Goal: Feedback & Contribution: Contribute content

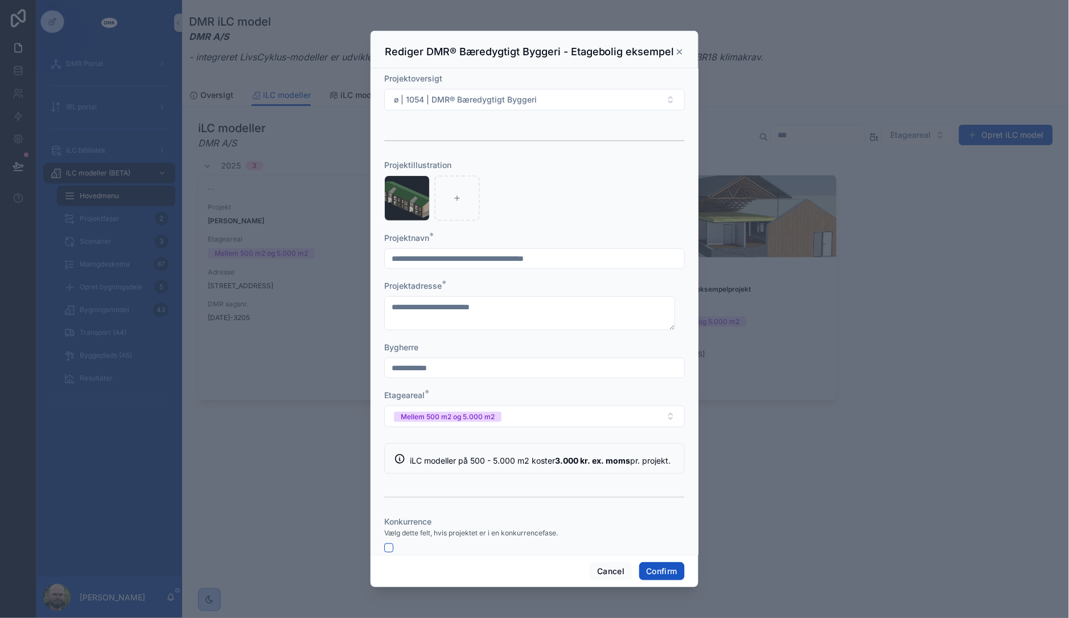
click at [299, 391] on div at bounding box center [534, 309] width 1069 height 618
click at [593, 571] on button "Cancel" at bounding box center [611, 571] width 42 height 18
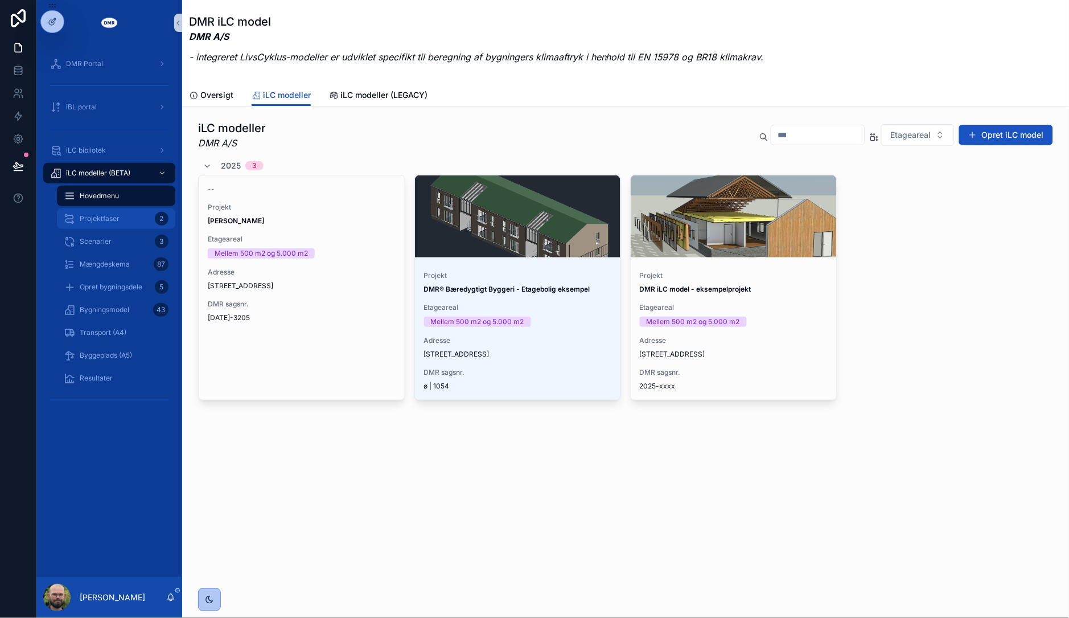
click at [121, 210] on div "Projektfaser 2" at bounding box center [116, 219] width 105 height 18
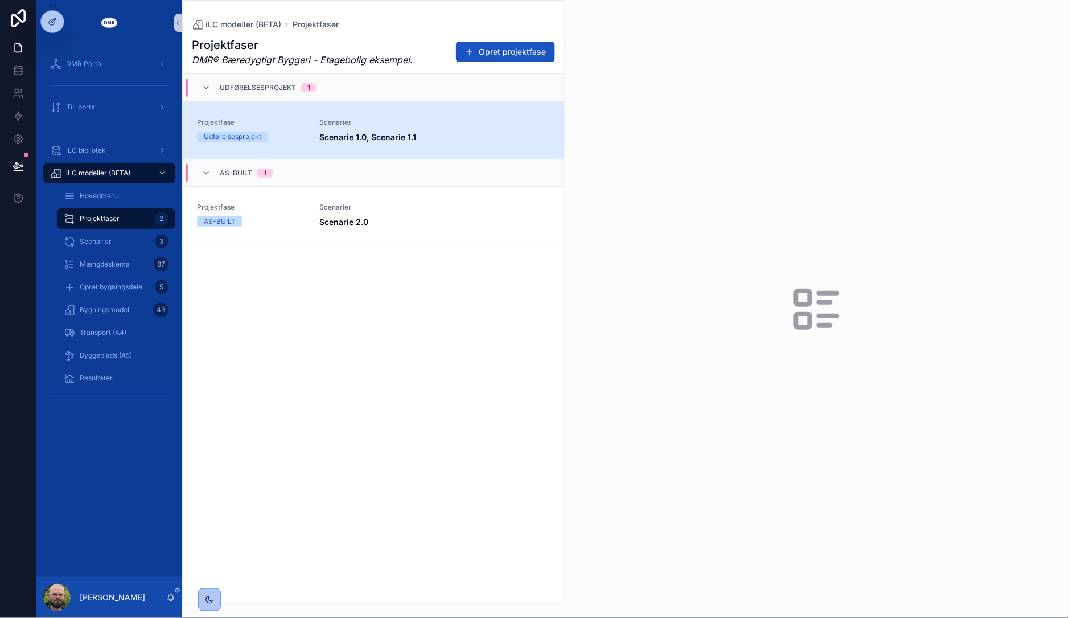
click at [372, 133] on strong "Scenarie 1.0, Scenarie 1.1" at bounding box center [367, 137] width 97 height 10
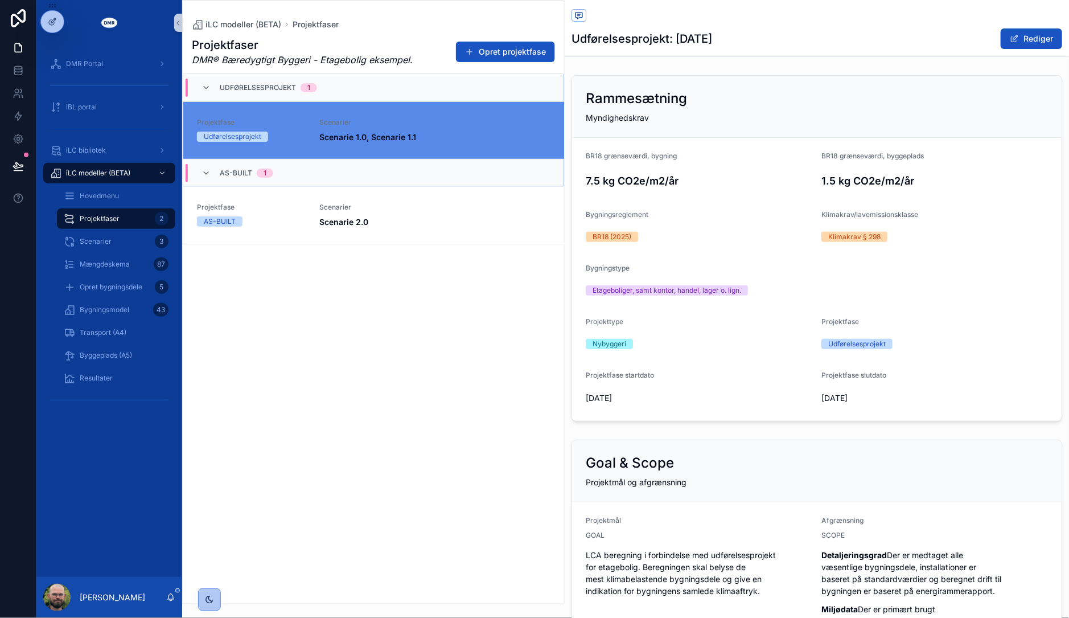
click at [760, 366] on form "BR18 grænseværdi, bygning 7.5 kg CO2e/m2/år BR18 grænseværdi, byggeplads 1.5 kg…" at bounding box center [817, 279] width 490 height 283
click at [105, 243] on span "Scenarier" at bounding box center [96, 241] width 32 height 9
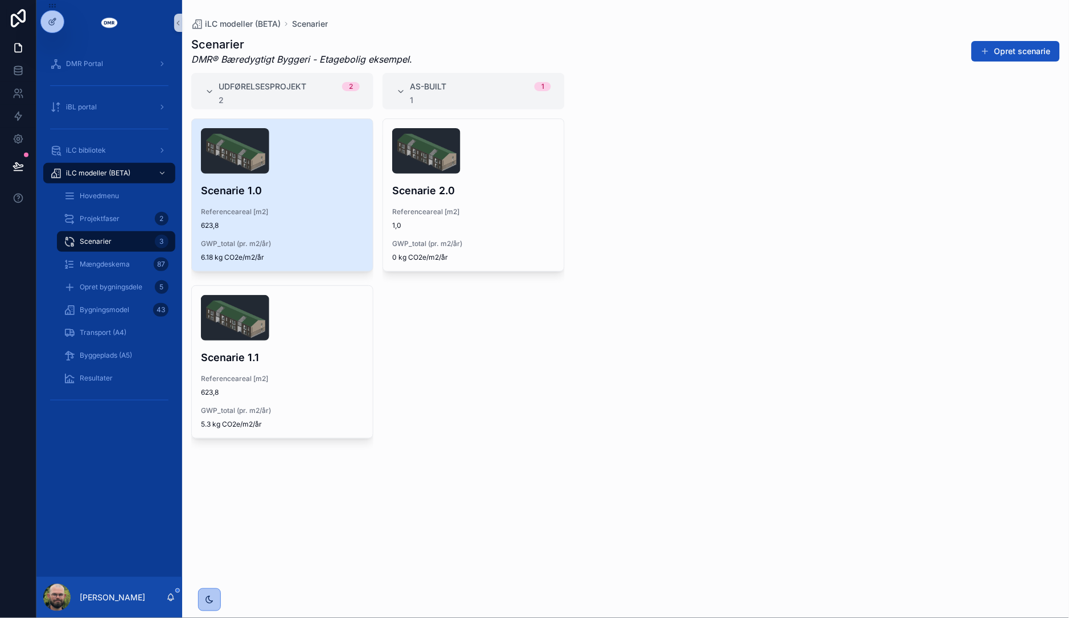
click at [303, 195] on h4 "Scenarie 1.0" at bounding box center [282, 190] width 163 height 15
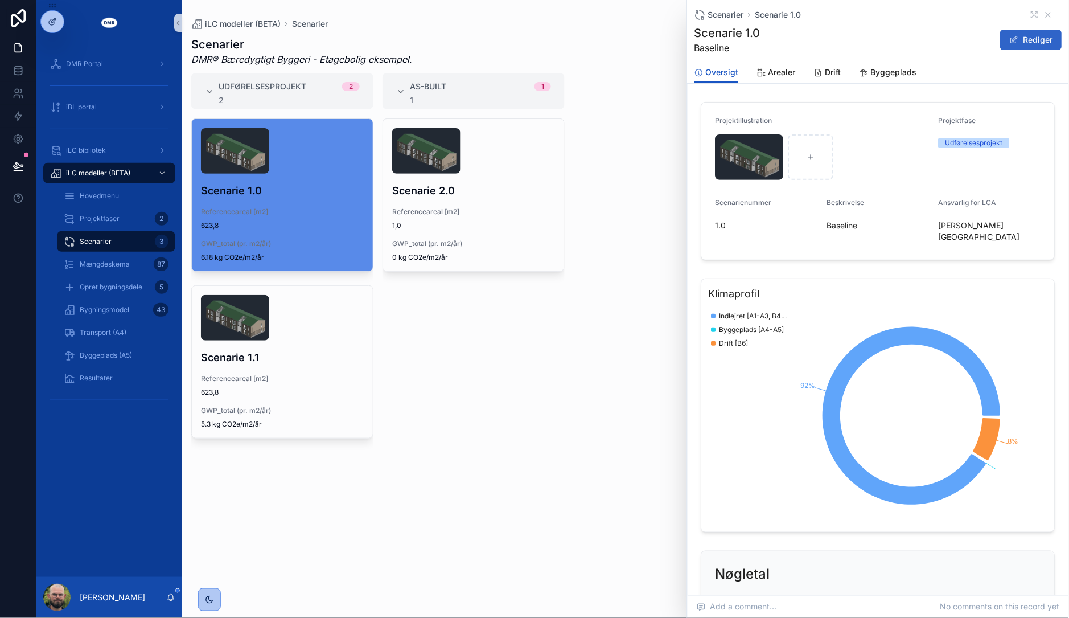
click at [1027, 38] on button "Rediger" at bounding box center [1031, 40] width 61 height 20
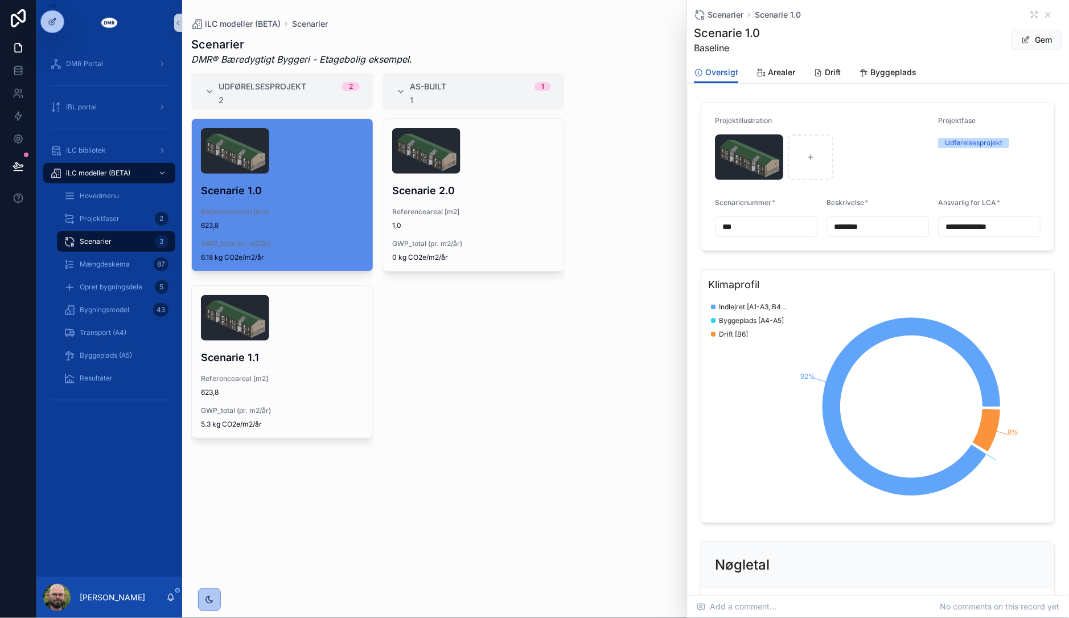
click at [1004, 227] on input "**********" at bounding box center [989, 227] width 101 height 16
click at [1018, 34] on button "Gem" at bounding box center [1037, 40] width 50 height 20
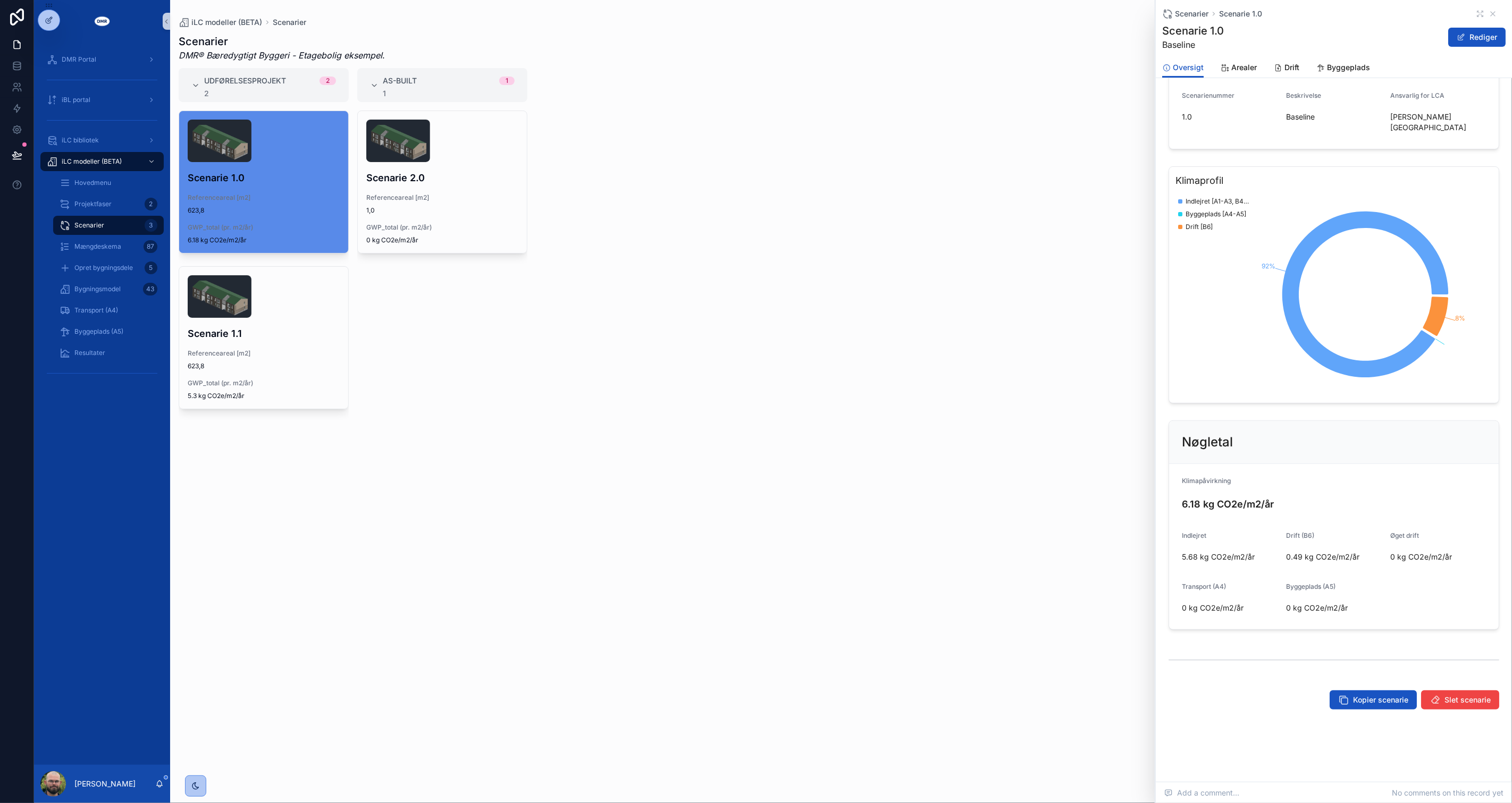
scroll to position [82, 0]
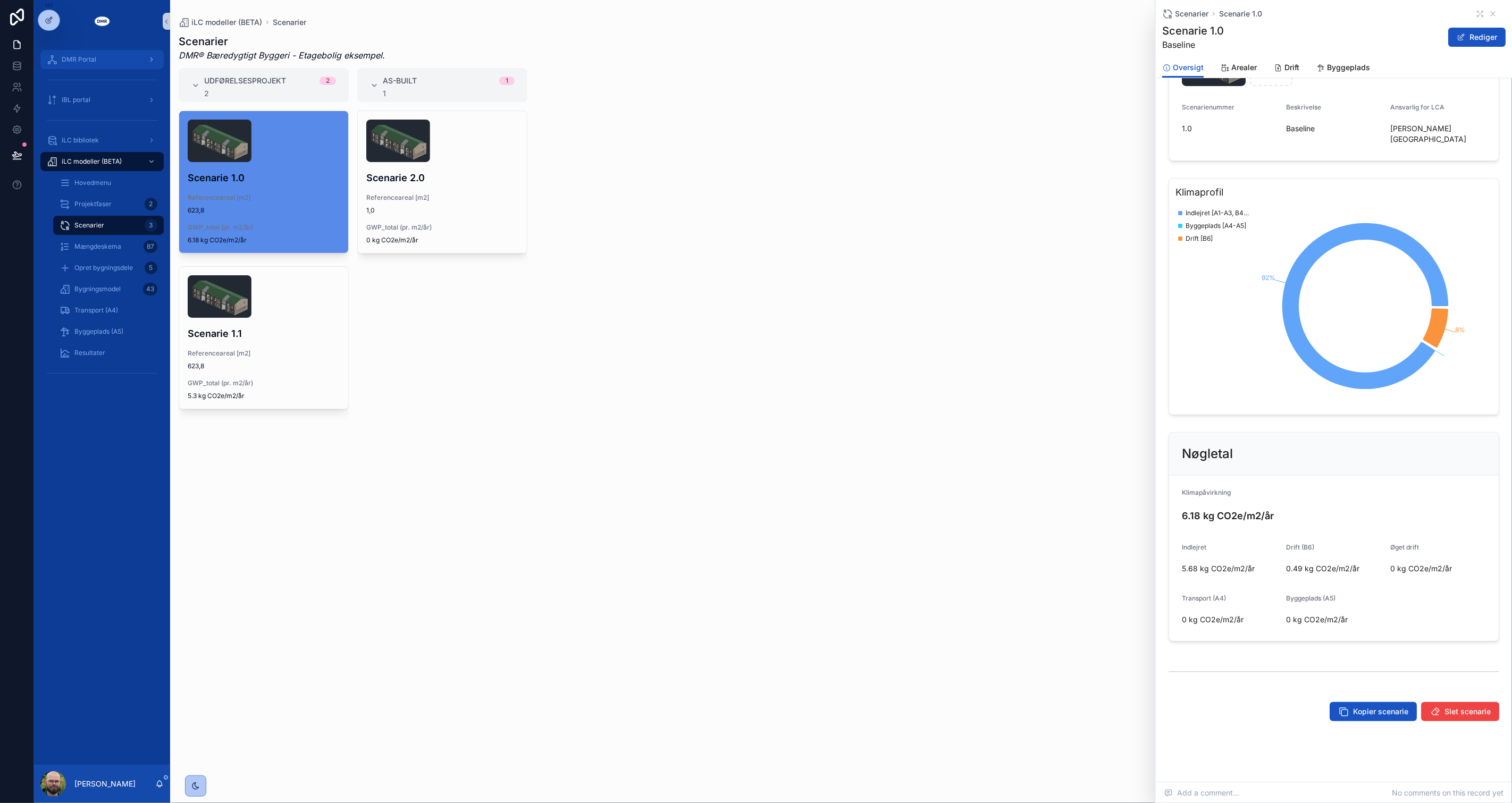
click at [98, 63] on div "DMR Portal" at bounding box center [102, 60] width 110 height 17
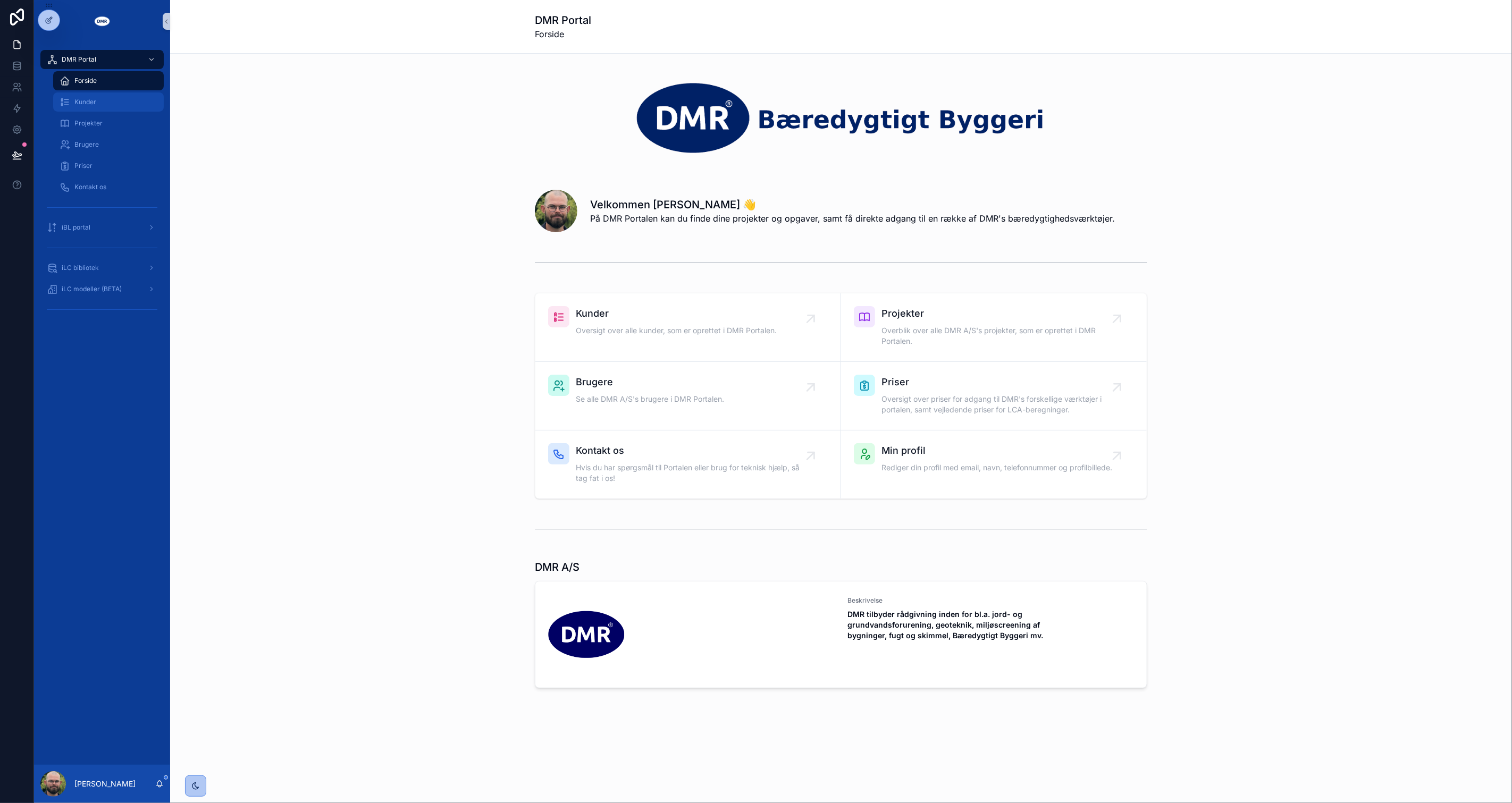
click at [112, 97] on div "Kunder" at bounding box center [108, 102] width 98 height 17
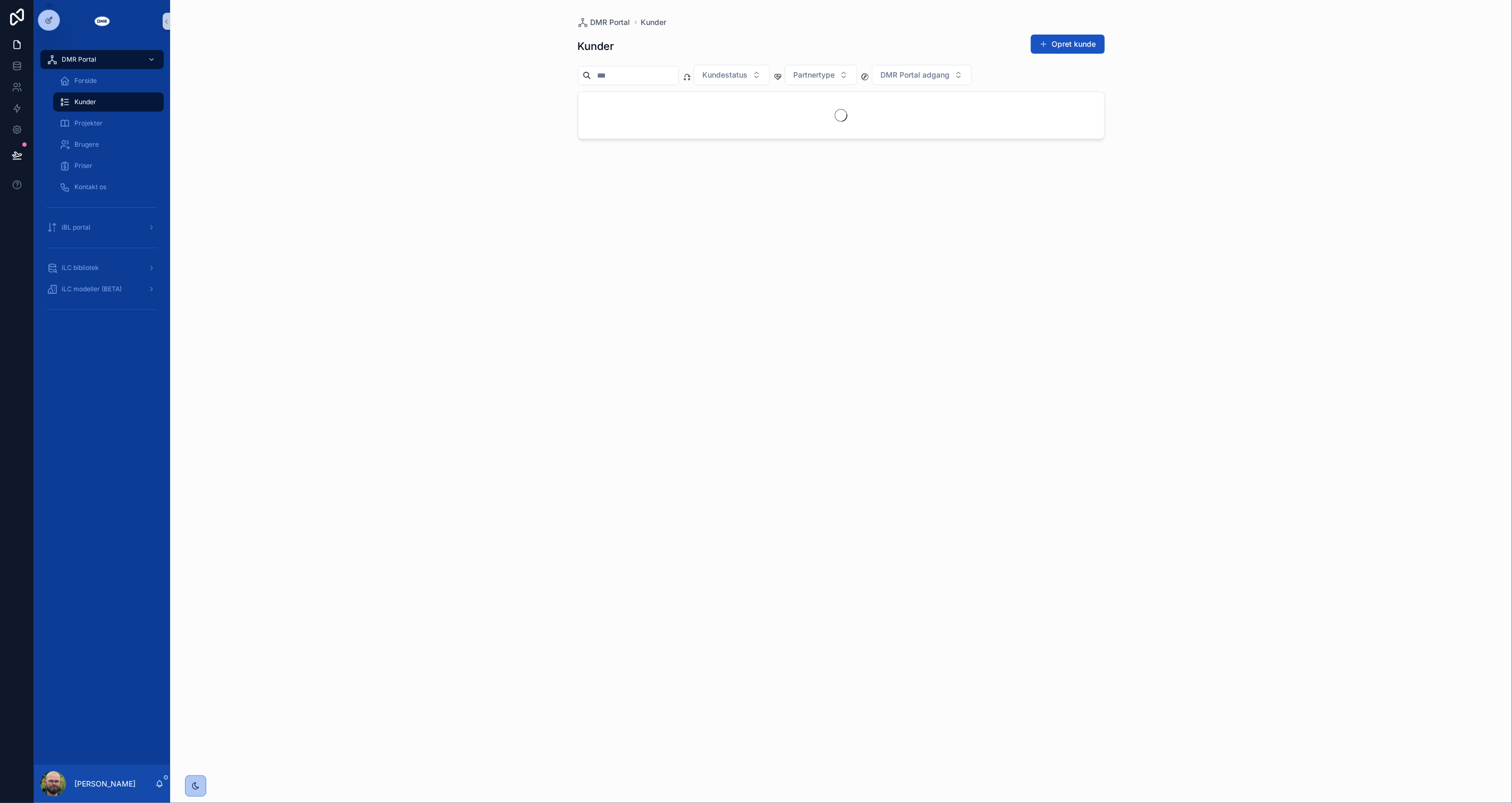
click at [643, 71] on input "scrollable content" at bounding box center [634, 76] width 87 height 15
type input "***"
click at [720, 142] on div "Kunde Sto Danmark A/S {CL00006}" at bounding box center [777, 153] width 116 height 41
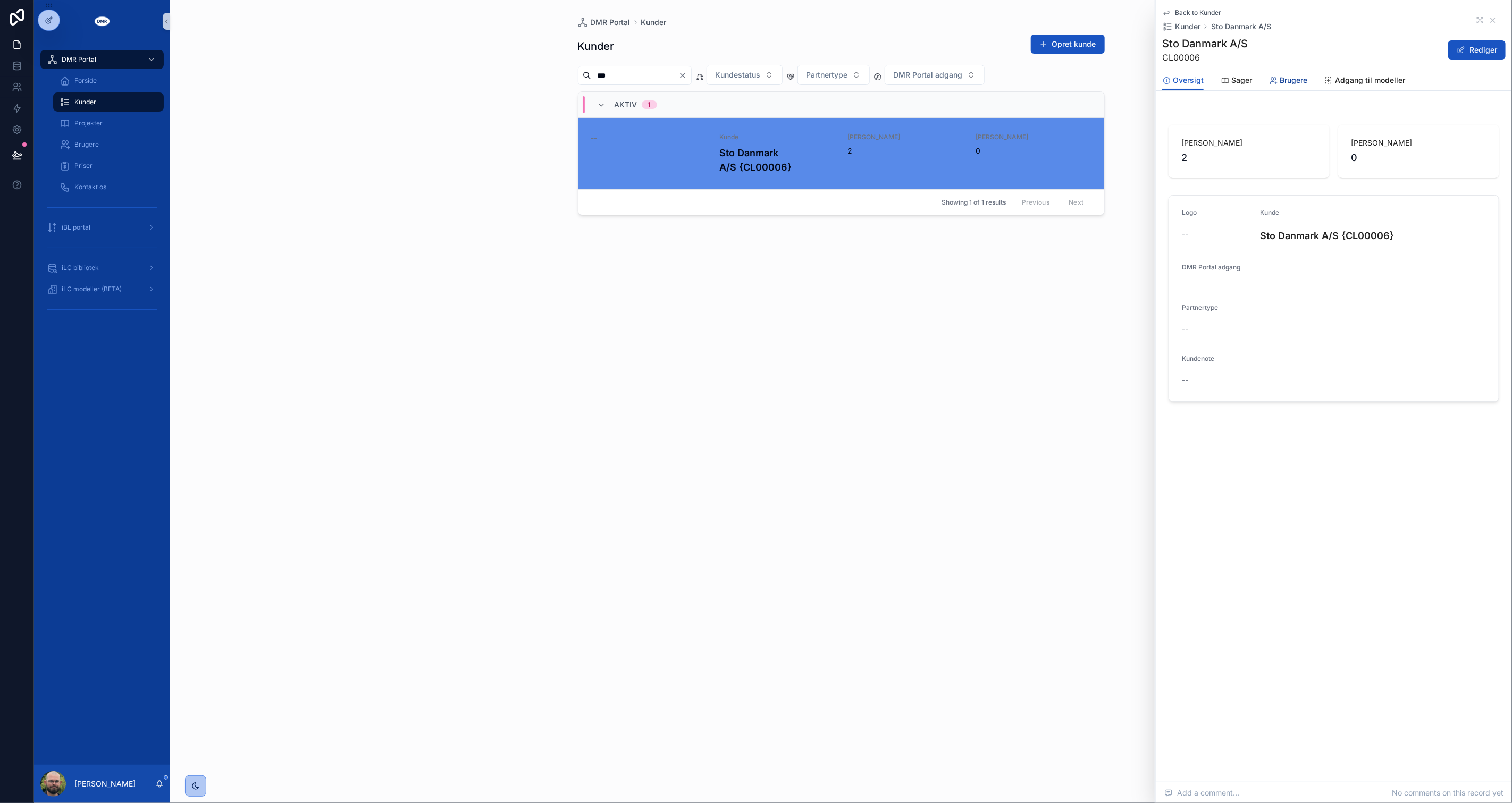
click at [998, 79] on span "Brugere" at bounding box center [1293, 79] width 28 height 10
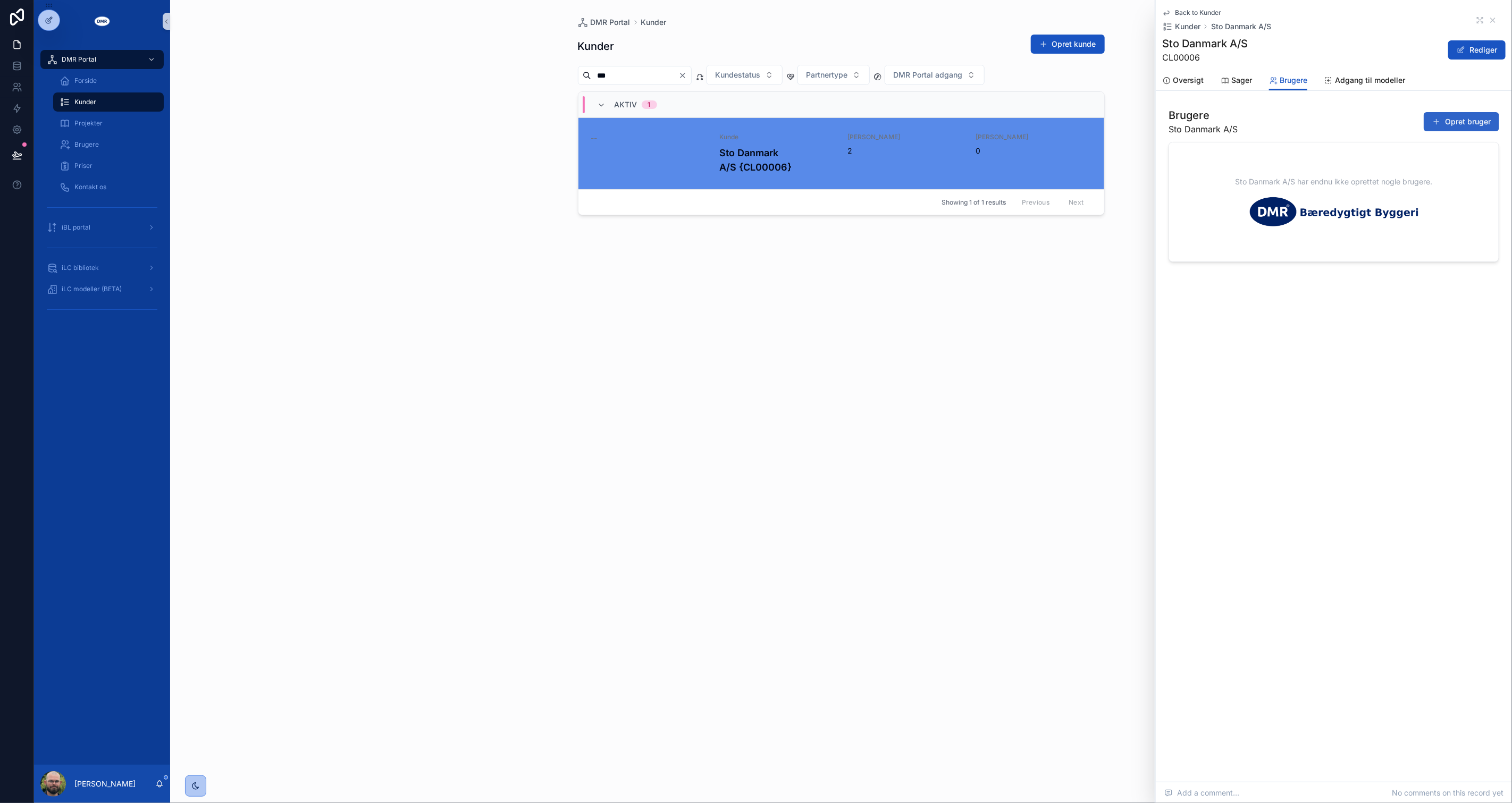
click at [998, 118] on button "Opret bruger" at bounding box center [1462, 121] width 76 height 19
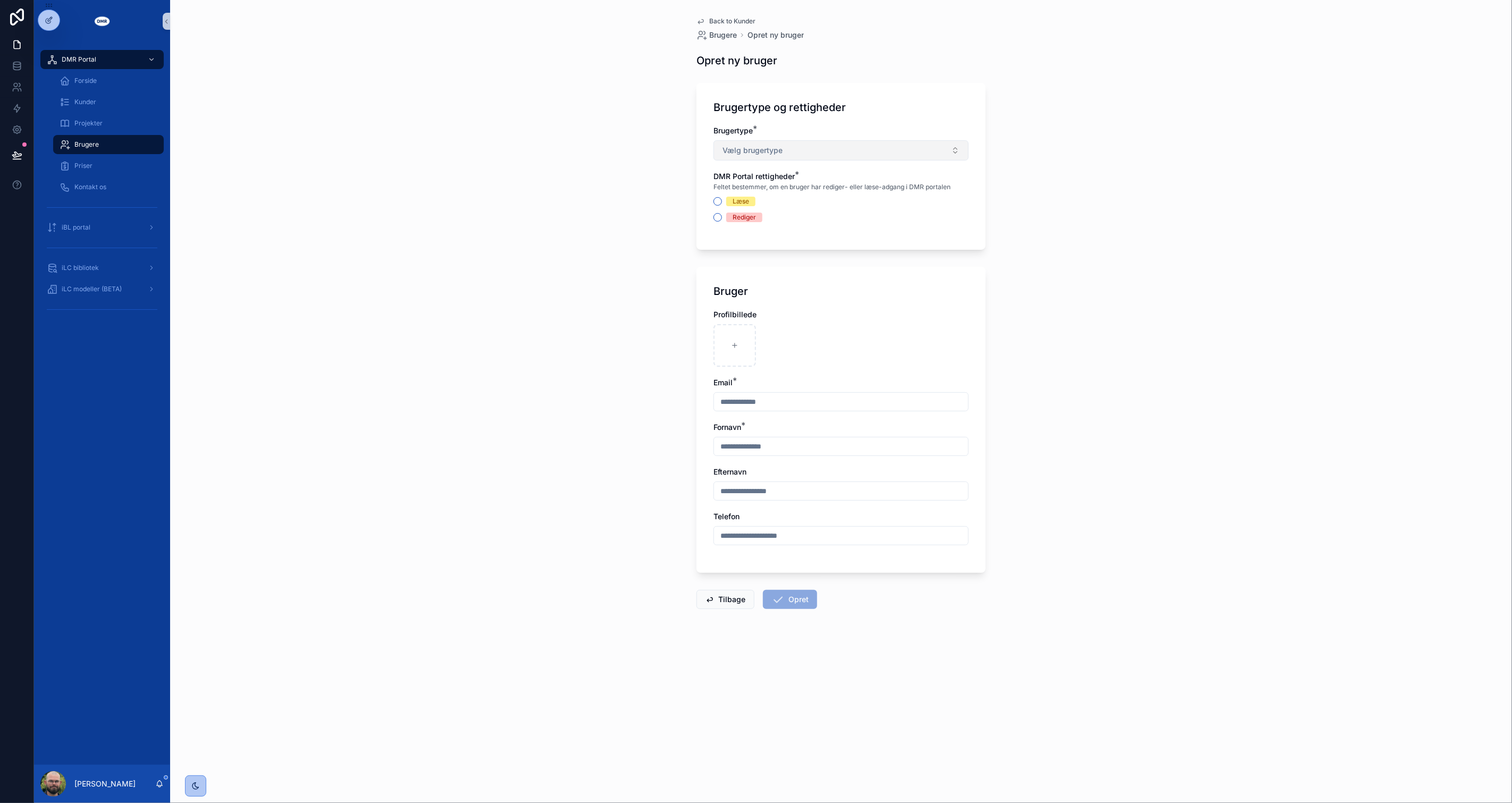
click at [790, 144] on button "Vælg brugertype" at bounding box center [841, 150] width 255 height 21
click at [771, 220] on div "Medarbejder-admin" at bounding box center [756, 225] width 61 height 9
click at [716, 219] on button "Rediger" at bounding box center [717, 217] width 8 height 8
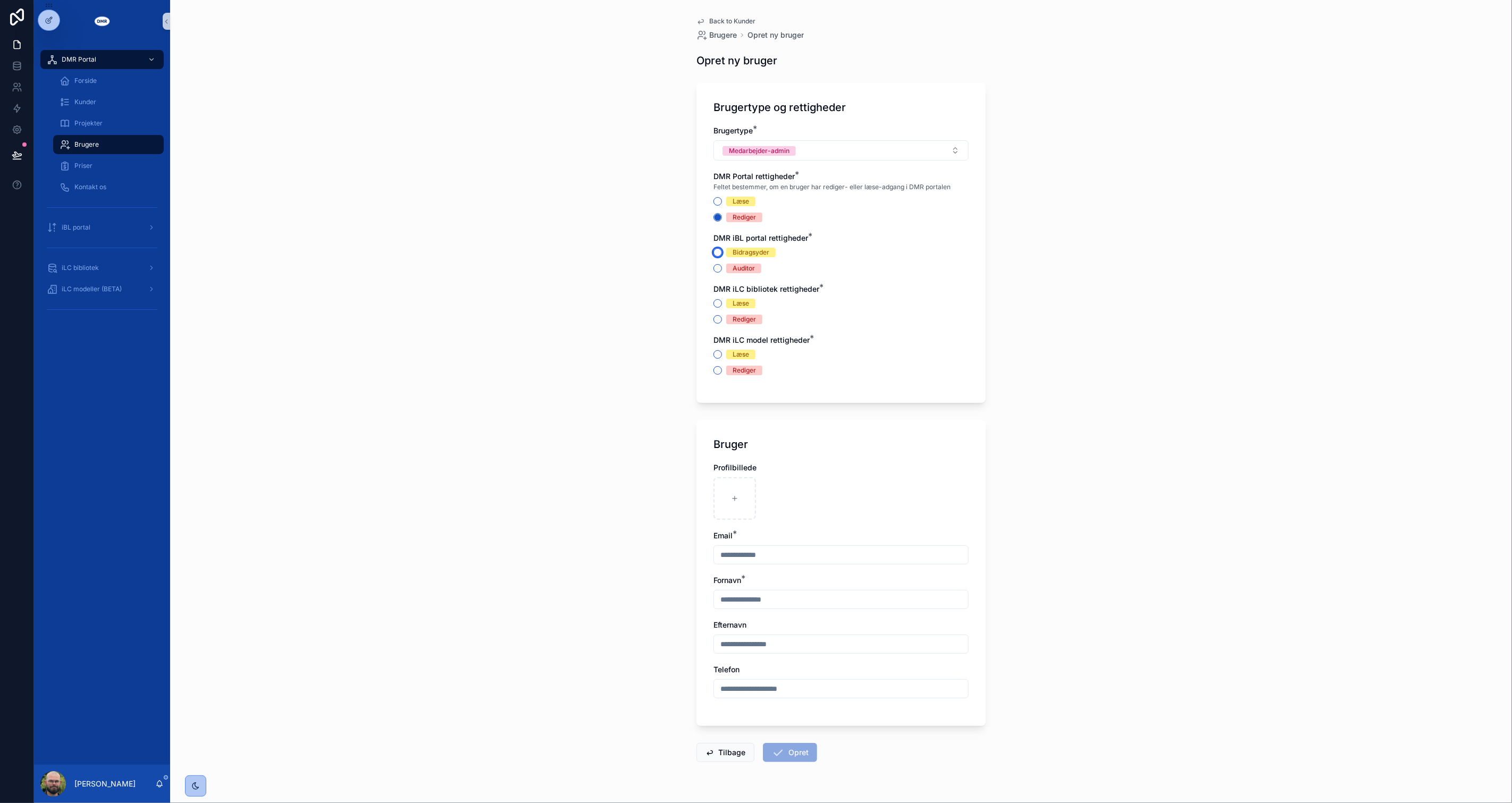
click at [714, 252] on button "Bidragsyder" at bounding box center [717, 252] width 8 height 8
click at [689, 289] on div "Back to Kunder Brugere Opret ny bruger Opret ny bruger Brugertype og rettighede…" at bounding box center [841, 415] width 306 height 830
click at [714, 325] on div "Brugertype * Medarbejder-admin DMR Portal rettigheder * Feltet bestemmer, om en…" at bounding box center [841, 255] width 255 height 261
click at [714, 321] on button "Rediger" at bounding box center [717, 319] width 8 height 8
click at [714, 366] on div "Rediger" at bounding box center [841, 371] width 255 height 9
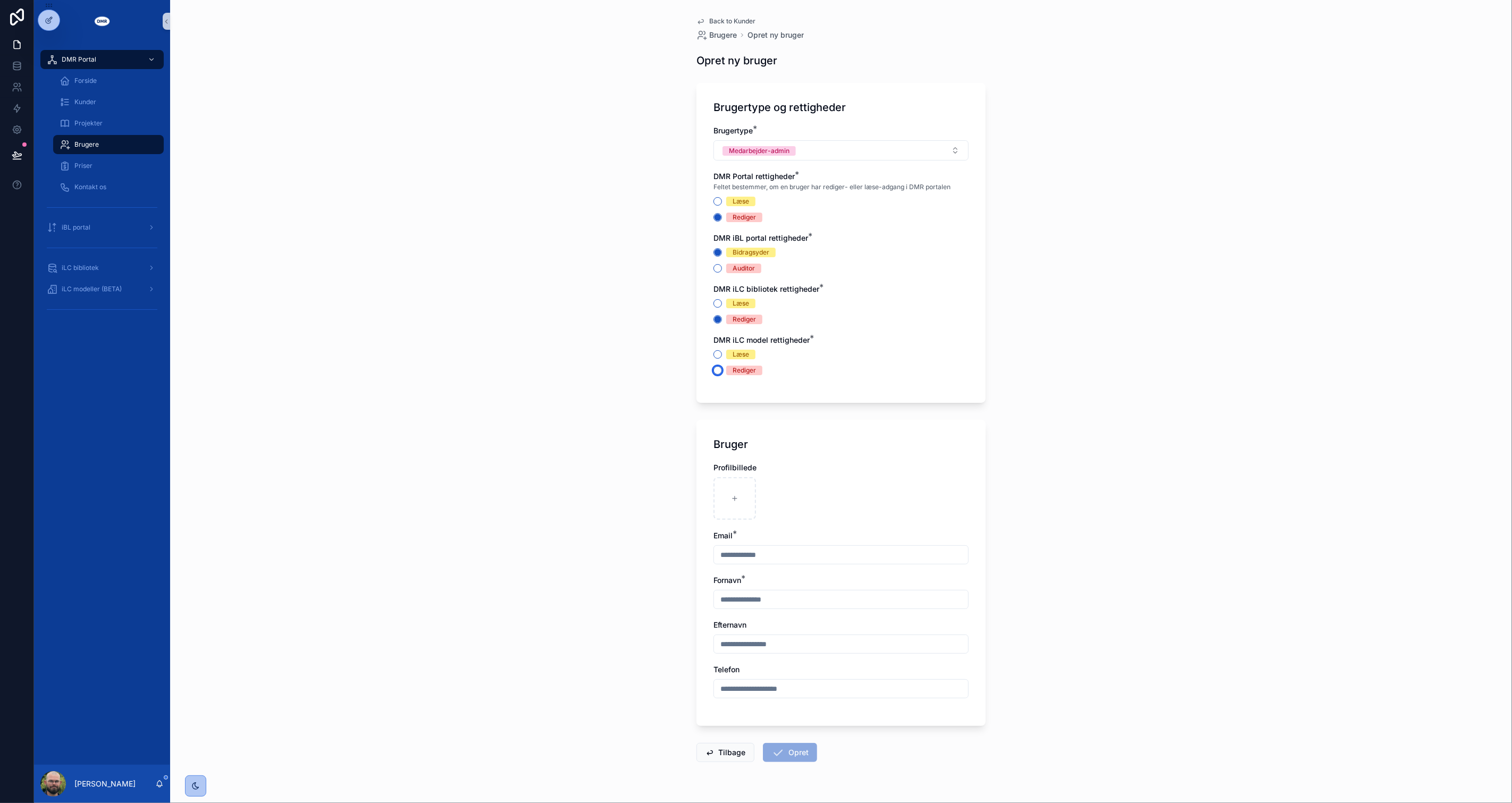
click at [714, 370] on button "Rediger" at bounding box center [717, 370] width 8 height 8
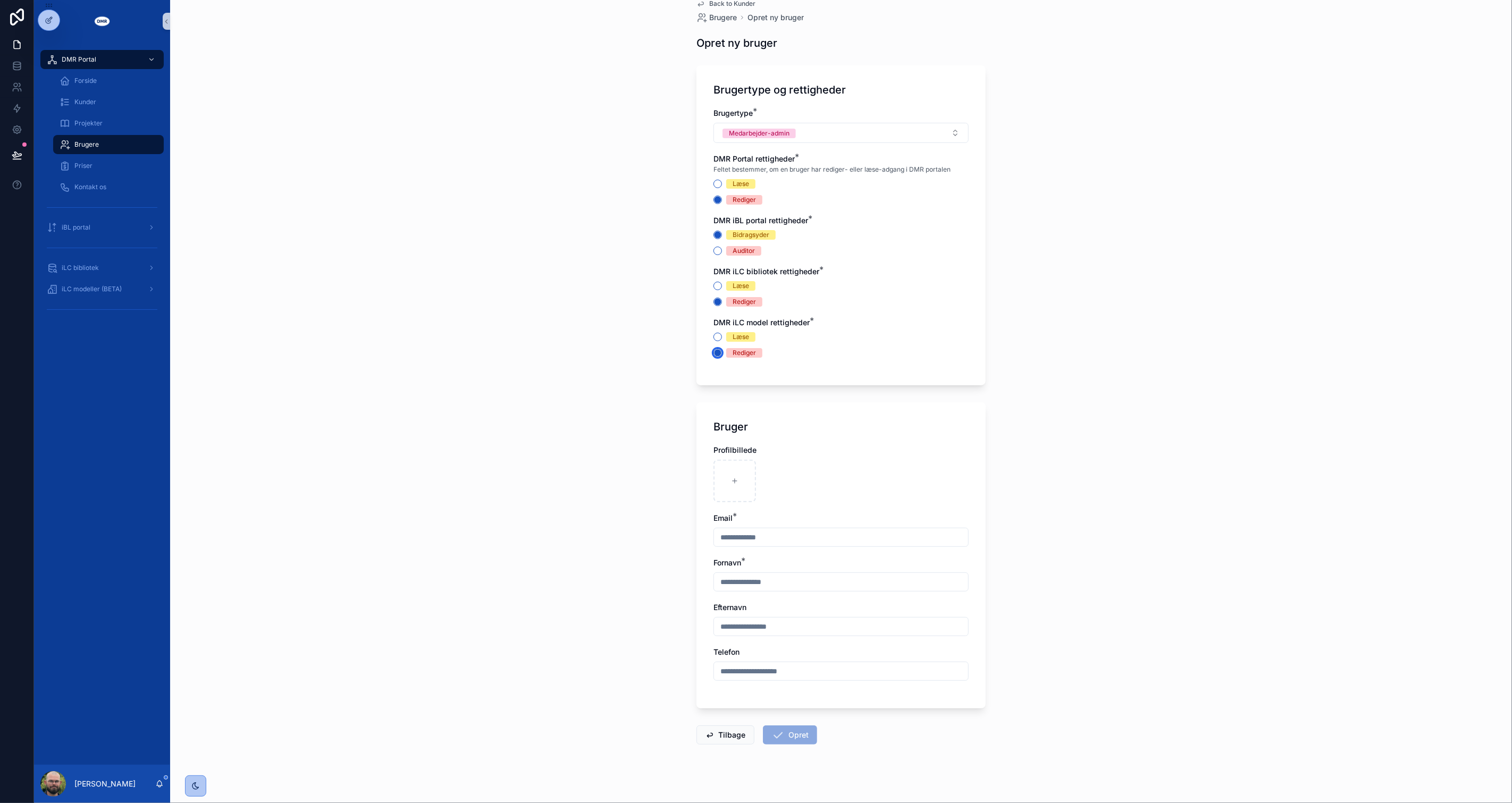
scroll to position [27, 0]
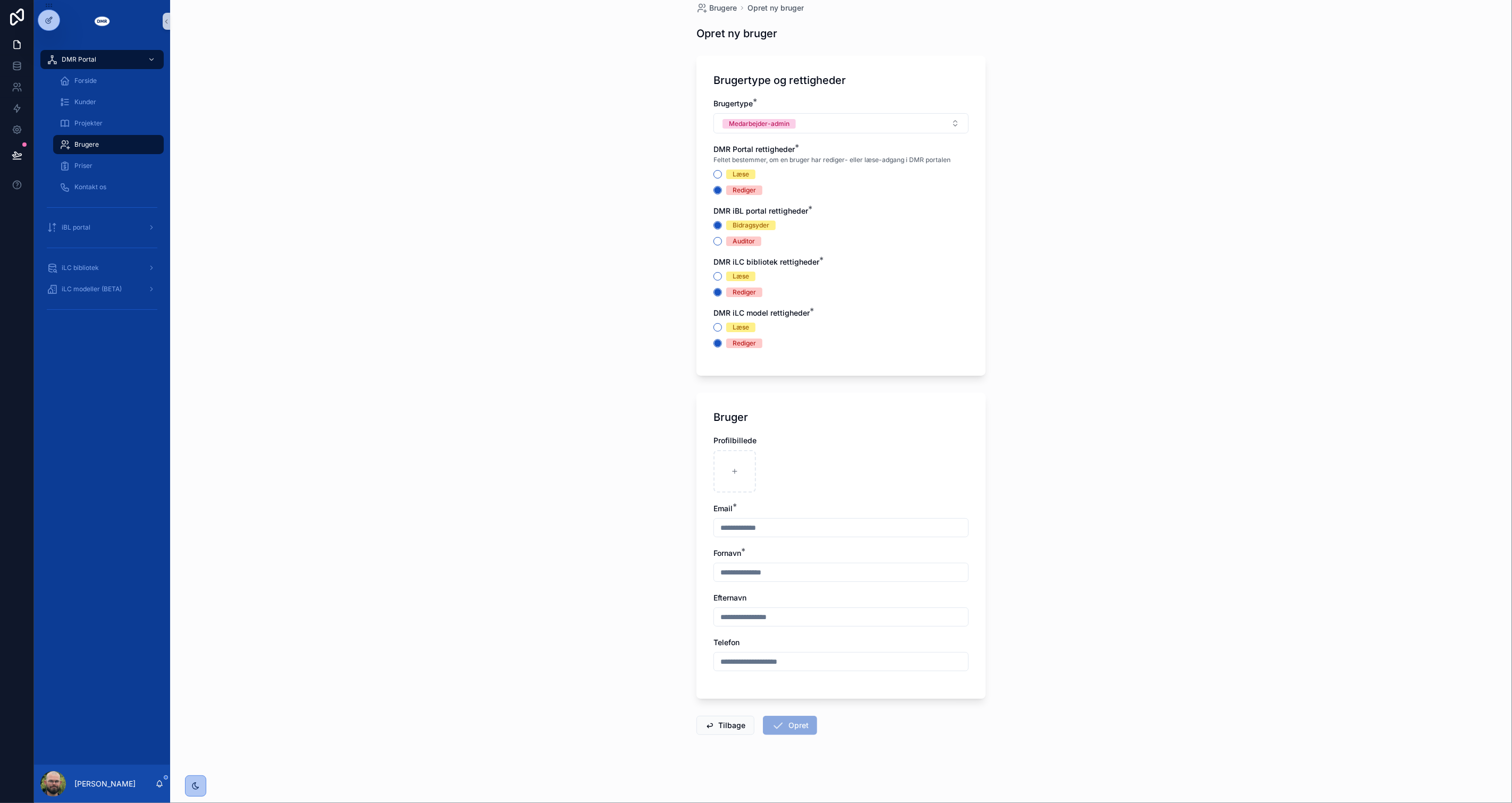
click at [740, 528] on input "scrollable content" at bounding box center [841, 528] width 254 height 15
type input "**********"
click at [783, 576] on button "Opret" at bounding box center [790, 726] width 54 height 19
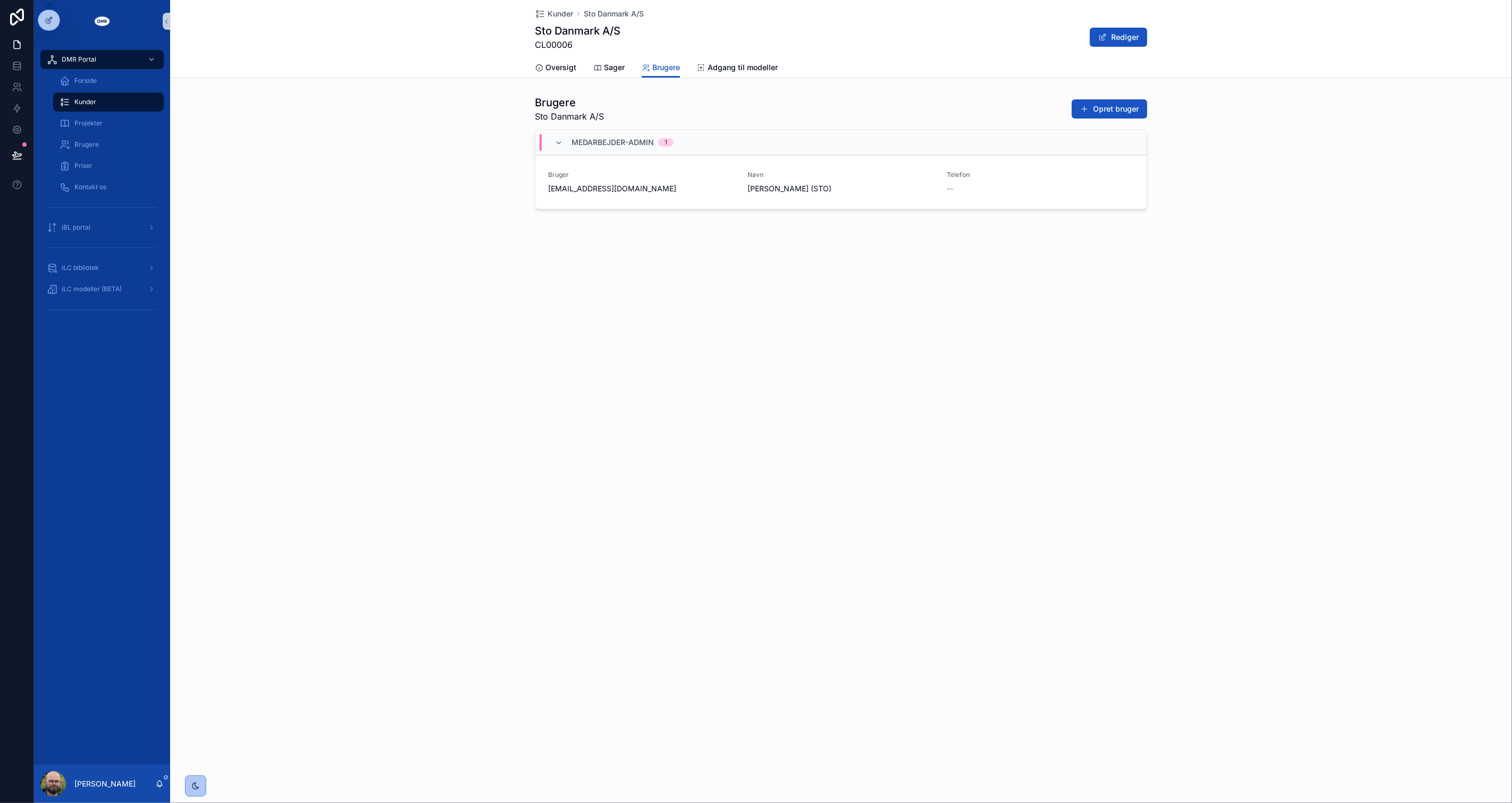
click at [487, 576] on div "Kunder Sto Danmark A/S Sto Danmark A/S CL00006 Rediger Brugere Oversigt Sager B…" at bounding box center [841, 402] width 1342 height 803
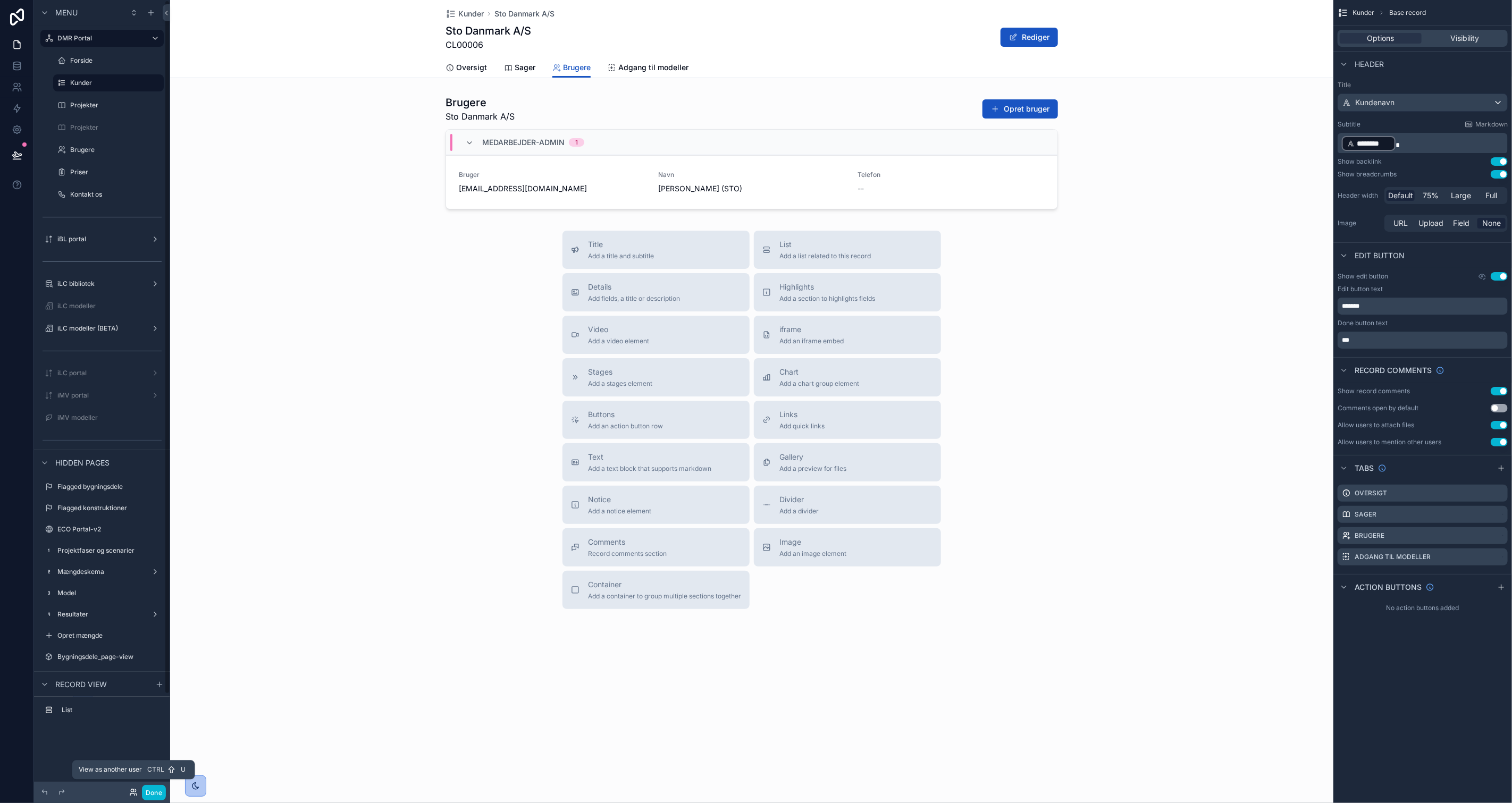
click at [130, 576] on icon at bounding box center [133, 792] width 8 height 8
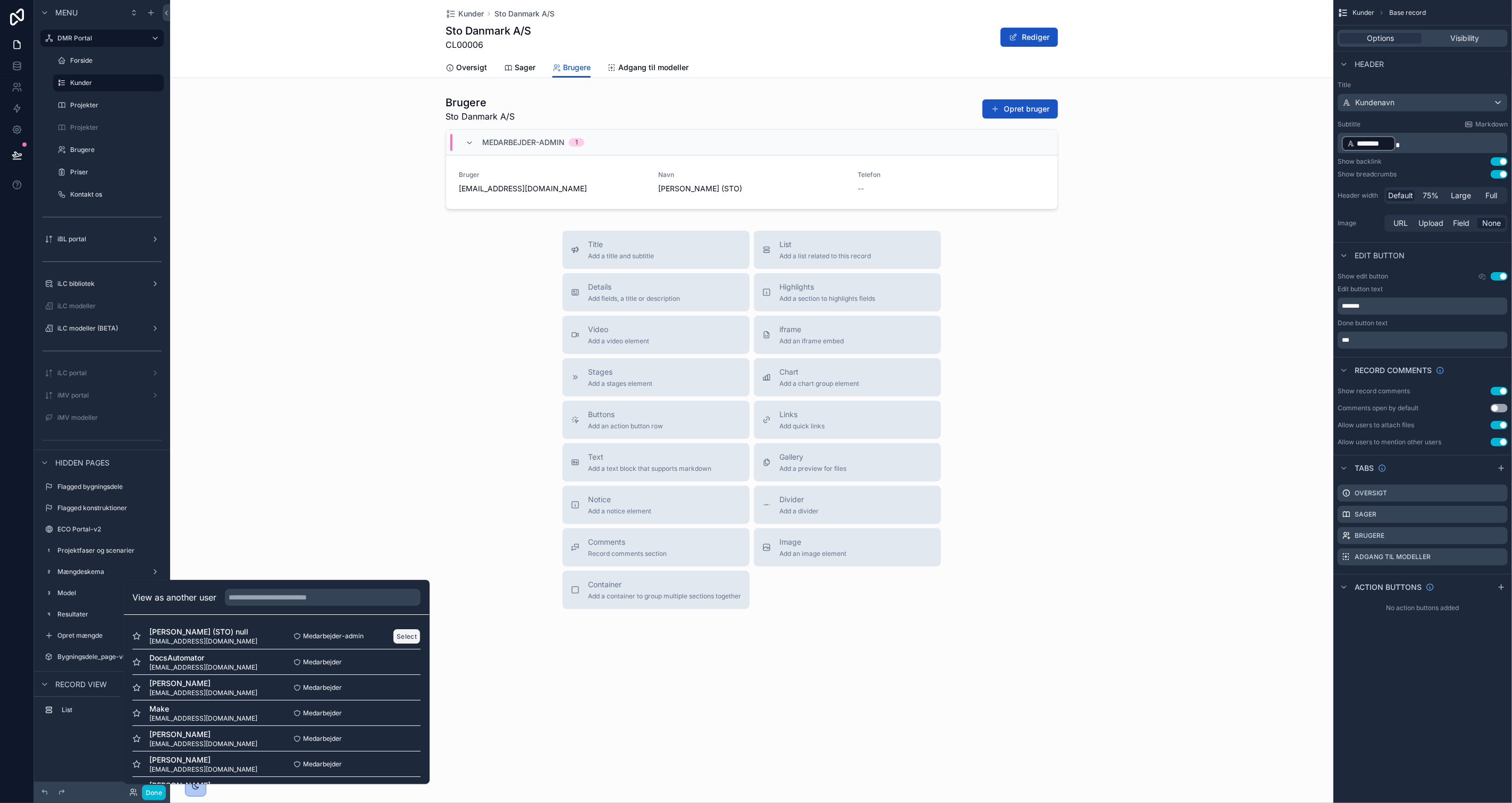
click at [394, 576] on button "Select" at bounding box center [407, 637] width 28 height 16
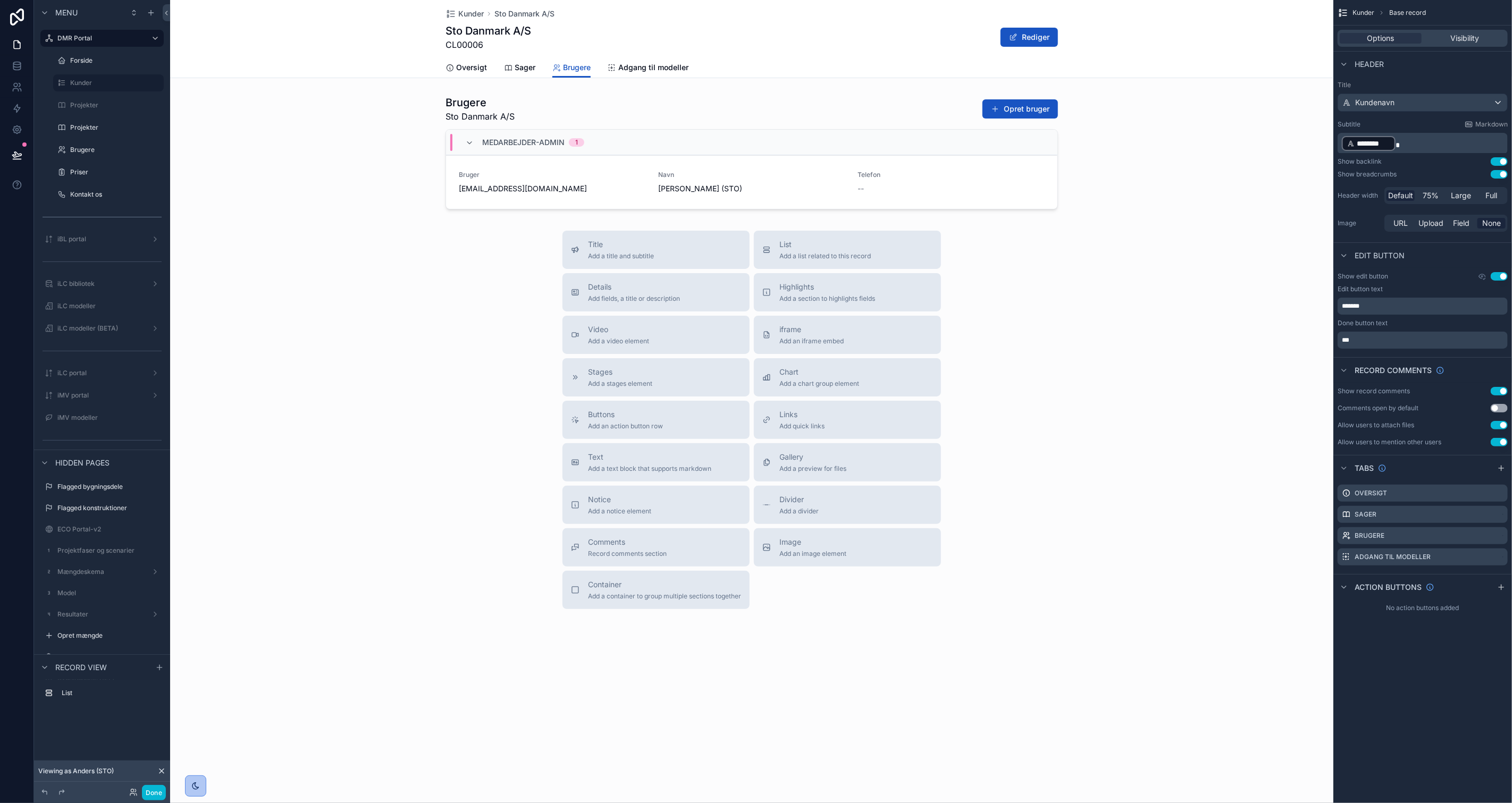
drag, startPoint x: 0, startPoint y: 0, endPoint x: 394, endPoint y: 635, distance: 747.3
click at [394, 635] on div "Kunder Sto [GEOGRAPHIC_DATA] A/S Sto Danmark A/S CL00006 Rediger Brugere Oversi…" at bounding box center [752, 347] width 1164 height 695
click at [155, 792] on button "Done" at bounding box center [154, 793] width 24 height 16
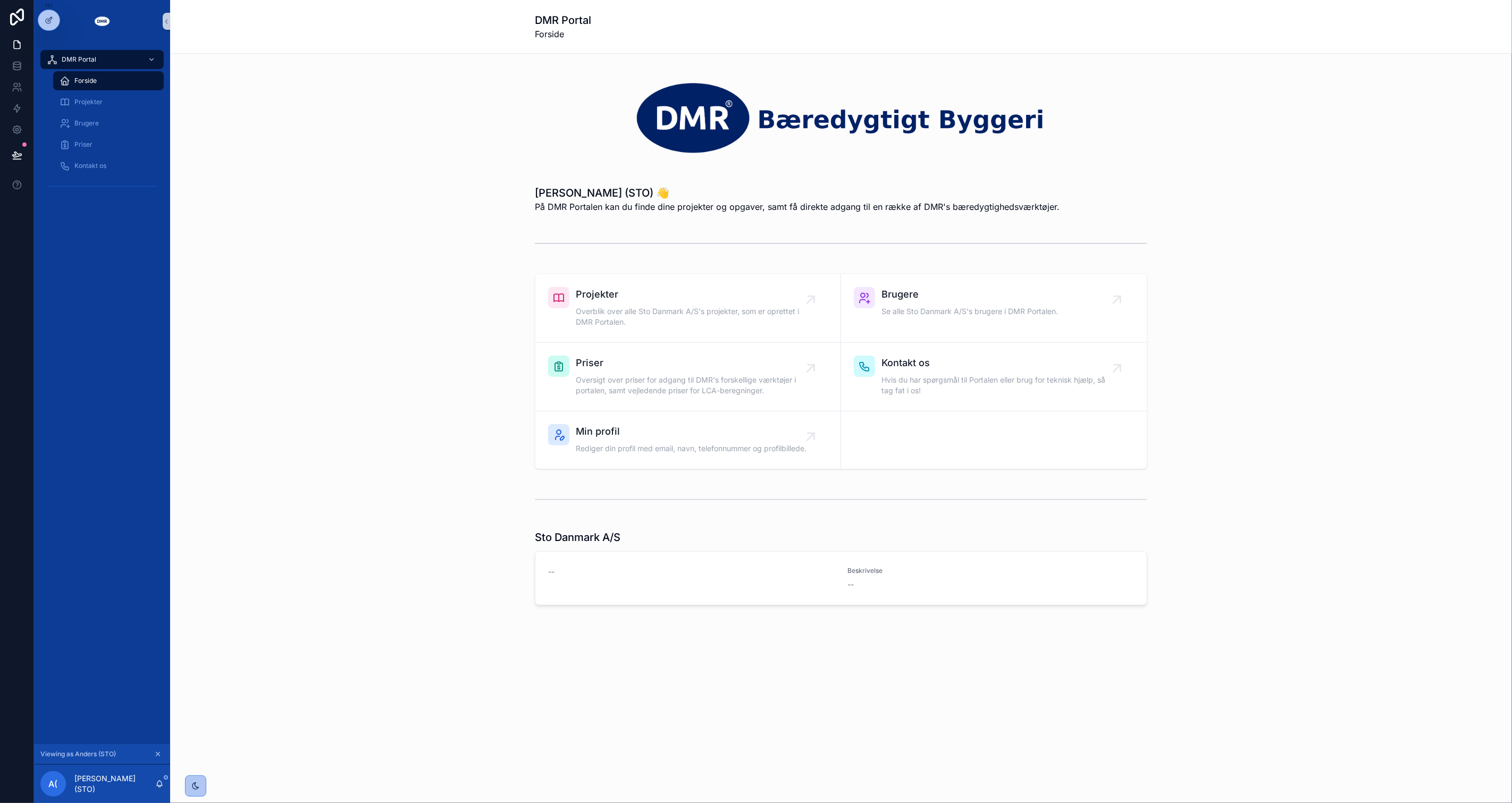
click at [67, 250] on div "DMR Portal Forside Projekter Brugere Priser Kontakt os" at bounding box center [102, 394] width 136 height 702
click at [374, 268] on div "Velkommen Anders (STO) 👋 På DMR Portalen kan du finde dine projekter og opgaver…" at bounding box center [841, 366] width 1342 height 624
click at [316, 244] on div "scrollable content" at bounding box center [841, 244] width 1325 height 35
click at [154, 753] on icon "scrollable content" at bounding box center [158, 754] width 7 height 7
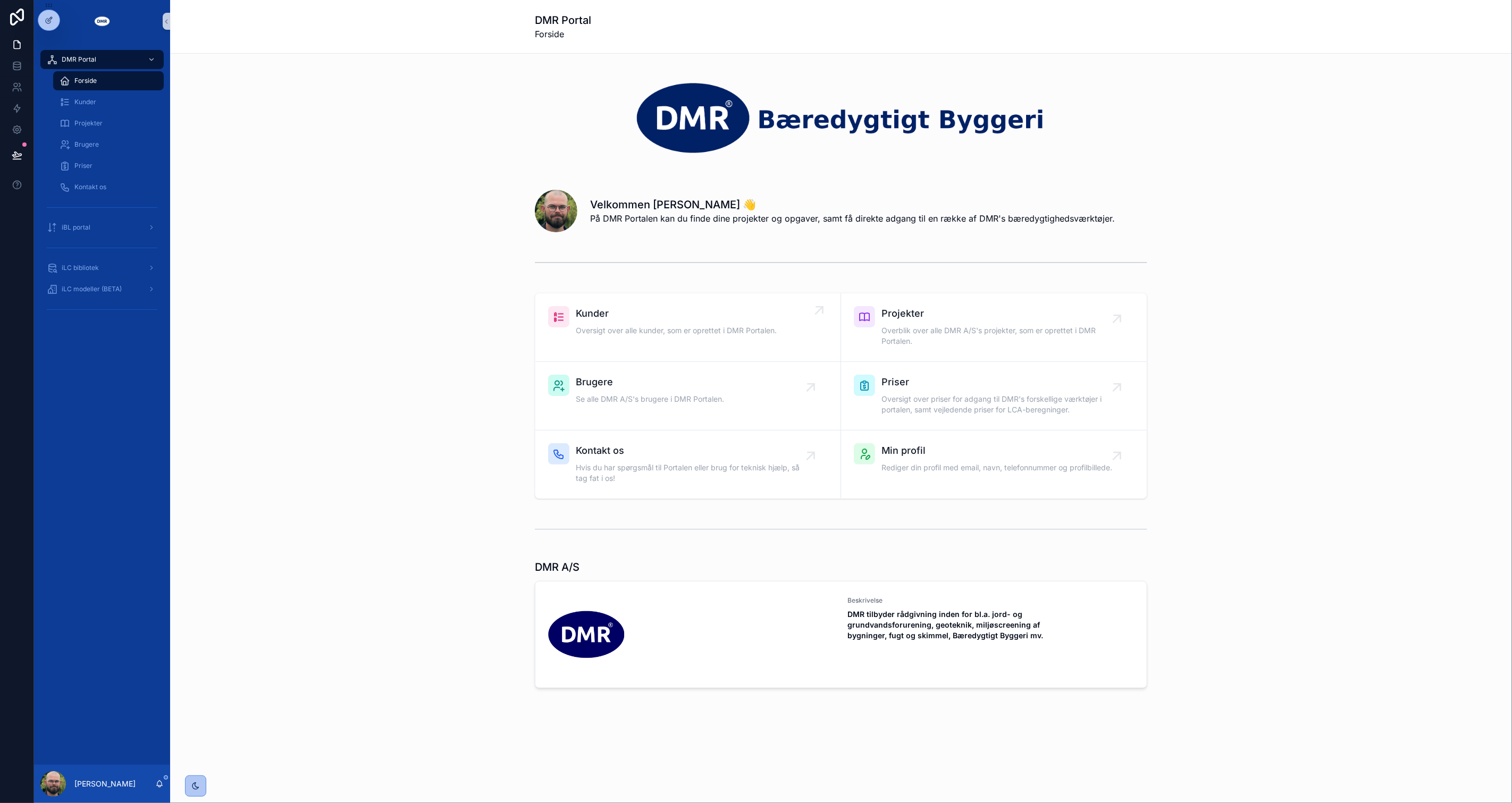
click at [586, 339] on link "Kunder Oversigt over alle kunder, som er oprettet i DMR Portalen." at bounding box center [687, 327] width 305 height 68
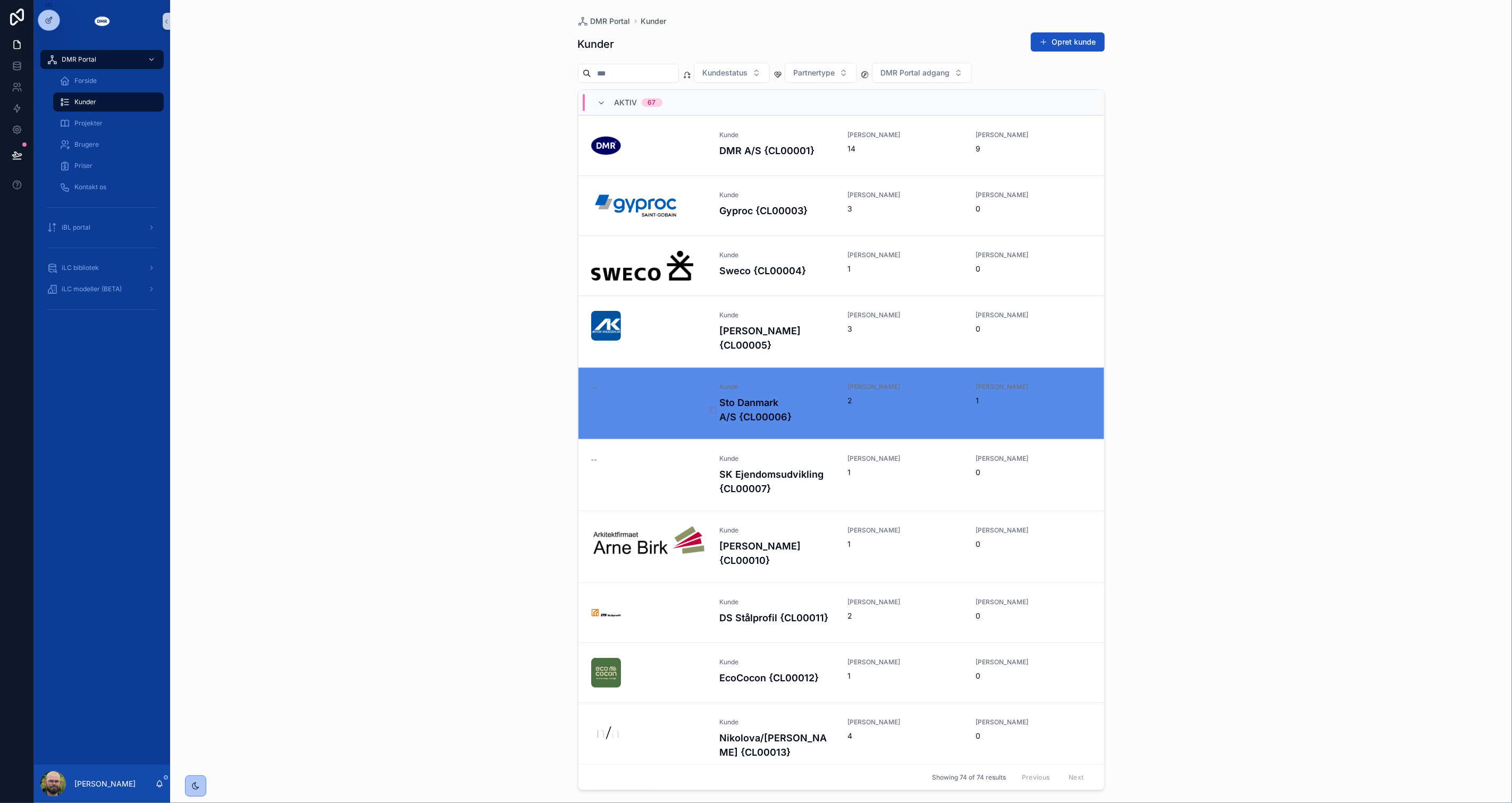
click at [755, 408] on h4 "Sto Danmark A/S {CL00006}" at bounding box center [777, 410] width 116 height 29
click at [1376, 59] on link "Adgang til modeller" at bounding box center [1364, 68] width 81 height 21
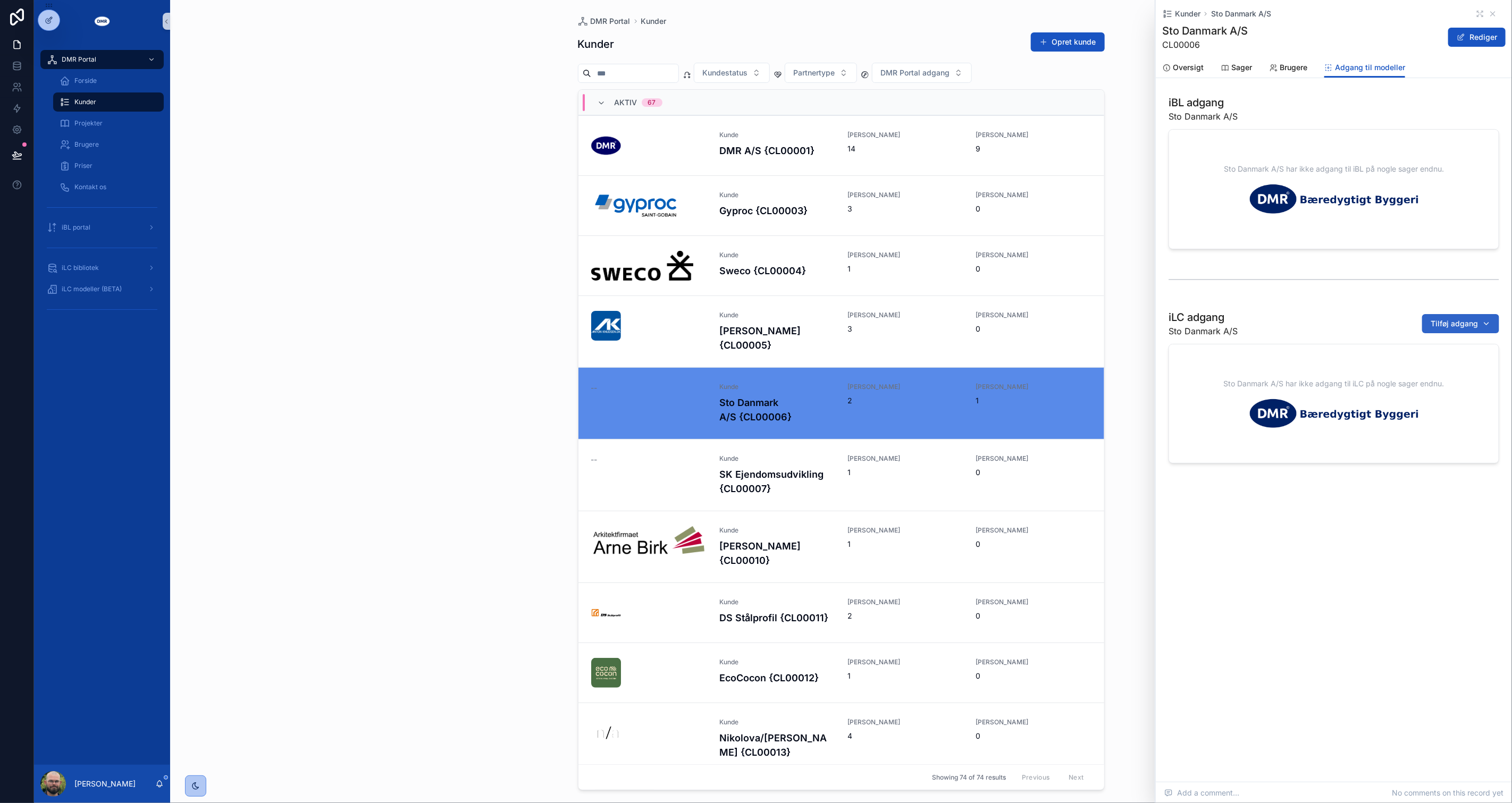
click at [1454, 331] on button "Tilføj adgang" at bounding box center [1461, 323] width 78 height 19
click at [1373, 300] on div "iBL adgang Sto Danmark A/S Sto Danmark A/S har ikke adgang til iBL på nogle sag…" at bounding box center [1334, 279] width 356 height 377
click at [1285, 97] on div "iBL adgang Sto Danmark A/S" at bounding box center [1334, 109] width 331 height 28
click at [384, 286] on div "DMR Portal Kunder Kunder Opret kunde Kundestatus Partnertype DMR Portal adgang …" at bounding box center [841, 402] width 1342 height 803
click at [1355, 311] on div "iLC adgang Sto Danmark A/S Tilføj adgang" at bounding box center [1334, 324] width 331 height 28
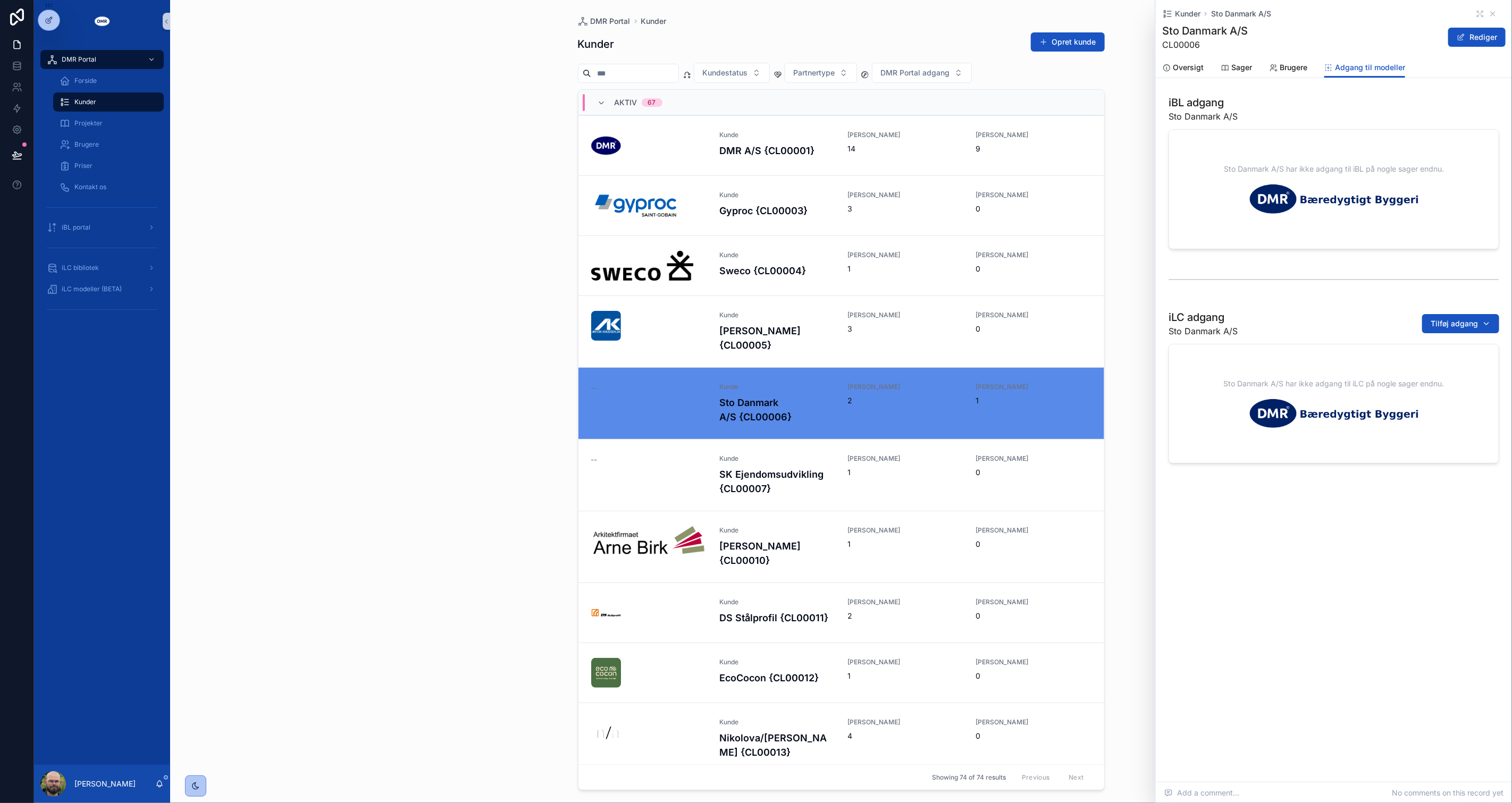
click at [1247, 84] on div "Kunder Sto Danmark A/S Sto Danmark A/S CL00006 Rediger Adgang til modeller Over…" at bounding box center [1334, 268] width 356 height 536
click at [1181, 67] on span "Oversigt" at bounding box center [1188, 67] width 31 height 10
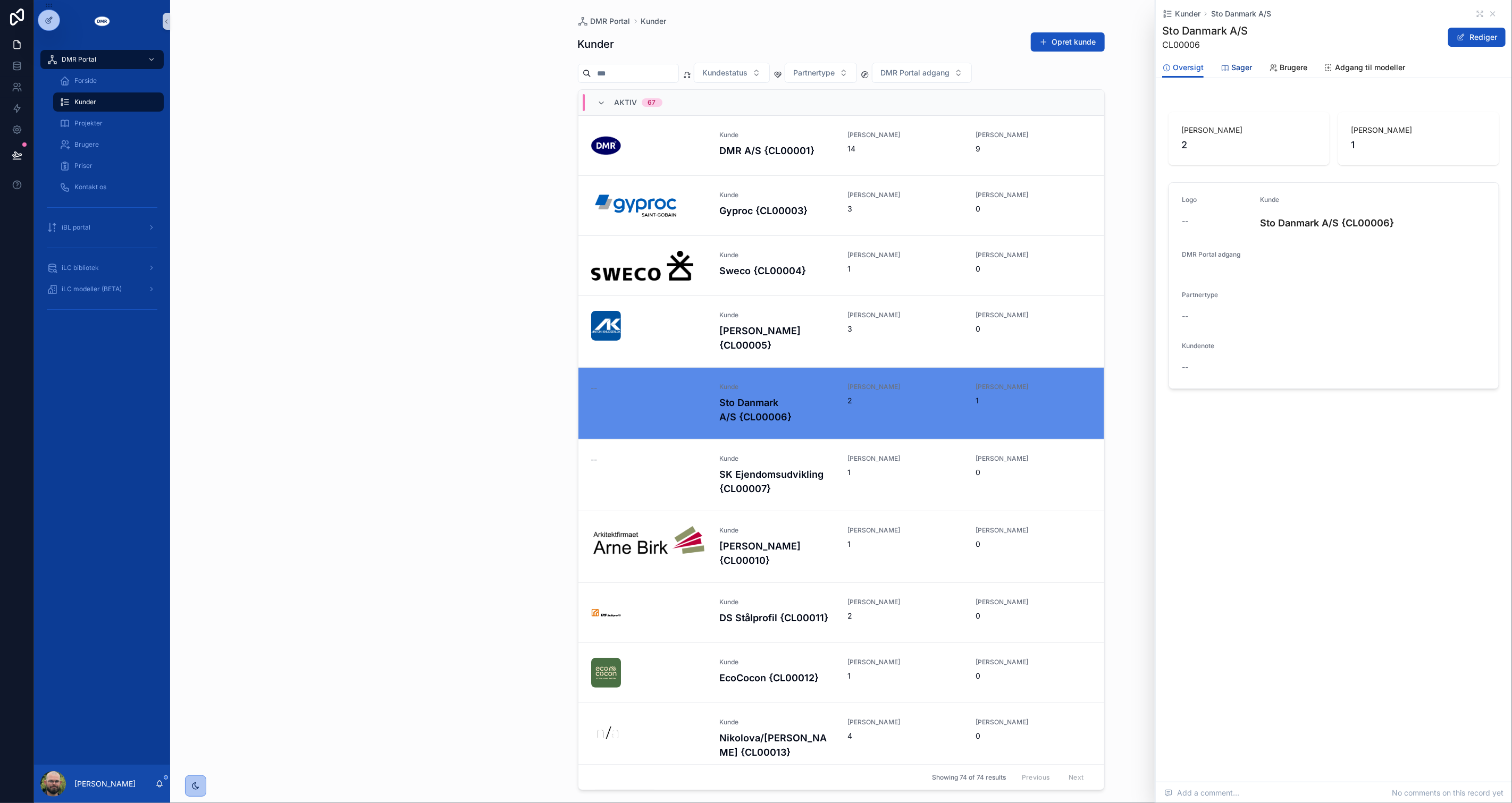
click at [1222, 69] on icon "scrollable content" at bounding box center [1224, 67] width 8 height 8
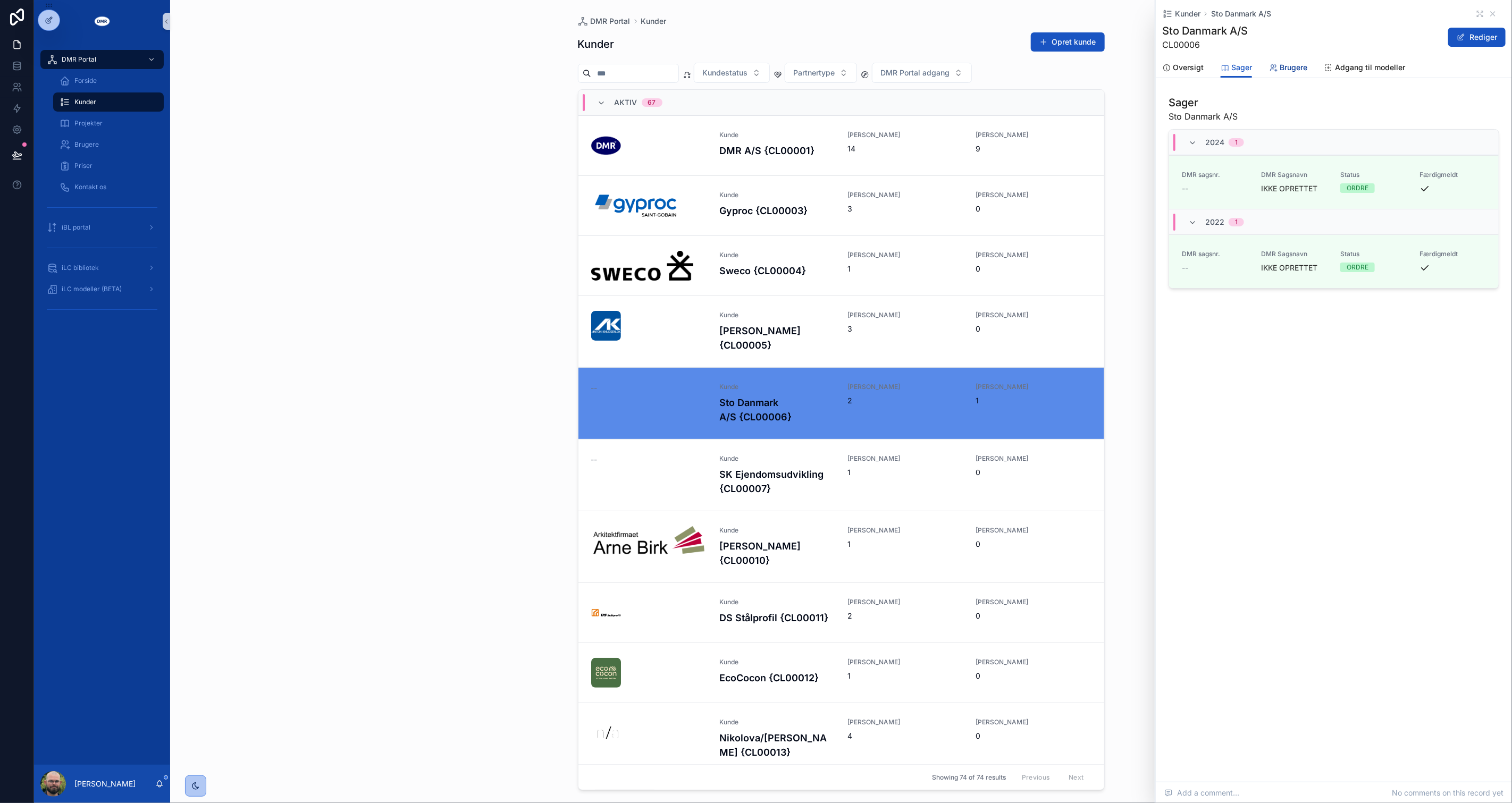
click at [1296, 73] on link "Brugere" at bounding box center [1288, 68] width 38 height 21
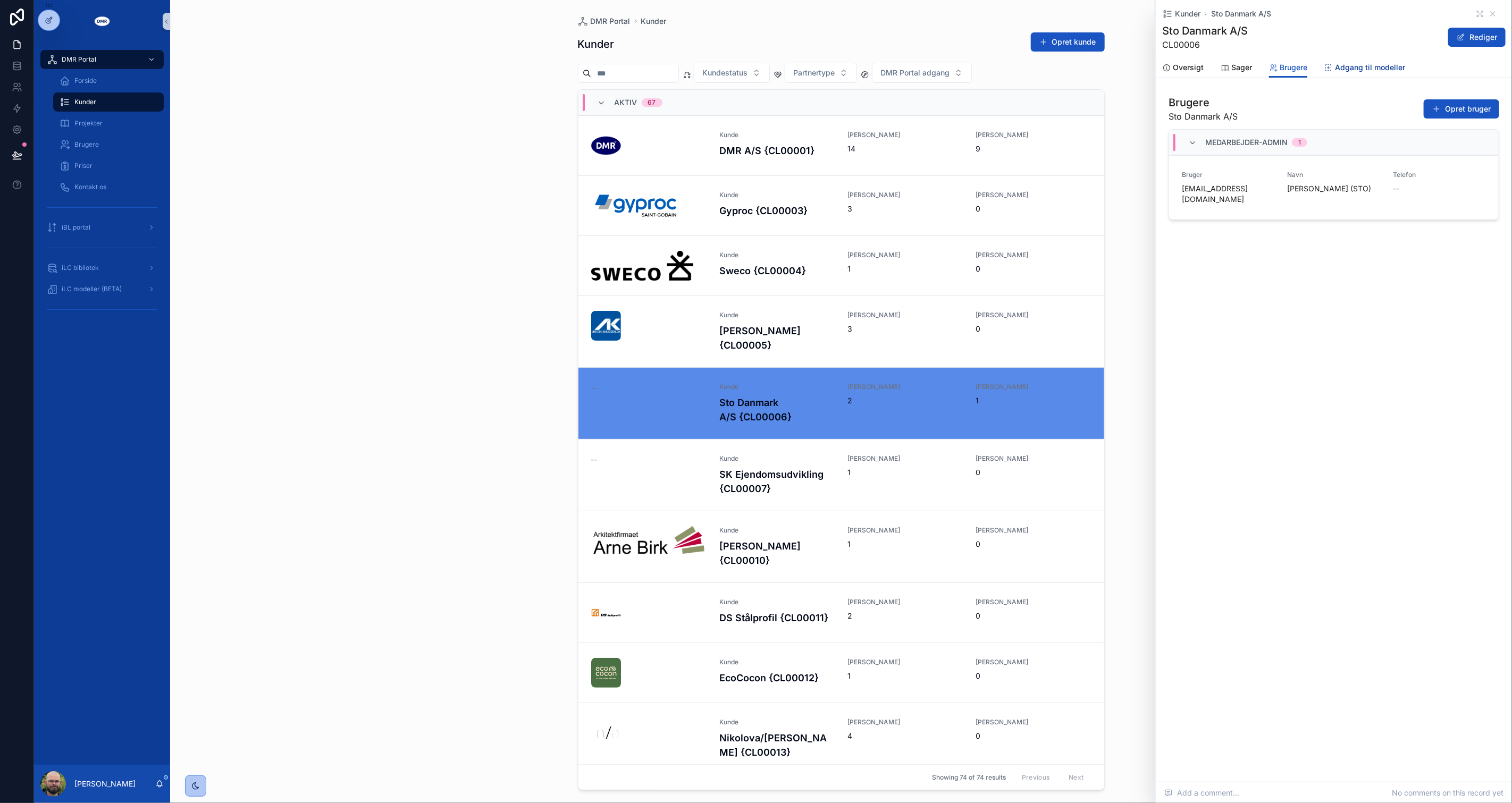
click at [1324, 70] on icon "scrollable content" at bounding box center [1328, 67] width 8 height 8
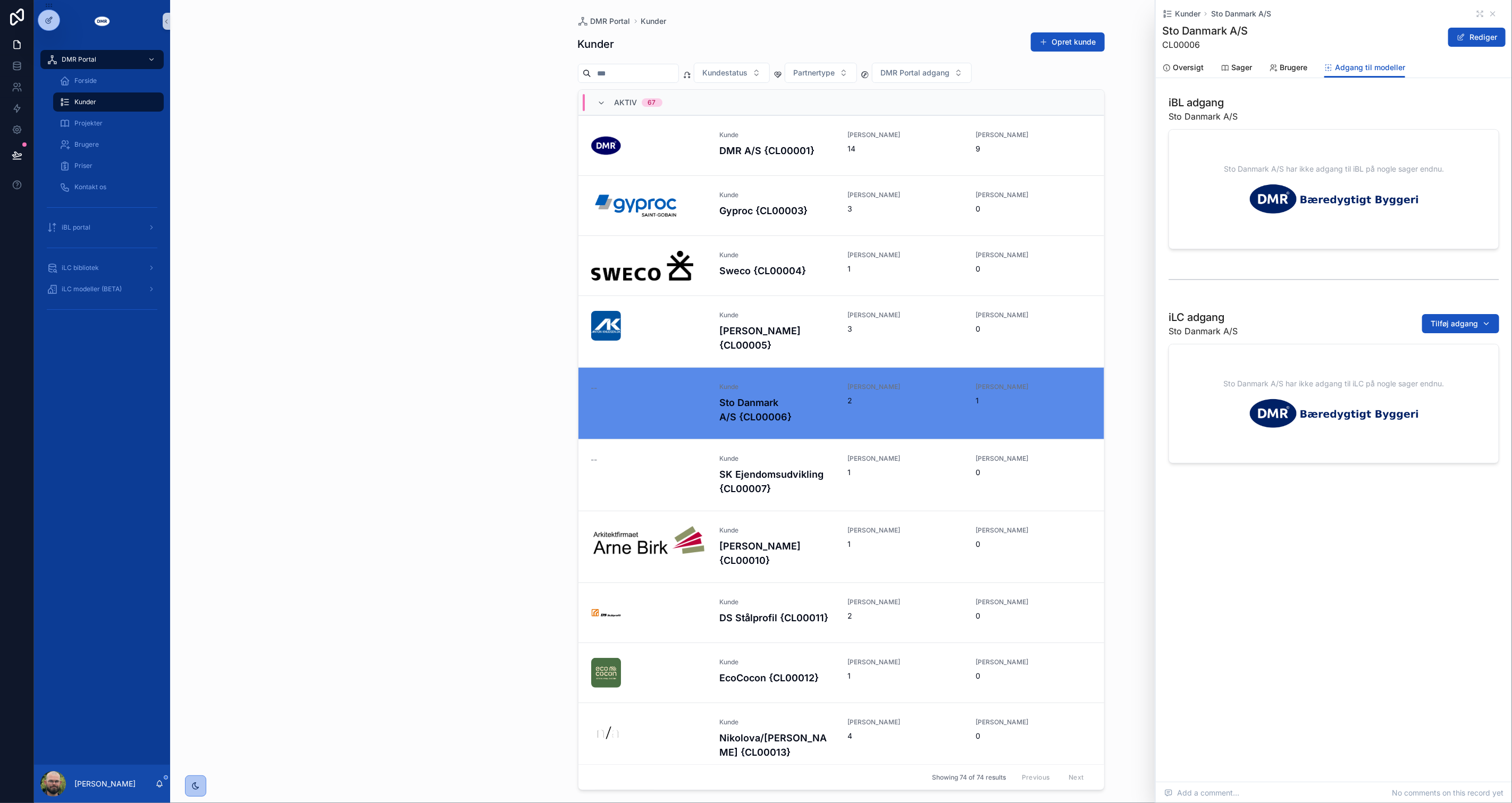
click at [1320, 89] on div "Kunder Sto Danmark A/S Sto Danmark A/S CL00006 Rediger Adgang til modeller Over…" at bounding box center [1334, 268] width 356 height 536
click at [544, 261] on div "DMR Portal Kunder Kunder Opret kunde Kundestatus Partnertype DMR Portal adgang …" at bounding box center [841, 402] width 1342 height 803
click at [501, 274] on div "DMR Portal Kunder Kunder Opret kunde Kundestatus Partnertype DMR Portal adgang …" at bounding box center [841, 402] width 1342 height 803
click at [86, 267] on span "iLC bibliotek" at bounding box center [80, 267] width 37 height 8
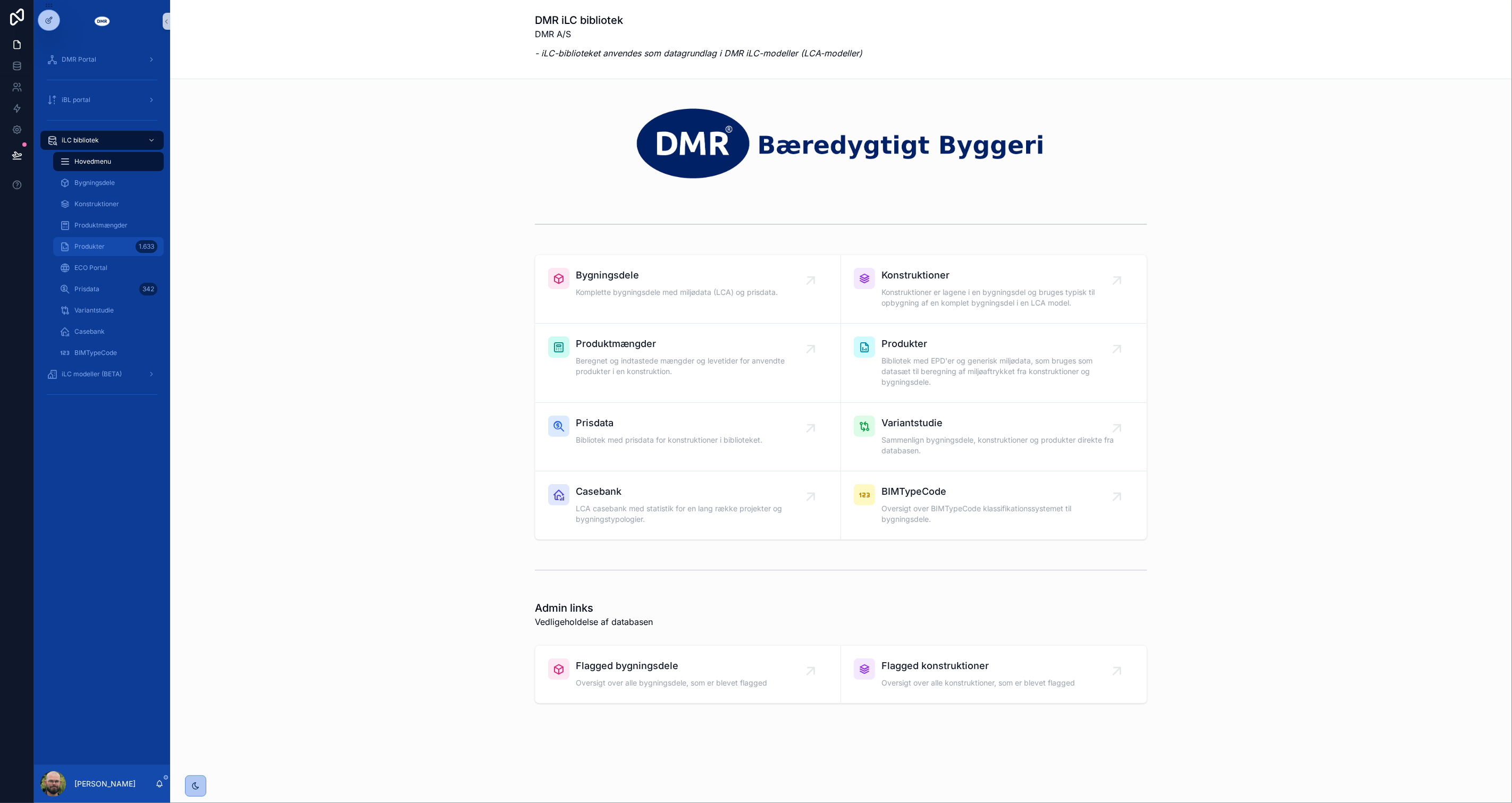
click at [102, 247] on span "Produkter" at bounding box center [90, 247] width 30 height 8
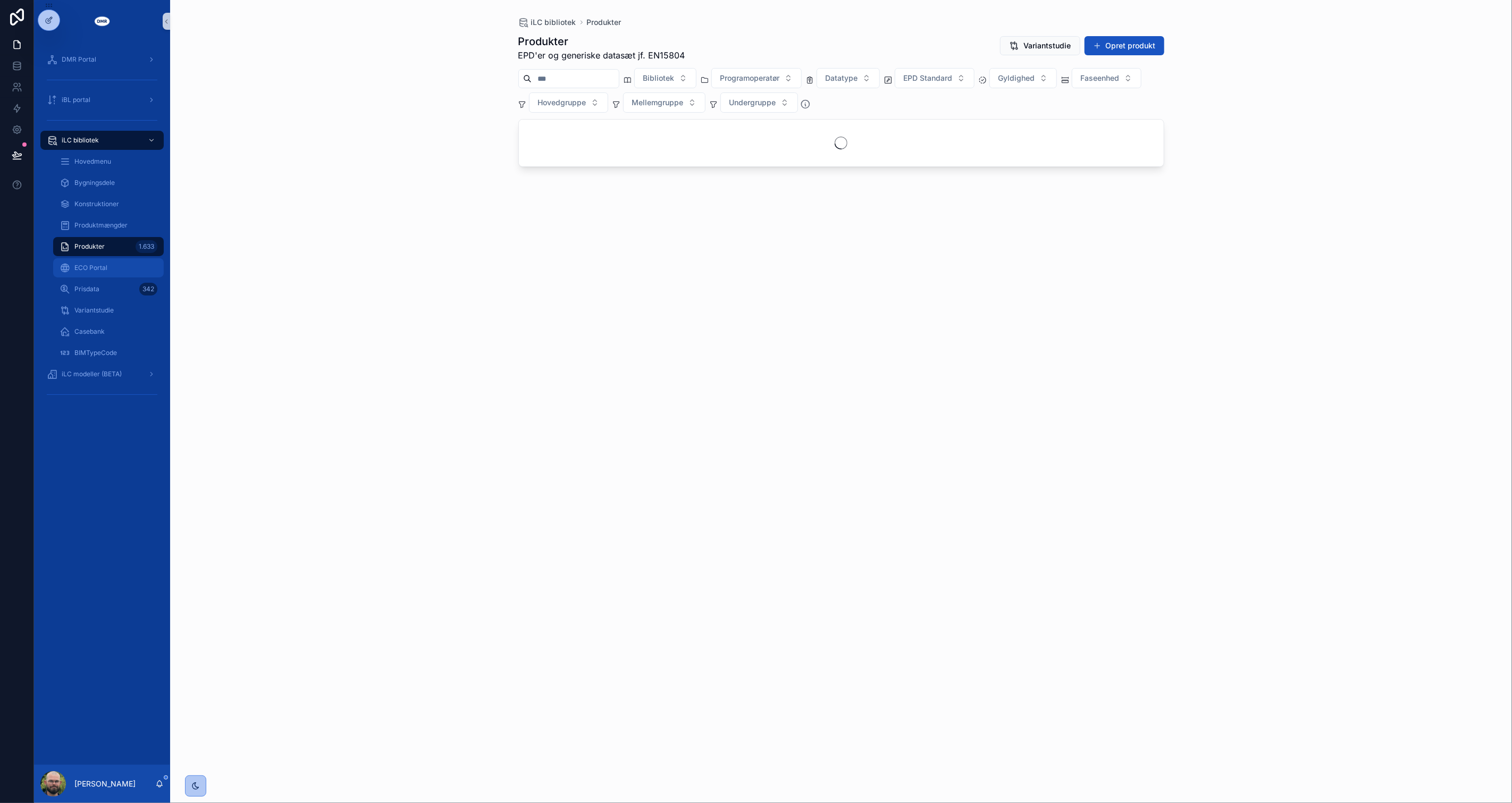
click at [94, 270] on span "ECO Portal" at bounding box center [91, 267] width 33 height 8
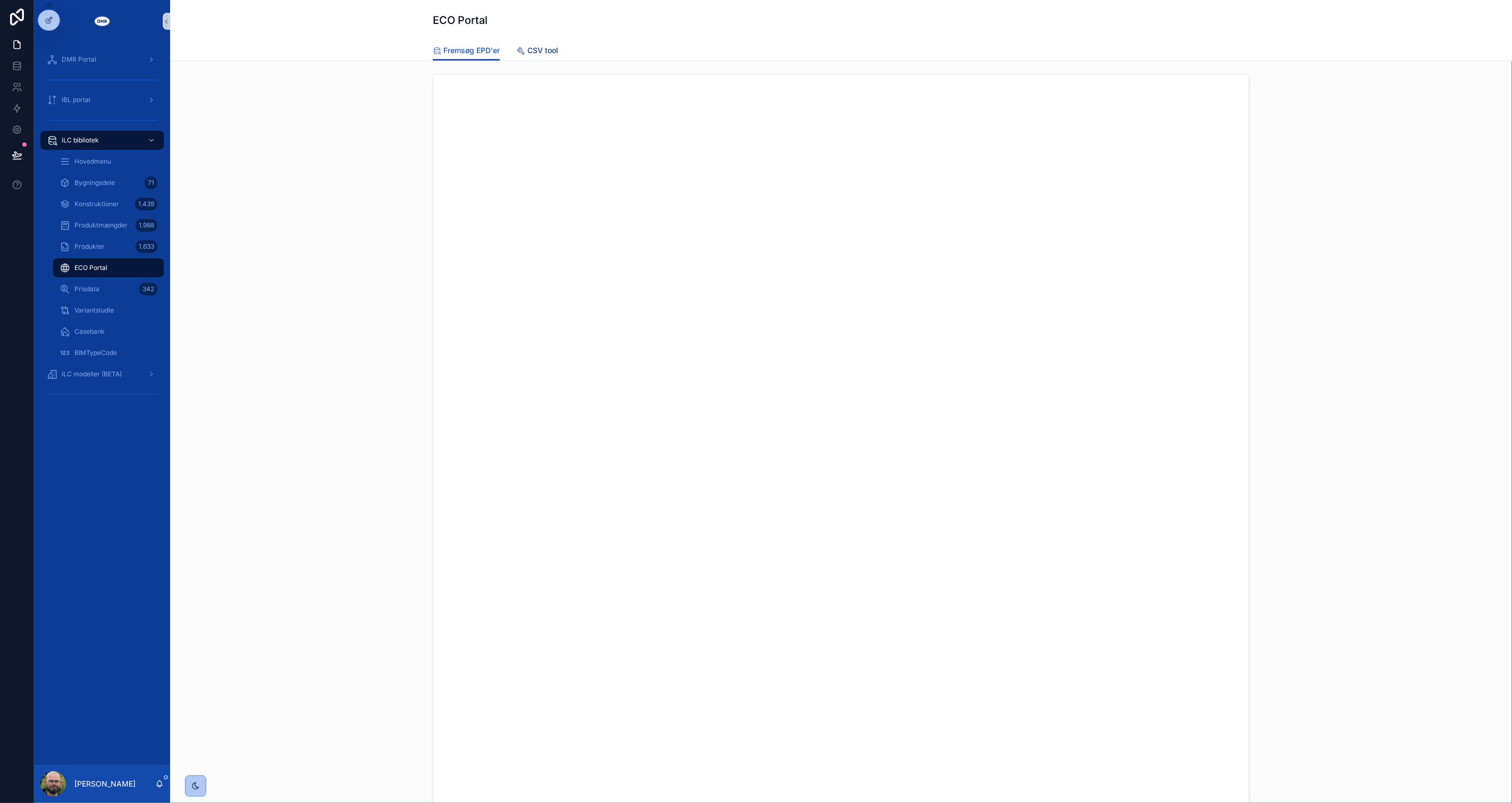
click at [528, 51] on span "CSV tool" at bounding box center [543, 49] width 31 height 10
click at [470, 49] on span "Fremsøg EPD'er" at bounding box center [472, 49] width 56 height 10
click at [547, 41] on link "CSV tool" at bounding box center [537, 51] width 41 height 21
click at [558, 87] on span "Transformer .CSV fil fra ECO Portal" at bounding box center [518, 83] width 123 height 10
click at [555, 83] on span "Transformer .CSV fil fra ECO Portal" at bounding box center [518, 83] width 123 height 10
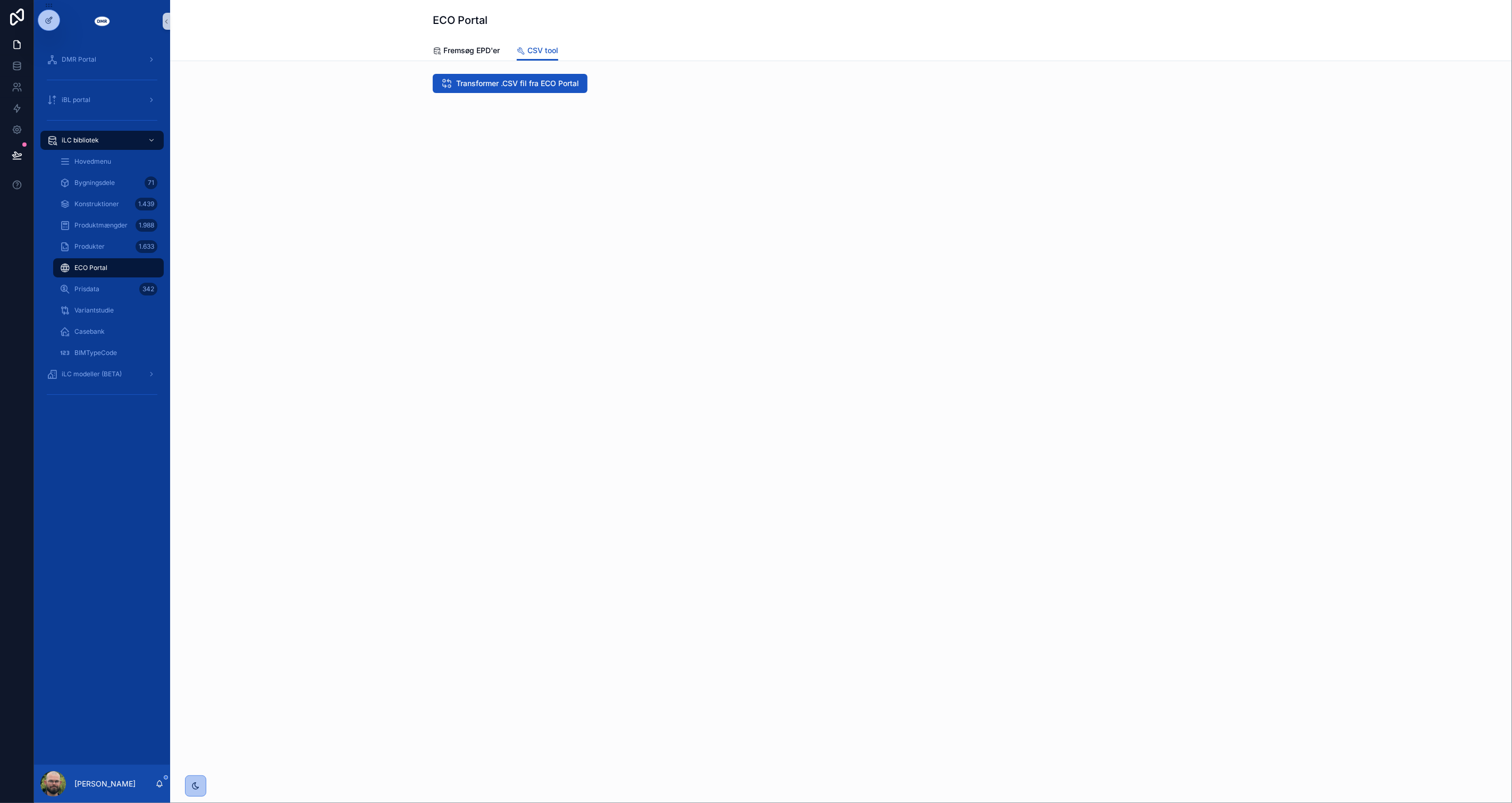
click at [373, 150] on div "Transformer .CSV fil fra ECO Portal" at bounding box center [841, 113] width 1342 height 105
click at [459, 49] on span "Fremsøg EPD'er" at bounding box center [472, 49] width 56 height 10
click at [341, 248] on div "scrollable content" at bounding box center [841, 476] width 1325 height 813
click at [87, 236] on div "Produkter 1.633" at bounding box center [108, 247] width 123 height 21
click at [87, 247] on span "Produkter" at bounding box center [90, 247] width 30 height 8
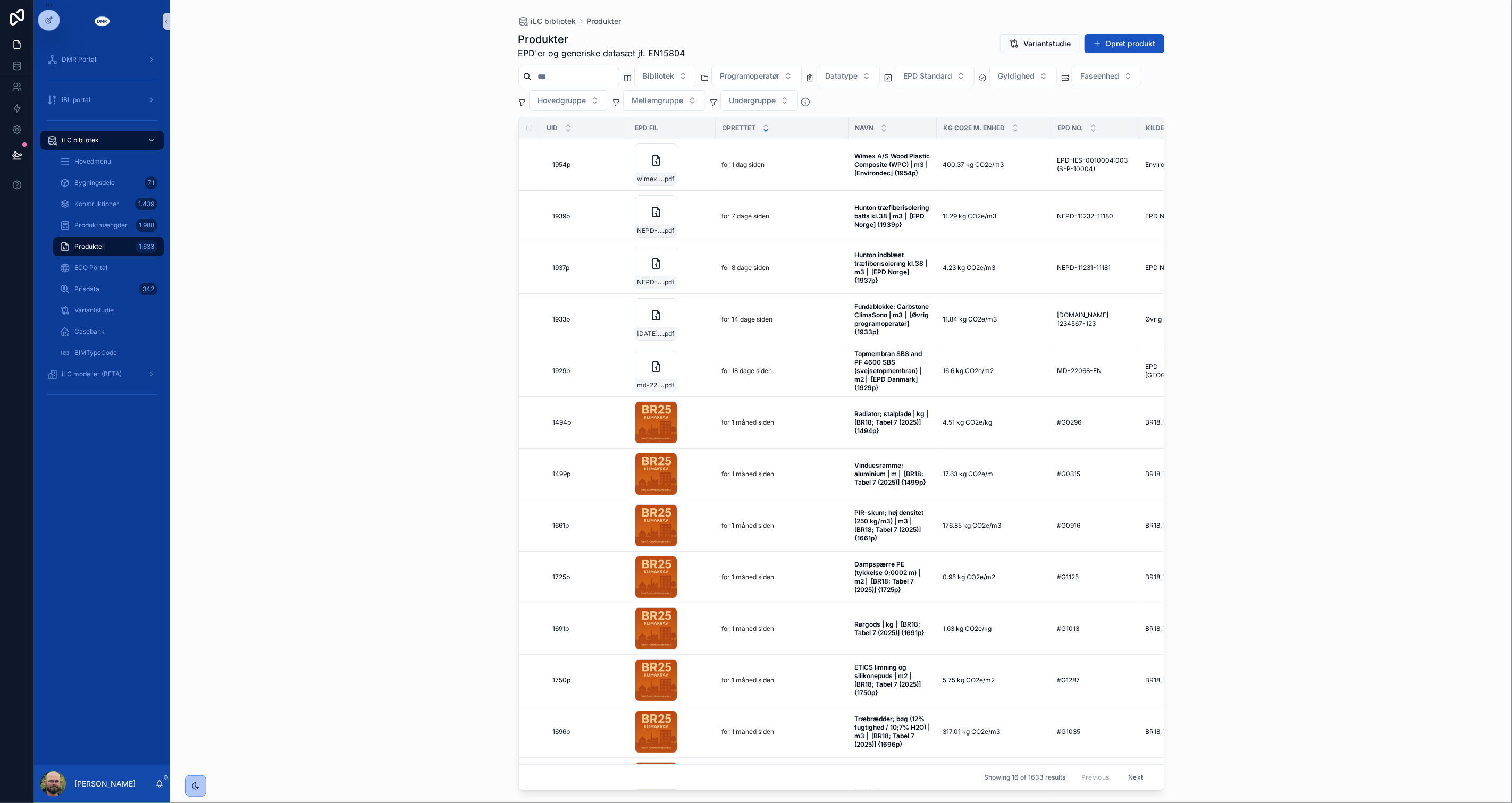
click at [616, 73] on input "scrollable content" at bounding box center [574, 77] width 87 height 15
paste input "**********"
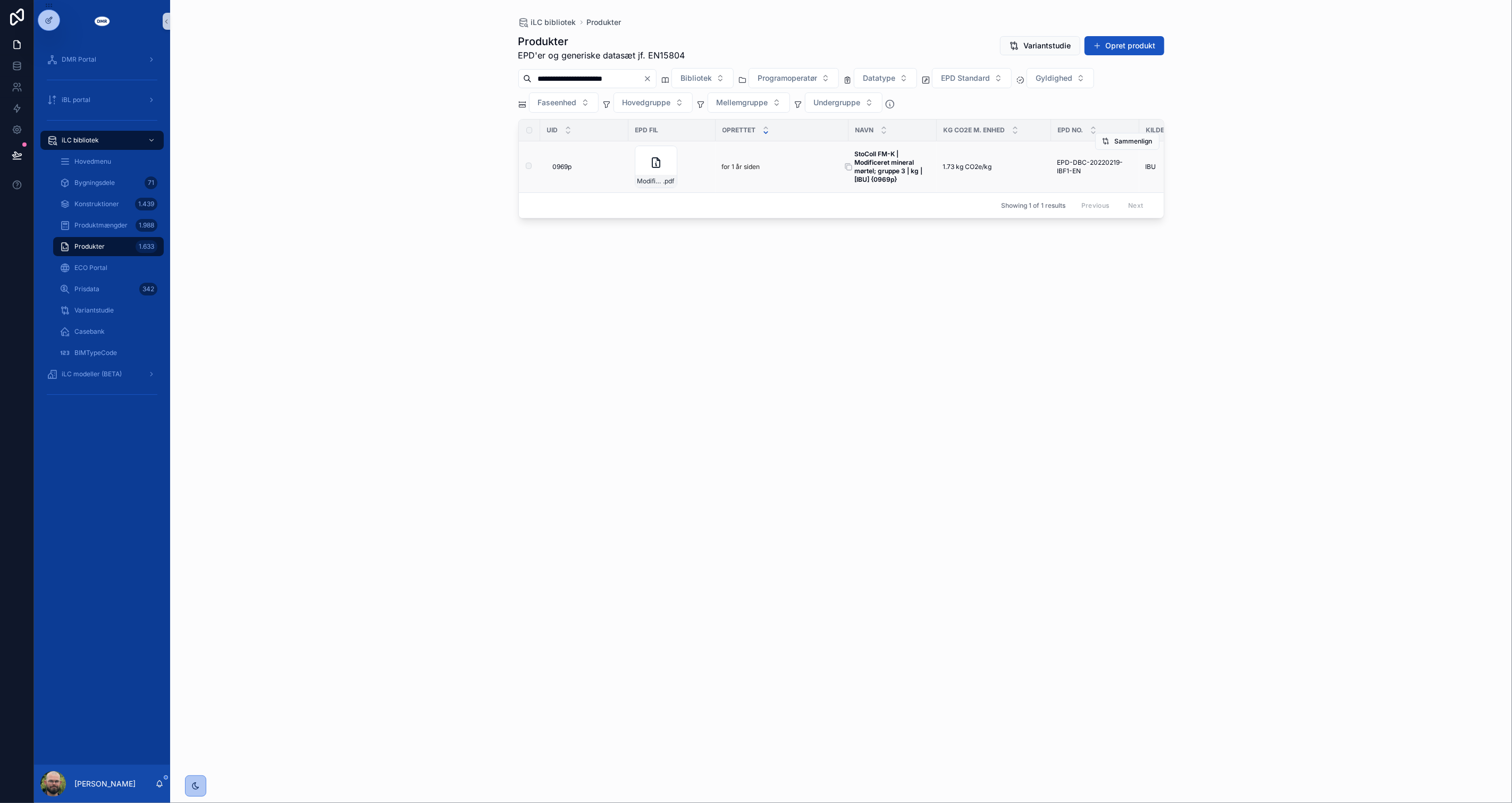
type input "**********"
click at [878, 165] on strong "StoColl FM-K | Modificeret mineral mørtel; gruppe 3 | kg | [IBU] {0969p}" at bounding box center [891, 167] width 71 height 34
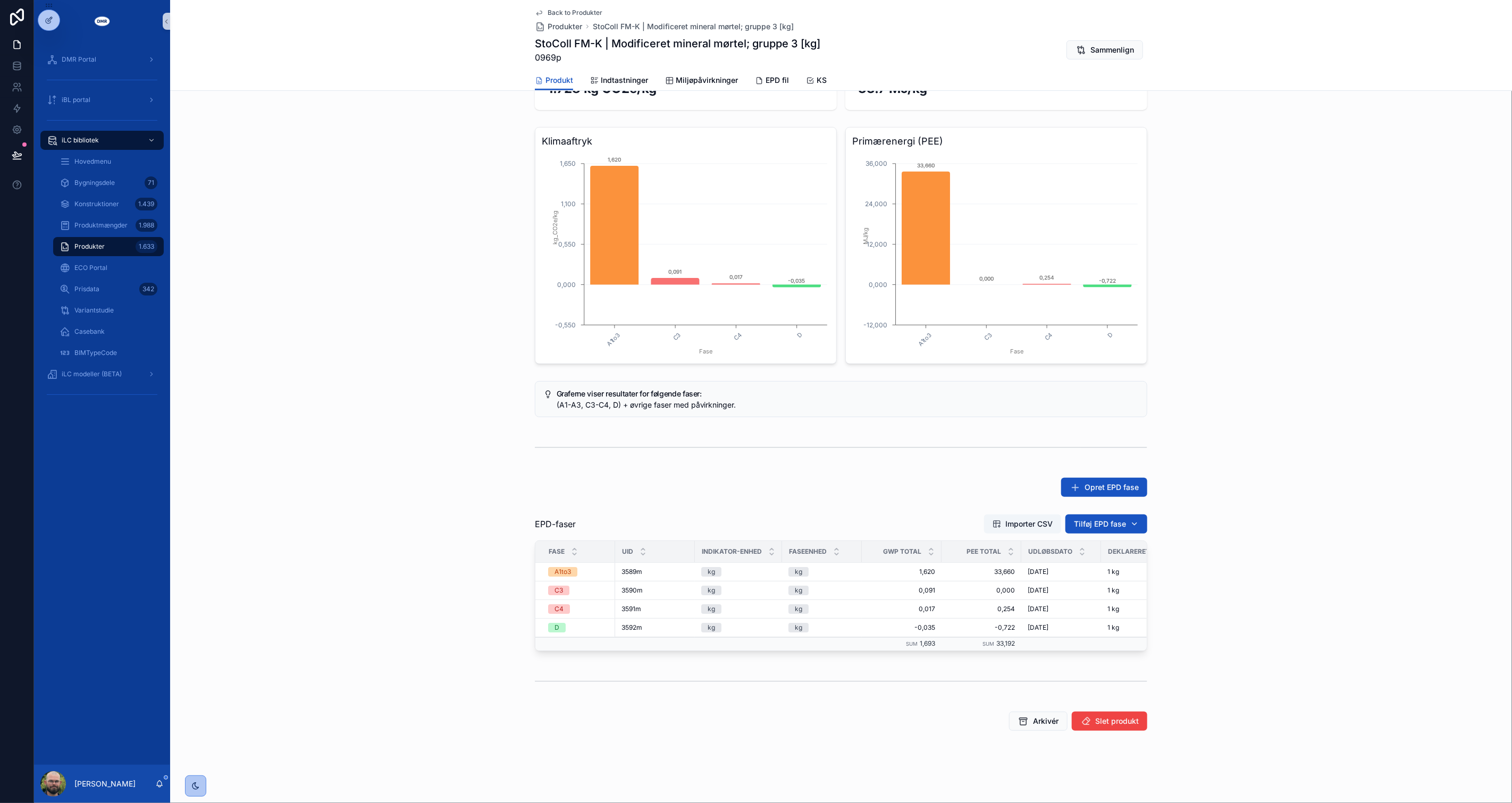
scroll to position [78, 0]
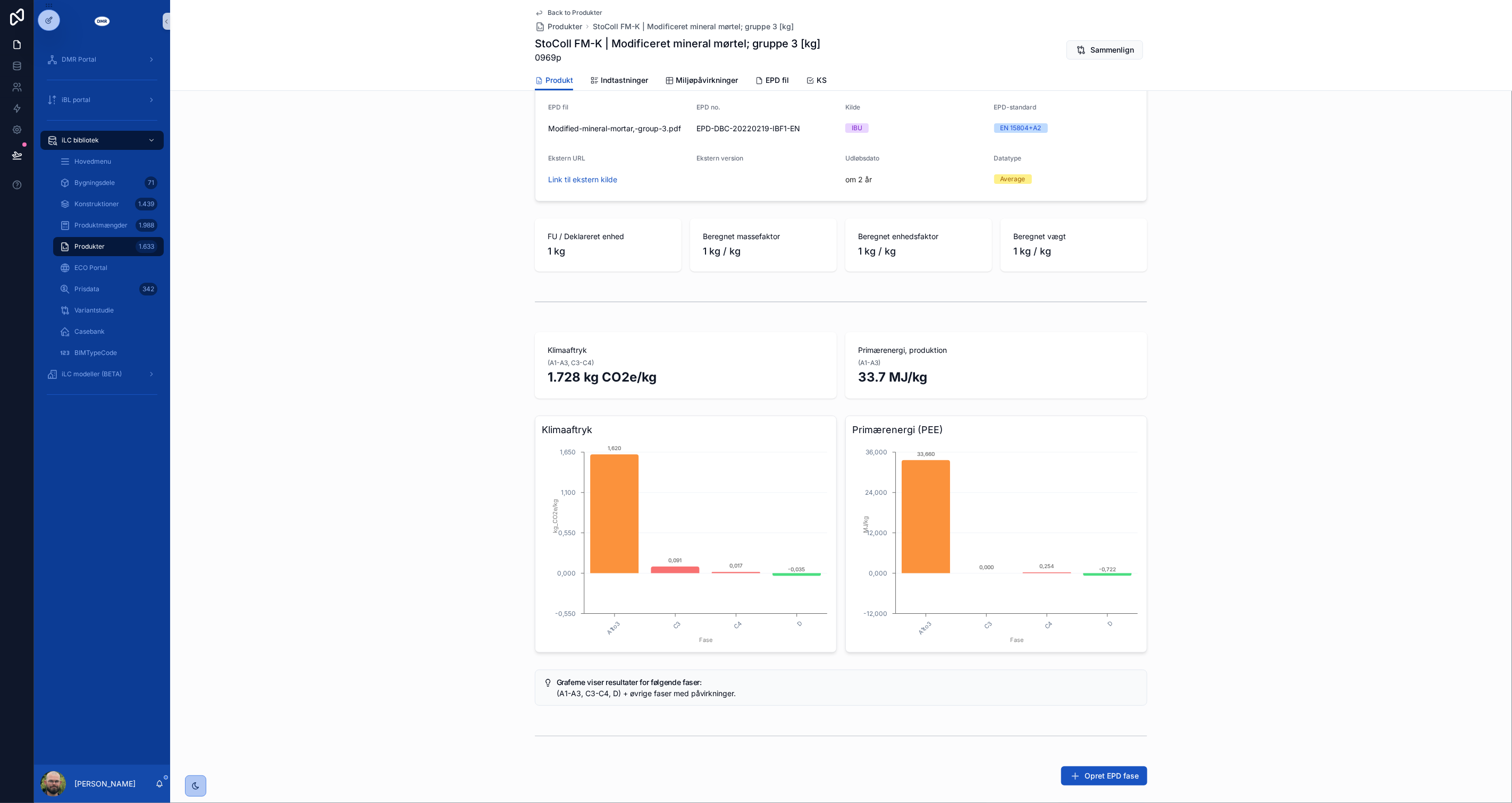
click at [458, 182] on div "Produkt Rediger produkt StoColl FM-K | Modificeret mineral mørtel; gruppe 3 | k…" at bounding box center [841, 115] width 1342 height 180
click at [123, 240] on div "Produkter 1.633" at bounding box center [108, 247] width 98 height 17
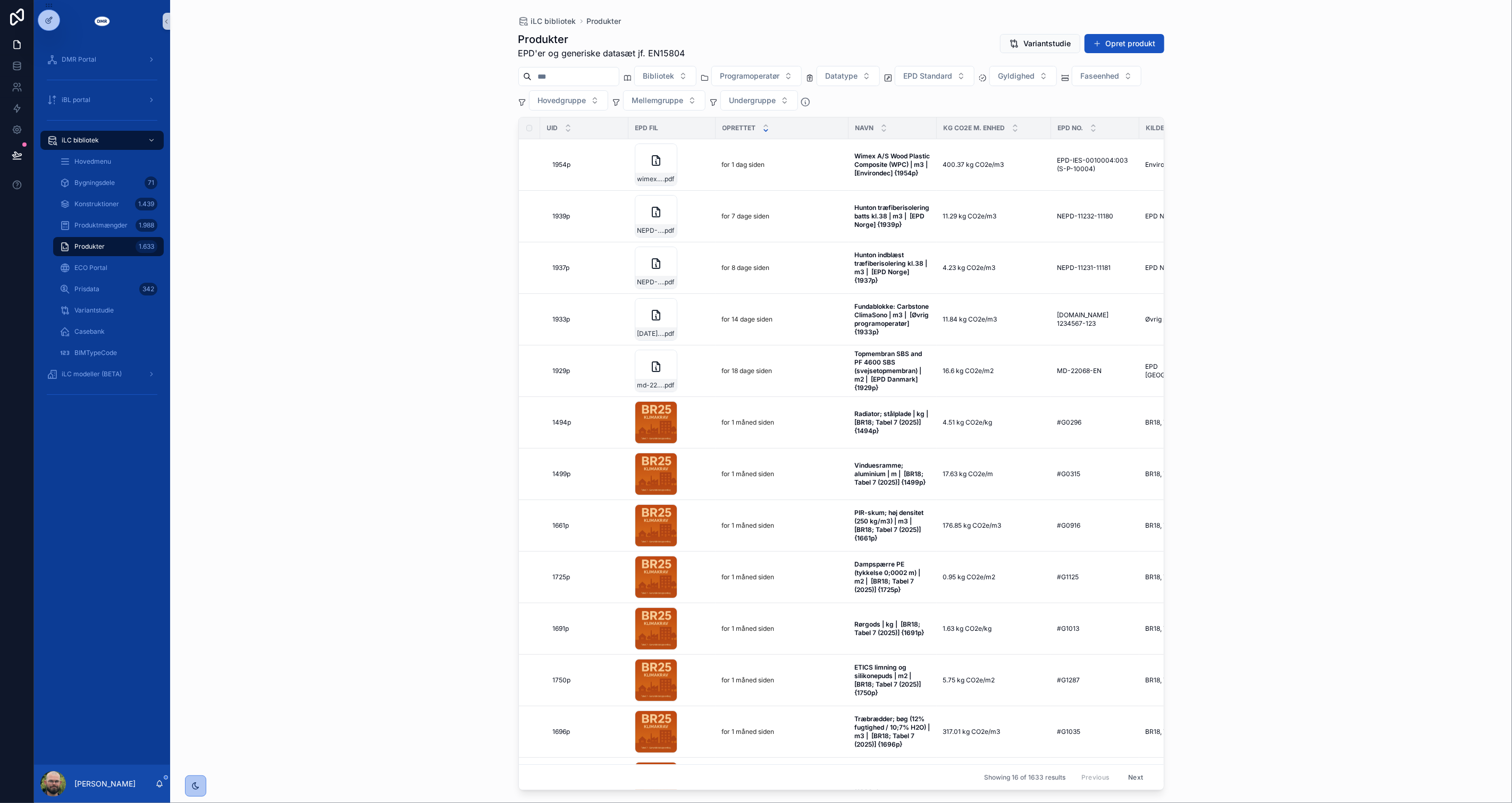
click at [553, 76] on input "scrollable content" at bounding box center [574, 77] width 87 height 15
paste input "**********"
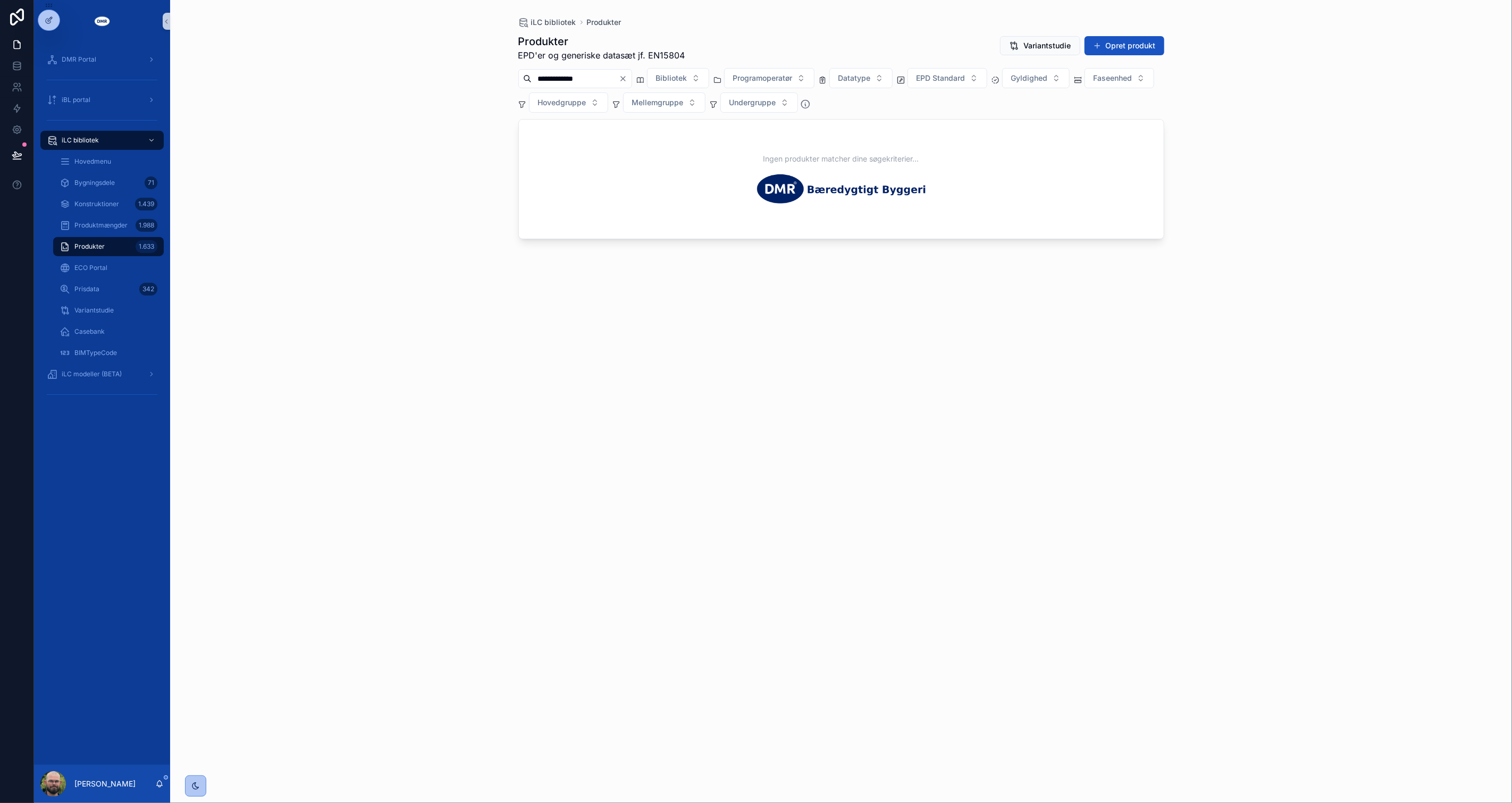
click at [535, 78] on input "**********" at bounding box center [574, 78] width 87 height 15
type input "**********"
click at [436, 317] on div "**********" at bounding box center [841, 402] width 1342 height 803
click at [628, 77] on icon "Clear" at bounding box center [623, 78] width 8 height 8
click at [618, 76] on input "scrollable content" at bounding box center [574, 78] width 87 height 15
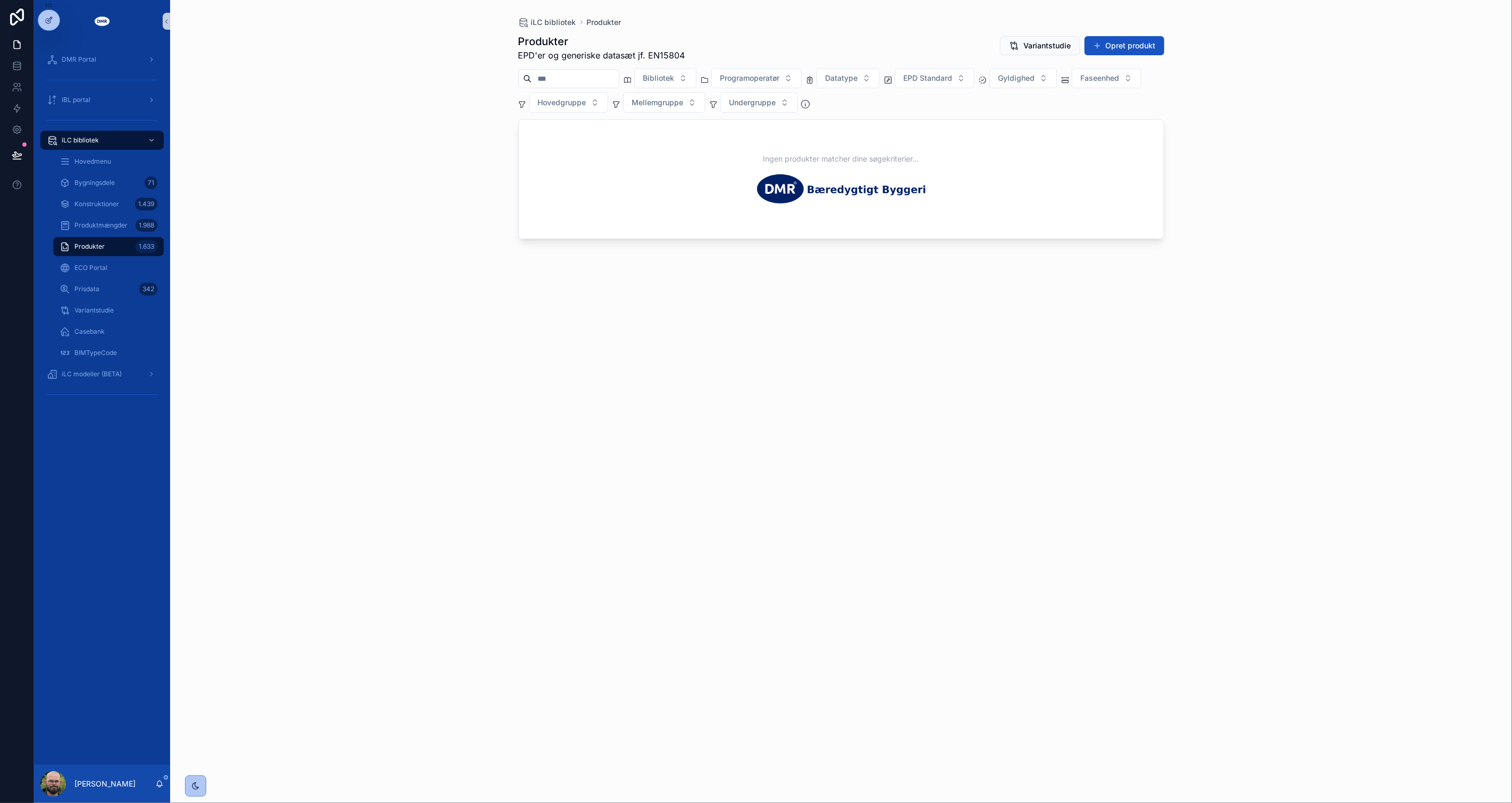
paste input "********"
type input "********"
click at [392, 442] on div "iLC bibliotek Produkter Produkter EPD'er og generiske datasæt jf. EN15804 Varia…" at bounding box center [841, 402] width 1342 height 803
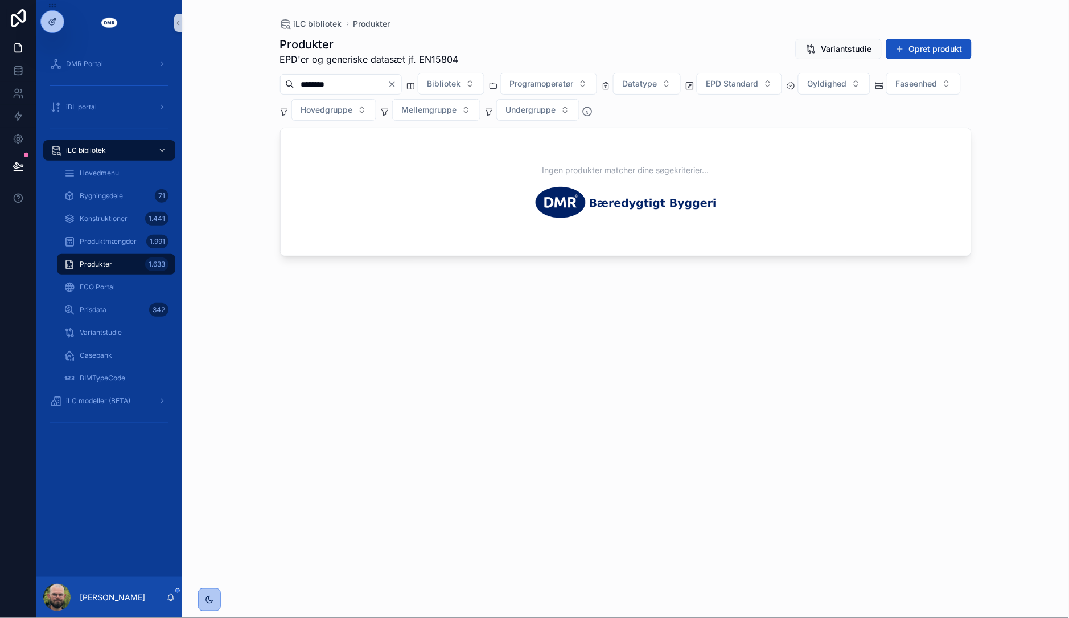
click at [397, 85] on icon "Clear" at bounding box center [392, 84] width 9 height 9
click at [383, 79] on input "scrollable content" at bounding box center [340, 84] width 93 height 16
paste input "********"
type input "********"
click at [395, 84] on icon "Clear" at bounding box center [392, 84] width 5 height 5
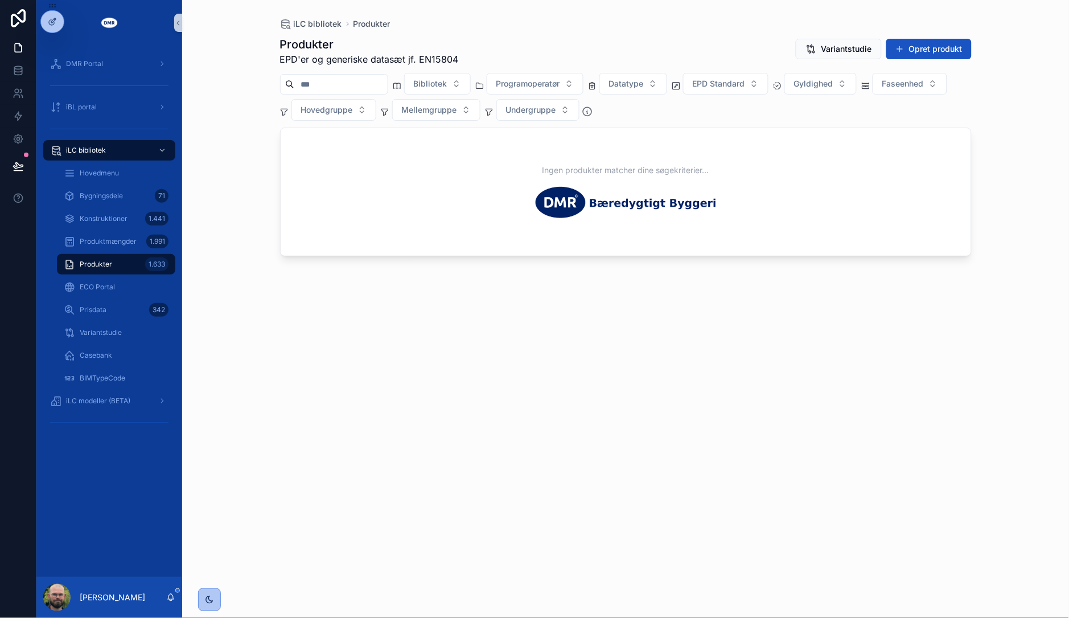
click at [388, 84] on input "scrollable content" at bounding box center [340, 84] width 93 height 16
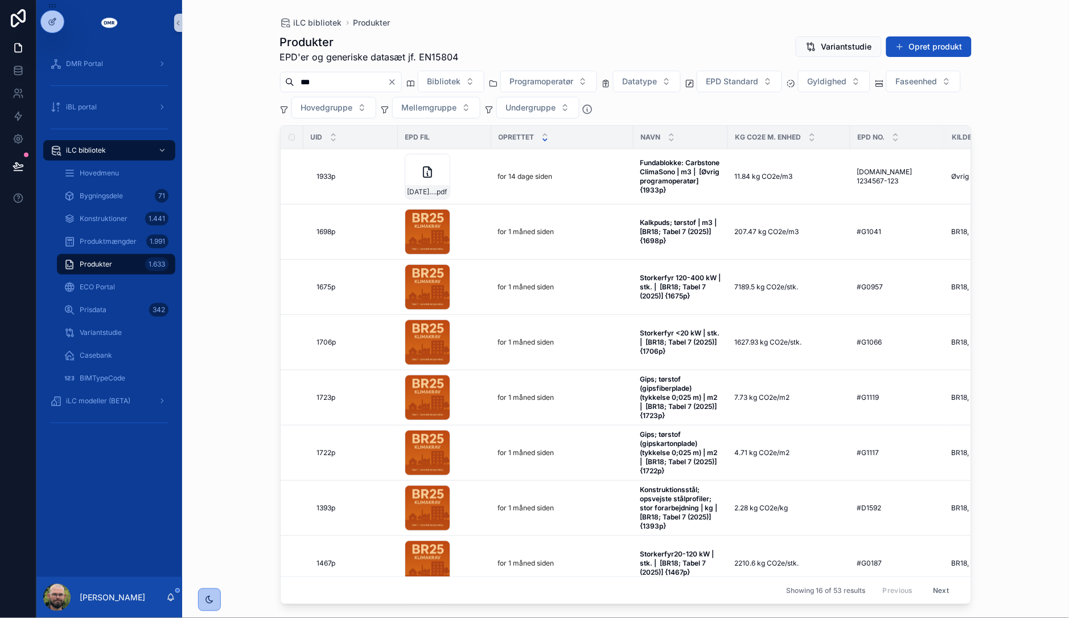
type input "***"
click at [725, 105] on div "*** Bibliotek Programoperatør Datatype EPD Standard Gyldighed Faseenhed Hovedgr…" at bounding box center [626, 95] width 692 height 48
click at [681, 88] on button "Datatype" at bounding box center [647, 82] width 68 height 22
click at [619, 142] on div "Average" at bounding box center [674, 146] width 137 height 18
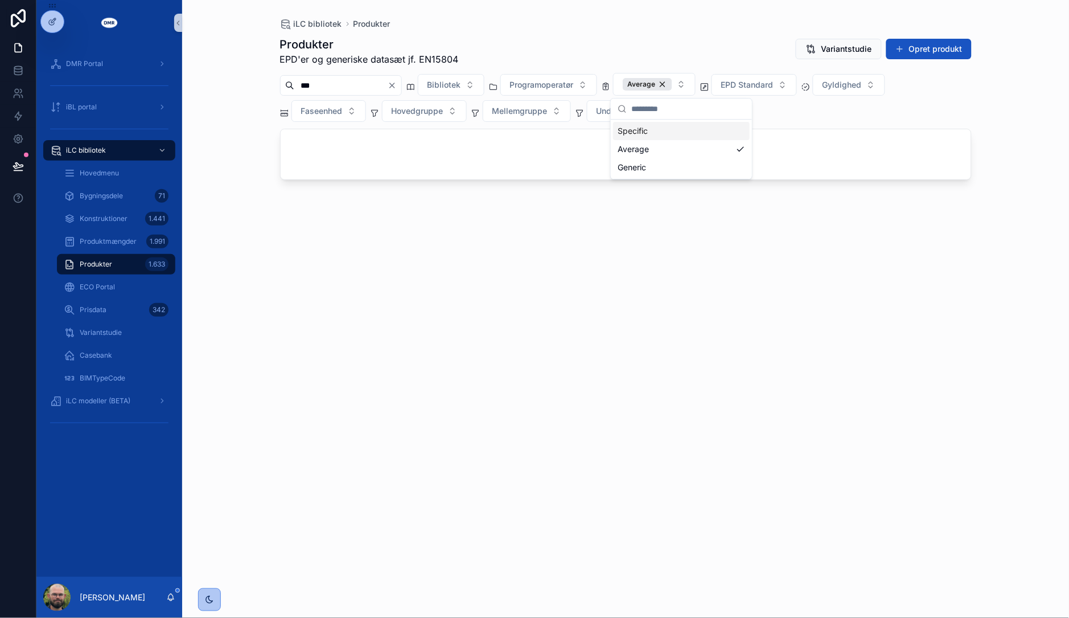
click at [624, 131] on div "Specific" at bounding box center [681, 131] width 137 height 18
click at [598, 52] on div "Produkter EPD'er og generiske datasæt jf. EN15804 Variantstudie Opret produkt" at bounding box center [626, 51] width 692 height 30
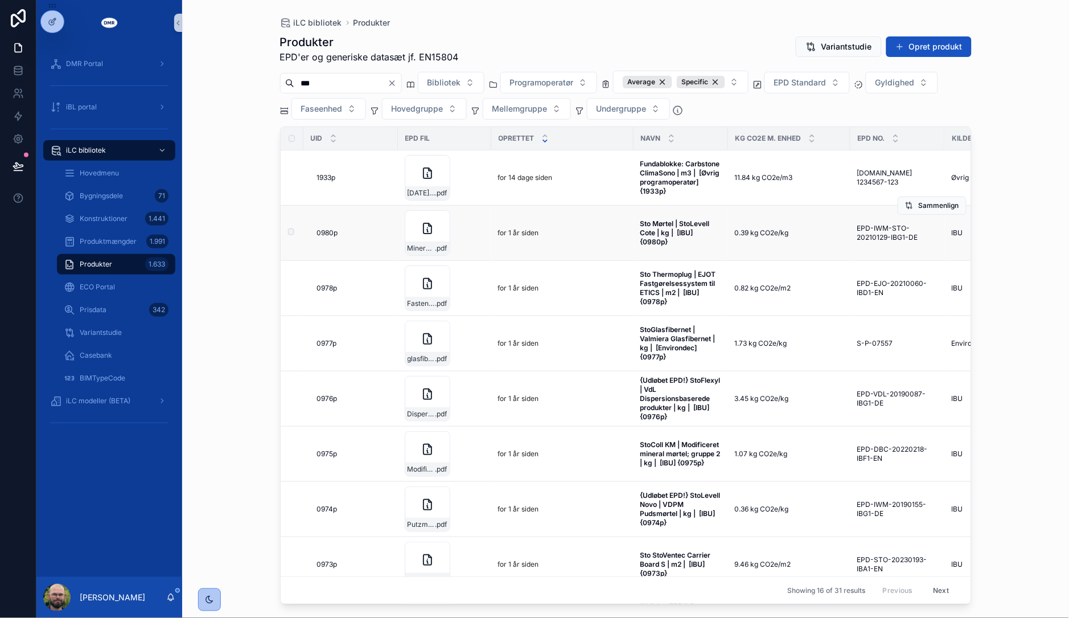
scroll to position [63, 0]
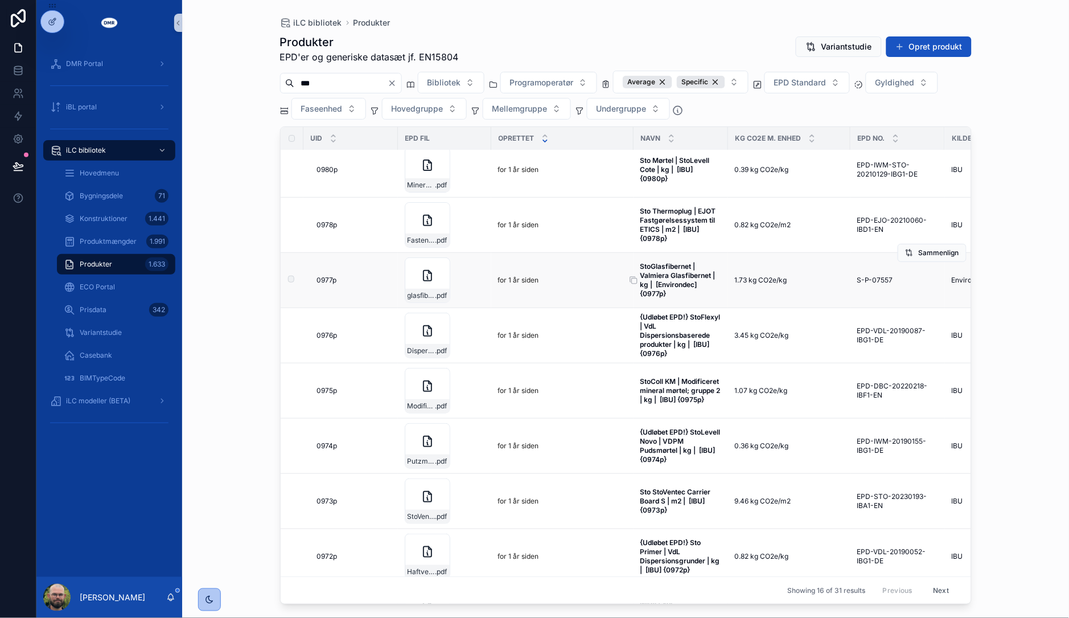
click at [674, 285] on strong "StoGlasfibernet | Valmiera Glasfibernet | kg | [Environdec] {0977p}" at bounding box center [679, 280] width 77 height 36
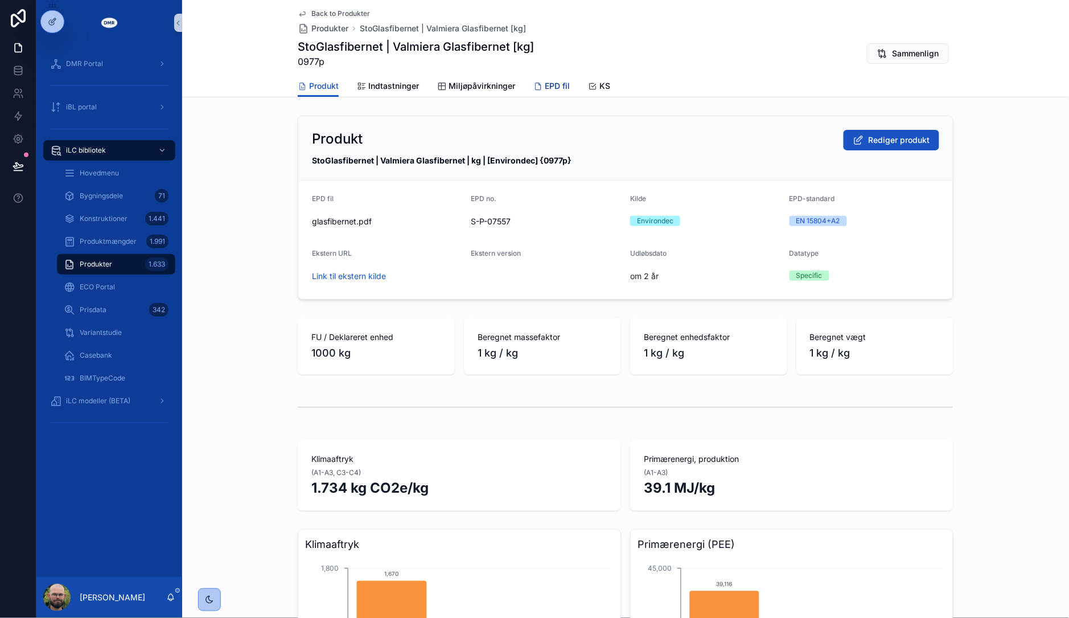
click at [534, 86] on icon "scrollable content" at bounding box center [537, 86] width 9 height 9
click at [553, 80] on span "EPD fil" at bounding box center [557, 85] width 25 height 11
click at [350, 277] on link "Link til ekstern kilde" at bounding box center [349, 276] width 74 height 10
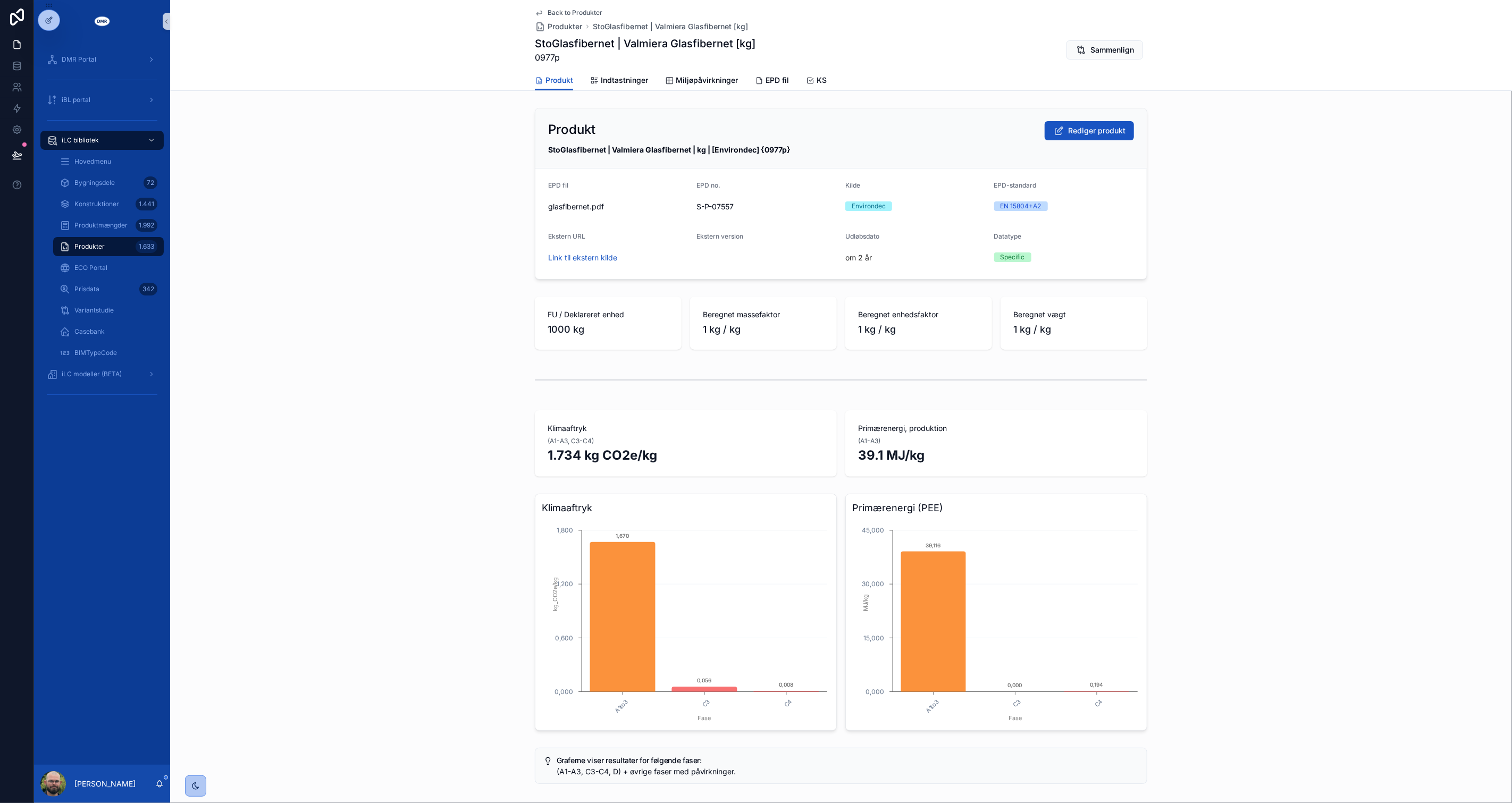
click at [295, 356] on div "Produkt Rediger produkt StoGlasfibernet | Valmiera Glasfibernet | kg | [Environ…" at bounding box center [841, 593] width 1342 height 979
click at [123, 782] on p "[PERSON_NAME]" at bounding box center [105, 783] width 61 height 10
click at [60, 723] on div "DMR Portal iBL portal iLC bibliotek Hovedmenu Bygningsdele 72 Konstruktioner 1.…" at bounding box center [102, 404] width 136 height 723
click at [35, 711] on div "DMR Portal iBL portal iLC bibliotek Hovedmenu Bygningsdele 72 Konstruktioner 1.…" at bounding box center [102, 404] width 136 height 723
click at [189, 663] on div "Klimaaftryk A1to3 C3 C4 Fase 0,000 0,600 1,200 1,800 kg_CO2e/kg 1,670 0,056 0,0…" at bounding box center [841, 612] width 1342 height 246
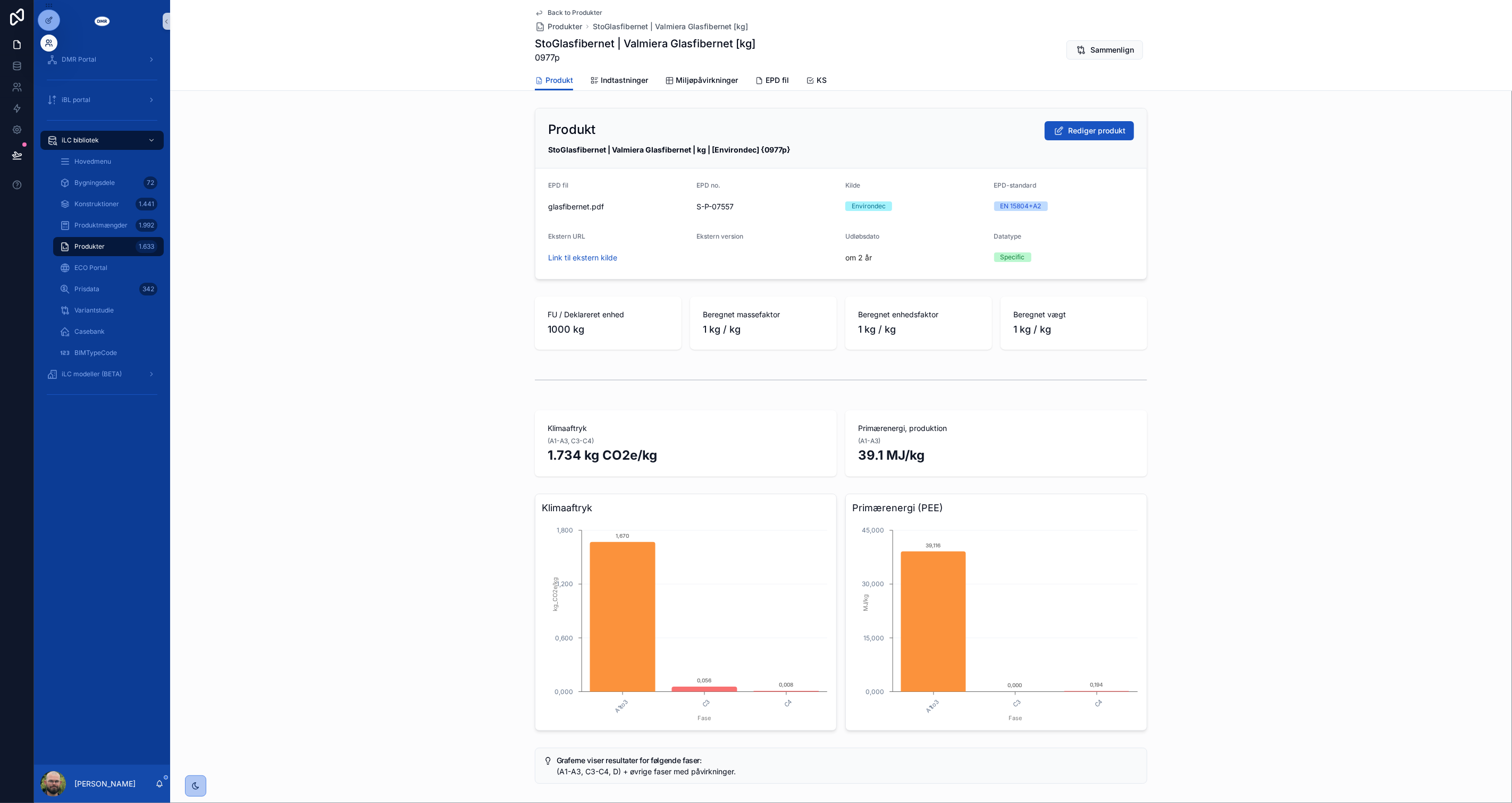
click at [47, 40] on icon at bounding box center [48, 41] width 3 height 3
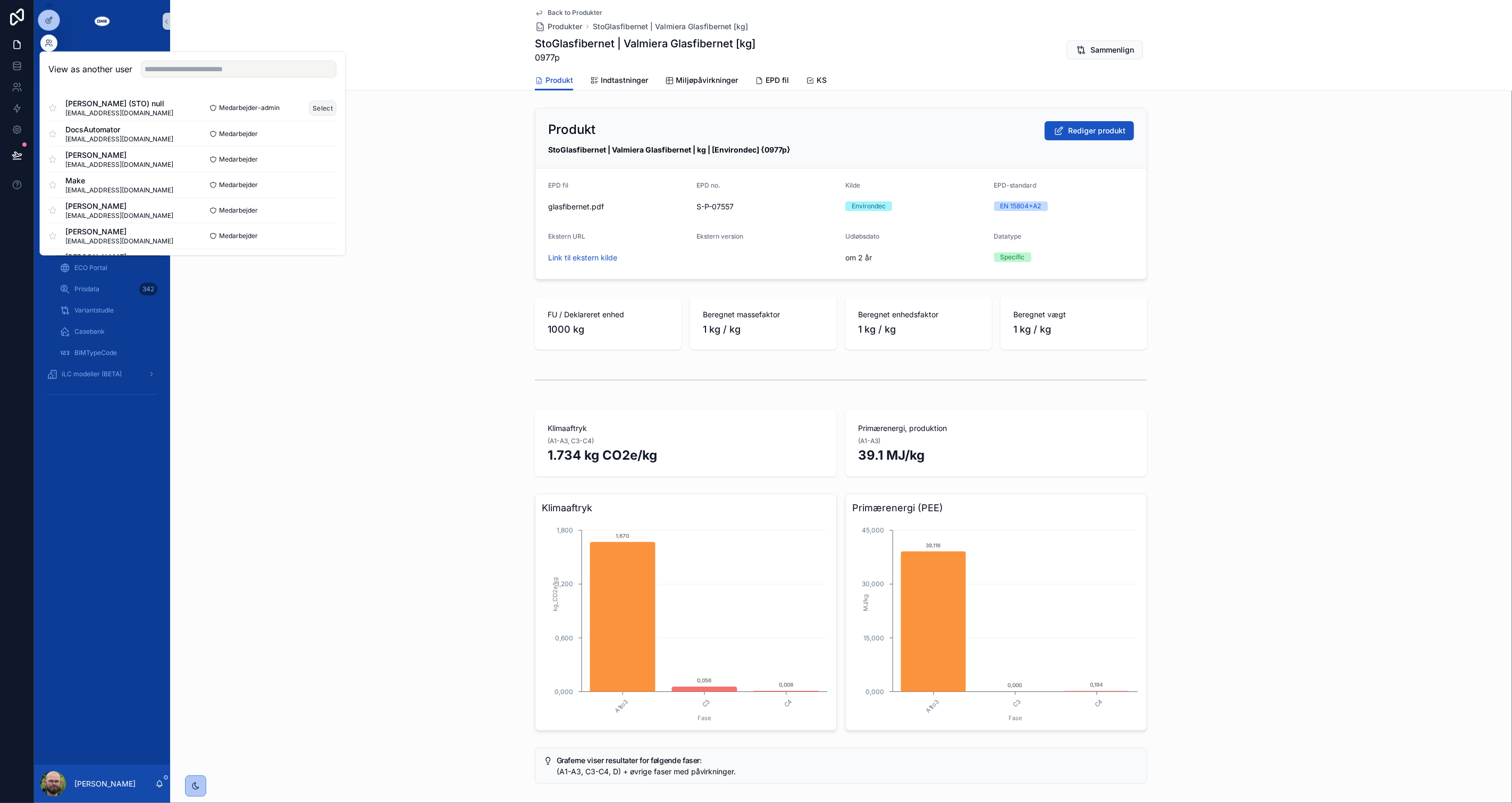
click at [316, 112] on button "Select" at bounding box center [323, 107] width 28 height 16
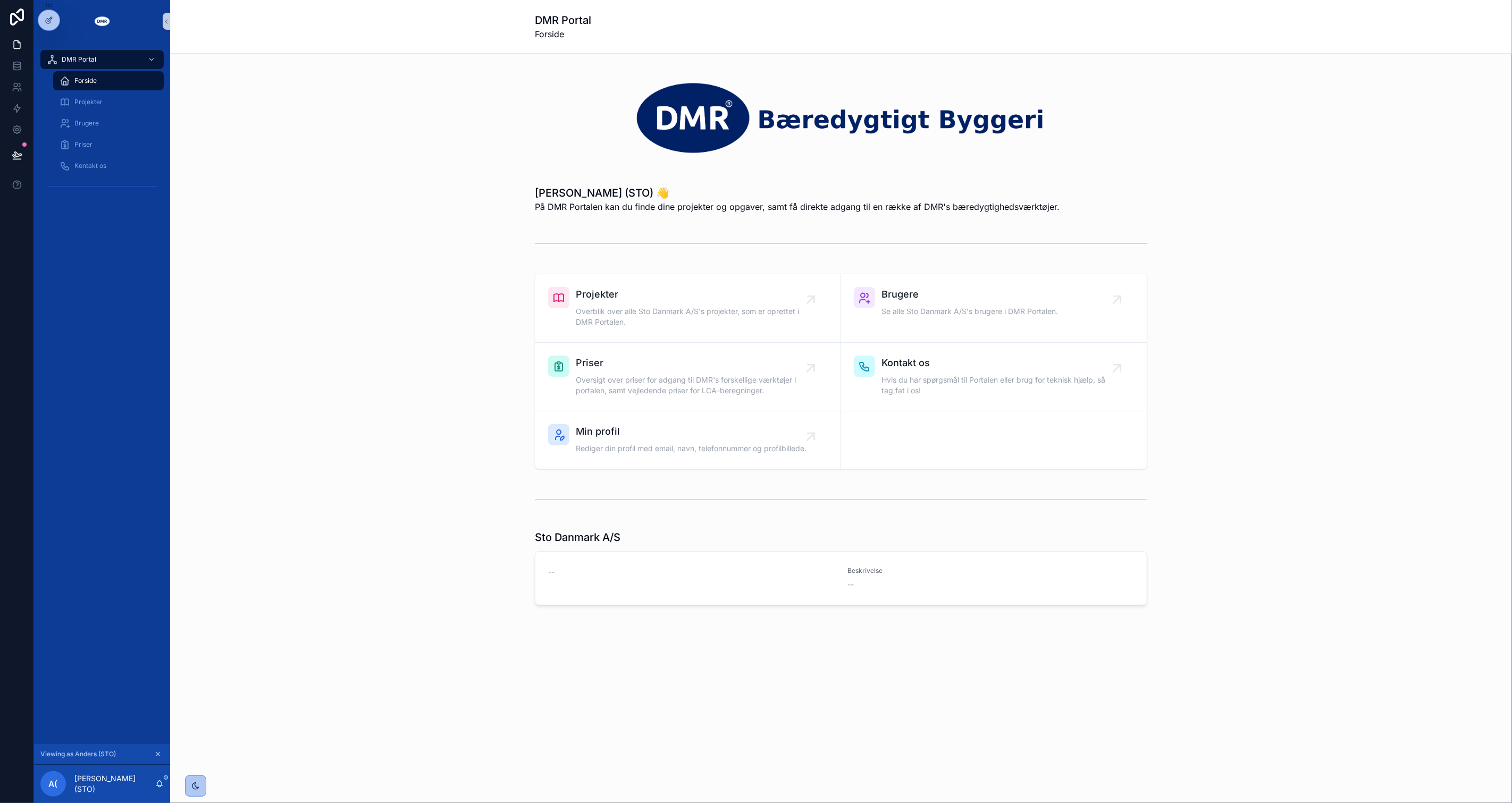
click at [386, 378] on div "Projekter Overblik over alle Sto Danmark A/S's projekter, som er oprettet i DMR…" at bounding box center [841, 372] width 1325 height 204
click at [120, 248] on div "DMR Portal Forside Projekter Brugere Priser Kontakt os" at bounding box center [102, 394] width 136 height 702
click at [107, 202] on div "DMR Portal Forside Projekter Brugere Priser Kontakt os" at bounding box center [102, 126] width 136 height 166
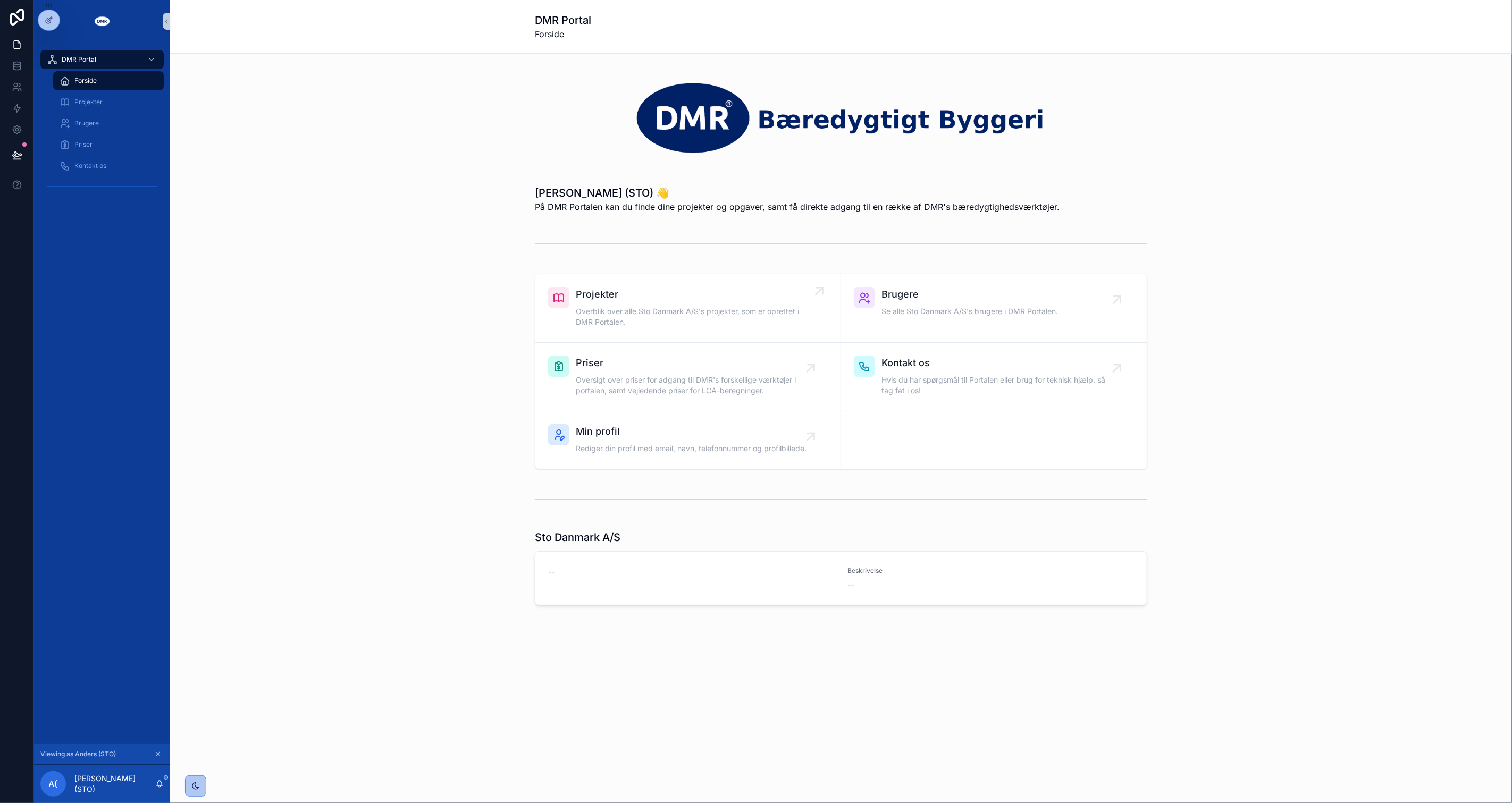
click at [723, 309] on span "Overblik over alle Sto Danmark A/S's projekter, som er oprettet i DMR Portalen." at bounding box center [694, 317] width 235 height 21
click at [416, 387] on div "Projekter Overblik over alle Sto Danmark A/S's projekter, som er oprettet i DMR…" at bounding box center [841, 372] width 1325 height 204
click at [413, 383] on div "Projekter Overblik over alle Sto Danmark A/S's projekter, som er oprettet i DMR…" at bounding box center [841, 372] width 1325 height 204
click at [413, 382] on div "Projekter Overblik over alle Sto Danmark A/S's projekter, som er oprettet i DMR…" at bounding box center [841, 372] width 1325 height 204
click at [413, 381] on div "Projekter Overblik over alle Sto Danmark A/S's projekter, som er oprettet i DMR…" at bounding box center [841, 372] width 1325 height 204
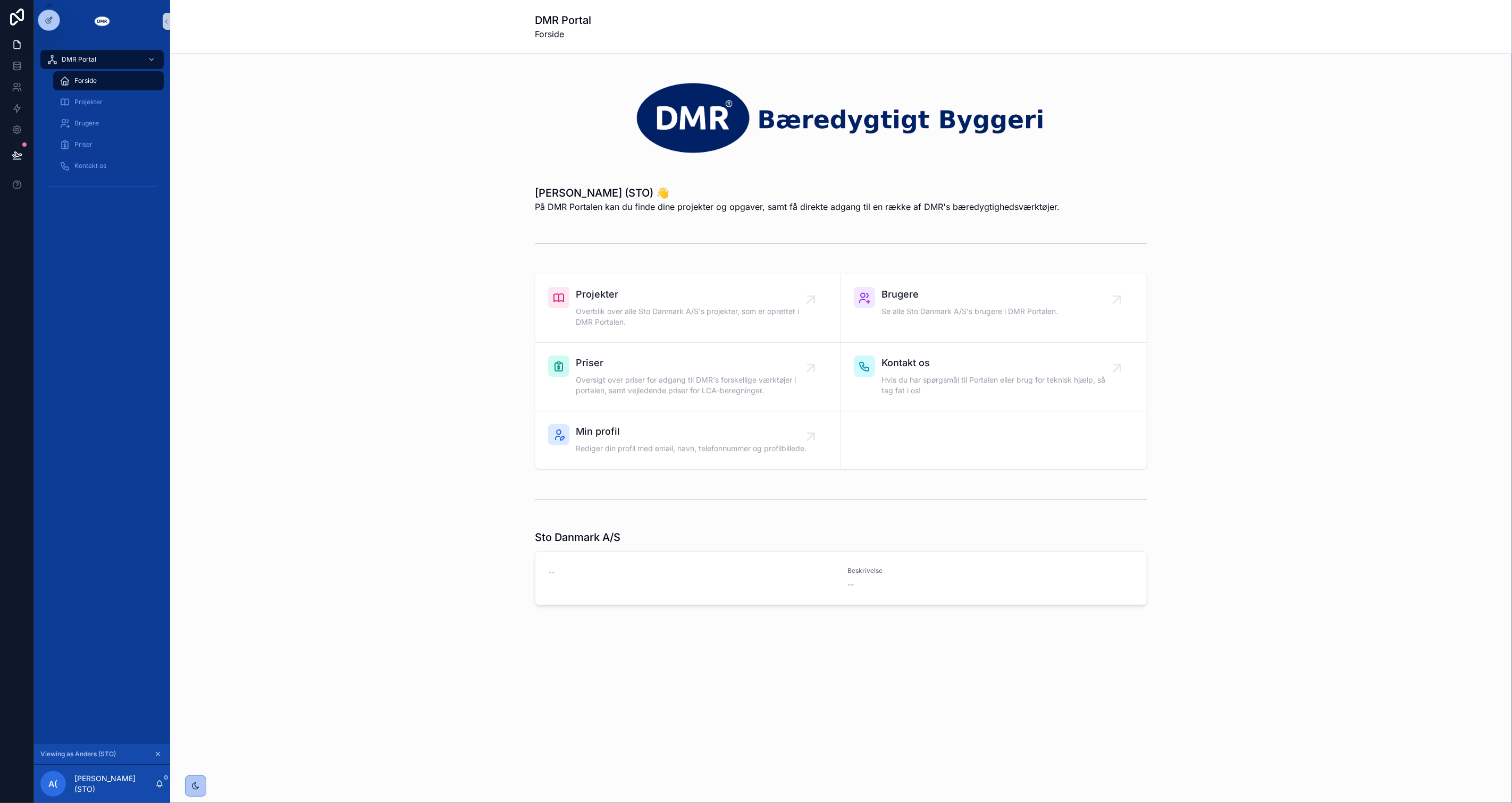
click at [159, 754] on icon "scrollable content" at bounding box center [158, 754] width 4 height 4
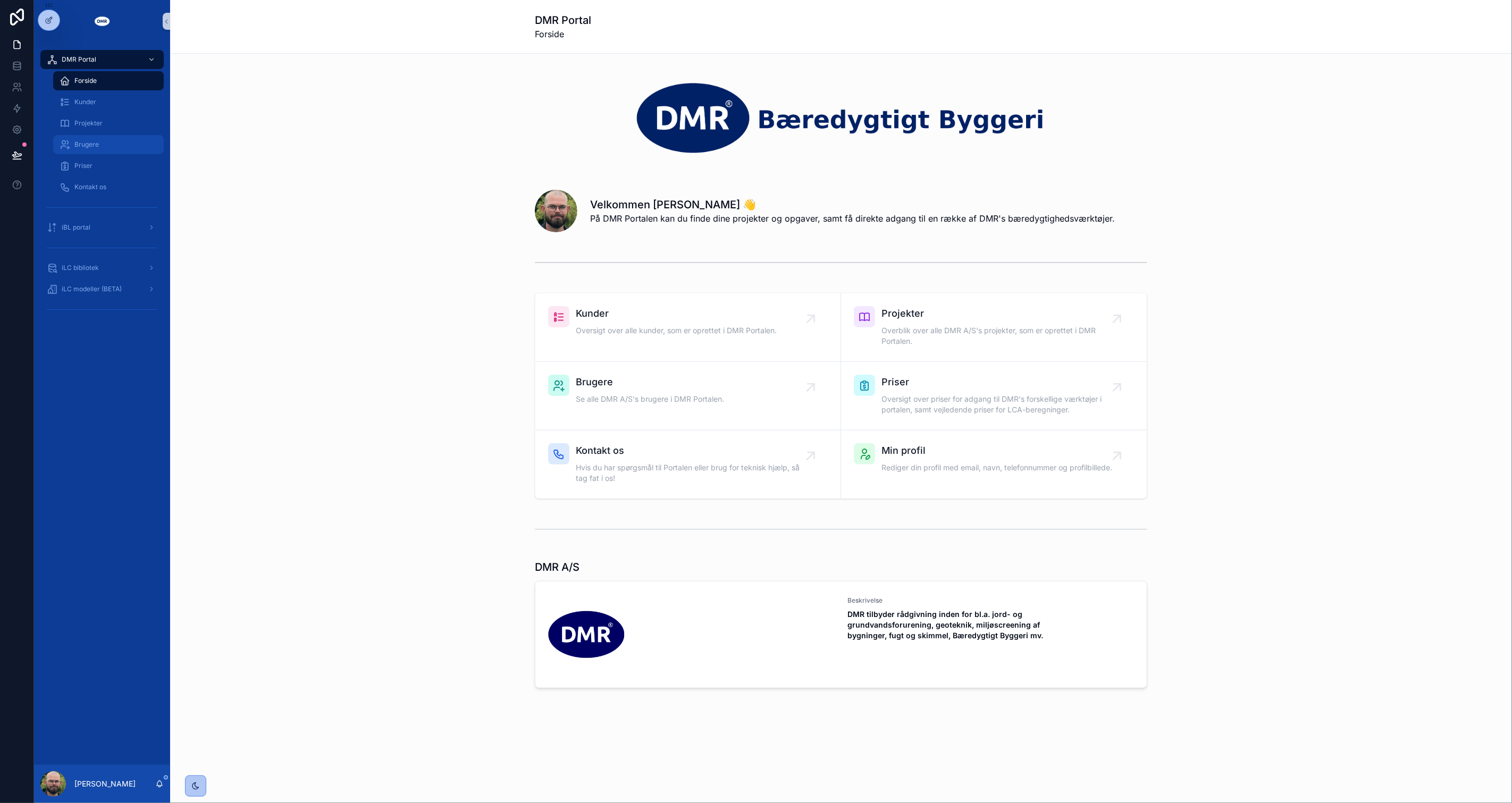
click at [96, 148] on span "Brugere" at bounding box center [87, 144] width 24 height 8
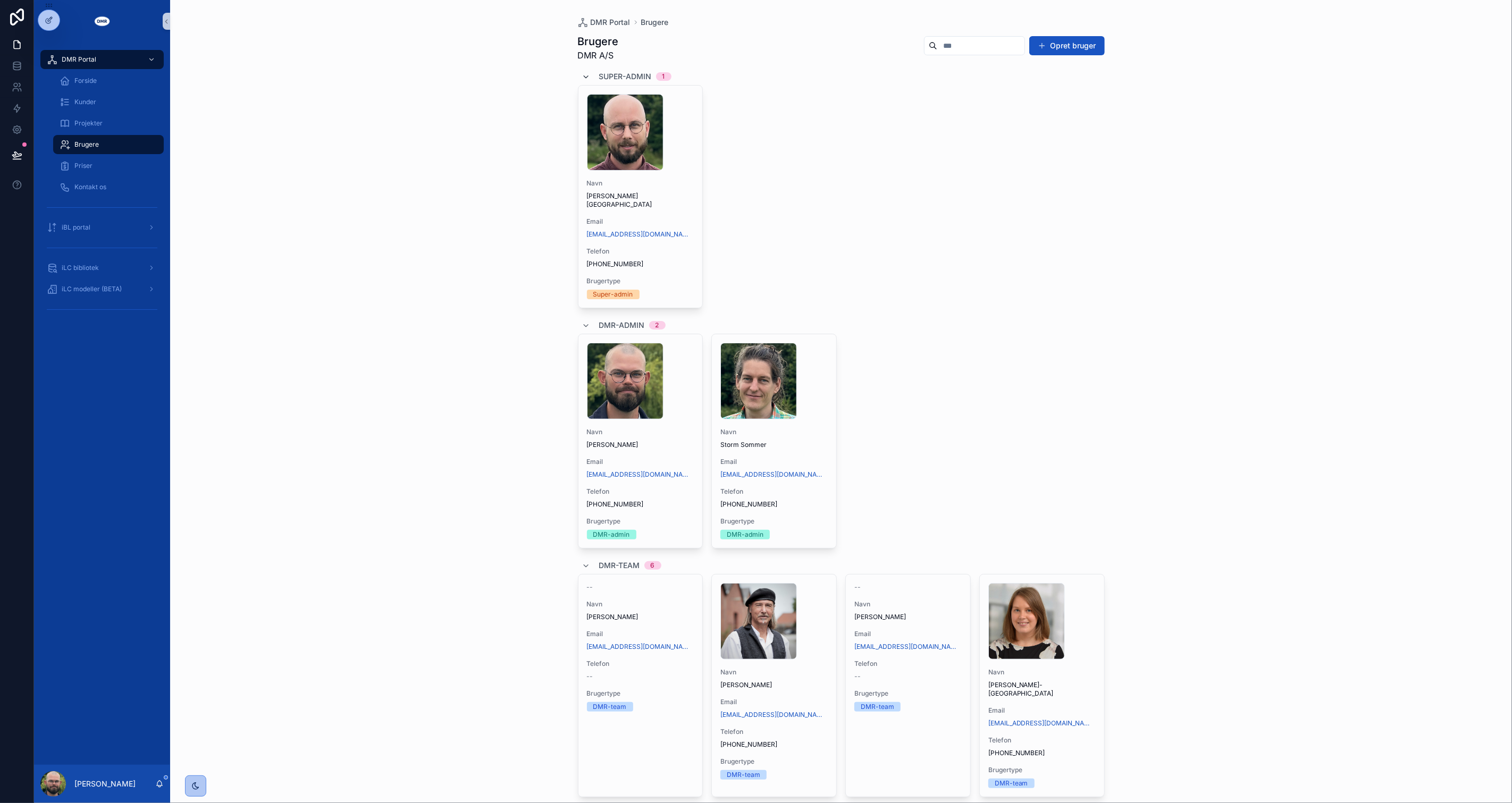
click at [582, 74] on icon "scrollable content" at bounding box center [586, 77] width 8 height 8
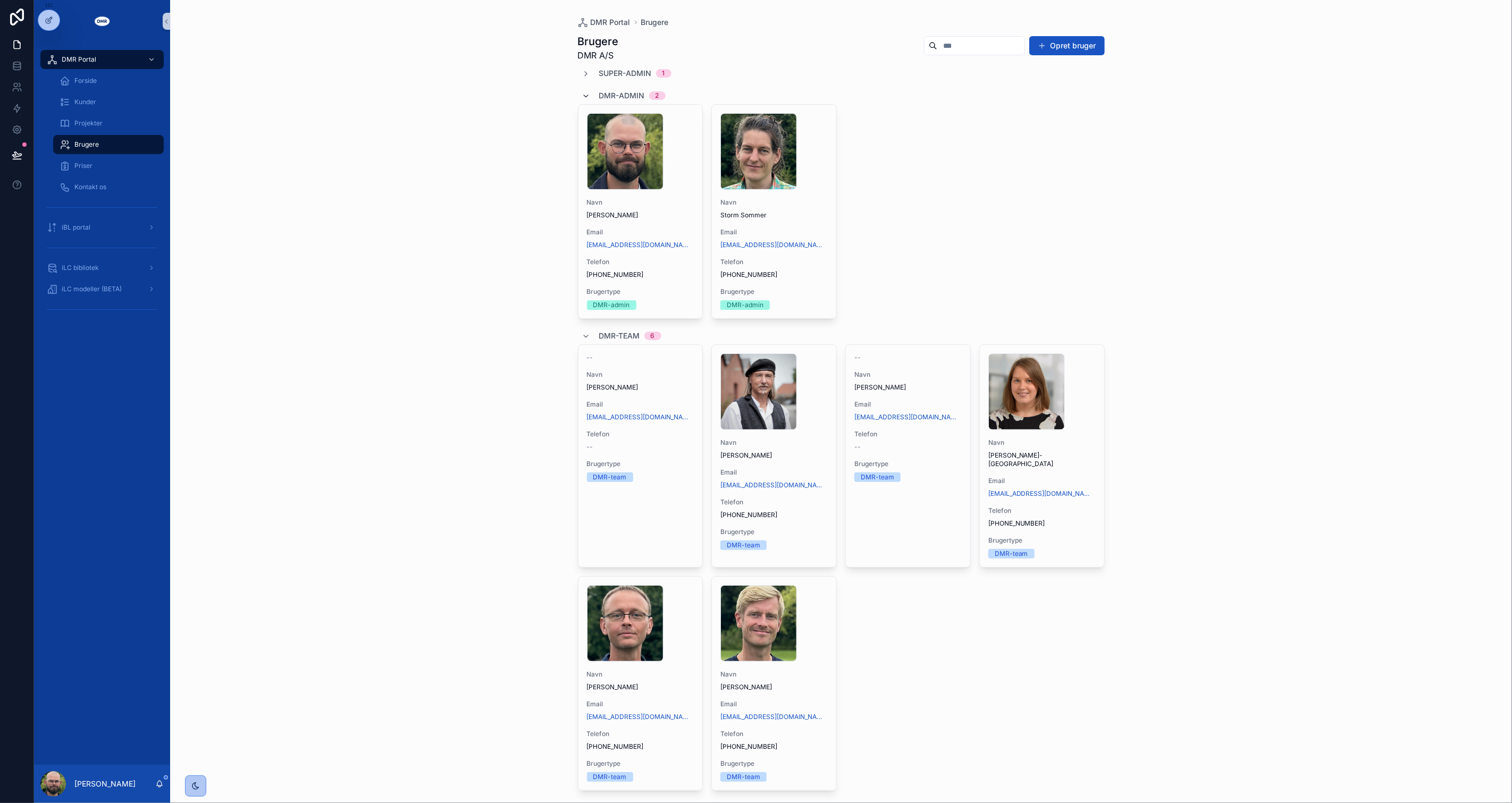
click at [582, 93] on icon "scrollable content" at bounding box center [586, 95] width 8 height 8
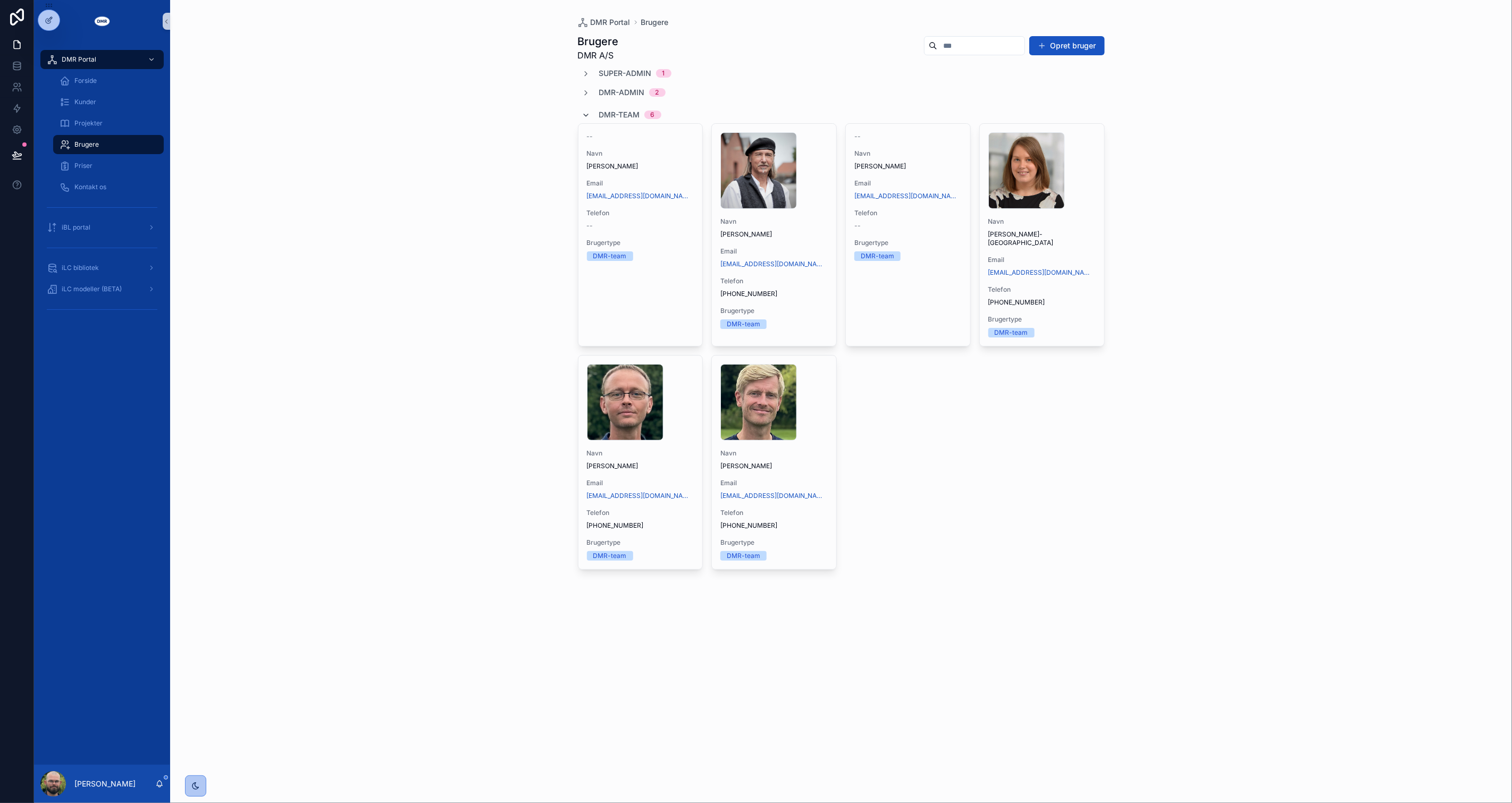
click at [582, 114] on icon "scrollable content" at bounding box center [586, 115] width 8 height 8
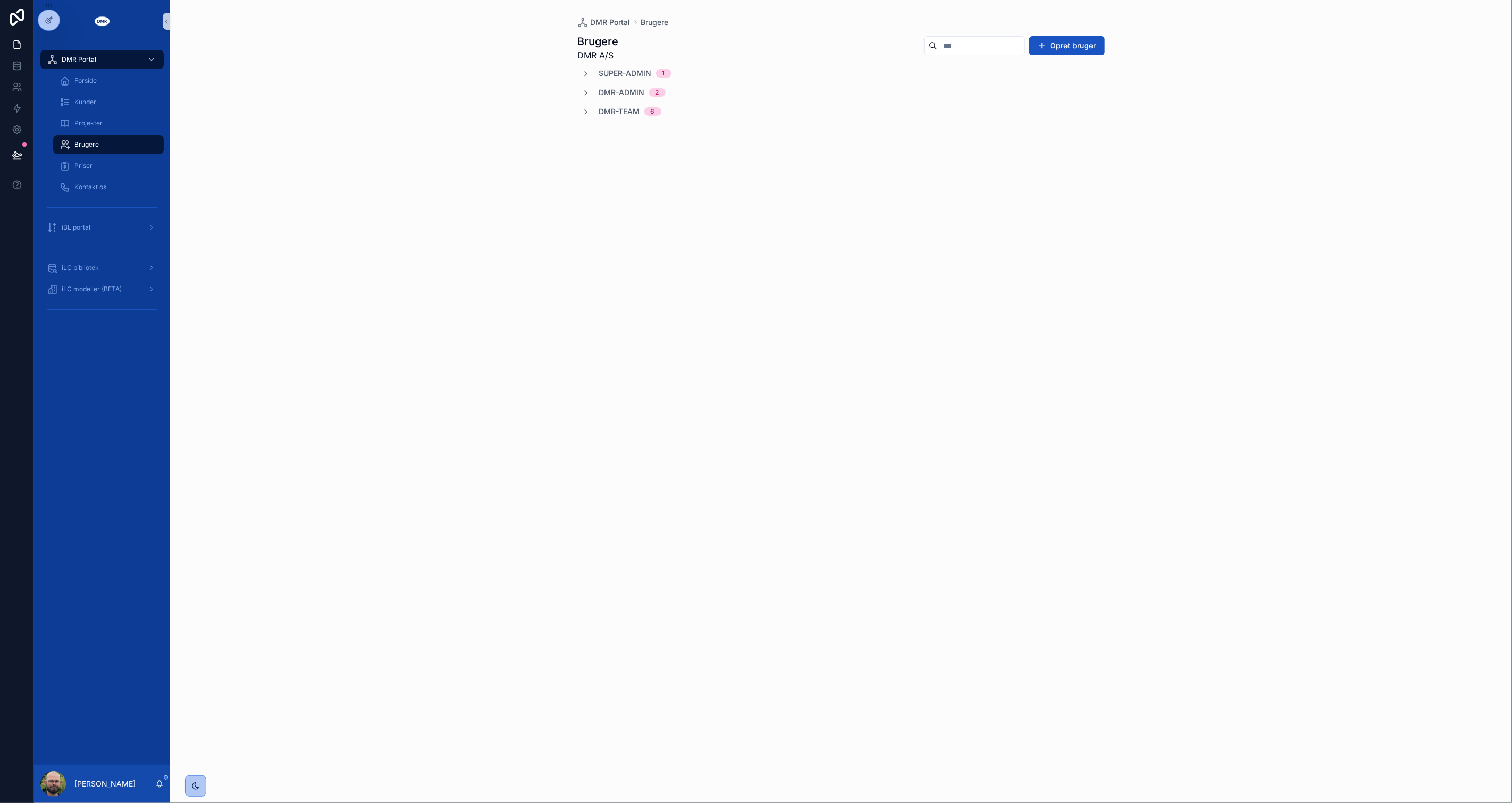
click at [514, 133] on div "DMR Portal Brugere Brugere DMR A/S Opret bruger Super-admin 1 DMR-admin 2 DMR-t…" at bounding box center [841, 402] width 1342 height 803
click at [99, 108] on div "Kunder" at bounding box center [108, 102] width 98 height 17
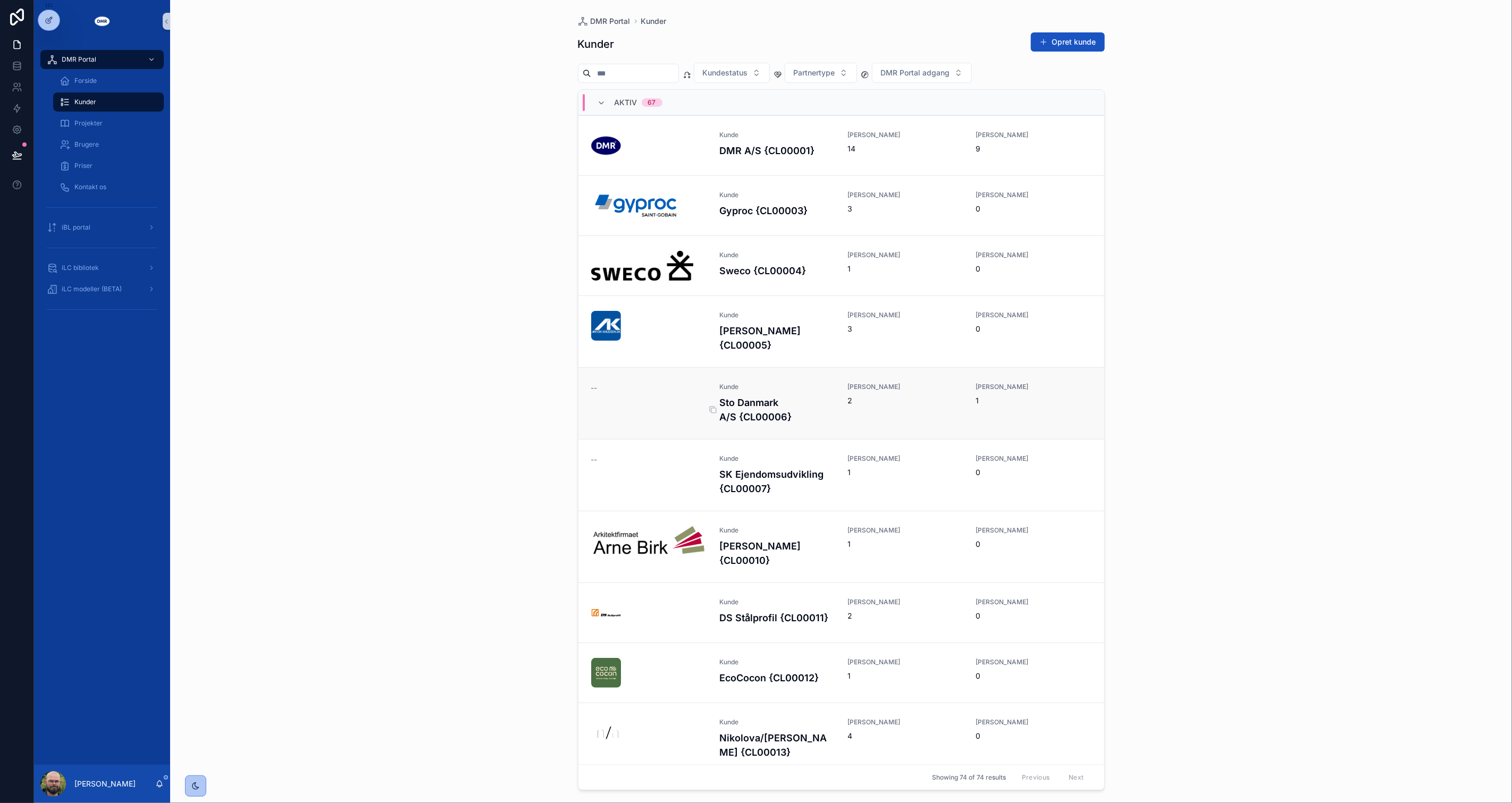
click at [767, 408] on h4 "Sto Danmark A/S {CL00006}" at bounding box center [777, 410] width 116 height 29
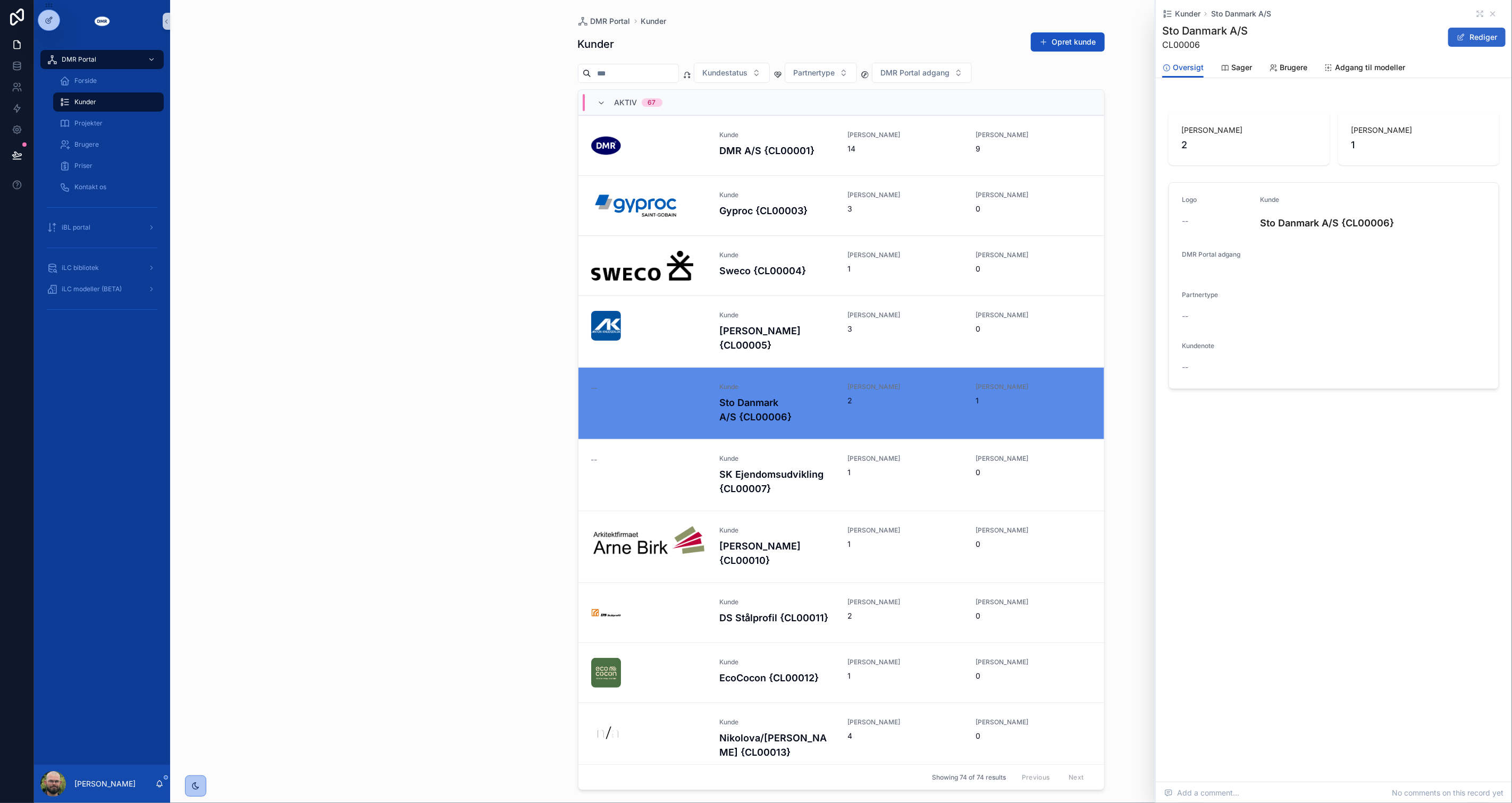
click at [1472, 38] on button "Rediger" at bounding box center [1477, 37] width 57 height 19
click at [1183, 309] on button "iLC bibliotek" at bounding box center [1186, 309] width 8 height 8
click at [1184, 325] on button "iLC modeller" at bounding box center [1186, 325] width 8 height 8
click at [1236, 542] on div "Kunder Sto Danmark A/S Sto Danmark A/S CL00006 Gem Oversigt Oversigt Sager Brug…" at bounding box center [1334, 391] width 356 height 782
click at [1194, 234] on div "scrollable content" at bounding box center [1204, 234] width 43 height 43
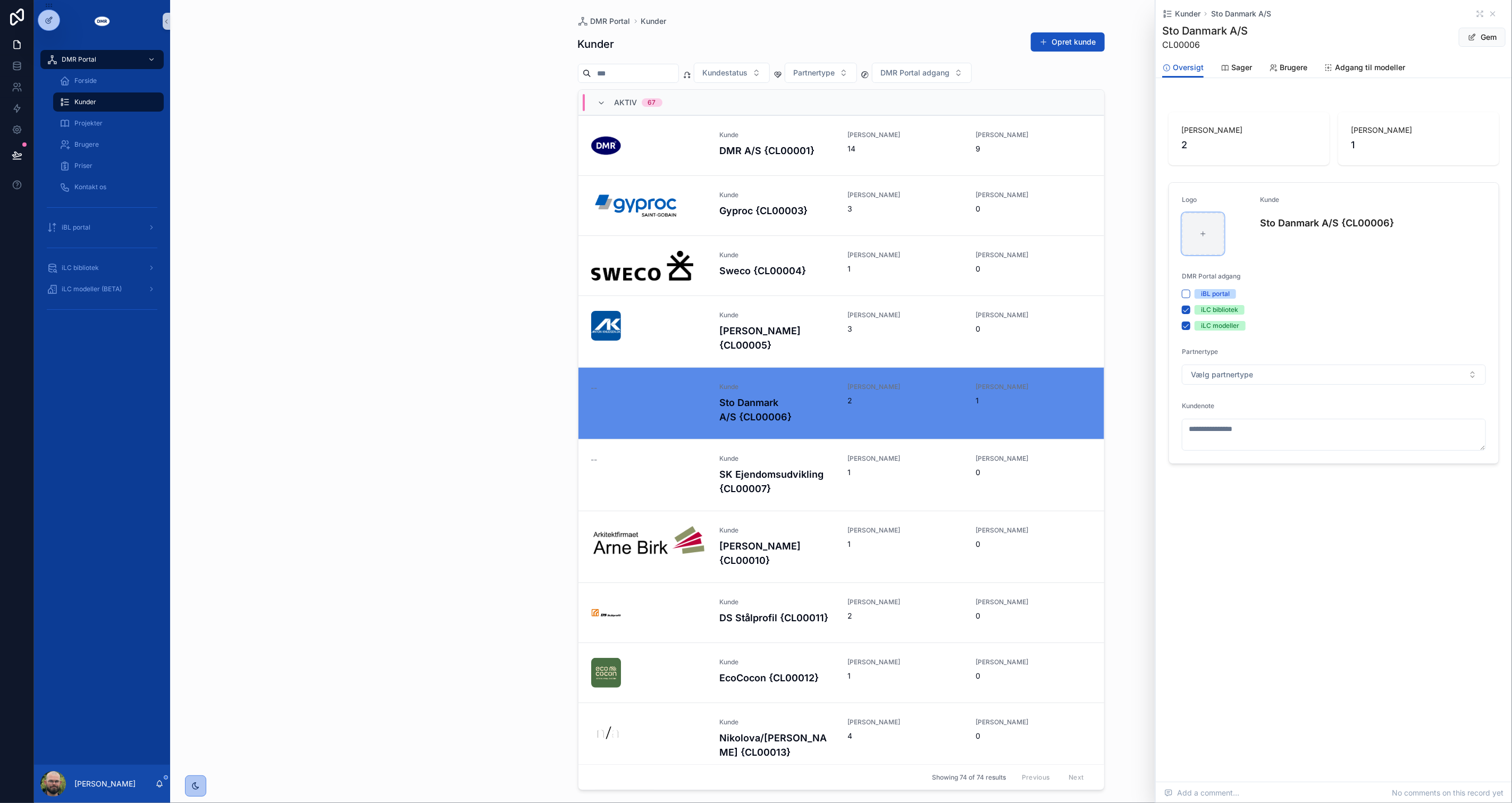
type input "**********"
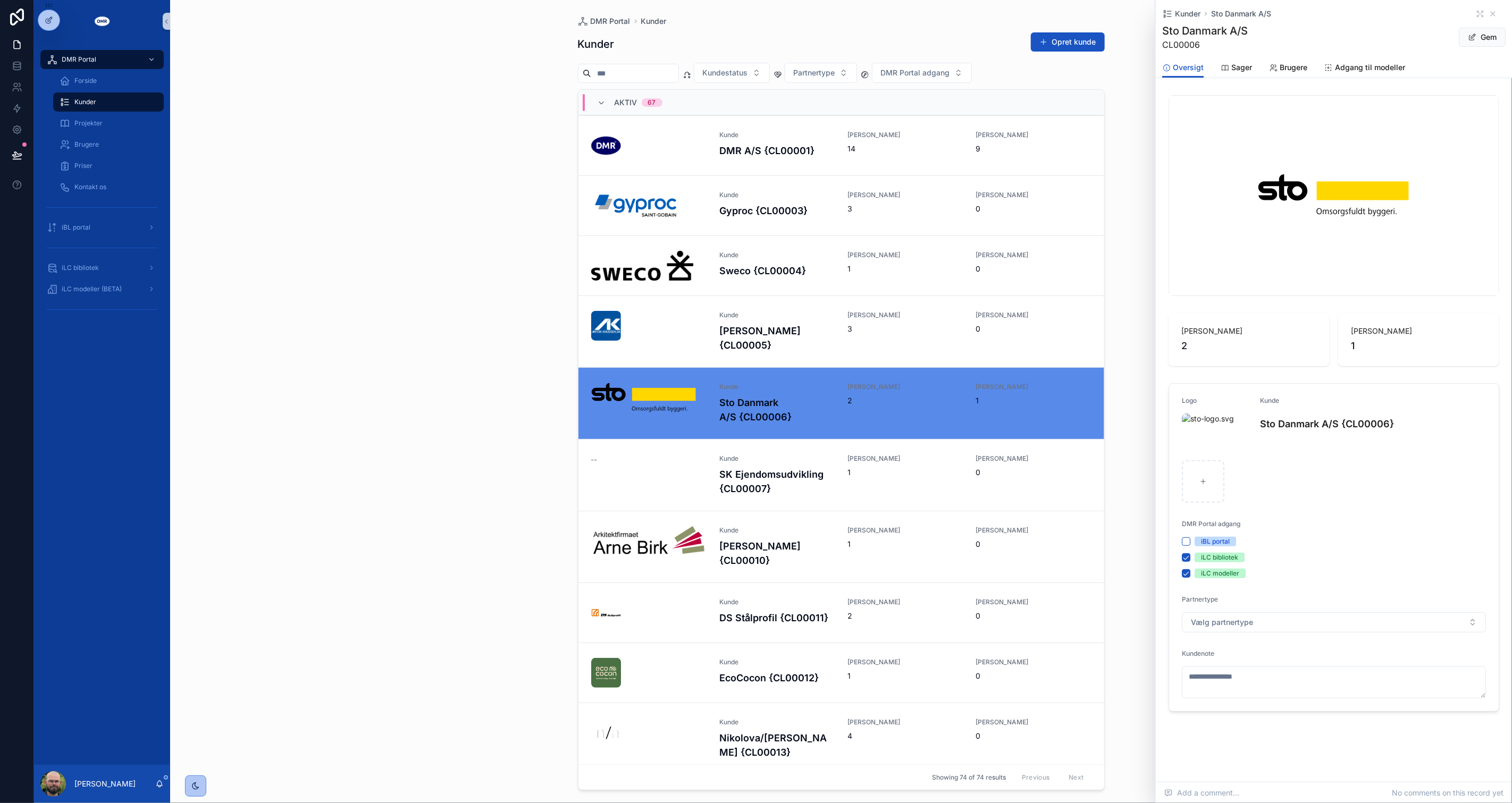
click at [1359, 263] on div "scrollable content" at bounding box center [1334, 195] width 330 height 200
click at [1347, 617] on button "Vælg partnertype" at bounding box center [1335, 621] width 304 height 21
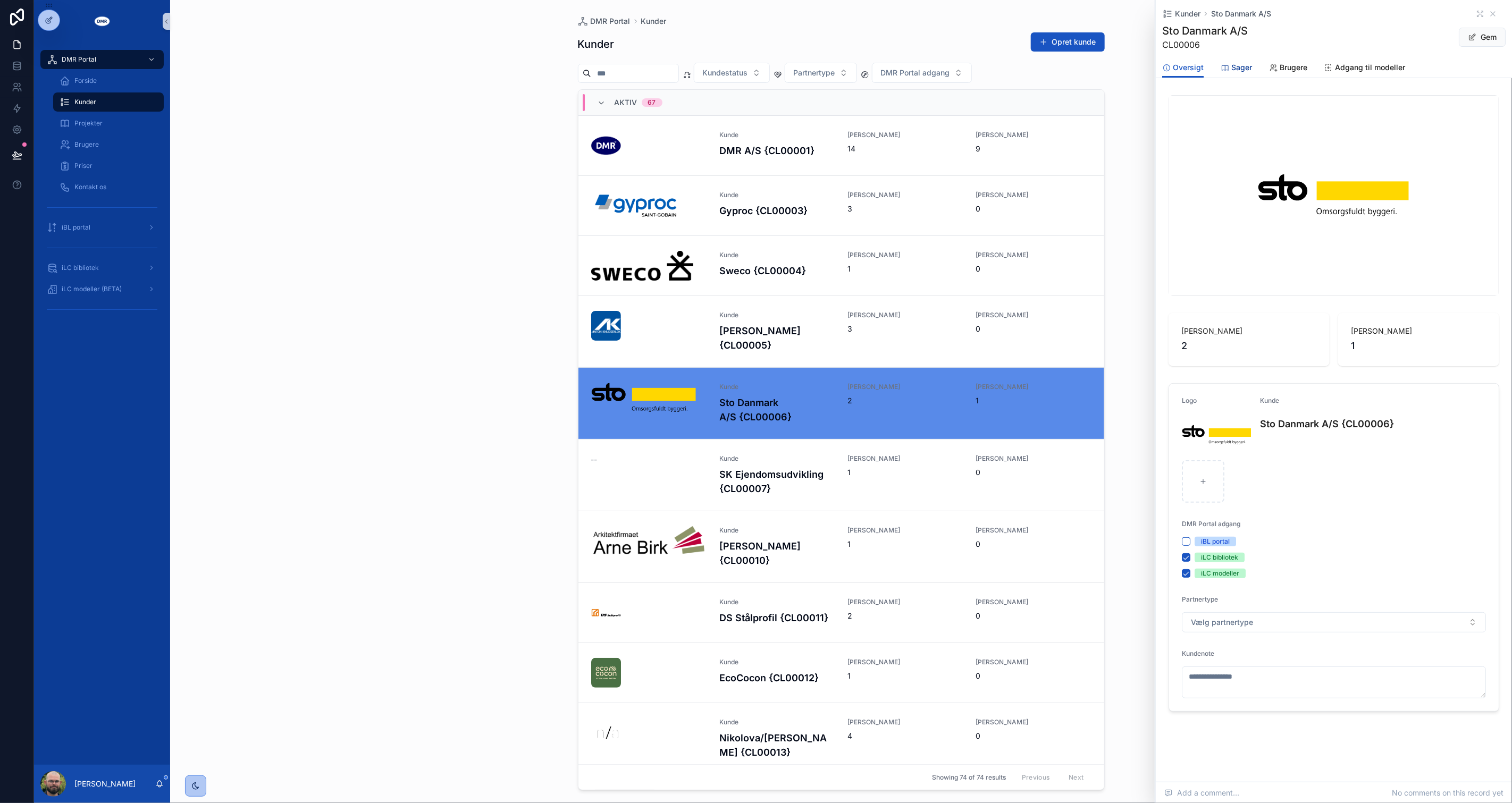
click at [1232, 70] on span "Sager" at bounding box center [1242, 67] width 21 height 10
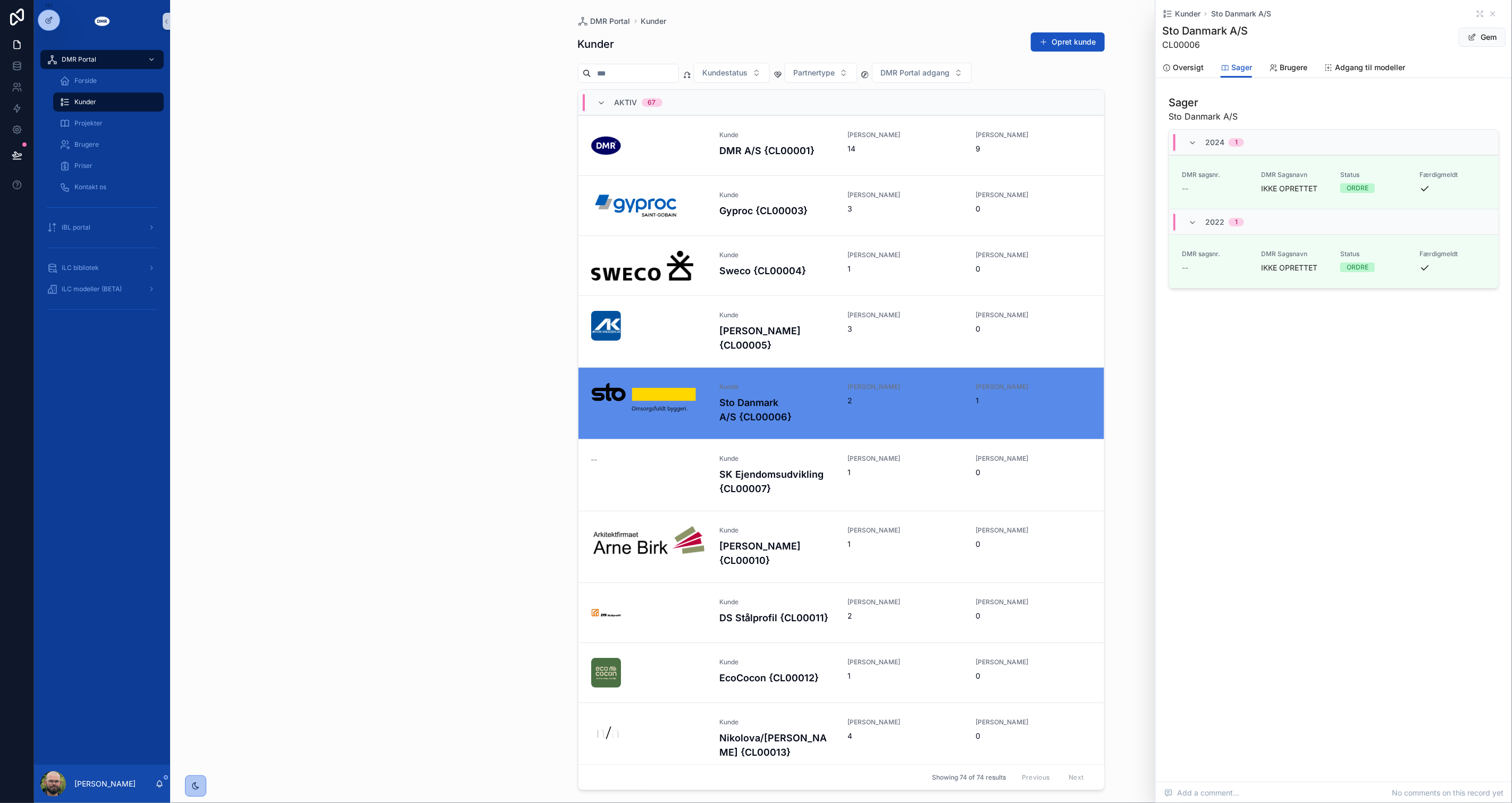
click at [1267, 422] on div "Kunder Sto Danmark A/S Sto Danmark A/S CL00006 Gem Sager Oversigt Sager Brugere…" at bounding box center [1334, 391] width 356 height 782
click at [1201, 71] on span "Oversigt" at bounding box center [1188, 67] width 31 height 10
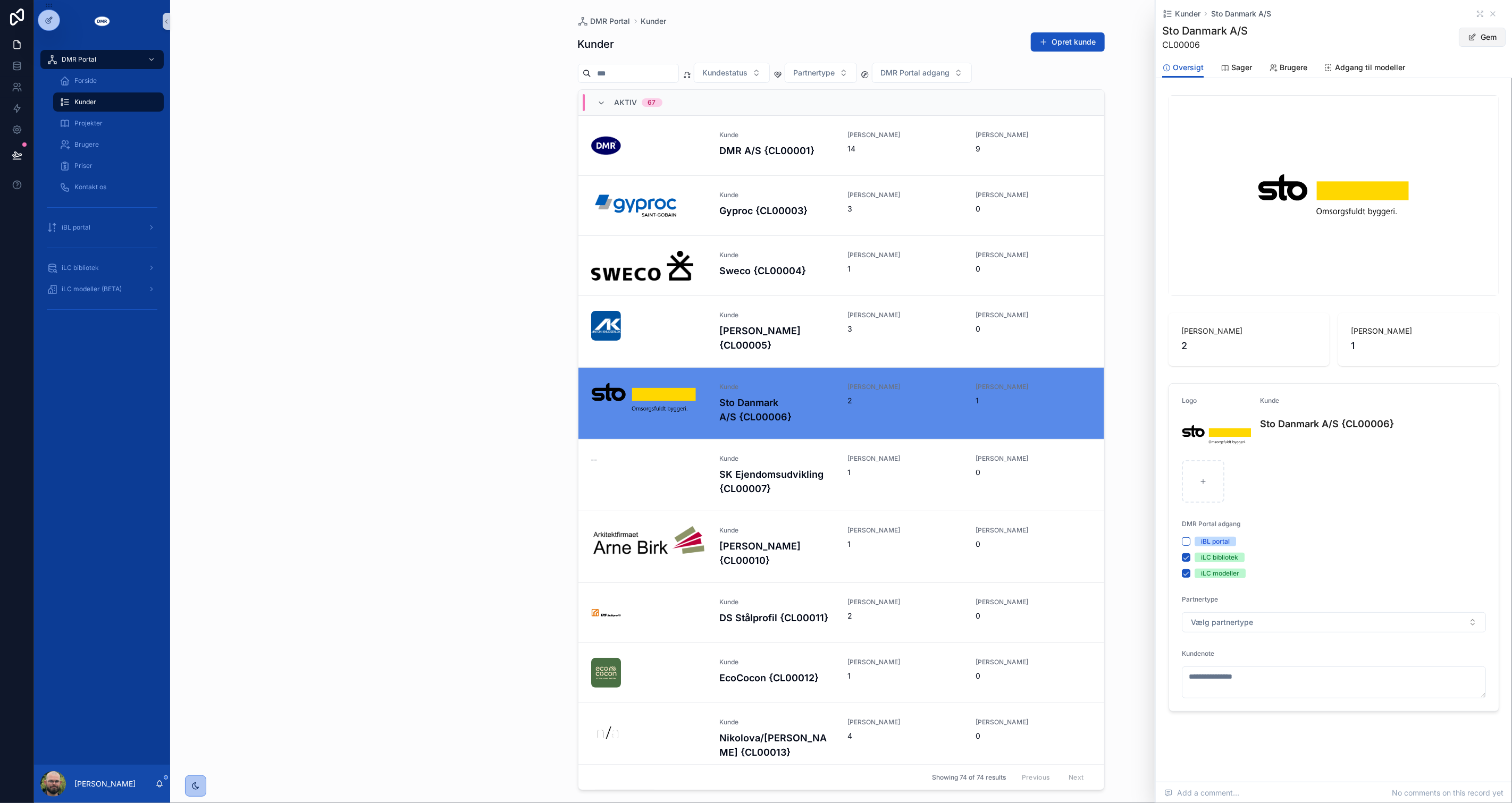
click at [1478, 41] on button "Gem" at bounding box center [1482, 37] width 47 height 19
click at [341, 243] on div "DMR Portal Kunder Kunder Opret kunde Kundestatus Partnertype DMR Portal adgang …" at bounding box center [841, 402] width 1342 height 803
click at [371, 208] on div "DMR Portal Kunder Kunder Opret kunde Kundestatus Partnertype DMR Portal adgang …" at bounding box center [841, 402] width 1342 height 803
click at [362, 218] on div "DMR Portal Kunder Kunder Opret kunde Kundestatus Partnertype DMR Portal adgang …" at bounding box center [841, 402] width 1342 height 803
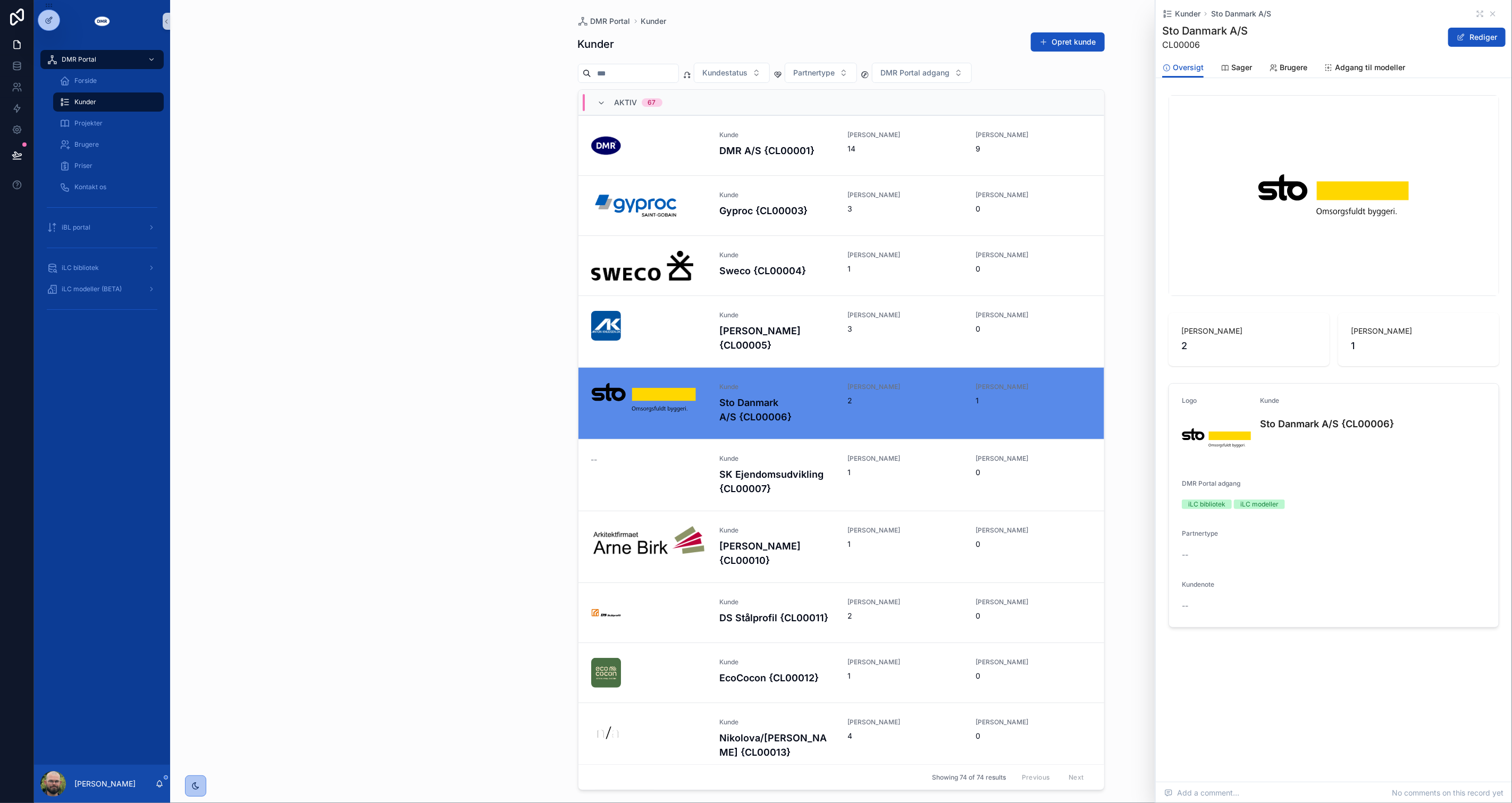
click at [219, 345] on div "DMR Portal Kunder Kunder Opret kunde Kundestatus Partnertype DMR Portal adgang …" at bounding box center [841, 402] width 1342 height 803
click at [1221, 75] on link "Sager" at bounding box center [1236, 68] width 32 height 21
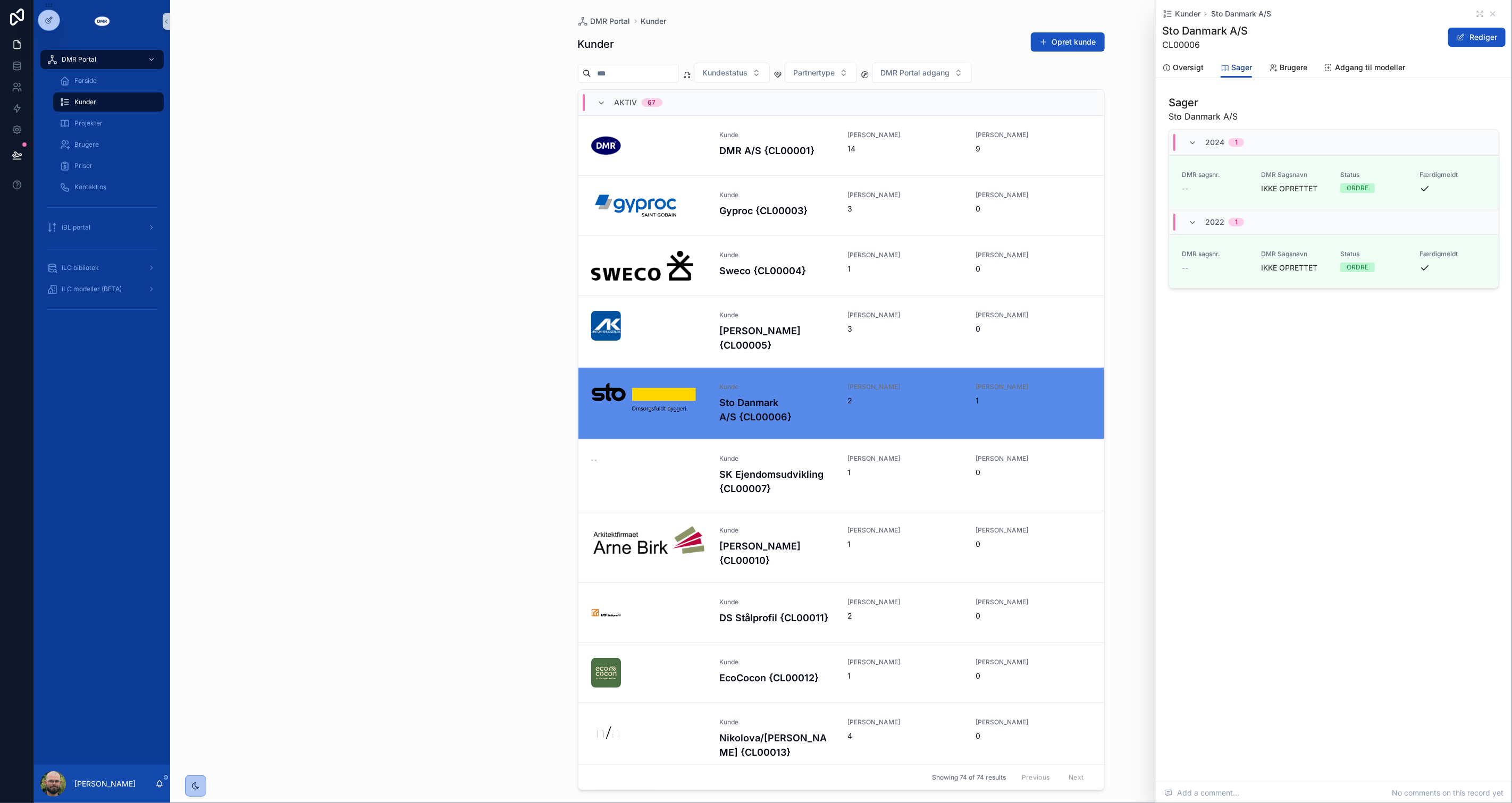
click at [1224, 70] on icon "scrollable content" at bounding box center [1224, 67] width 8 height 8
click at [1497, 40] on button "Rediger" at bounding box center [1477, 37] width 57 height 19
click at [1497, 40] on button "Gem" at bounding box center [1482, 37] width 47 height 19
click at [315, 436] on div "DMR Portal Kunder Kunder Opret kunde Kundestatus Partnertype DMR Portal adgang …" at bounding box center [841, 402] width 1342 height 803
click at [70, 664] on div "DMR Portal Forside Kunder Projekter Brugere Priser Kontakt os iBL portal iLC bi…" at bounding box center [102, 404] width 136 height 723
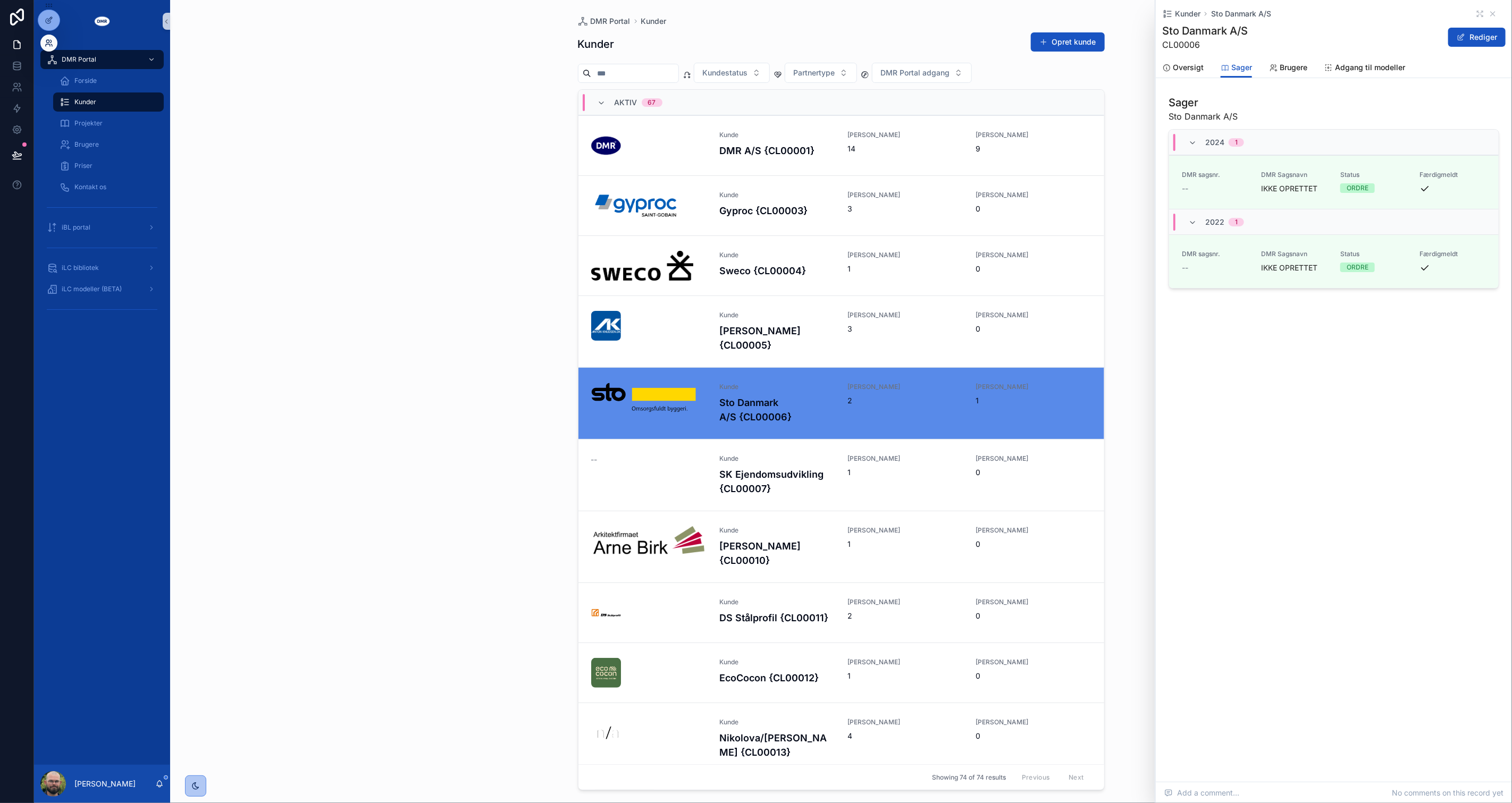
click at [45, 41] on icon at bounding box center [49, 43] width 8 height 8
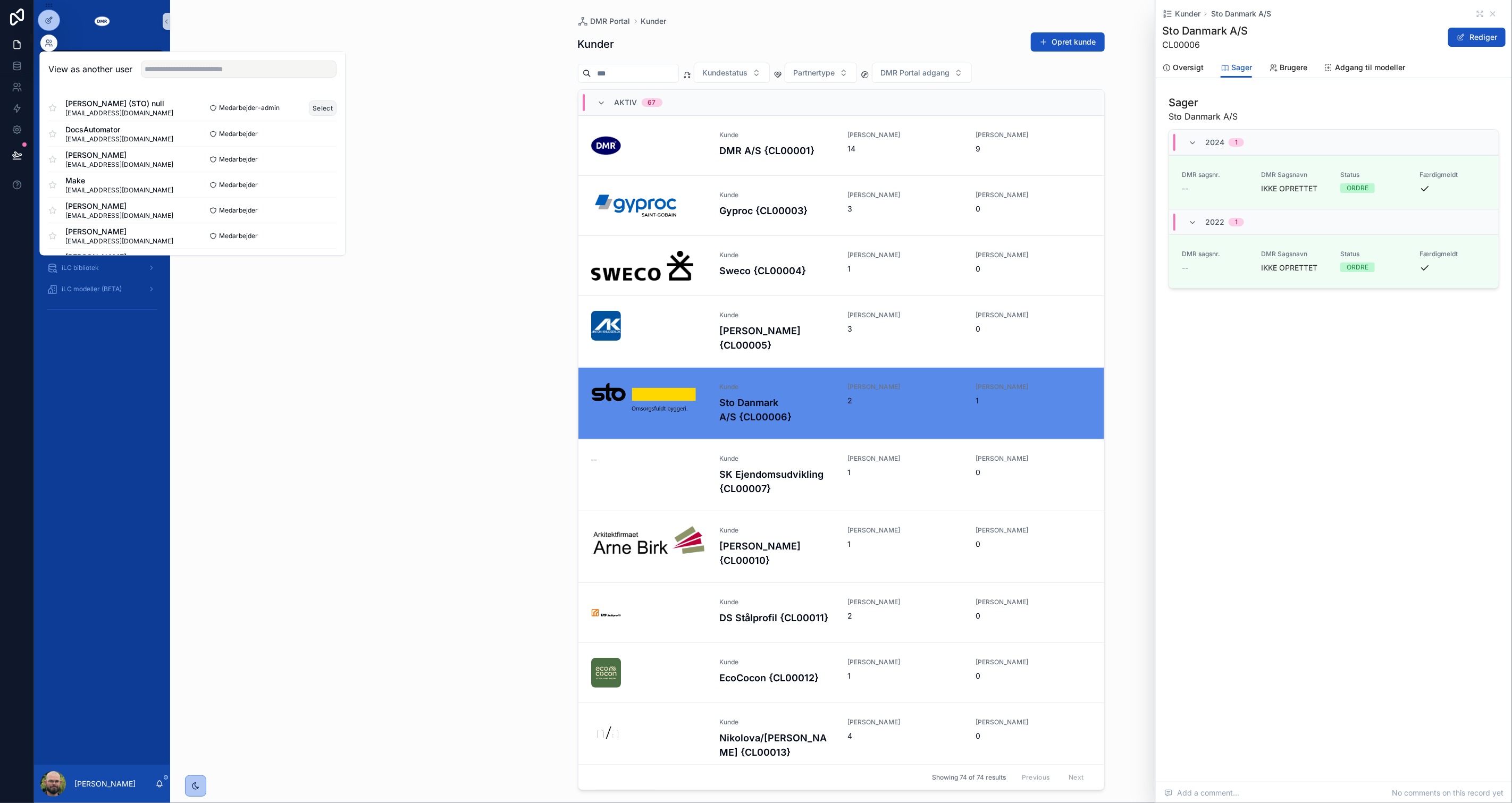
click at [318, 109] on button "Select" at bounding box center [323, 107] width 28 height 16
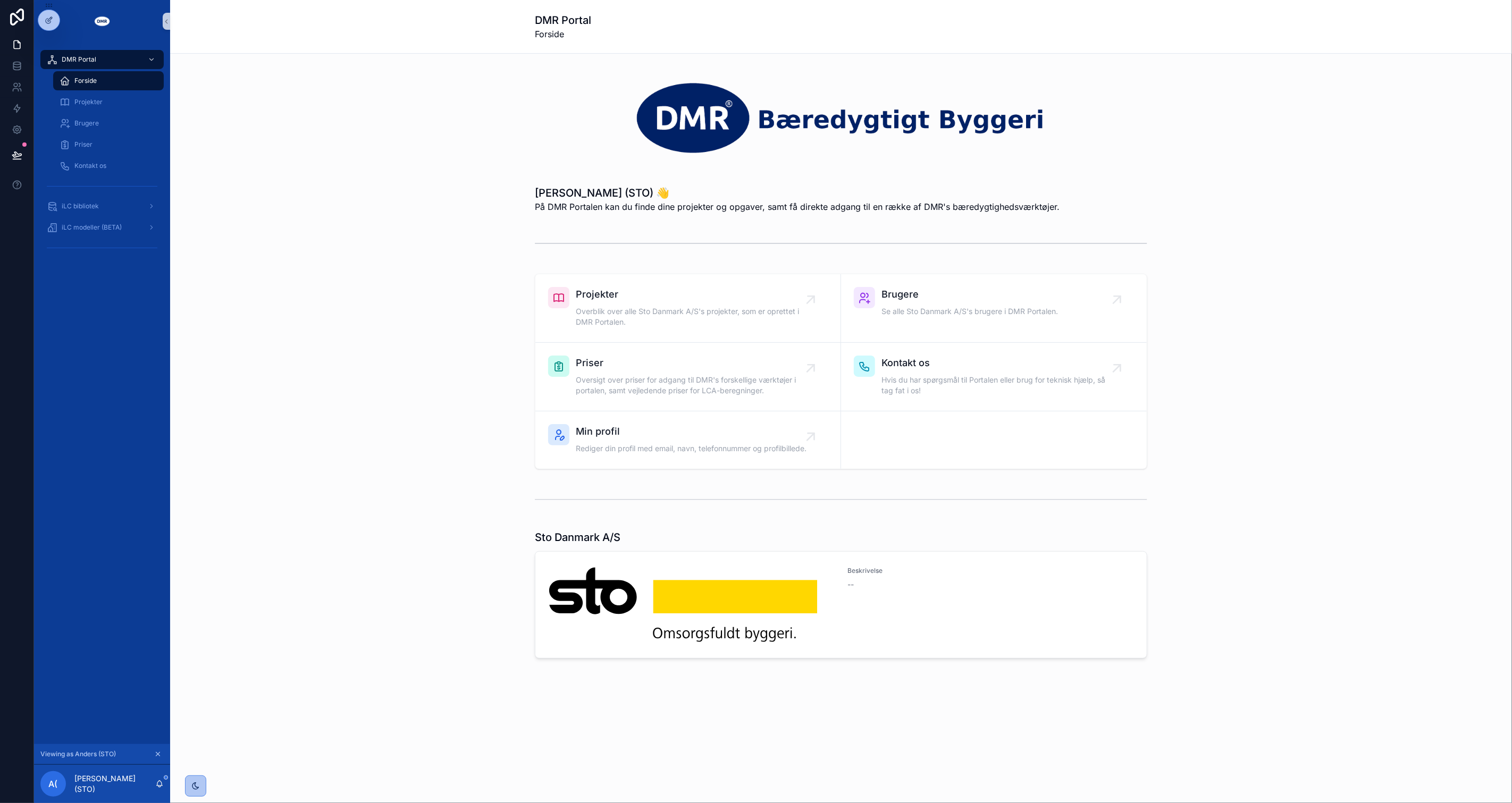
click at [426, 347] on div "Projekter Overblik over alle Sto Danmark A/S's projekter, som er oprettet i DMR…" at bounding box center [841, 372] width 1325 height 204
click at [120, 208] on div "iLC bibliotek" at bounding box center [102, 206] width 110 height 17
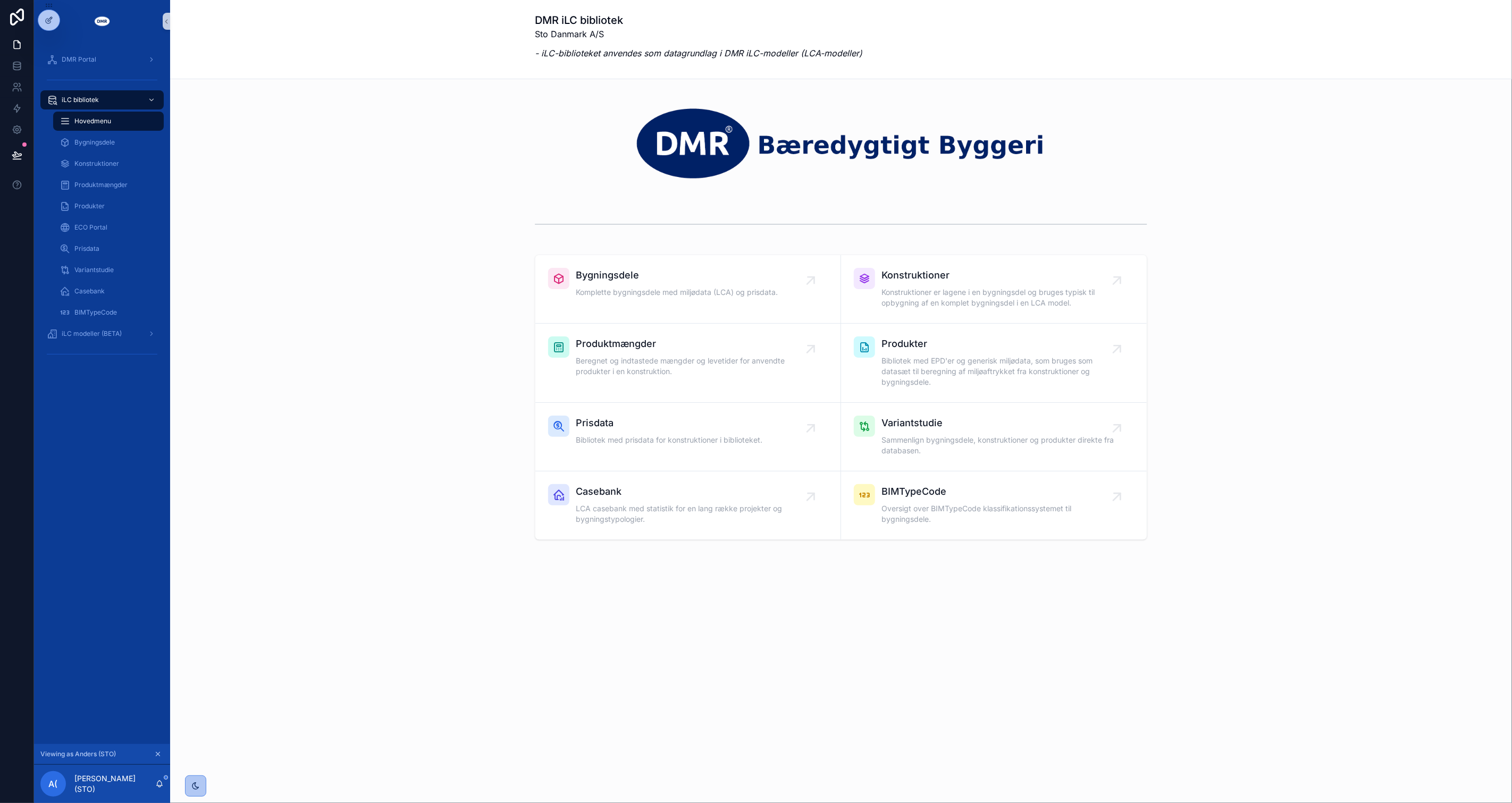
click at [288, 302] on div "Bygningsdele Komplette bygningsdele med miljødata (LCA) og prisdata. Konstrukti…" at bounding box center [841, 397] width 1325 height 294
click at [83, 204] on span "Produkter" at bounding box center [90, 205] width 30 height 8
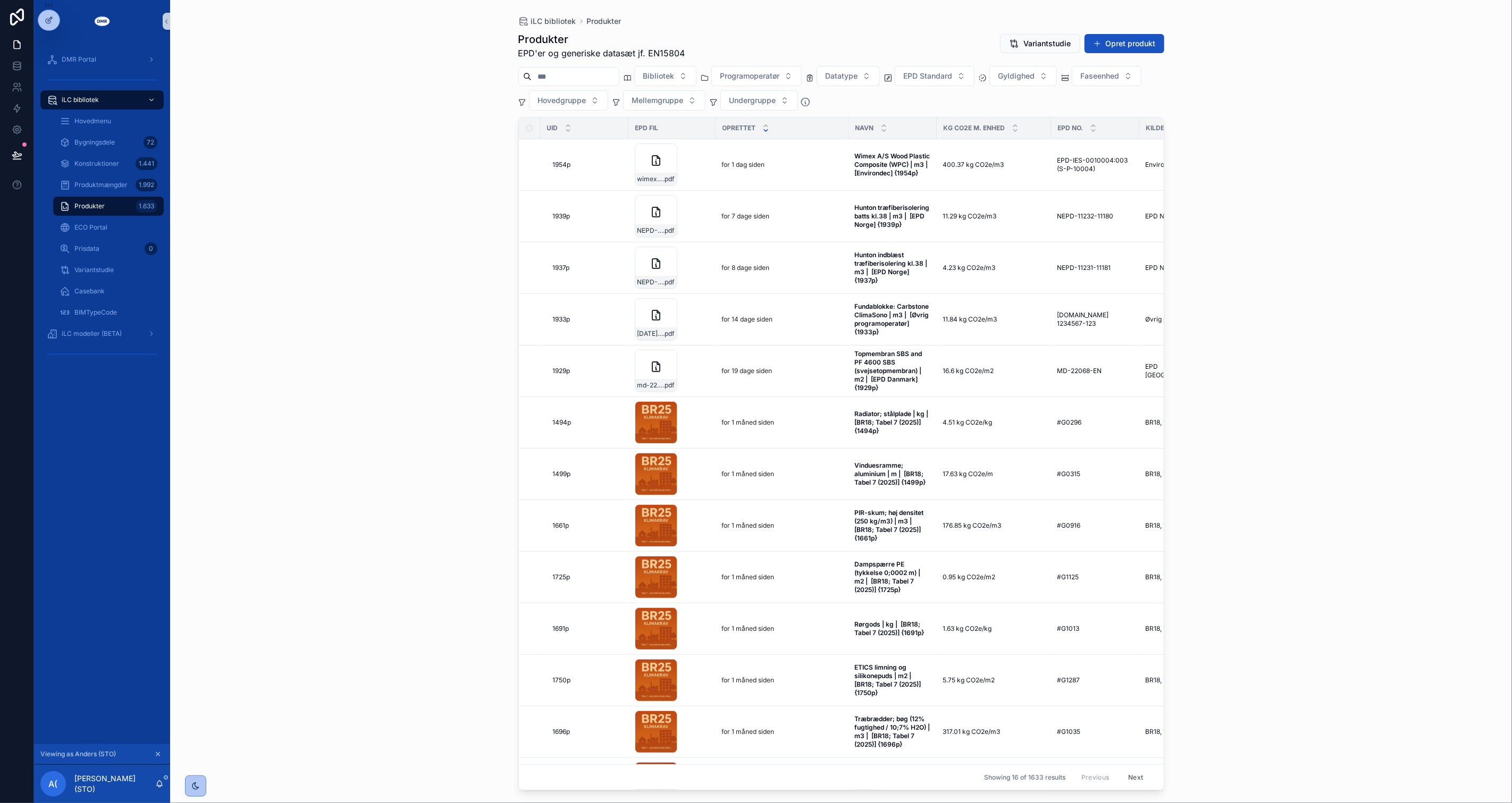
click at [431, 399] on div "iLC bibliotek Produkter Produkter EPD'er og generiske datasæt jf. EN15804 Varia…" at bounding box center [841, 402] width 1342 height 803
click at [1107, 35] on button "Opret produkt" at bounding box center [1124, 43] width 79 height 19
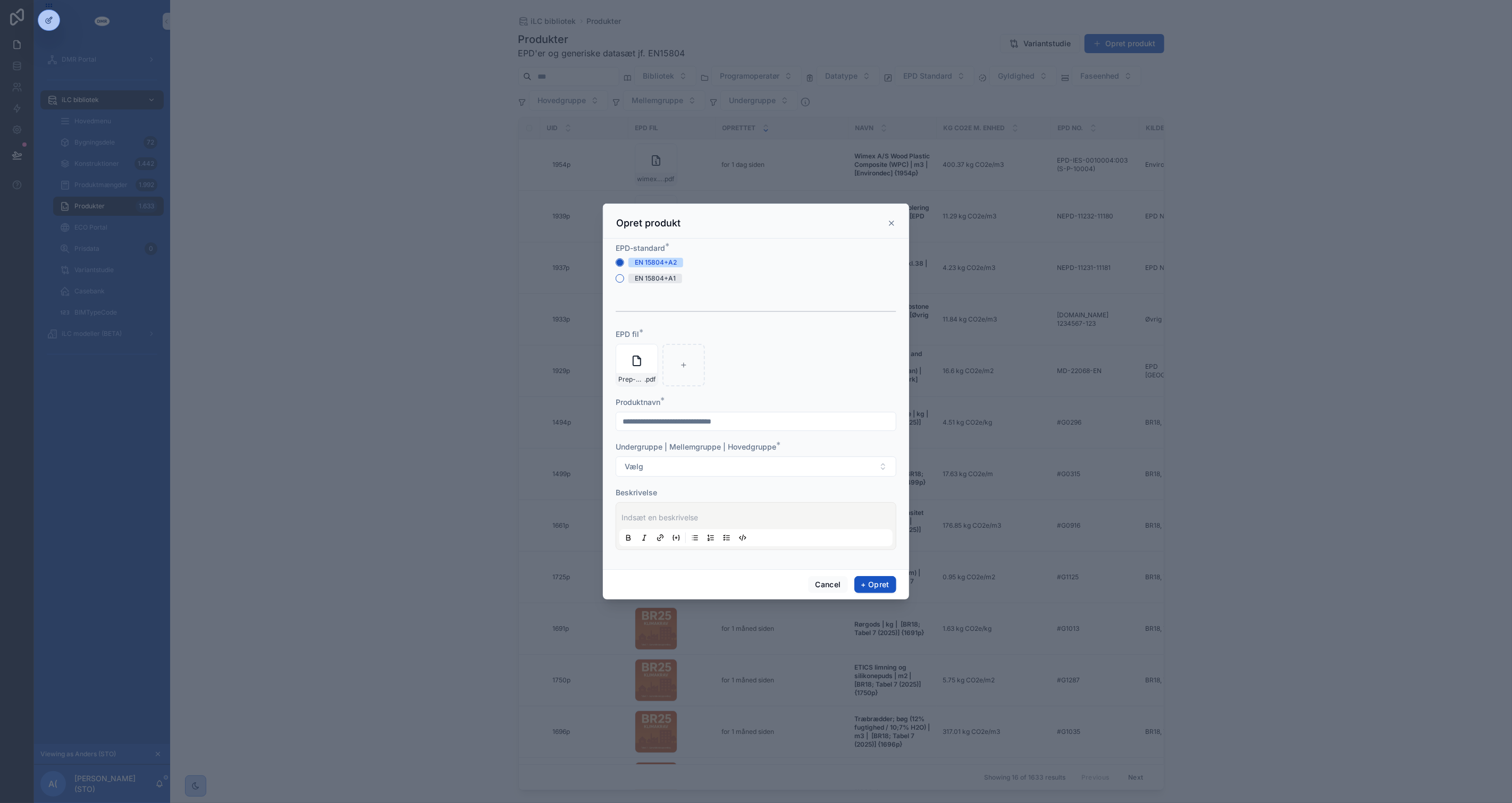
click at [757, 417] on input "scrollable content" at bounding box center [756, 422] width 279 height 15
type input "**********"
click at [666, 464] on button "Vælg" at bounding box center [756, 467] width 281 height 21
type input "*"
type input "****"
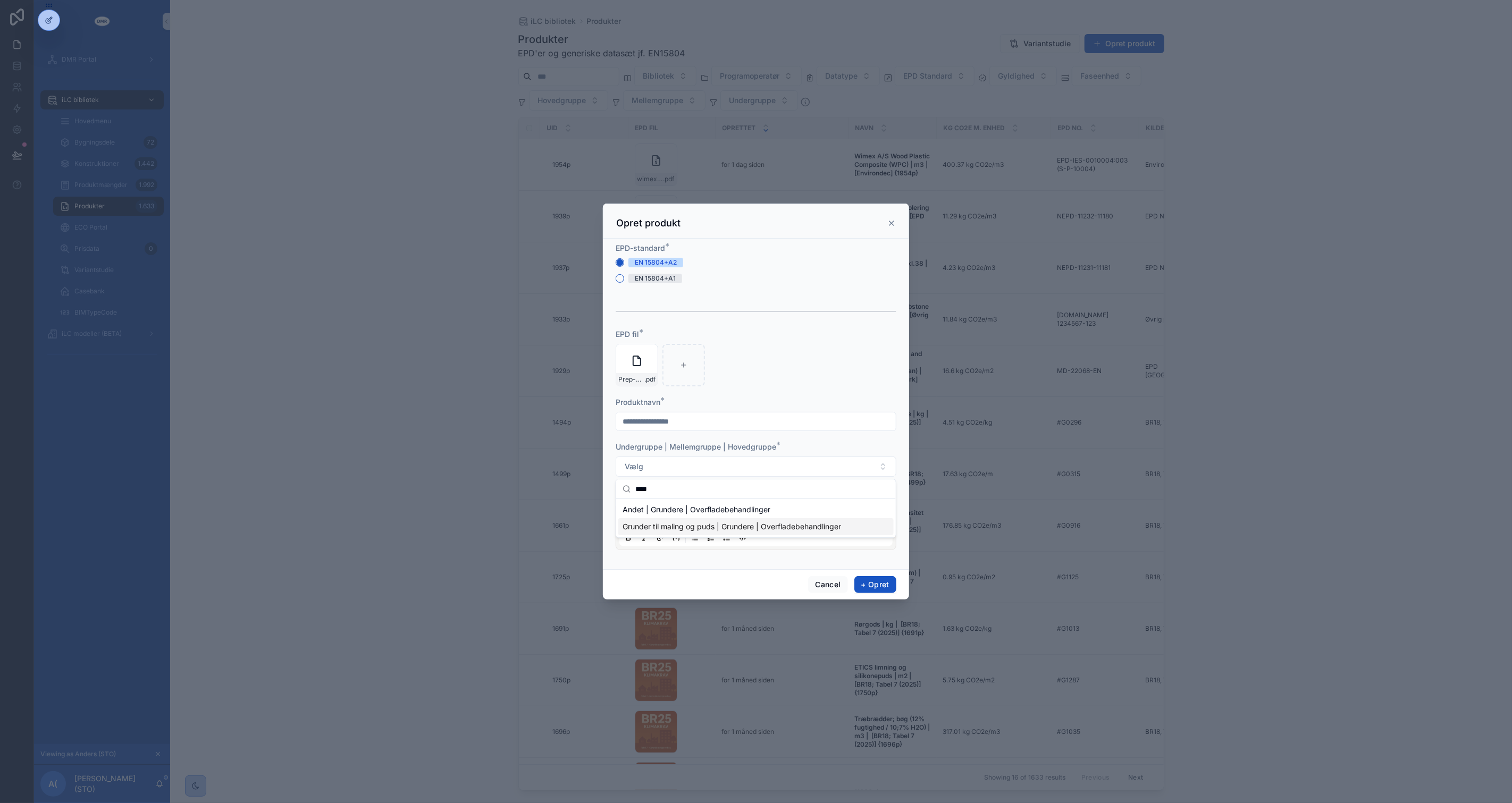
click at [668, 528] on span "Grunder til maling og puds | Grundere | Overfladebehandlinger" at bounding box center [732, 527] width 219 height 10
click at [839, 468] on span "Grunder til maling og puds | Grundere | Overfladebehandlinger" at bounding box center [736, 466] width 223 height 10
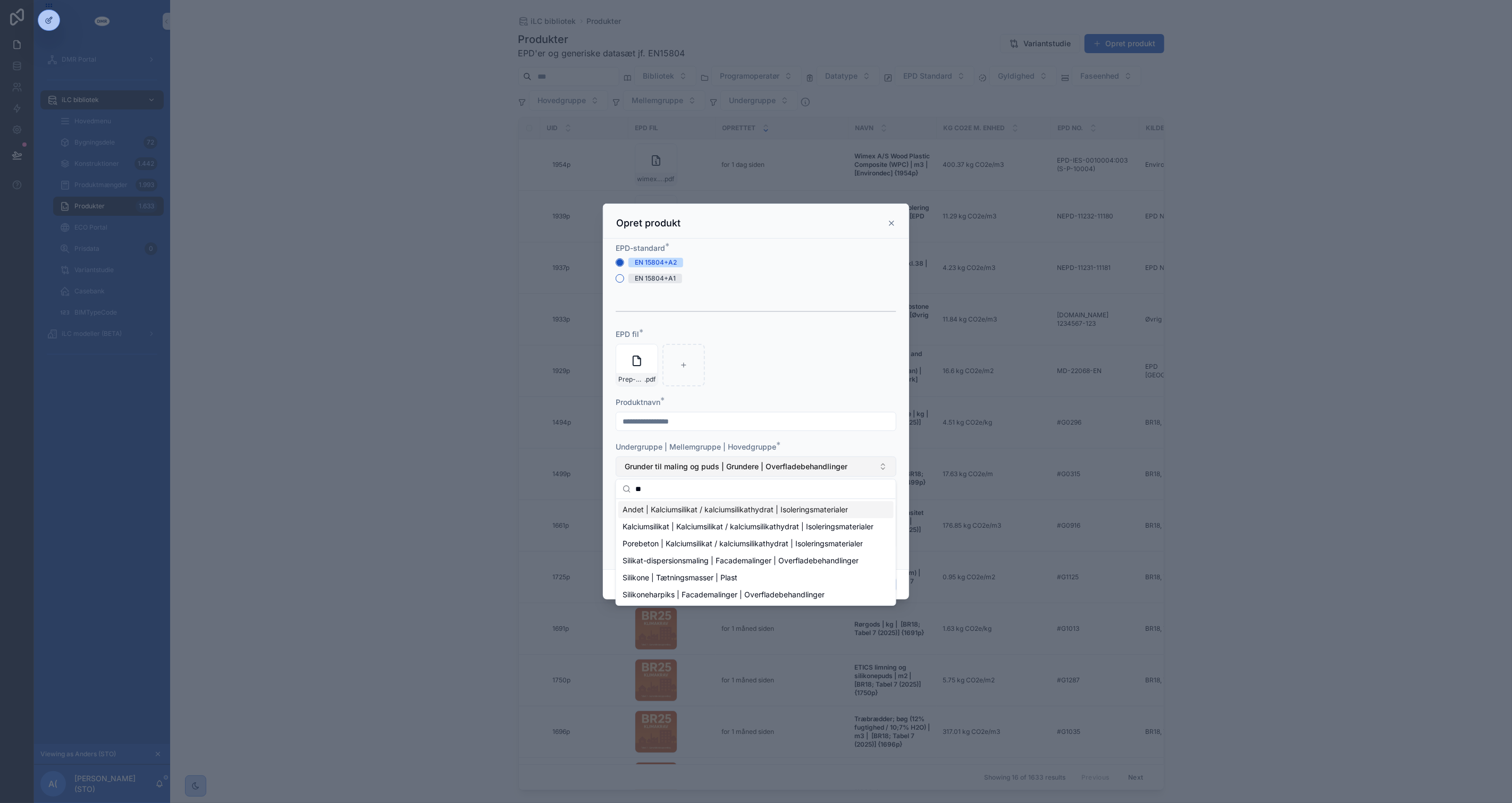
type input "*"
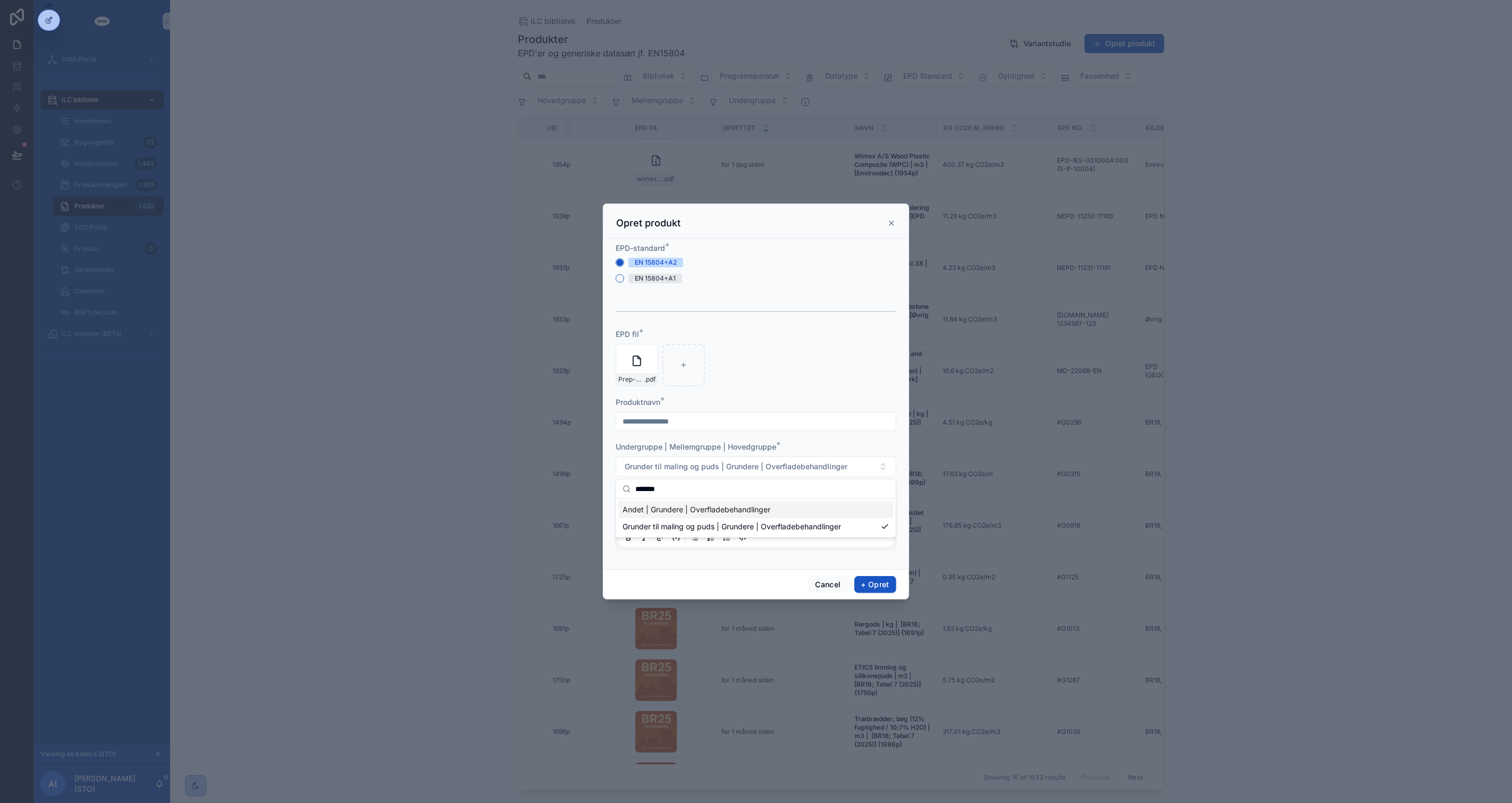
type input "*******"
click at [791, 511] on div "Andet | Grundere | Overfladebehandlinger" at bounding box center [756, 510] width 276 height 17
click at [776, 511] on div "Indsæt en beskrivelse" at bounding box center [756, 526] width 274 height 40
click at [777, 521] on p "scrollable content" at bounding box center [758, 517] width 274 height 10
click at [741, 514] on p "scrollable content" at bounding box center [758, 517] width 274 height 10
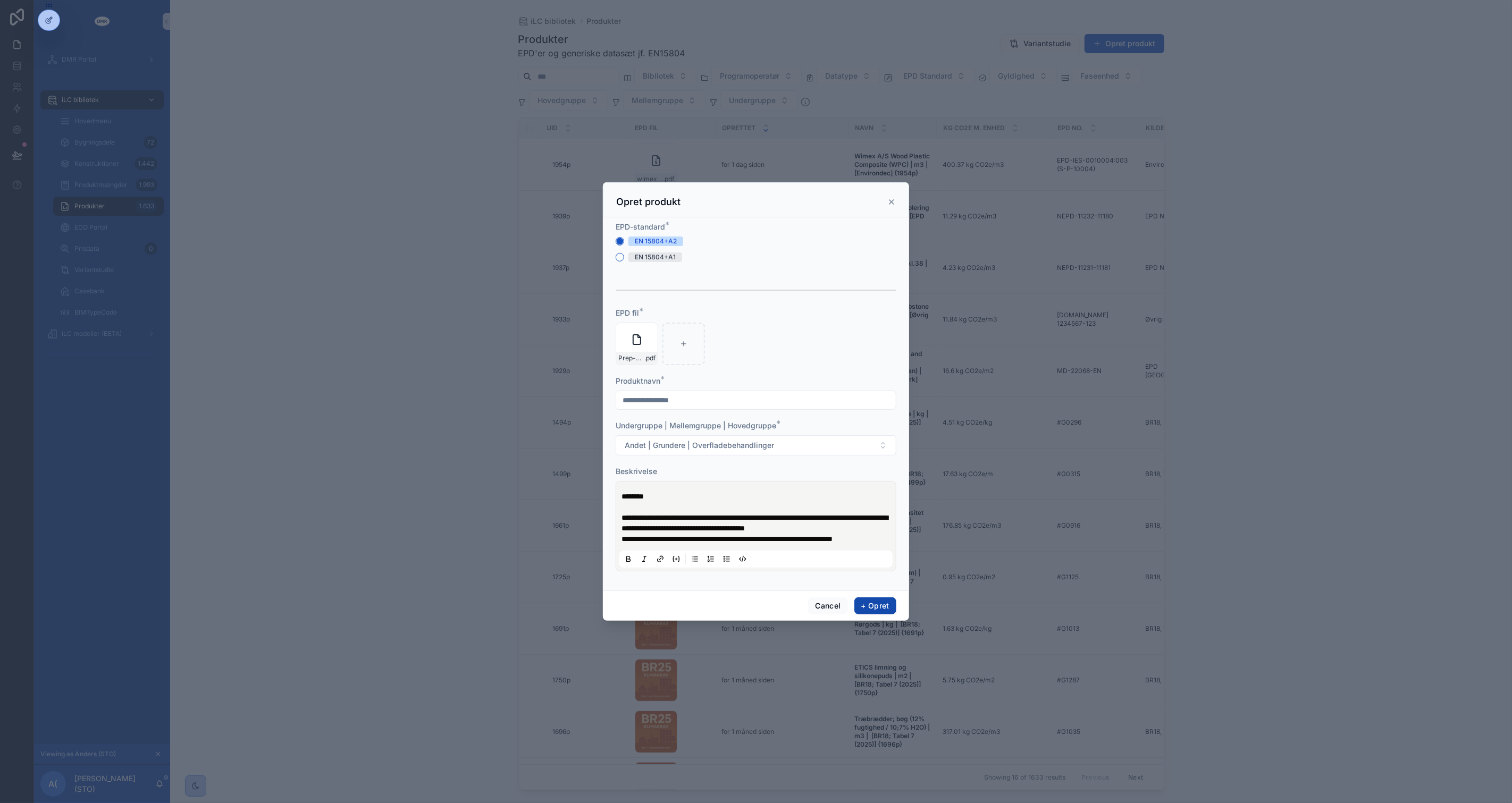
click at [888, 609] on button "+ Opret" at bounding box center [875, 606] width 42 height 17
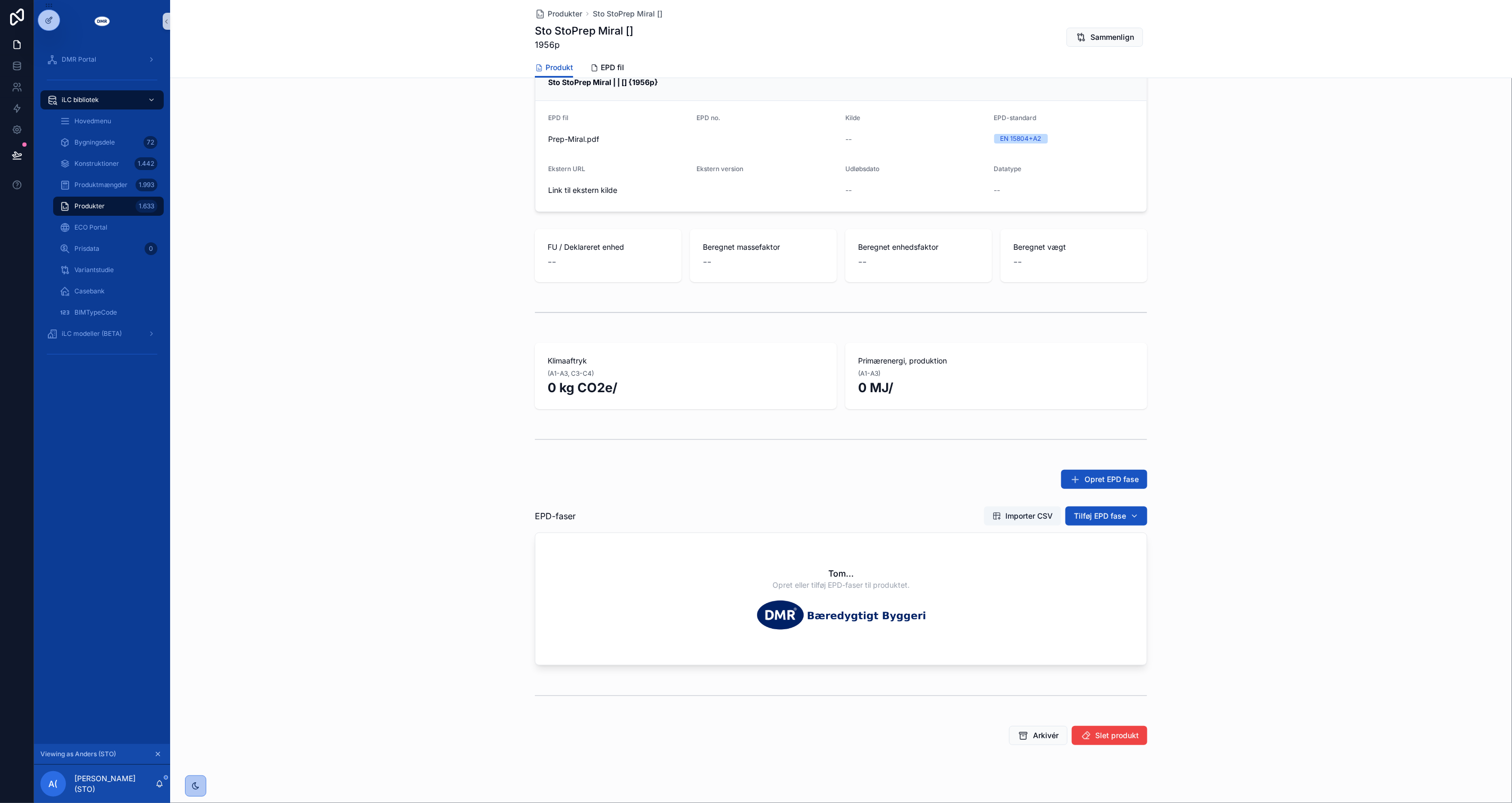
scroll to position [174, 0]
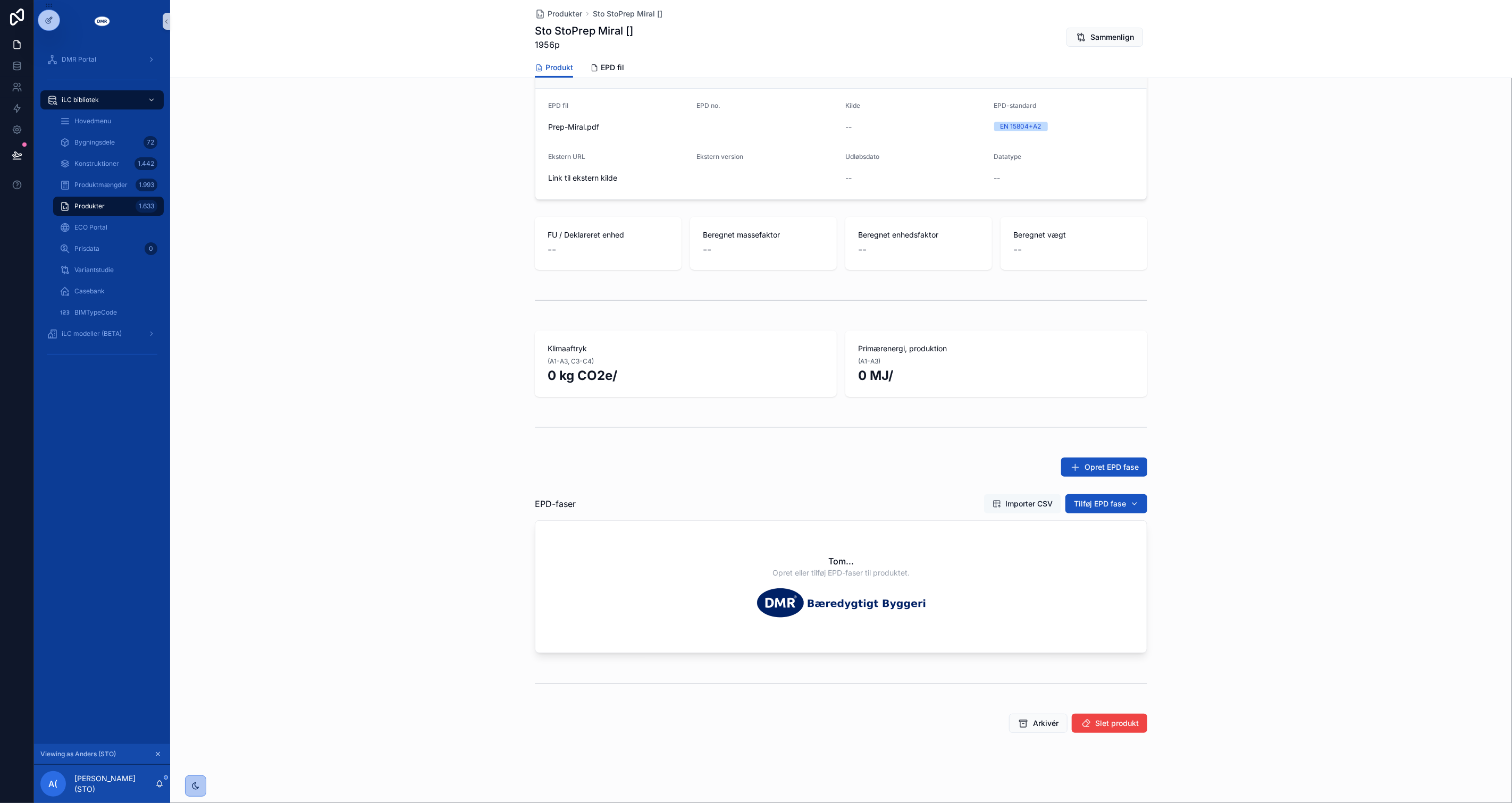
click at [1006, 504] on span "Importer CSV" at bounding box center [1029, 503] width 48 height 10
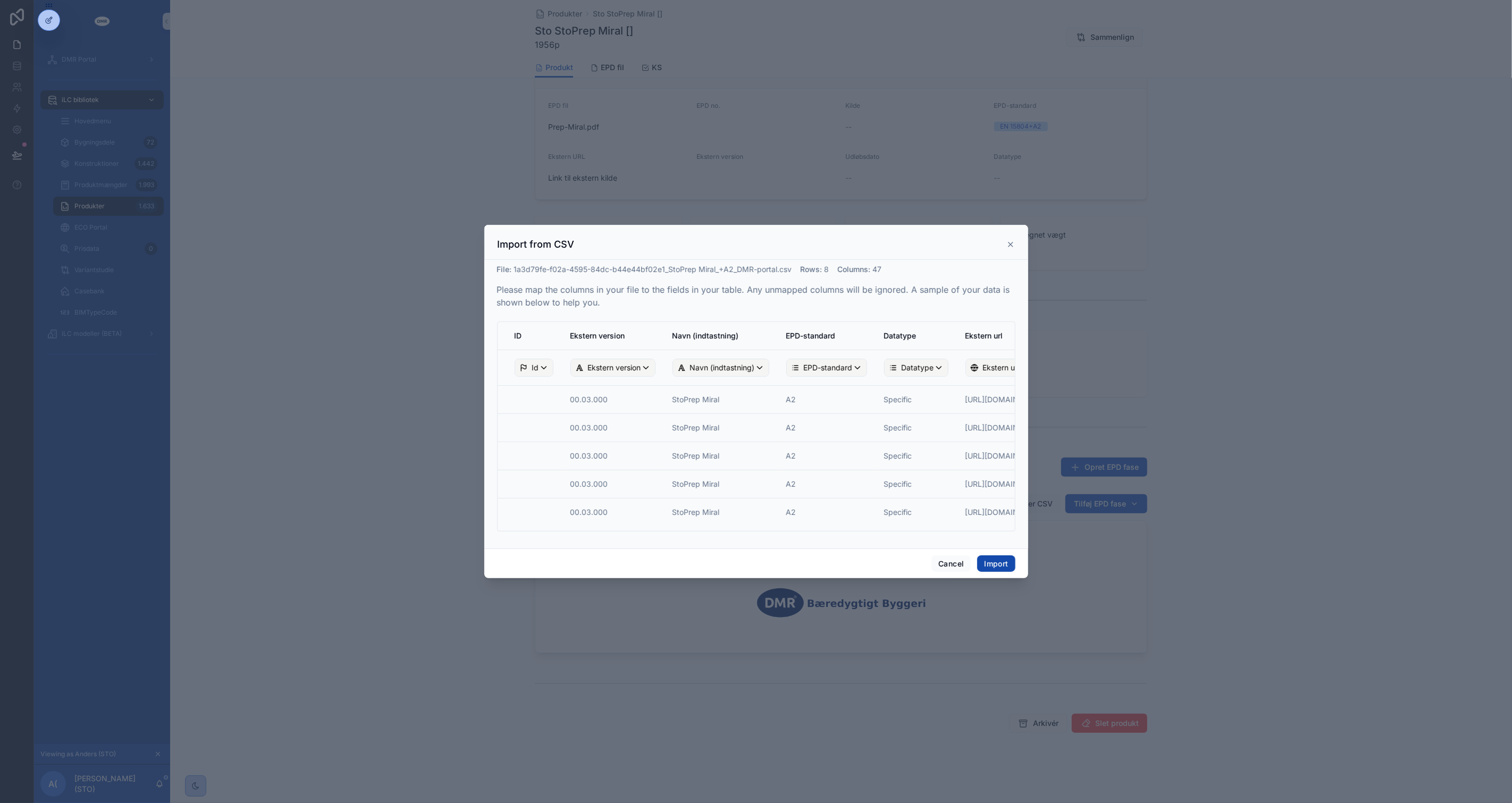
click at [1008, 566] on button "Import" at bounding box center [996, 564] width 37 height 17
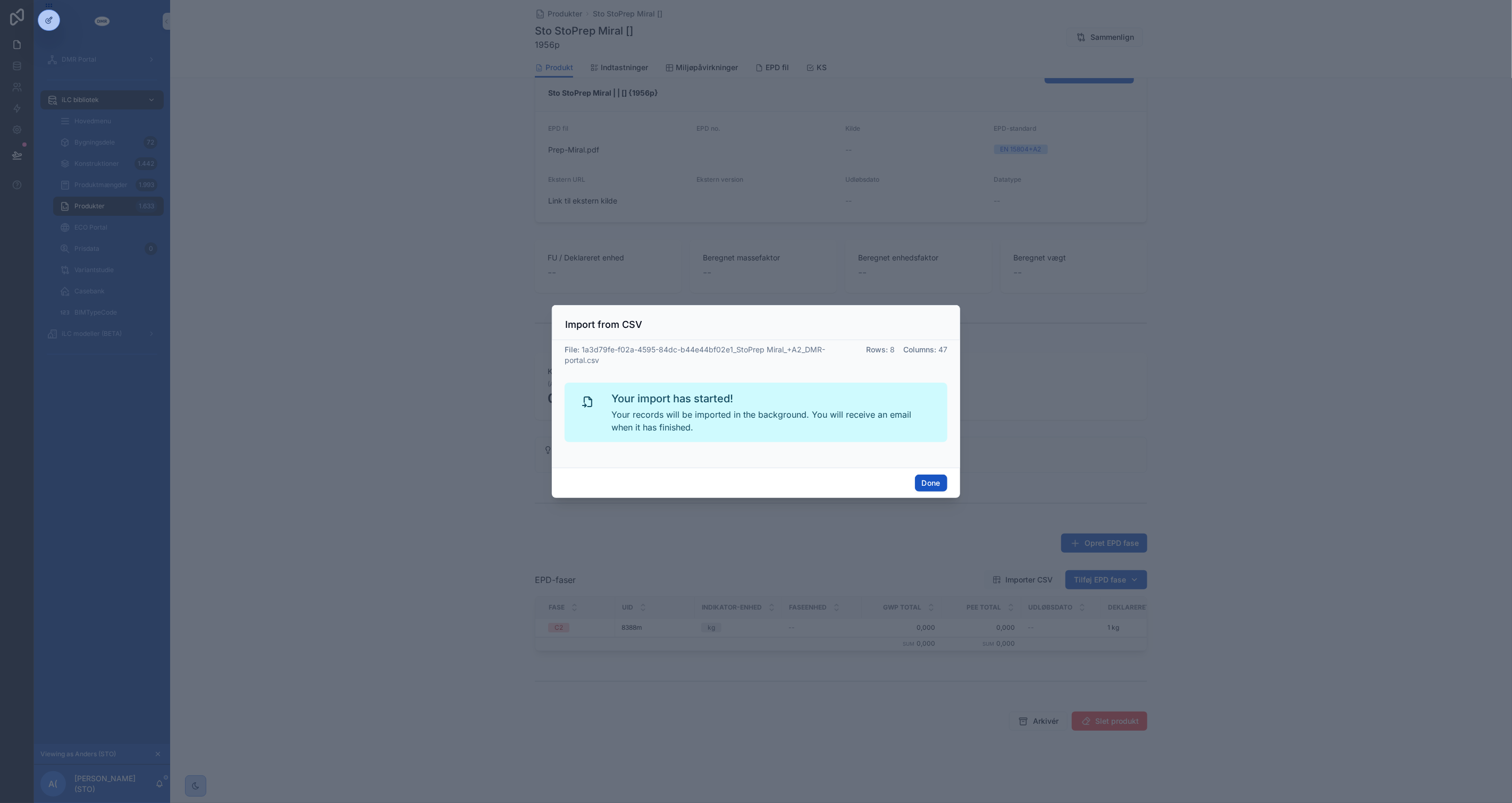
scroll to position [104, 0]
click at [932, 485] on button "Done" at bounding box center [931, 483] width 33 height 17
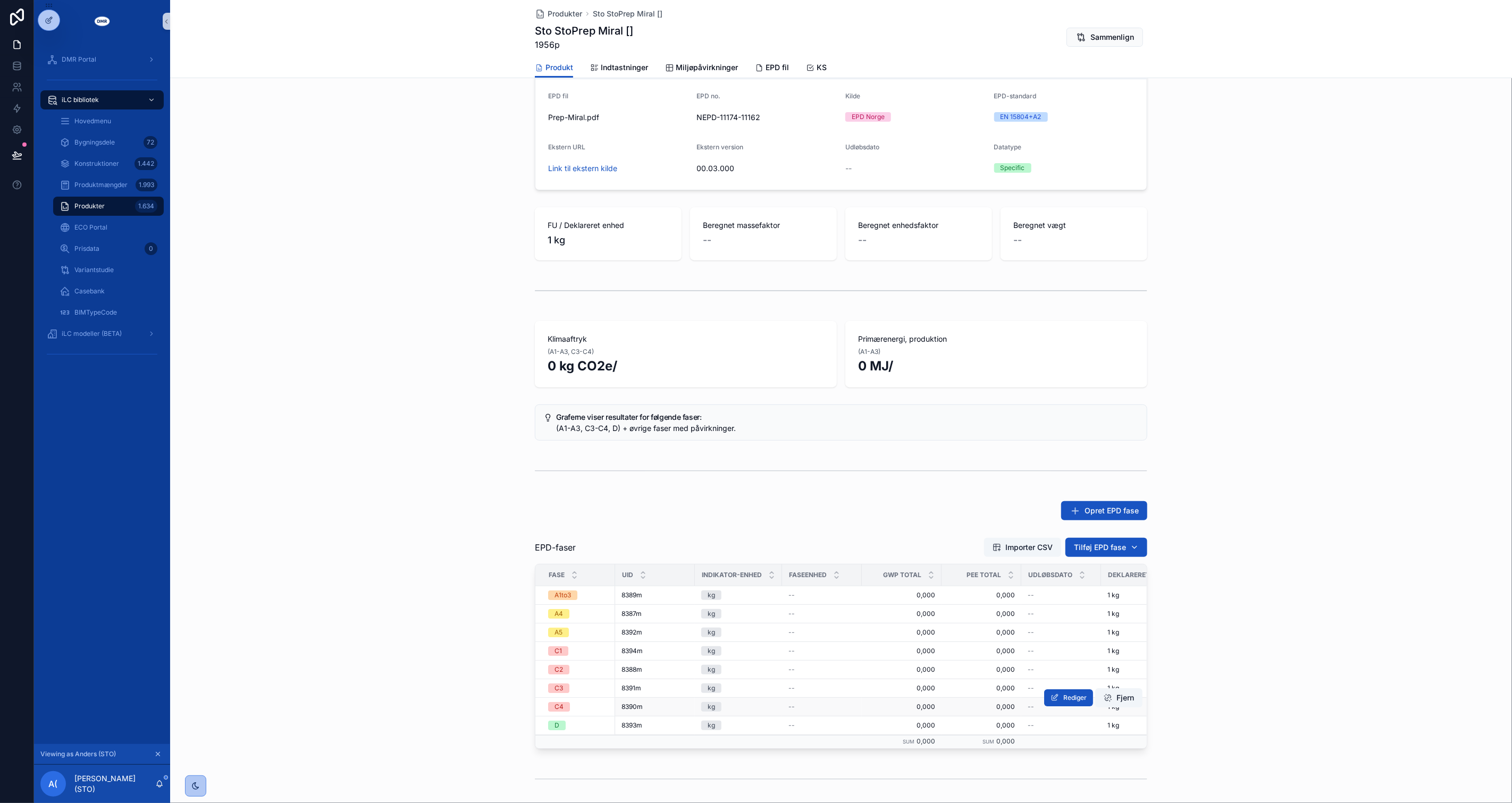
scroll to position [57, 0]
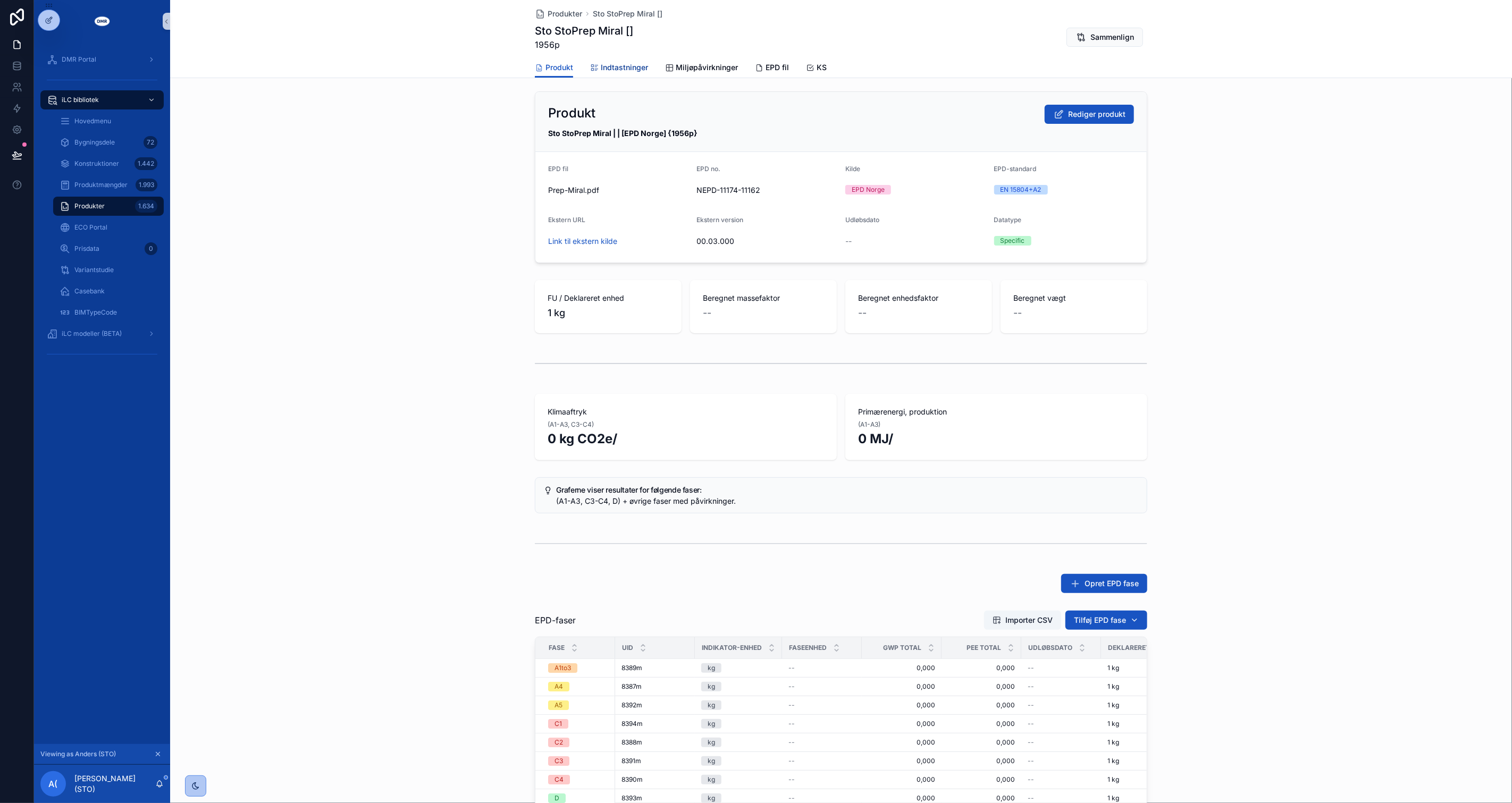
click at [609, 60] on link "Indtastninger" at bounding box center [619, 68] width 58 height 21
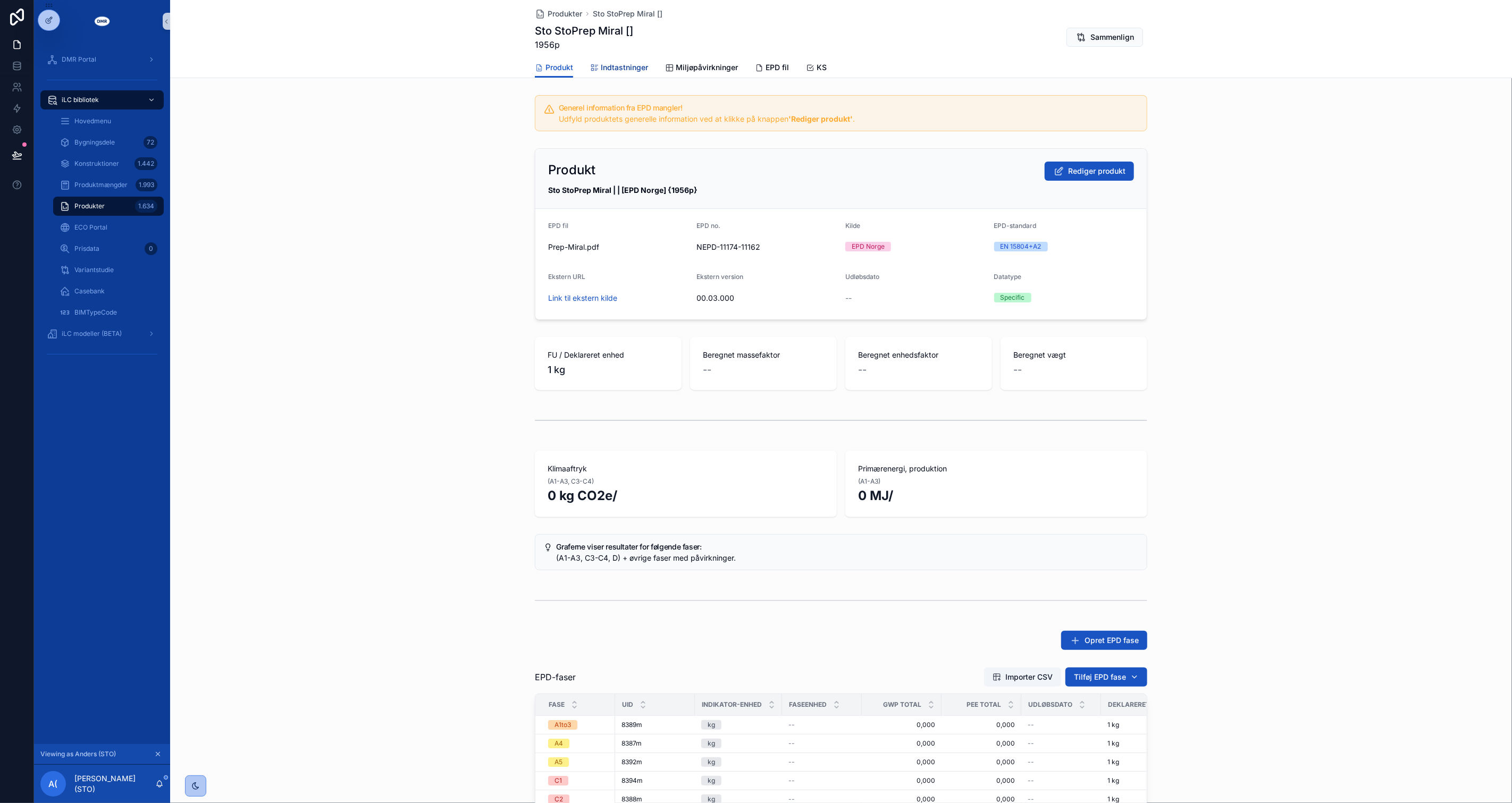
click at [608, 63] on span "Indtastninger" at bounding box center [624, 67] width 48 height 10
click at [620, 70] on span "Indtastninger" at bounding box center [624, 67] width 48 height 10
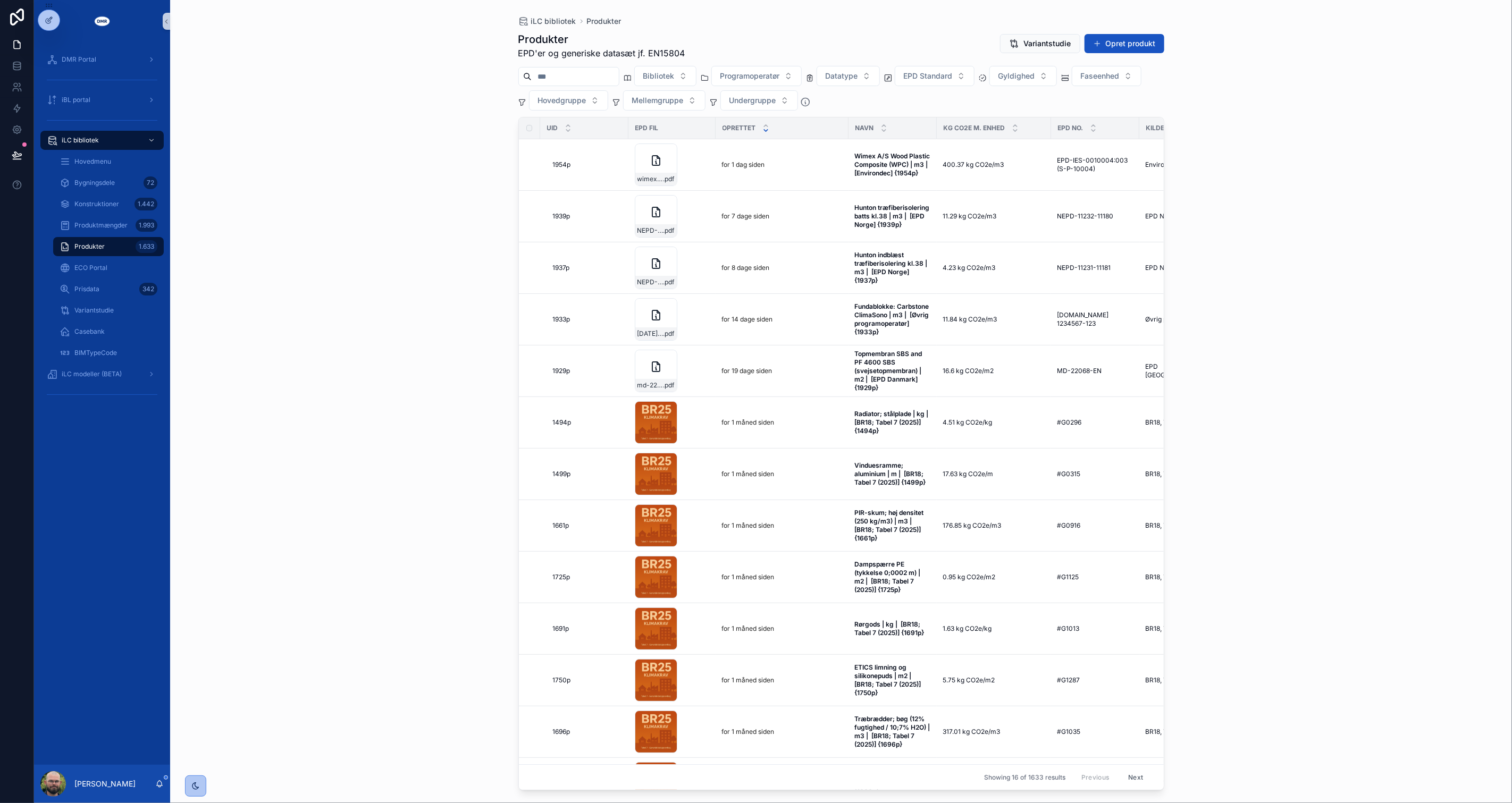
click at [461, 139] on div "iLC bibliotek Produkter Produkter EPD'er og generiske datasæt jf. EN15804 Varia…" at bounding box center [841, 402] width 1342 height 803
click at [45, 43] on icon at bounding box center [49, 43] width 8 height 8
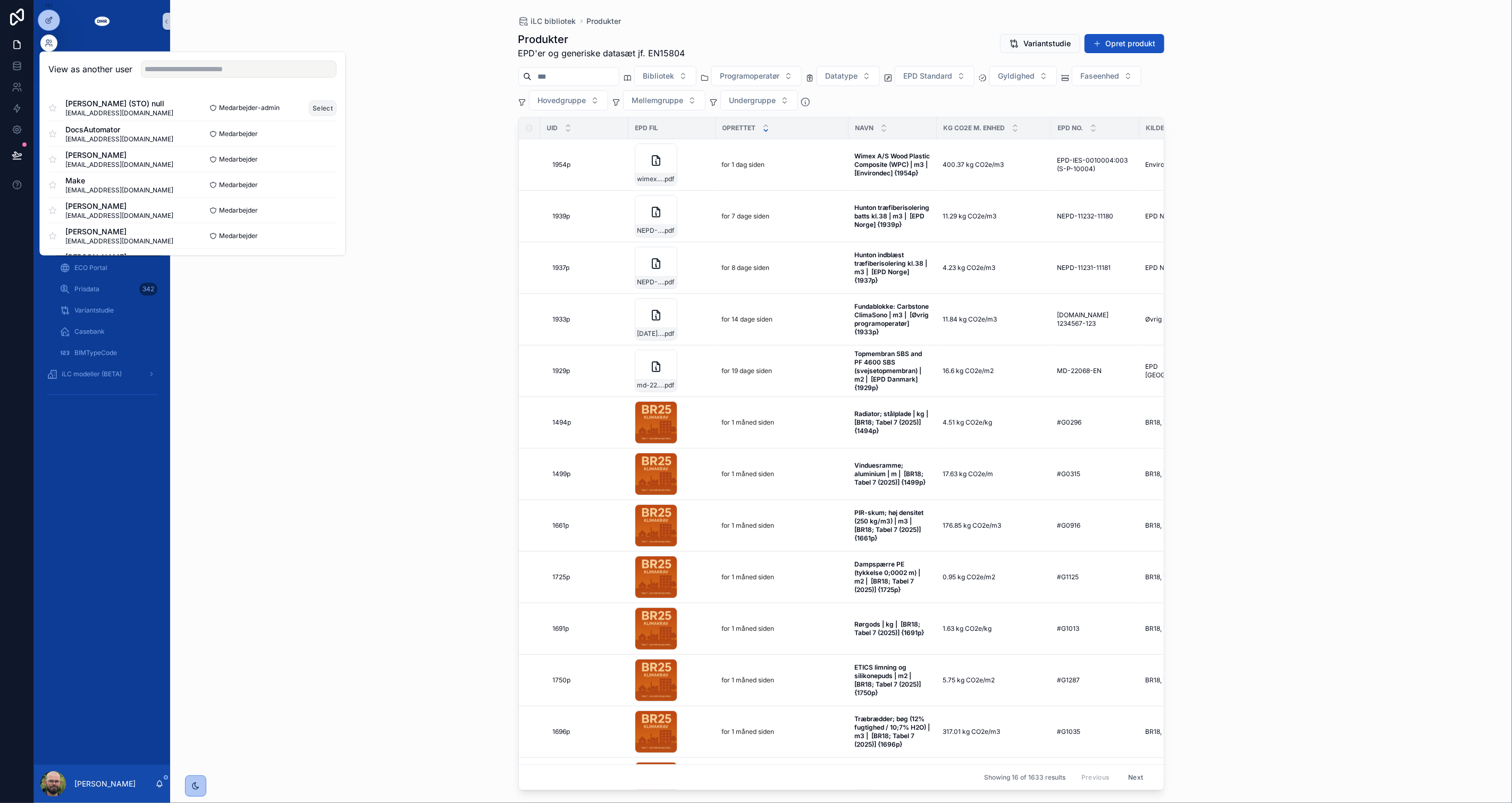
click at [314, 104] on button "Select" at bounding box center [323, 107] width 28 height 16
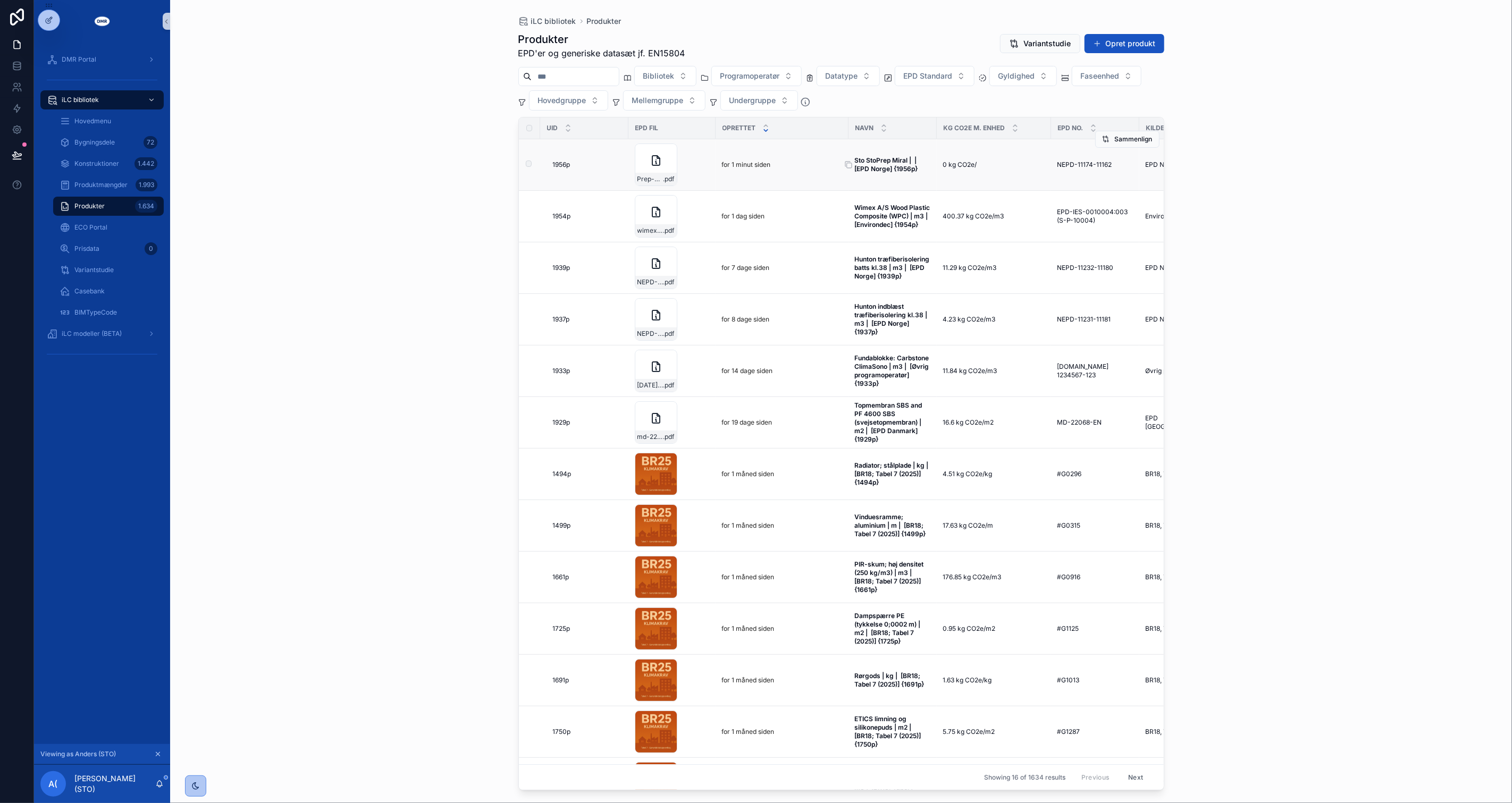
click at [886, 172] on strong "Sto StoPrep Miral | | [EPD Norge] {1956p}" at bounding box center [888, 164] width 65 height 17
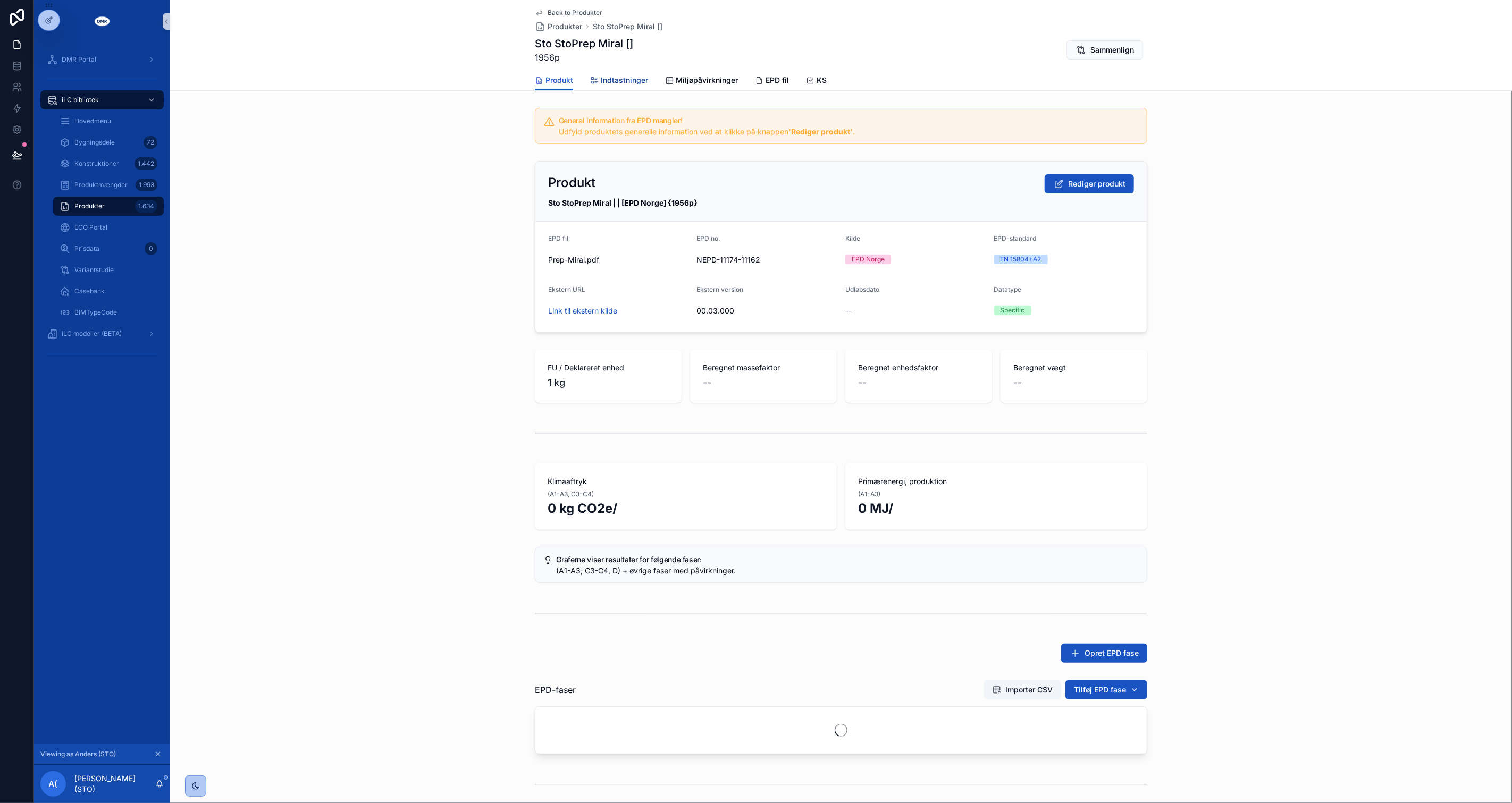
click at [620, 83] on span "Indtastninger" at bounding box center [624, 79] width 48 height 10
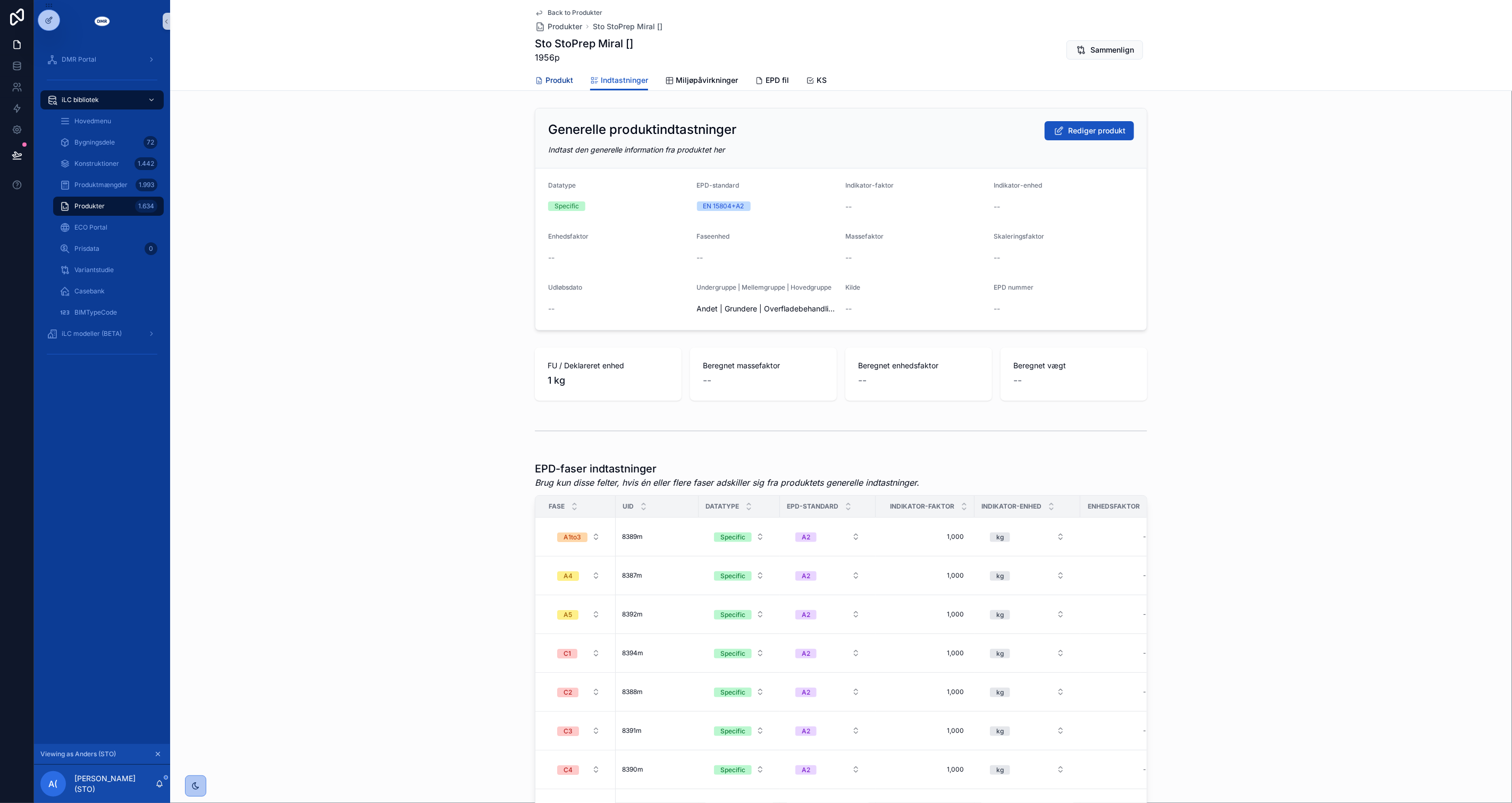
click at [558, 76] on span "Produkt" at bounding box center [559, 79] width 28 height 10
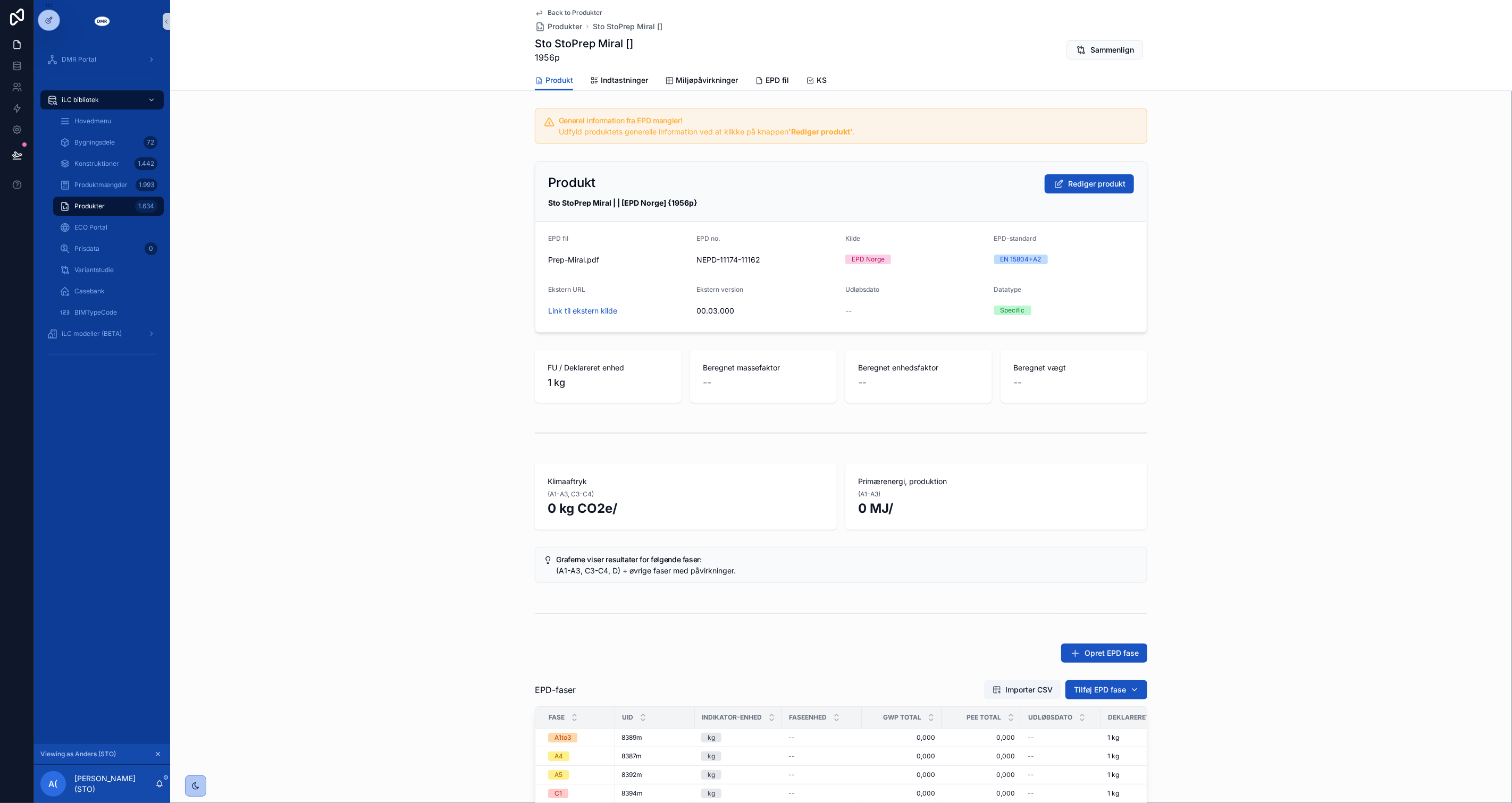
click at [1279, 248] on div "Produkt Rediger produkt Sto StoPrep Miral | | [EPD Norge] {1956p} EPD fil Prep-…" at bounding box center [841, 247] width 1342 height 180
click at [158, 753] on icon "scrollable content" at bounding box center [158, 754] width 7 height 7
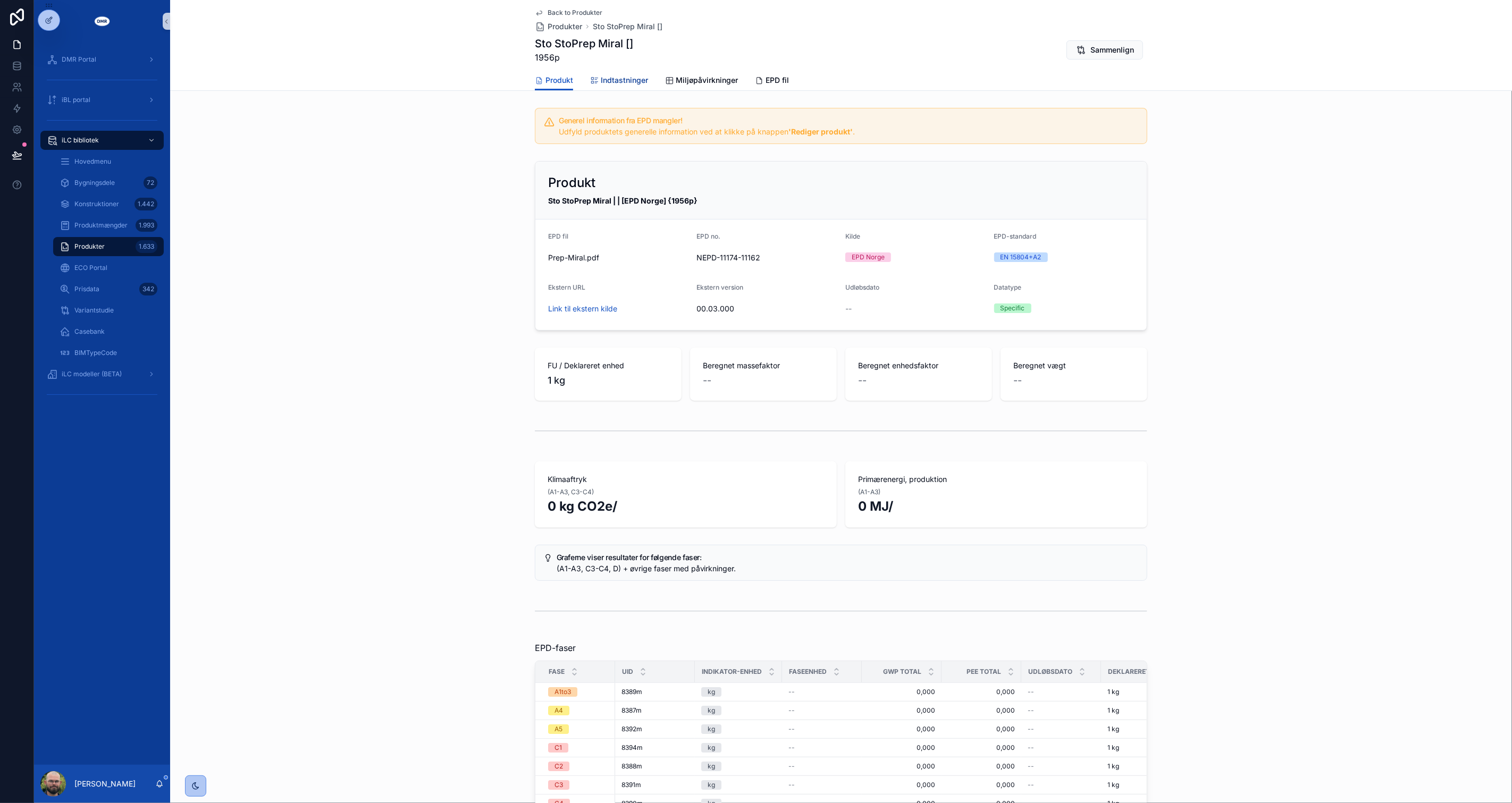
click at [618, 81] on span "Indtastninger" at bounding box center [624, 79] width 48 height 10
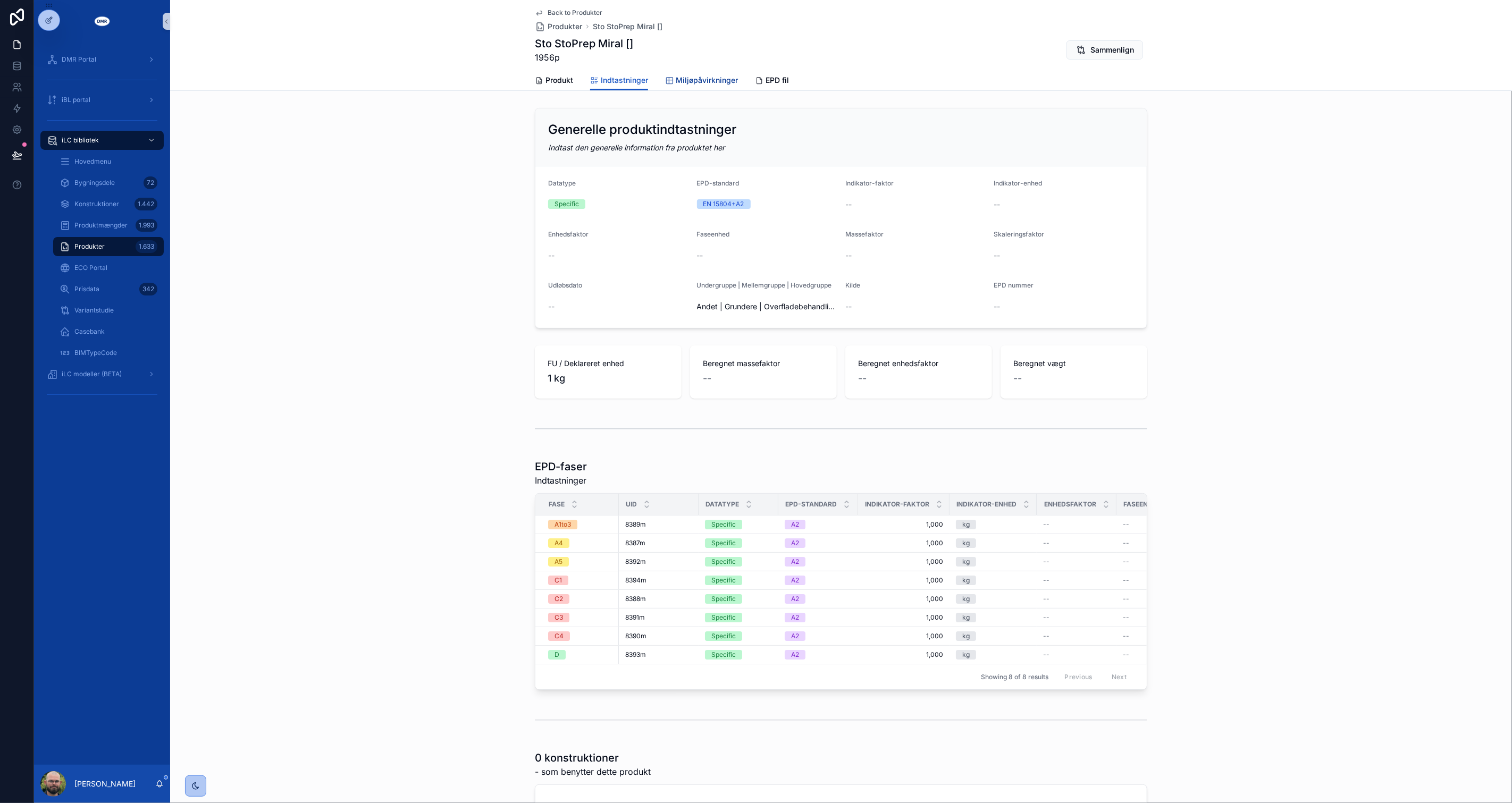
click at [676, 82] on span "Miljøpåvirkninger" at bounding box center [707, 79] width 63 height 10
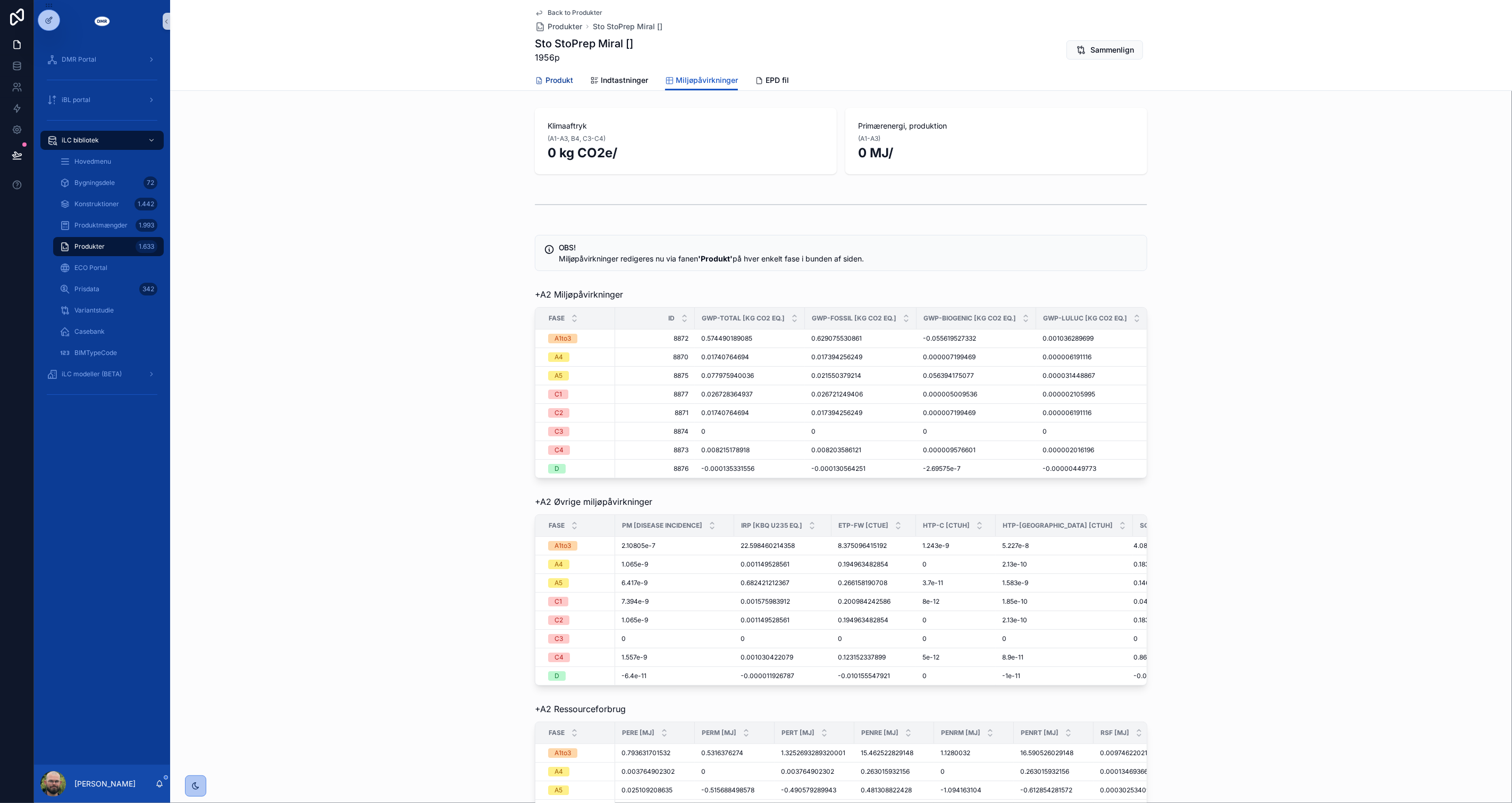
click at [555, 77] on span "Produkt" at bounding box center [559, 79] width 28 height 10
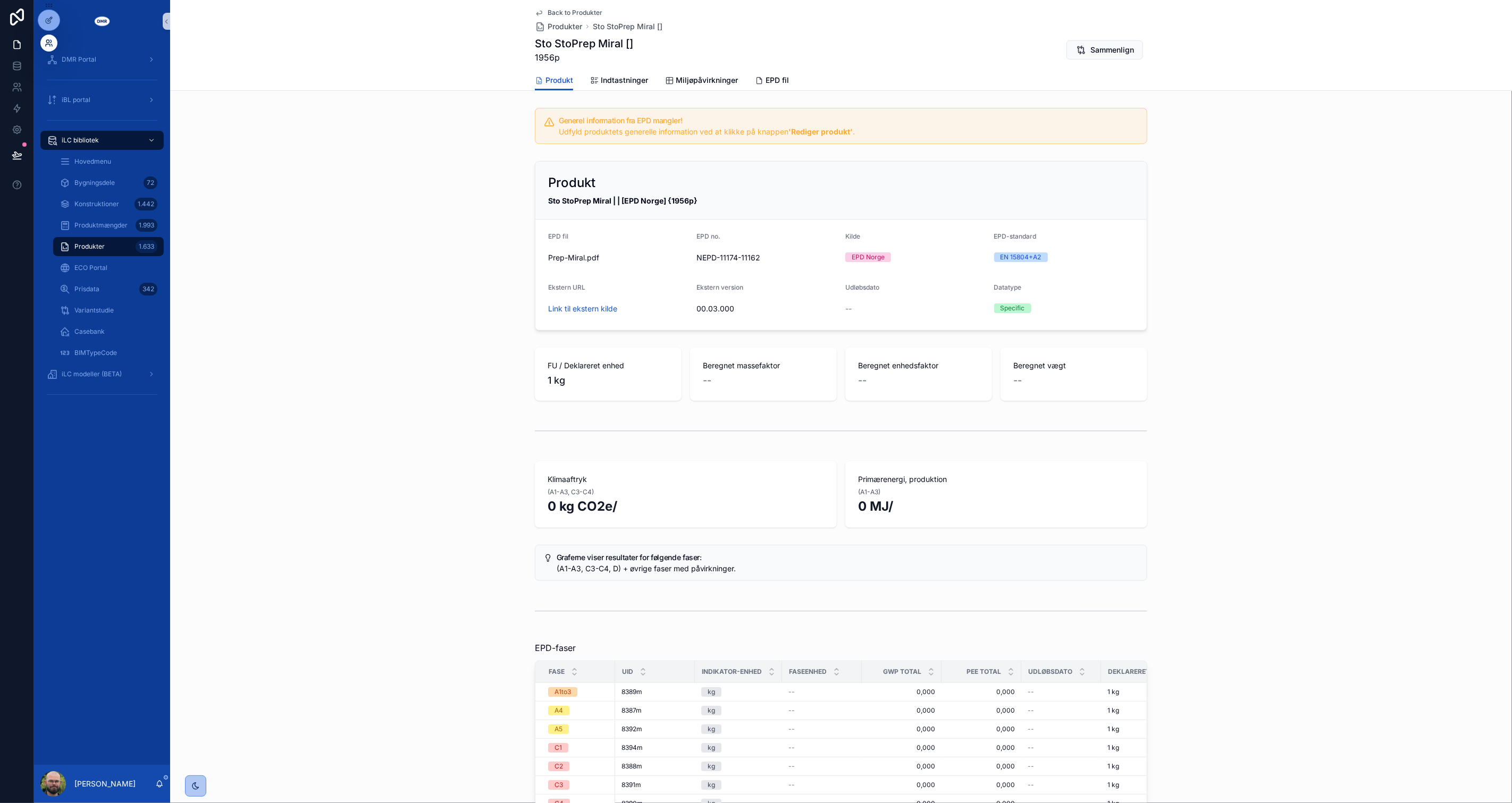
click at [49, 41] on icon at bounding box center [49, 43] width 8 height 8
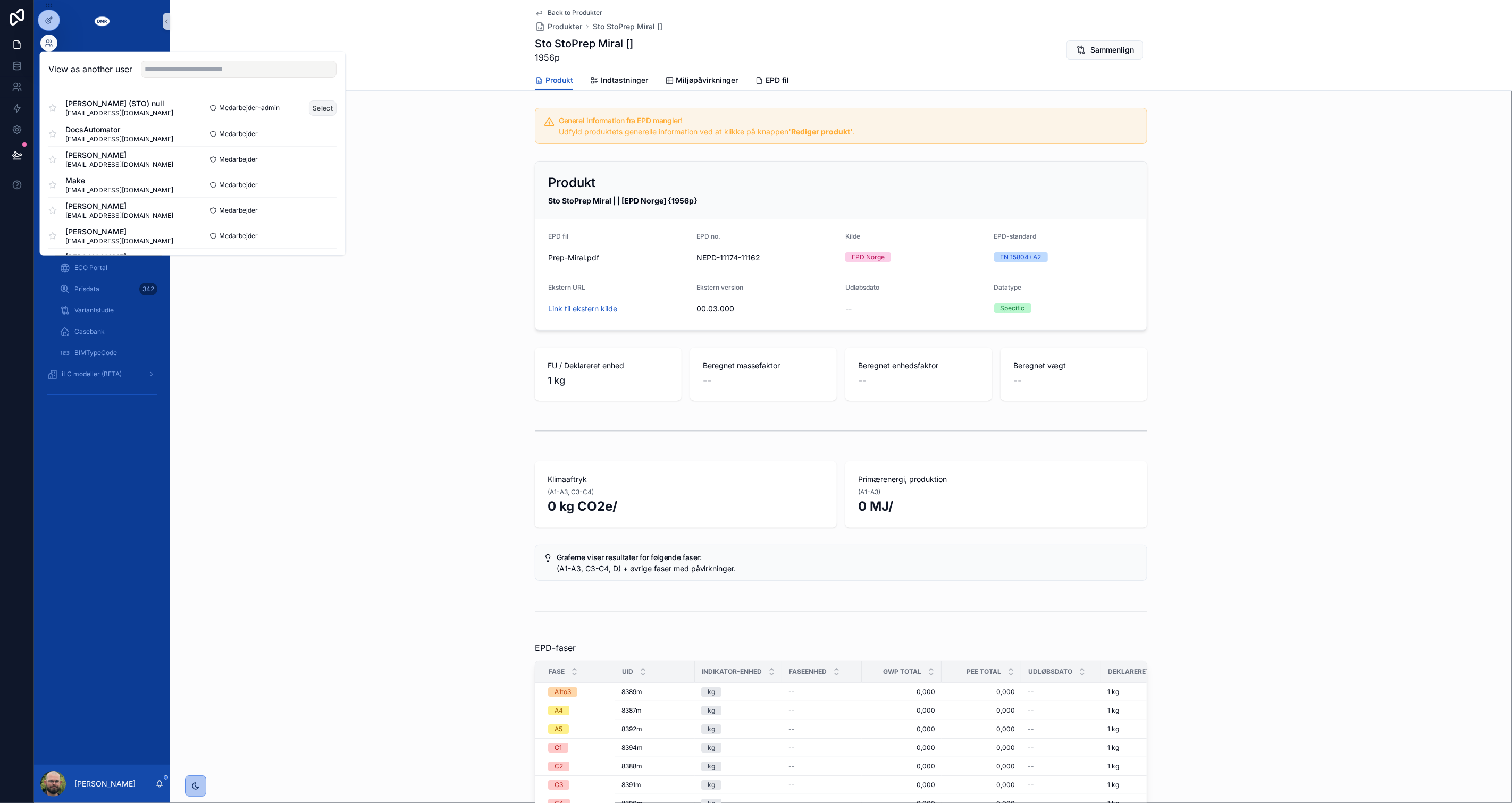
click at [309, 112] on button "Select" at bounding box center [323, 107] width 28 height 16
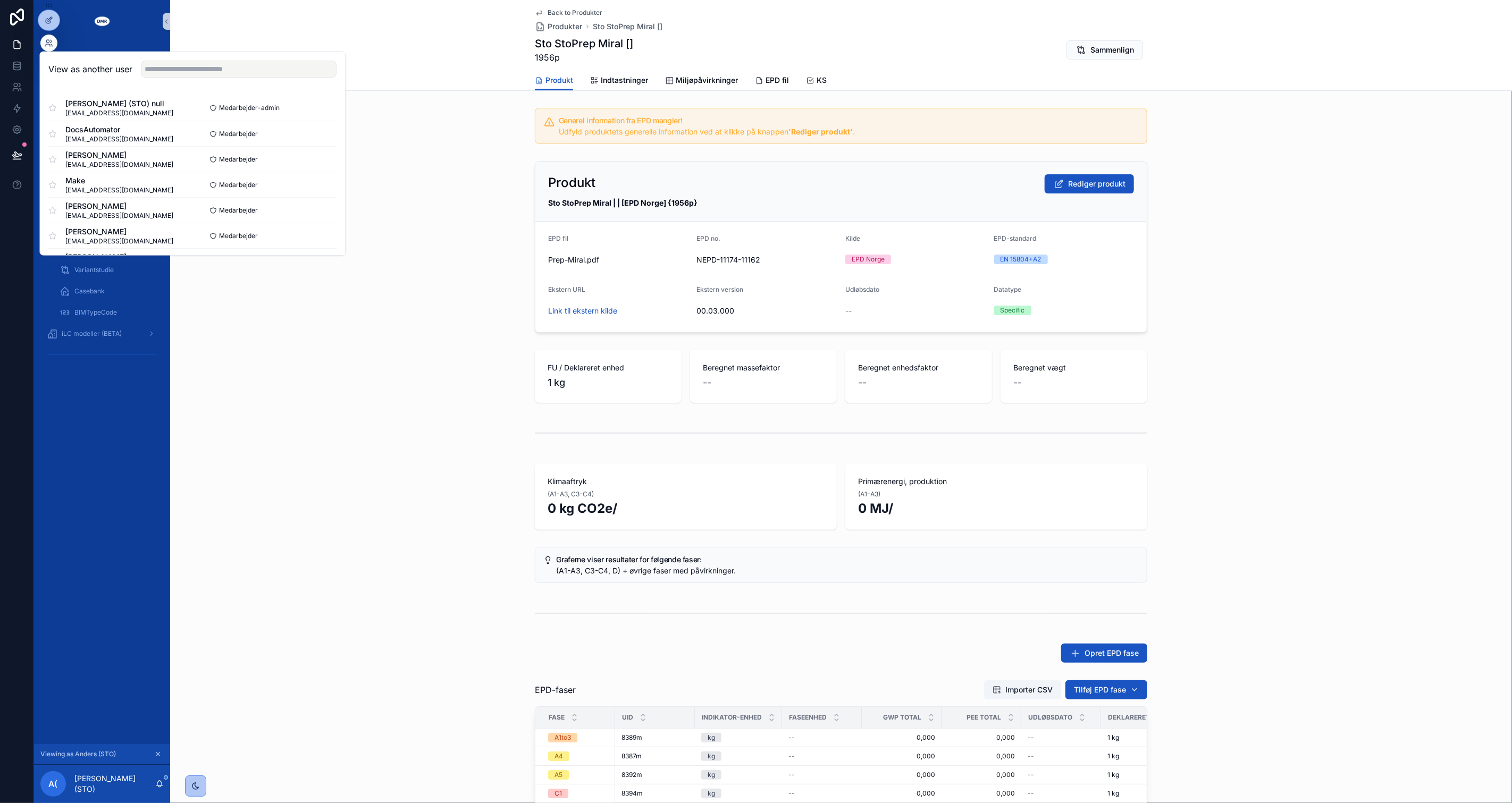
click at [420, 246] on div "Produkt Rediger produkt Sto StoPrep Miral | | [EPD Norge] {1956p} EPD fil Prep-…" at bounding box center [841, 247] width 1342 height 180
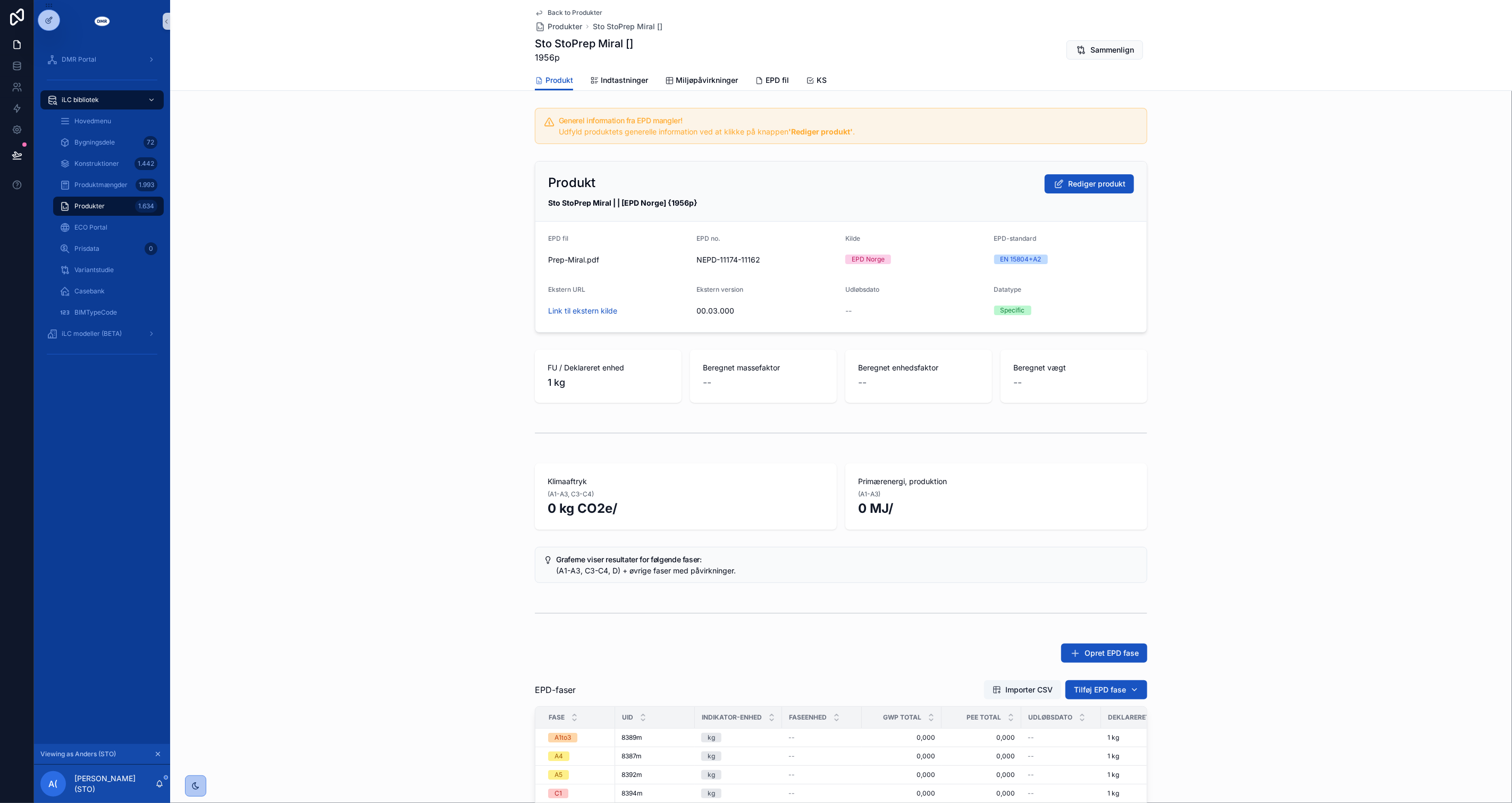
click at [995, 178] on div "Produkt Rediger produkt" at bounding box center [841, 184] width 586 height 19
click at [1085, 182] on span "Rediger produkt" at bounding box center [1096, 183] width 57 height 10
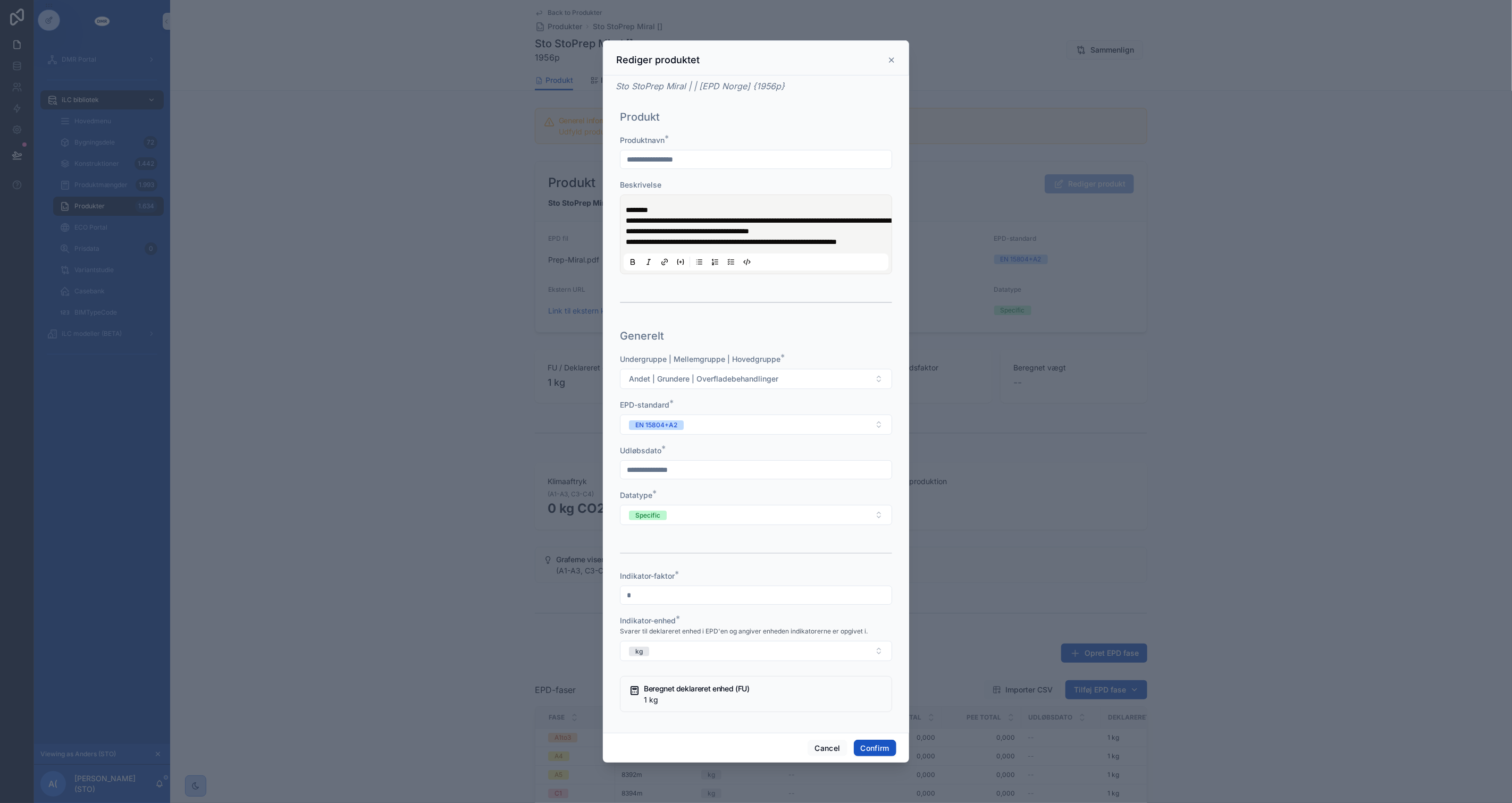
click at [728, 474] on input "text" at bounding box center [756, 470] width 271 height 15
type input "*********"
click at [627, 256] on button at bounding box center [633, 262] width 13 height 13
click at [865, 578] on div "Undergruppe | Mellemgruppe | Hovedgruppe * Andet | Grundere | Overfladebehandli…" at bounding box center [756, 752] width 273 height 796
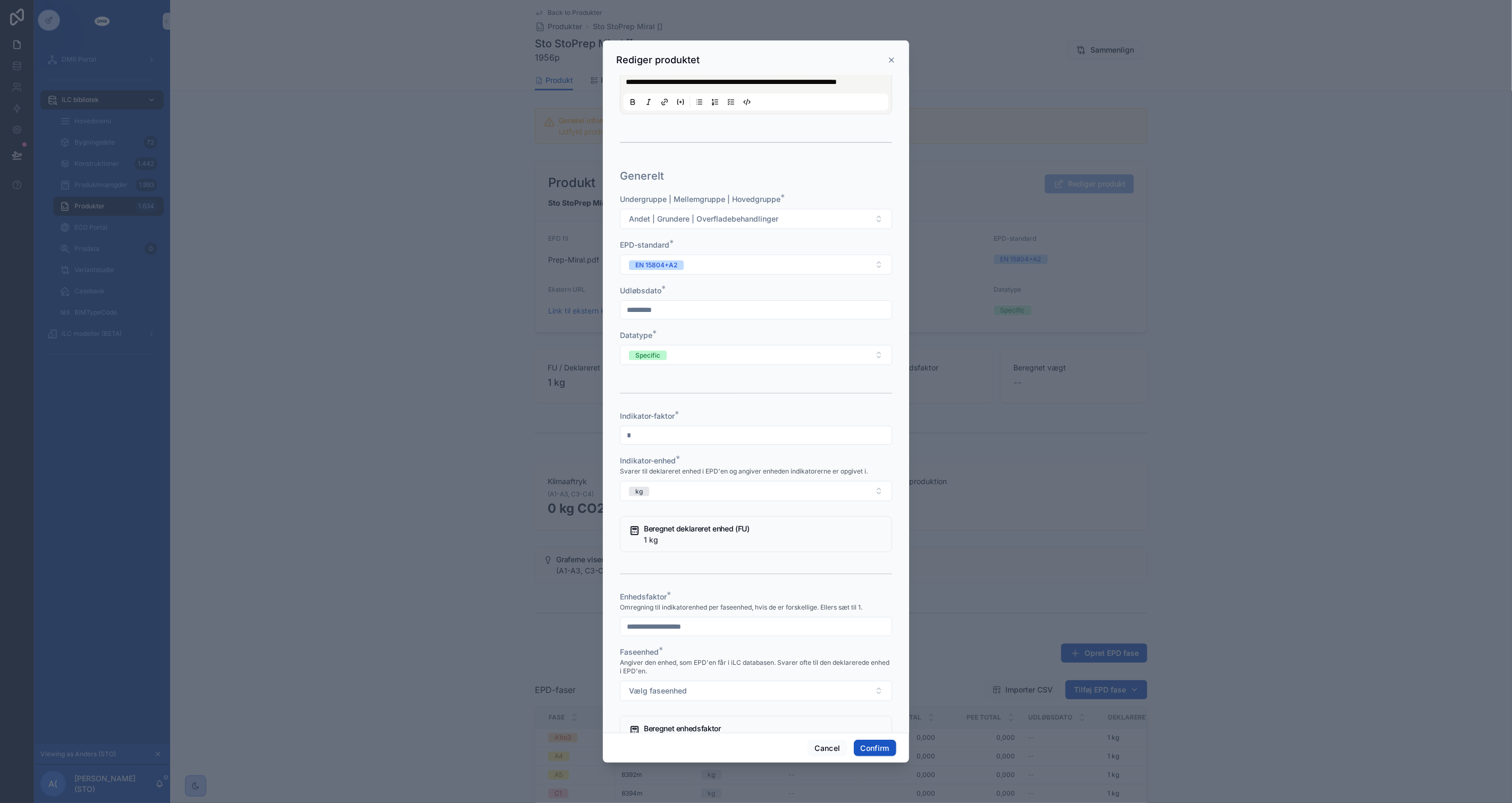
scroll to position [177, 0]
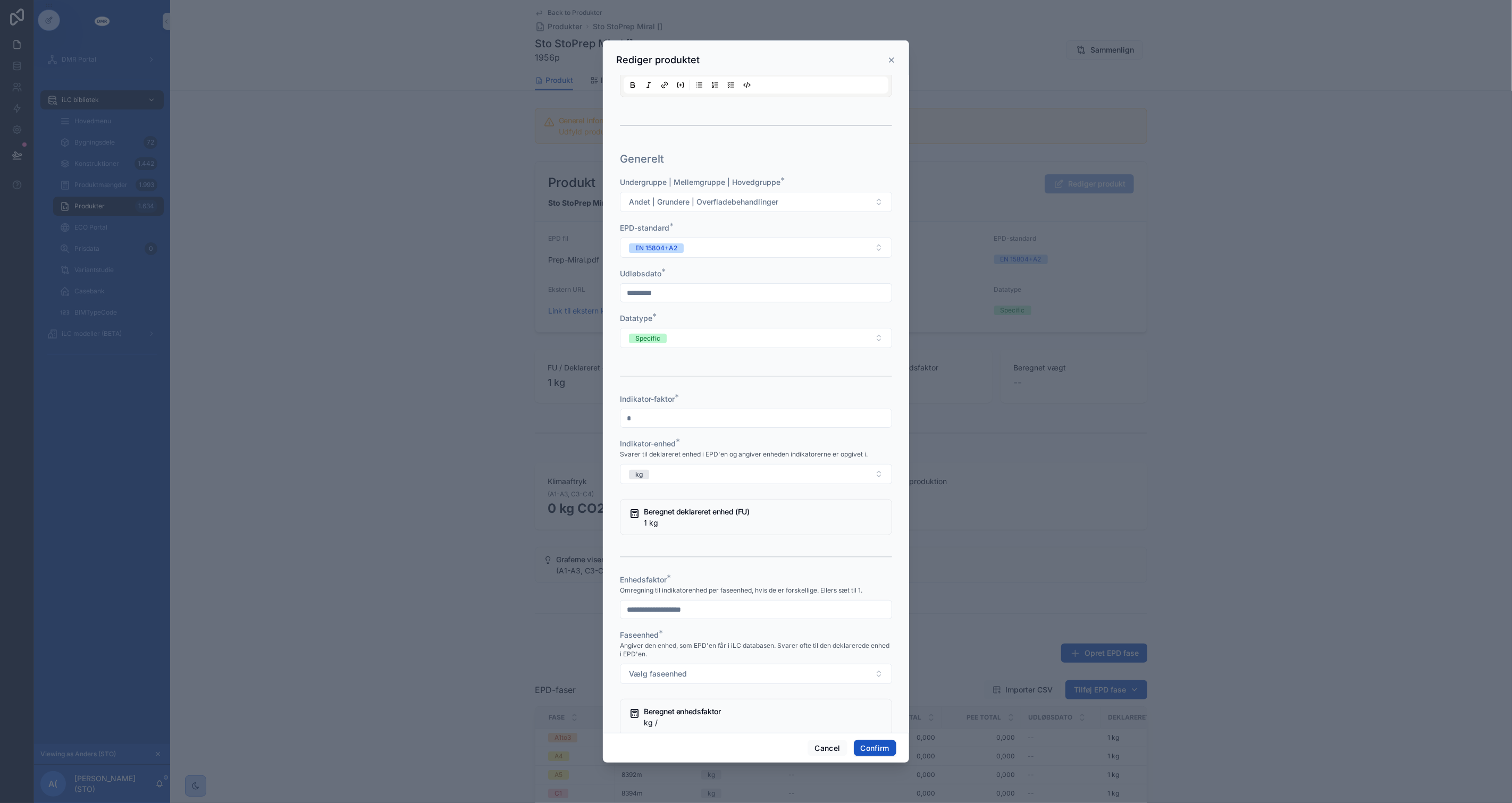
click at [662, 616] on input "text" at bounding box center [756, 610] width 271 height 15
type input "*"
click at [669, 584] on span "*" at bounding box center [669, 577] width 5 height 10
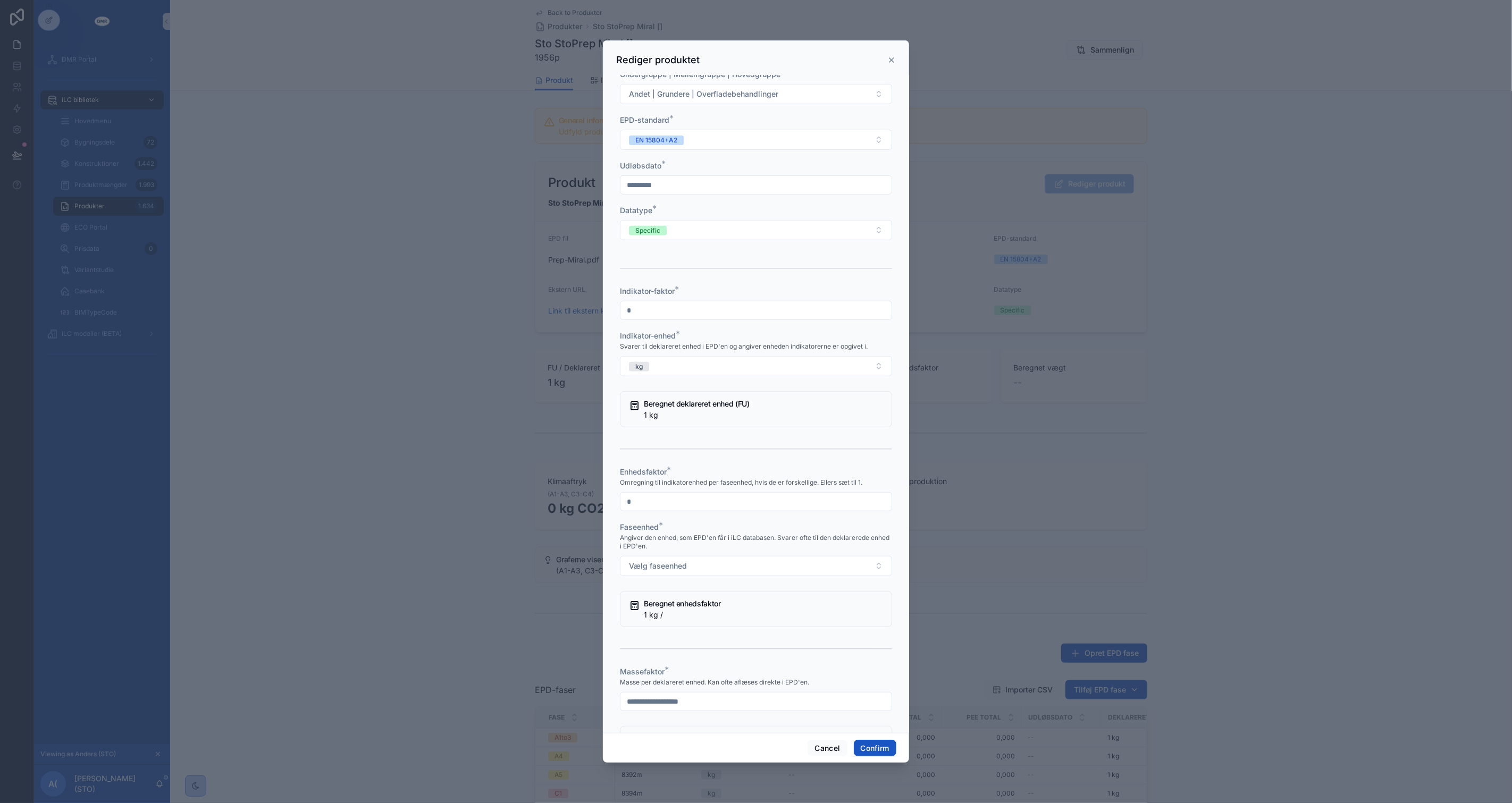
scroll to position [295, 0]
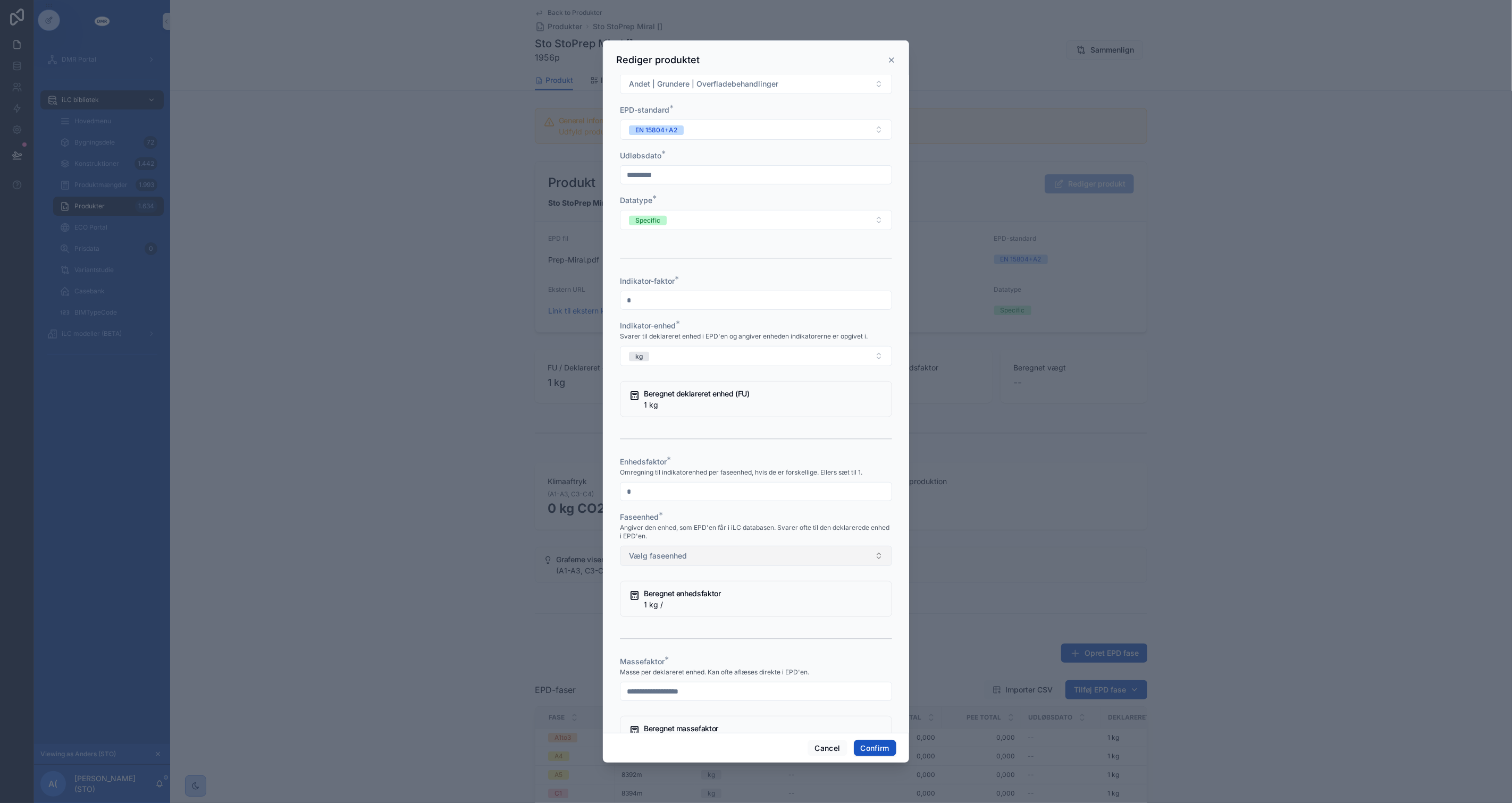
click at [675, 561] on span "Vælg faseenhed" at bounding box center [658, 556] width 58 height 10
click at [660, 606] on div "kg" at bounding box center [752, 608] width 258 height 16
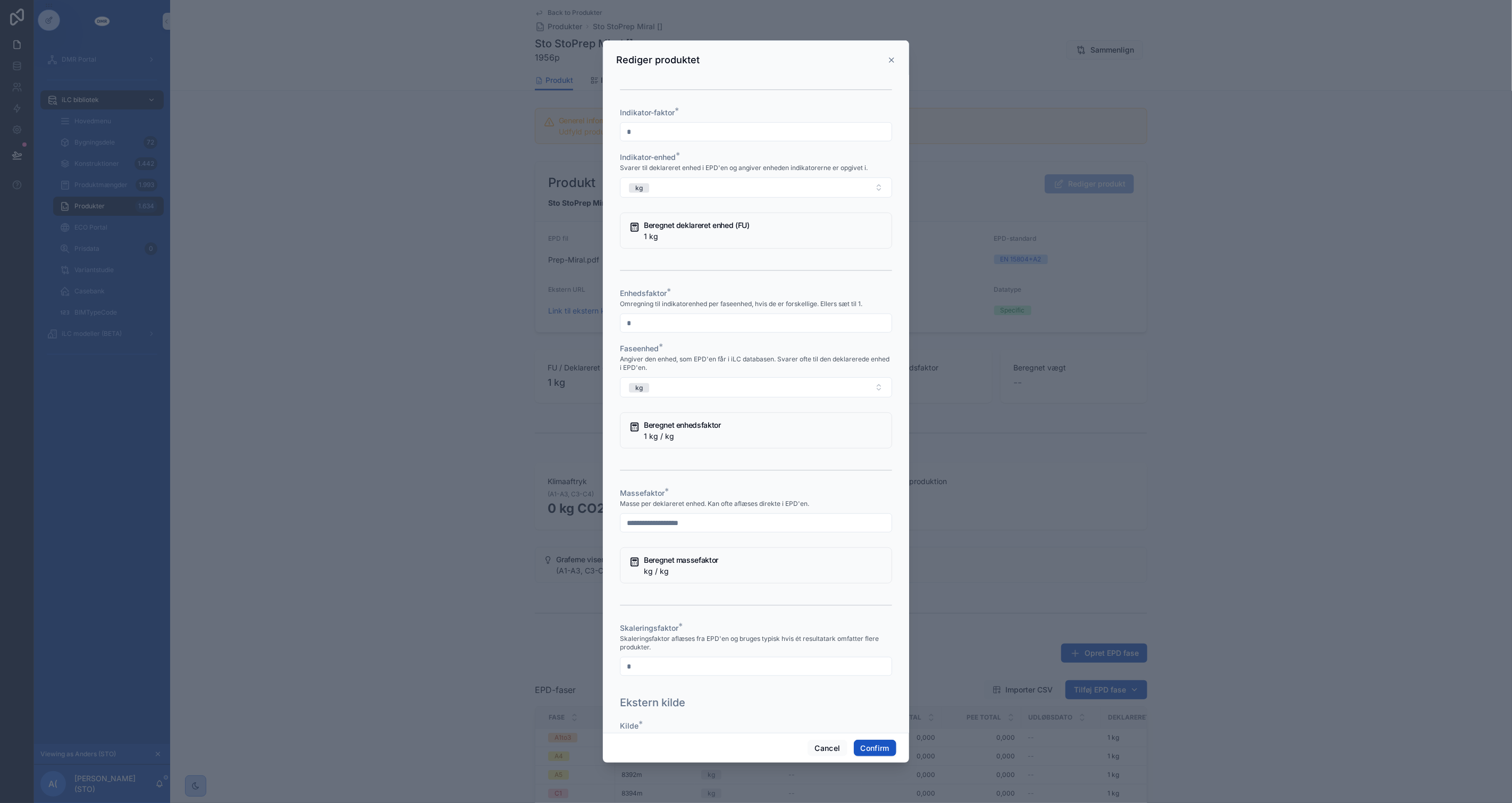
scroll to position [531, 0]
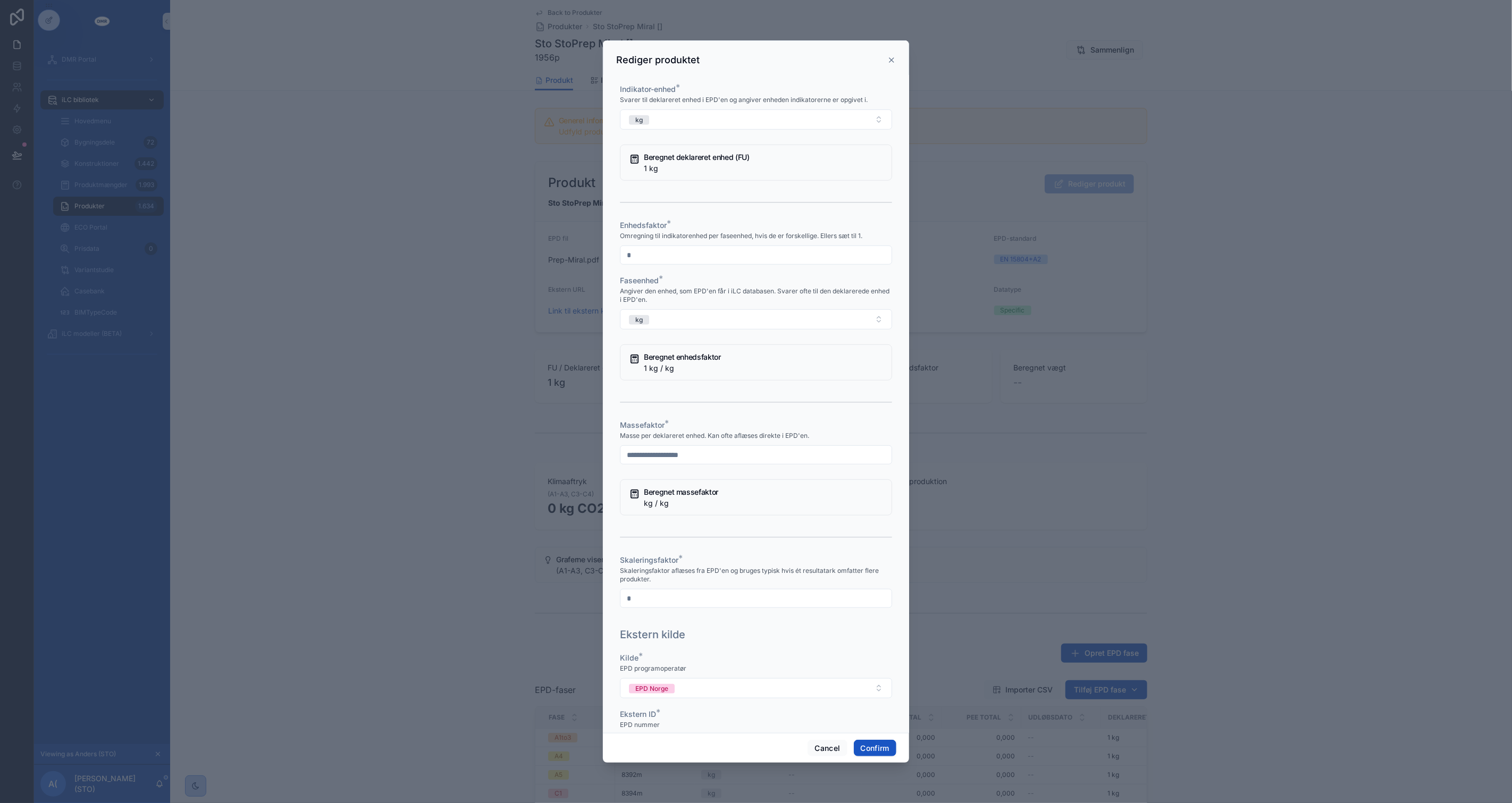
click at [676, 462] on input "text" at bounding box center [756, 455] width 271 height 15
type input "*"
click at [677, 430] on div "Massefaktor *" at bounding box center [756, 425] width 273 height 10
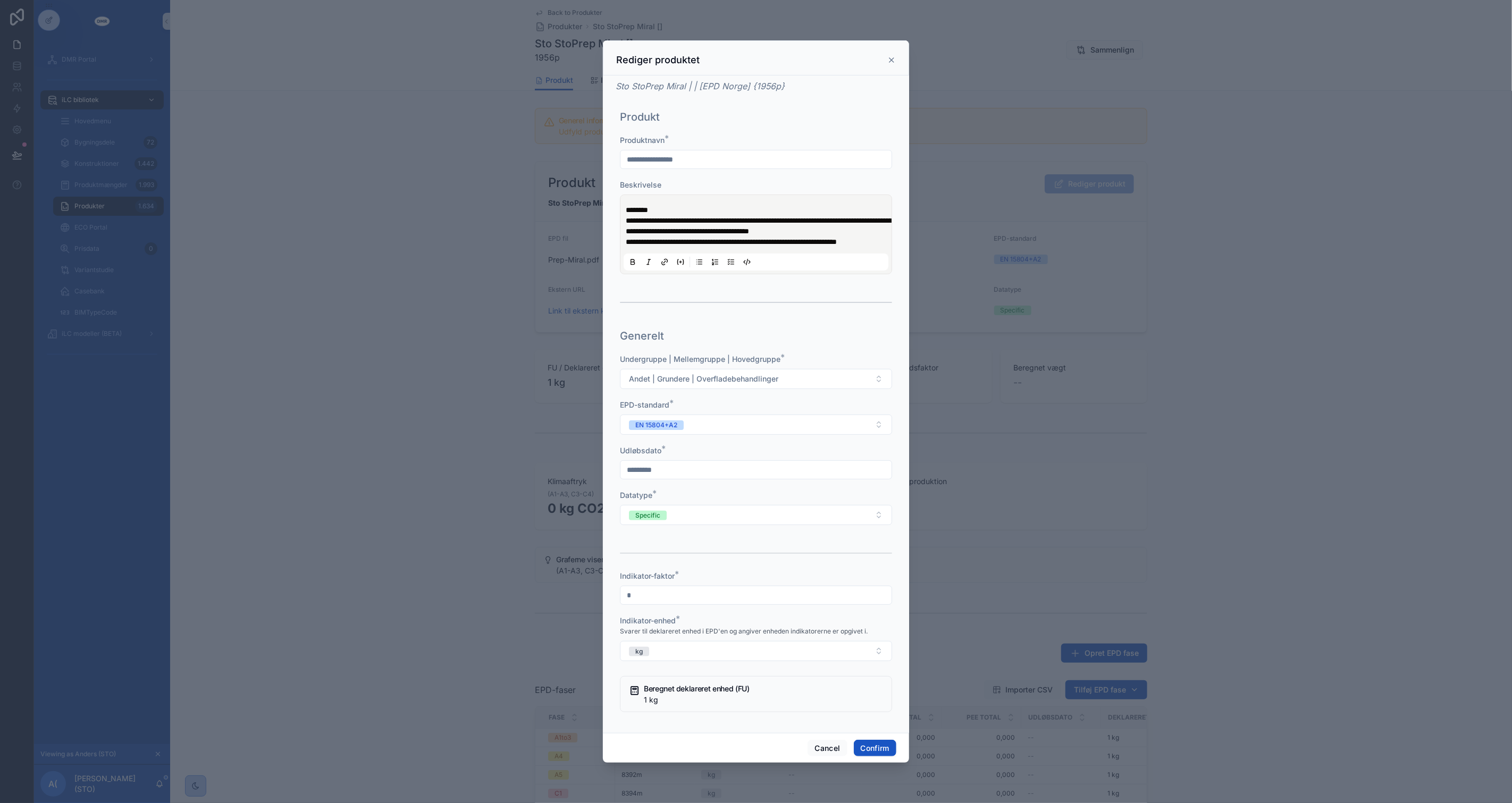
scroll to position [729, 0]
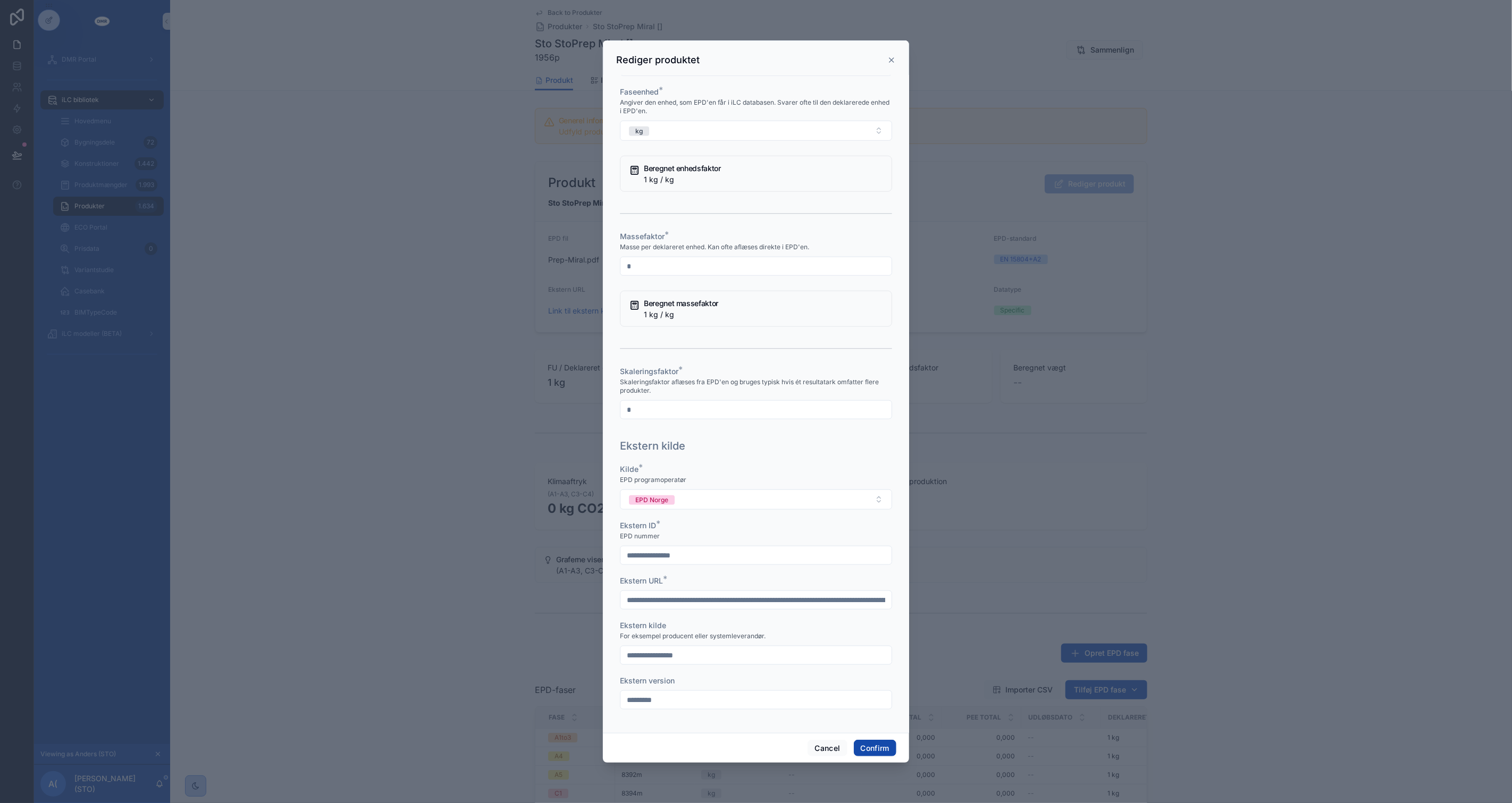
click at [886, 751] on button "Confirm" at bounding box center [875, 749] width 43 height 17
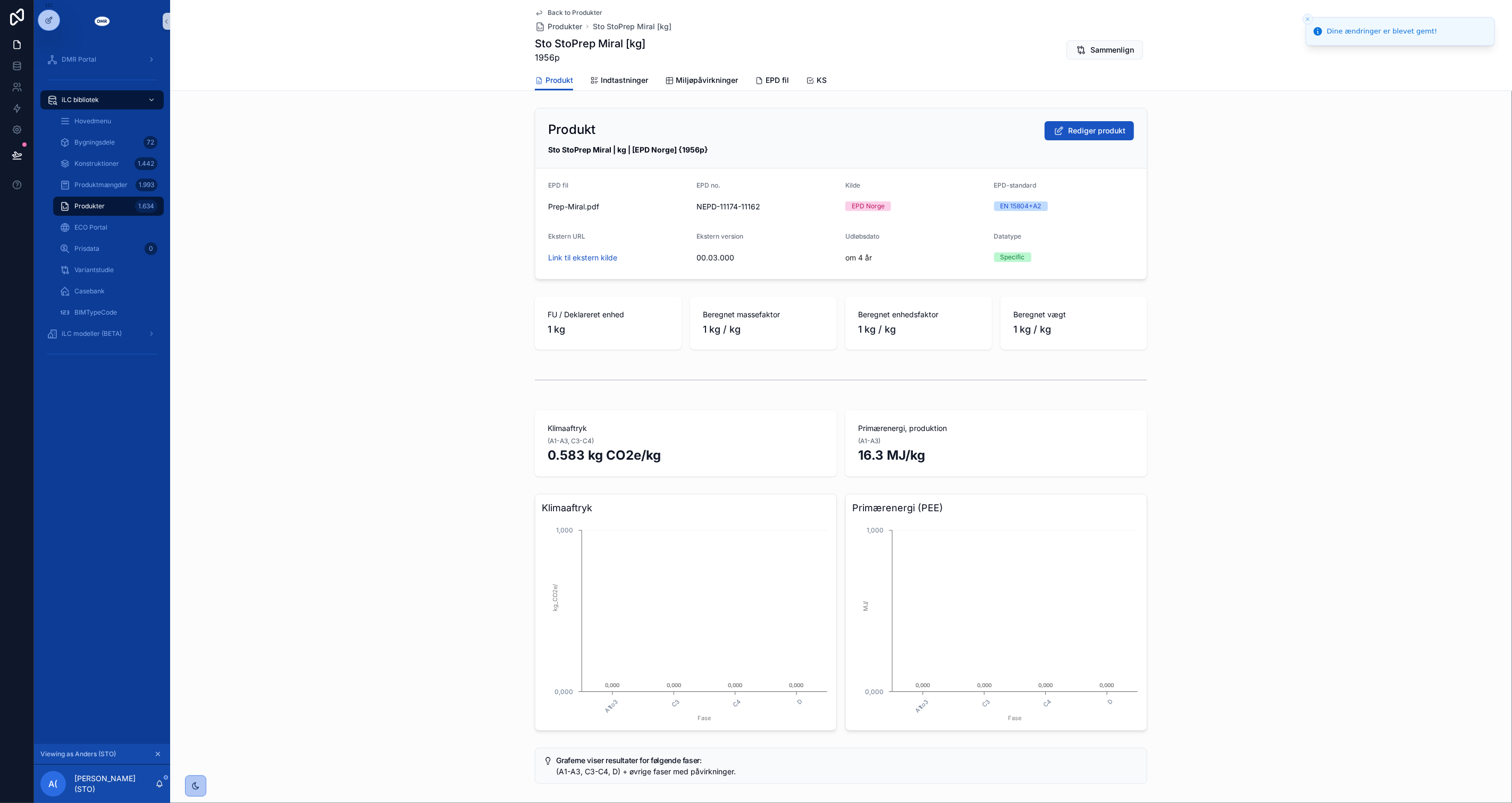
click at [290, 636] on div "Klimaaftryk A1to3 C3 C4 D Fase 0,000 1,000 kg_CO2e/ 0,000 0,000 0,000 0,000 Pri…" at bounding box center [841, 612] width 1342 height 246
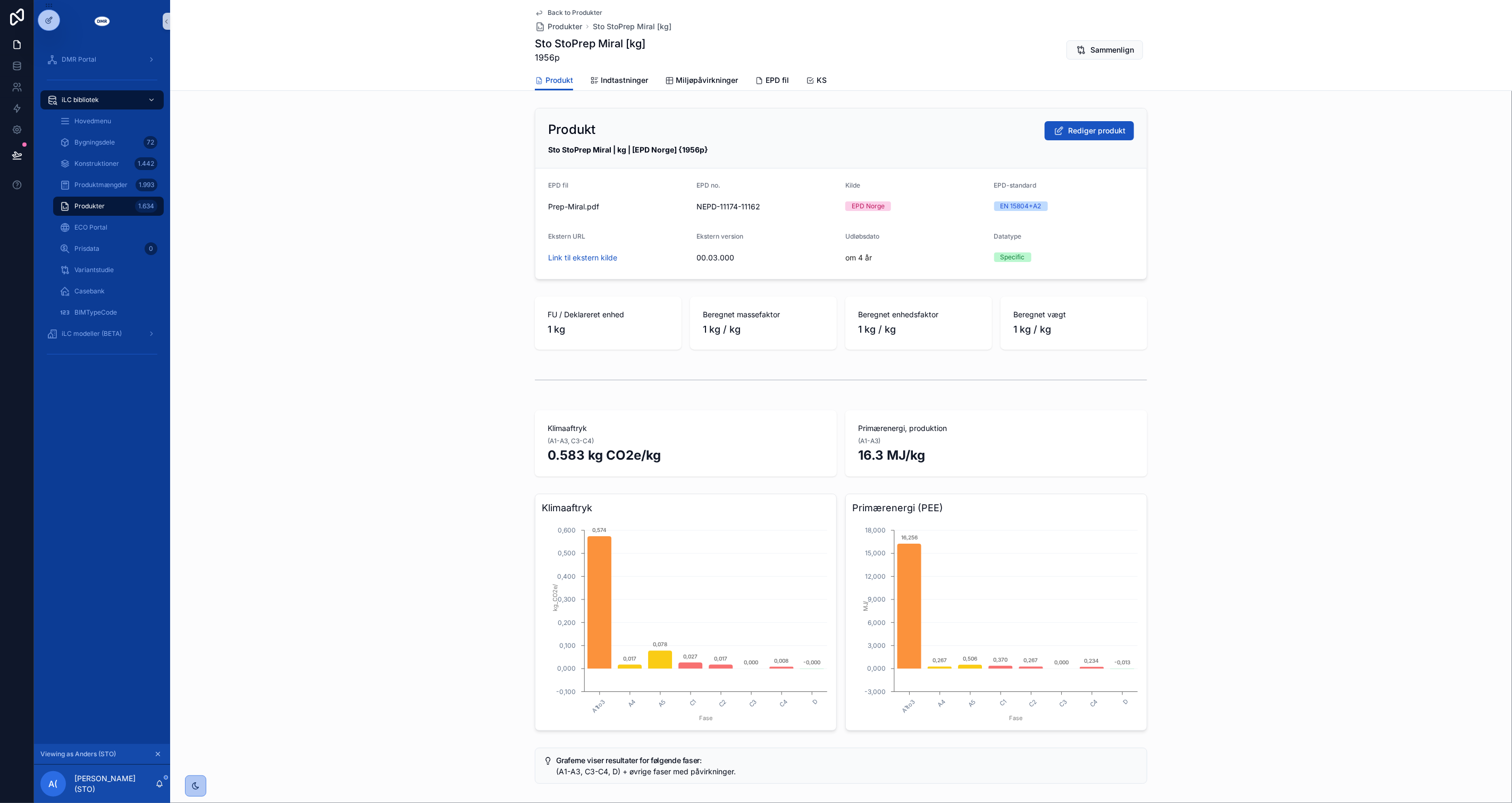
click at [332, 424] on div "Klimaaftryk (A1-A3, C3-C4) 0.583 kg CO2e/kg Primærenergi, produktion (A1-A3) 16…" at bounding box center [841, 444] width 1342 height 75
click at [341, 426] on div "Klimaaftryk (A1-A3, C3-C4) 0.583 kg CO2e/kg Primærenergi, produktion (A1-A3) 16…" at bounding box center [841, 444] width 1342 height 75
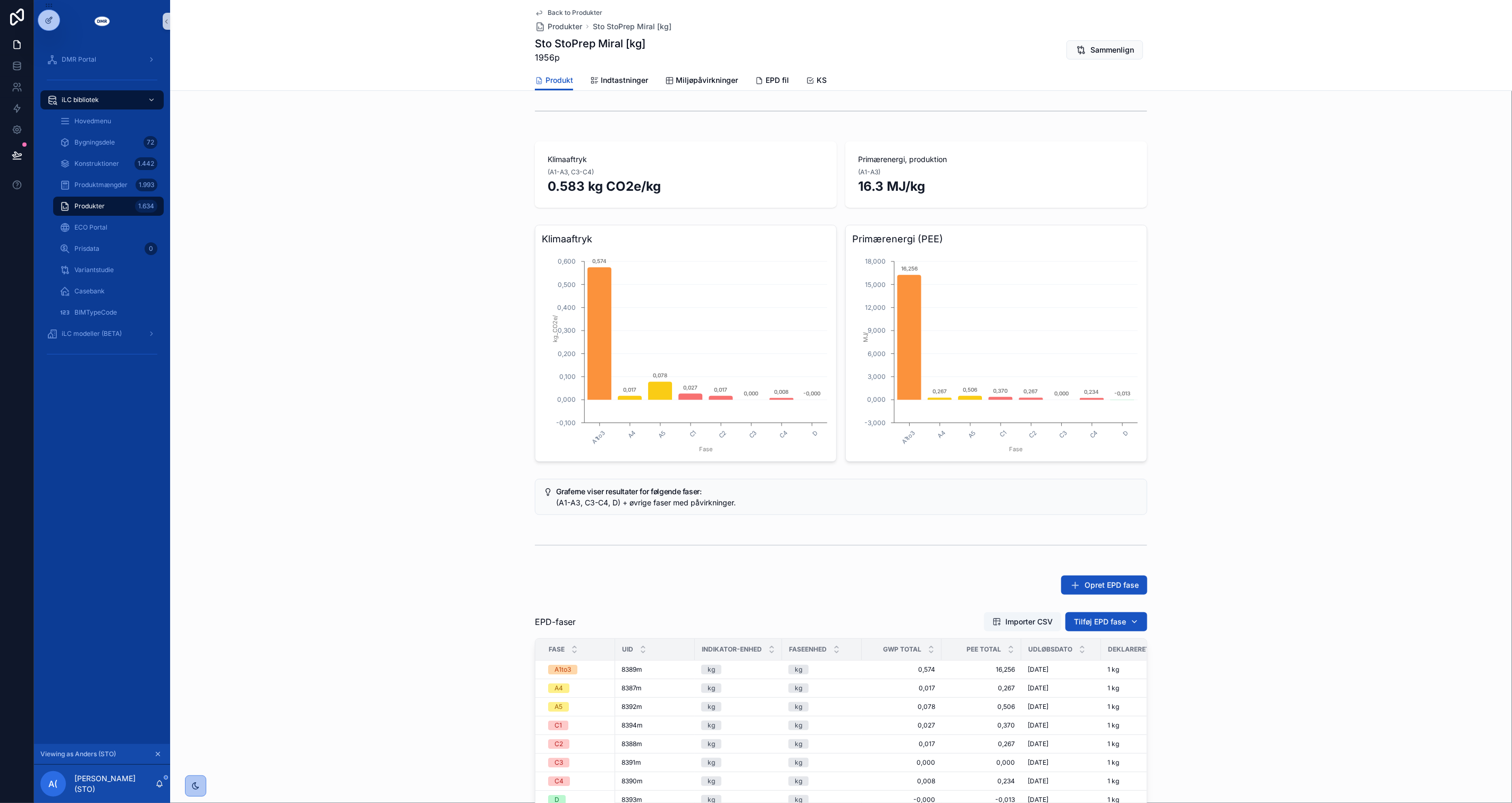
scroll to position [295, 0]
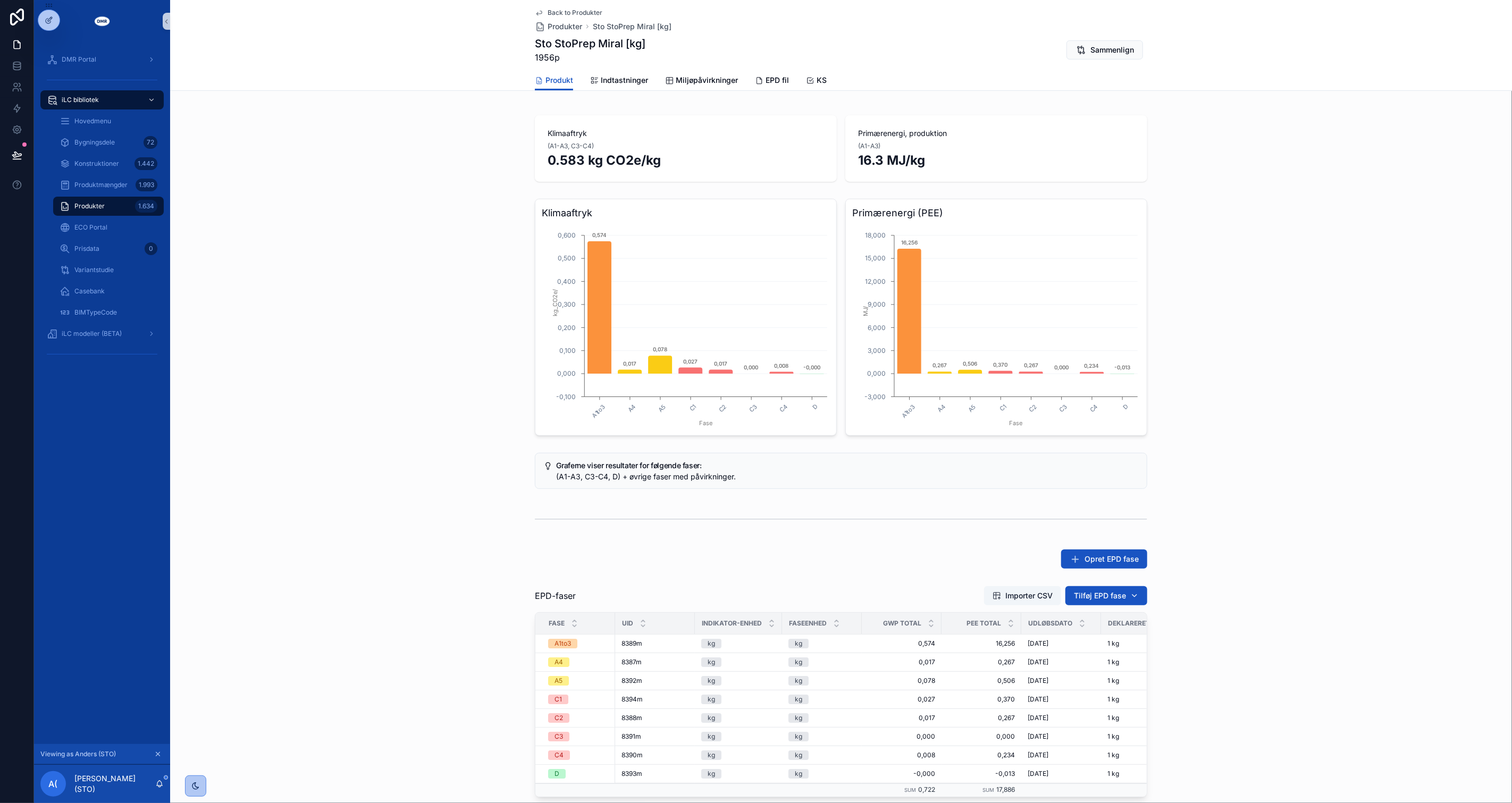
click at [371, 572] on div "Produkt Rediger produkt Sto StoPrep Miral | kg | [EPD Norge] {1956p} EPD fil Pr…" at bounding box center [841, 345] width 1342 height 1073
click at [112, 204] on div "Produkter 1.634" at bounding box center [108, 206] width 98 height 17
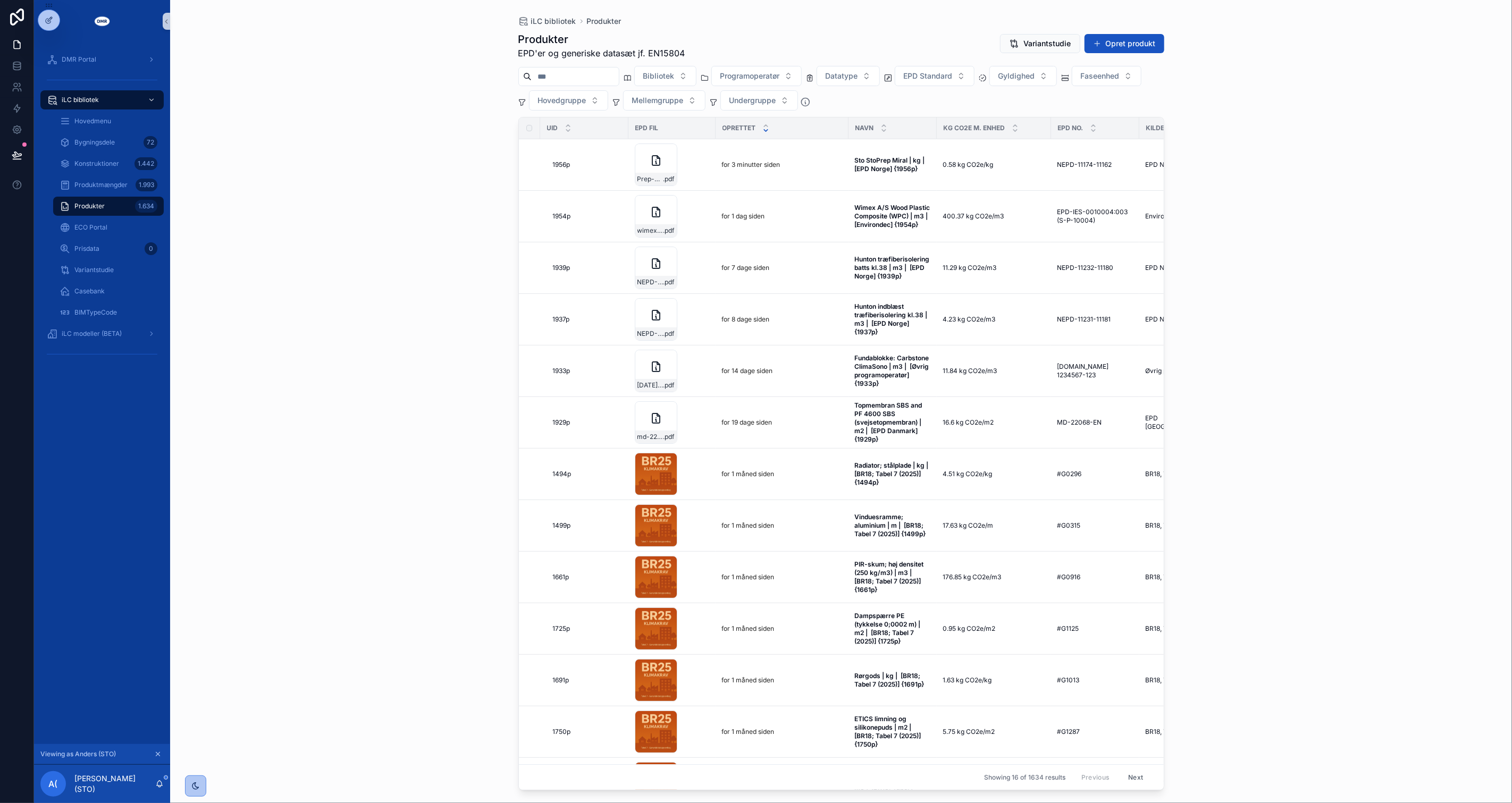
click at [358, 313] on div "iLC bibliotek Produkter Produkter EPD'er og generiske datasæt jf. EN15804 Varia…" at bounding box center [841, 402] width 1342 height 803
click at [1136, 40] on button "Opret produkt" at bounding box center [1124, 43] width 79 height 19
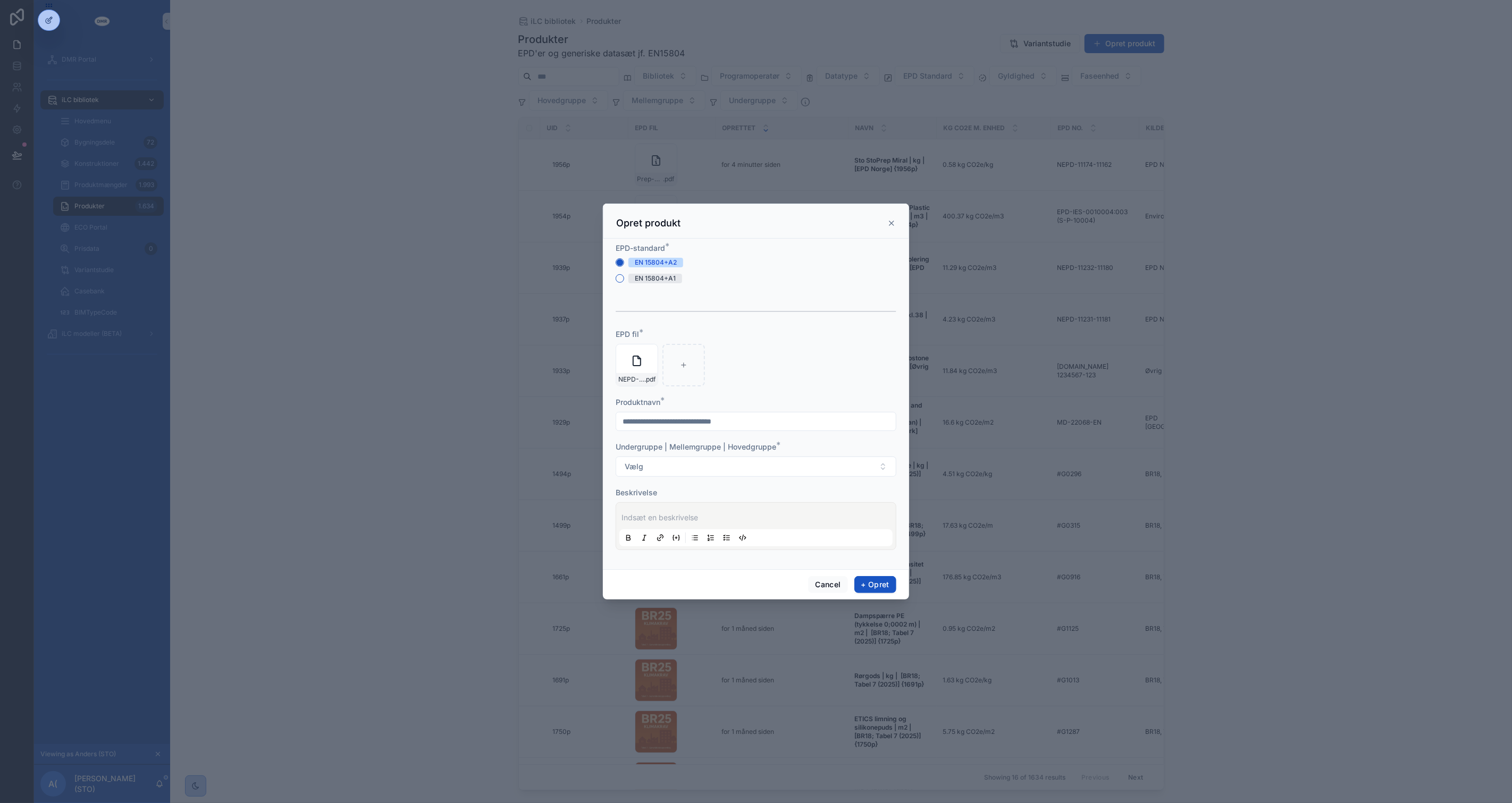
click at [762, 420] on input "scrollable content" at bounding box center [756, 422] width 279 height 15
click at [720, 427] on input "scrollable content" at bounding box center [756, 422] width 279 height 15
type input "**********"
click at [615, 457] on button "Vælg" at bounding box center [756, 467] width 281 height 21
type input "*******"
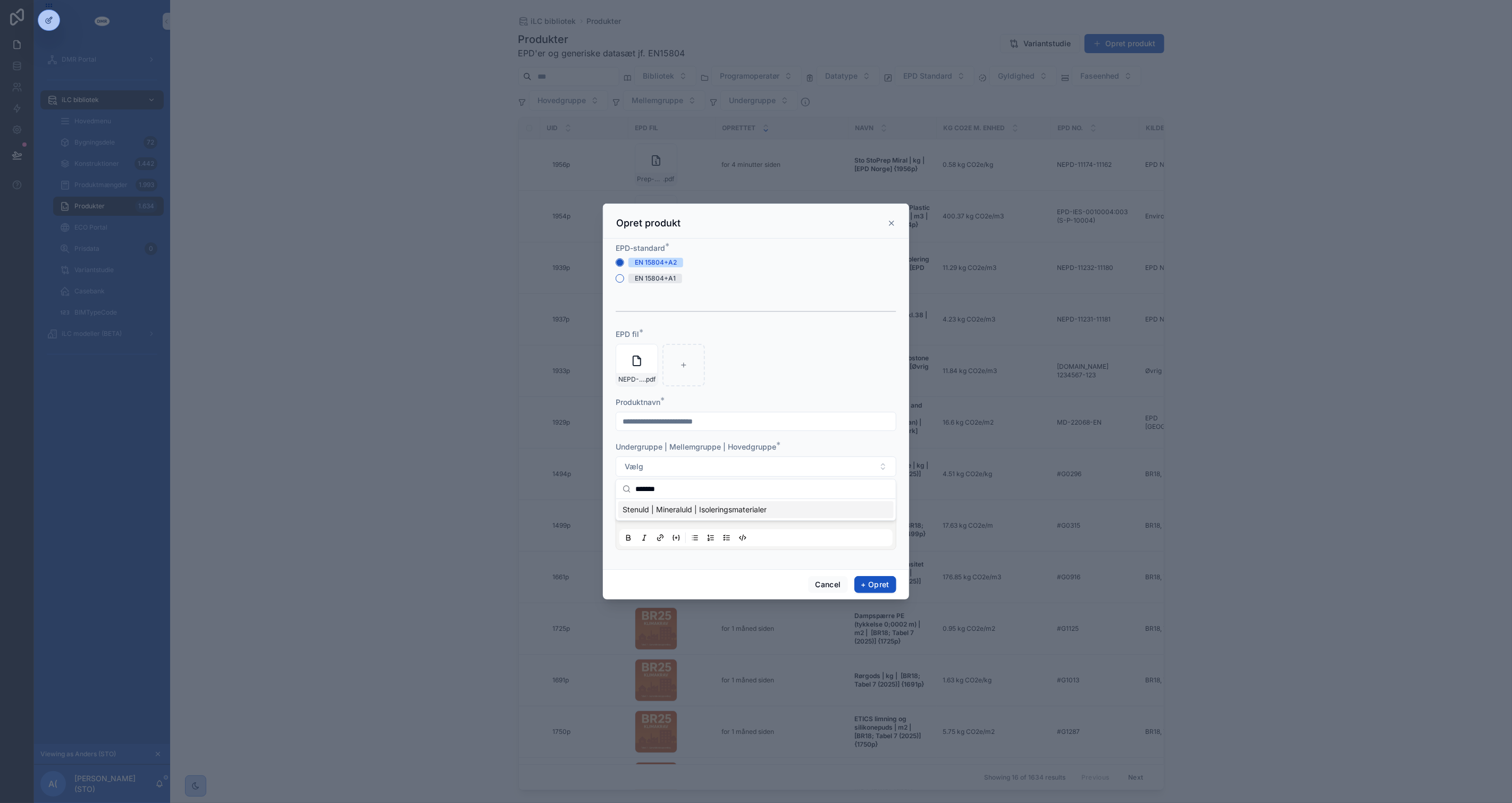
click at [704, 507] on span "Stenuld | Mineraluld | Isoleringsmaterialer" at bounding box center [695, 509] width 144 height 10
click at [706, 516] on p "scrollable content" at bounding box center [758, 517] width 274 height 10
click at [719, 519] on p "***" at bounding box center [758, 517] width 274 height 10
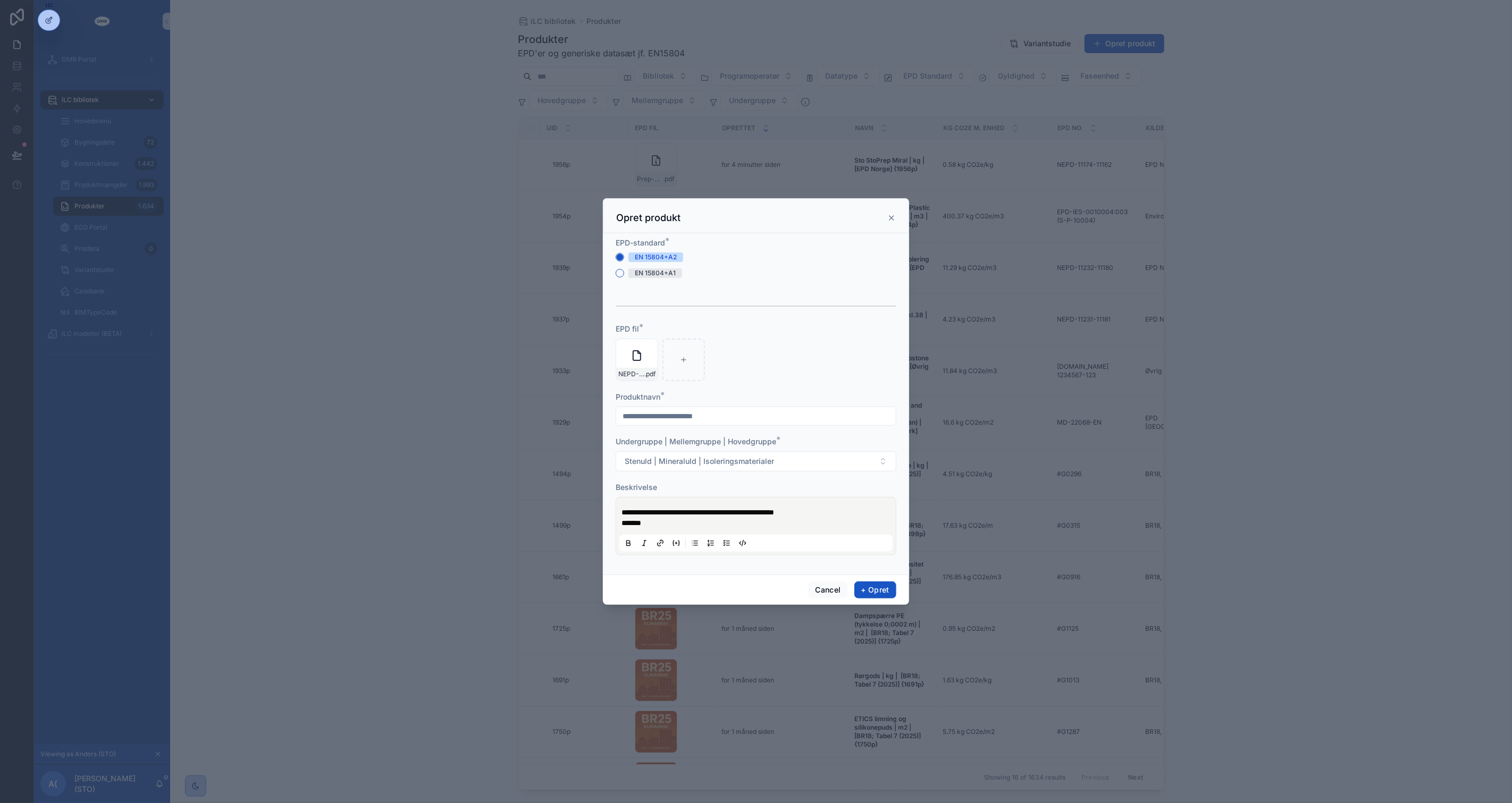
click at [879, 514] on p "**********" at bounding box center [758, 512] width 274 height 10
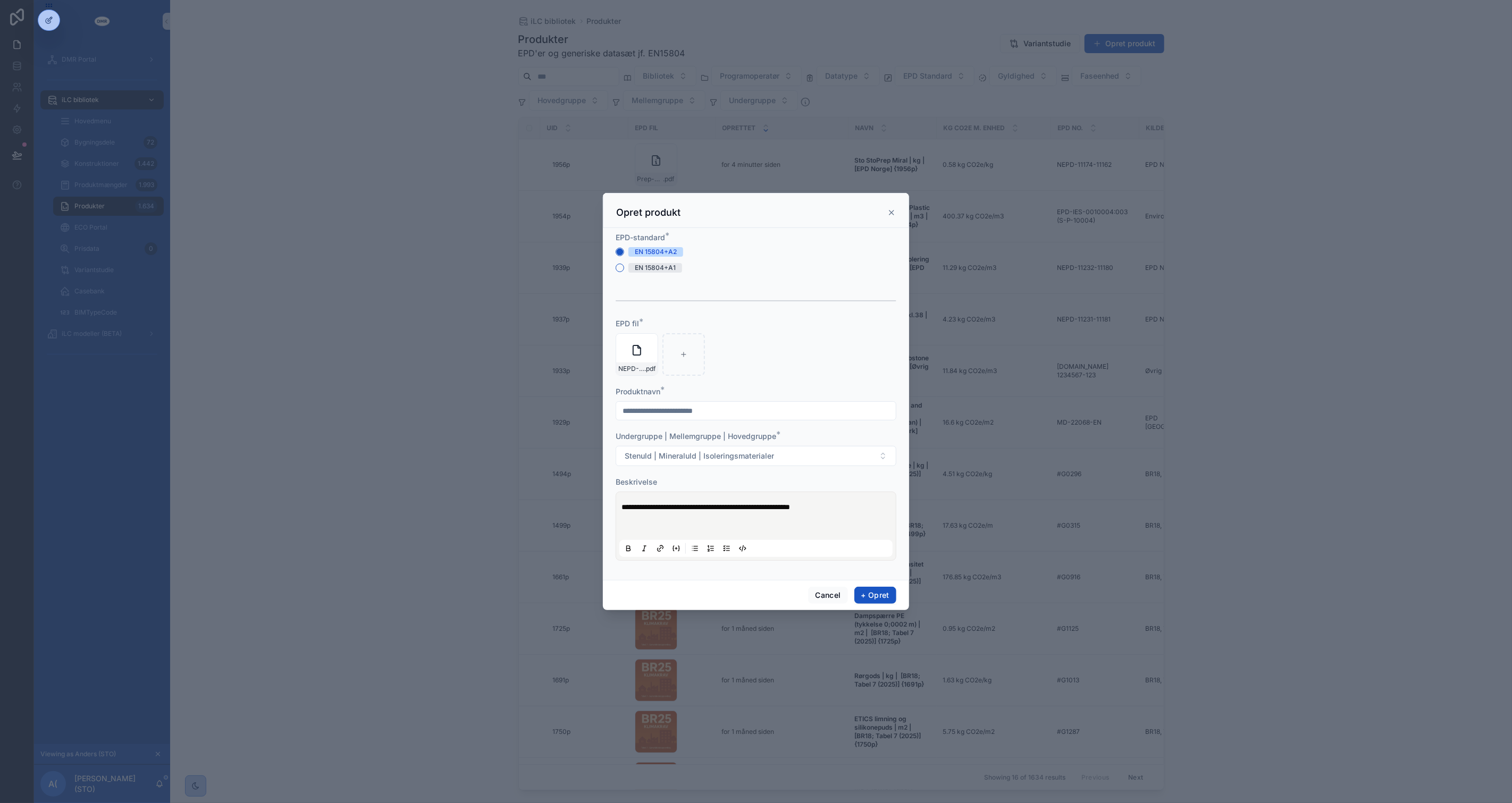
click at [839, 534] on div "**********" at bounding box center [756, 527] width 274 height 62
click at [813, 528] on p "scrollable content" at bounding box center [758, 528] width 274 height 10
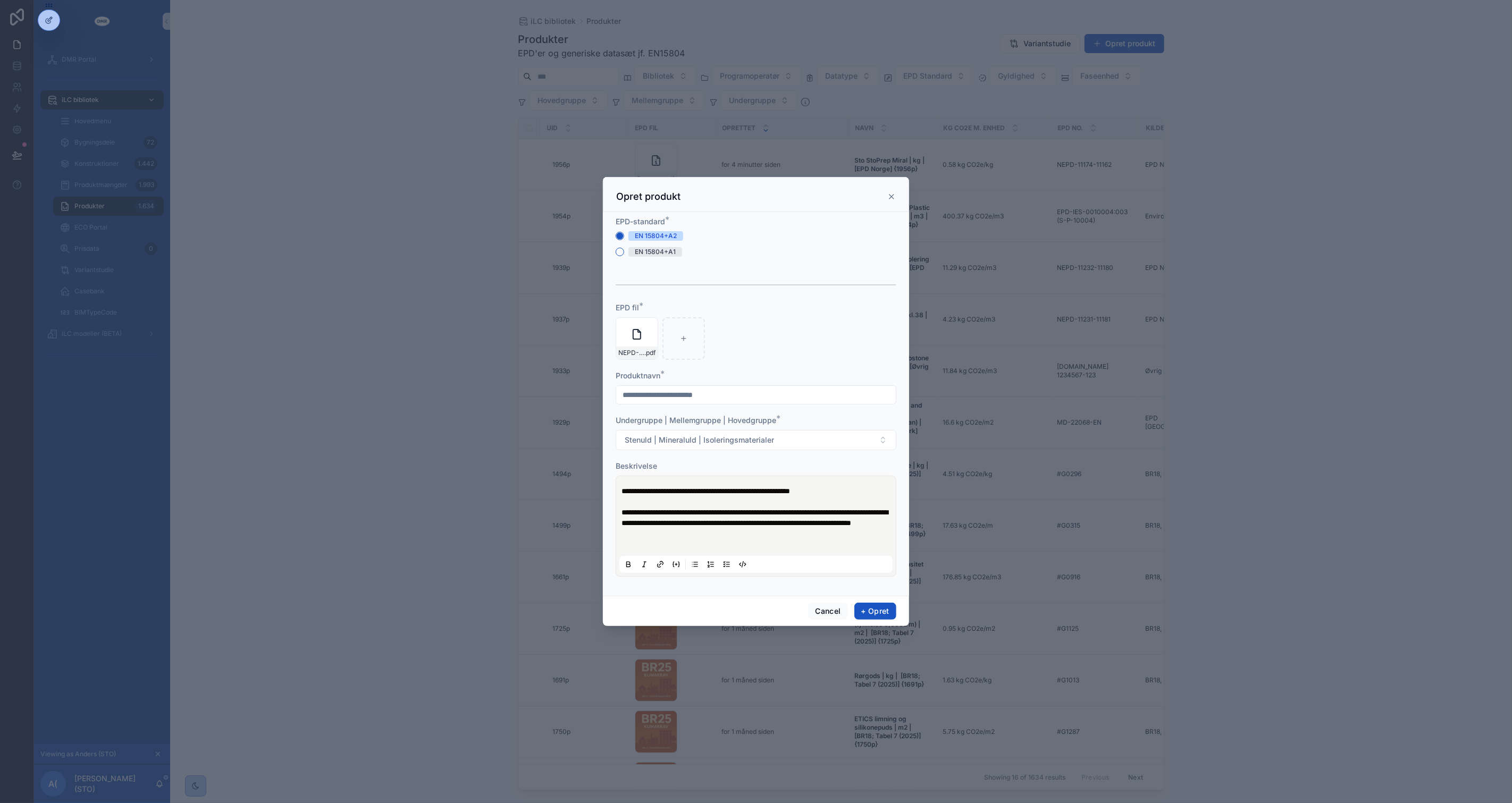
click at [854, 486] on p "**********" at bounding box center [758, 490] width 274 height 10
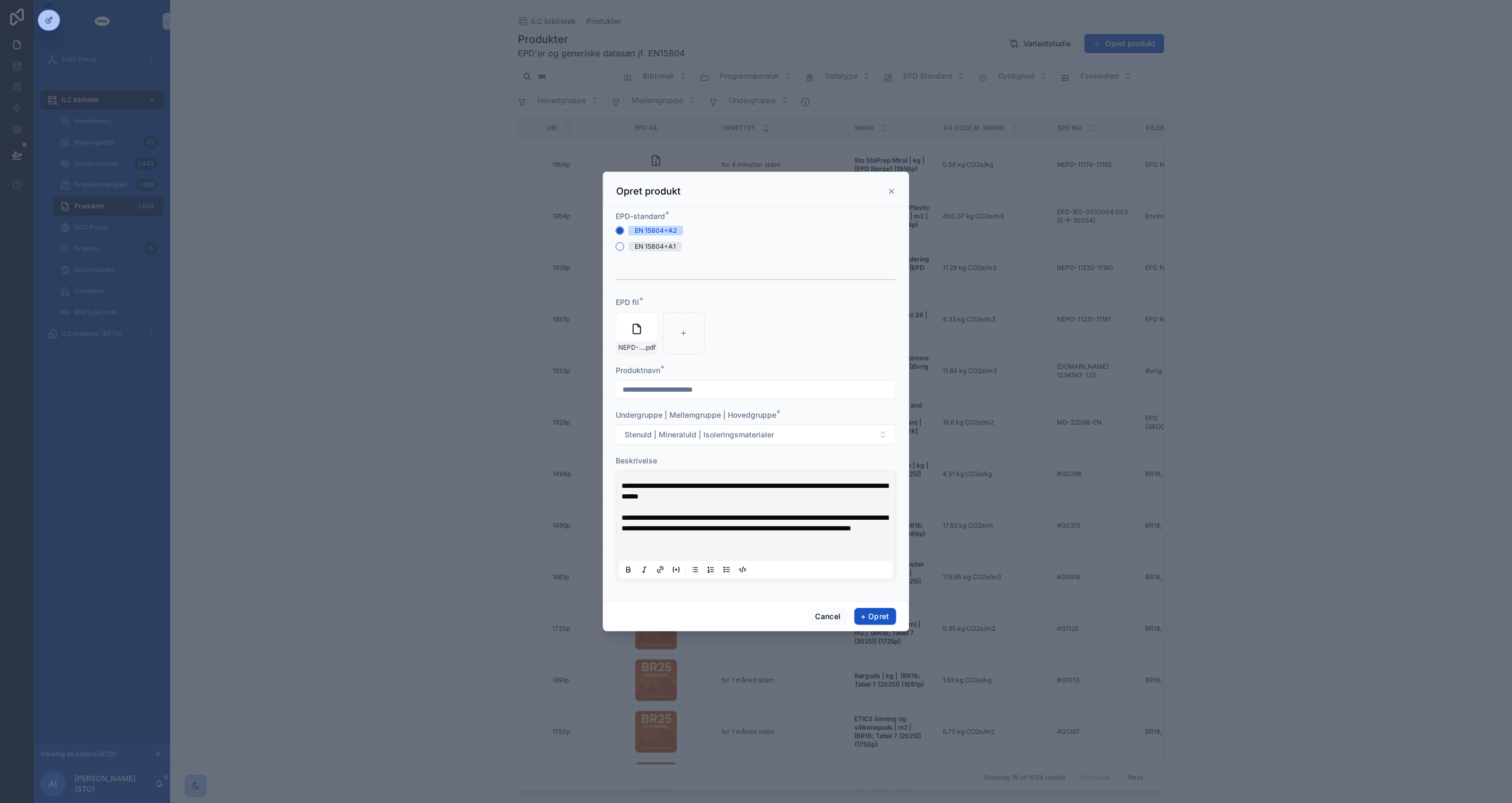
click at [846, 482] on span "**********" at bounding box center [755, 490] width 266 height 18
click at [827, 501] on p "scrollable content" at bounding box center [758, 506] width 274 height 10
click at [827, 542] on p "scrollable content" at bounding box center [758, 539] width 274 height 10
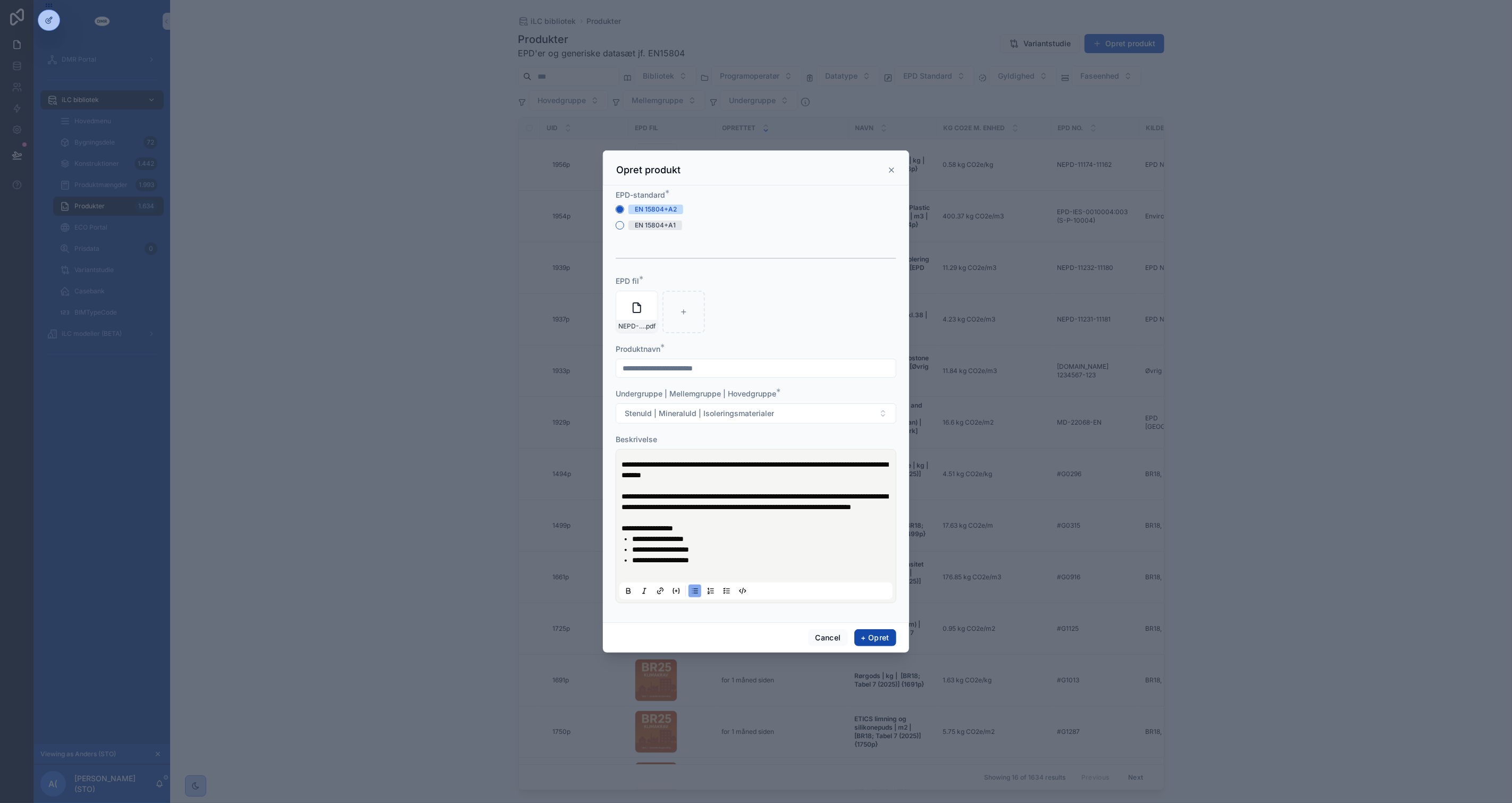
click at [869, 644] on button "+ Opret" at bounding box center [875, 638] width 42 height 17
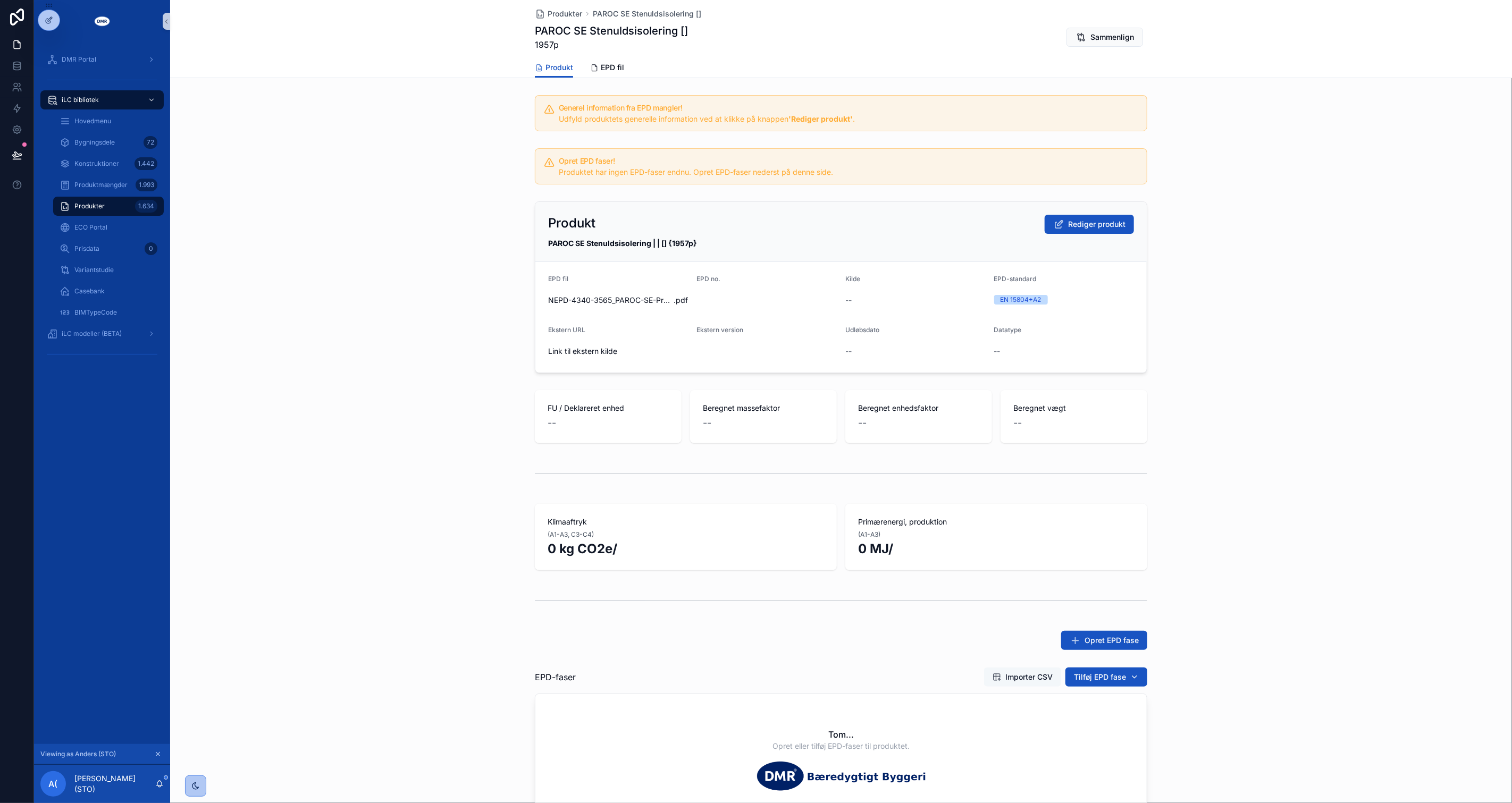
click at [1023, 682] on button "Importer CSV" at bounding box center [1023, 677] width 78 height 19
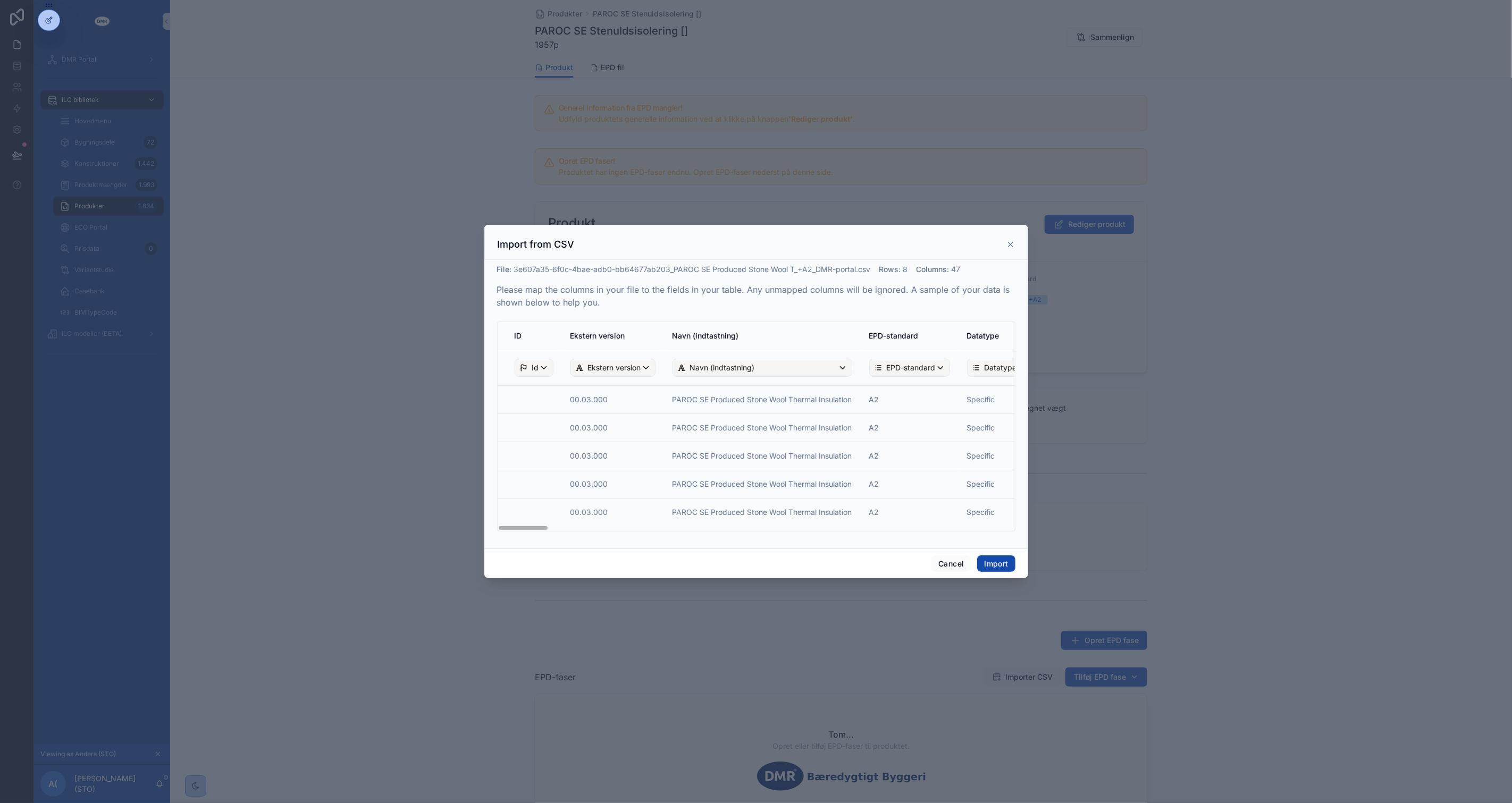
click at [995, 562] on button "Import" at bounding box center [996, 564] width 37 height 17
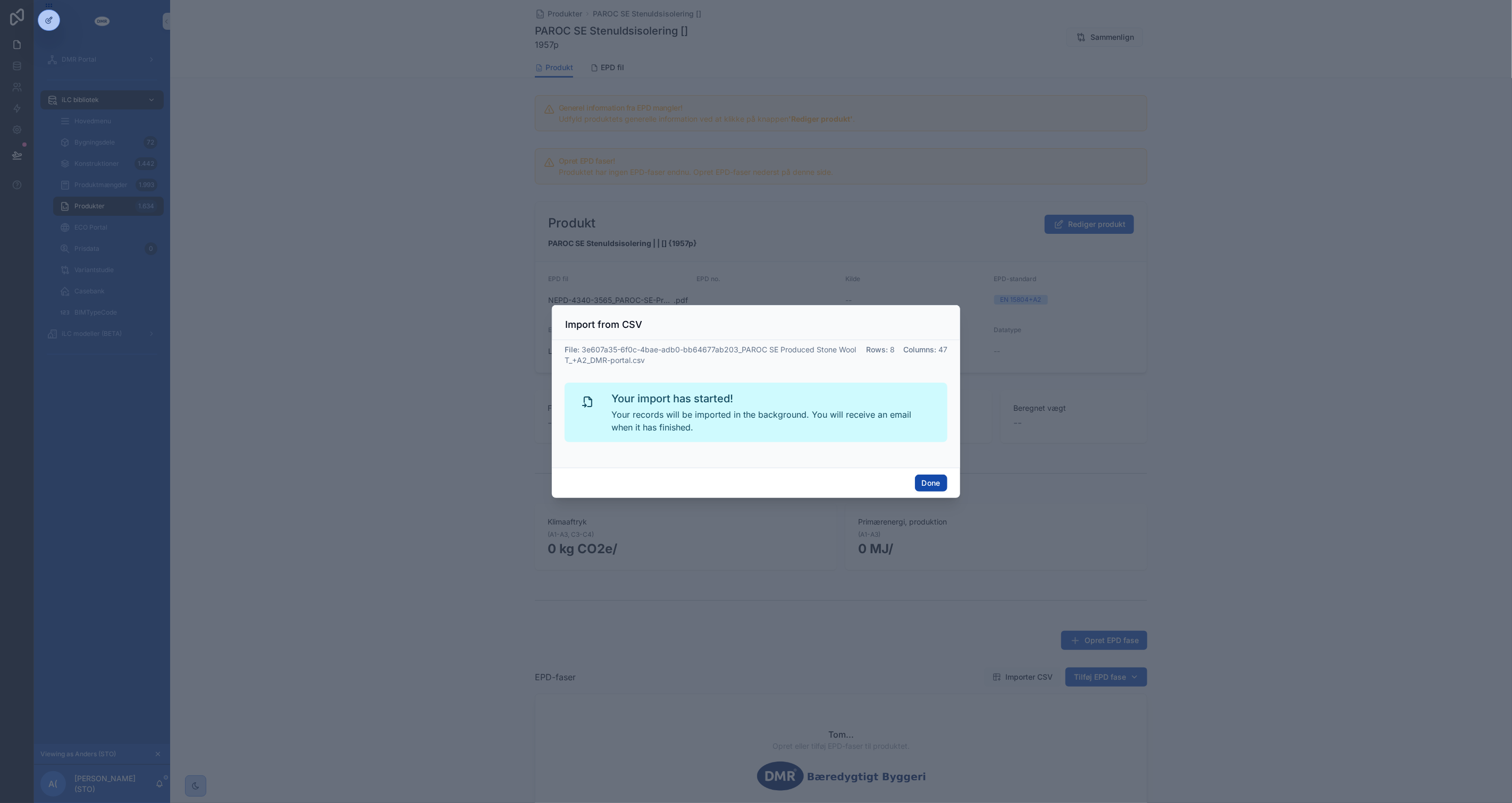
click at [927, 482] on button "Done" at bounding box center [931, 483] width 33 height 17
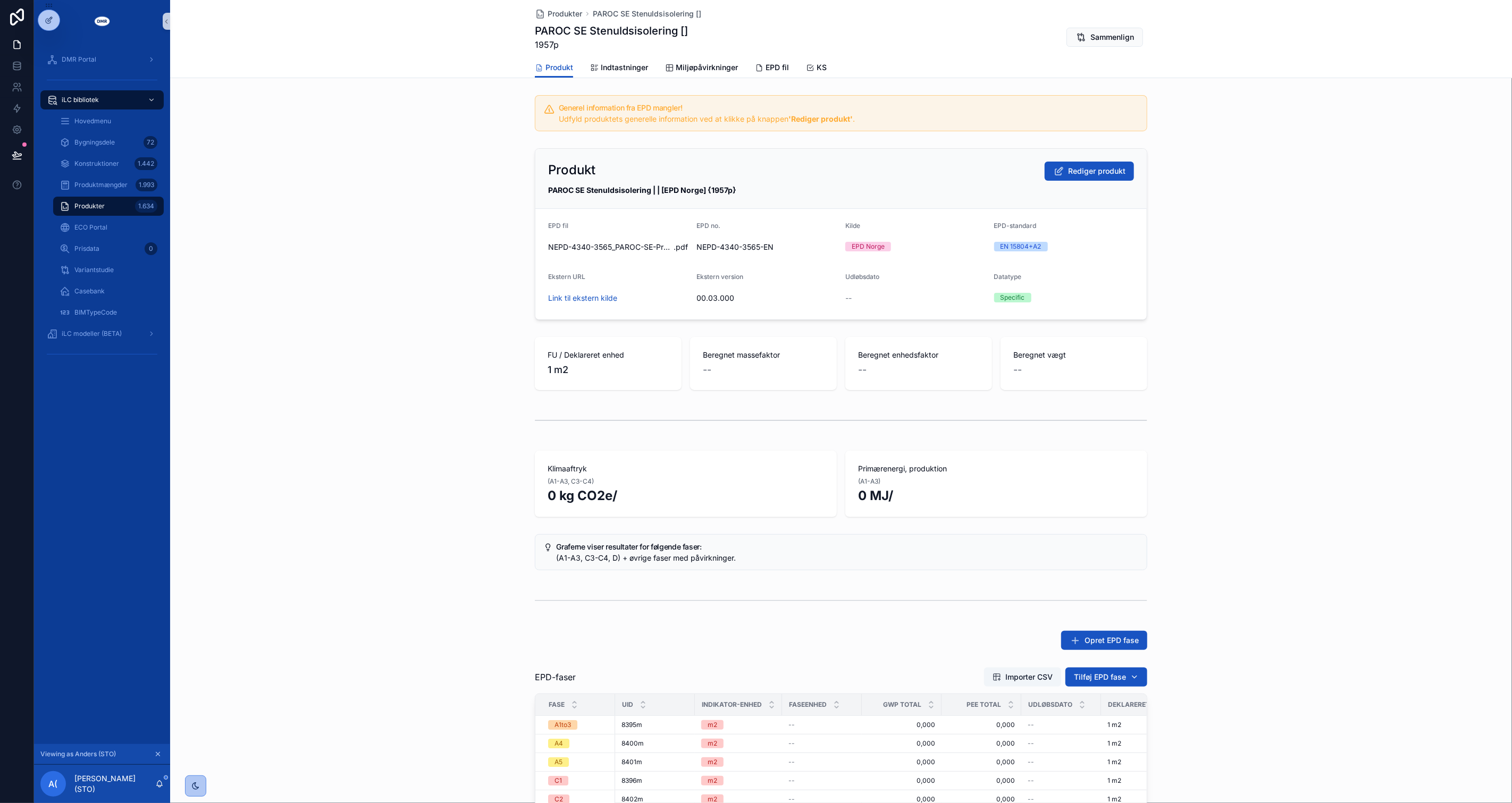
click at [1218, 238] on div "Produkt Rediger produkt PAROC SE Stenuldsisolering | | [EPD Norge] {1957p} EPD …" at bounding box center [841, 233] width 1342 height 180
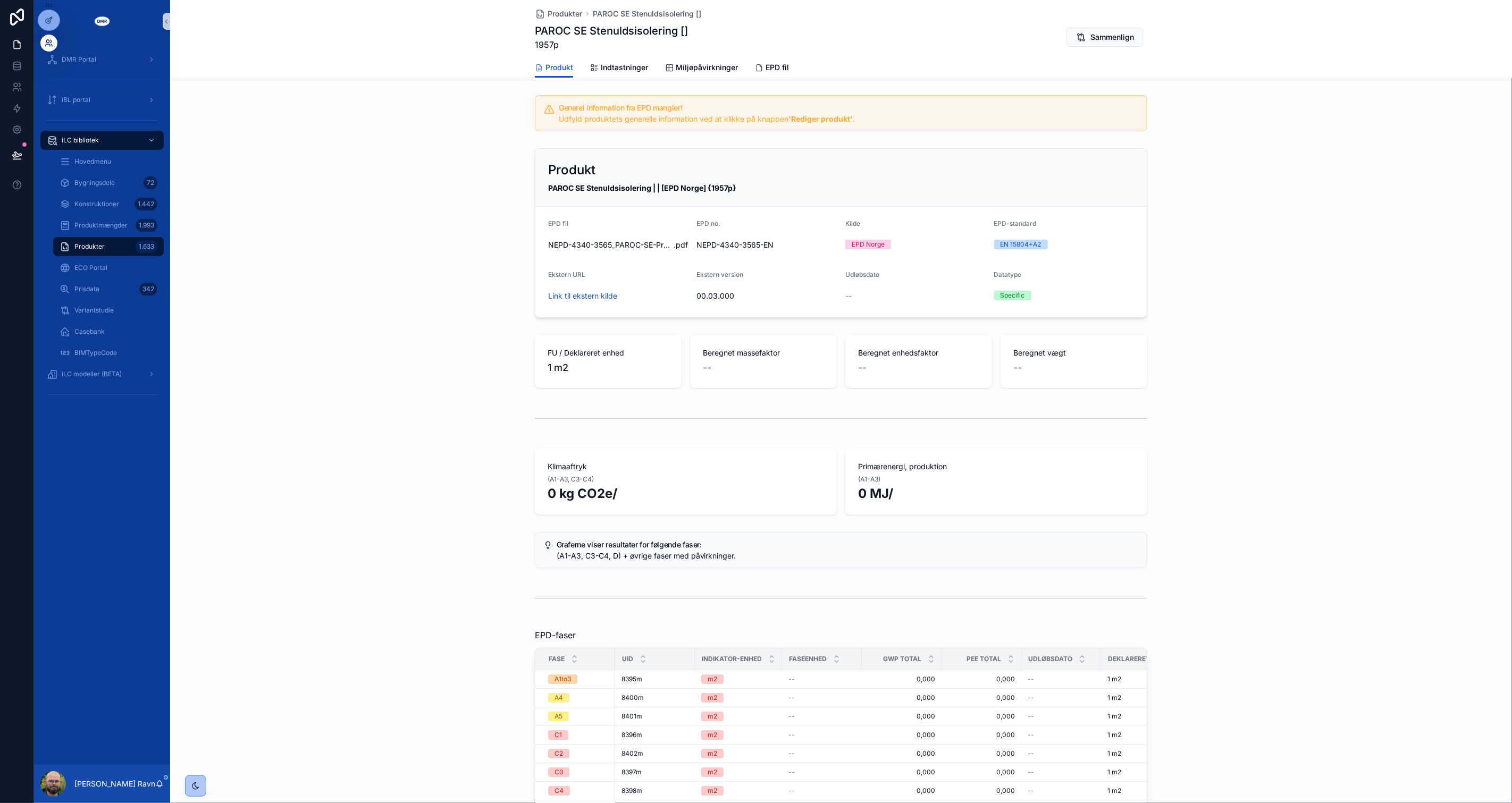
click at [50, 43] on icon at bounding box center [50, 41] width 1 height 3
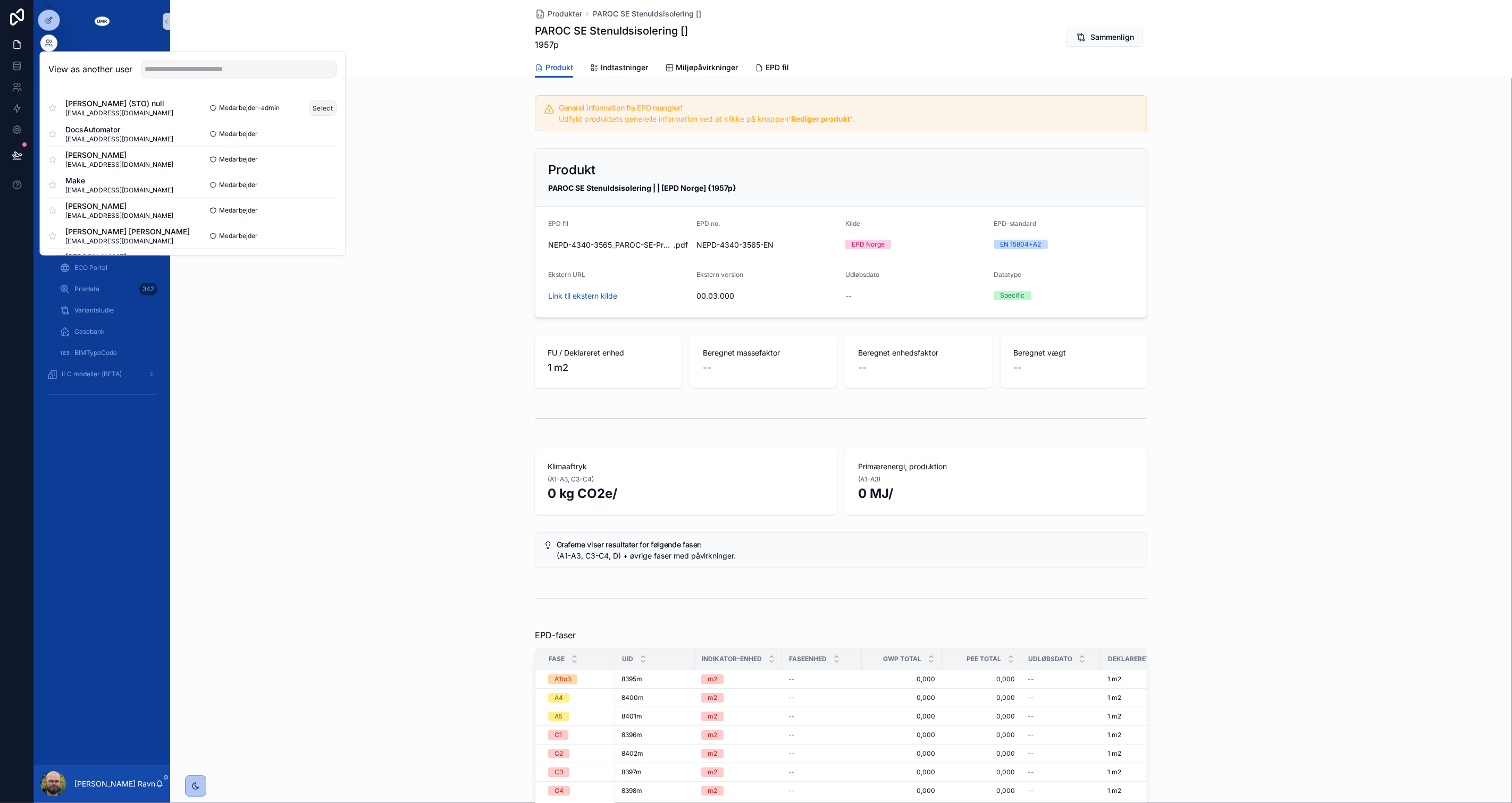
click at [311, 109] on button "Select" at bounding box center [323, 107] width 28 height 16
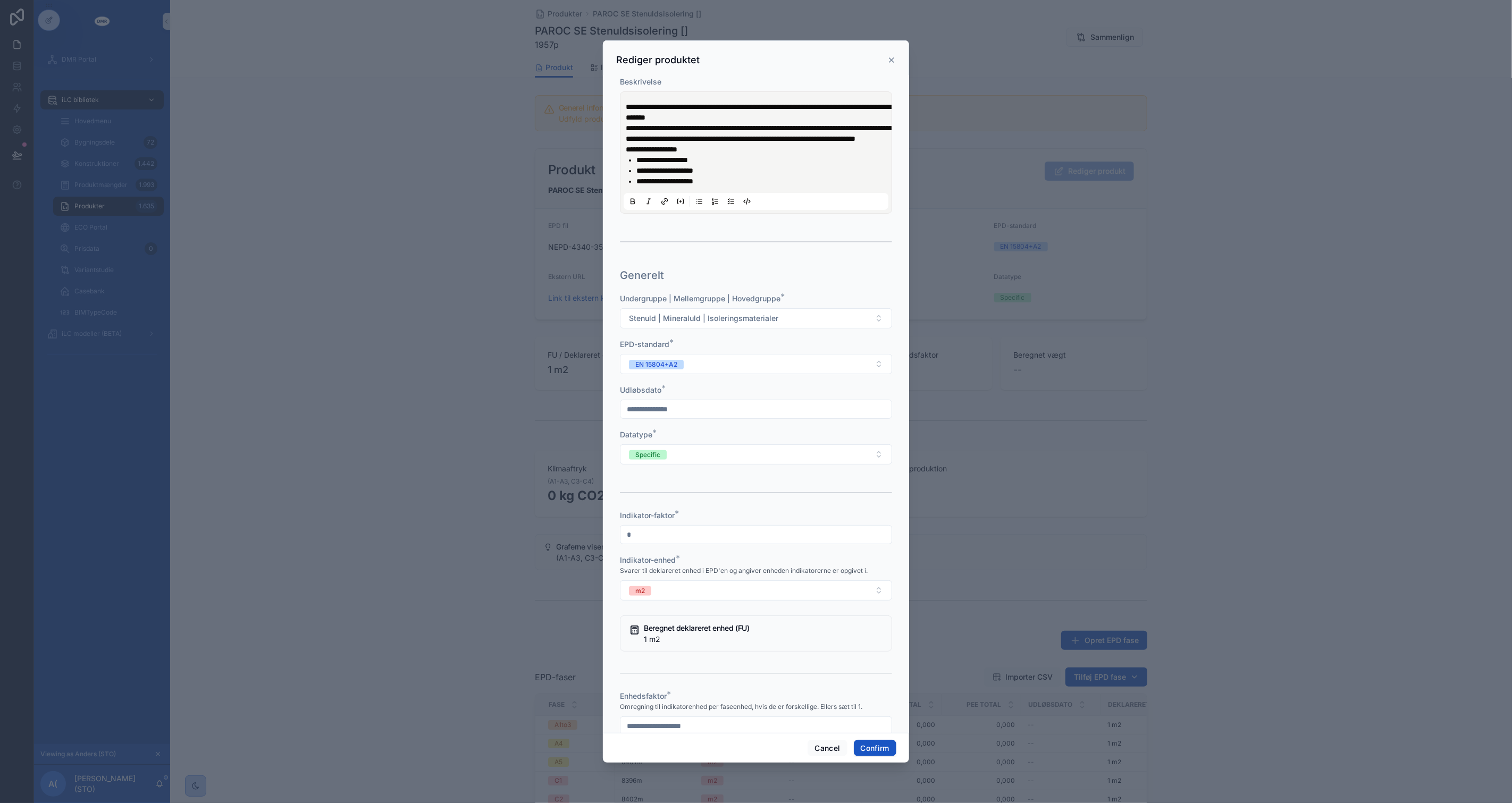
scroll to position [118, 0]
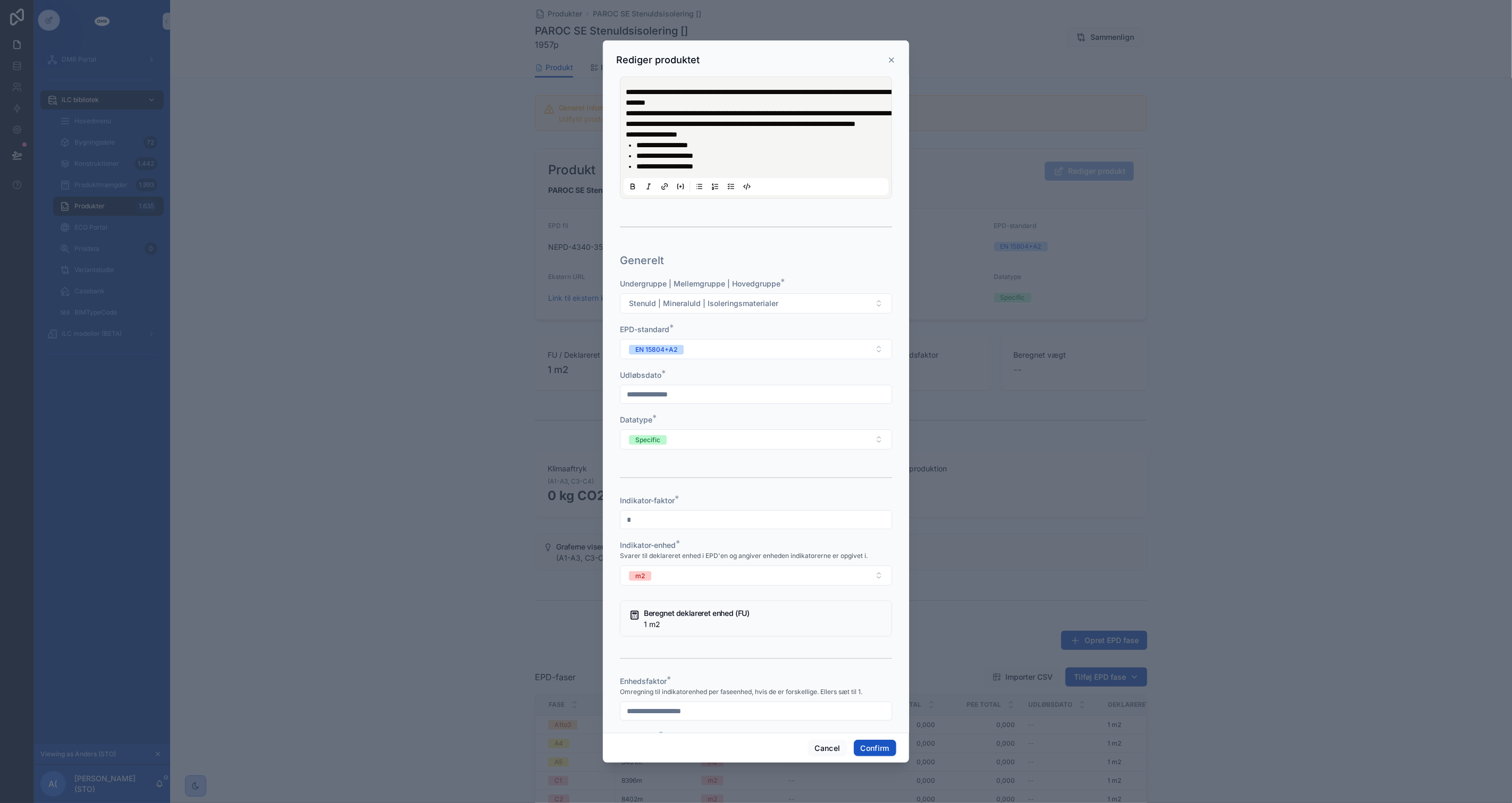
click at [757, 402] on input "text" at bounding box center [756, 394] width 271 height 15
type input "********"
click at [627, 180] on button at bounding box center [633, 187] width 13 height 13
click at [865, 491] on div at bounding box center [756, 478] width 273 height 26
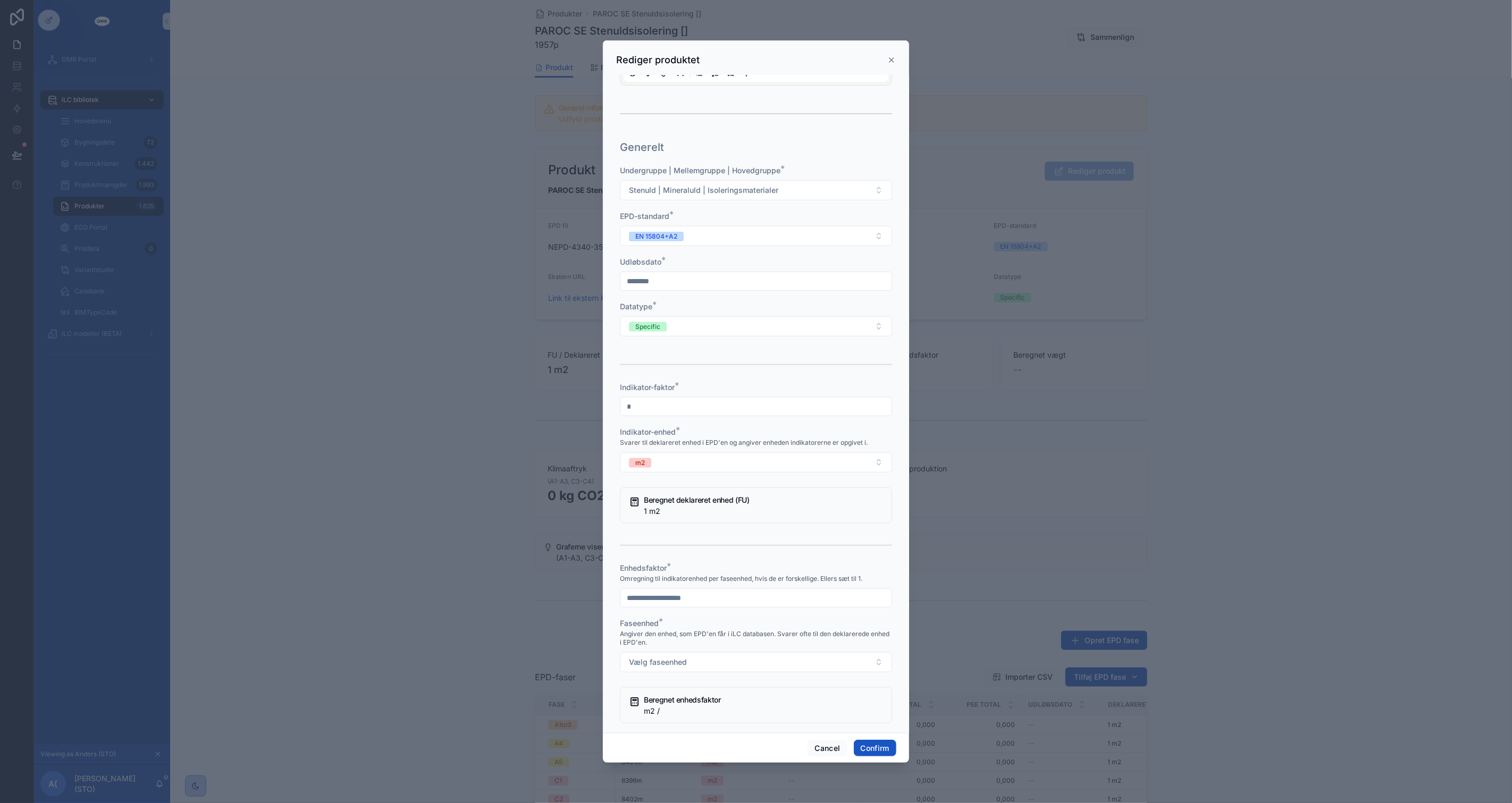
scroll to position [236, 0]
click at [682, 600] on input "text" at bounding box center [756, 593] width 271 height 15
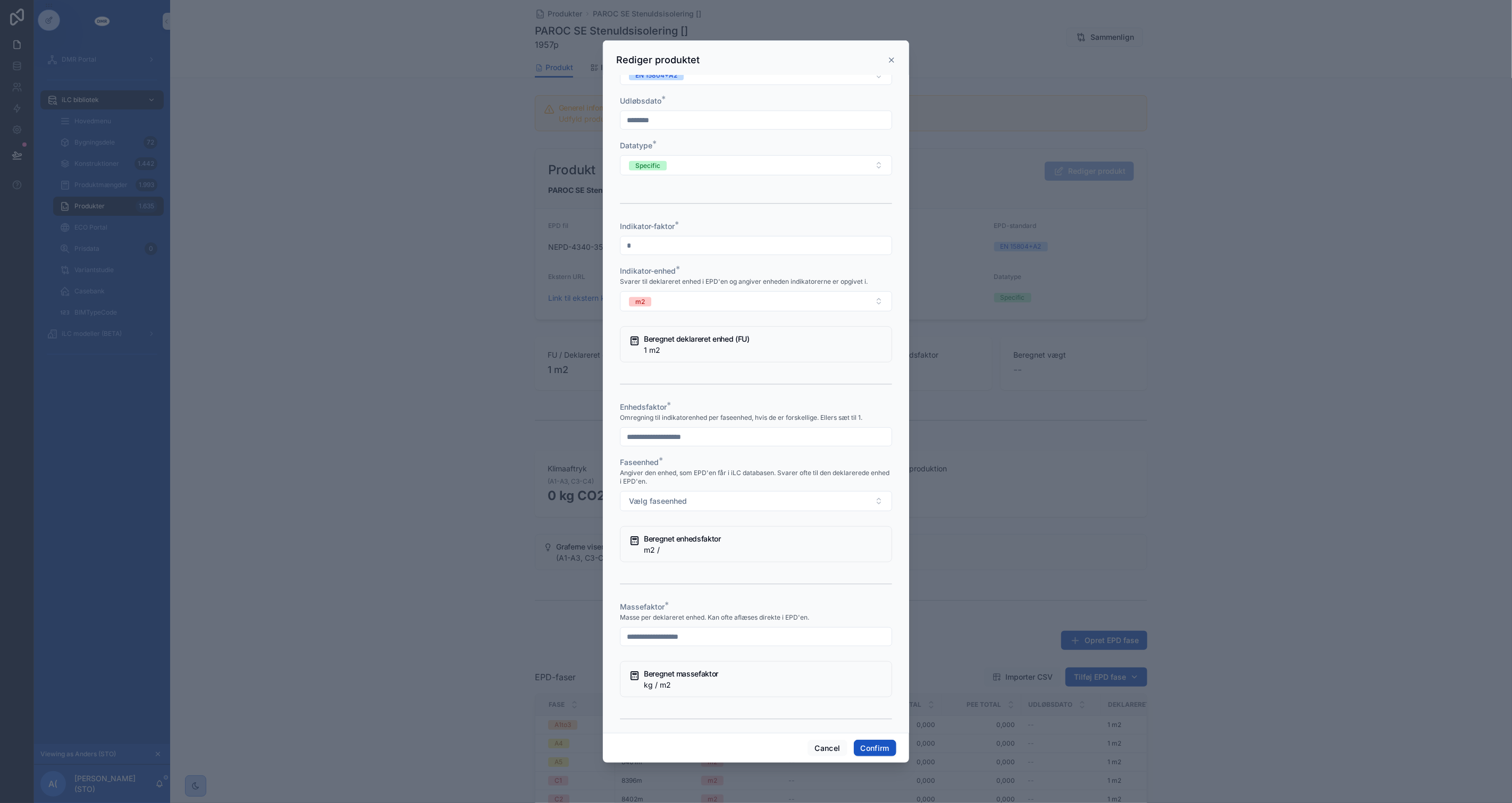
scroll to position [413, 0]
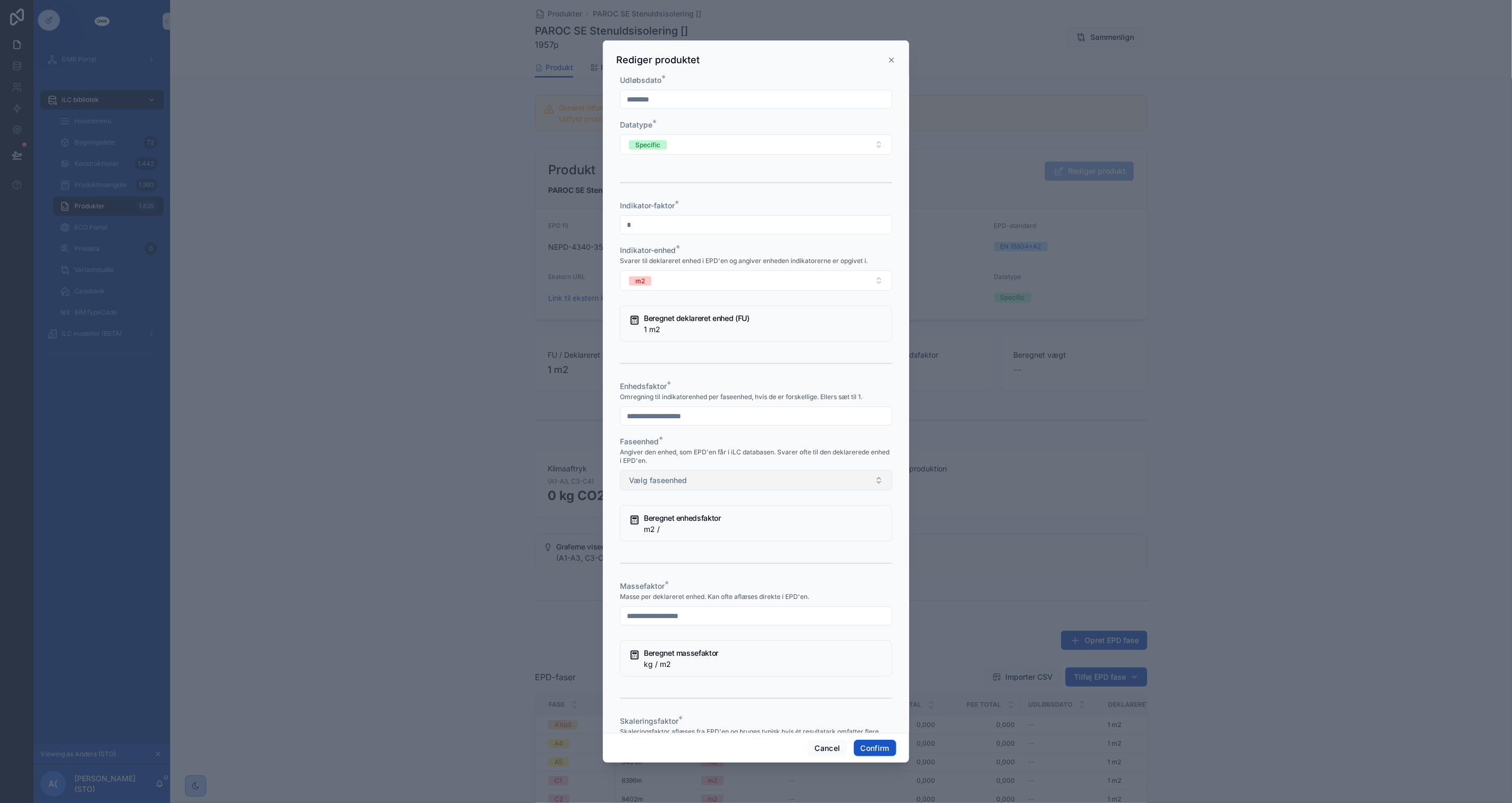
click at [706, 485] on button "Vælg faseenhed" at bounding box center [756, 481] width 273 height 21
click at [668, 576] on div "m3" at bounding box center [752, 580] width 258 height 16
click at [672, 424] on input "text" at bounding box center [756, 416] width 271 height 15
type input "******"
click at [703, 602] on div "Masse per deklareret enhed. Kan ofte aflæses direkte i EPD'en." at bounding box center [756, 597] width 273 height 10
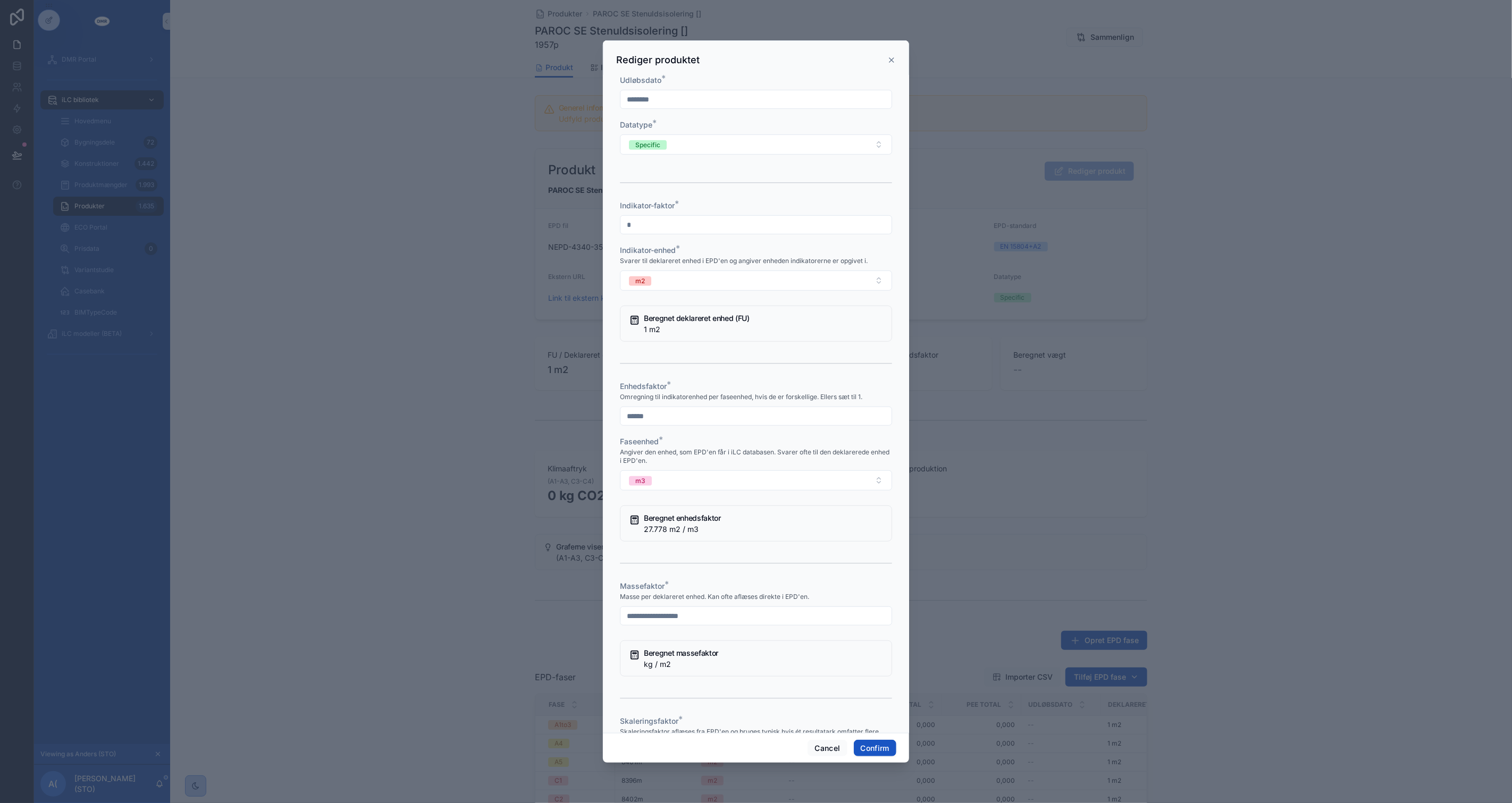
click at [703, 623] on input "text" at bounding box center [756, 616] width 271 height 15
type input "****"
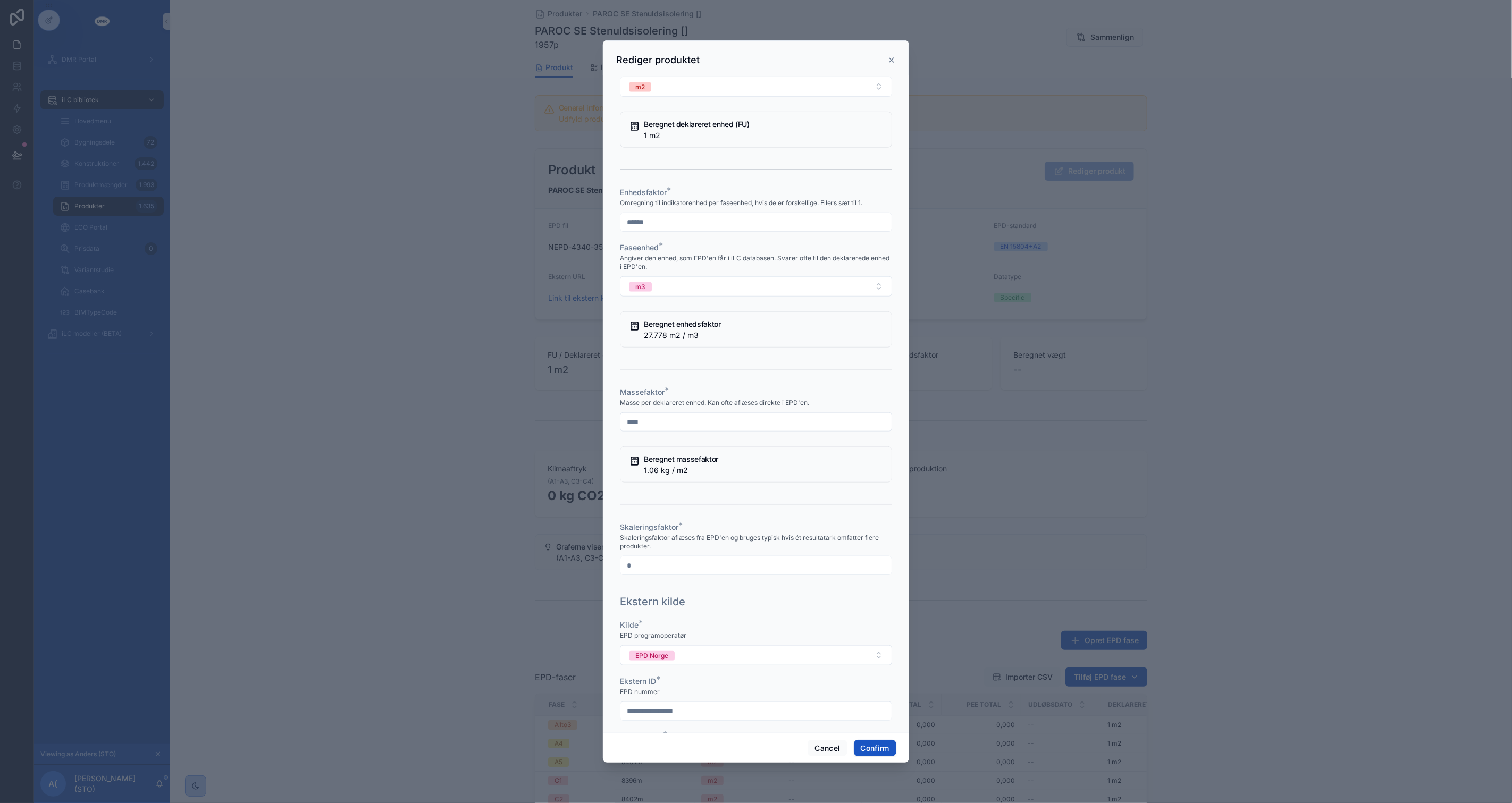
scroll to position [595, 0]
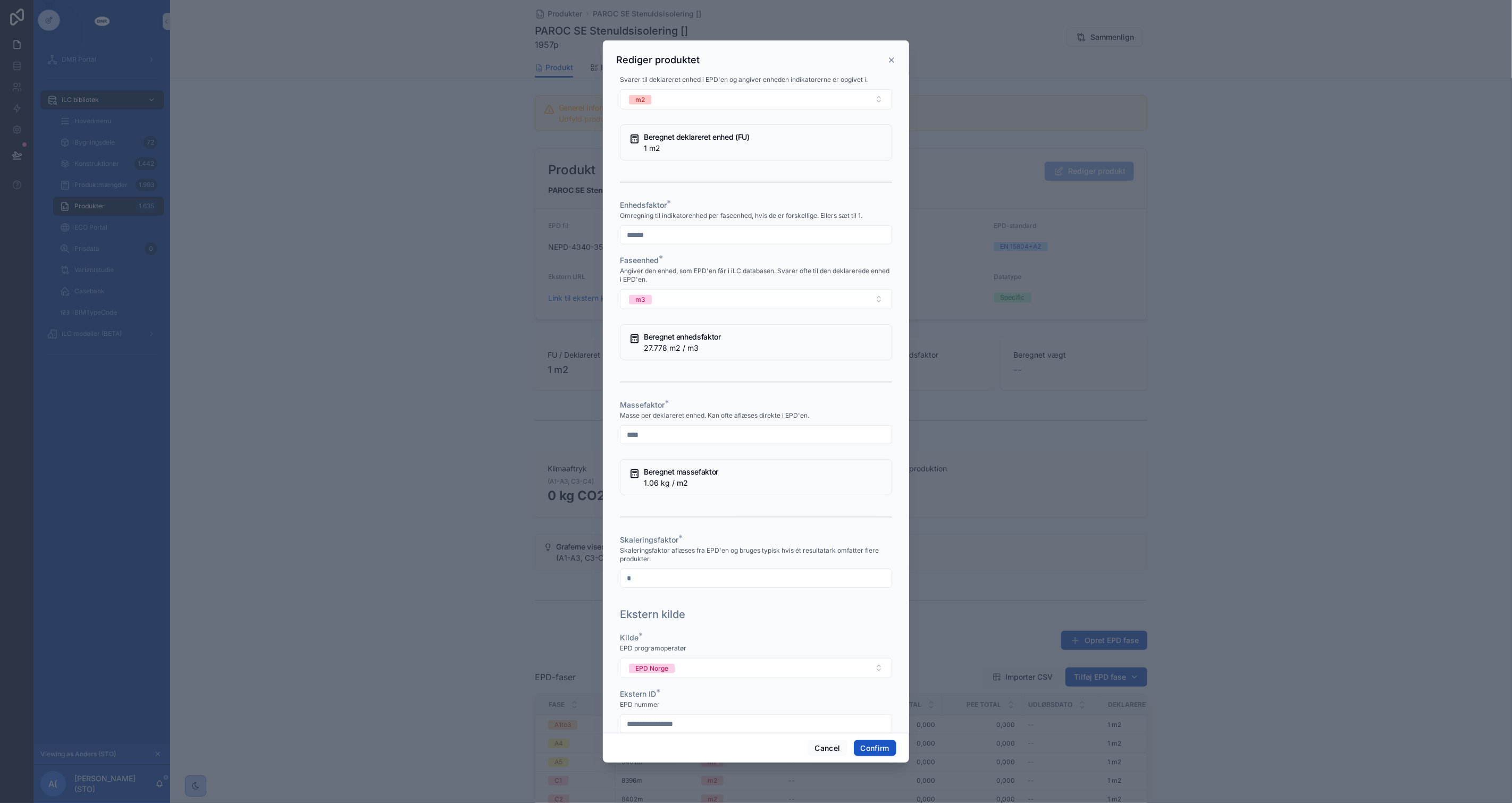
click at [753, 622] on div "Ekstern kilde" at bounding box center [756, 614] width 273 height 15
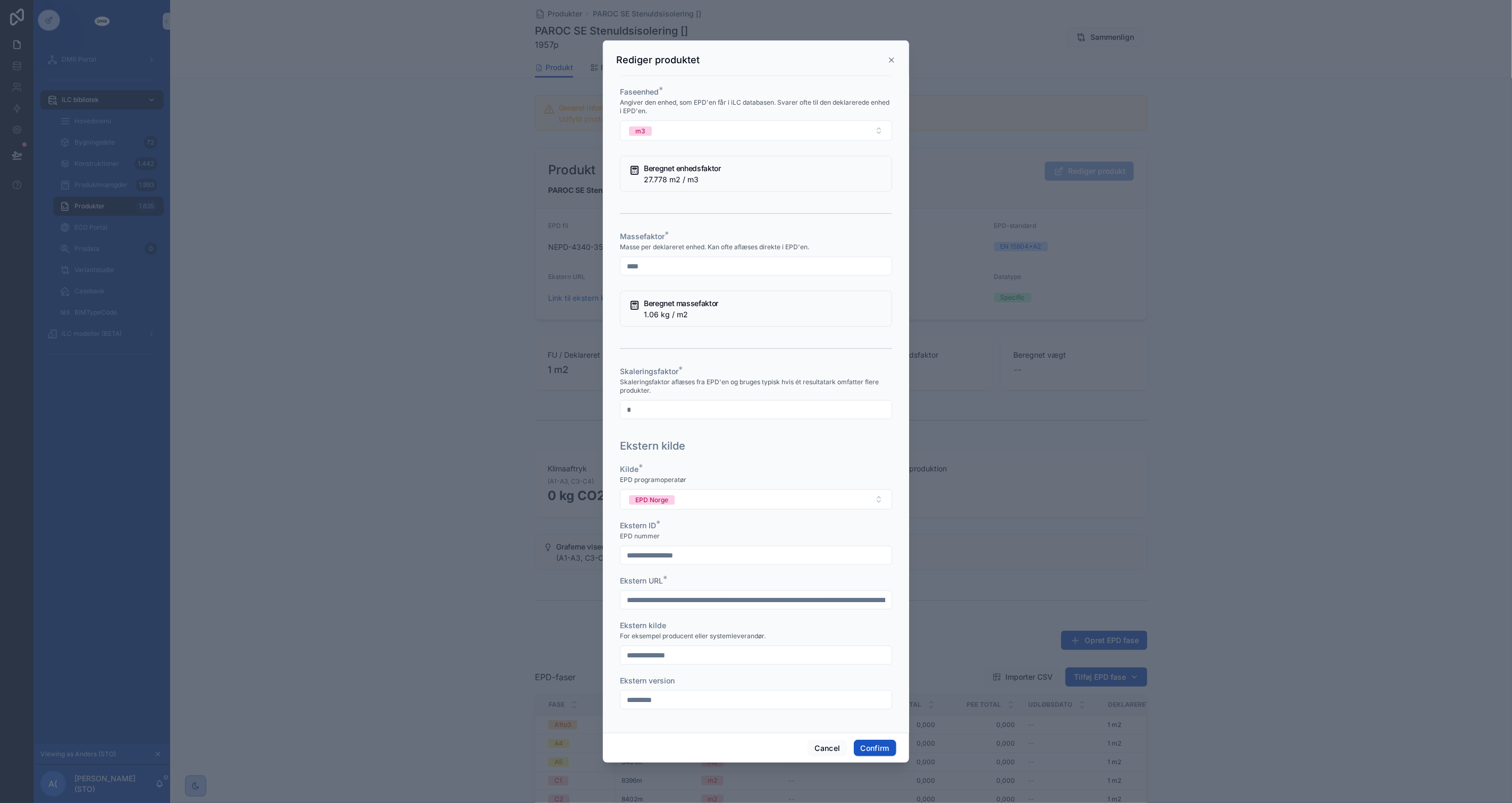
scroll to position [772, 0]
click at [872, 745] on button "Confirm" at bounding box center [875, 749] width 43 height 17
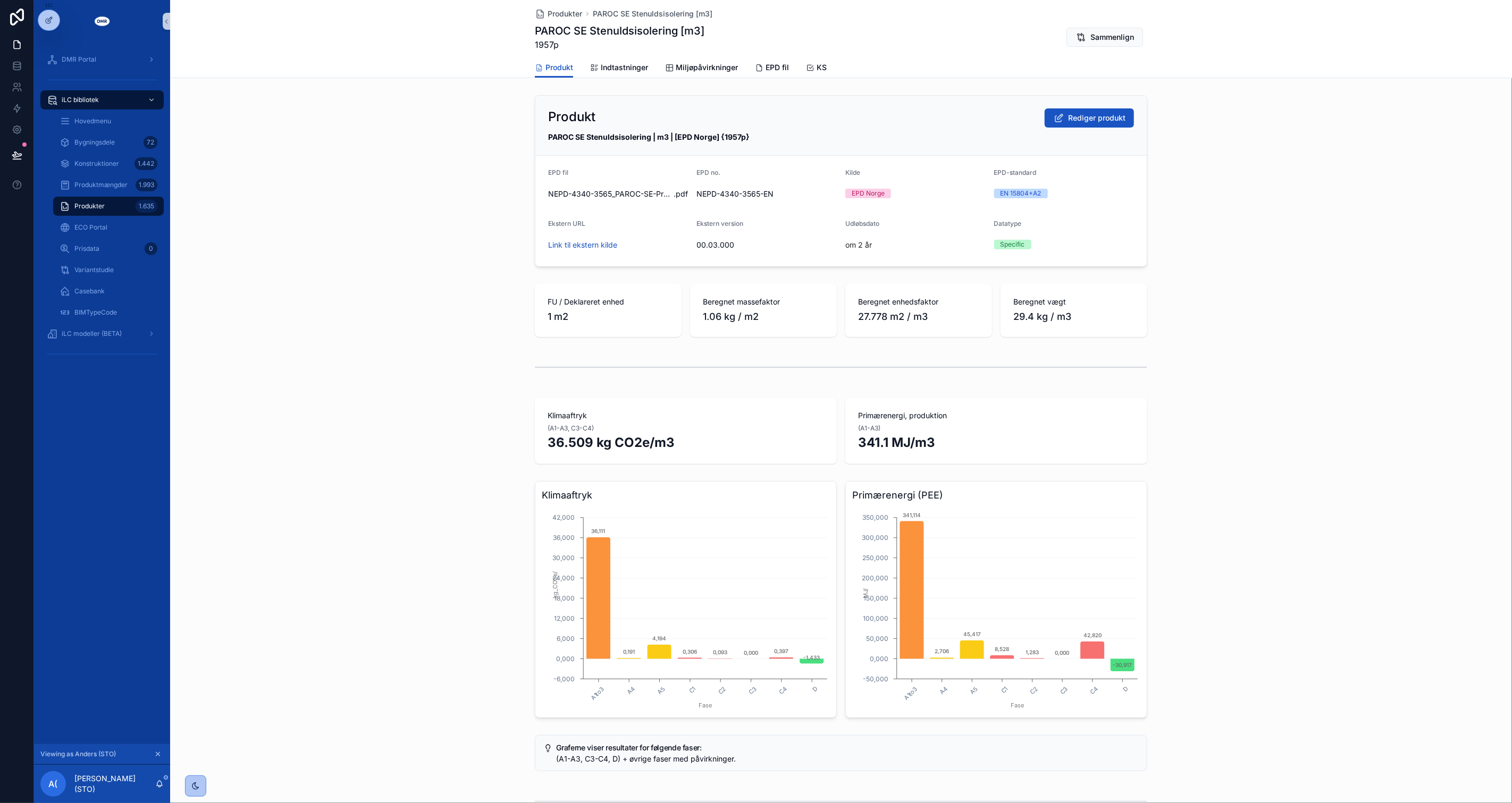
click at [397, 672] on div "Klimaaftryk A1to3 A4 A5 C1 C2 C3 C4 D Fase -6,000 0,000 6,000 12,000 18,000 24,…" at bounding box center [841, 599] width 1342 height 246
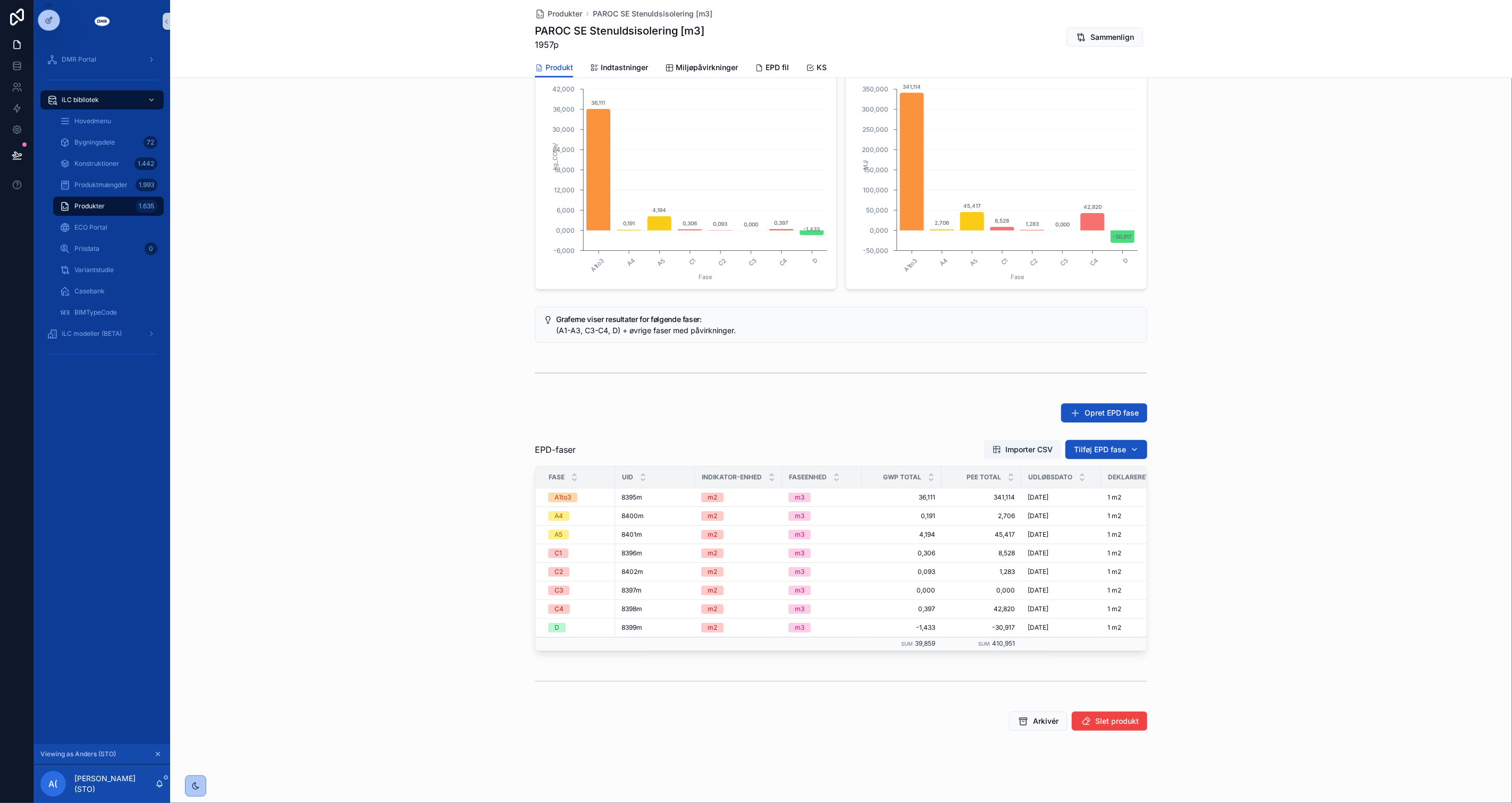
scroll to position [0, 0]
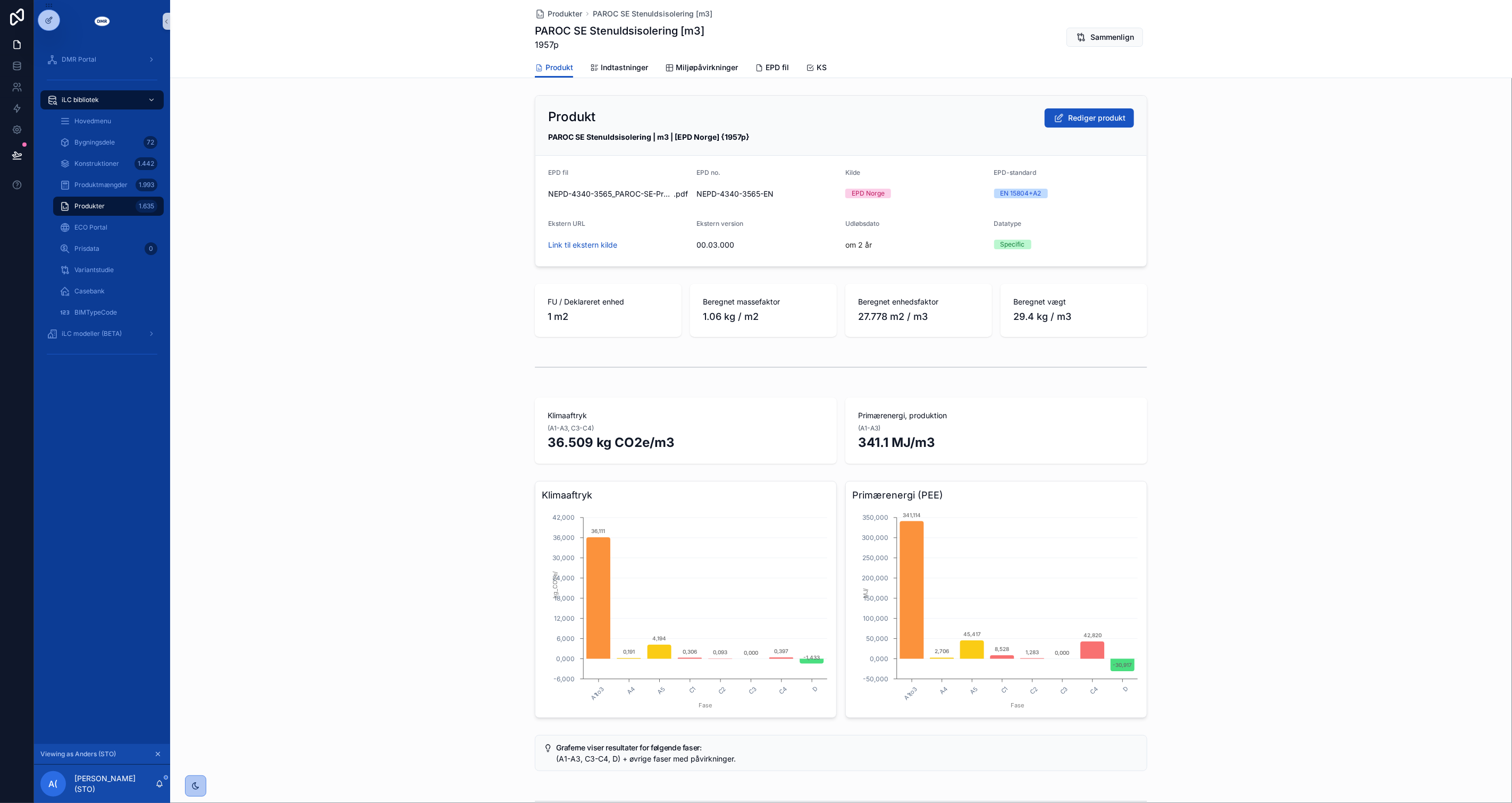
click at [340, 361] on div "scrollable content" at bounding box center [841, 368] width 1342 height 35
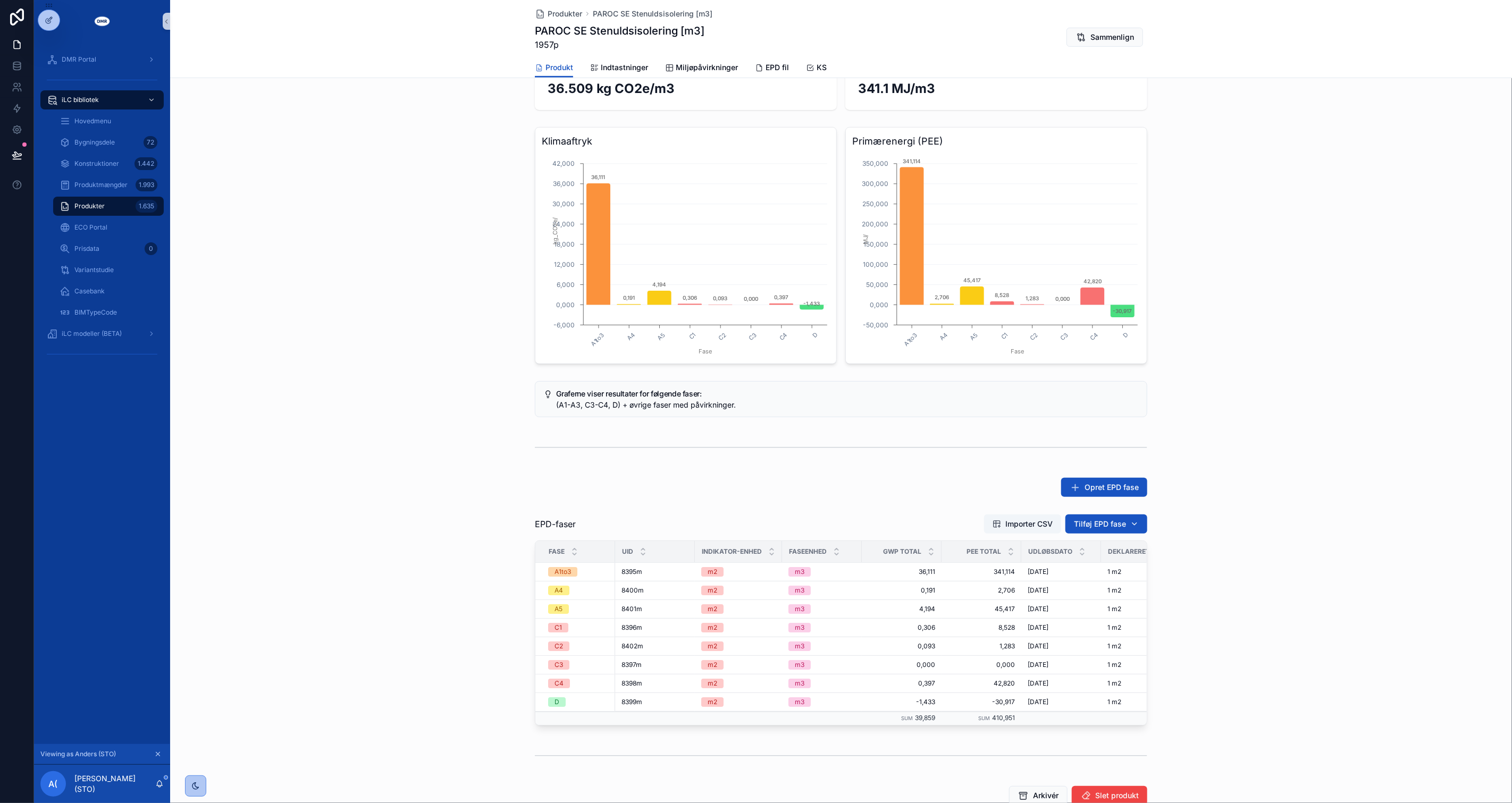
click at [458, 546] on div "EPD-faser Importer CSV Tilføj EPD fase Fase UID Indikator-enhed Faseenhed GWP t…" at bounding box center [841, 620] width 1342 height 220
click at [368, 410] on div "Graferne viser resultater for følgende faser: (A1-A3, C3-C4, D) + øvrige faser …" at bounding box center [841, 400] width 1342 height 45
click at [103, 204] on span "Produkter" at bounding box center [90, 205] width 30 height 8
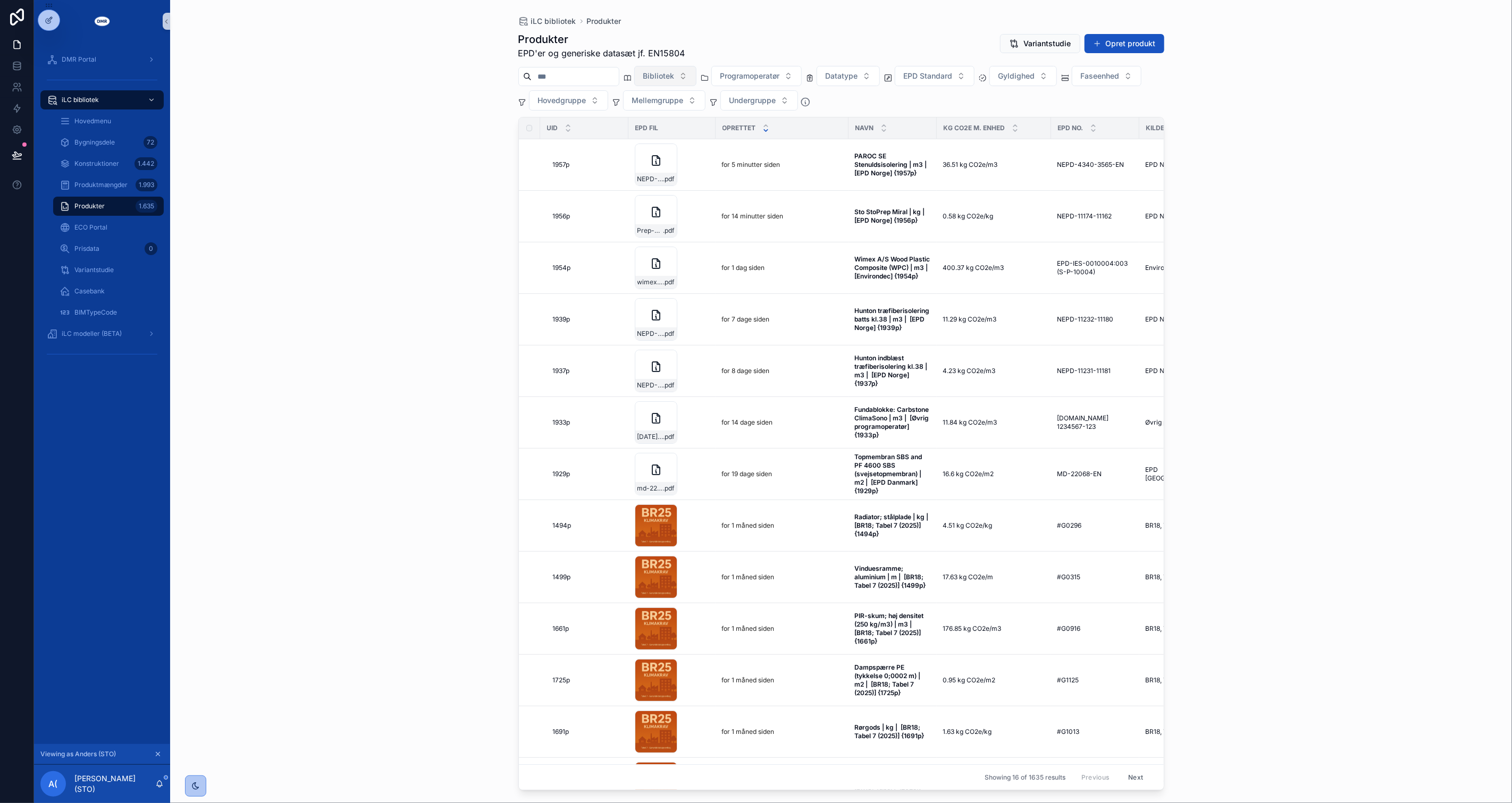
click at [675, 77] on span "Bibliotek" at bounding box center [659, 76] width 32 height 10
click at [684, 120] on span "Sto Danmark A/S {CL00006}" at bounding box center [681, 119] width 102 height 10
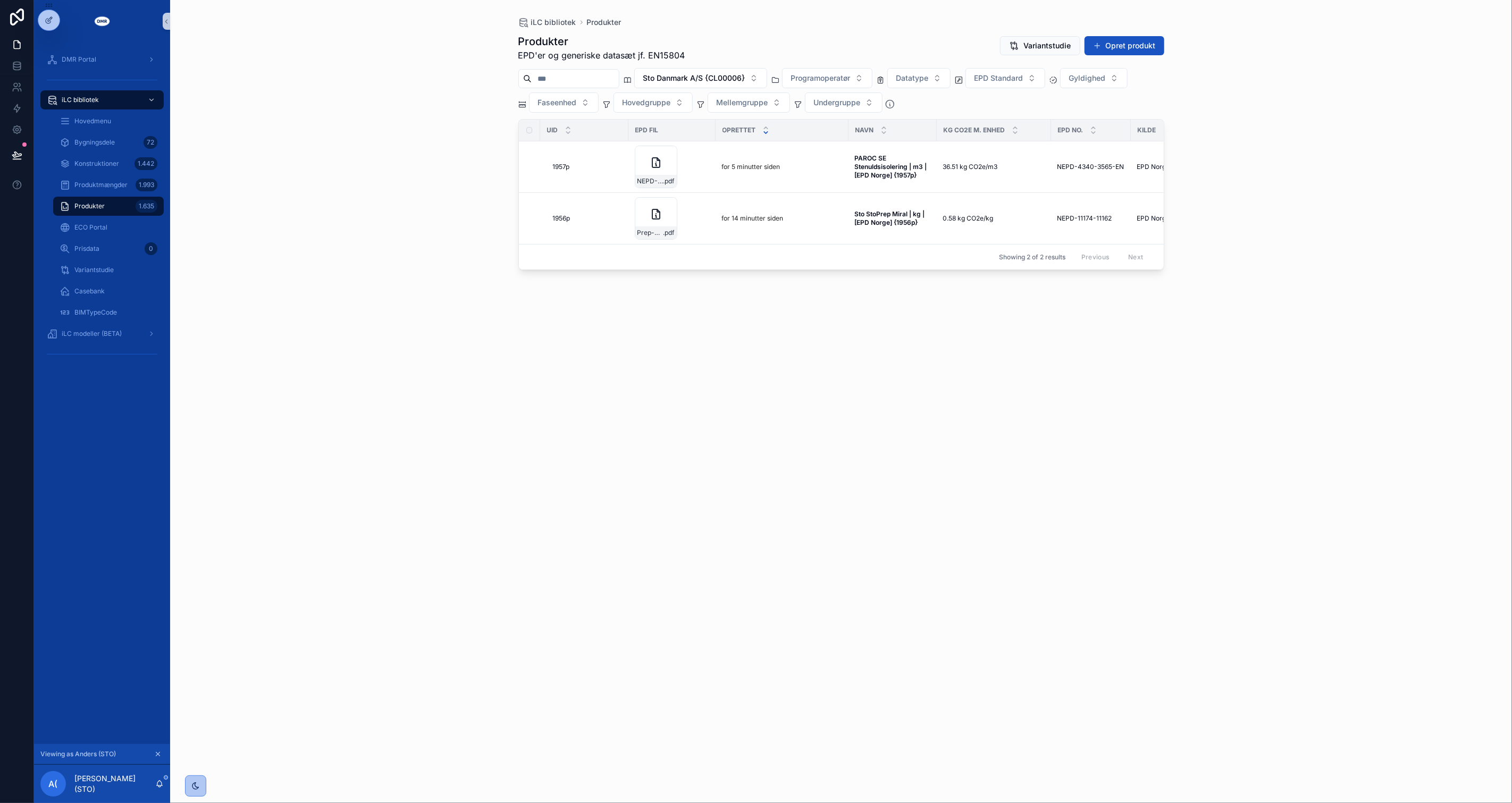
click at [431, 148] on div "iLC bibliotek Produkter Produkter EPD'er og generiske datasæt jf. EN15804 Varia…" at bounding box center [841, 402] width 1342 height 803
click at [431, 147] on div "iLC bibliotek Produkter Produkter EPD'er og generiske datasæt jf. EN15804 Varia…" at bounding box center [841, 402] width 1342 height 803
drag, startPoint x: 643, startPoint y: 269, endPoint x: 532, endPoint y: 277, distance: 111.3
click at [537, 281] on div "Produkter EPD'er og generiske datasæt jf. EN15804 Variantstudie Opret produkt S…" at bounding box center [841, 409] width 646 height 763
click at [453, 254] on div "iLC bibliotek Produkter Produkter EPD'er og generiske datasæt jf. EN15804 Varia…" at bounding box center [841, 402] width 1342 height 803
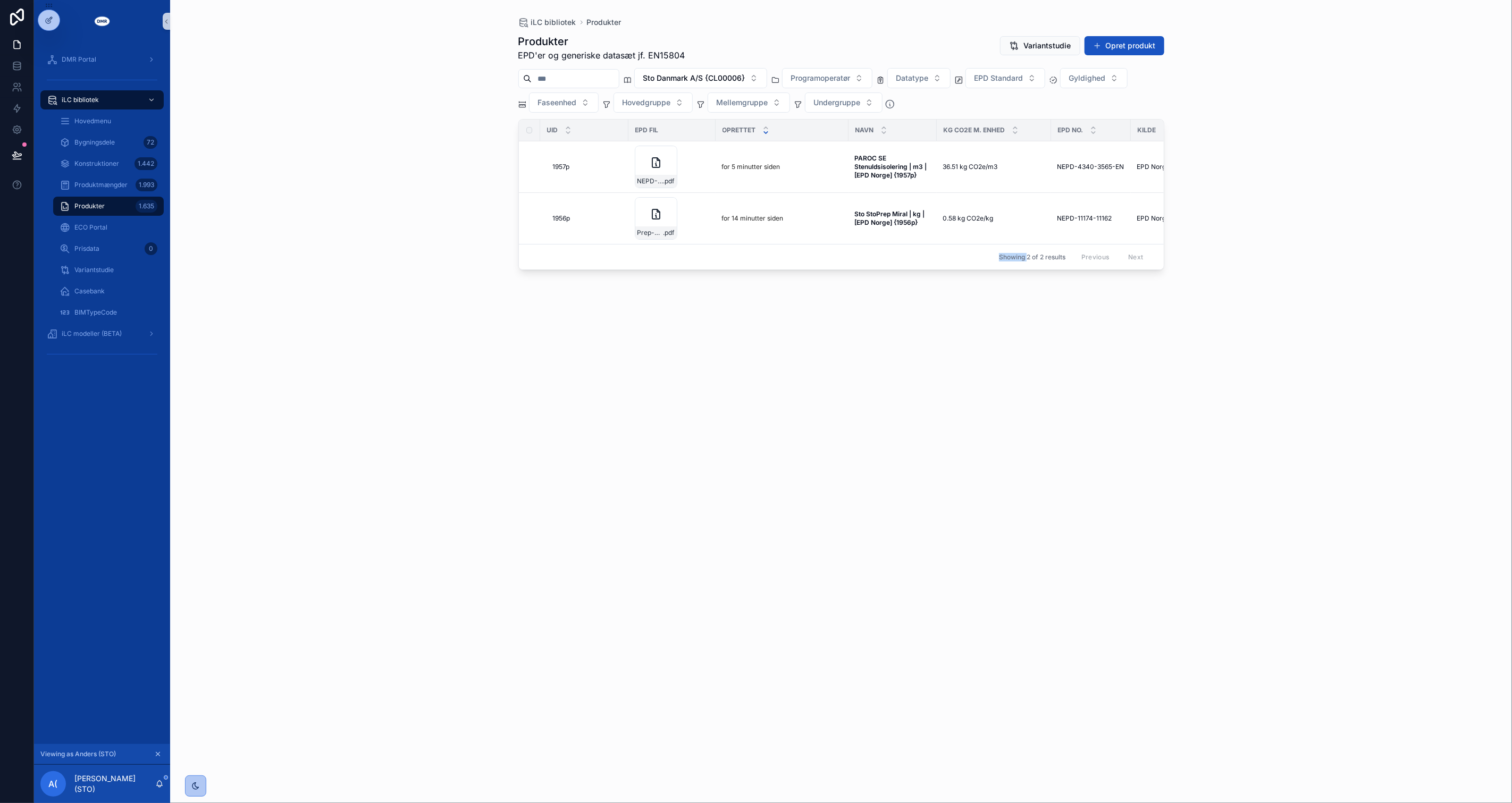
click at [453, 254] on div "iLC bibliotek Produkter Produkter EPD'er og generiske datasæt jf. EN15804 Varia…" at bounding box center [841, 402] width 1342 height 803
click at [453, 253] on div "iLC bibliotek Produkter Produkter EPD'er og generiske datasæt jf. EN15804 Varia…" at bounding box center [841, 402] width 1342 height 803
click at [431, 245] on div "iLC bibliotek Produkter Produkter EPD'er og generiske datasæt jf. EN15804 Varia…" at bounding box center [841, 402] width 1342 height 803
click at [447, 91] on div "iLC bibliotek Produkter Produkter EPD'er og generiske datasæt jf. EN15804 Varia…" at bounding box center [841, 402] width 1342 height 803
click at [768, 77] on button "Sto Danmark A/S {CL00006}" at bounding box center [700, 78] width 133 height 21
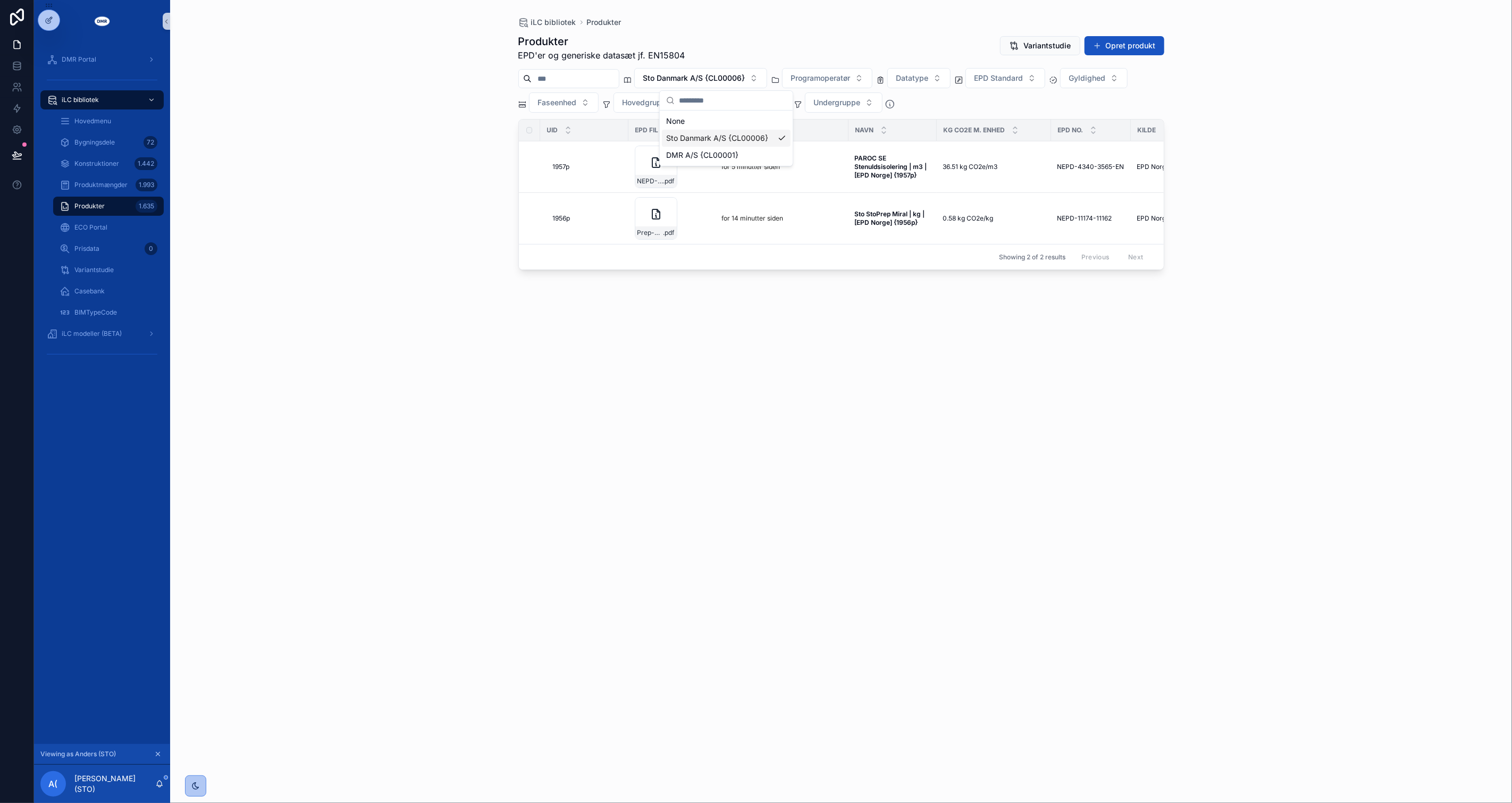
click at [768, 137] on div "Sto Danmark A/S {CL00006}" at bounding box center [727, 138] width 129 height 17
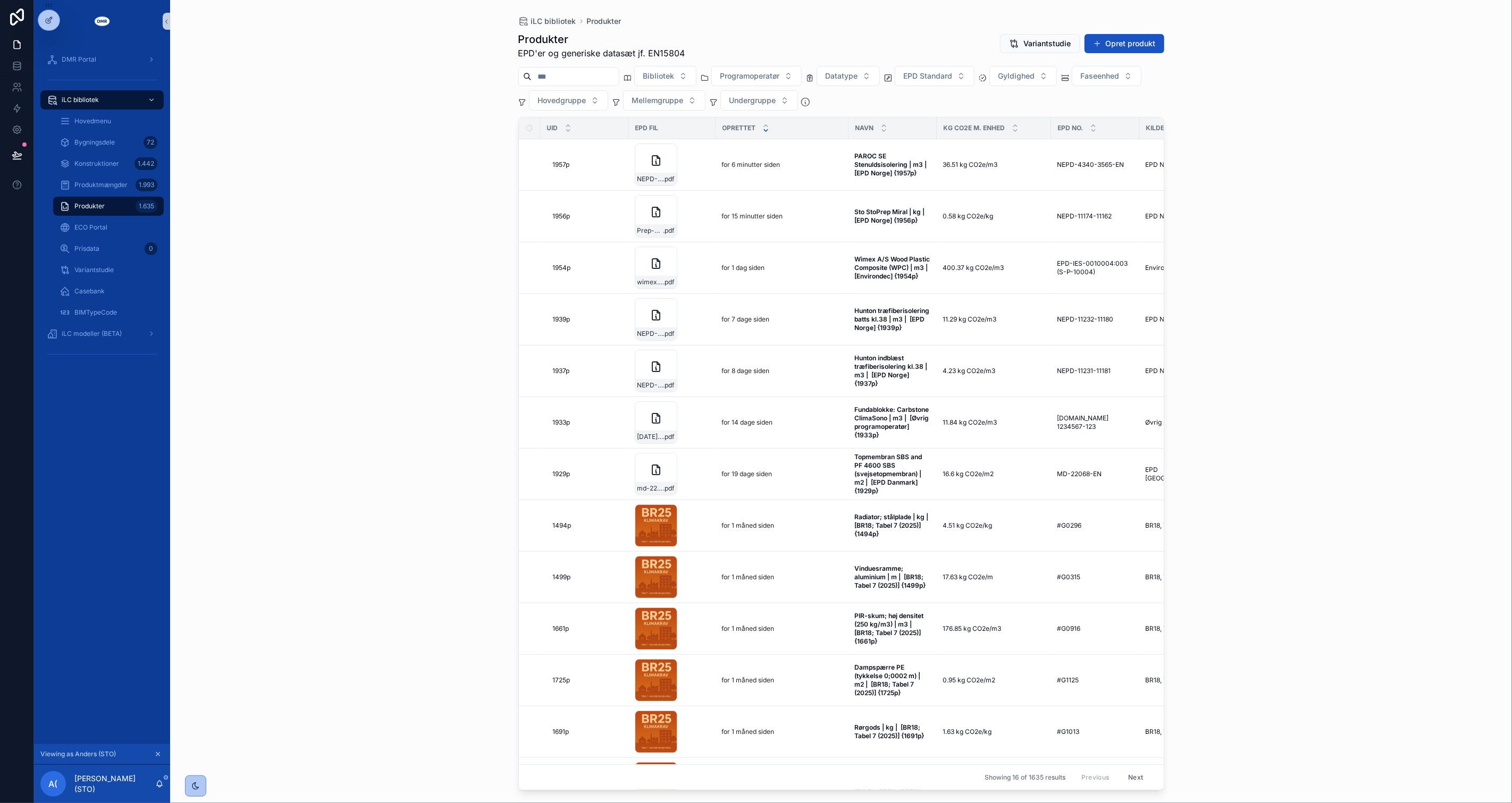
click at [572, 78] on input "scrollable content" at bounding box center [574, 77] width 87 height 15
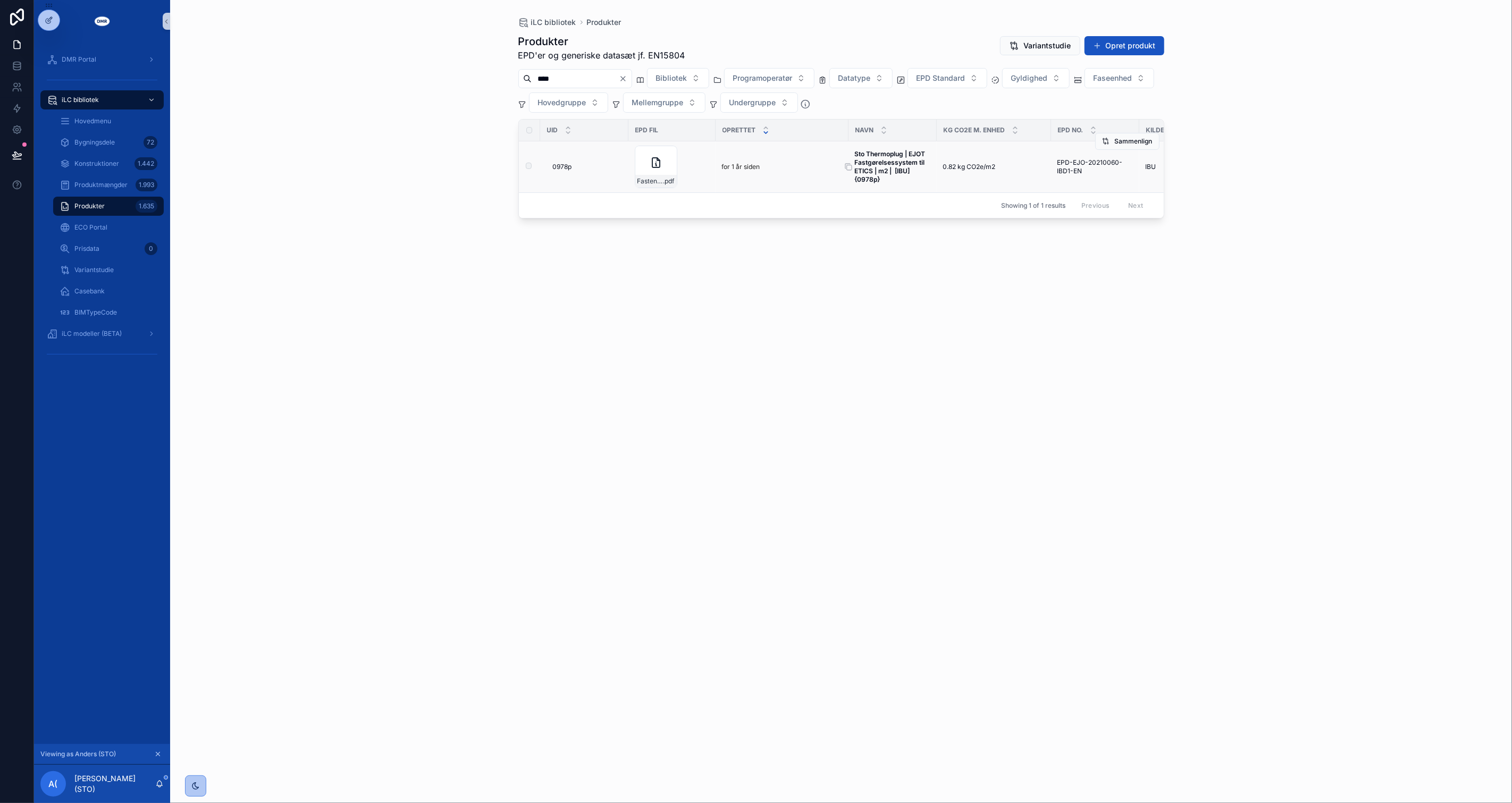
type input "****"
click at [865, 152] on strong "Sto Thermoplug | EJOT Fastgørelsessystem til ETICS | m2 | [IBU] {0978p}" at bounding box center [891, 167] width 72 height 34
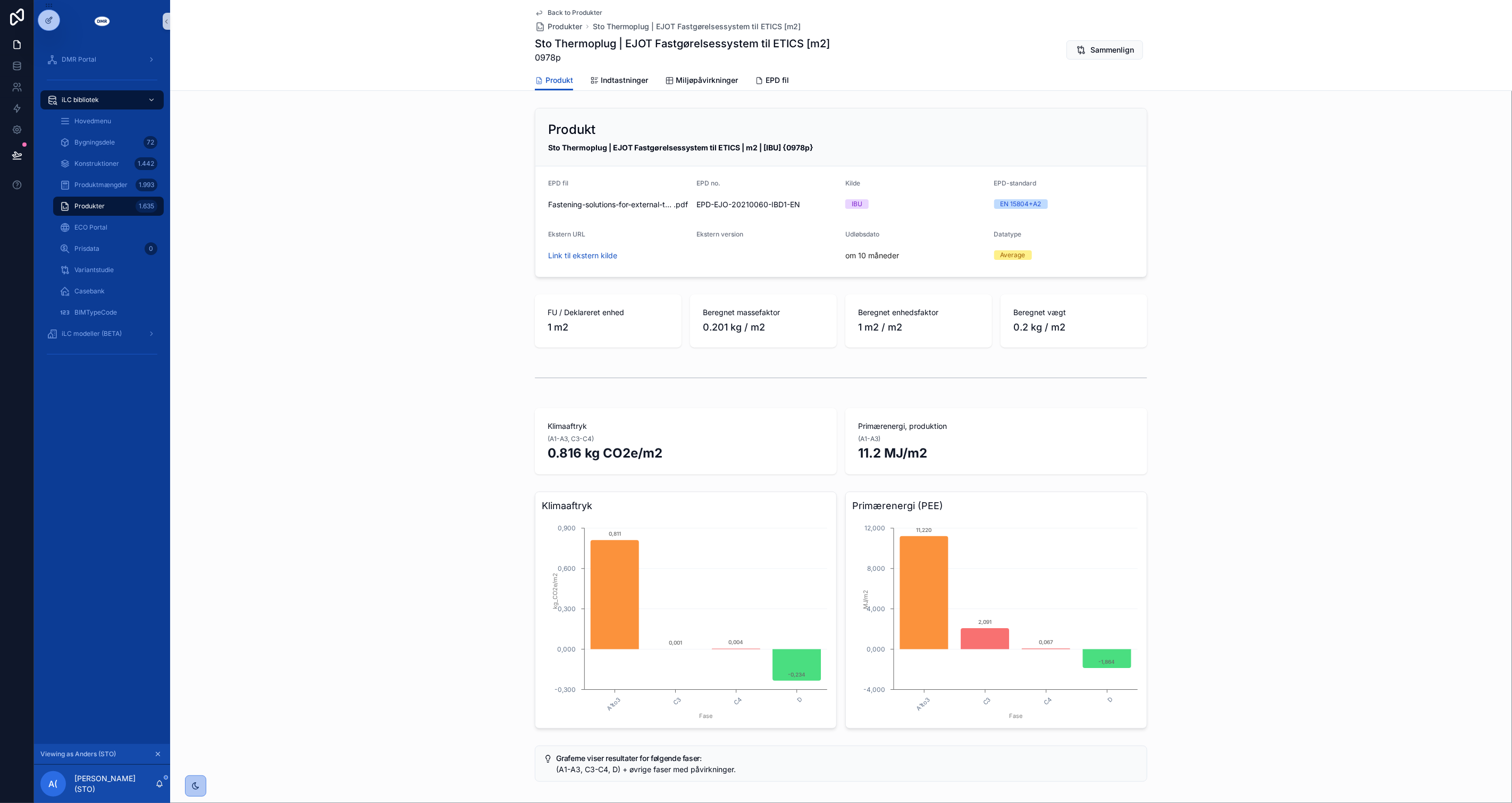
click at [1378, 289] on div "Produkt Sto Thermoplug | EJOT Fastgørelsessystem til ETICS | m2 | [IBU] {0978p}…" at bounding box center [841, 562] width 1342 height 917
click at [764, 72] on link "EPD fil" at bounding box center [771, 81] width 34 height 21
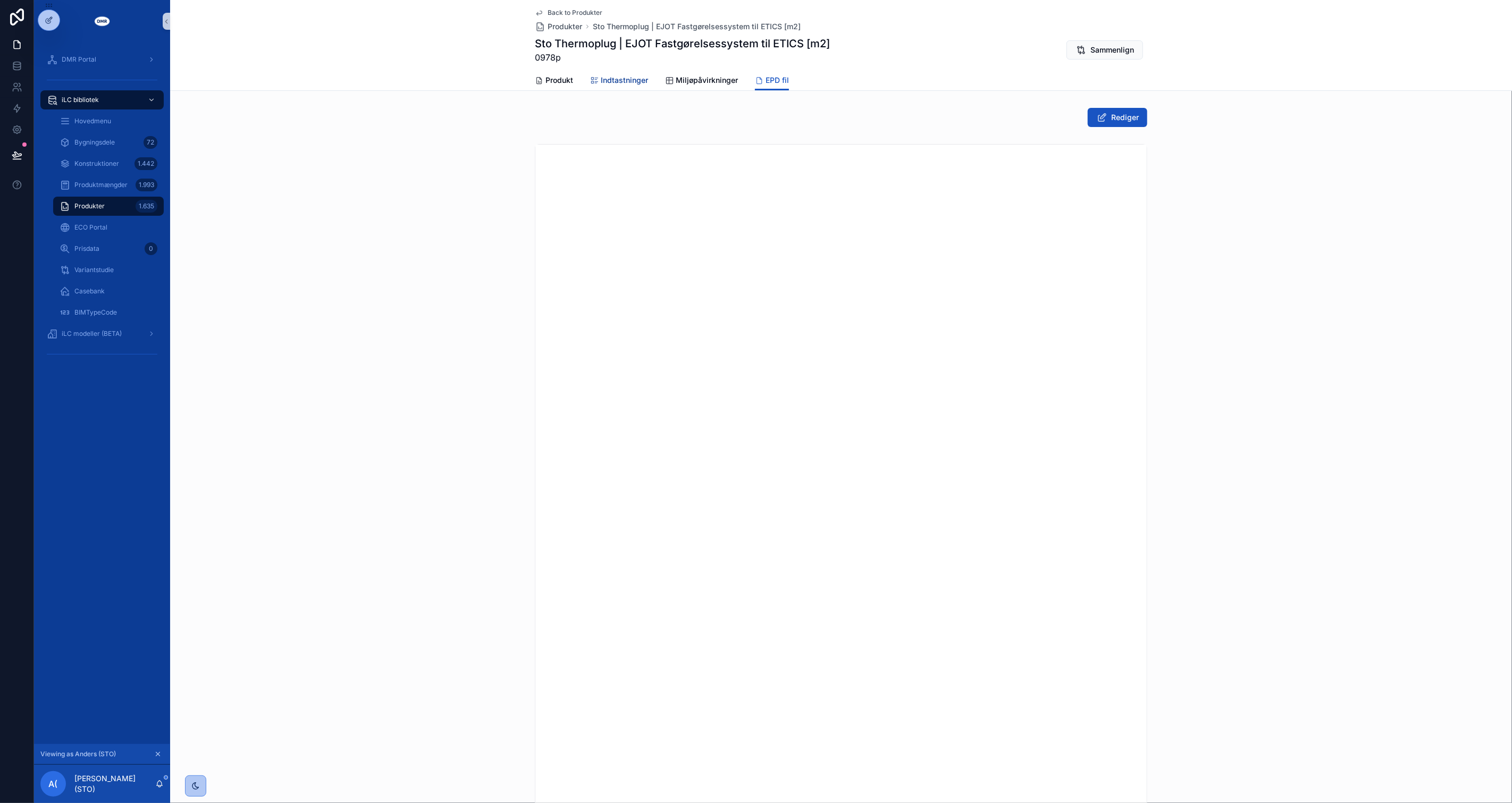
click at [628, 83] on span "Indtastninger" at bounding box center [624, 79] width 48 height 10
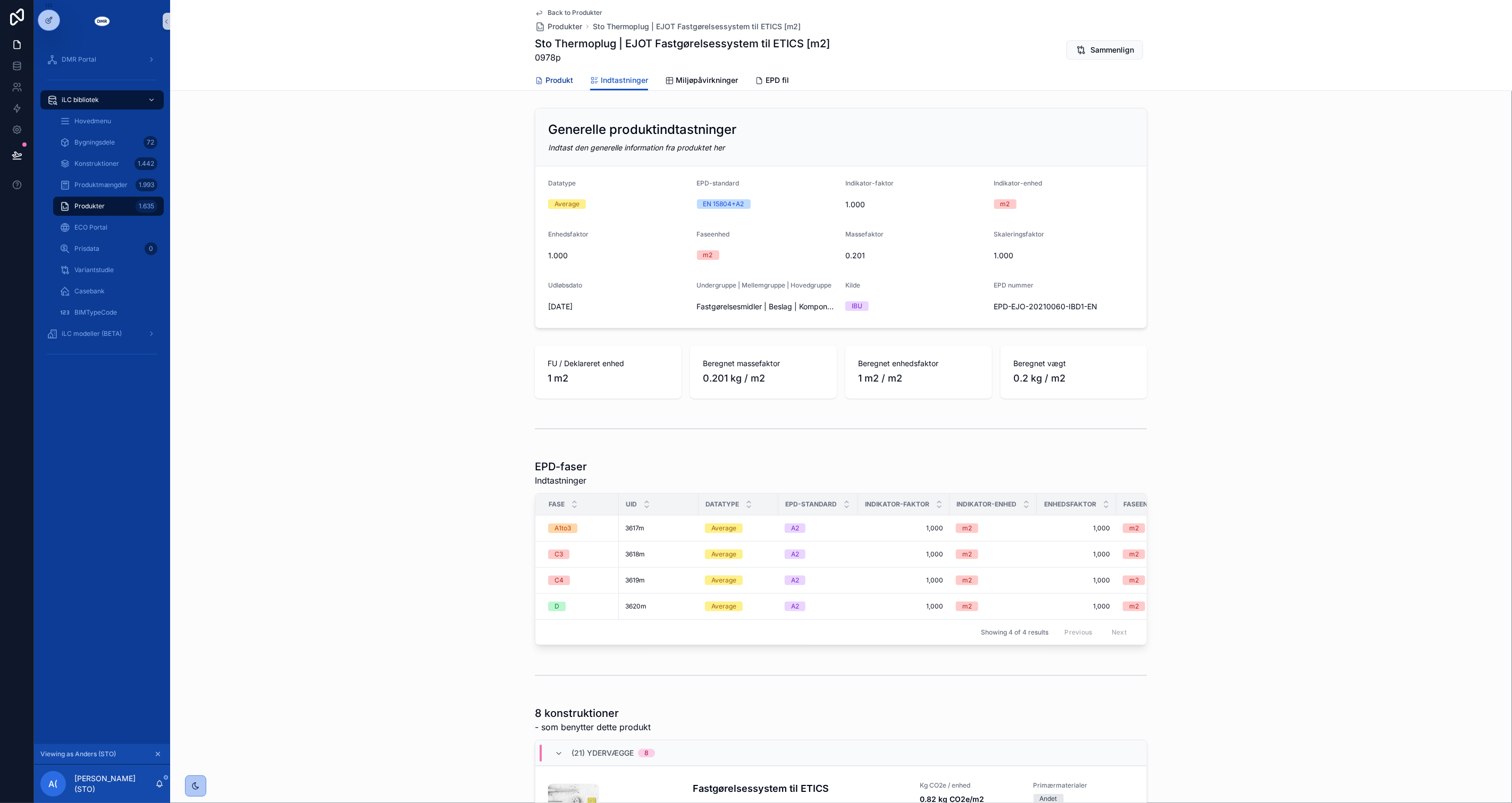
click at [558, 75] on span "Produkt" at bounding box center [559, 79] width 28 height 10
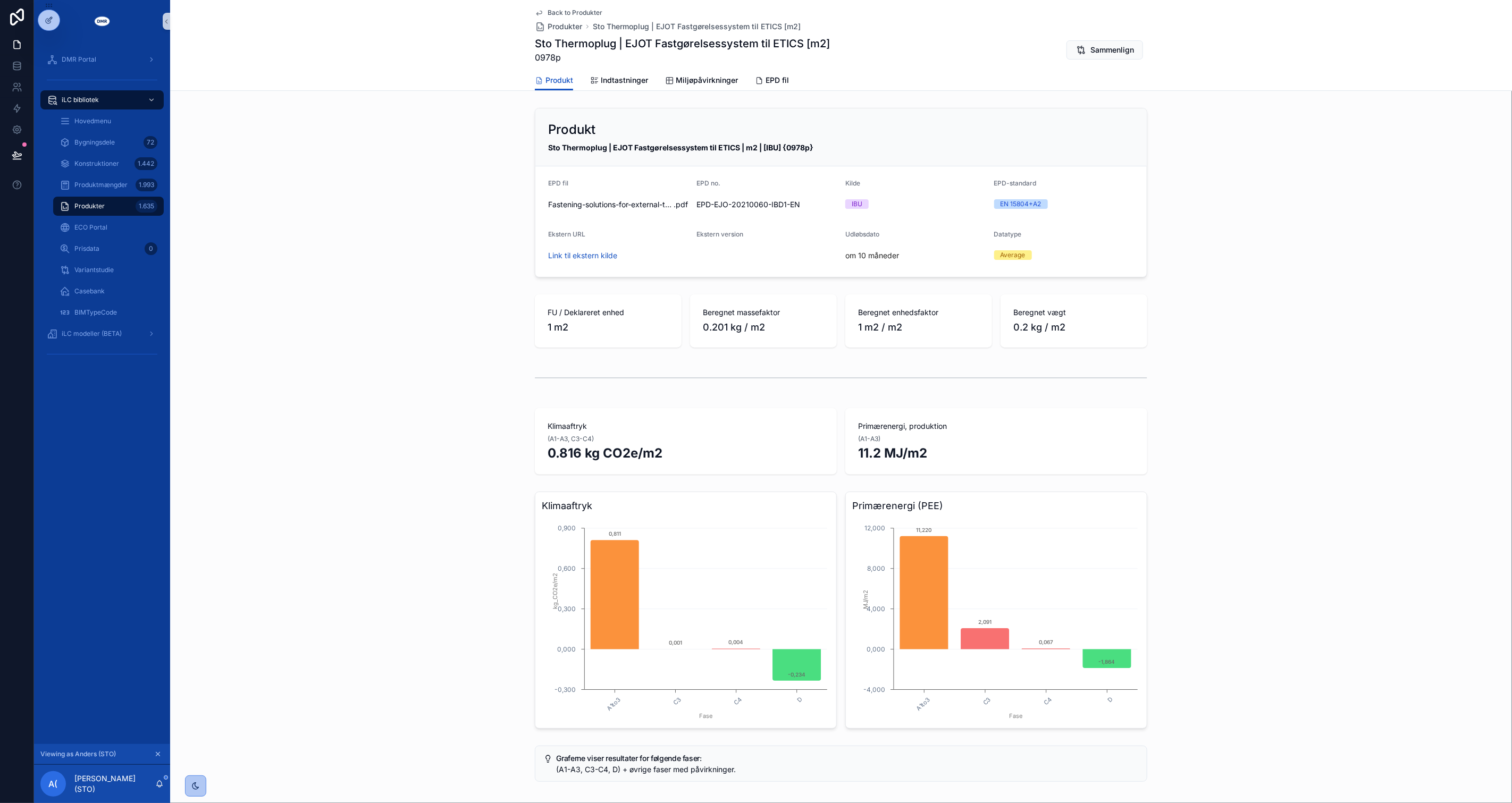
drag, startPoint x: 422, startPoint y: 293, endPoint x: 424, endPoint y: 299, distance: 6.3
click at [422, 294] on div "FU / Deklareret enhed 1 m2 Beregnet massefaktor 0.201 kg / m2 Beregnet enhedsfa…" at bounding box center [841, 321] width 1342 height 62
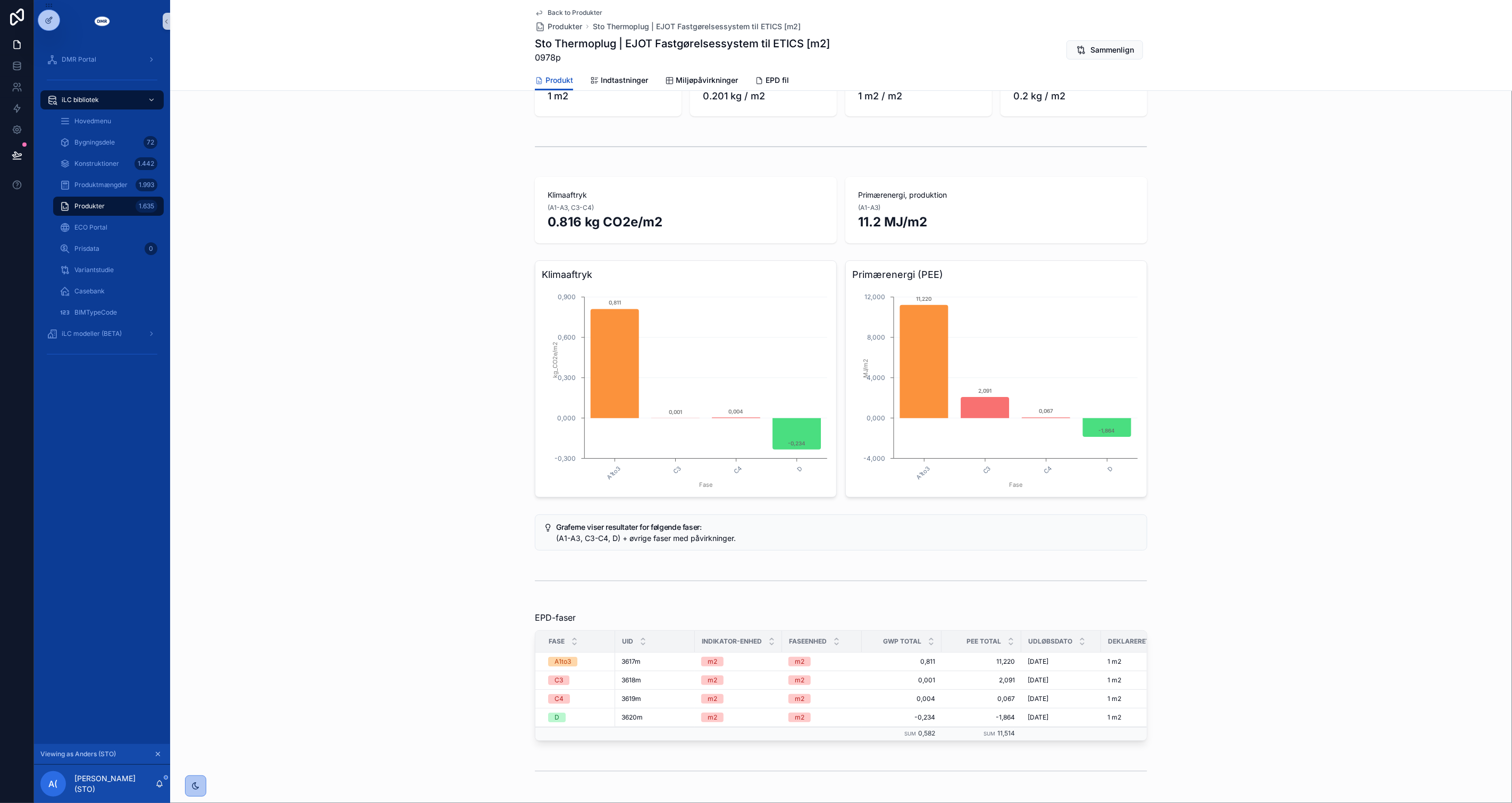
scroll to position [291, 0]
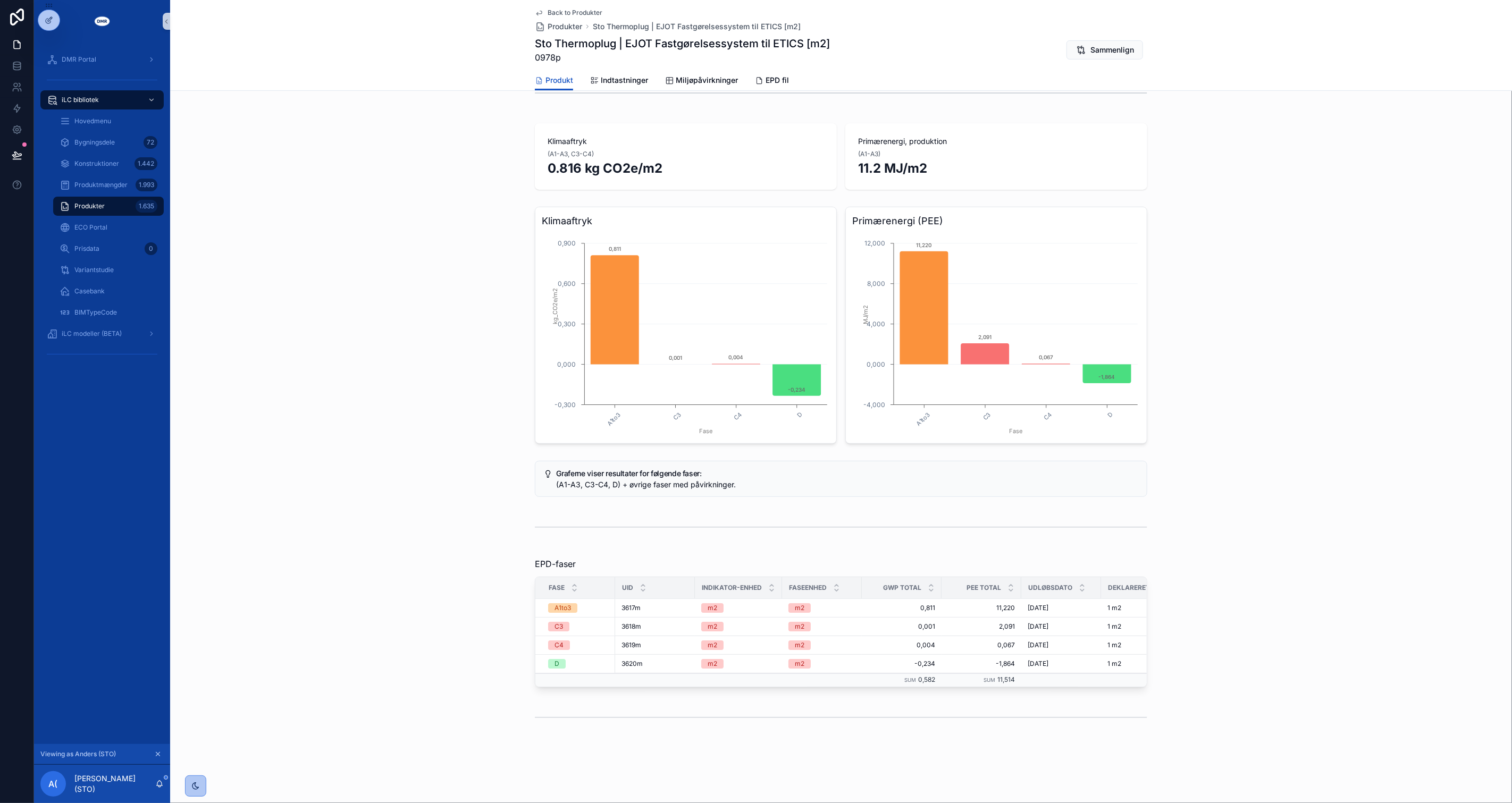
click at [415, 188] on div "Produkt Sto Thermoplug | EJOT Fastgørelsessystem til ETICS | m2 | [IBU] {0978p}…" at bounding box center [841, 277] width 1342 height 917
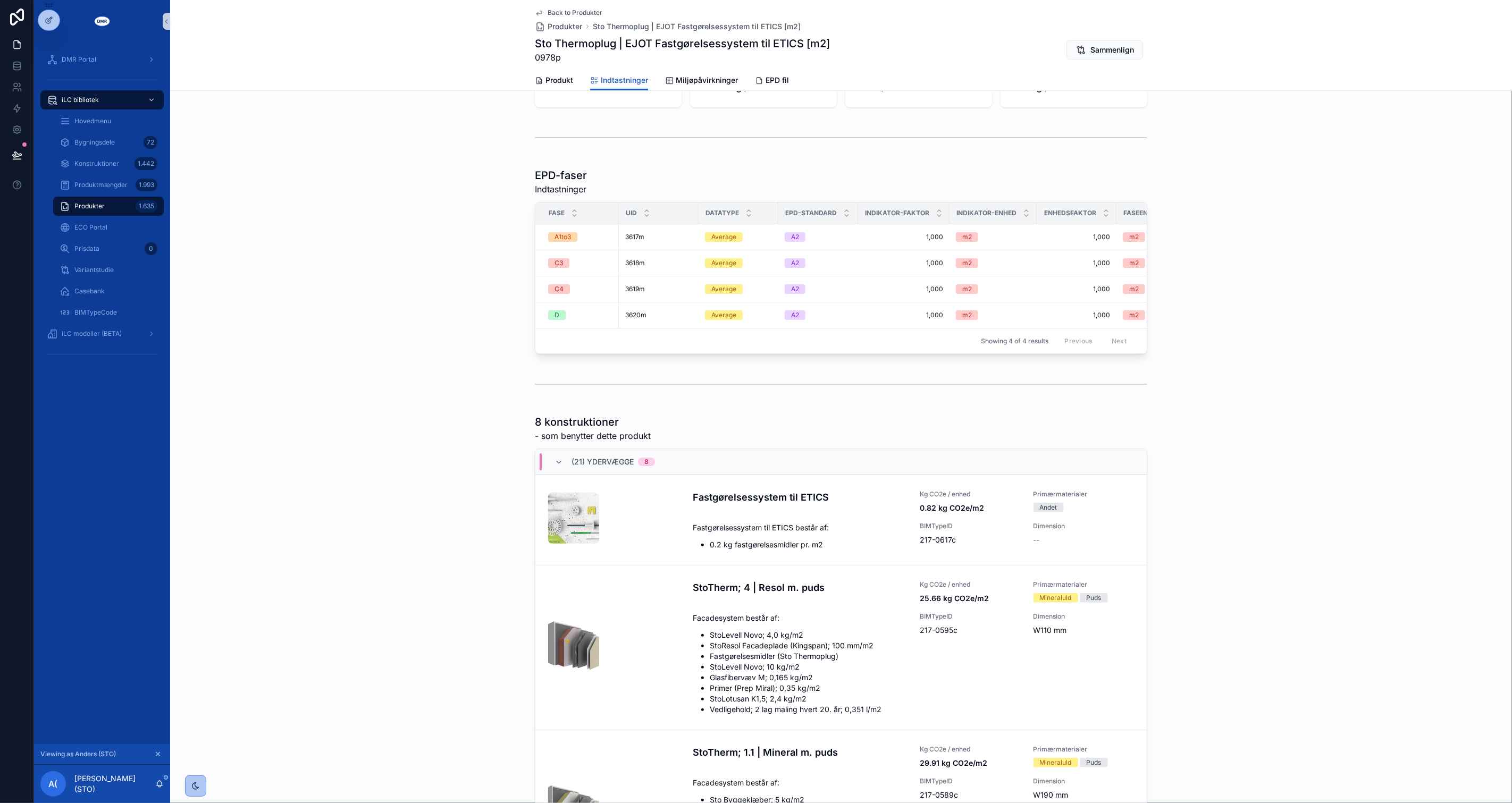
click at [575, 13] on span "Back to Produkter" at bounding box center [574, 12] width 55 height 8
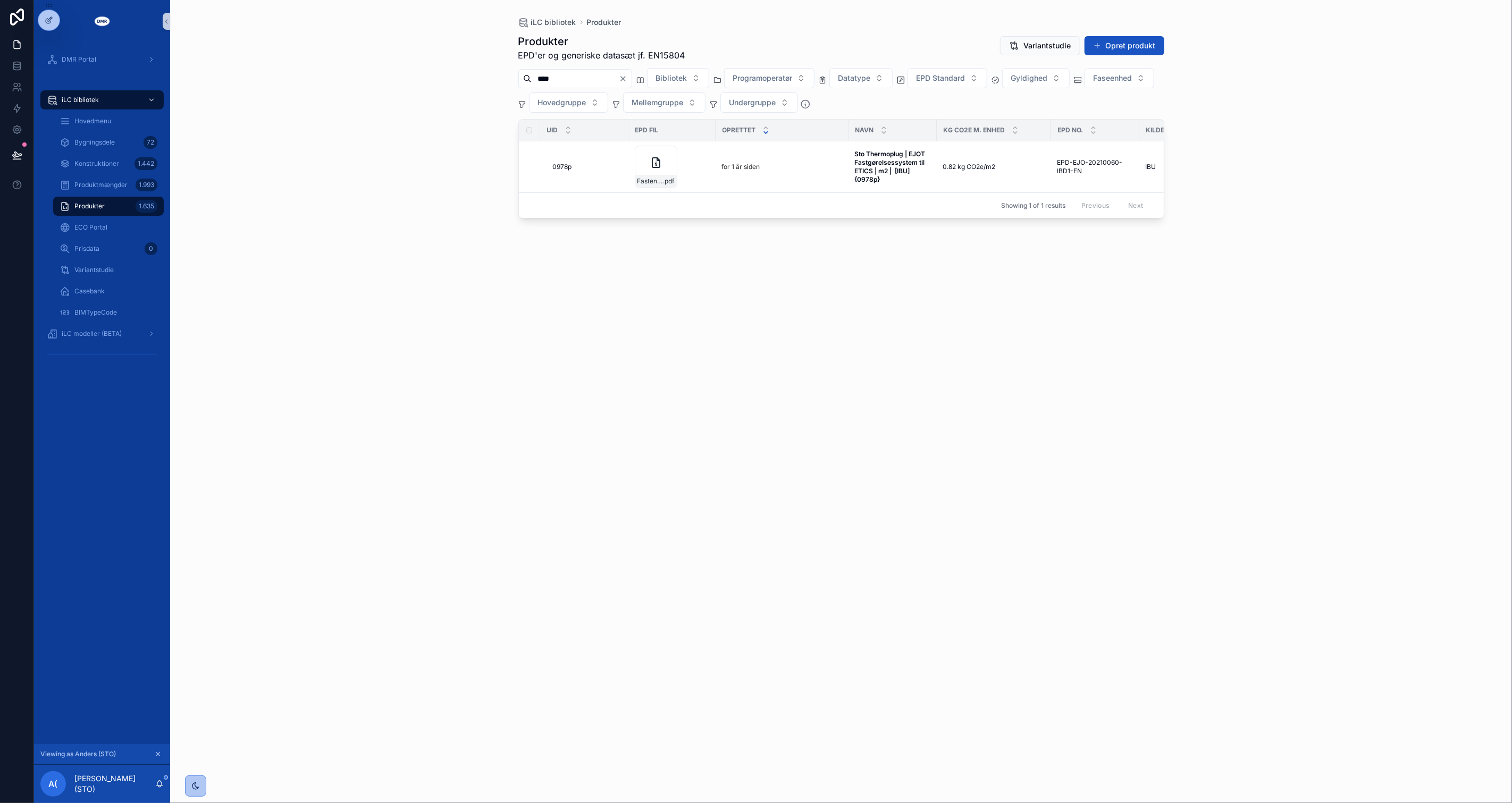
click at [580, 77] on input "****" at bounding box center [574, 78] width 87 height 15
type input "*********"
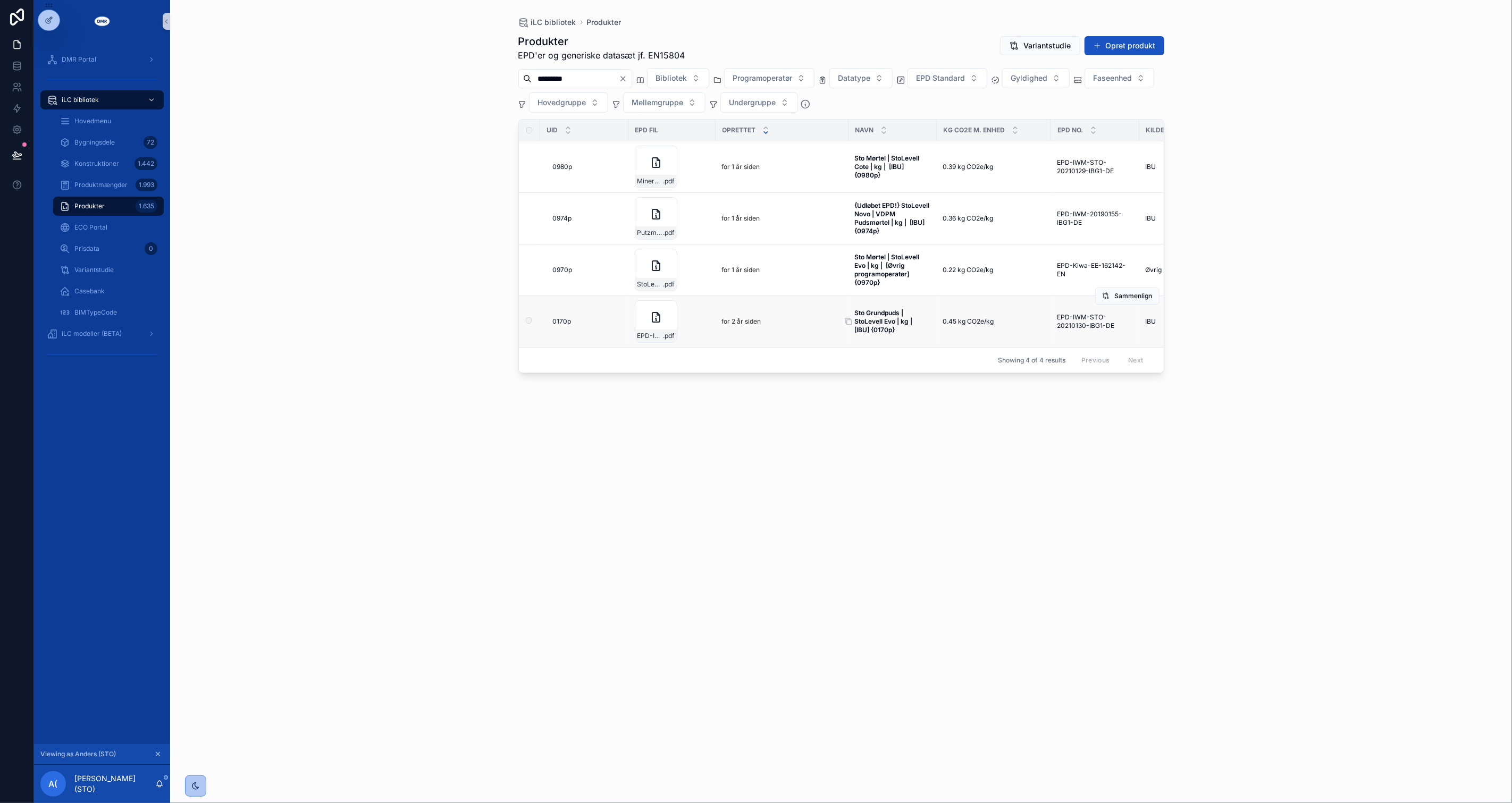
click at [888, 320] on strong "Sto Grundpuds | StoLevell Evo | kg | [IBU] {0170p}" at bounding box center [885, 321] width 61 height 25
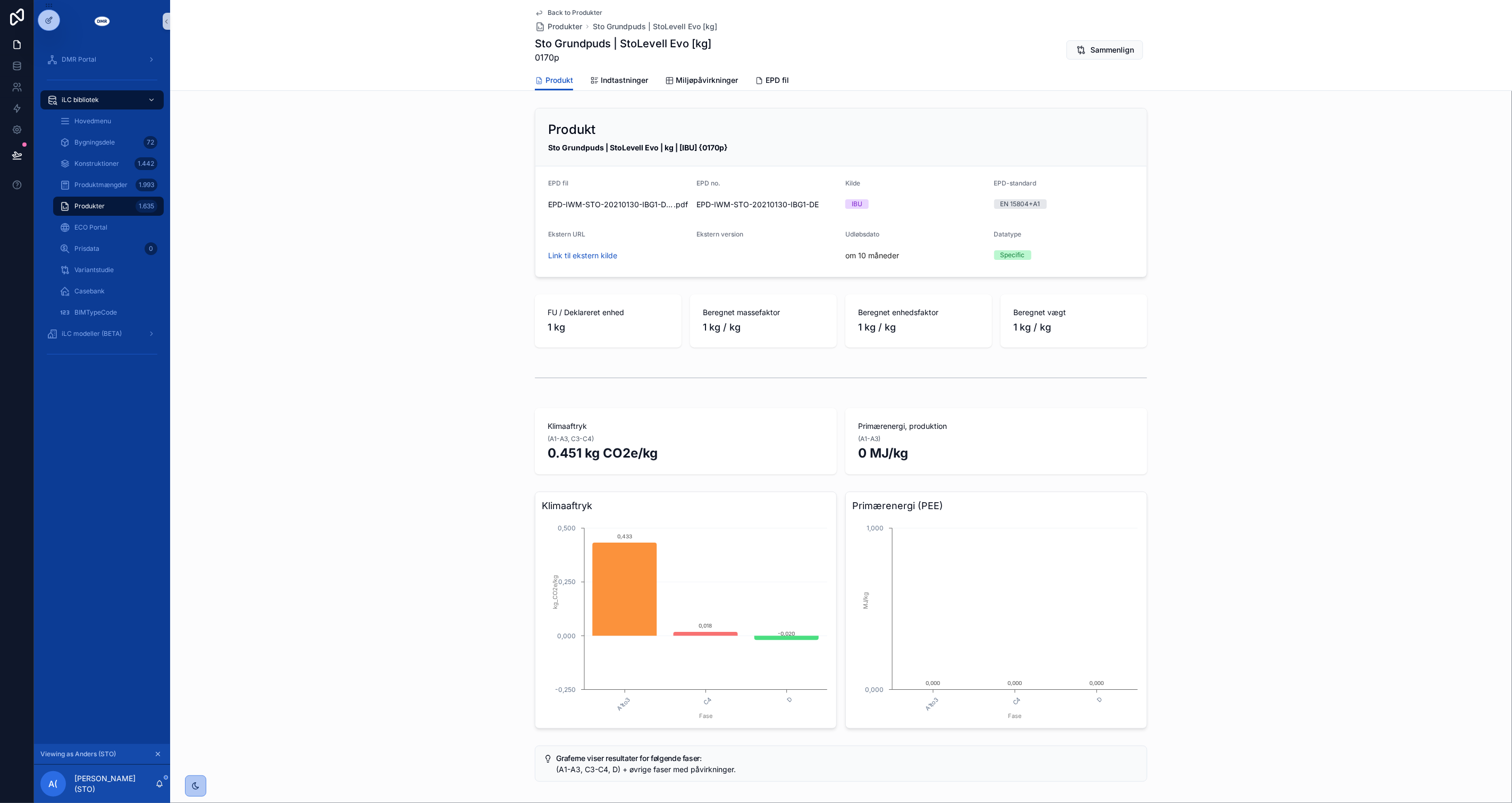
click at [1321, 309] on div "FU / Deklareret enhed 1 kg Beregnet massefaktor 1 kg / kg Beregnet enhedsfaktor…" at bounding box center [841, 321] width 1342 height 62
drag, startPoint x: 116, startPoint y: 204, endPoint x: 434, endPoint y: 253, distance: 321.8
click at [116, 204] on div "Produkter 1.635" at bounding box center [108, 206] width 98 height 17
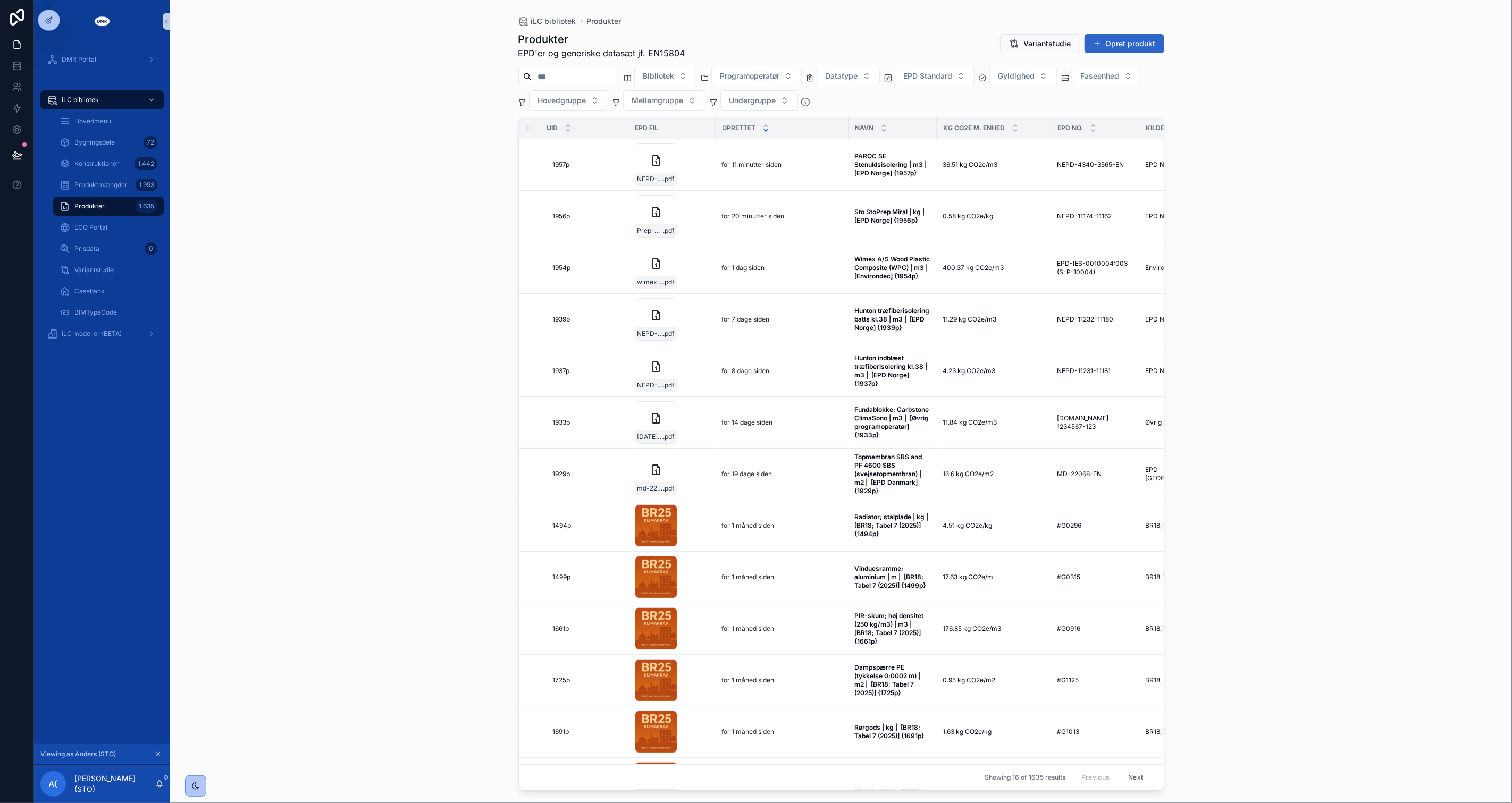
click at [1112, 45] on button "Opret produkt" at bounding box center [1124, 43] width 79 height 19
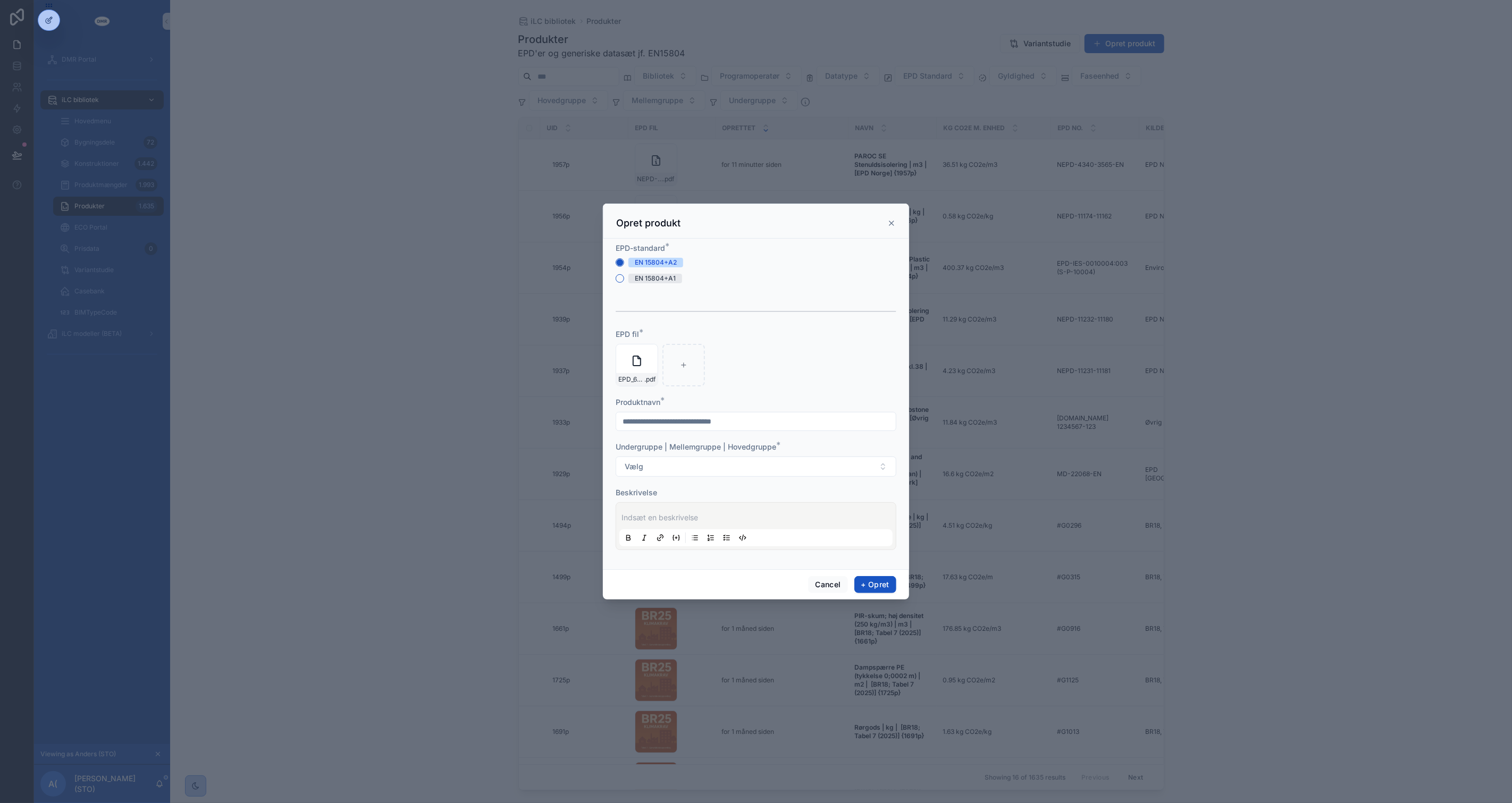
click at [798, 423] on input "scrollable content" at bounding box center [756, 422] width 279 height 15
type input "**********"
click at [674, 514] on p "scrollable content" at bounding box center [758, 517] width 274 height 10
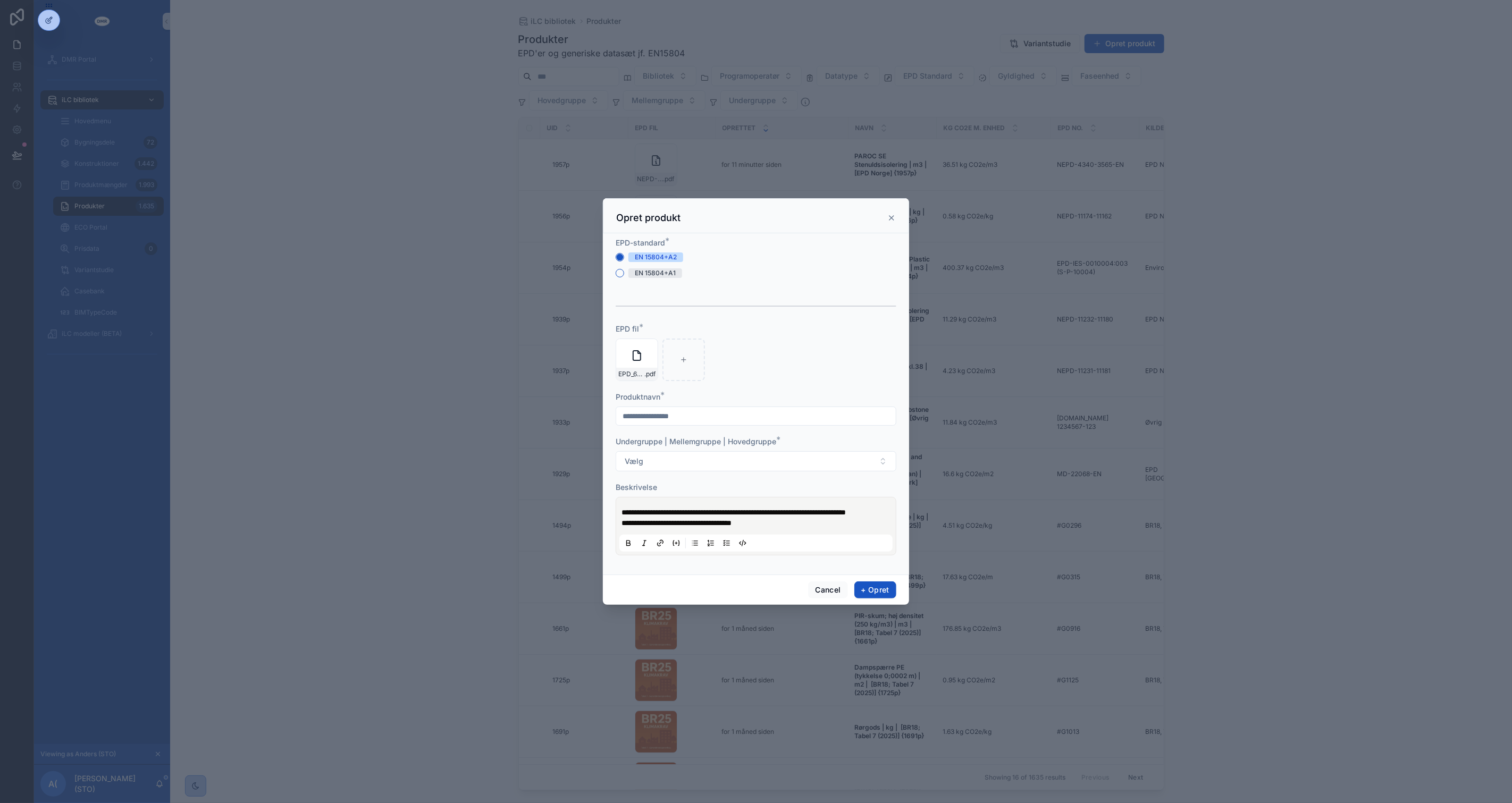
click at [677, 516] on p "**********" at bounding box center [758, 512] width 274 height 10
click at [688, 465] on button "Vælg" at bounding box center [756, 461] width 281 height 21
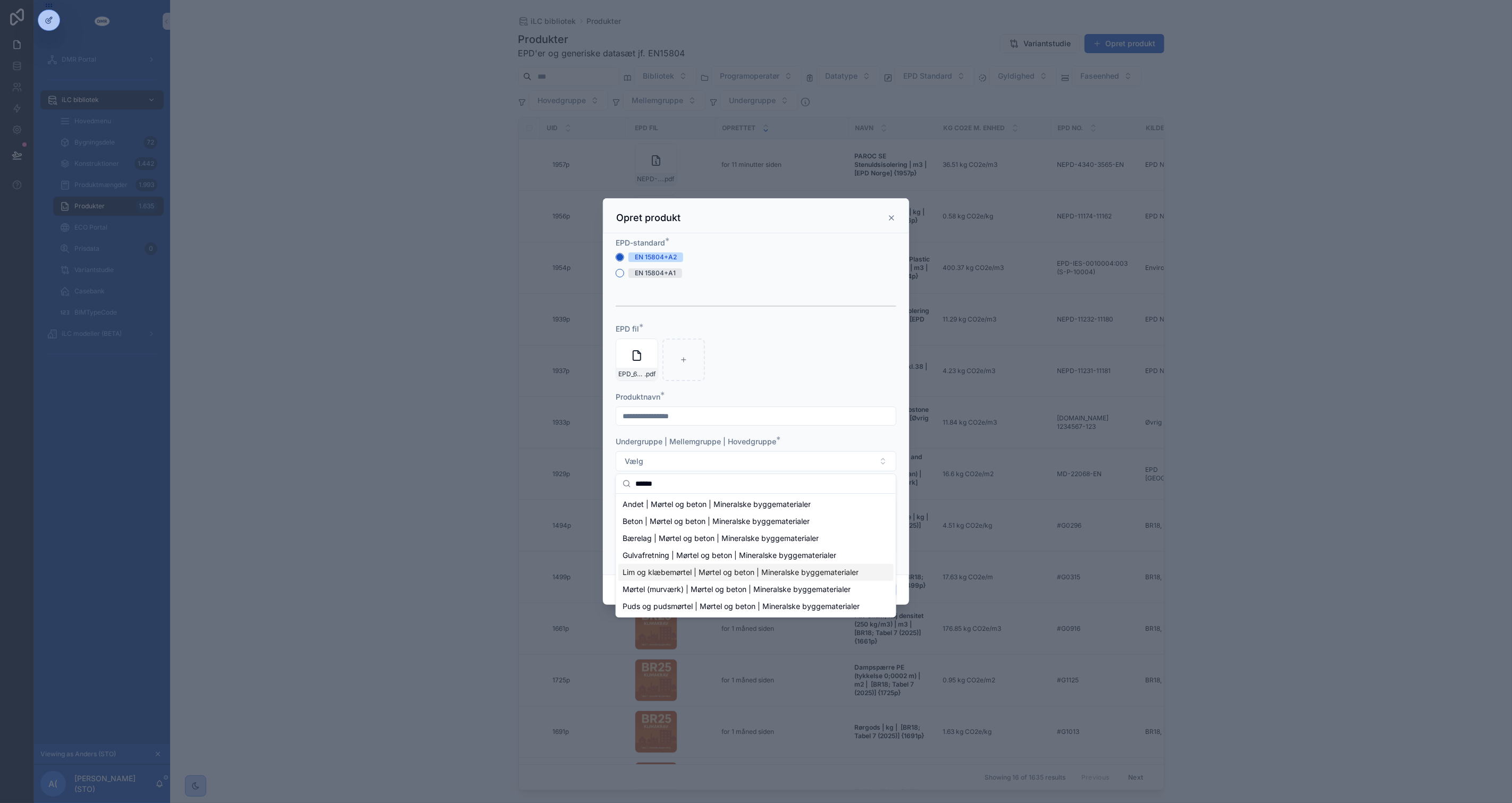
type input "******"
click at [729, 570] on span "Lim og klæbemørtel | Mørtel og beton | Mineralske byggematerialer" at bounding box center [741, 572] width 236 height 10
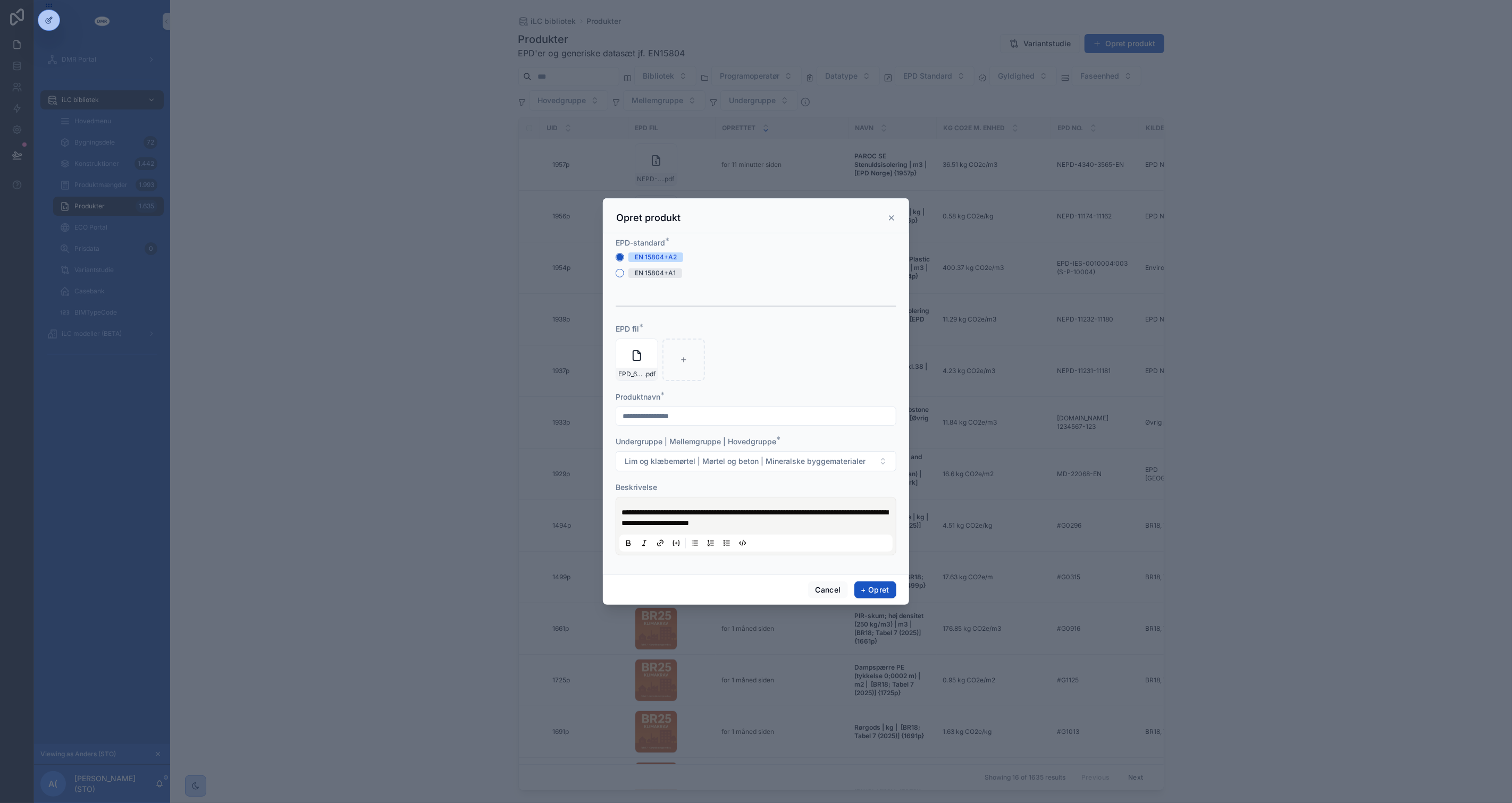
click at [619, 511] on div "**********" at bounding box center [756, 526] width 274 height 51
click at [623, 513] on span "**********" at bounding box center [755, 517] width 266 height 18
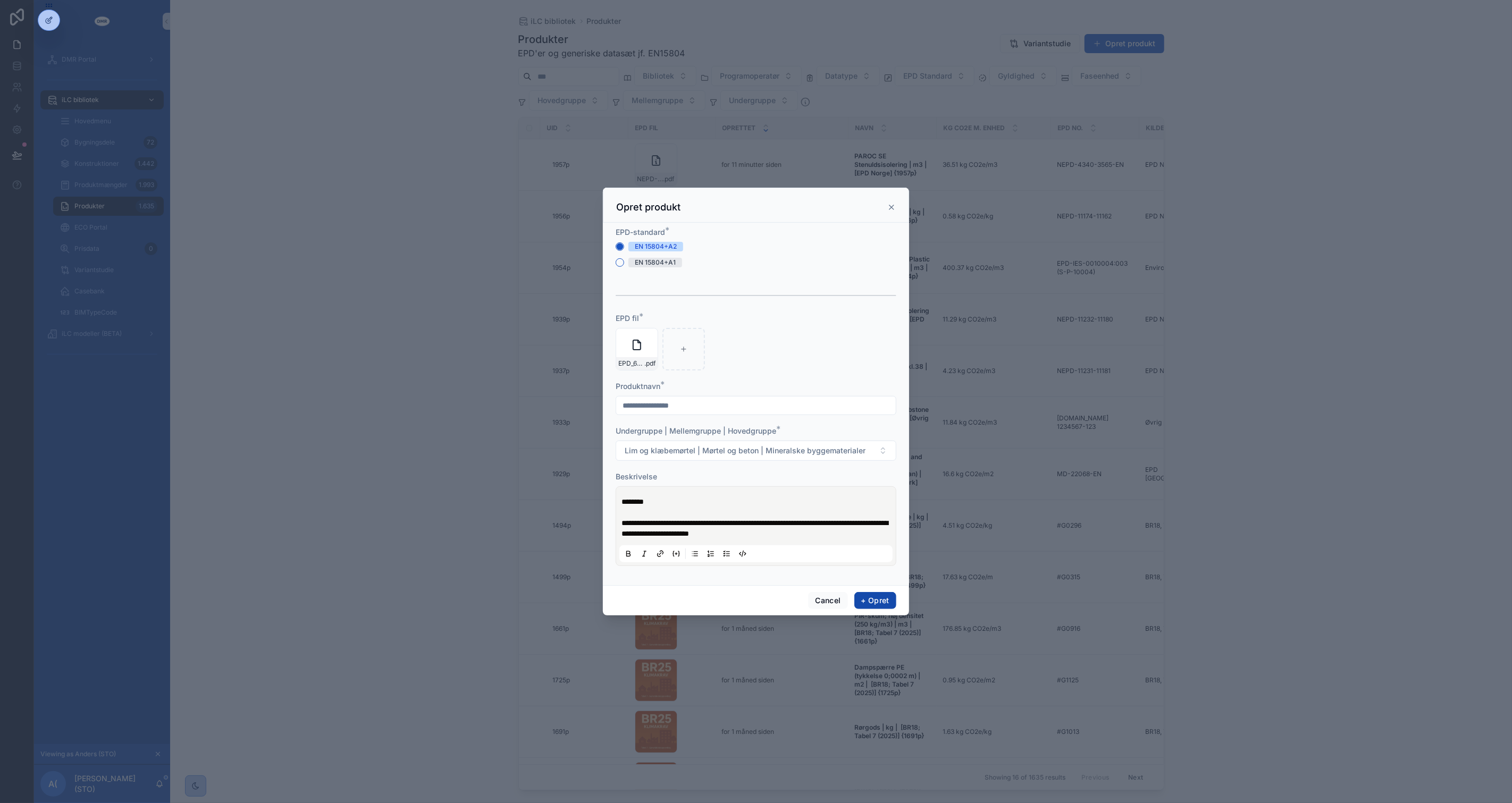
click at [872, 602] on button "+ Opret" at bounding box center [875, 600] width 42 height 17
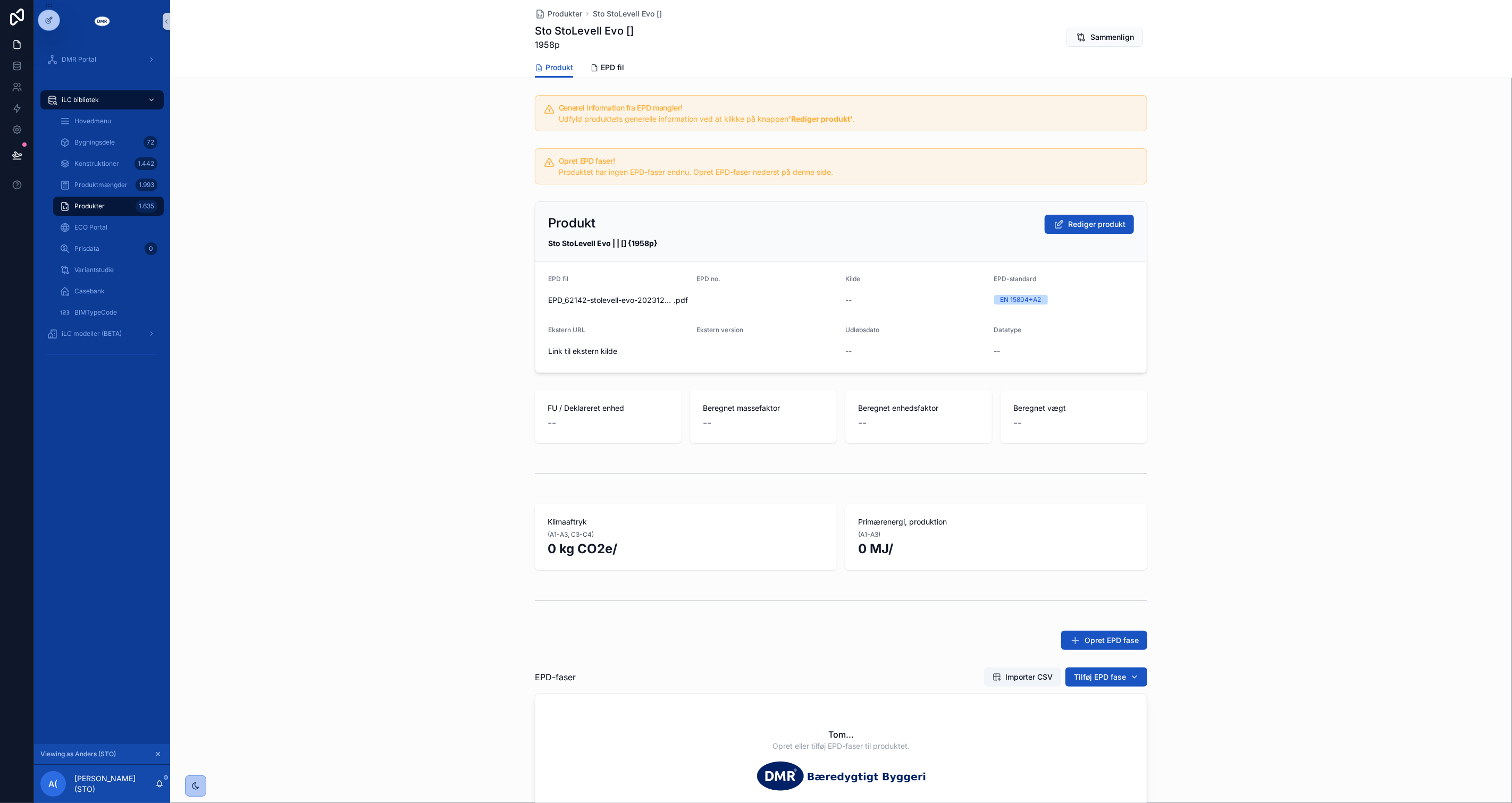
click at [428, 242] on div "Produkt Rediger produkt Sto StoLevell Evo | | [] {1958p} EPD fil EPD_62142-stol…" at bounding box center [841, 287] width 1342 height 180
click at [461, 392] on div "FU / Deklareret enhed -- Beregnet massefaktor -- Beregnet enhedsfaktor -- Bereg…" at bounding box center [841, 416] width 1342 height 62
drag, startPoint x: 484, startPoint y: 643, endPoint x: 478, endPoint y: 638, distance: 7.8
click at [484, 643] on div "Opret EPD fase" at bounding box center [841, 641] width 1342 height 28
click at [1040, 681] on span "Importer CSV" at bounding box center [1029, 677] width 48 height 10
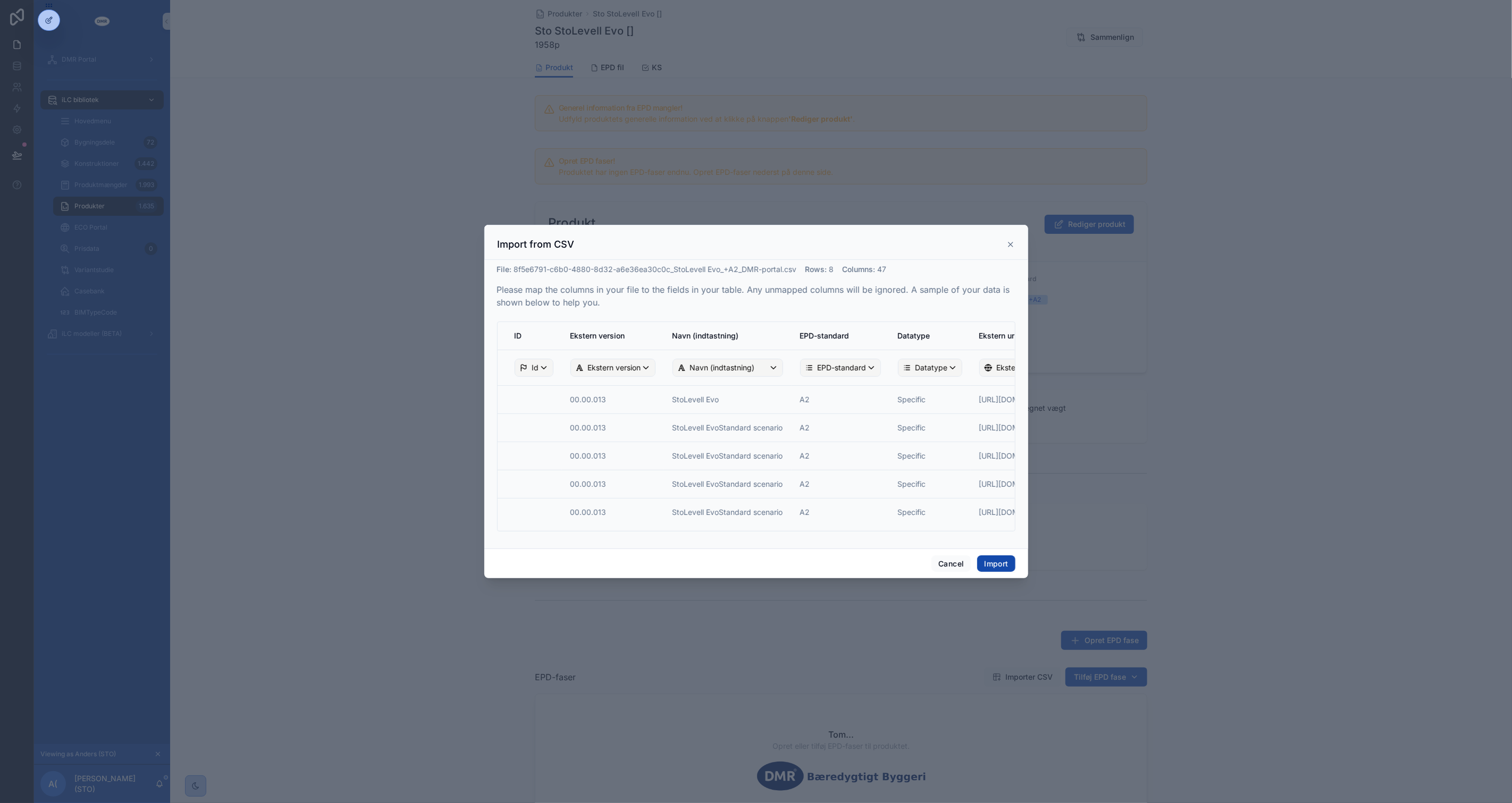
click at [996, 560] on button "Import" at bounding box center [996, 564] width 37 height 17
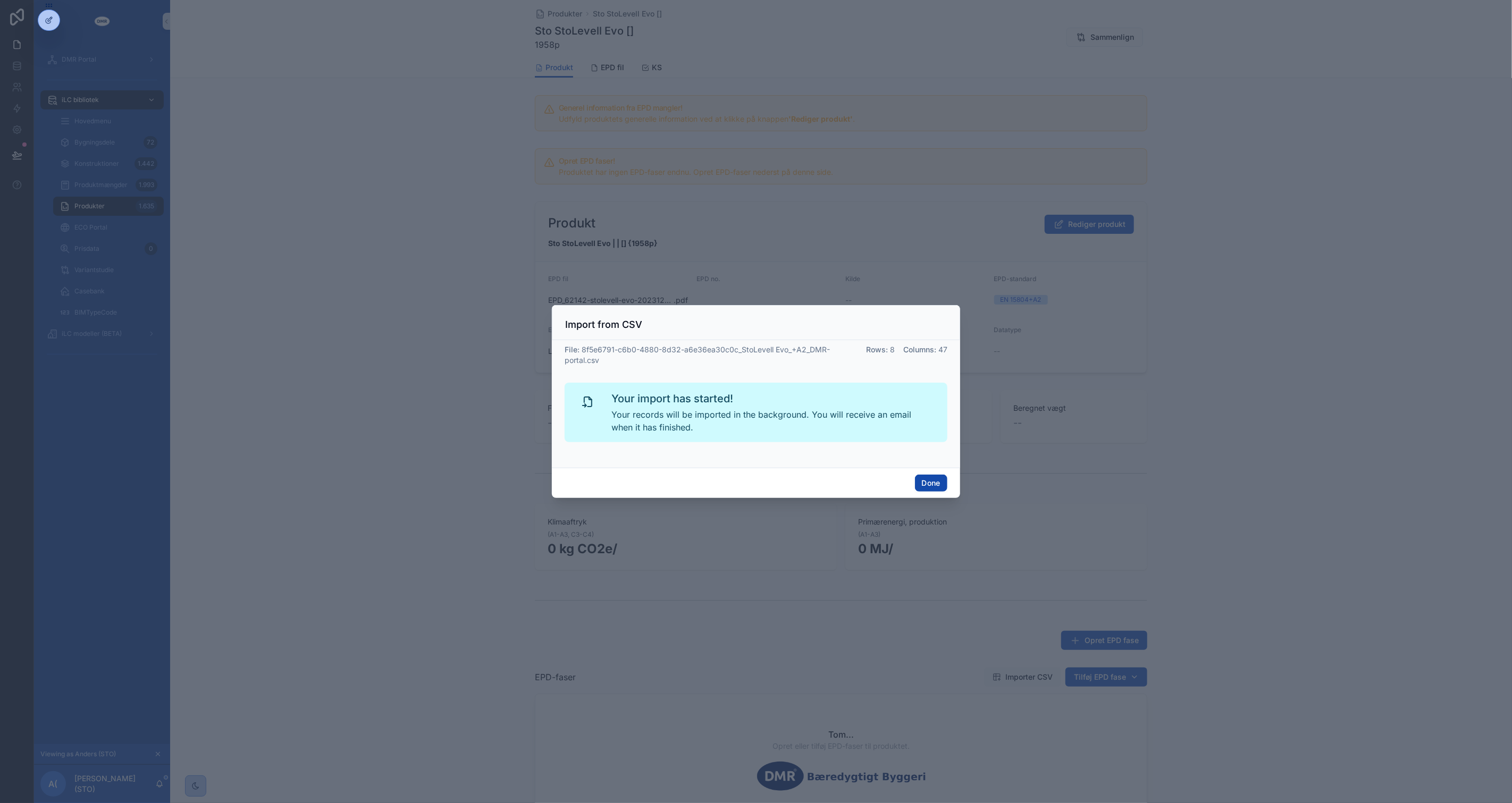
click at [921, 489] on button "Done" at bounding box center [931, 483] width 33 height 17
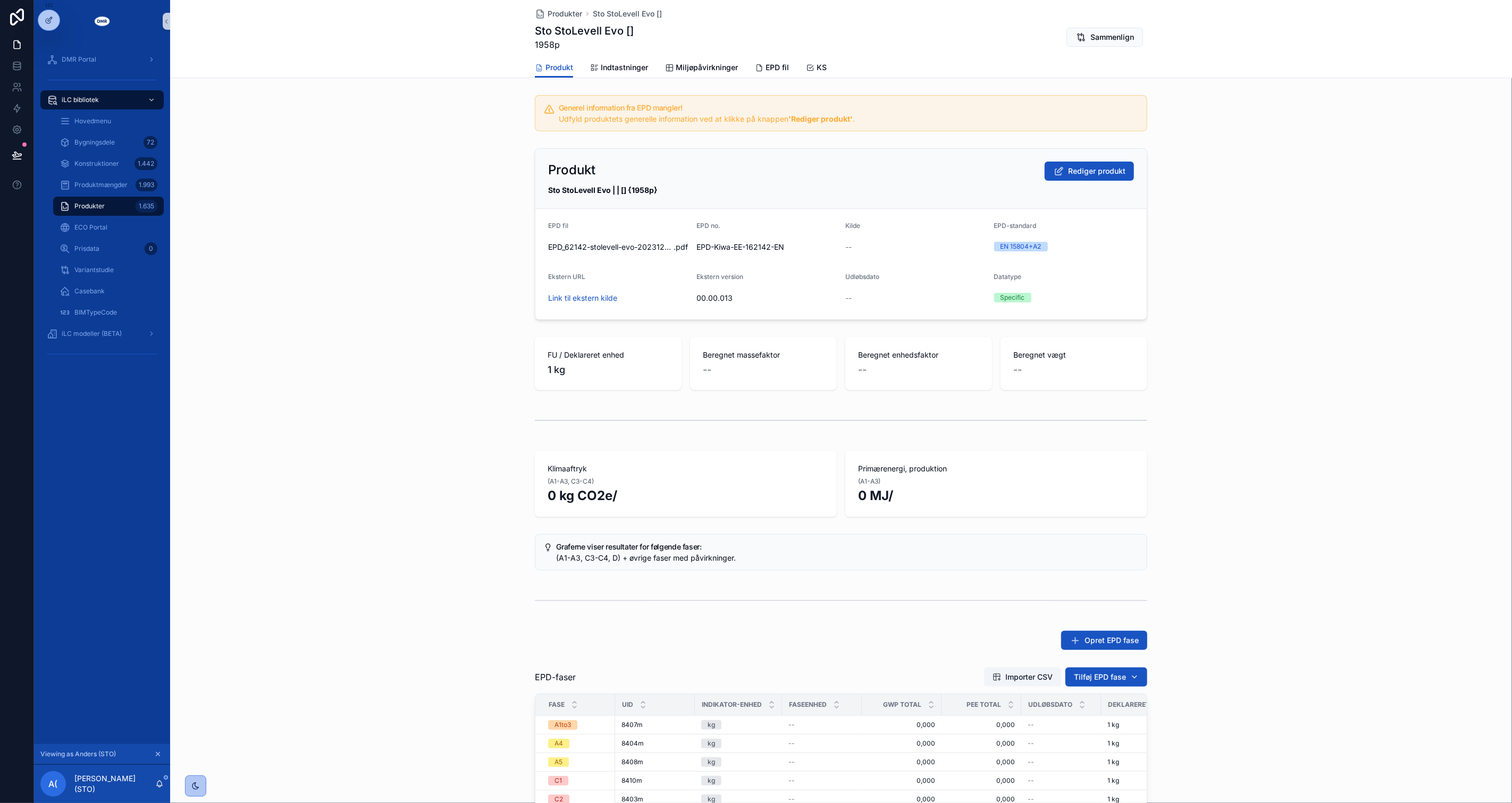
click at [780, 185] on div "Sto StoLevell Evo | | [] {1958p}" at bounding box center [841, 190] width 586 height 10
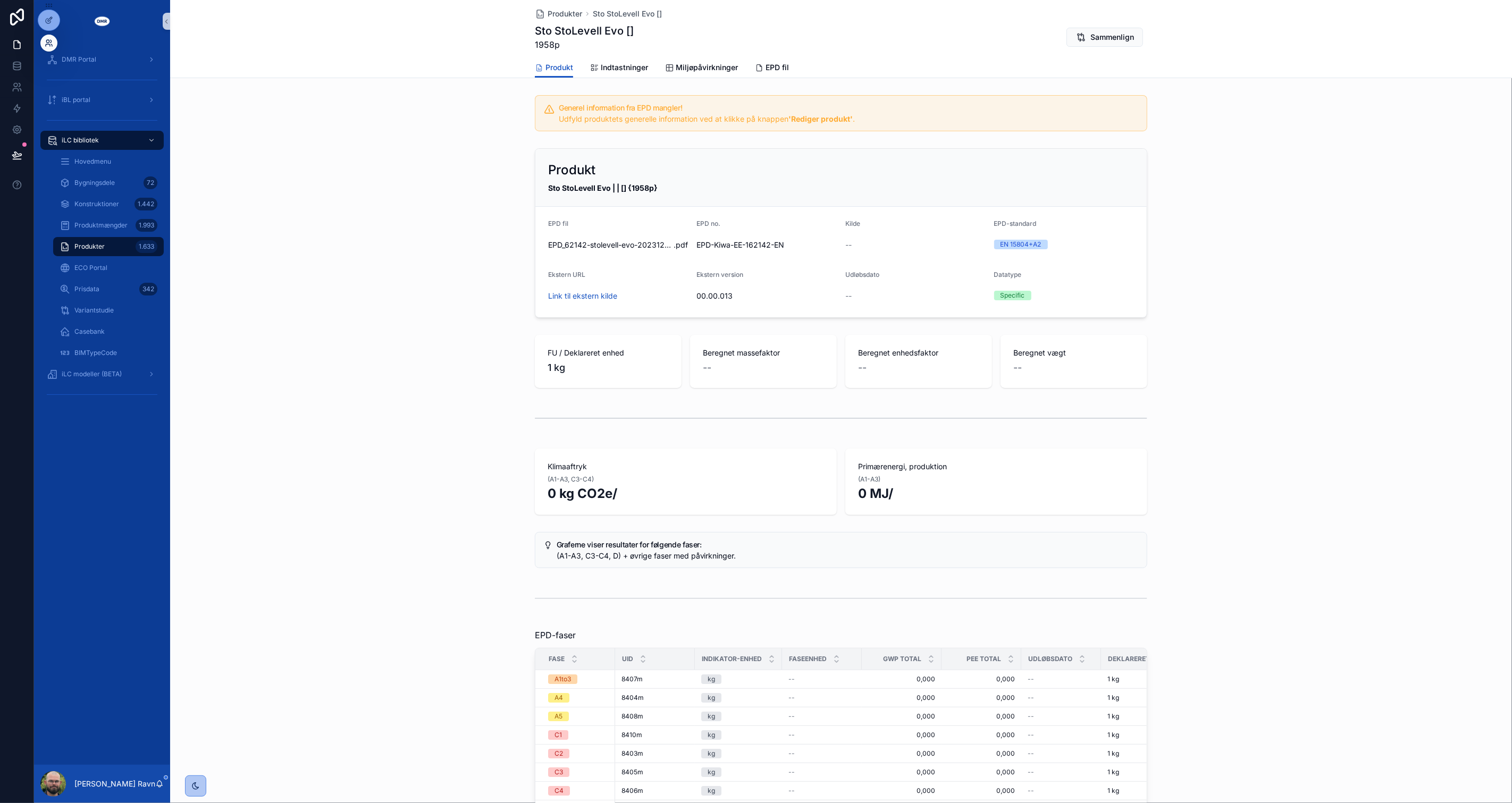
click at [50, 44] on icon at bounding box center [49, 43] width 8 height 8
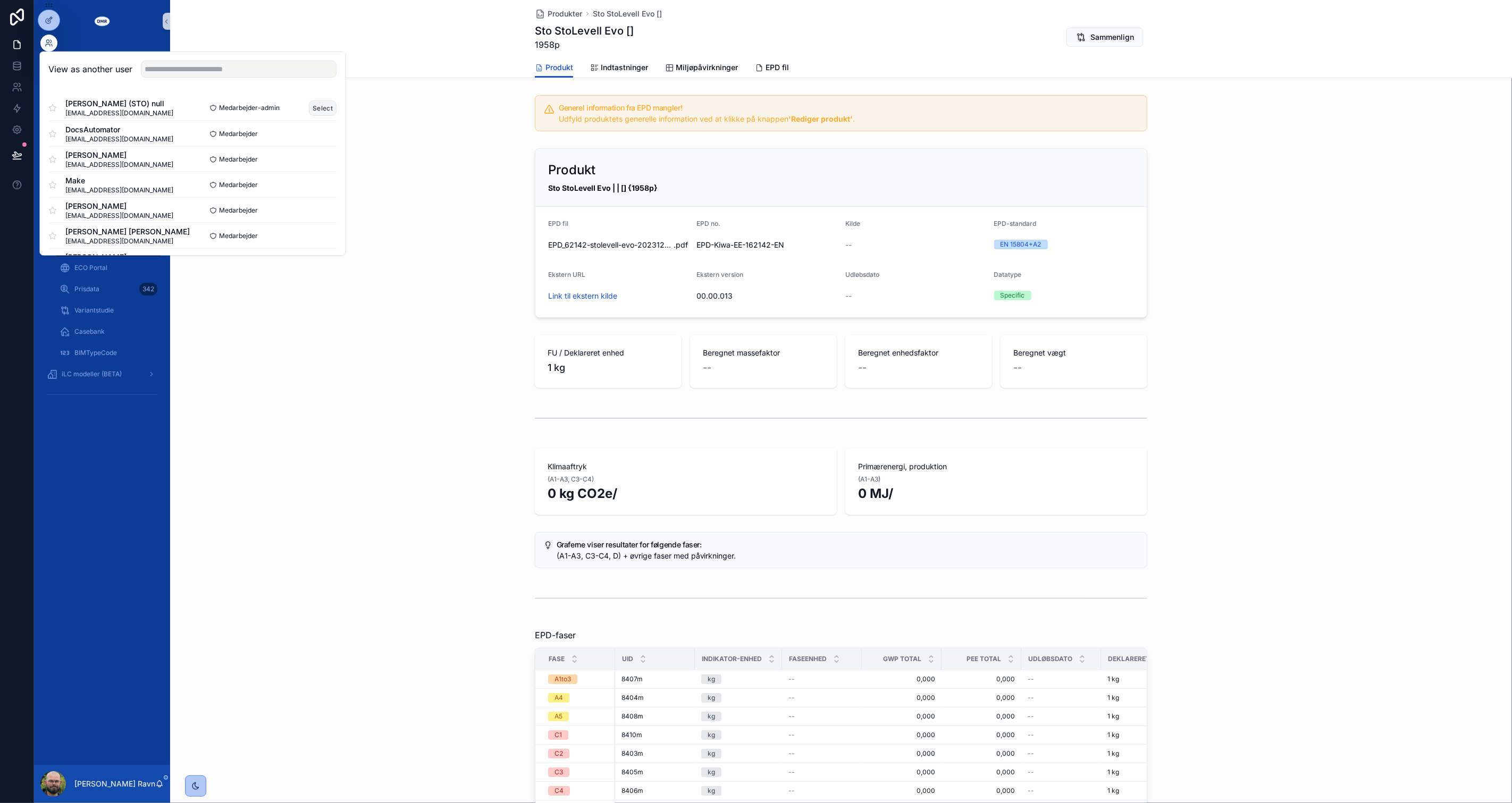
click at [309, 106] on button "Select" at bounding box center [323, 107] width 28 height 16
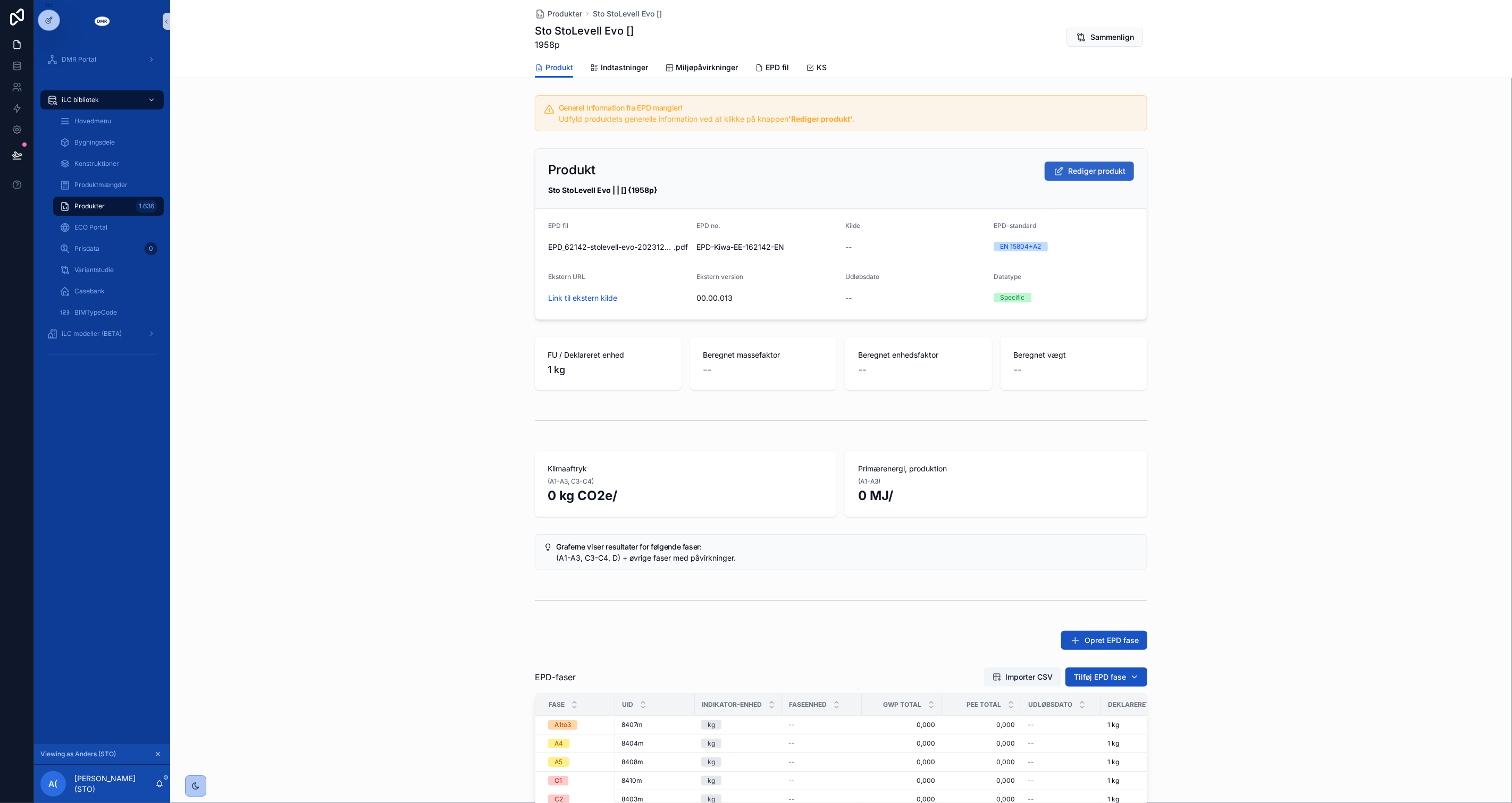
click at [1099, 172] on span "Rediger produkt" at bounding box center [1096, 171] width 57 height 10
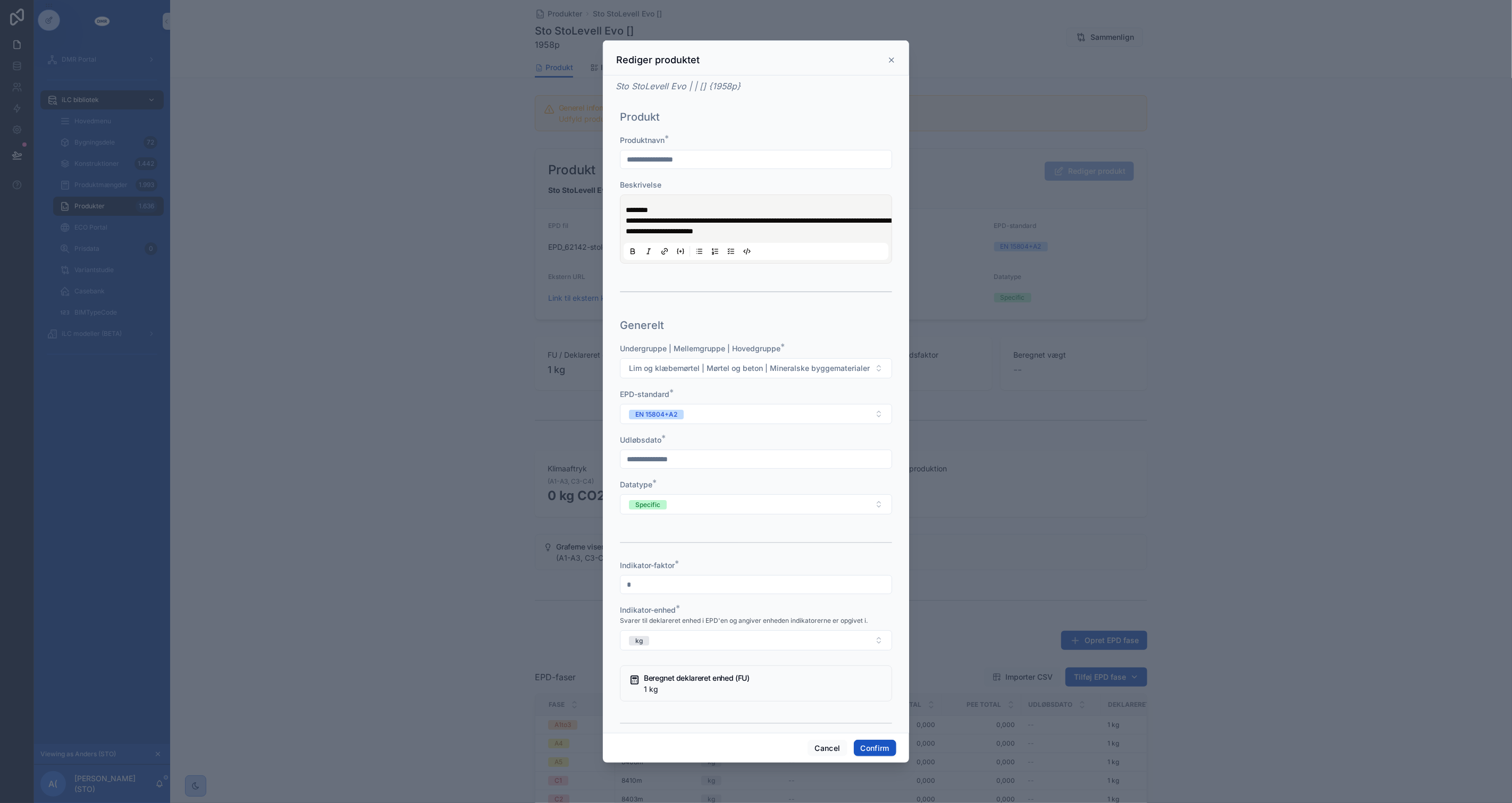
click at [718, 461] on input "text" at bounding box center [756, 459] width 271 height 15
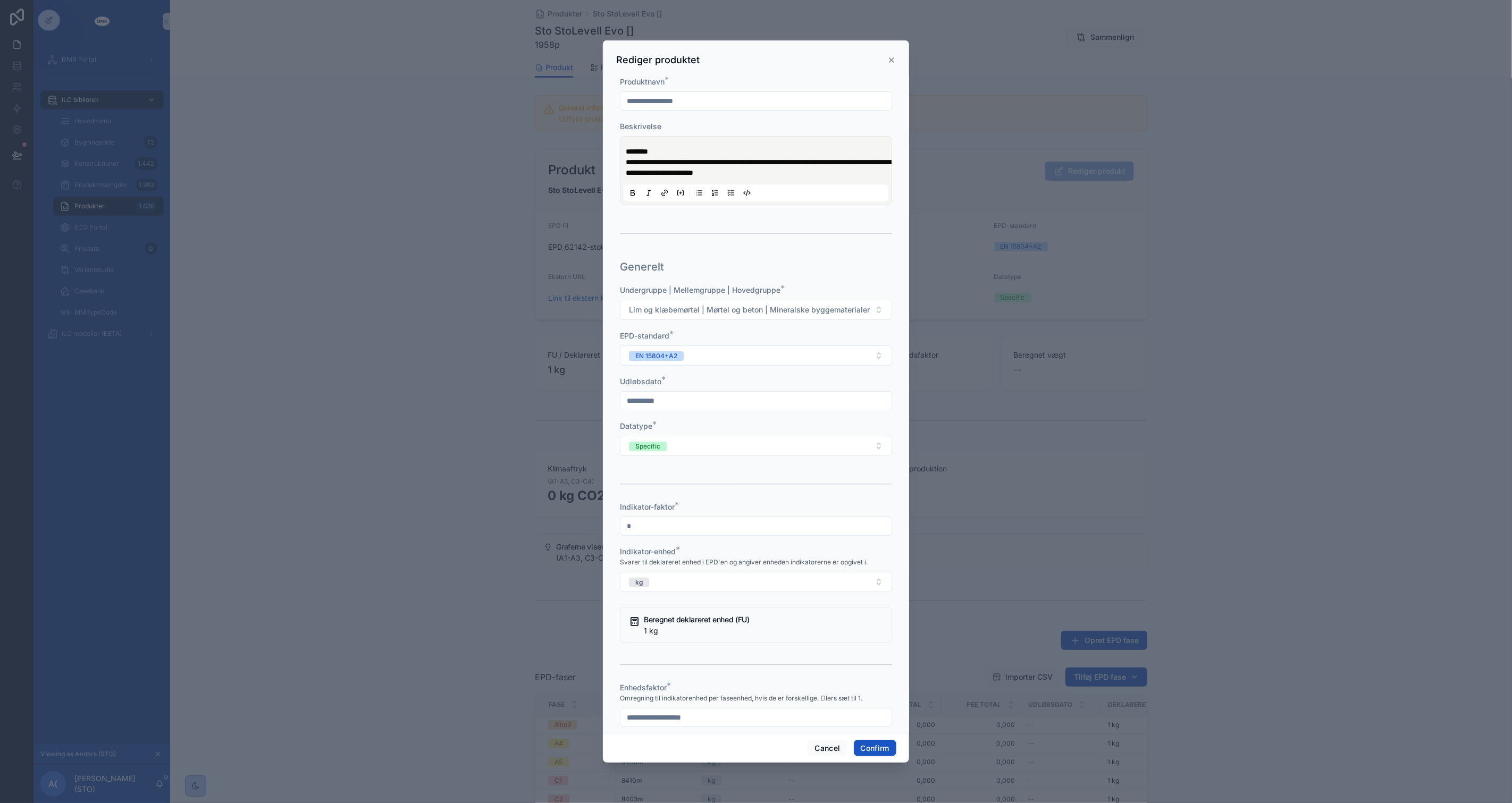
scroll to position [177, 0]
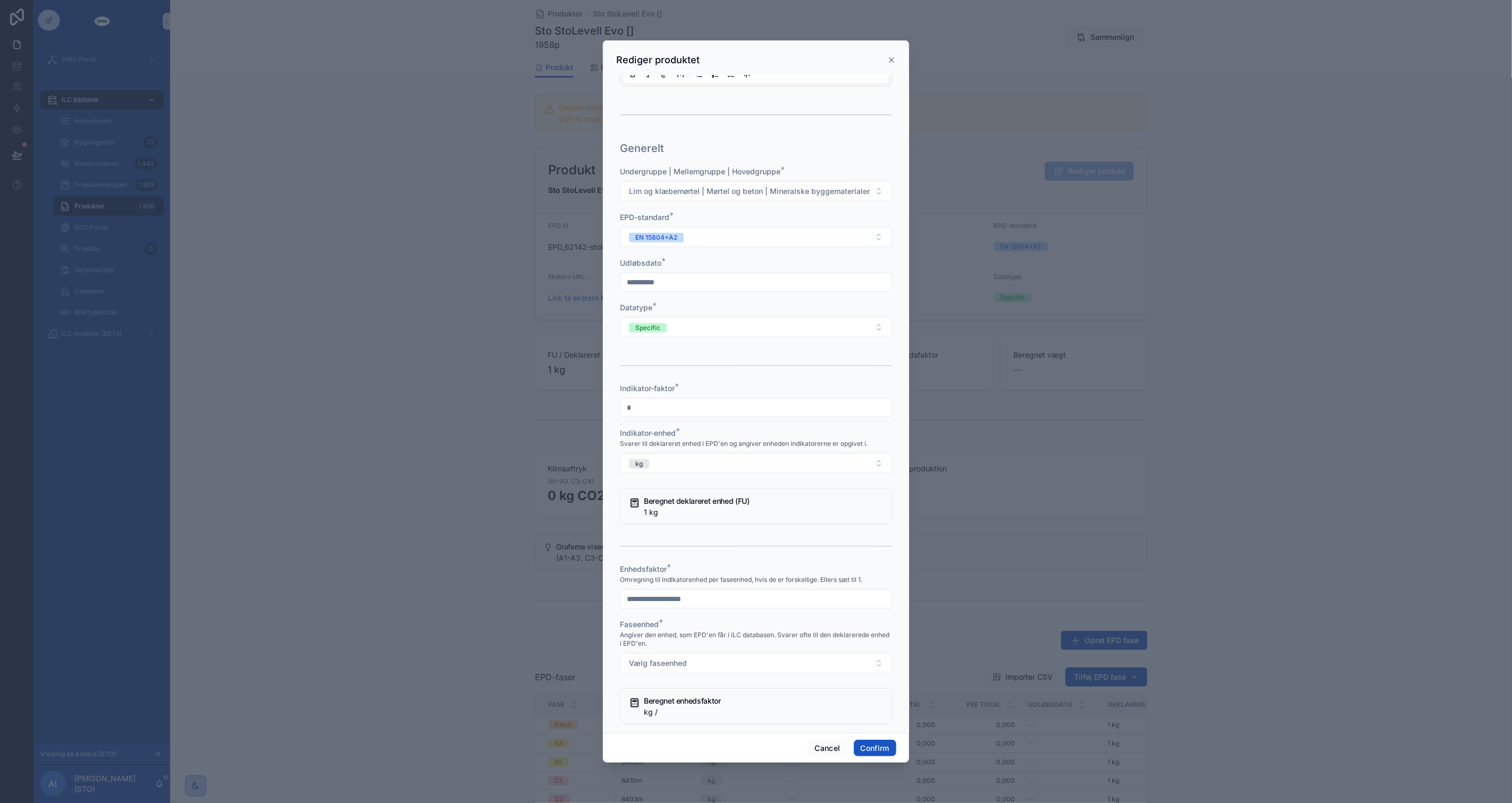
type input "**********"
click at [716, 606] on div at bounding box center [756, 599] width 273 height 19
click at [717, 603] on input "text" at bounding box center [756, 599] width 271 height 15
click at [757, 564] on div "Enhedsfaktor *" at bounding box center [756, 569] width 273 height 10
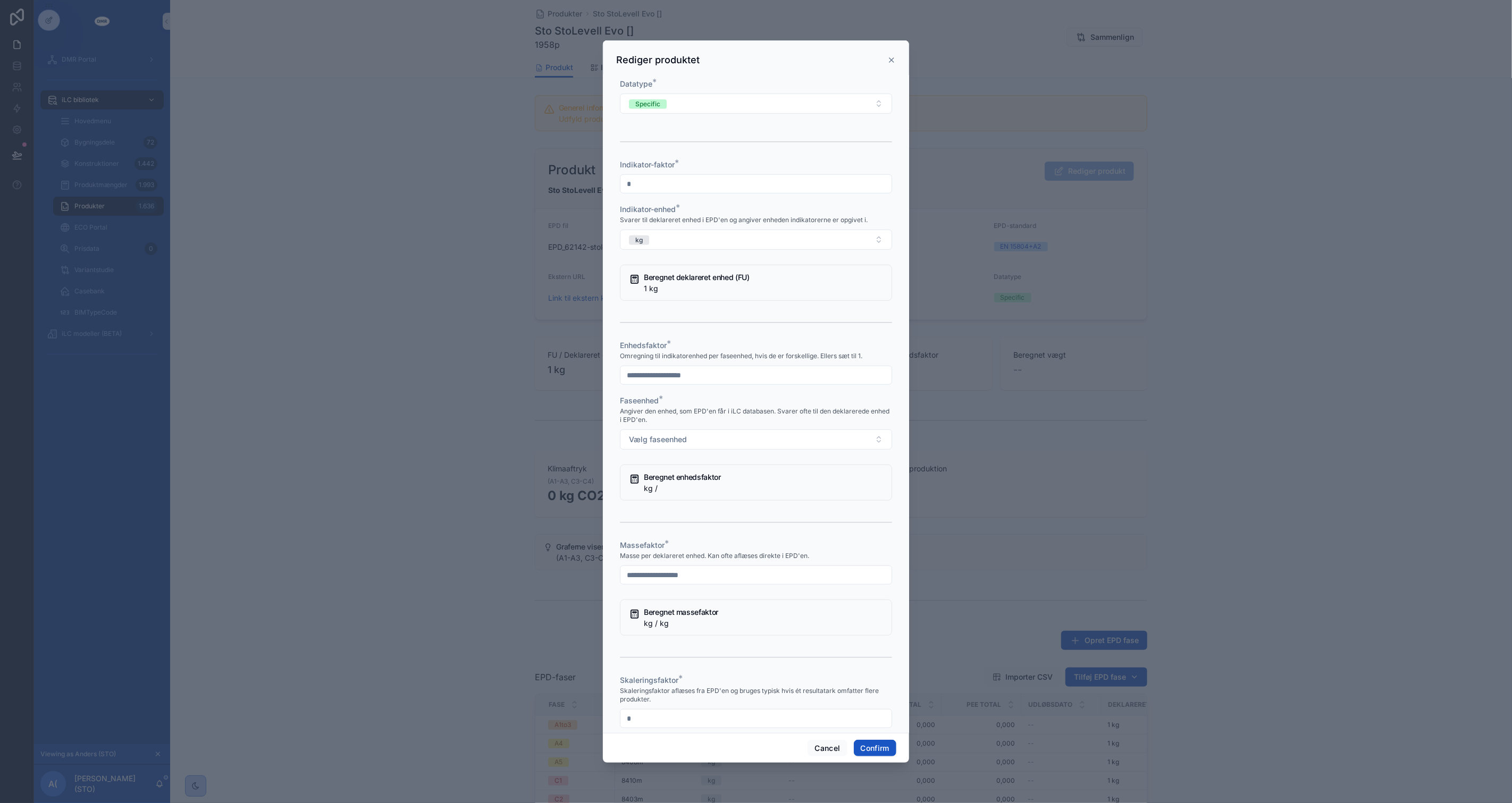
scroll to position [413, 0]
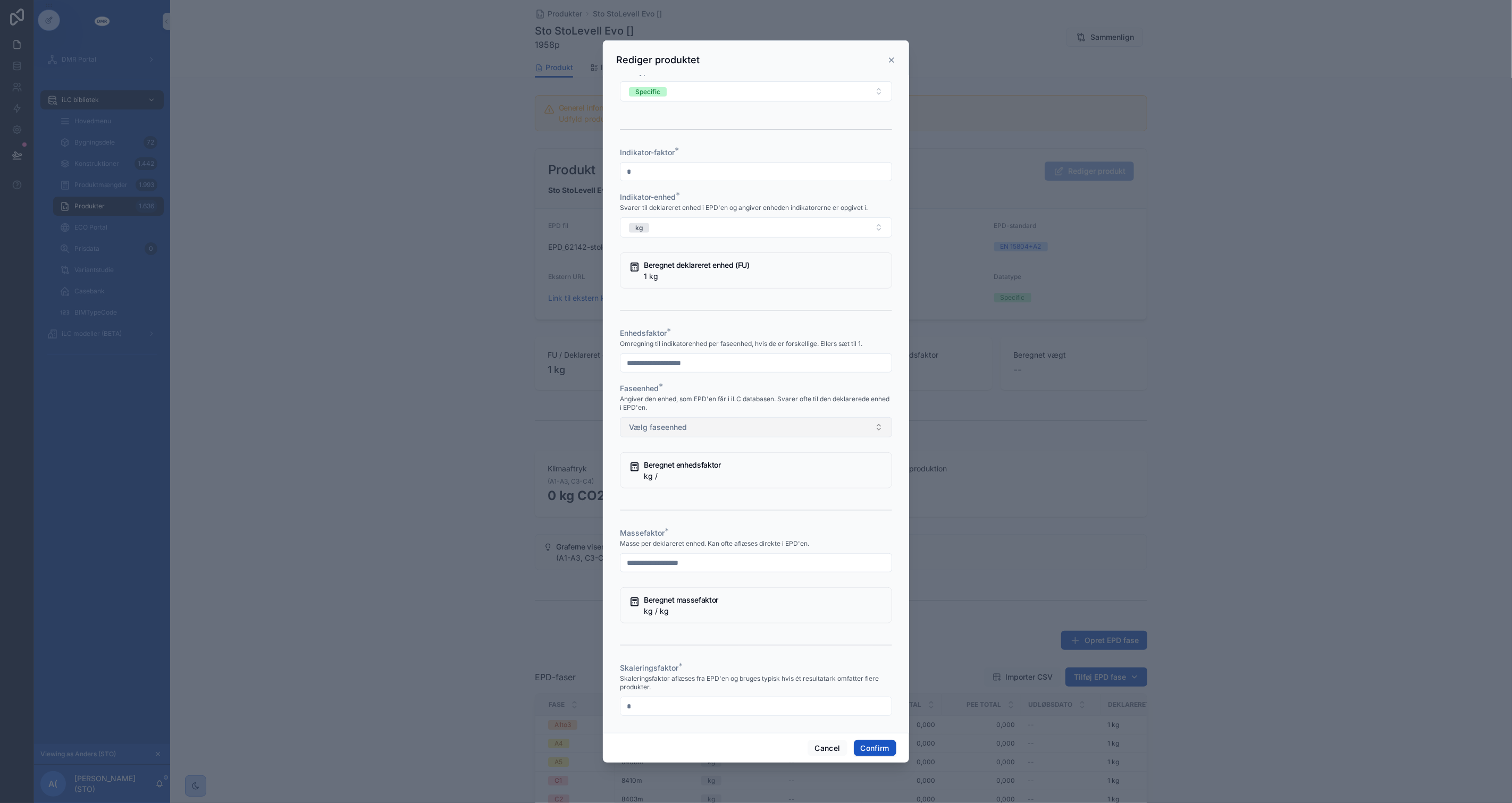
click at [710, 420] on button "Vælg faseenhed" at bounding box center [756, 428] width 273 height 21
click at [688, 469] on div "kg" at bounding box center [752, 468] width 258 height 16
click at [699, 377] on div "**********" at bounding box center [756, 328] width 273 height 796
click at [703, 361] on input "text" at bounding box center [756, 363] width 271 height 15
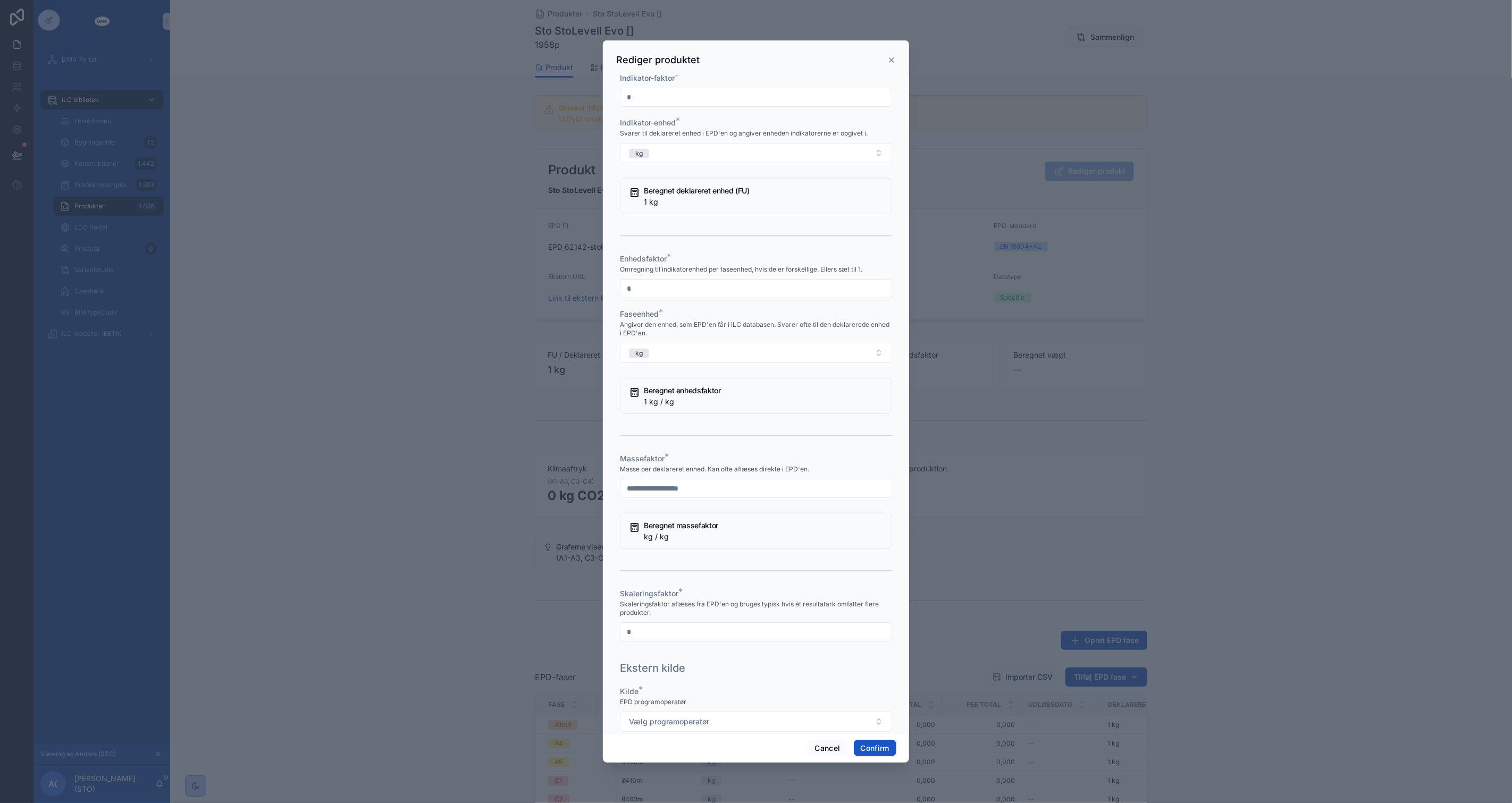
scroll to position [531, 0]
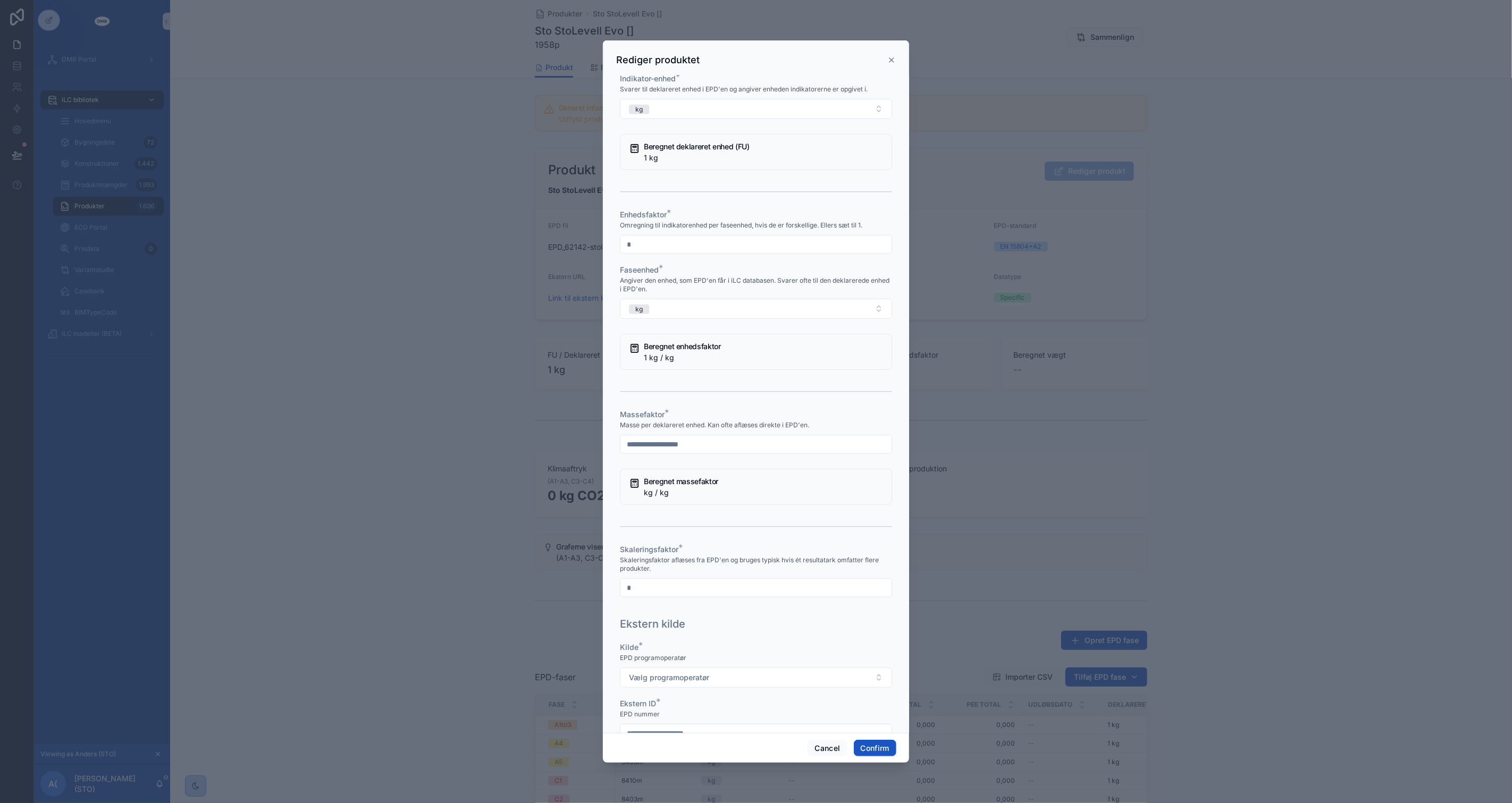
type input "*"
click at [686, 446] on input "text" at bounding box center [756, 444] width 271 height 15
type input "*"
click at [686, 420] on div "Masse per deklareret enhed. Kan ofte aflæses direkte i EPD'en." at bounding box center [756, 425] width 273 height 10
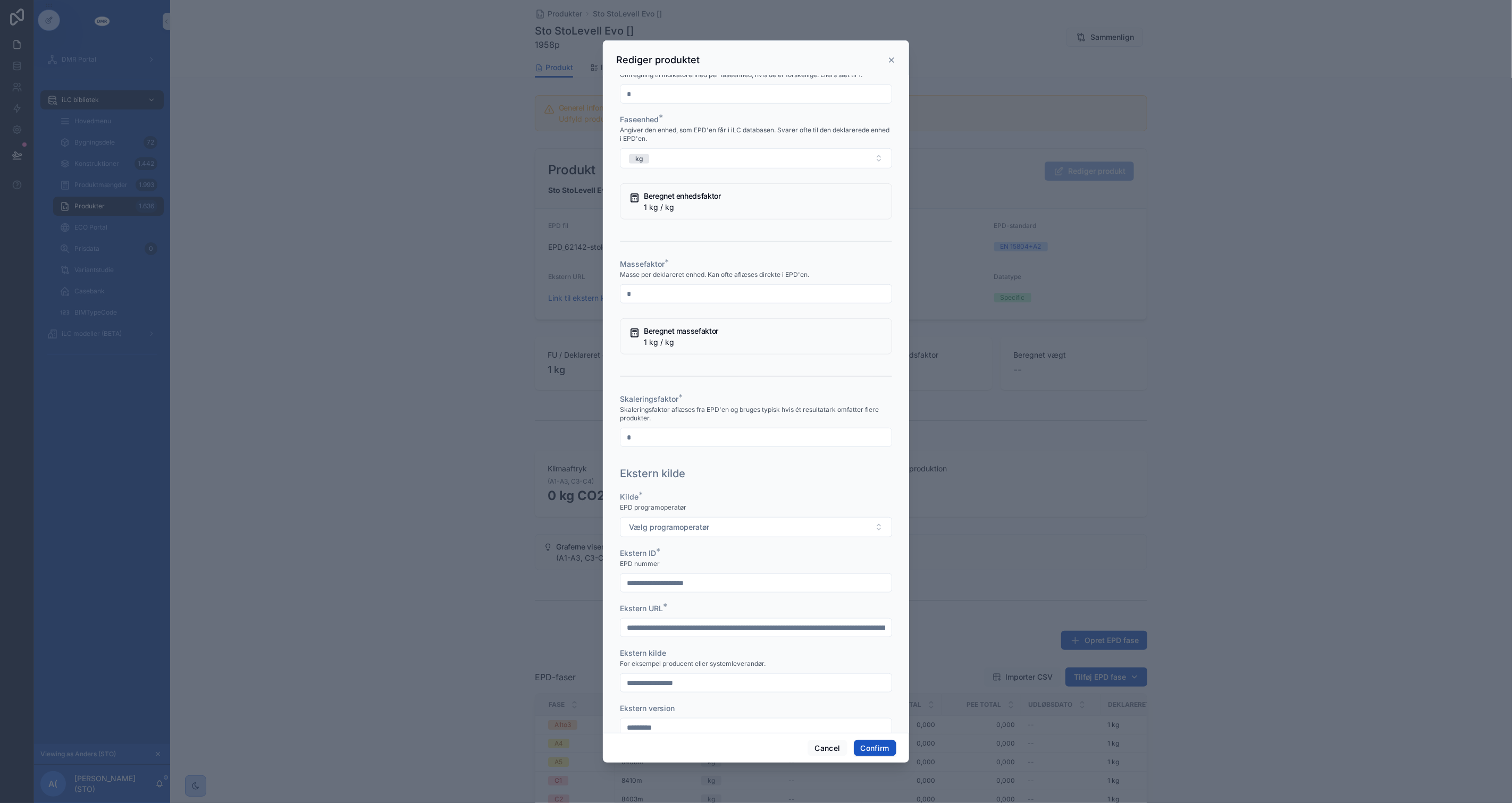
scroll to position [708, 0]
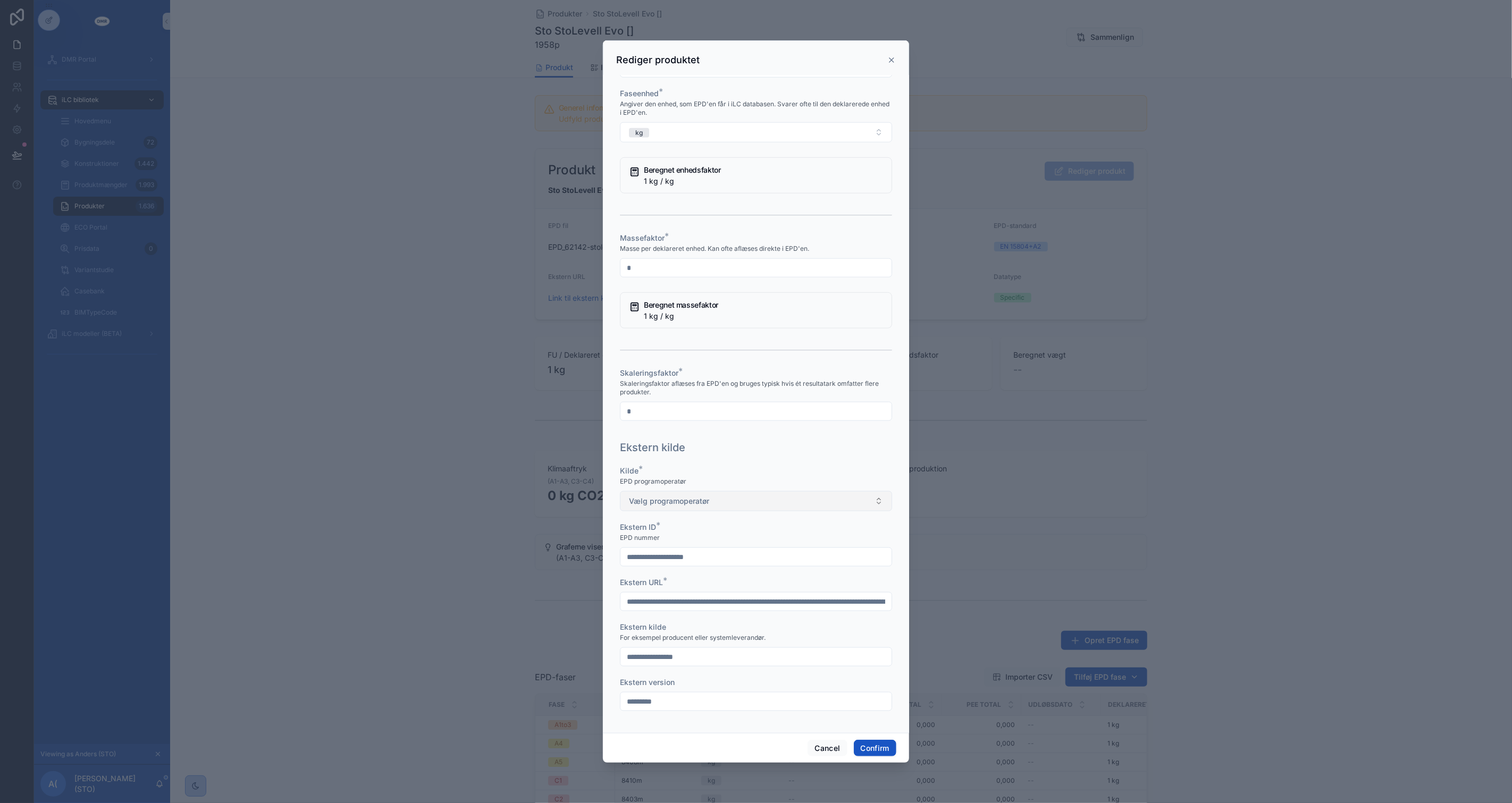
click at [714, 498] on button "Vælg programoperatør" at bounding box center [756, 501] width 273 height 21
click at [718, 607] on div "Øvrig programoperatør" at bounding box center [752, 606] width 258 height 16
click at [754, 654] on input "**********" at bounding box center [756, 657] width 271 height 15
click at [626, 655] on input "**********" at bounding box center [756, 657] width 271 height 15
type input "**********"
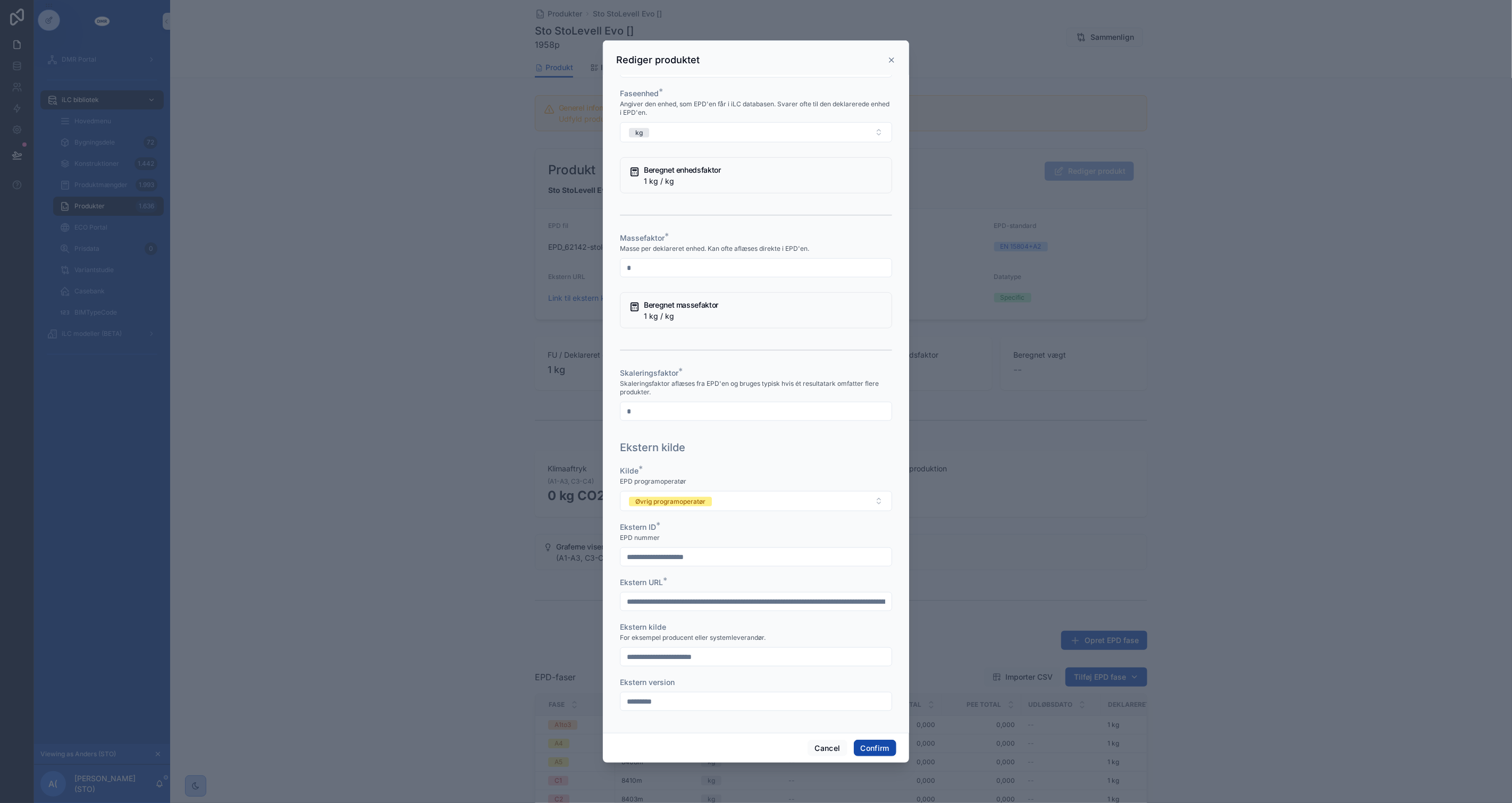
click at [880, 750] on button "Confirm" at bounding box center [875, 749] width 43 height 17
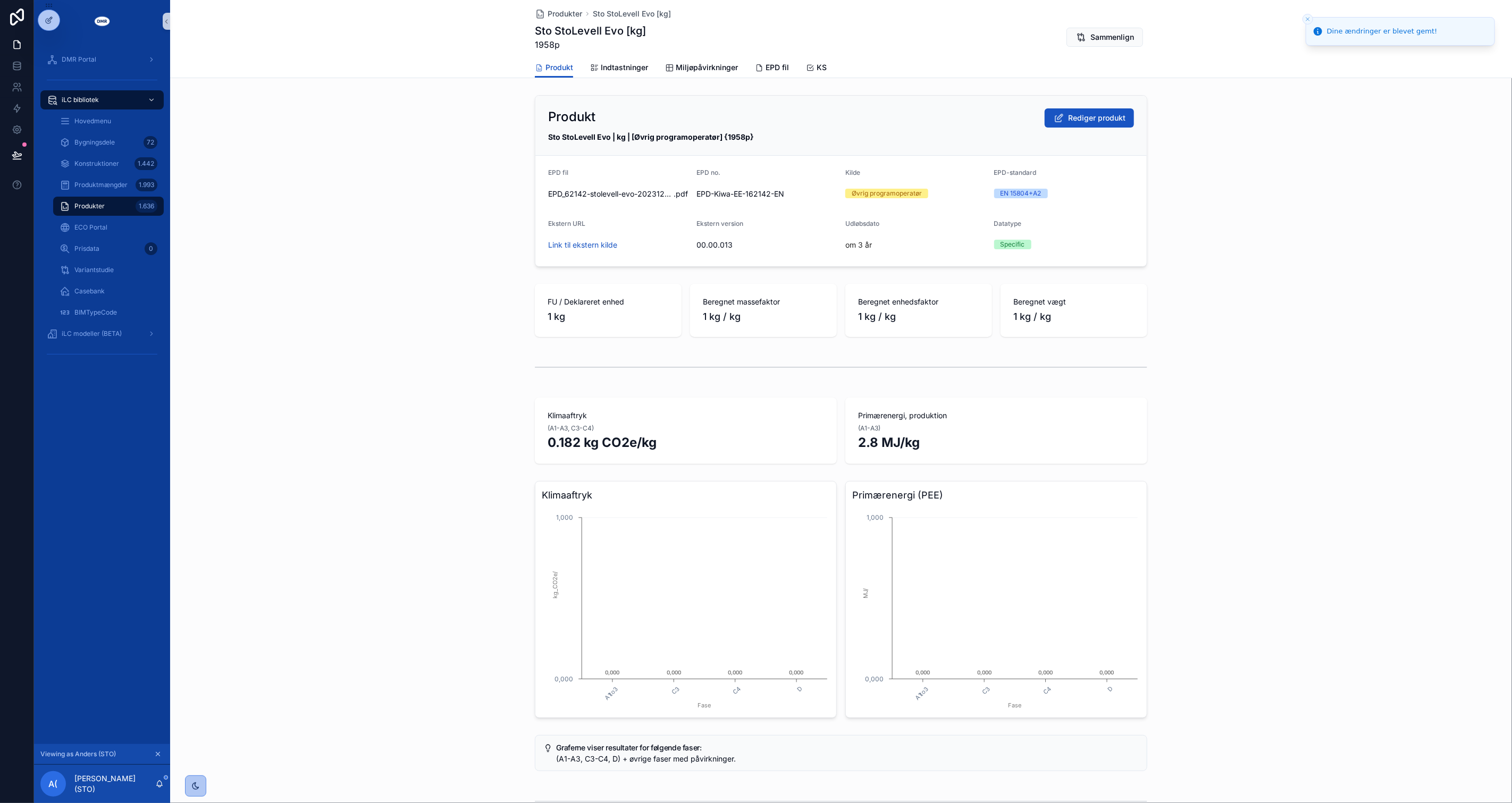
click at [397, 435] on div "Klimaaftryk (A1-A3, C3-C4) 0.182 kg CO2e/kg Primærenergi, produktion (A1-A3) 2.…" at bounding box center [841, 430] width 1342 height 75
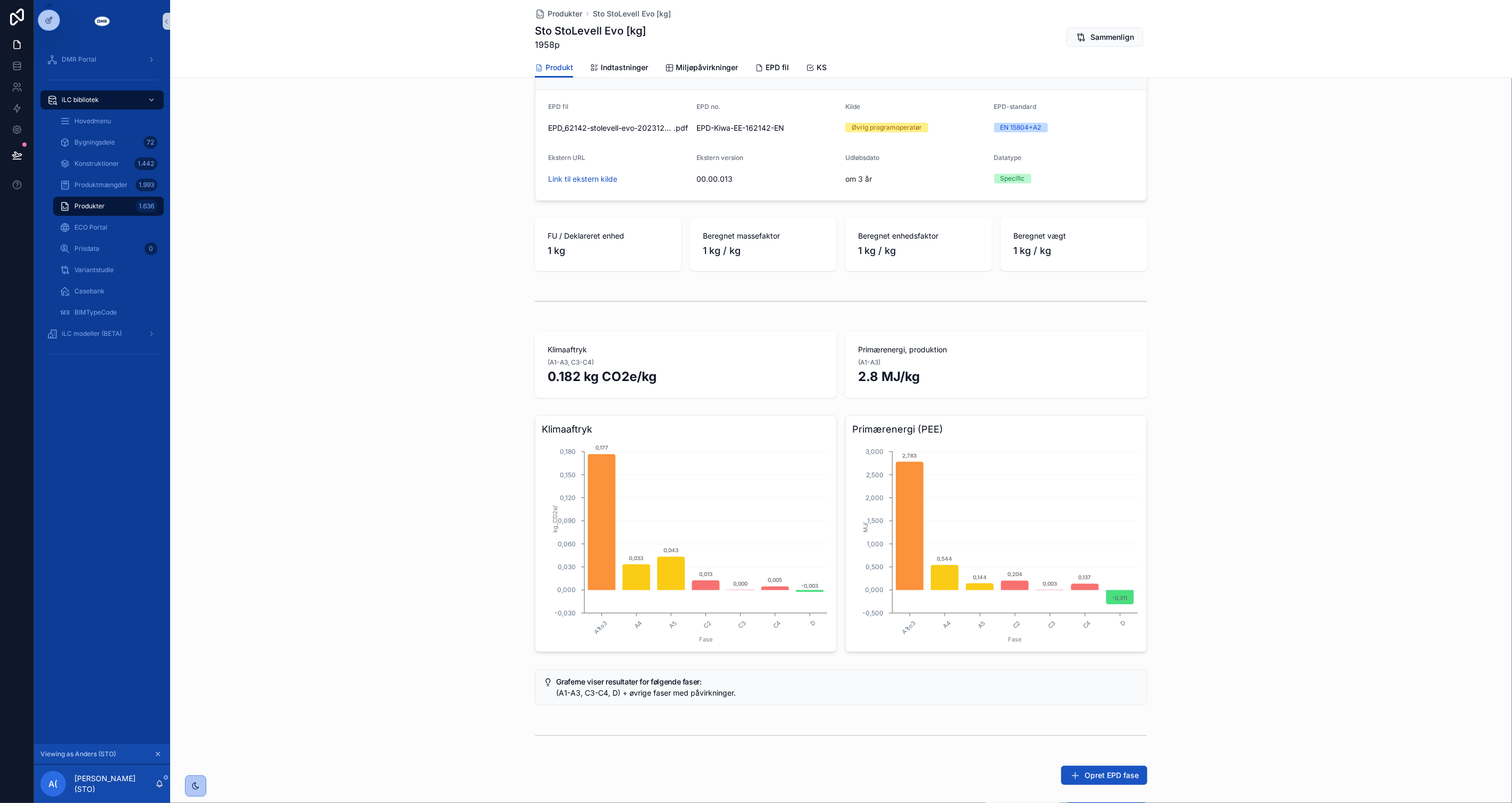
scroll to position [59, 0]
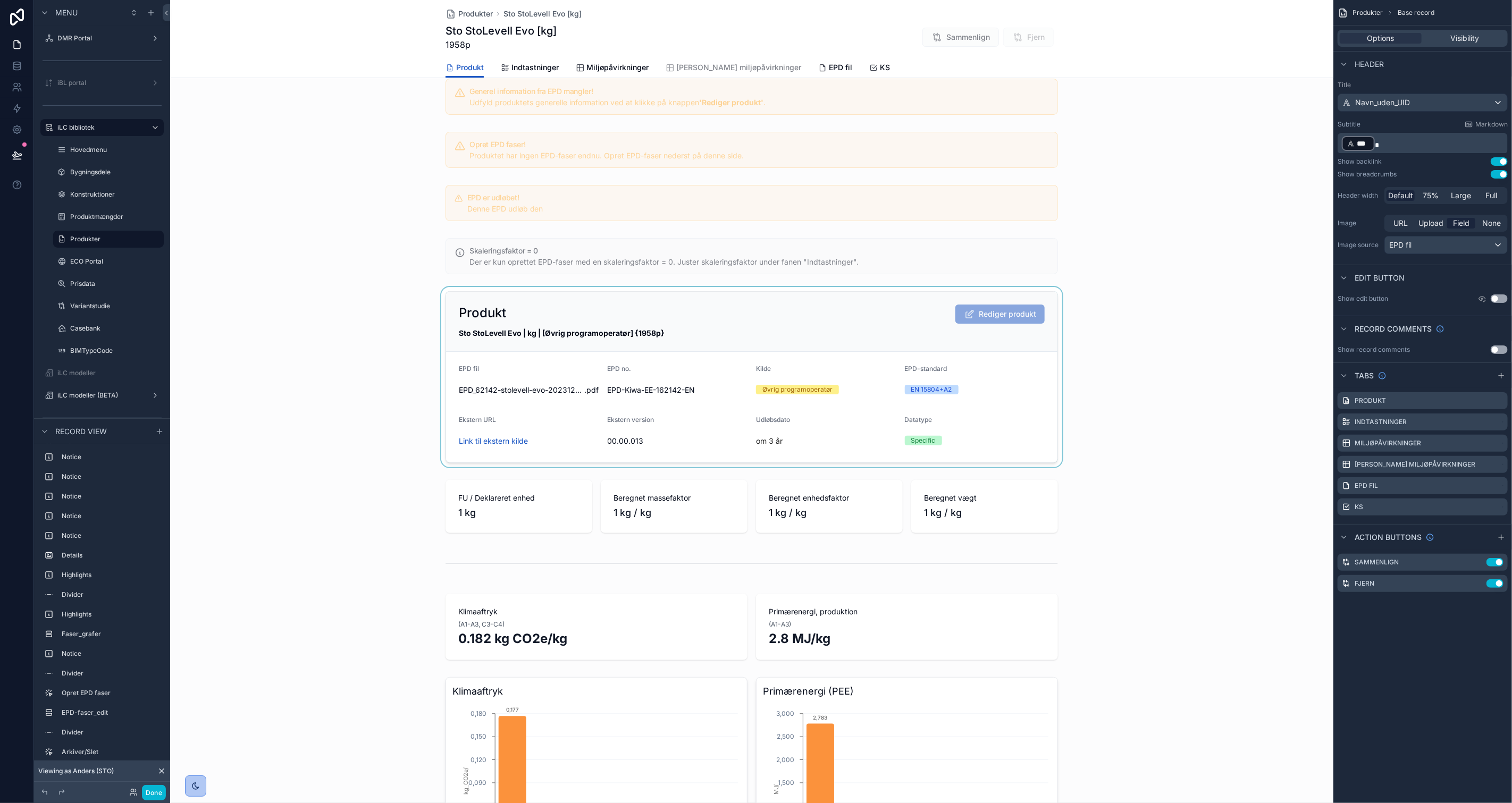
click at [935, 343] on div "scrollable content" at bounding box center [752, 376] width 1164 height 180
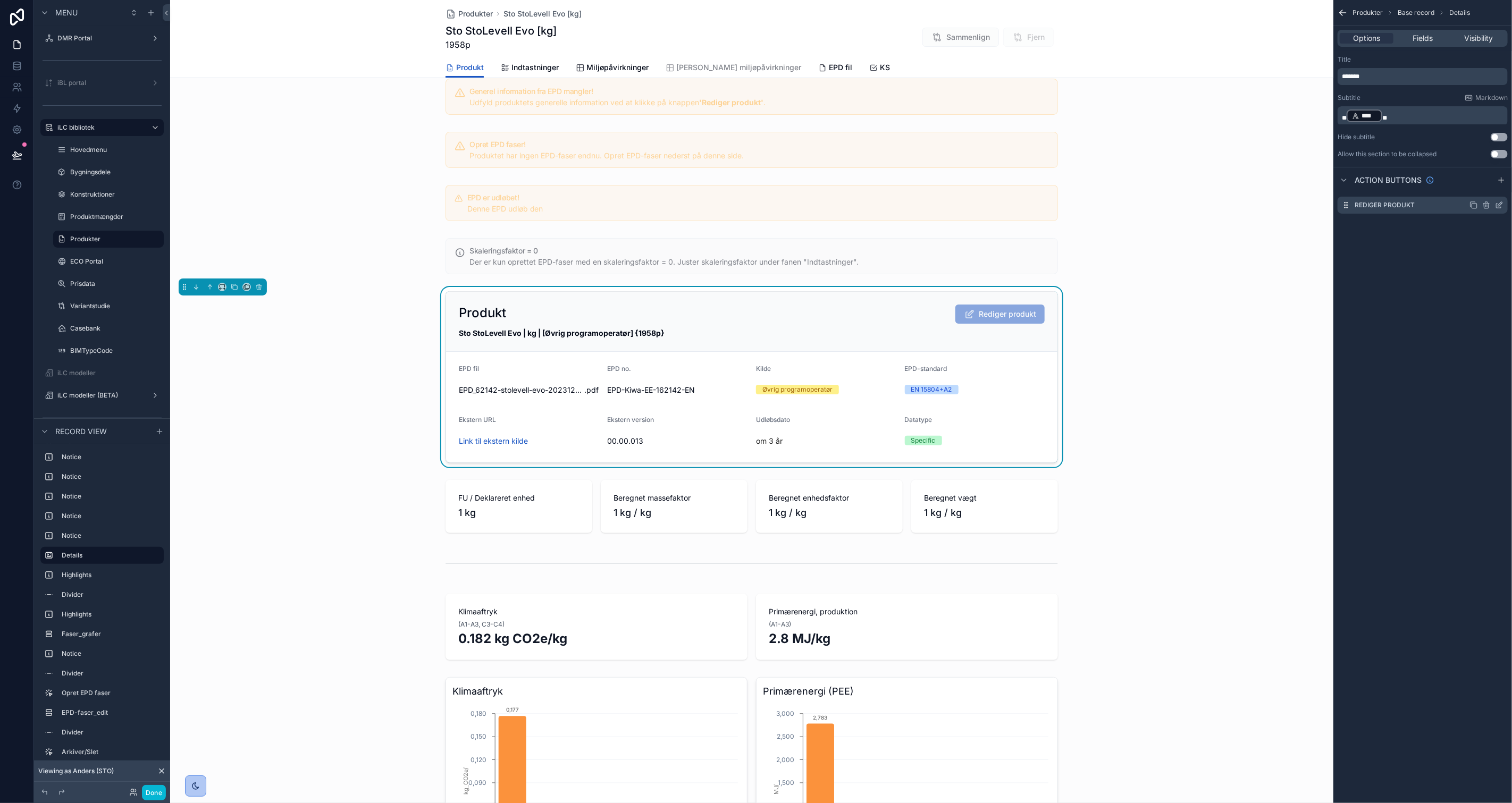
click at [1497, 204] on icon "scrollable content" at bounding box center [1499, 204] width 8 height 8
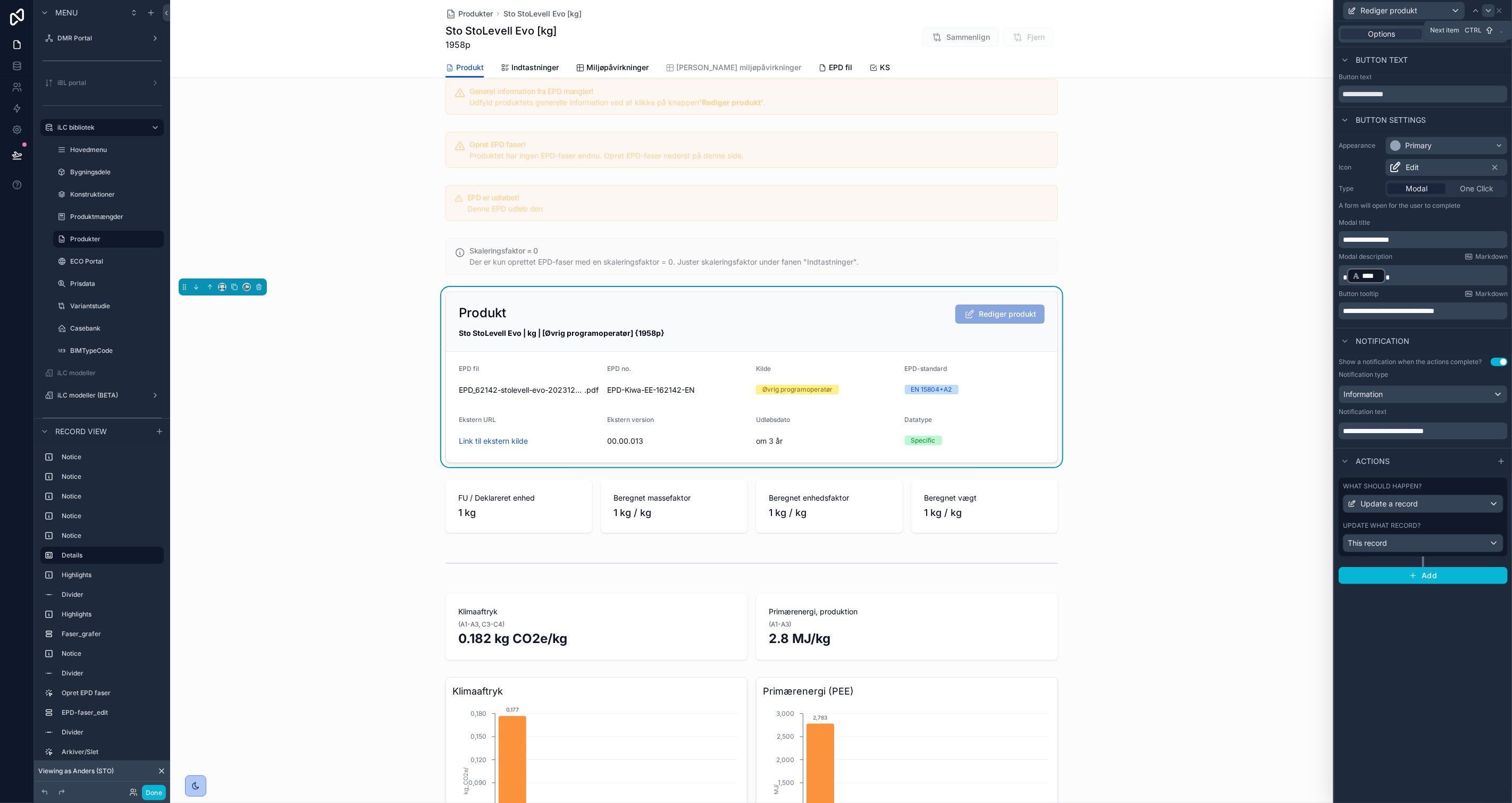
click at [1486, 8] on icon at bounding box center [1489, 10] width 8 height 8
click at [1463, 31] on span "Visibility" at bounding box center [1465, 34] width 29 height 10
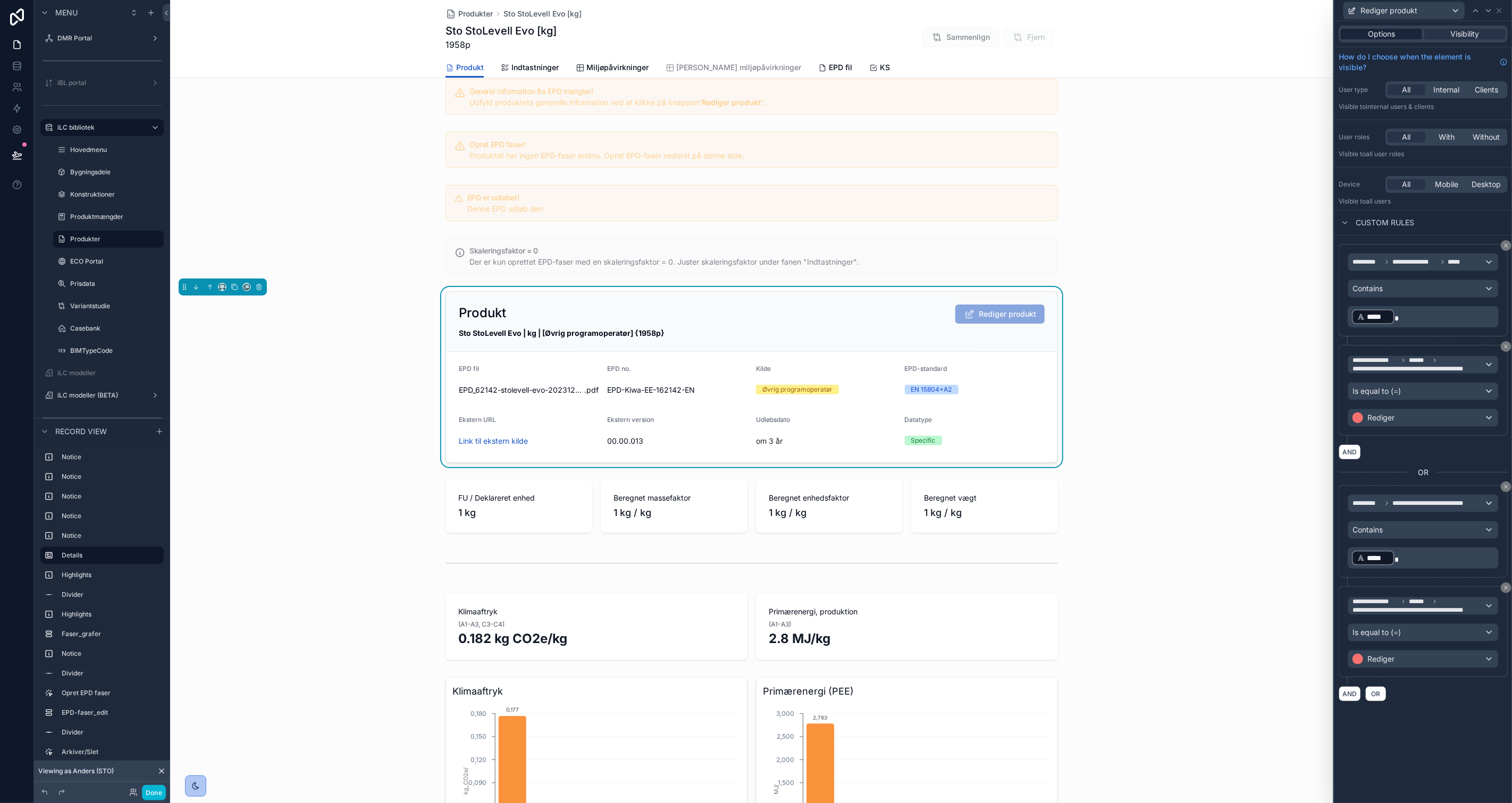
click at [1379, 37] on span "Options" at bounding box center [1381, 34] width 27 height 10
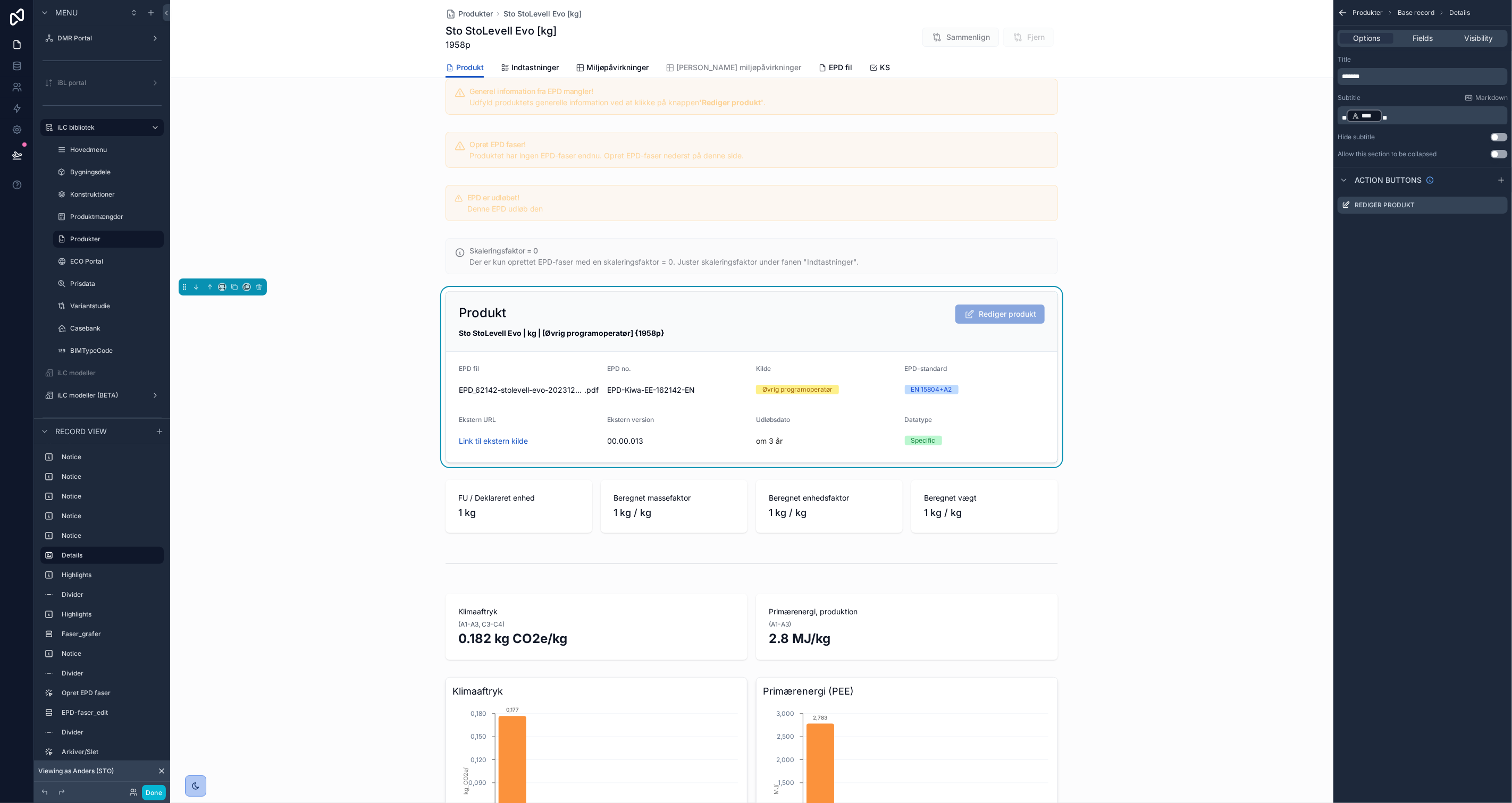
click at [1463, 234] on div "Produkter Base record Details Options Fields Visibility Title ******* Subtitle …" at bounding box center [1422, 120] width 178 height 239
click at [1501, 316] on div "Produkter Base record Details Options Fields Visibility Title ******* Subtitle …" at bounding box center [1422, 402] width 178 height 803
click at [1017, 312] on span "Rediger produkt" at bounding box center [1000, 316] width 90 height 9
click at [1118, 300] on div "Produkt Rediger produkt Sto StoLevell Evo | kg | [Øvrig programoperatør] {1958p…" at bounding box center [752, 376] width 1164 height 180
drag, startPoint x: 1117, startPoint y: 300, endPoint x: 1123, endPoint y: 301, distance: 6.1
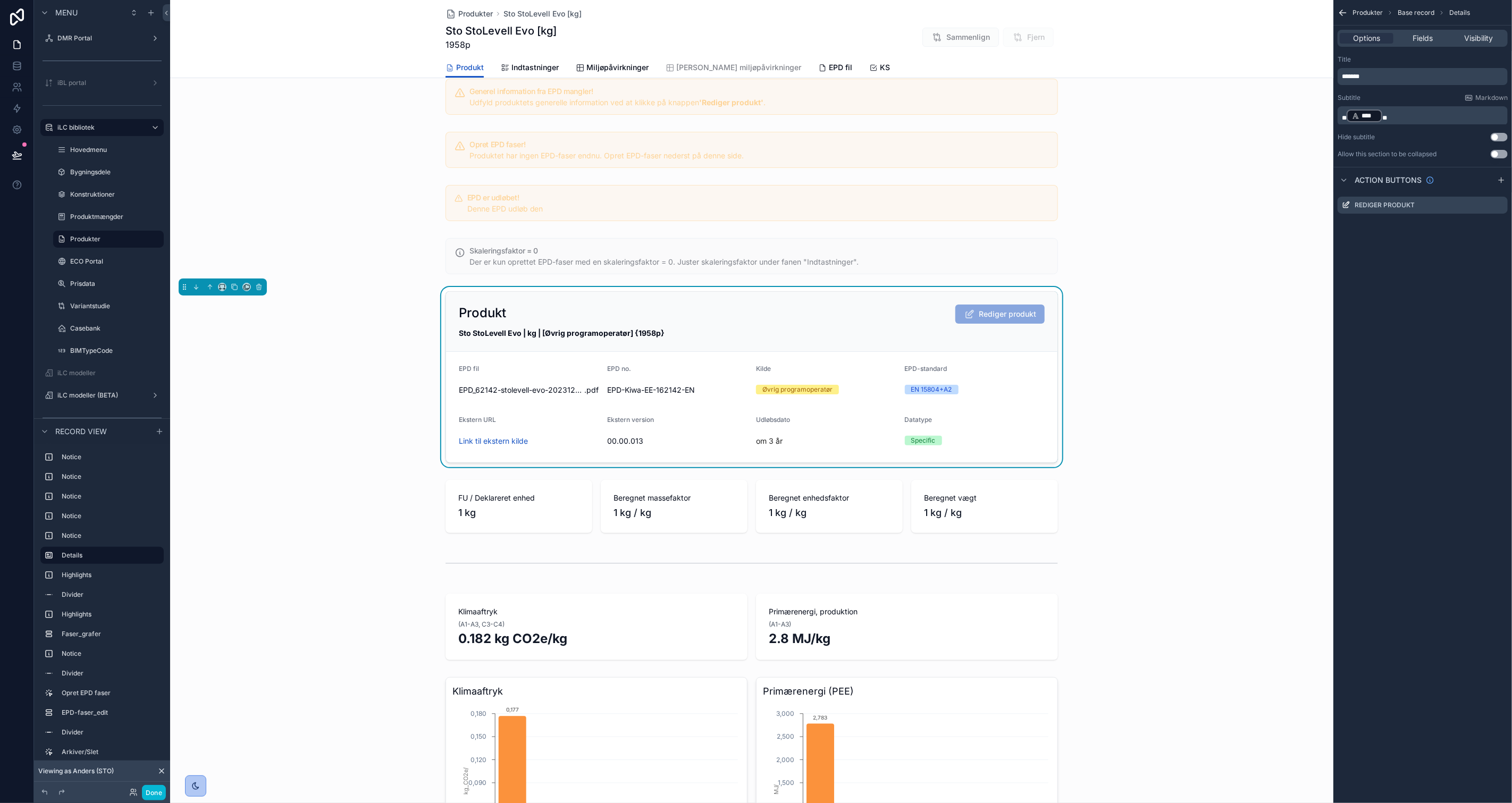
click at [1117, 300] on div "Produkt Rediger produkt Sto StoLevell Evo | kg | [Øvrig programoperatør] {1958p…" at bounding box center [752, 376] width 1164 height 180
click at [324, 458] on div "Produkt Rediger produkt Sto StoLevell Evo | kg | [Øvrig programoperatør] {1958p…" at bounding box center [752, 376] width 1164 height 180
click at [150, 794] on button "Done" at bounding box center [154, 793] width 24 height 16
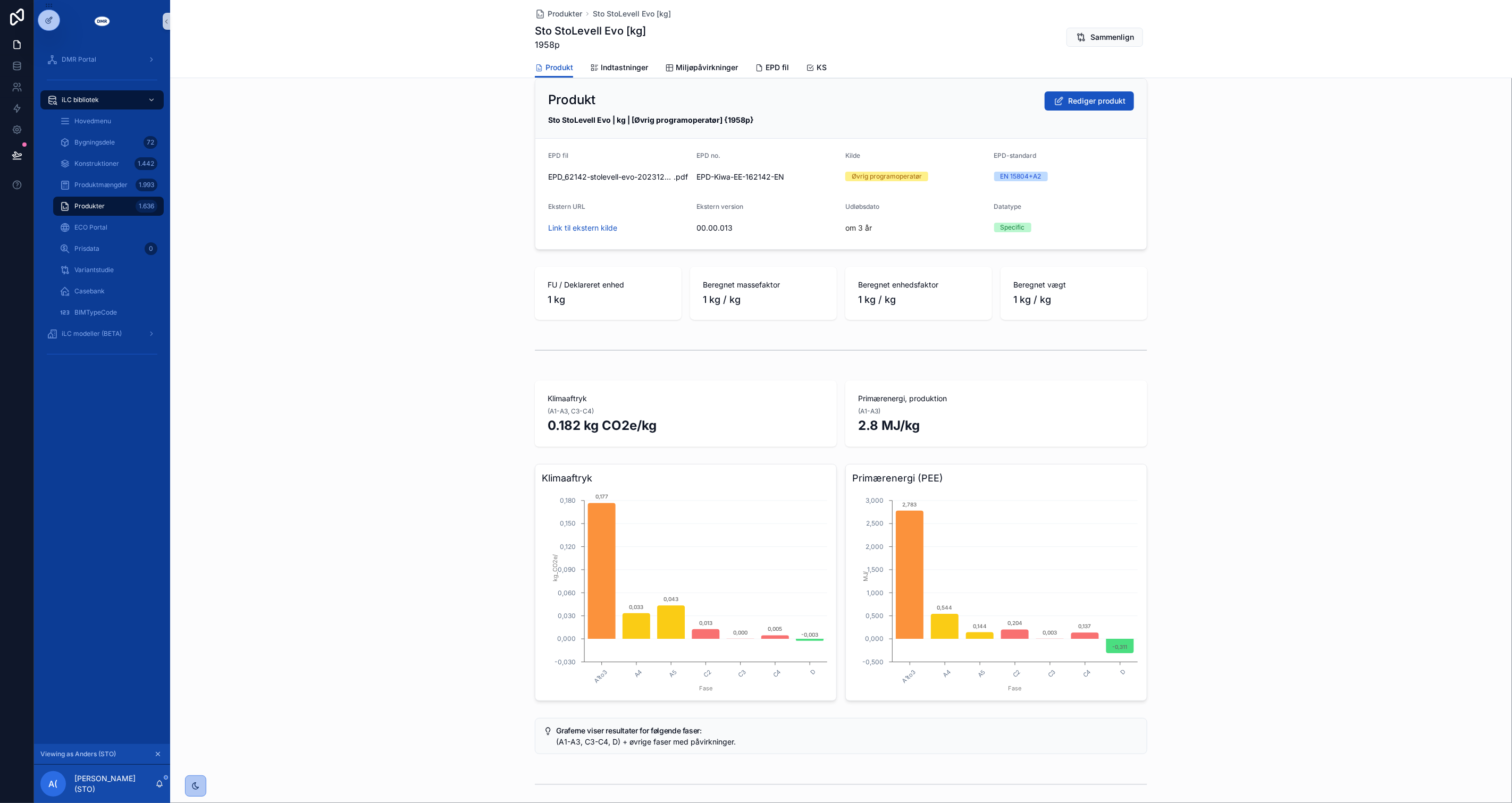
scroll to position [0, 0]
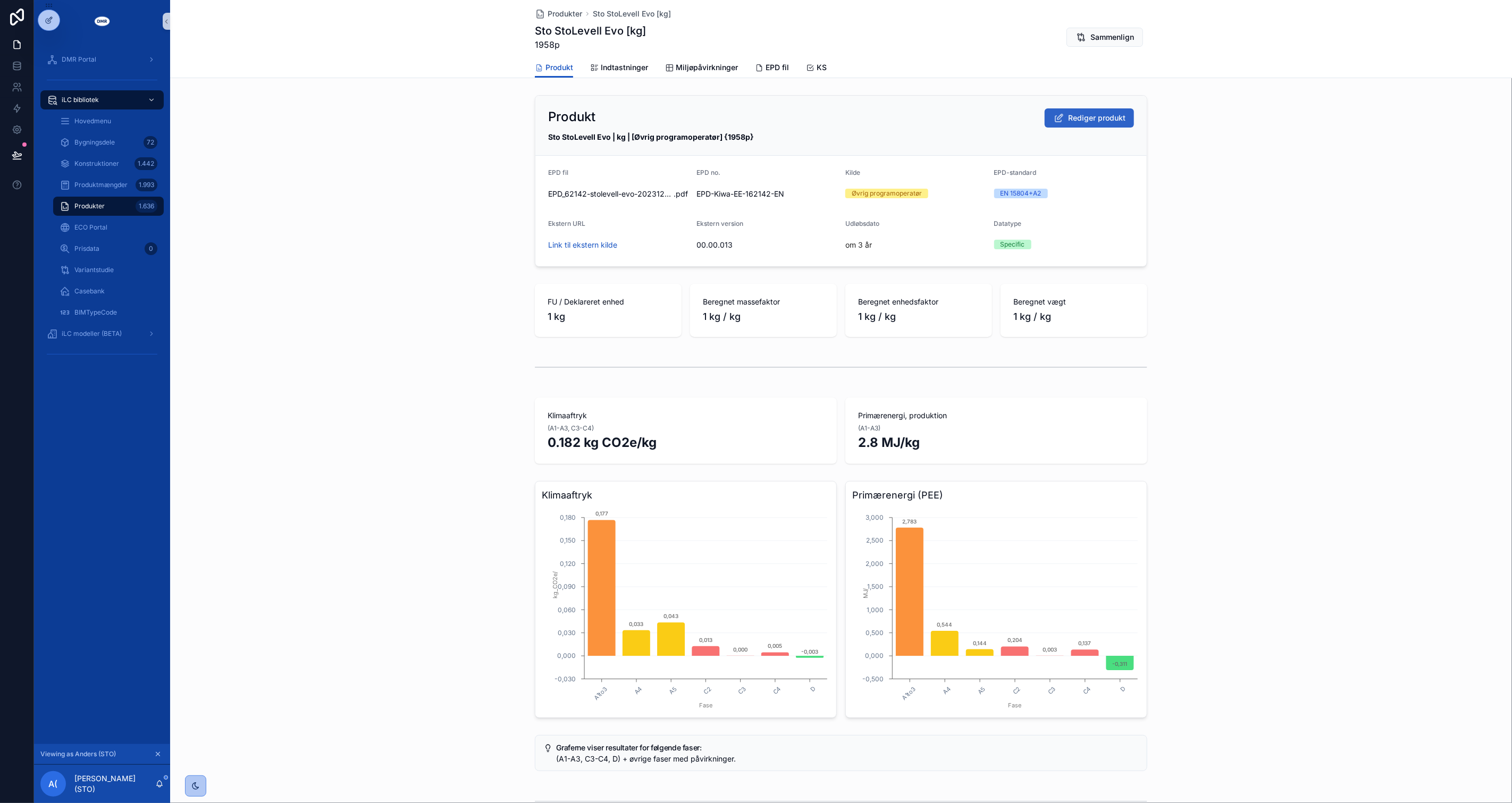
click at [1099, 117] on span "Rediger produkt" at bounding box center [1096, 118] width 57 height 10
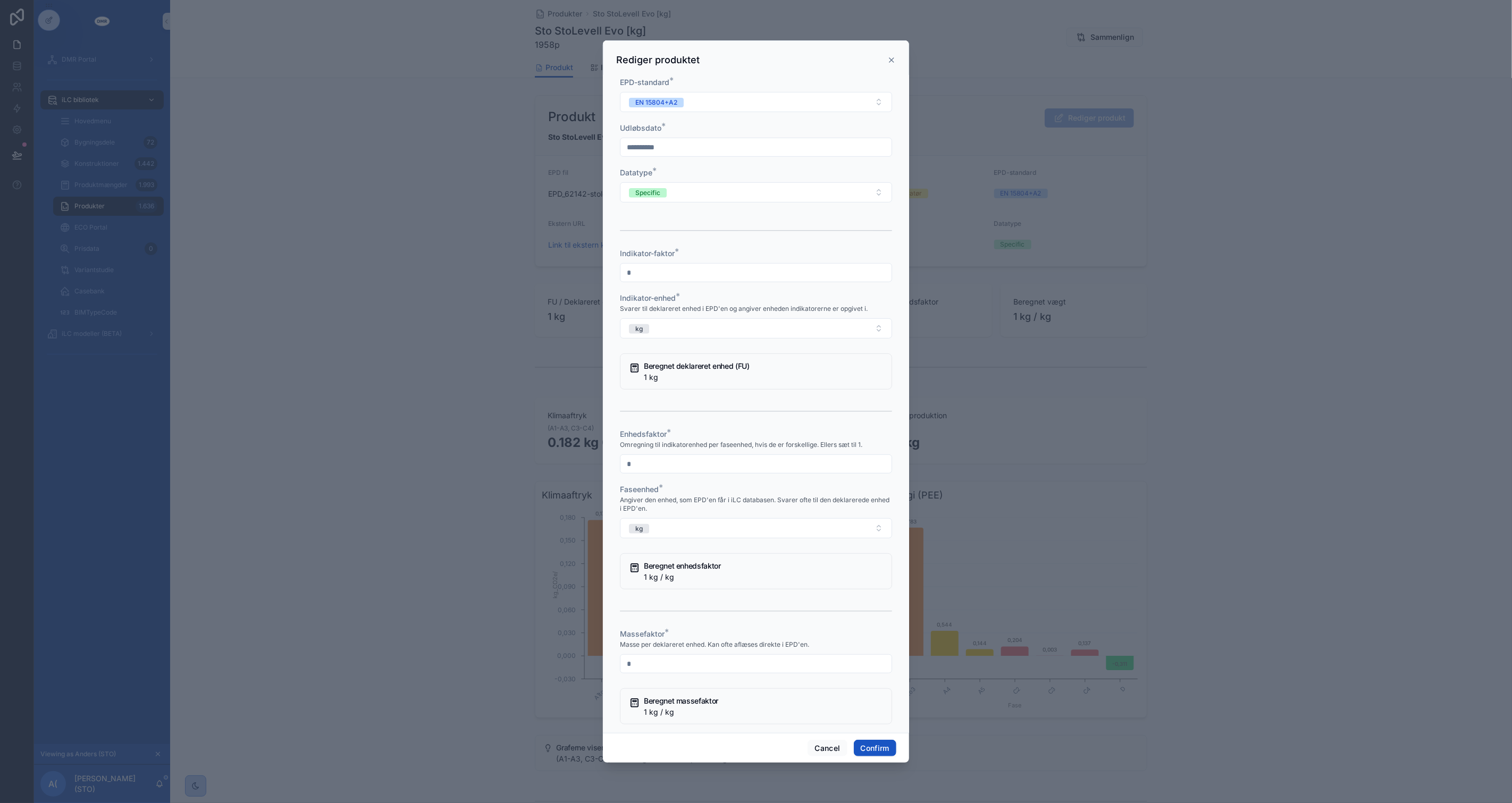
scroll to position [354, 0]
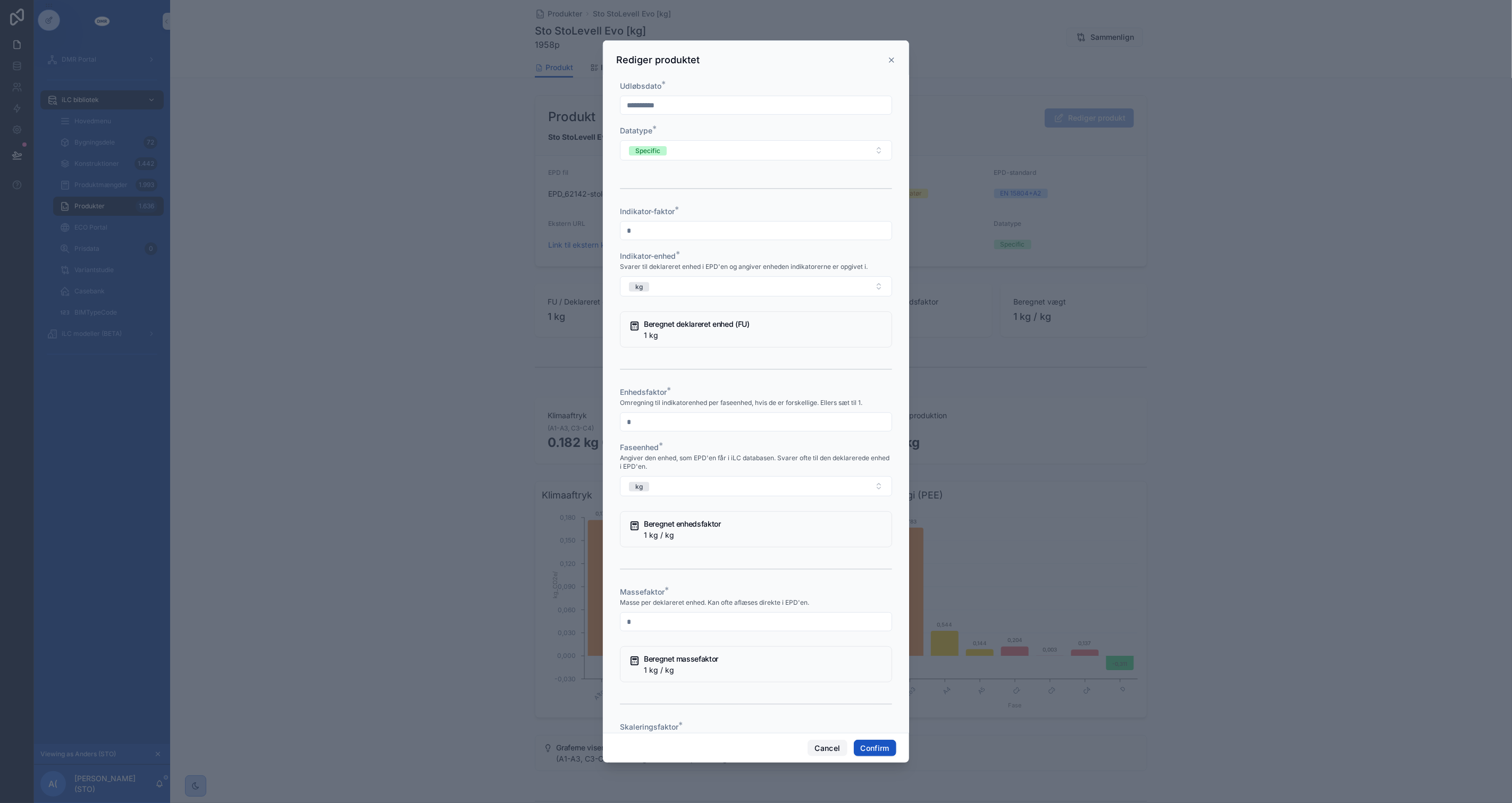
click at [831, 754] on button "Cancel" at bounding box center [827, 749] width 39 height 17
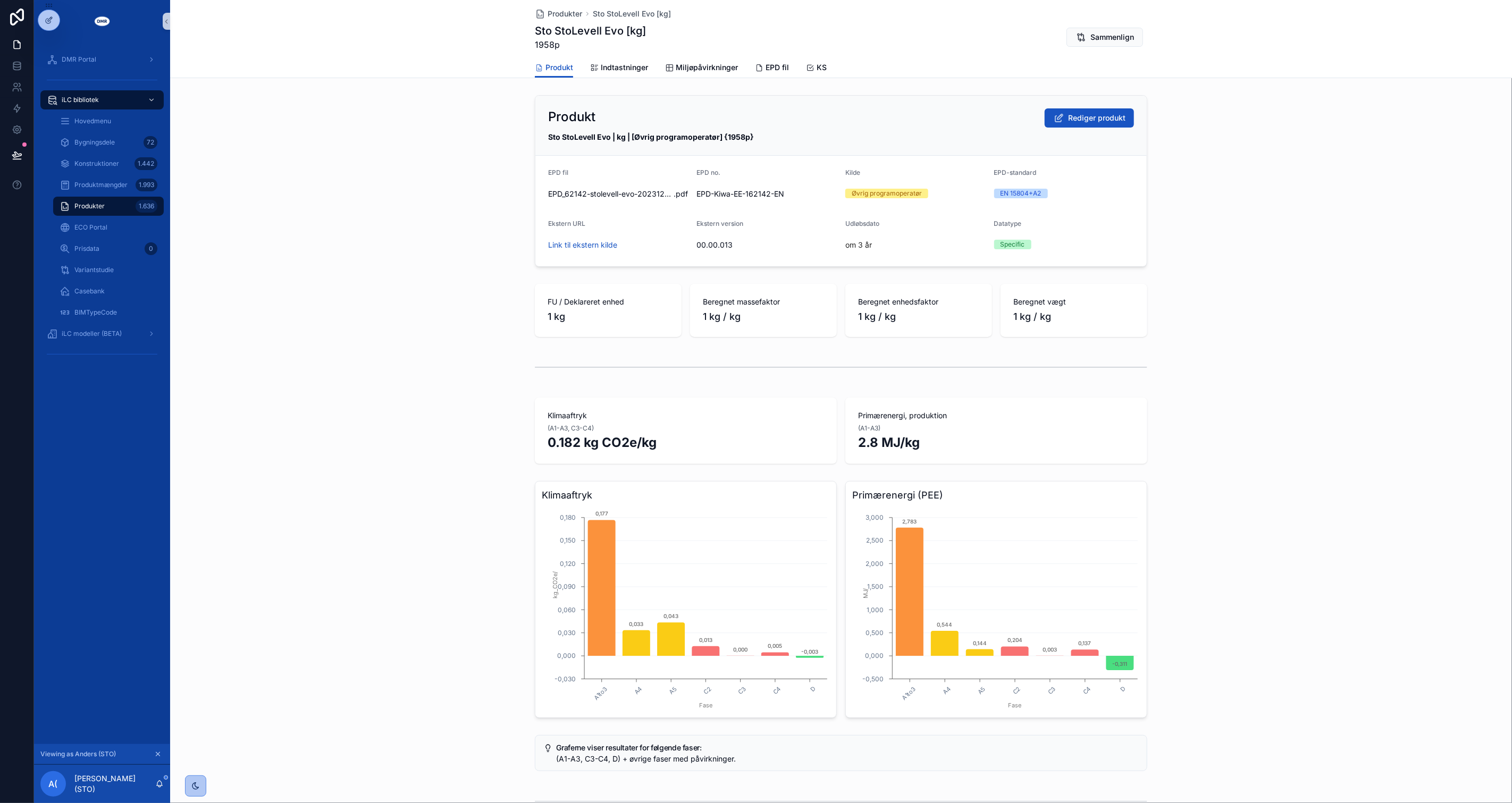
click at [374, 529] on div "Klimaaftryk A1to3 A4 A5 C2 C3 C4 D Fase -0,030 0,000 0,030 0,060 0,090 0,120 0,…" at bounding box center [841, 599] width 1342 height 246
click at [572, 15] on span "Produkter" at bounding box center [564, 13] width 35 height 10
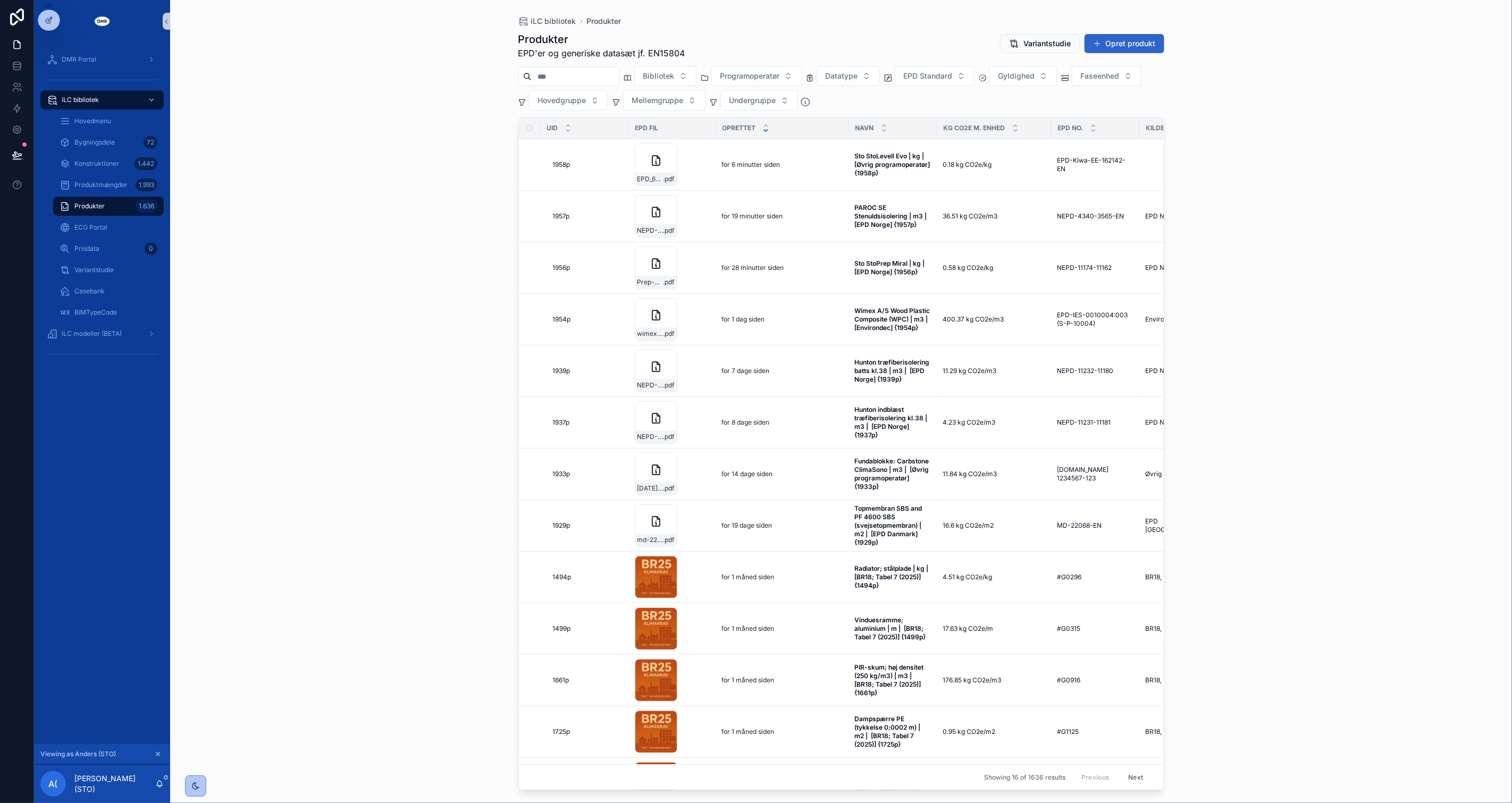
click at [1135, 41] on button "Opret produkt" at bounding box center [1124, 43] width 79 height 19
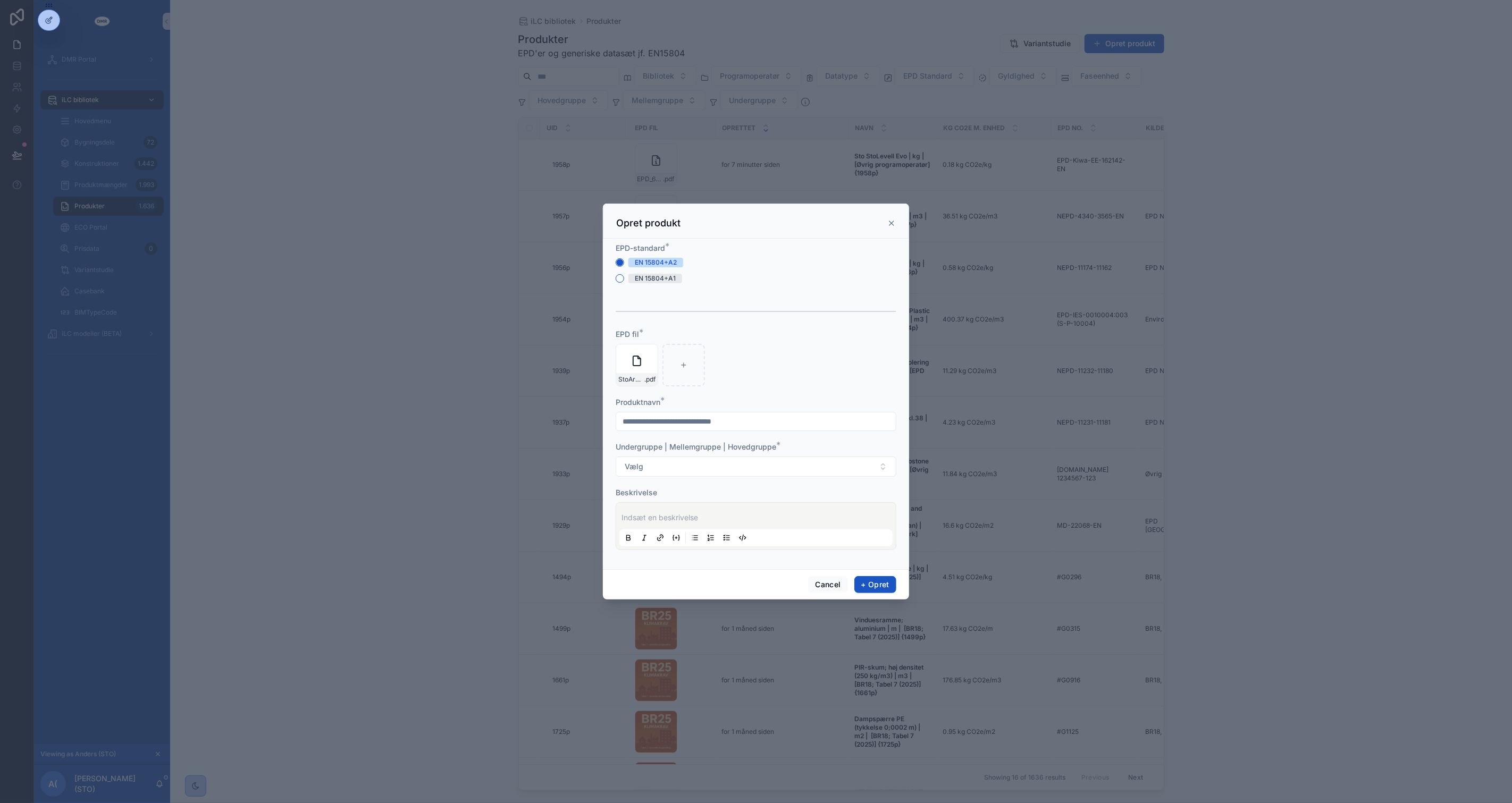
click at [775, 424] on input "scrollable content" at bounding box center [756, 422] width 279 height 15
click at [681, 458] on button "Vælg" at bounding box center [756, 467] width 281 height 21
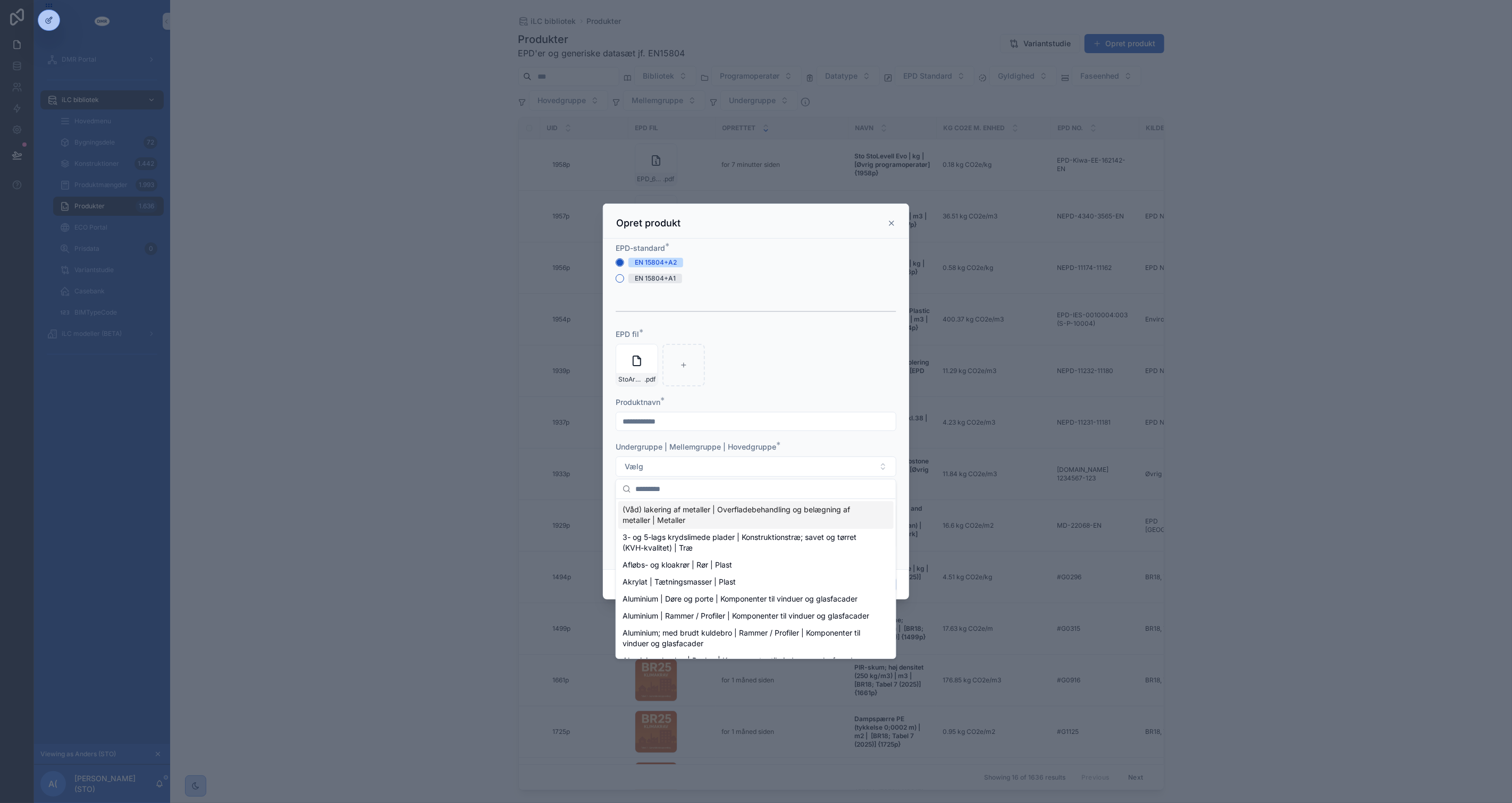
click at [678, 421] on input "**********" at bounding box center [756, 422] width 279 height 15
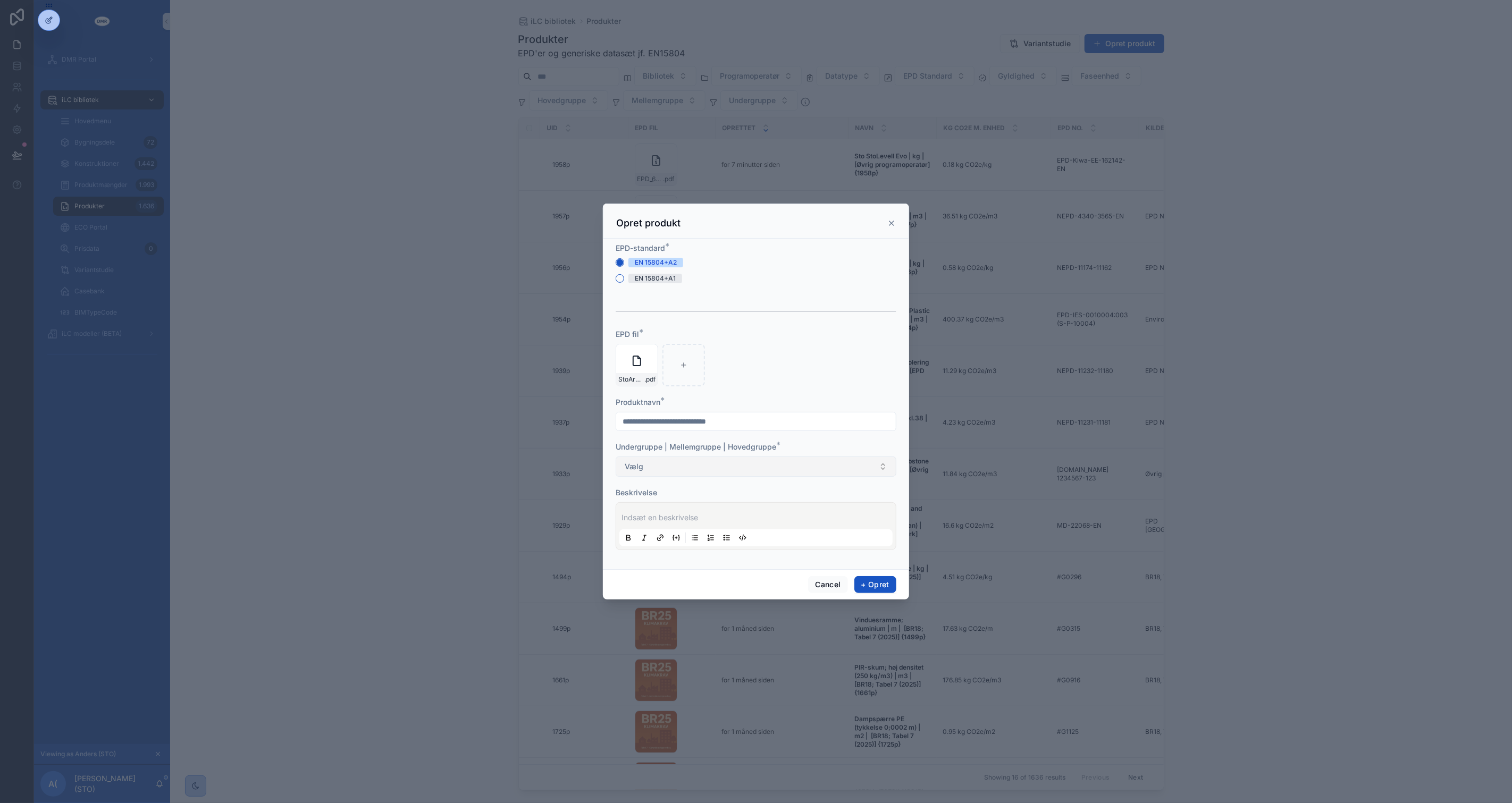
type input "**********"
click at [826, 470] on button "Vælg" at bounding box center [756, 467] width 281 height 21
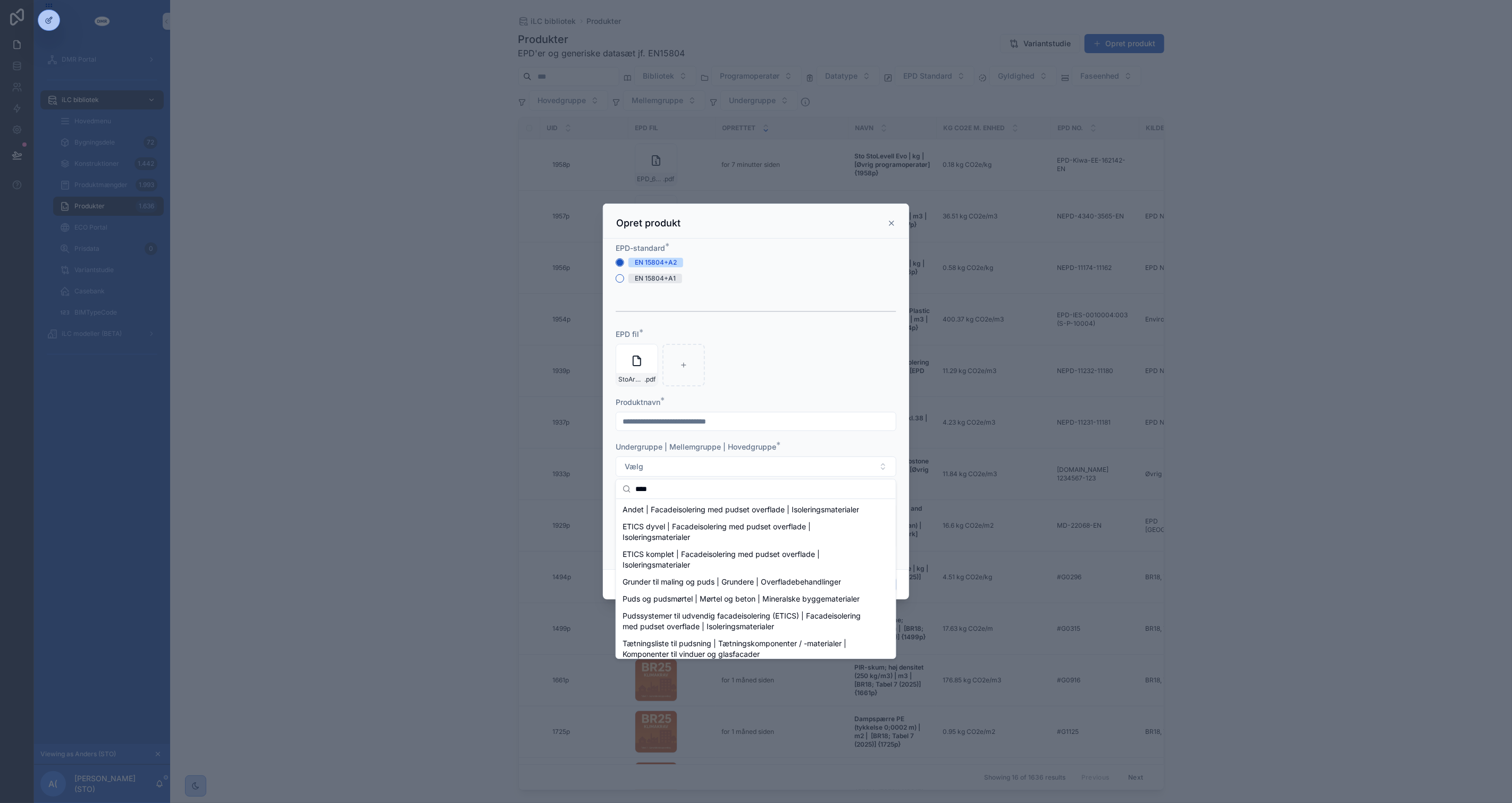
type input "****"
click at [800, 440] on form "**********" at bounding box center [756, 402] width 281 height 317
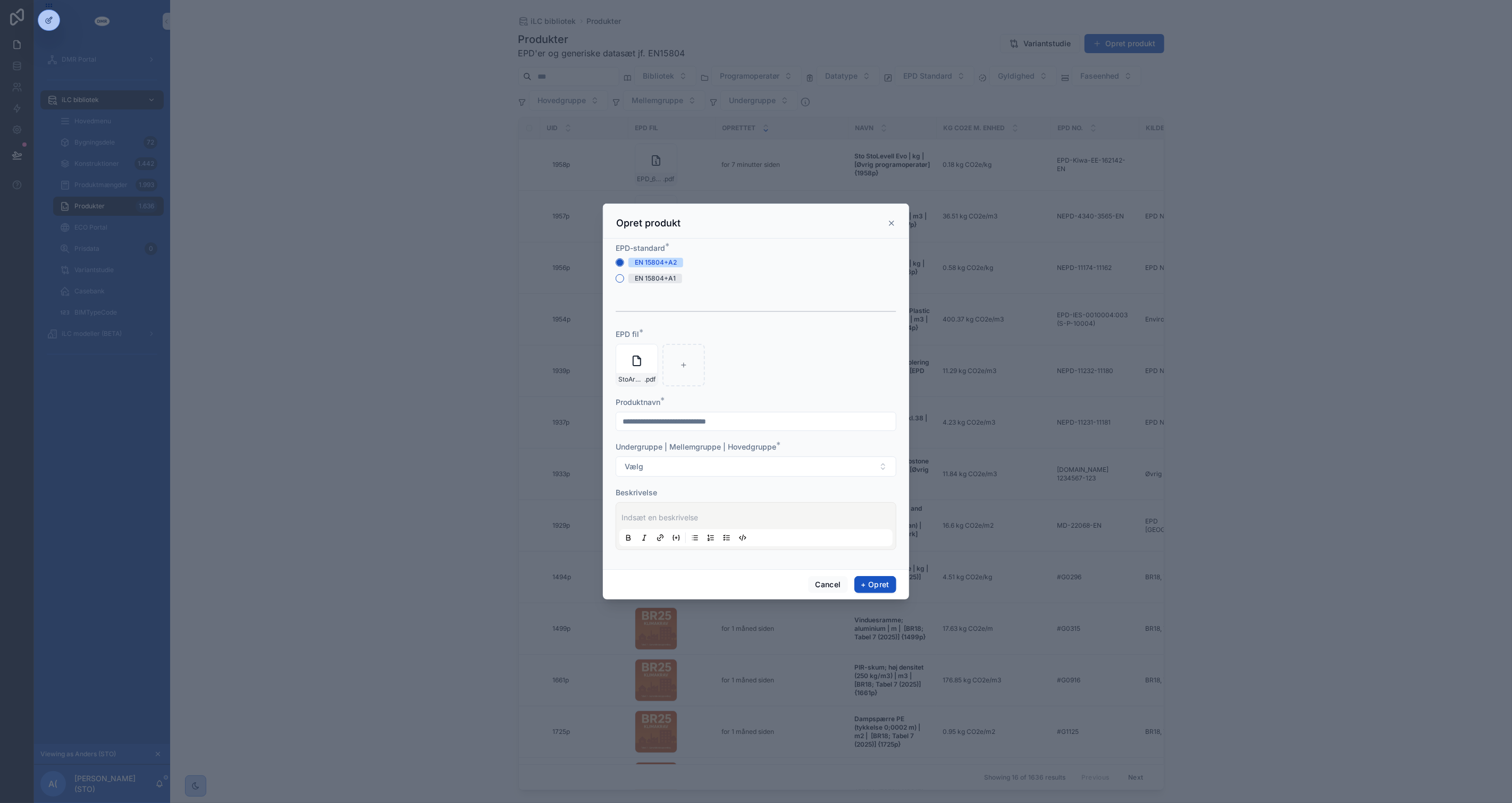
click at [747, 516] on p "scrollable content" at bounding box center [758, 517] width 274 height 10
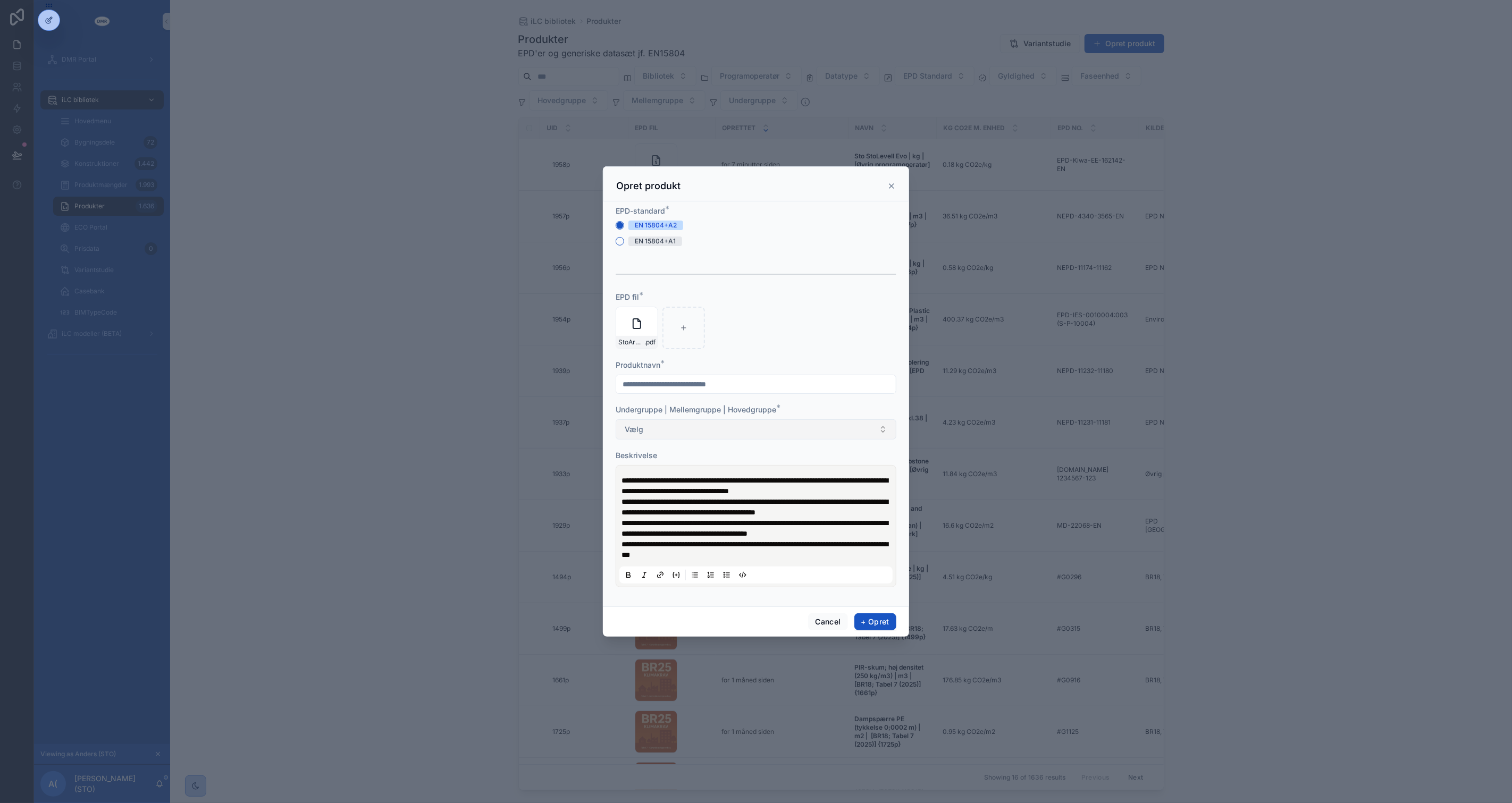
click at [742, 429] on button "Vælg" at bounding box center [756, 430] width 281 height 21
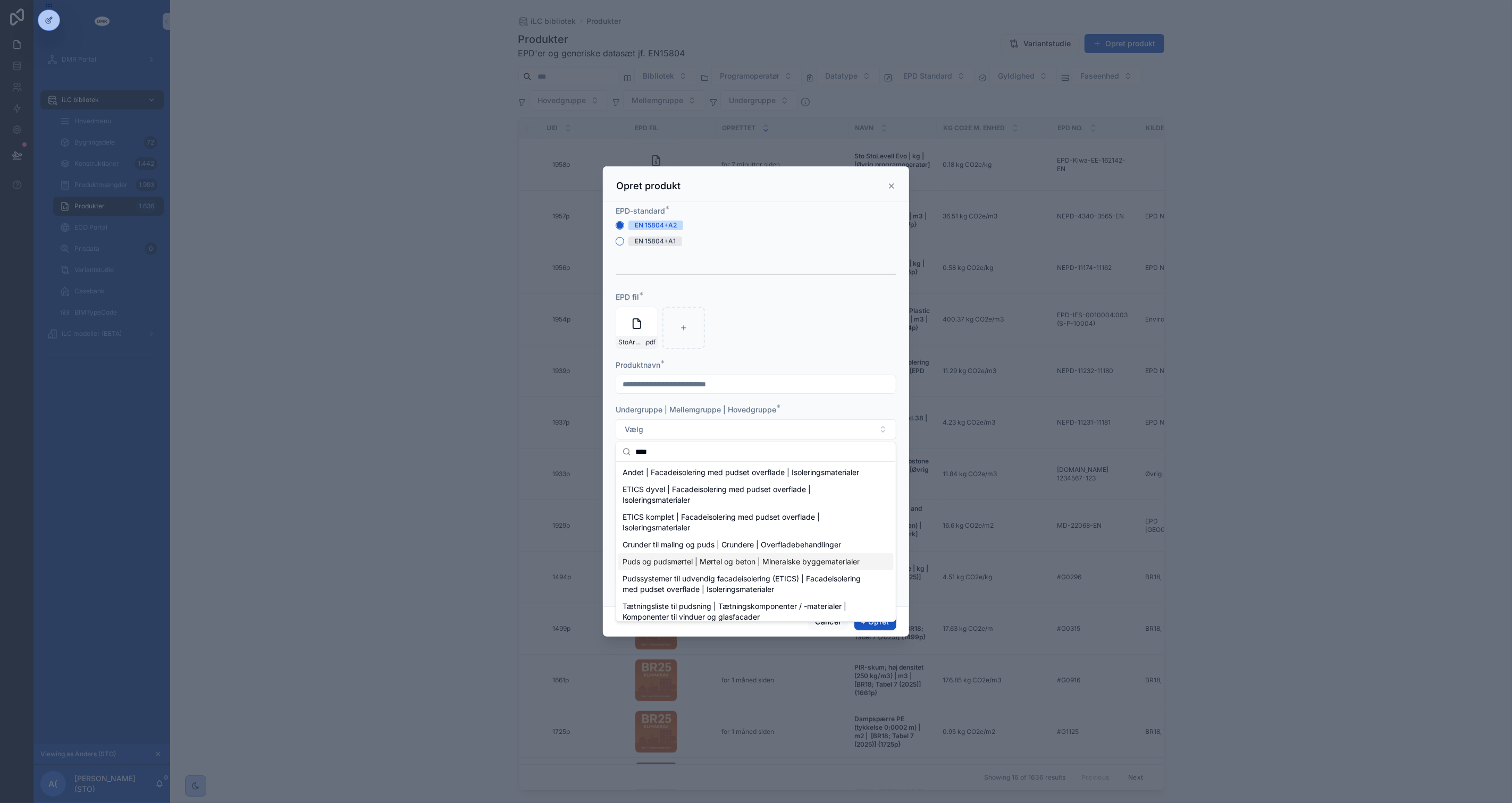
scroll to position [7, 0]
type input "****"
click at [711, 578] on span "Pudssystemer til udvendig facadeisolering (ETICS) | Facadeisolering med pudset …" at bounding box center [750, 578] width 254 height 21
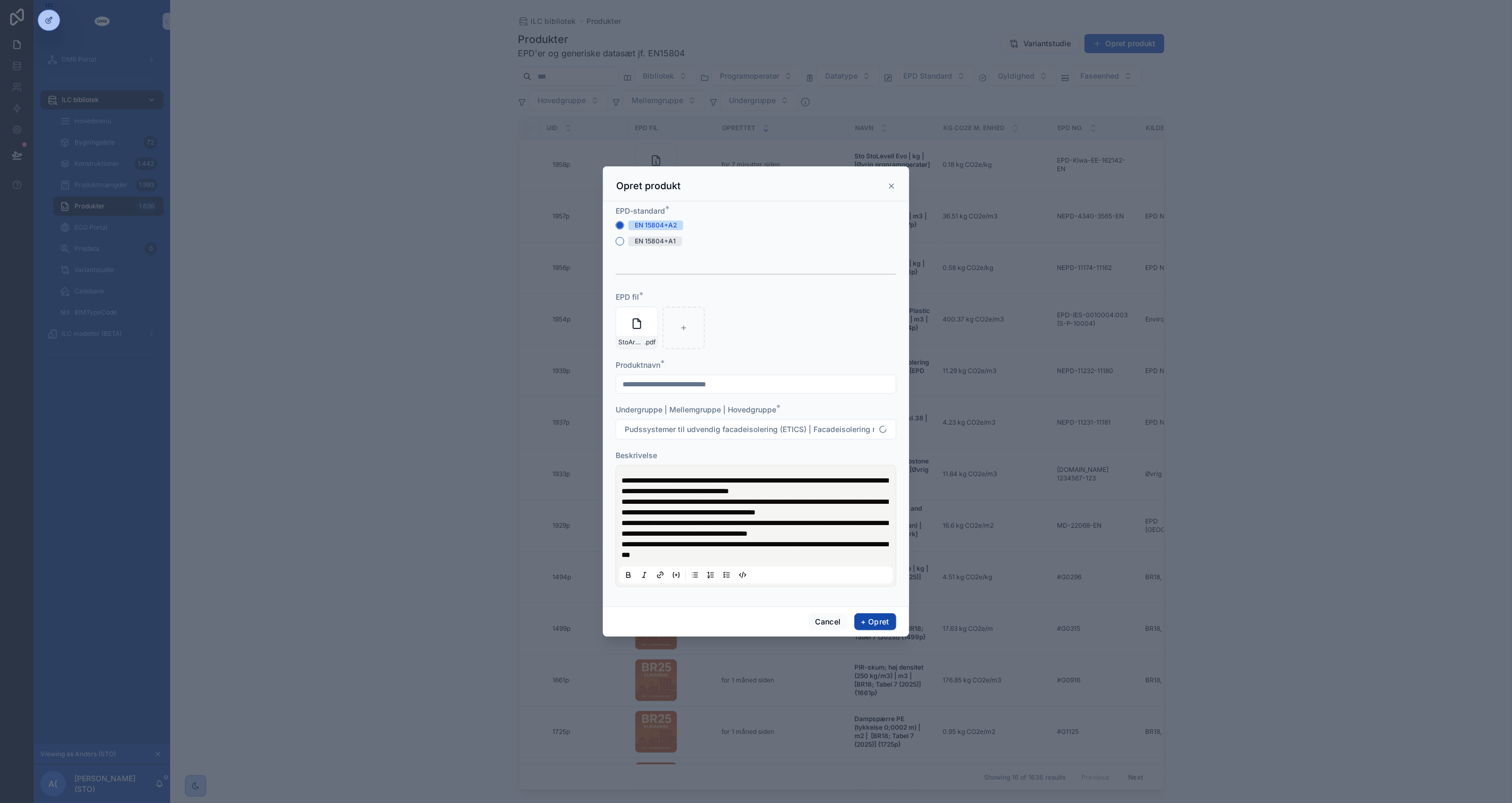
click at [875, 619] on button "+ Opret" at bounding box center [875, 622] width 42 height 17
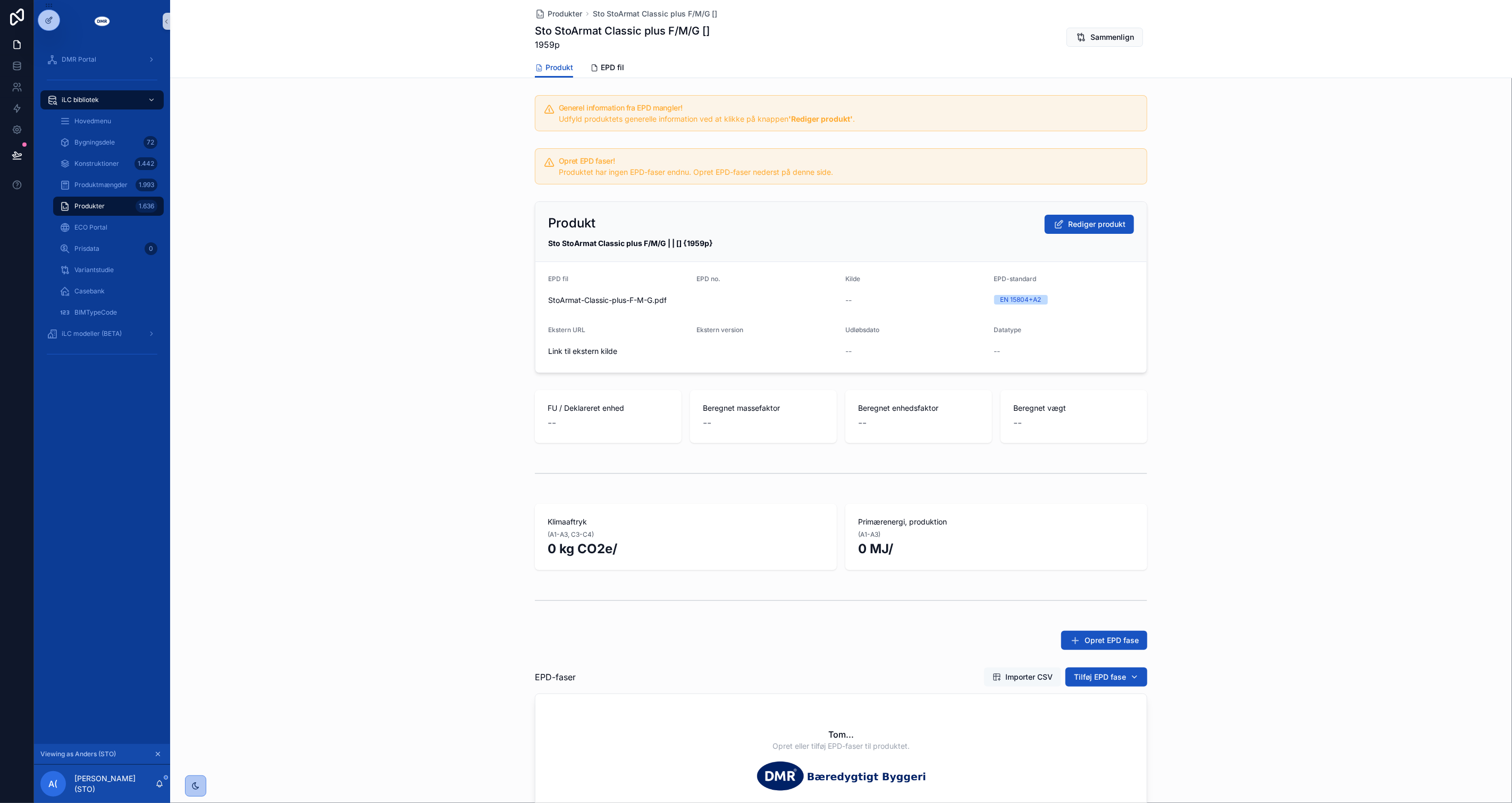
click at [1019, 681] on span "Importer CSV" at bounding box center [1029, 677] width 48 height 10
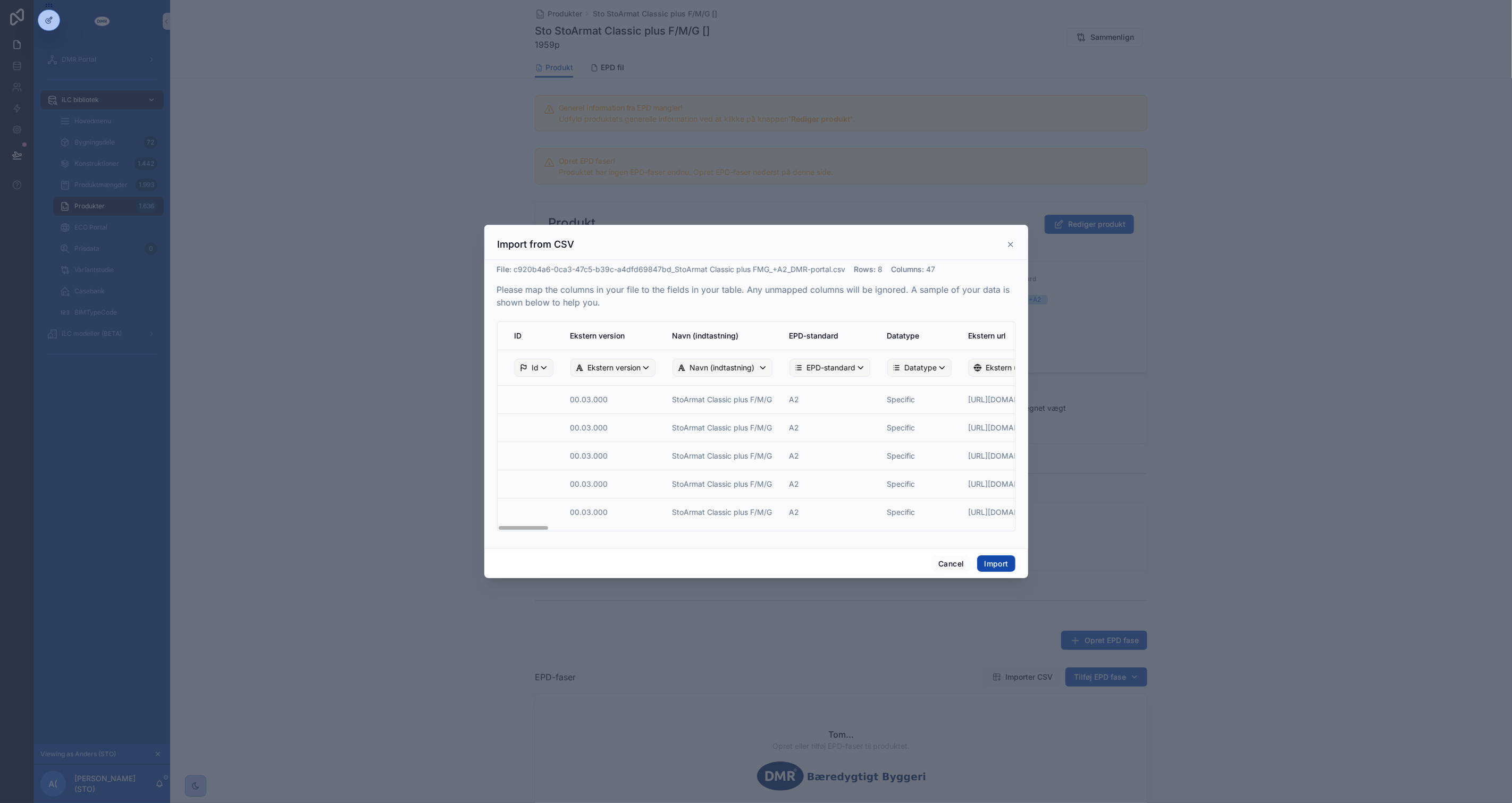
click at [1003, 566] on button "Import" at bounding box center [996, 564] width 37 height 17
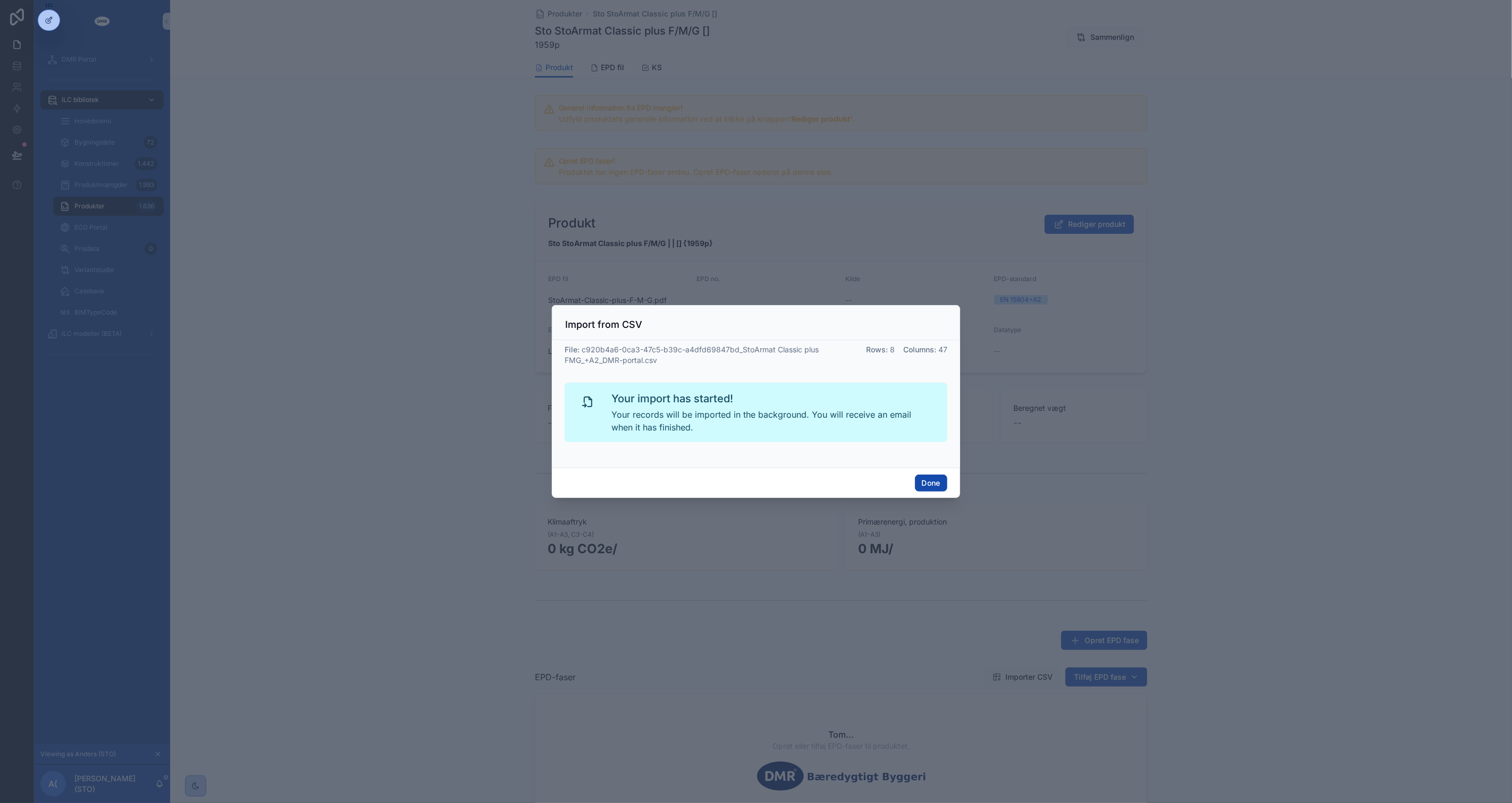
click at [925, 486] on button "Done" at bounding box center [931, 483] width 33 height 17
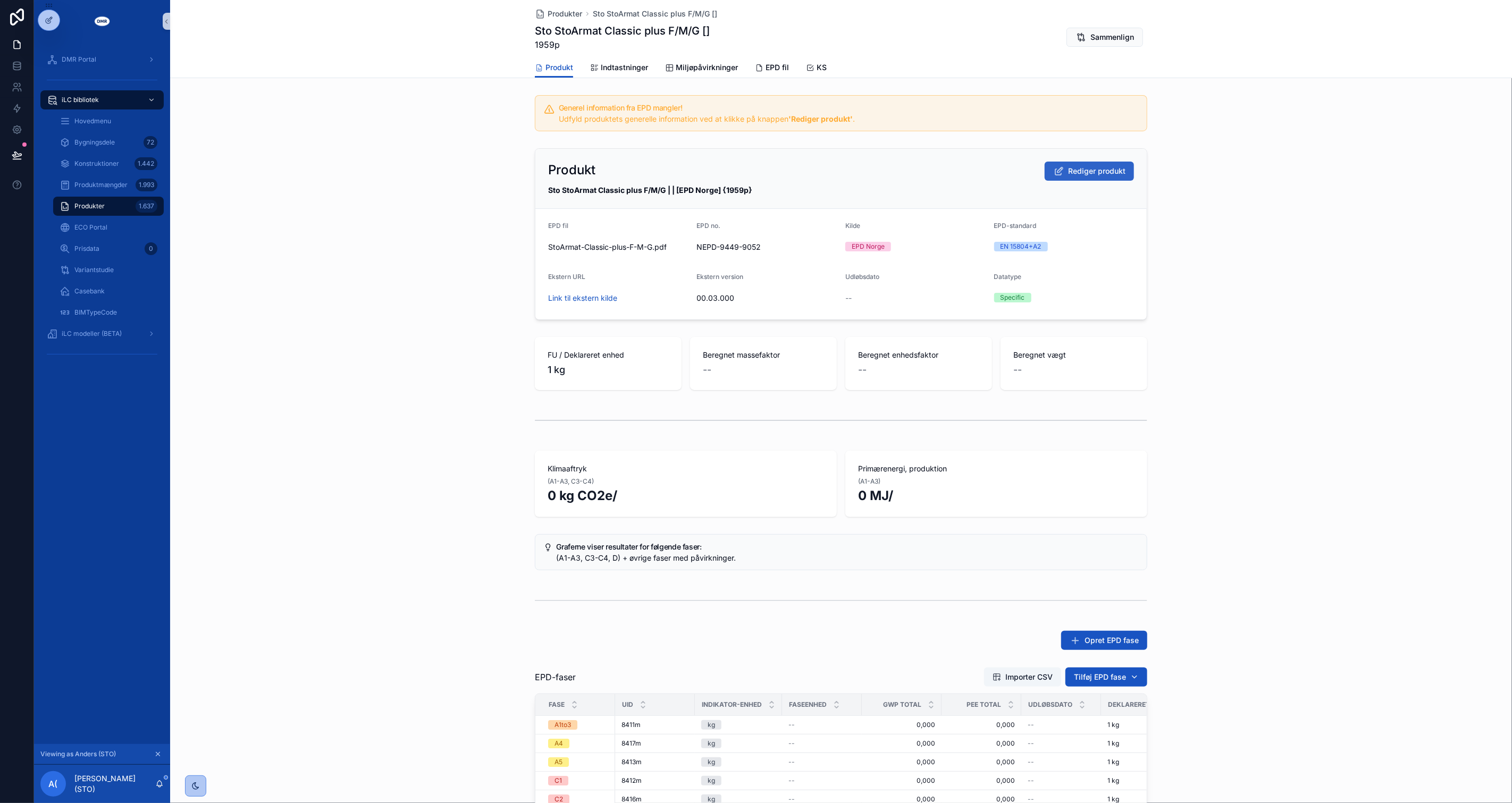
click at [1102, 168] on span "Rediger produkt" at bounding box center [1096, 171] width 57 height 10
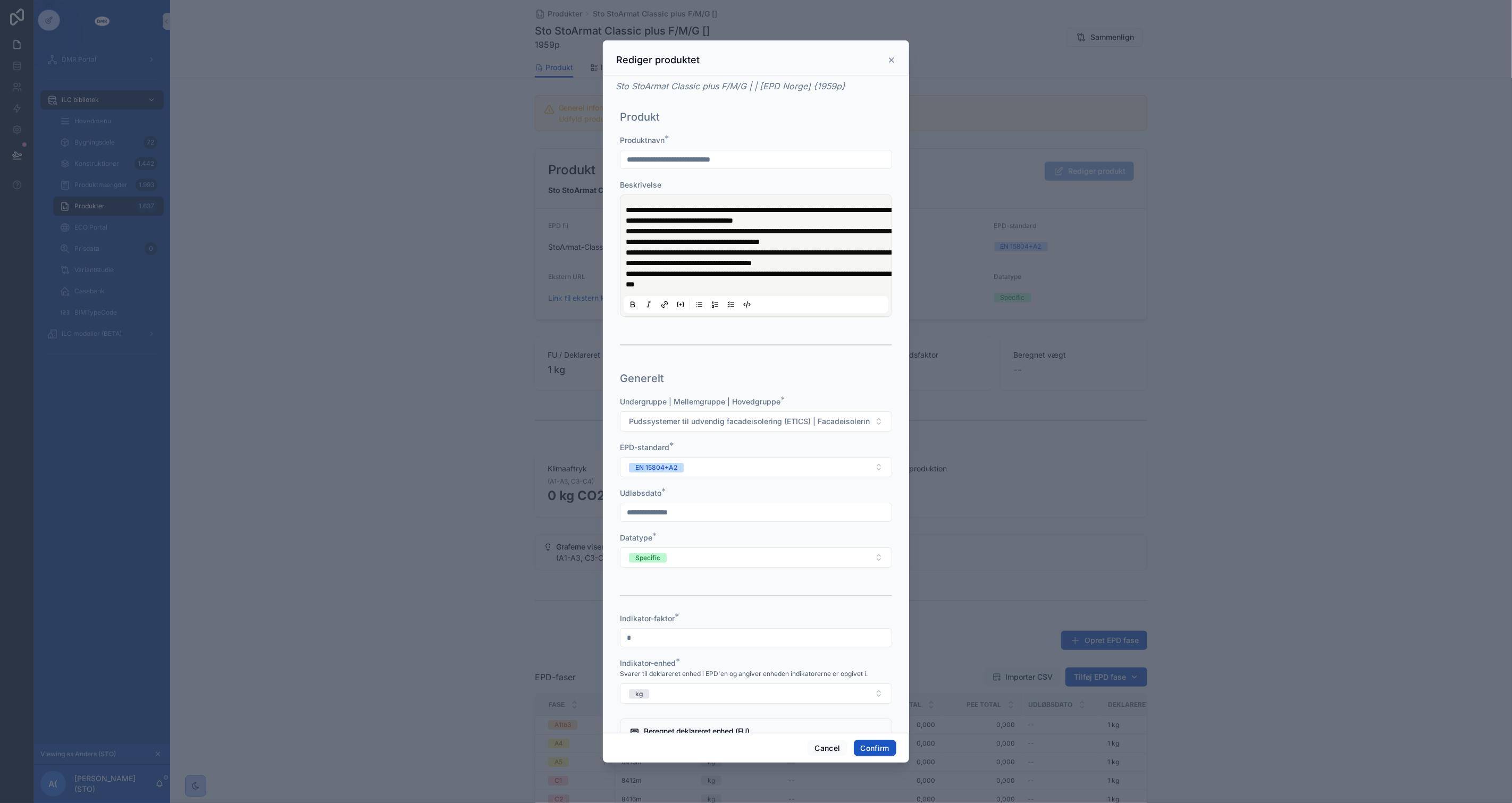
click at [665, 226] on p "**********" at bounding box center [758, 215] width 265 height 21
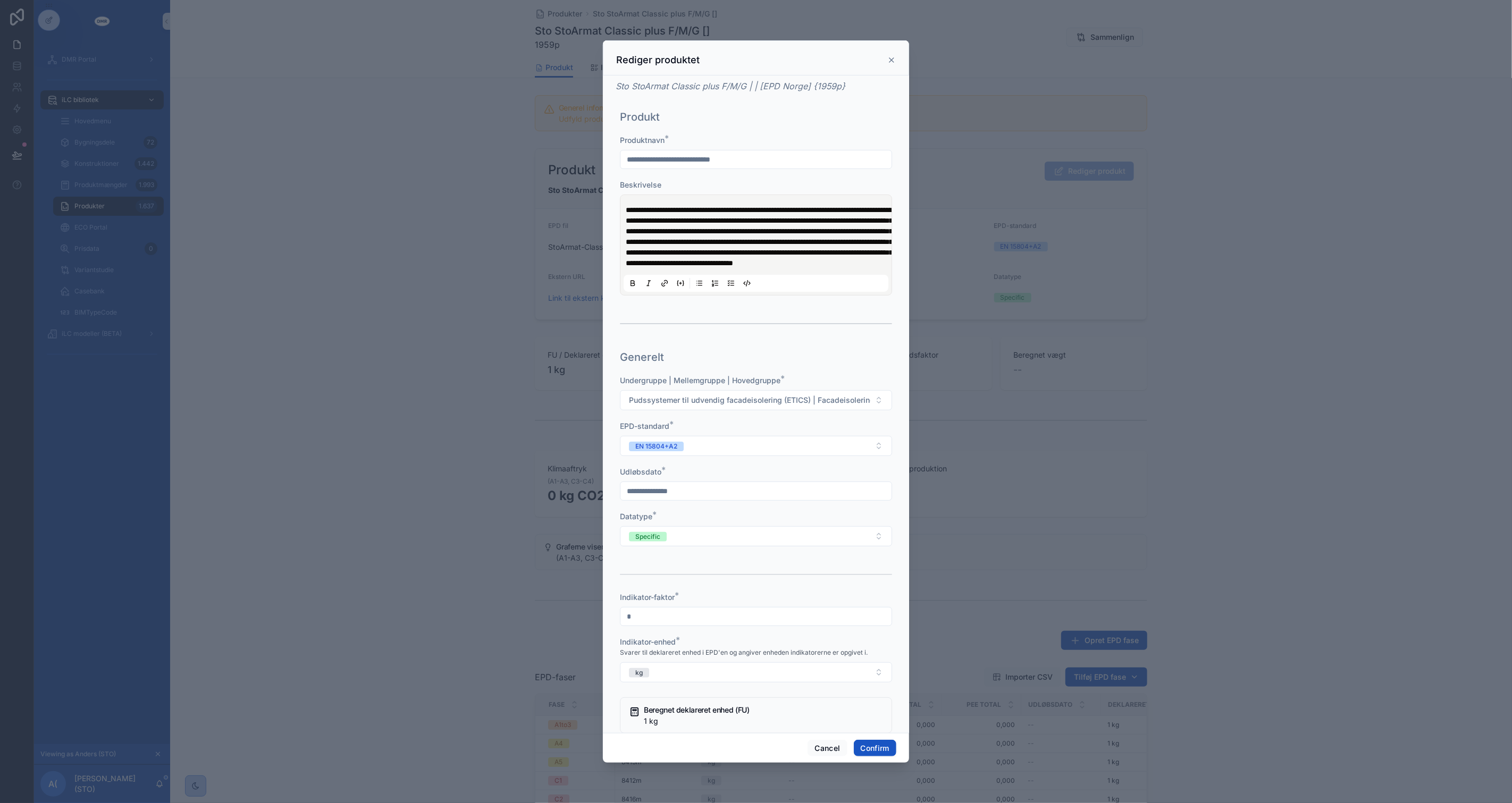
click at [628, 209] on span "**********" at bounding box center [759, 236] width 267 height 61
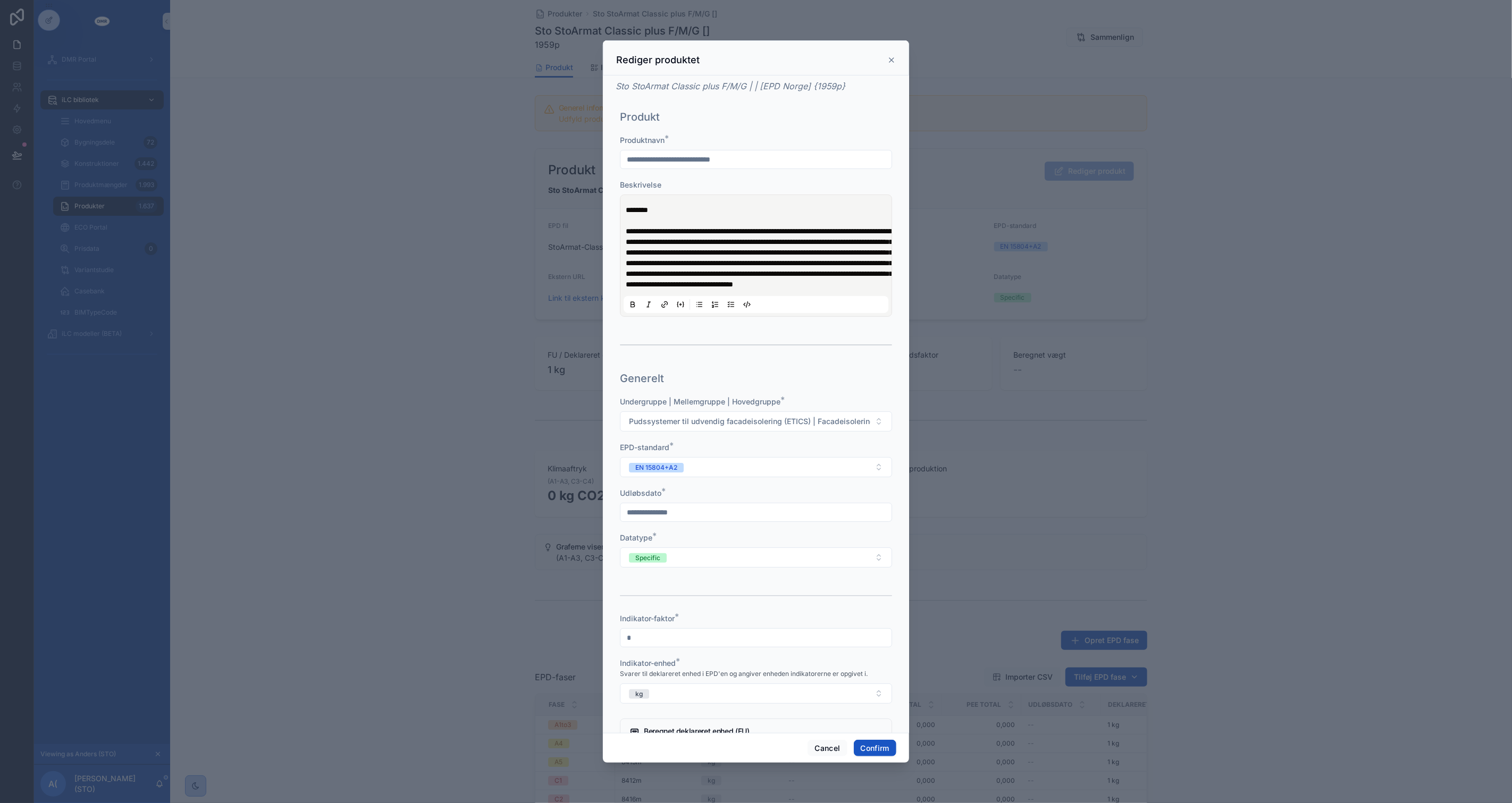
click at [750, 520] on input "text" at bounding box center [756, 513] width 271 height 15
type input "**********"
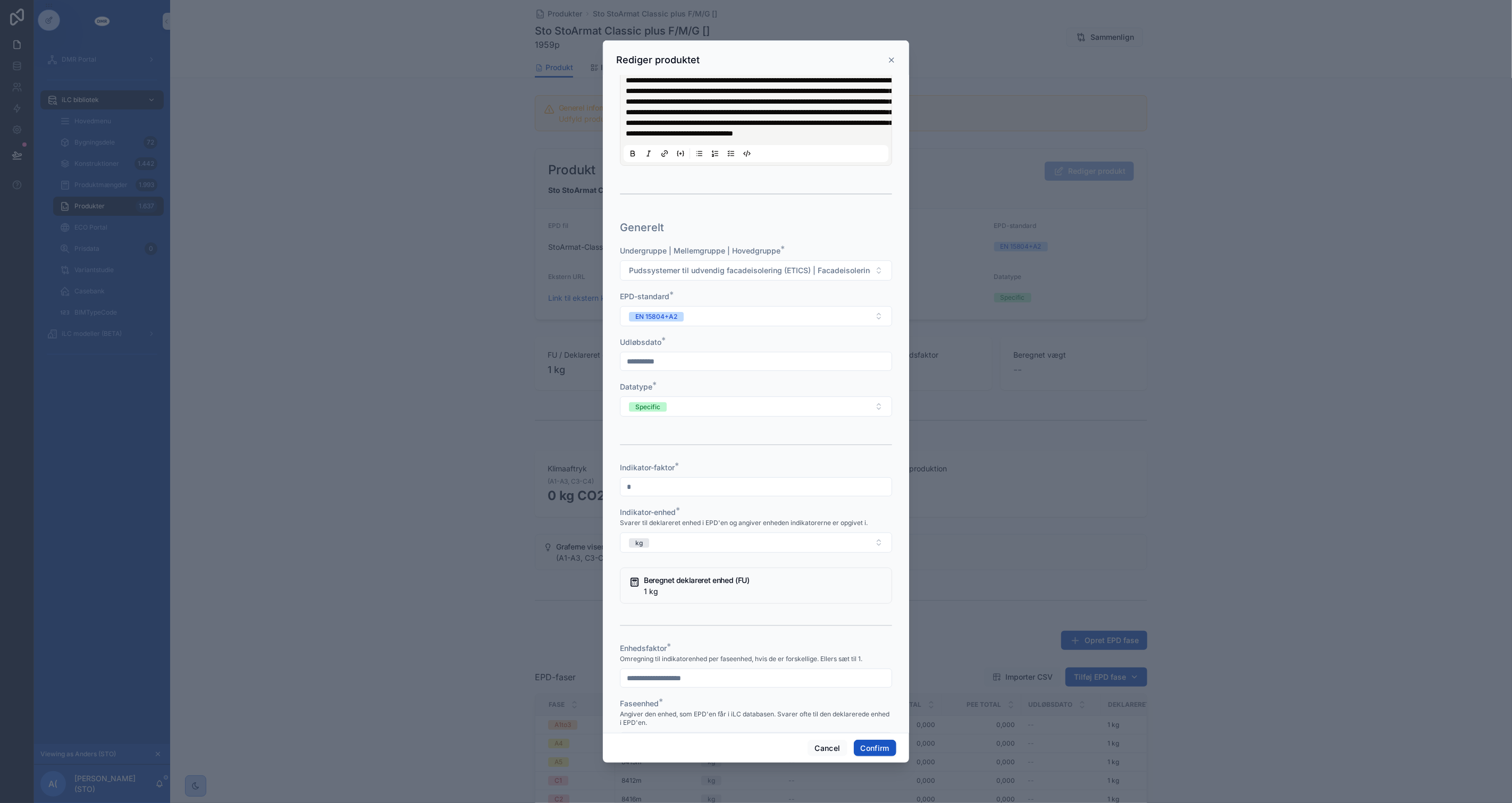
scroll to position [295, 0]
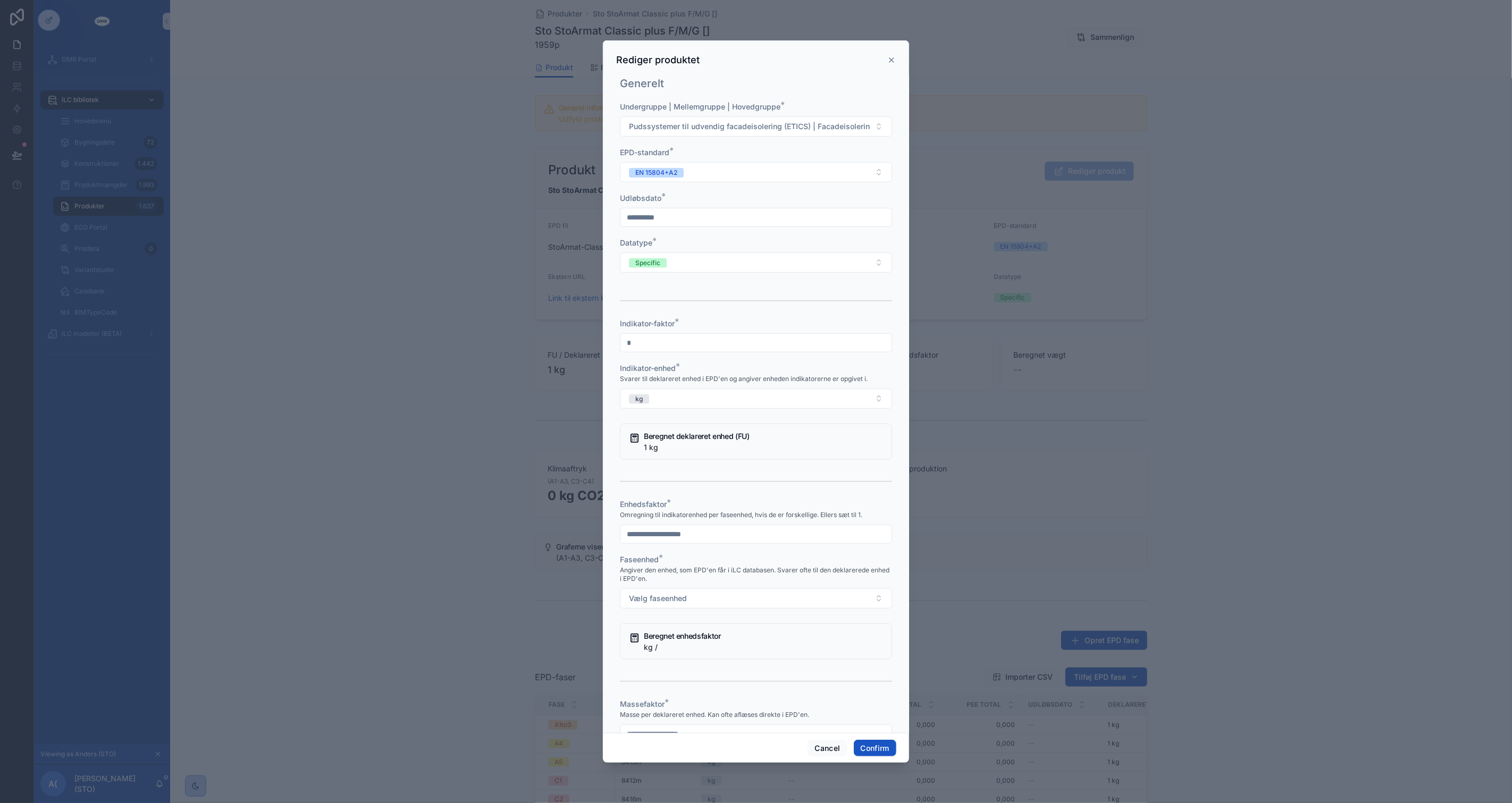
click at [688, 542] on input "text" at bounding box center [756, 534] width 271 height 15
type input "*"
click at [680, 609] on button "Vælg faseenhed" at bounding box center [756, 599] width 273 height 21
click at [665, 662] on div "kg" at bounding box center [752, 661] width 258 height 16
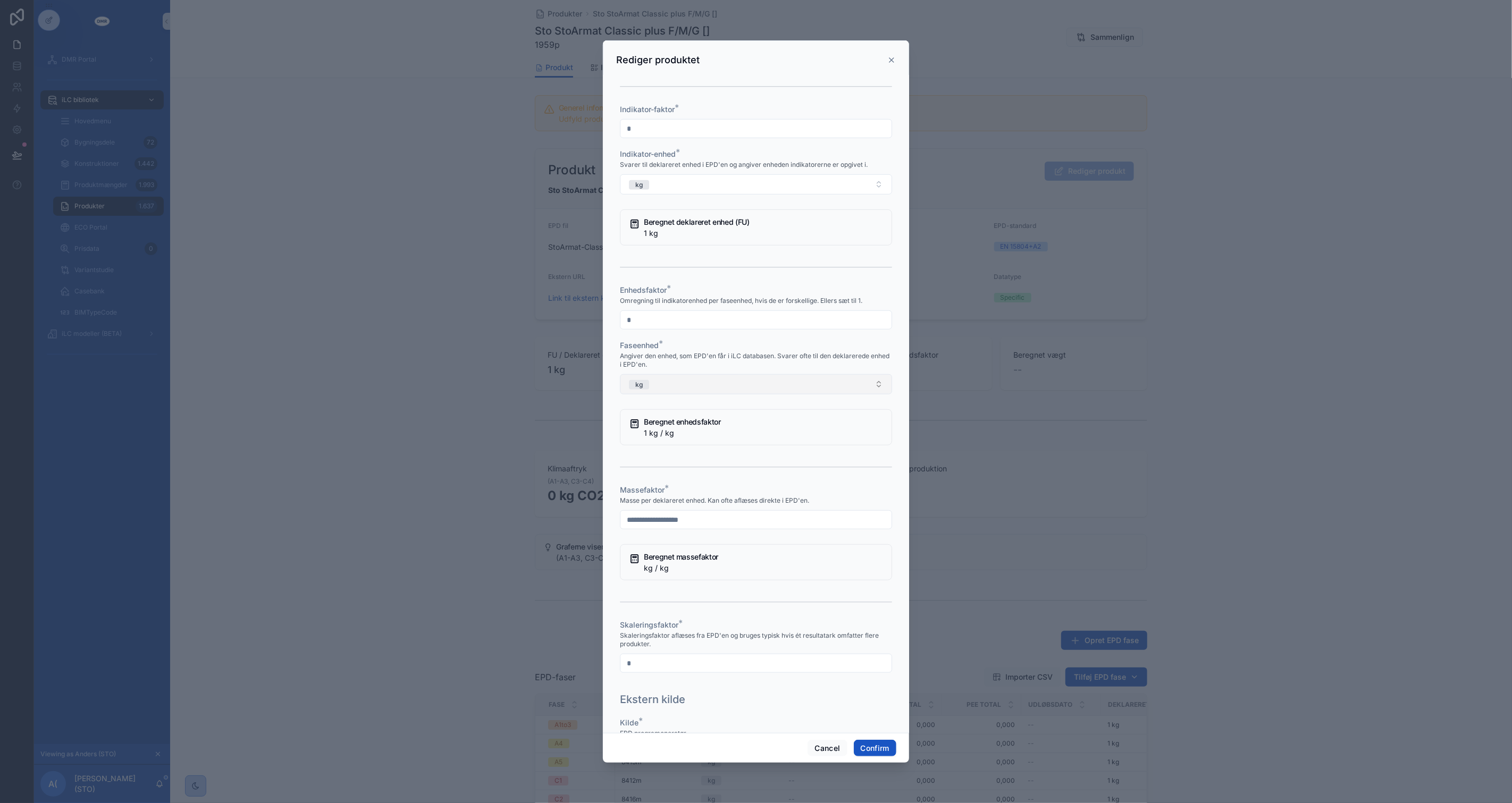
scroll to position [531, 0]
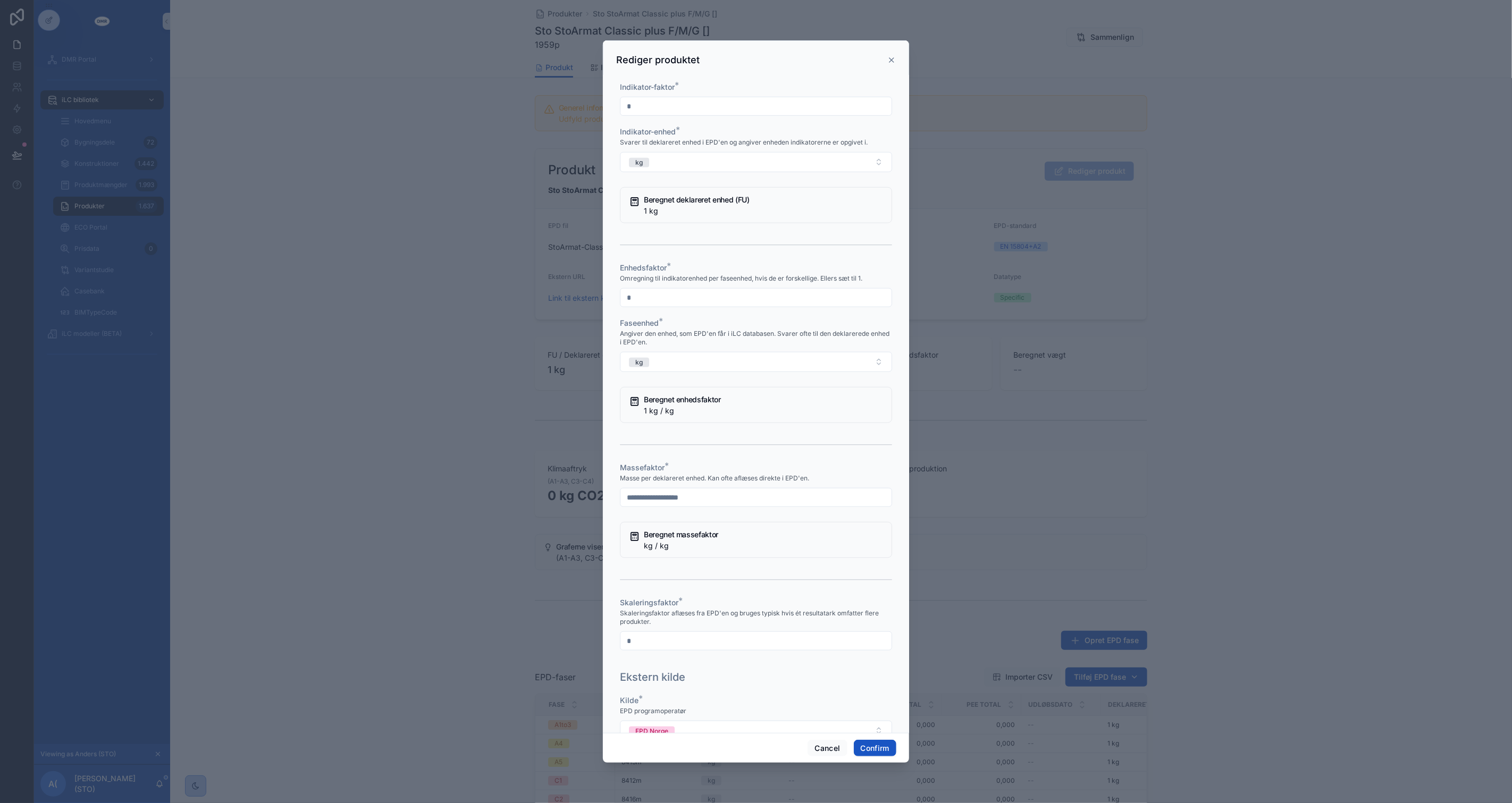
click at [735, 505] on input "text" at bounding box center [756, 498] width 271 height 15
type input "*"
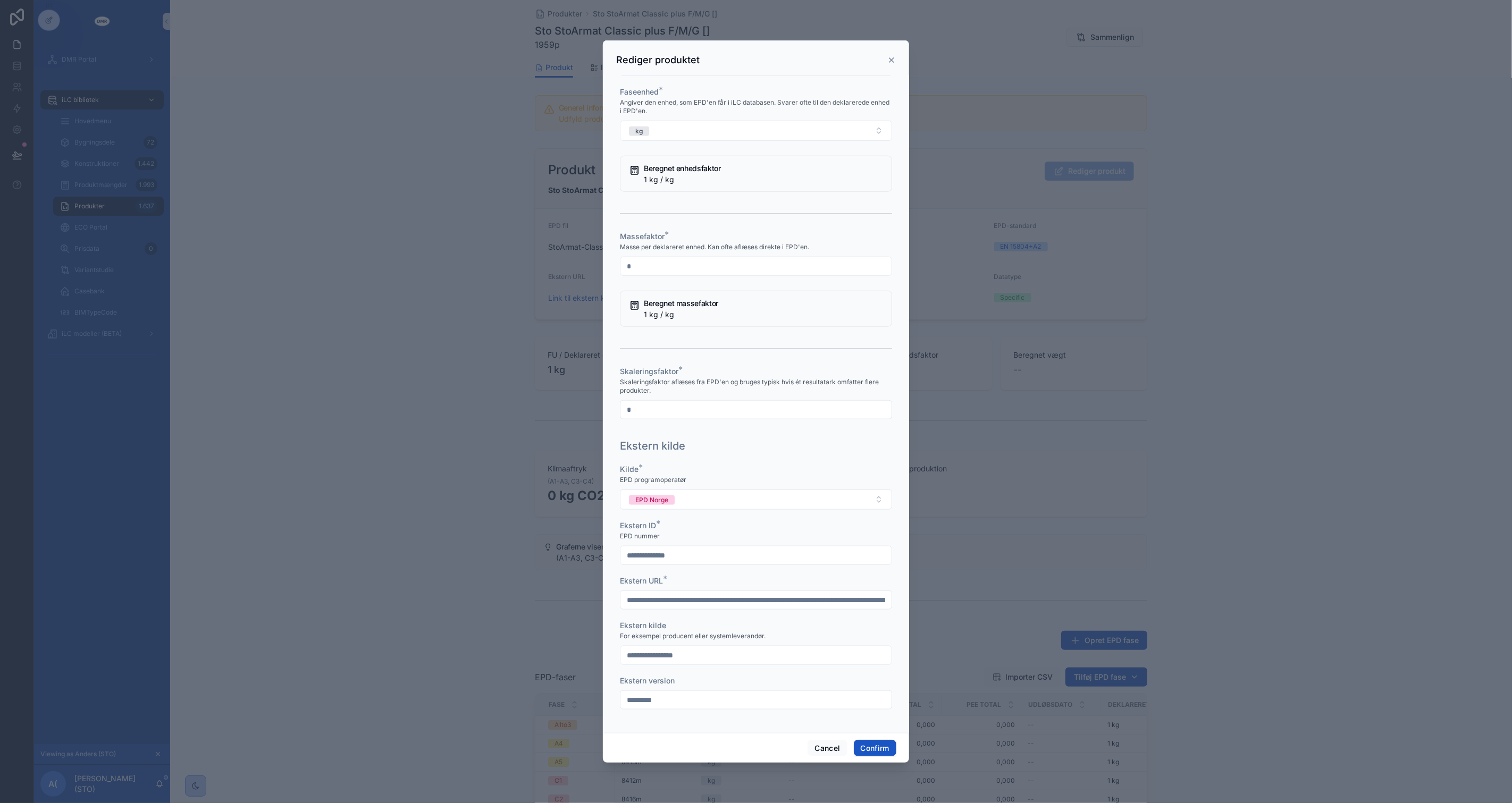
scroll to position [782, 0]
click at [882, 750] on button "Confirm" at bounding box center [875, 749] width 43 height 17
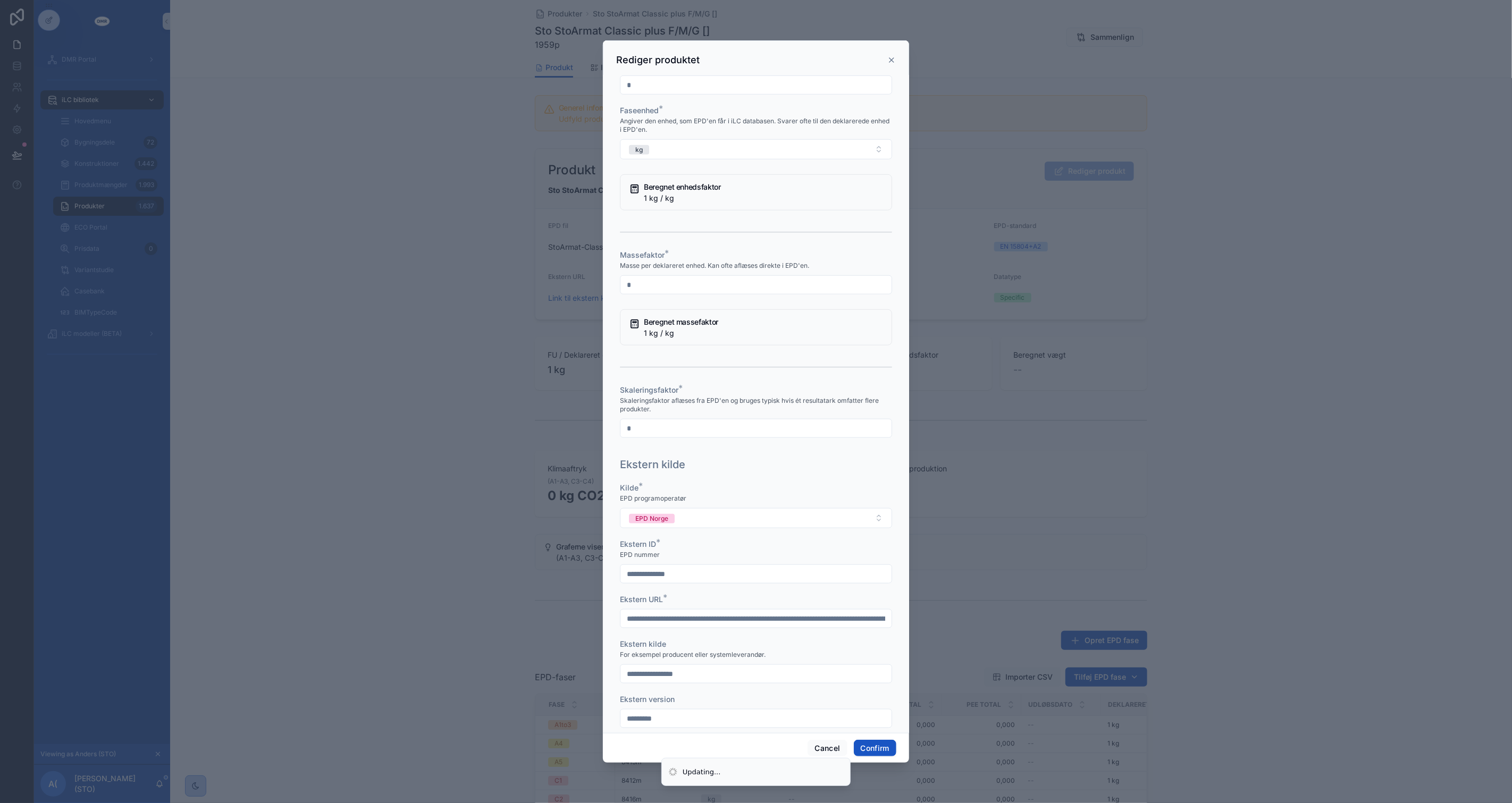
scroll to position [821, 0]
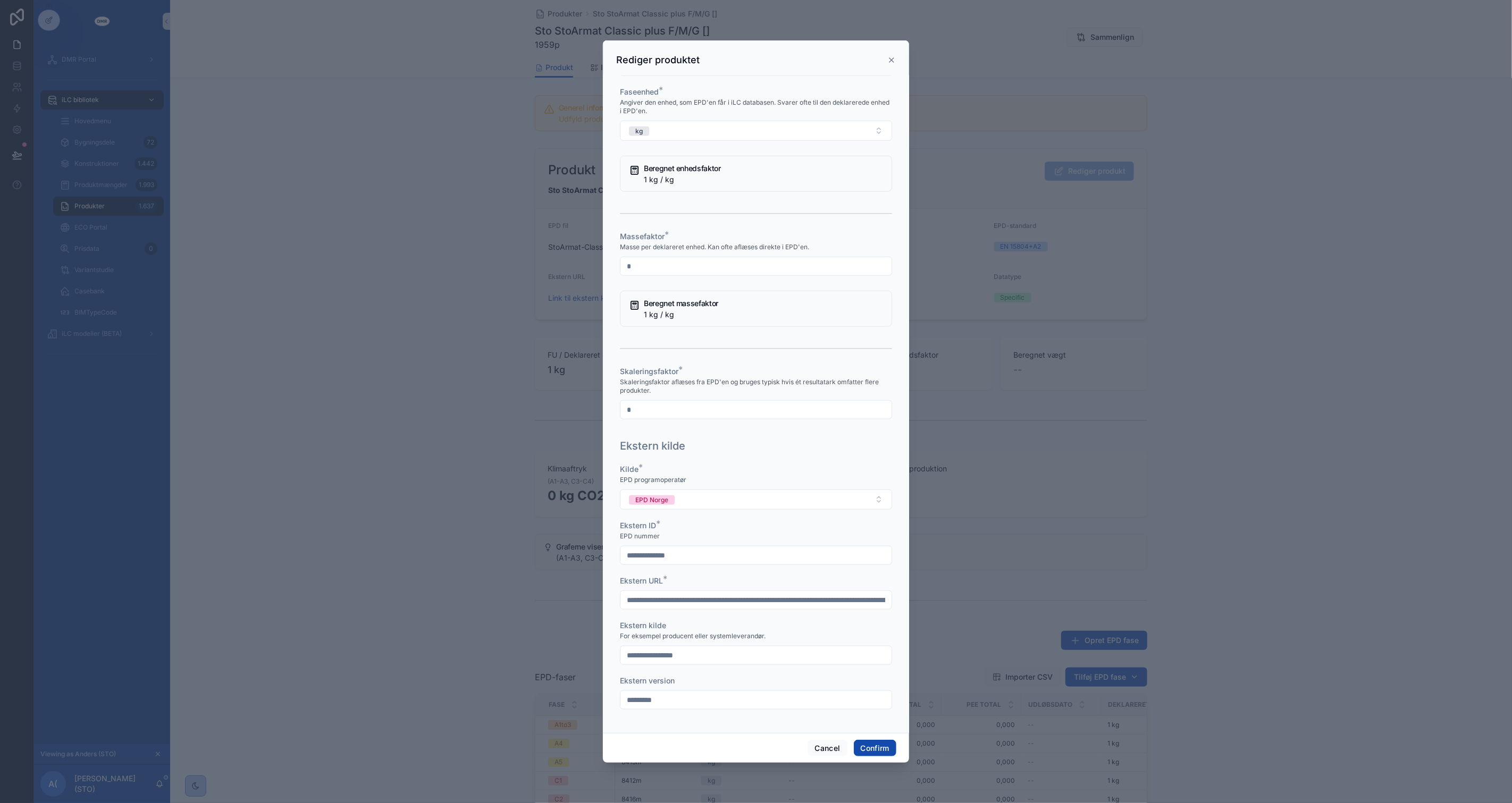
click at [872, 745] on button "Confirm" at bounding box center [875, 749] width 43 height 17
click at [883, 747] on button "Confirm" at bounding box center [875, 749] width 43 height 17
click at [838, 752] on button "Cancel" at bounding box center [827, 749] width 39 height 17
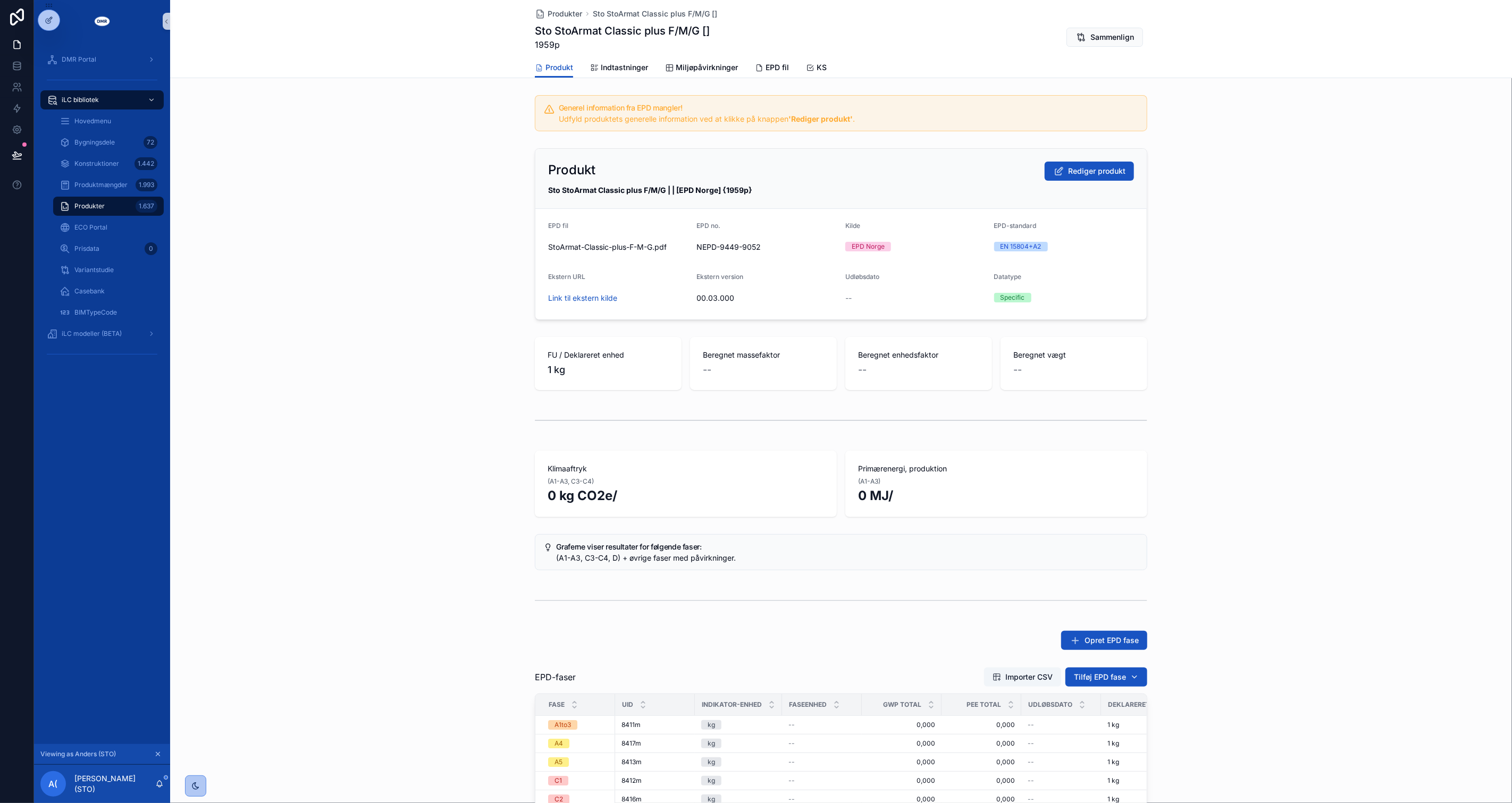
click at [428, 560] on div "Graferne viser resultater for følgende faser: (A1-A3, C3-C4, D) + øvrige faser …" at bounding box center [841, 553] width 1342 height 45
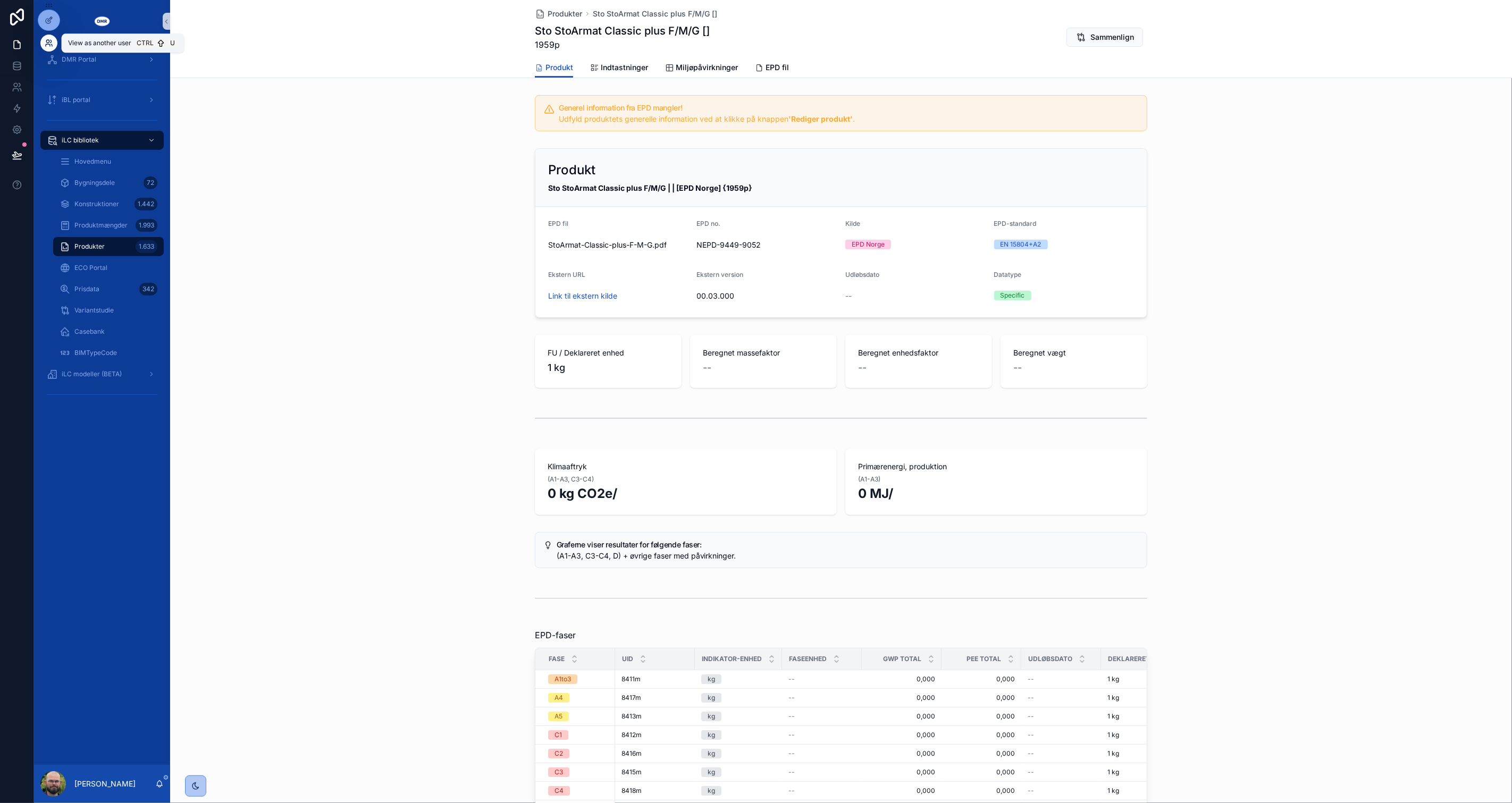
click at [51, 44] on icon at bounding box center [51, 45] width 1 height 2
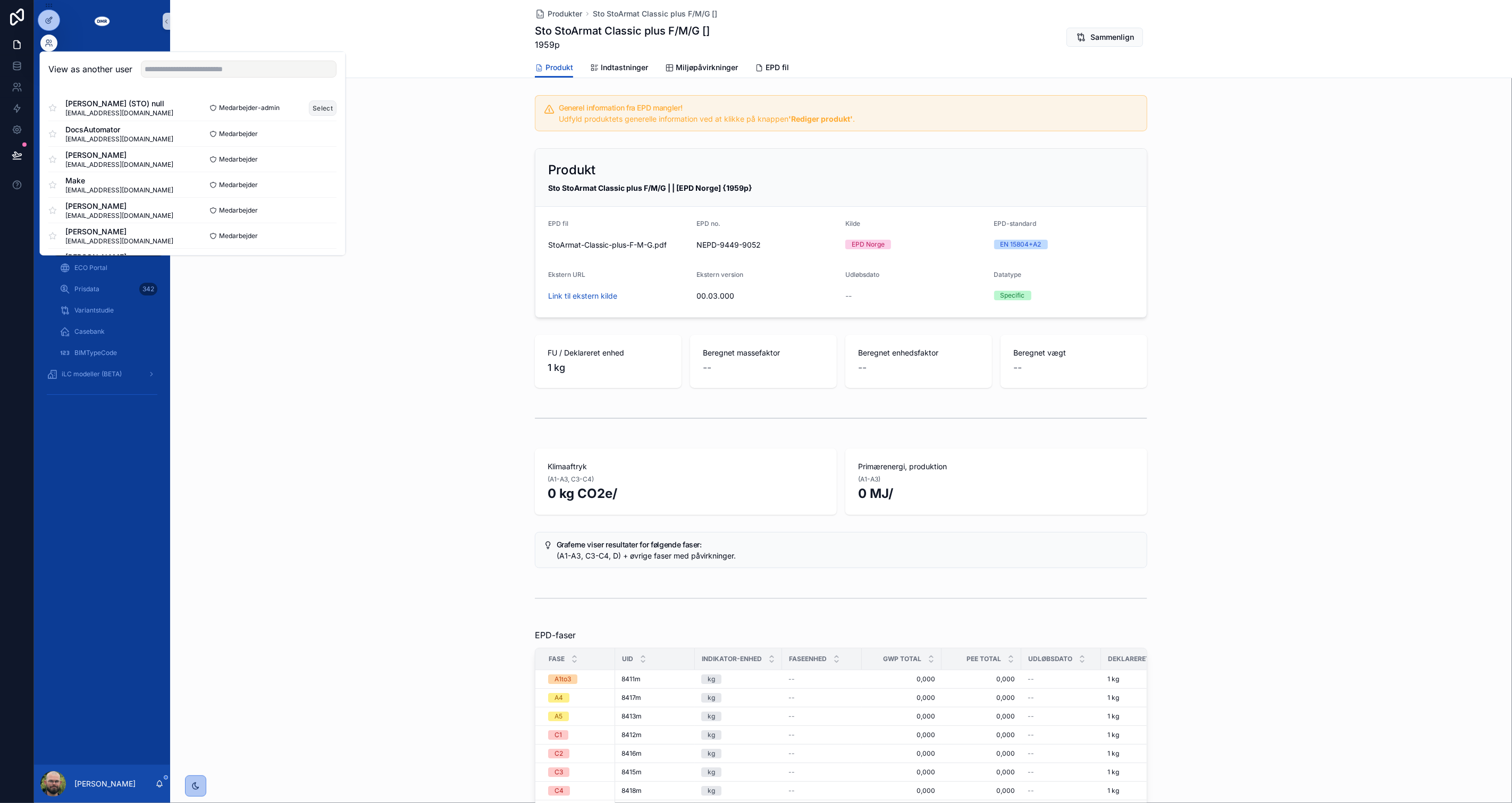
click at [311, 108] on button "Select" at bounding box center [323, 107] width 28 height 16
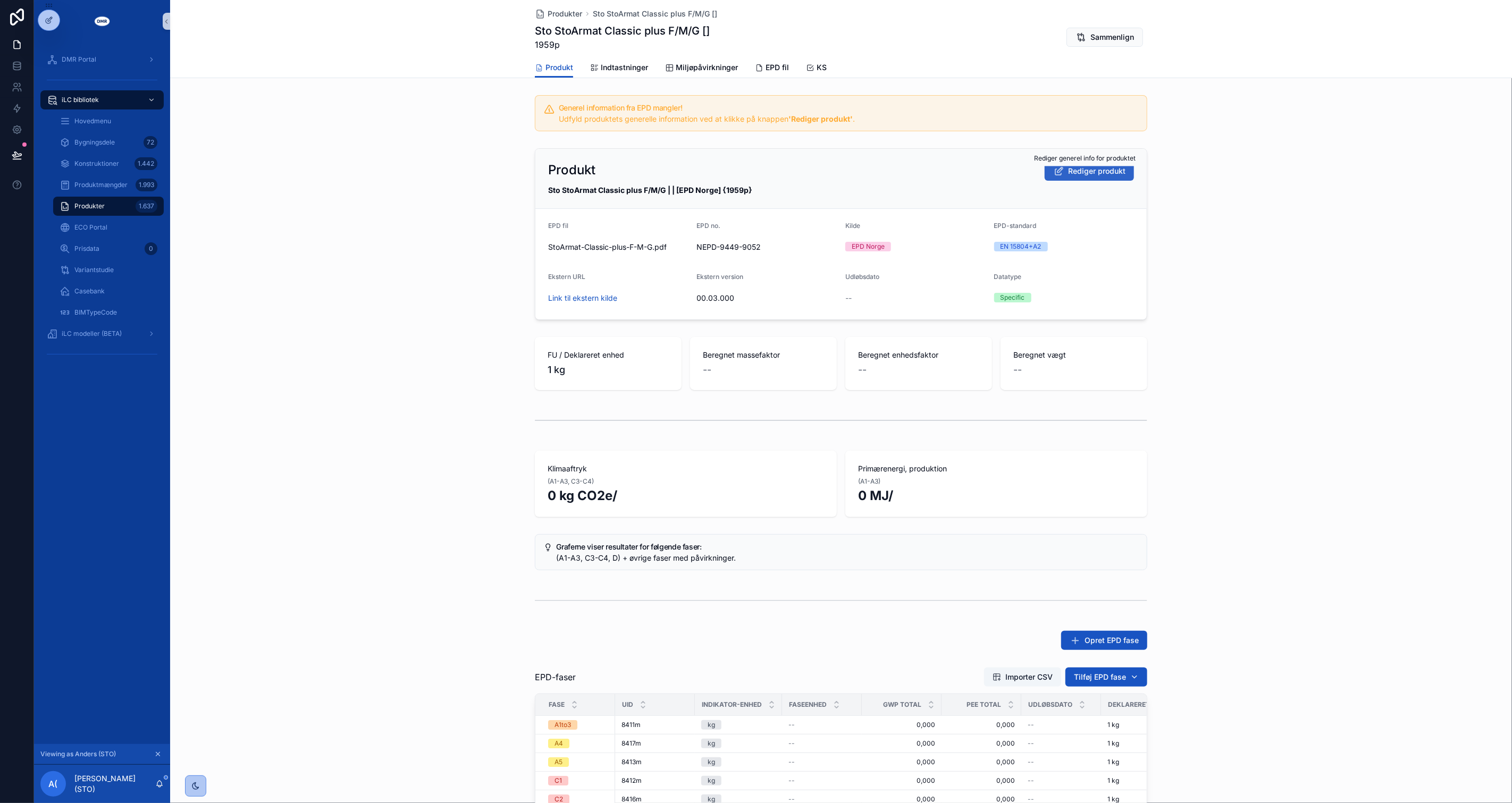
click at [1086, 172] on span "Rediger produkt" at bounding box center [1096, 171] width 57 height 10
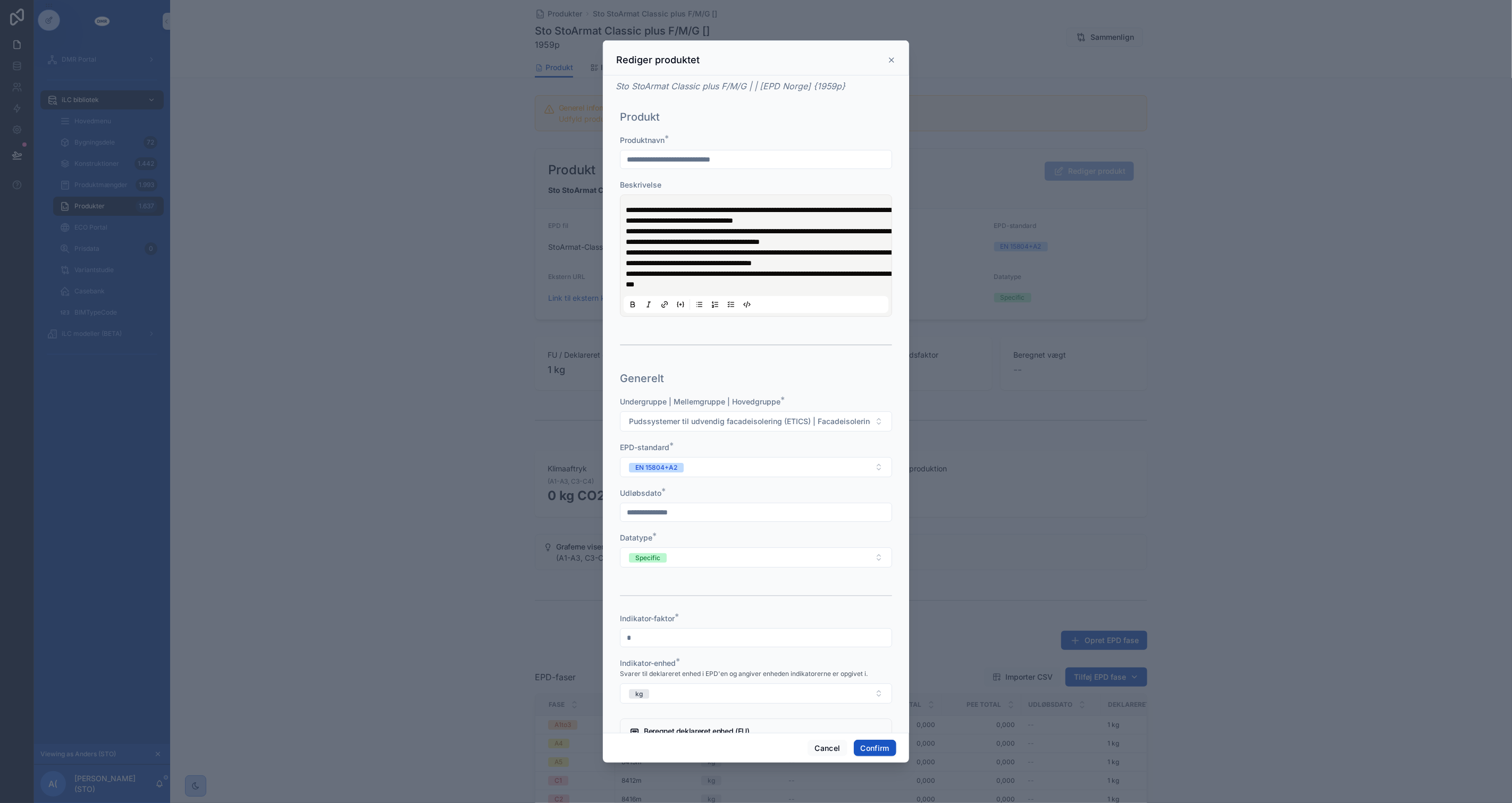
click at [699, 226] on p "**********" at bounding box center [758, 215] width 265 height 21
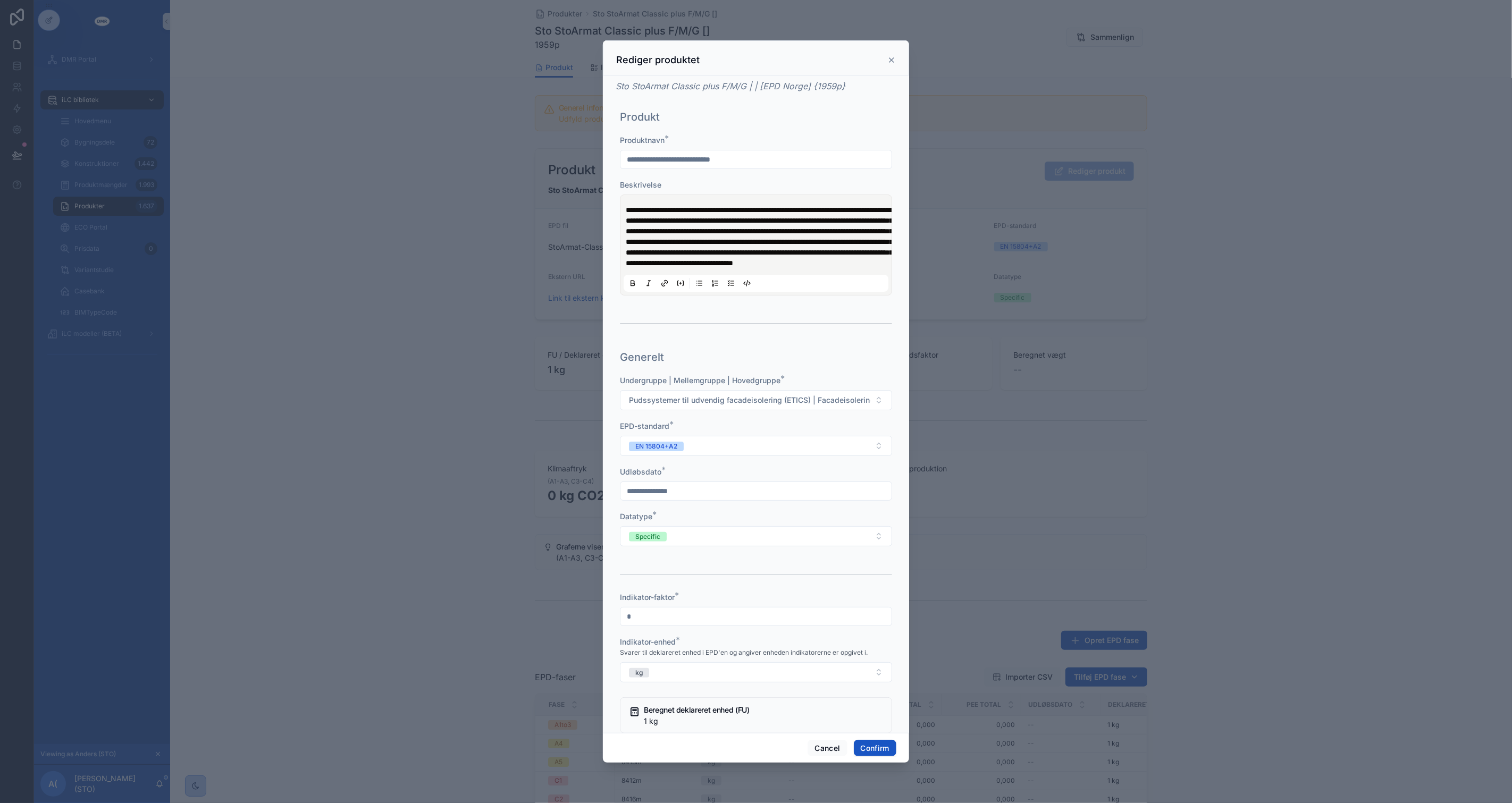
click at [624, 207] on div "**********" at bounding box center [756, 245] width 265 height 93
click at [625, 208] on div "**********" at bounding box center [756, 245] width 265 height 93
click at [627, 209] on span "**********" at bounding box center [759, 236] width 267 height 61
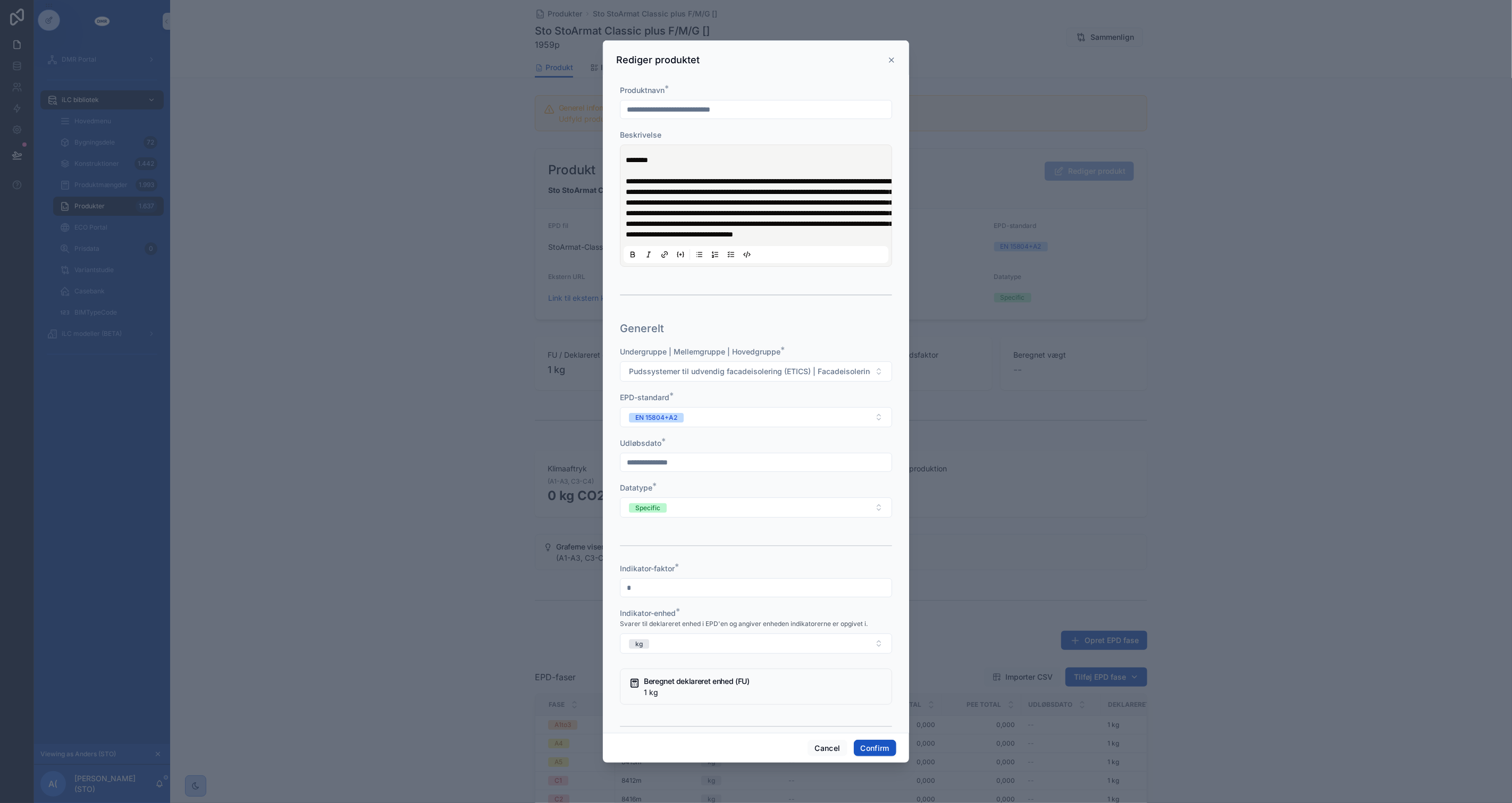
scroll to position [236, 0]
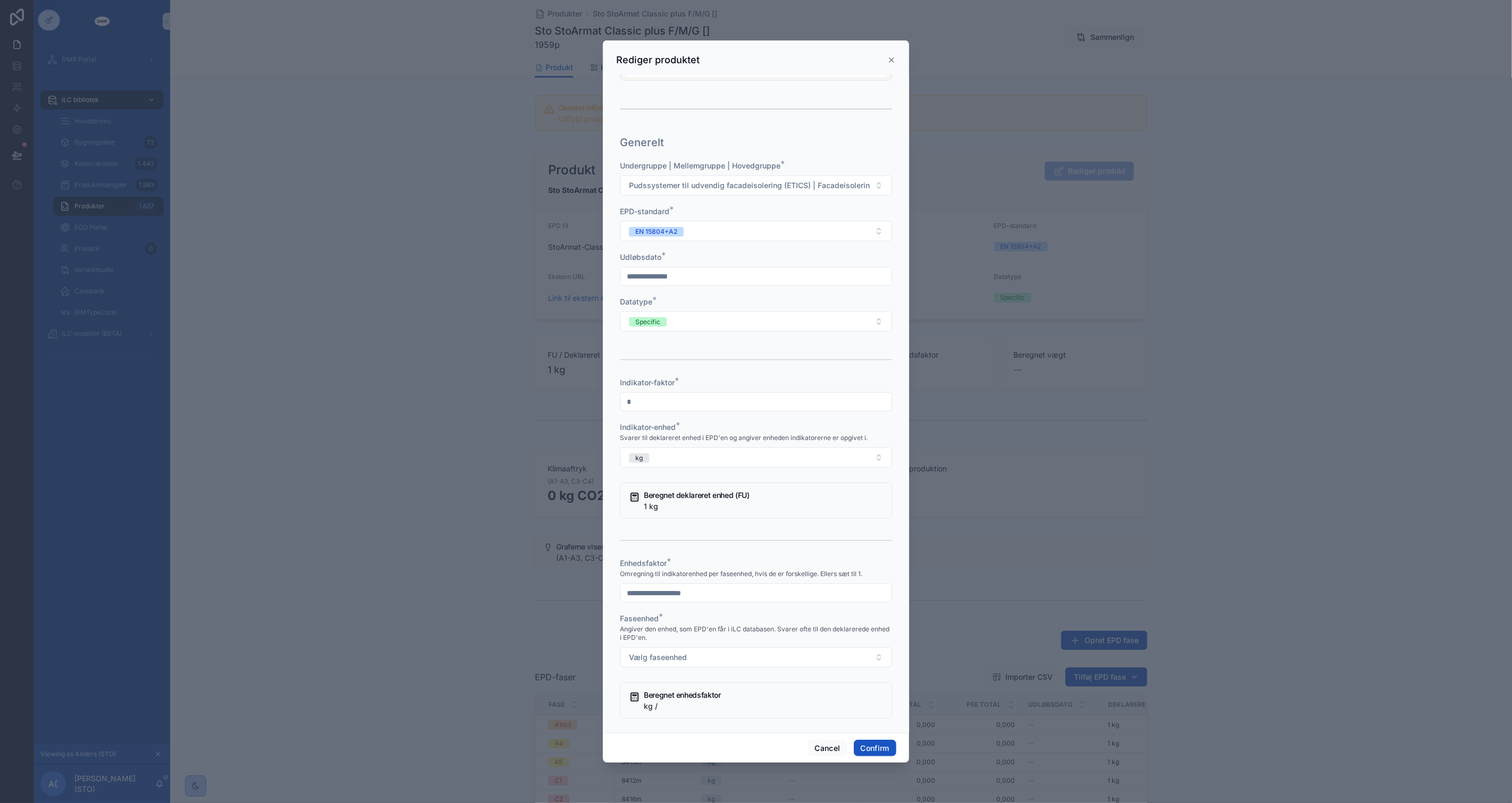
click at [744, 284] on input "text" at bounding box center [756, 276] width 271 height 15
type input "*********"
click at [810, 453] on button "24" at bounding box center [809, 456] width 19 height 19
click at [871, 388] on div "Indikator-faktor *" at bounding box center [756, 382] width 273 height 10
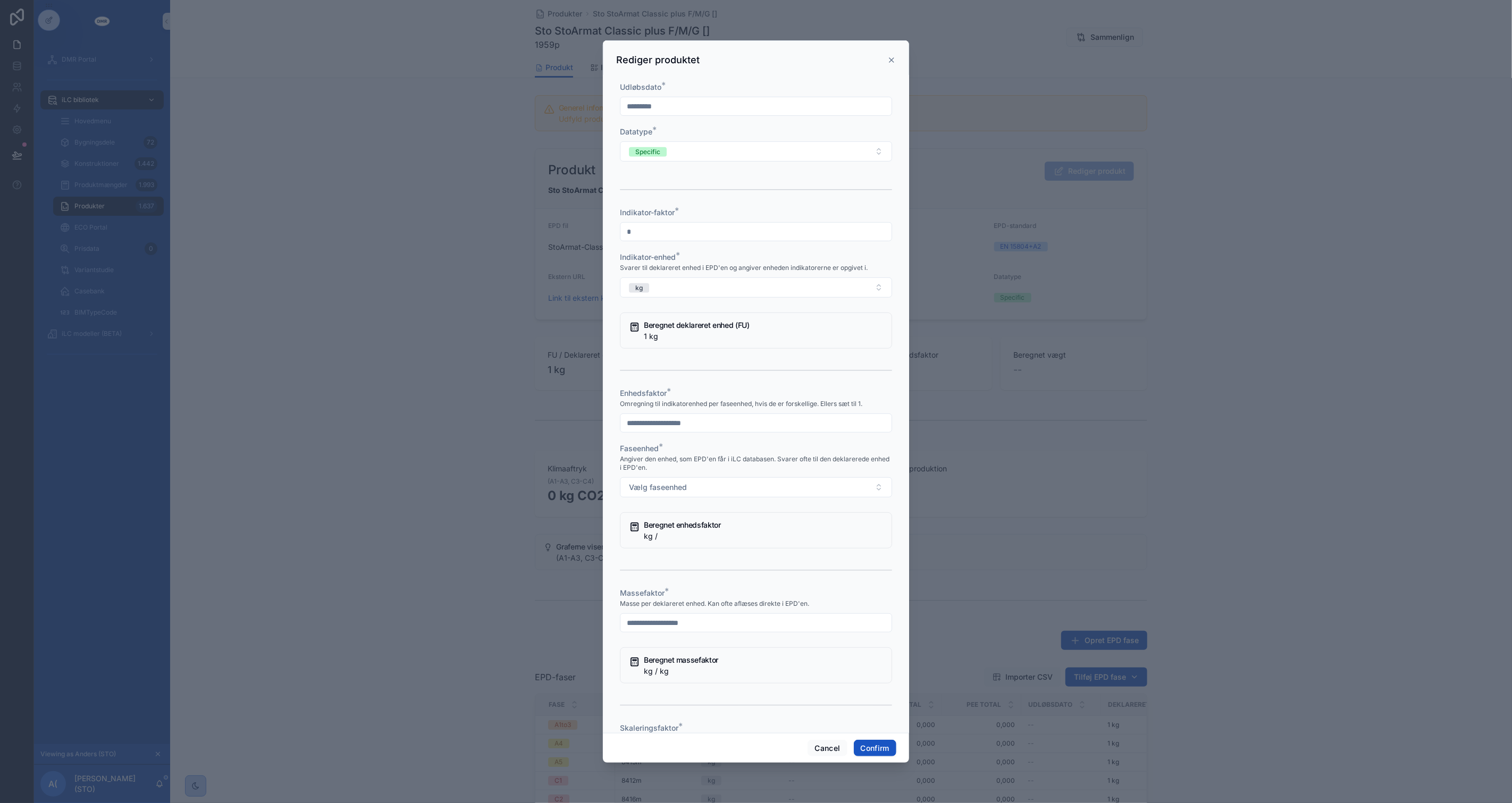
scroll to position [413, 0]
click at [796, 424] on input "text" at bounding box center [756, 416] width 271 height 15
type input "*"
click at [712, 491] on button "Vælg faseenhed" at bounding box center [756, 481] width 273 height 21
click at [688, 546] on div "kg" at bounding box center [752, 542] width 258 height 16
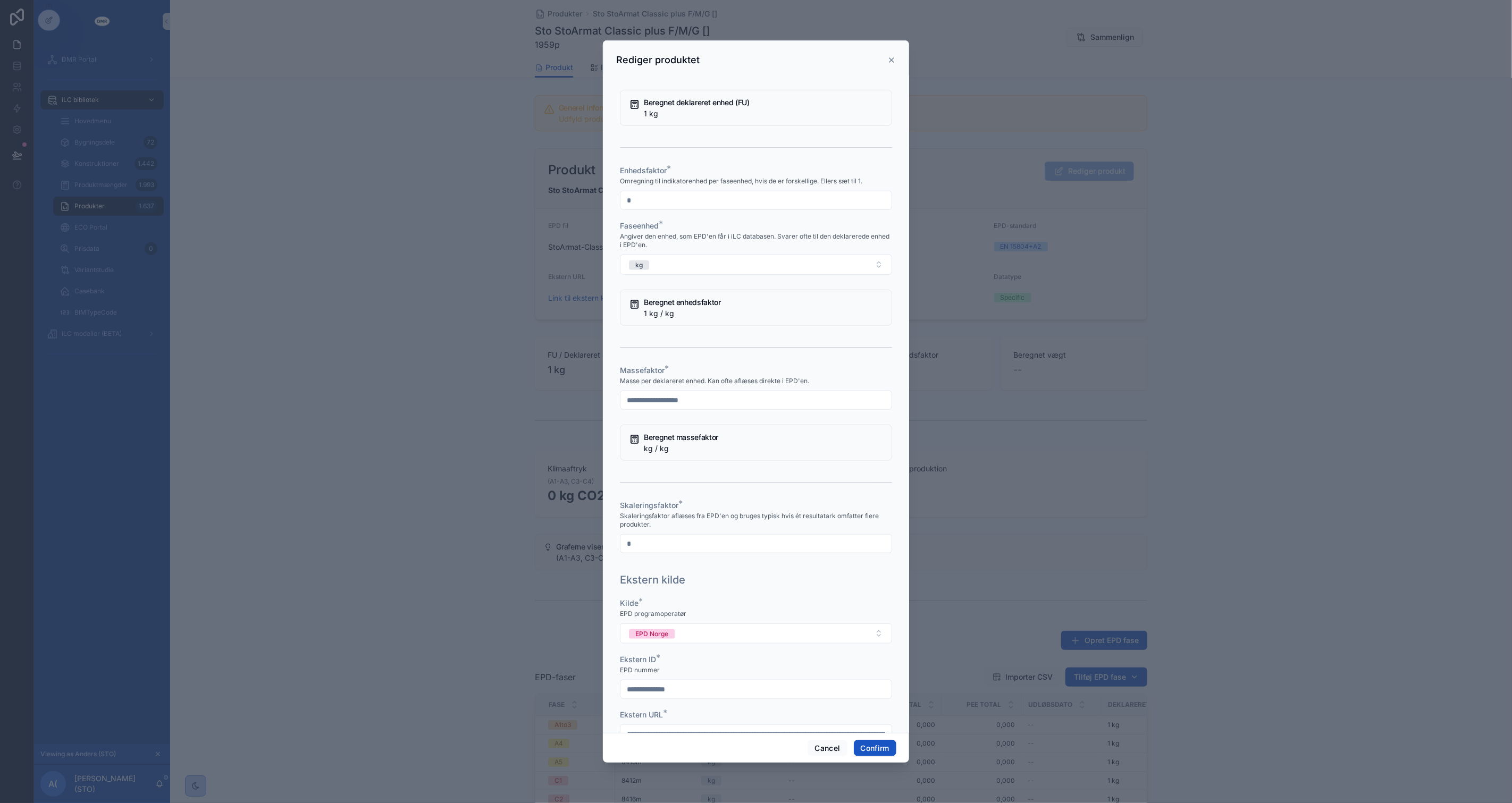
scroll to position [650, 0]
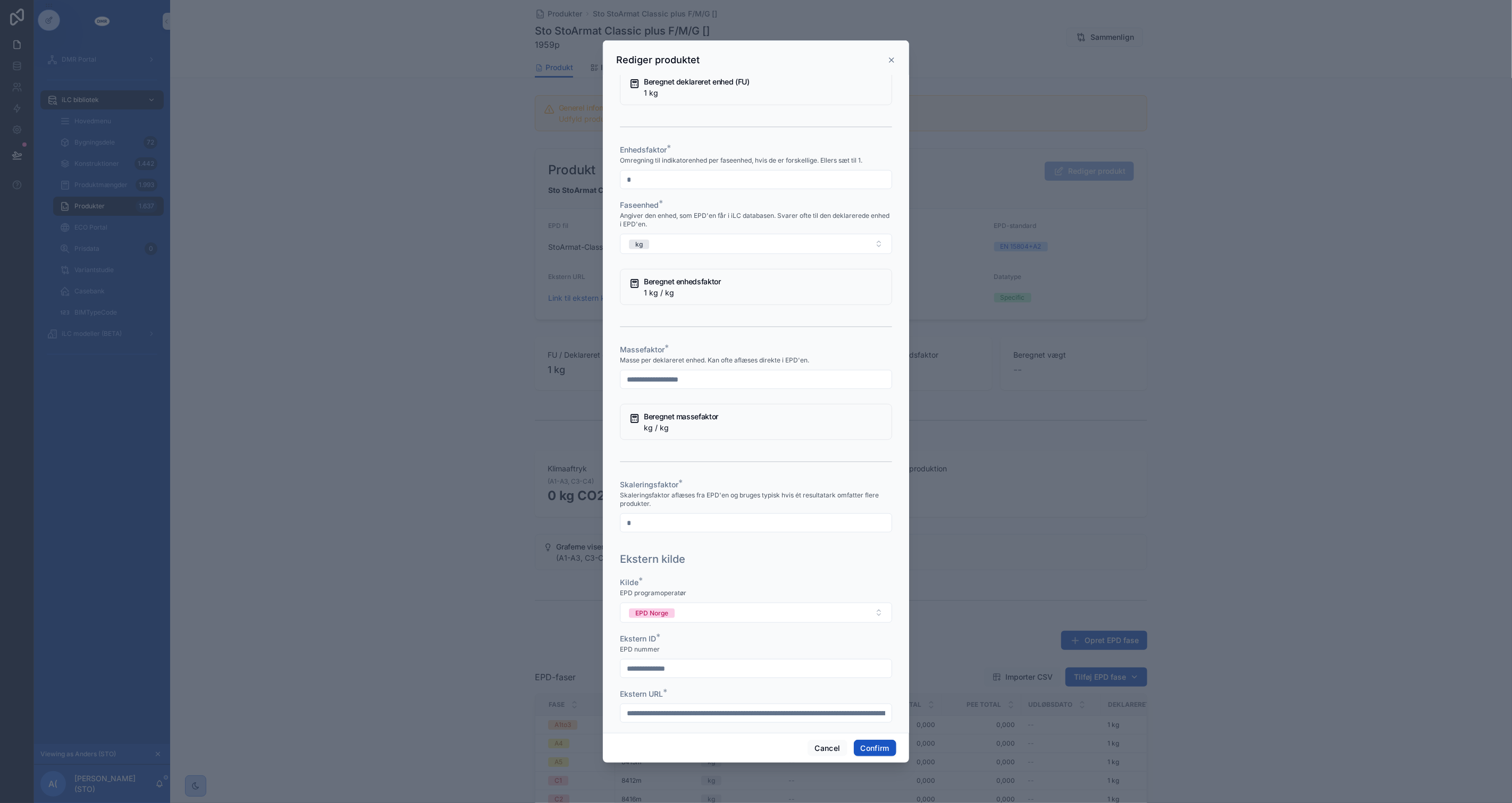
click at [697, 387] on input "text" at bounding box center [756, 380] width 271 height 15
type input "*"
click at [731, 355] on div "Massefaktor *" at bounding box center [756, 349] width 273 height 10
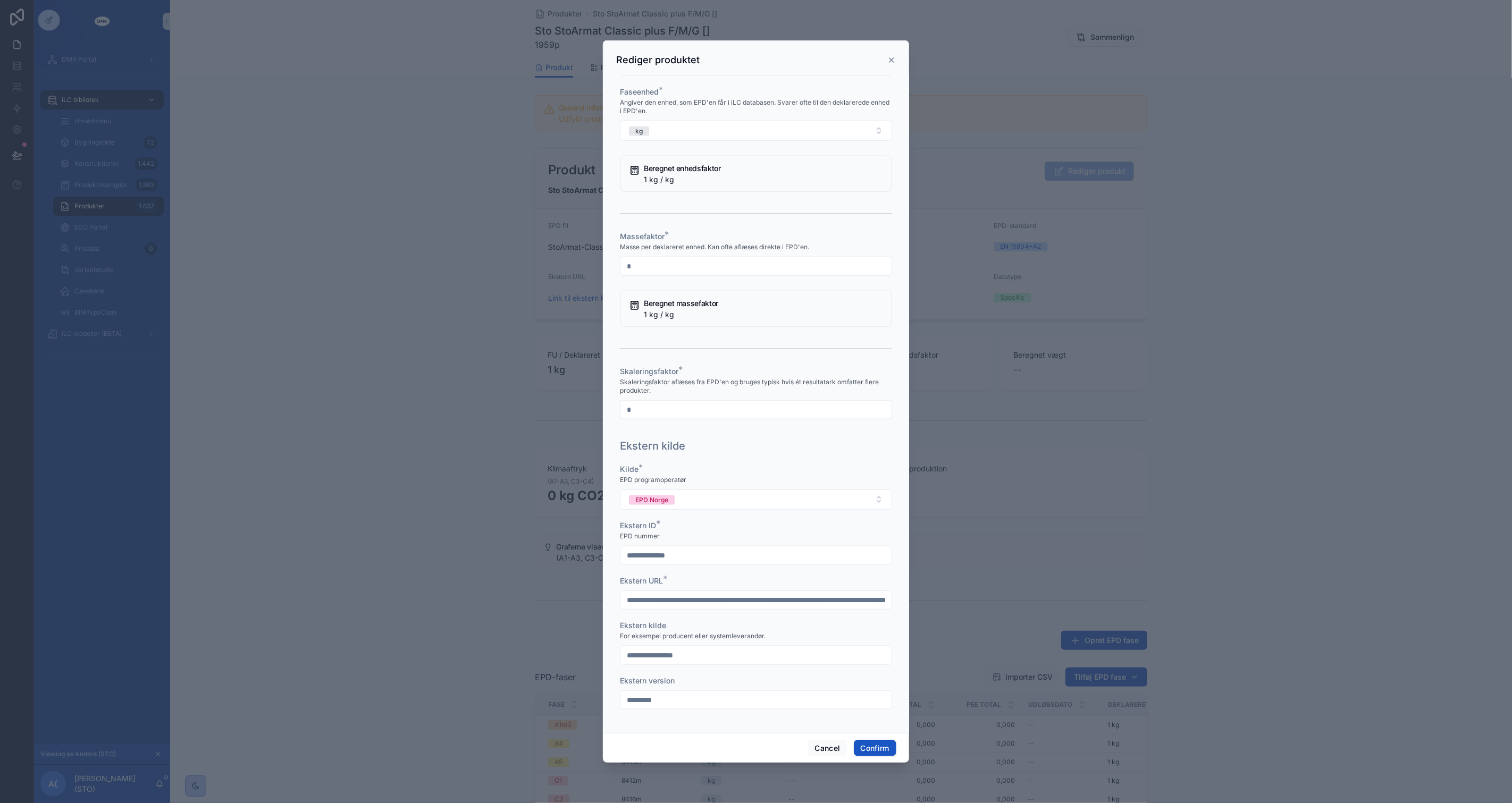
scroll to position [782, 0]
click at [870, 748] on button "Confirm" at bounding box center [875, 749] width 43 height 17
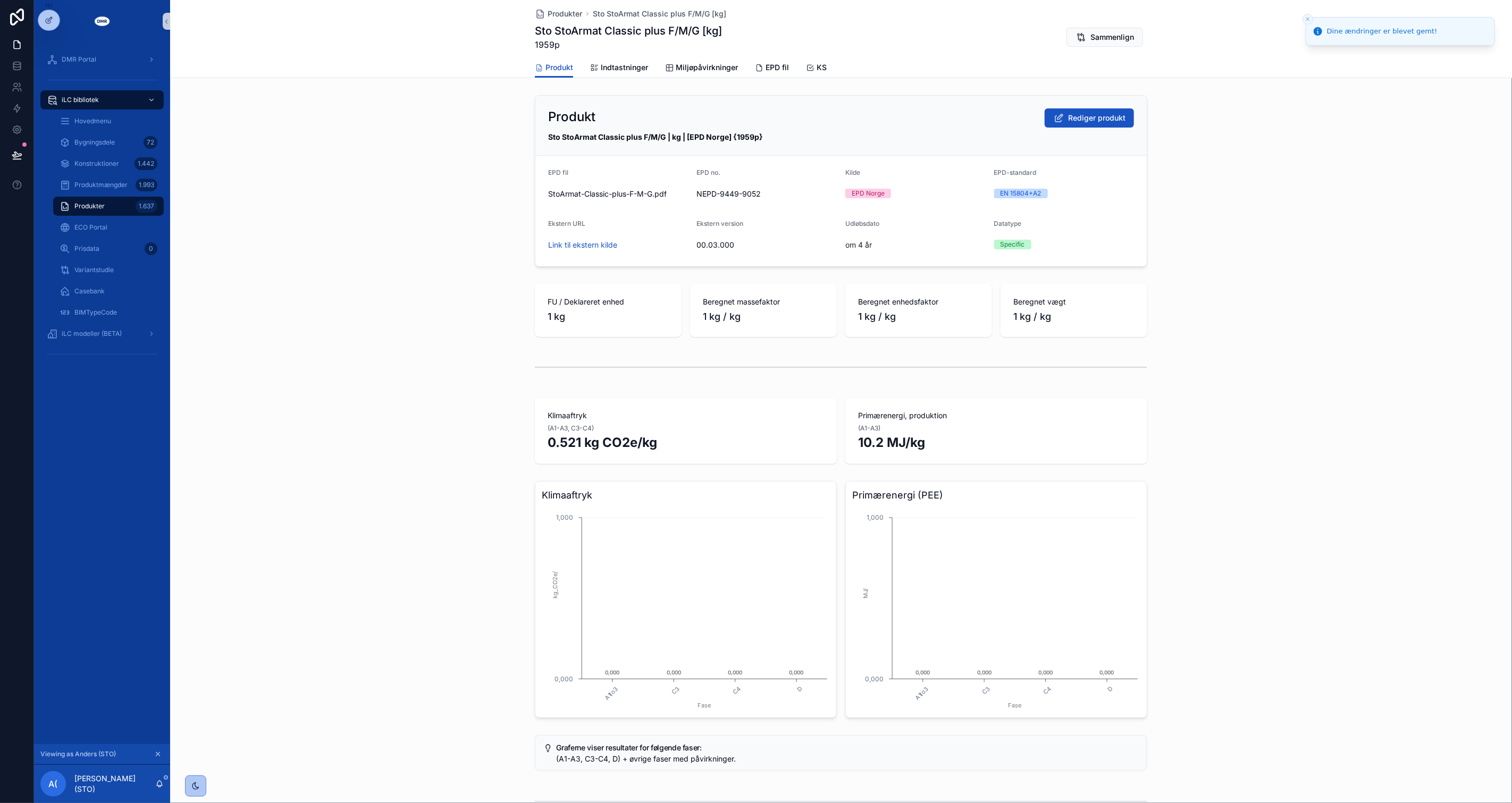
click at [392, 485] on div "Klimaaftryk A1to3 C3 C4 D Fase 0,000 1,000 kg_CO2e/ 0,000 0,000 0,000 0,000 Pri…" at bounding box center [841, 599] width 1342 height 246
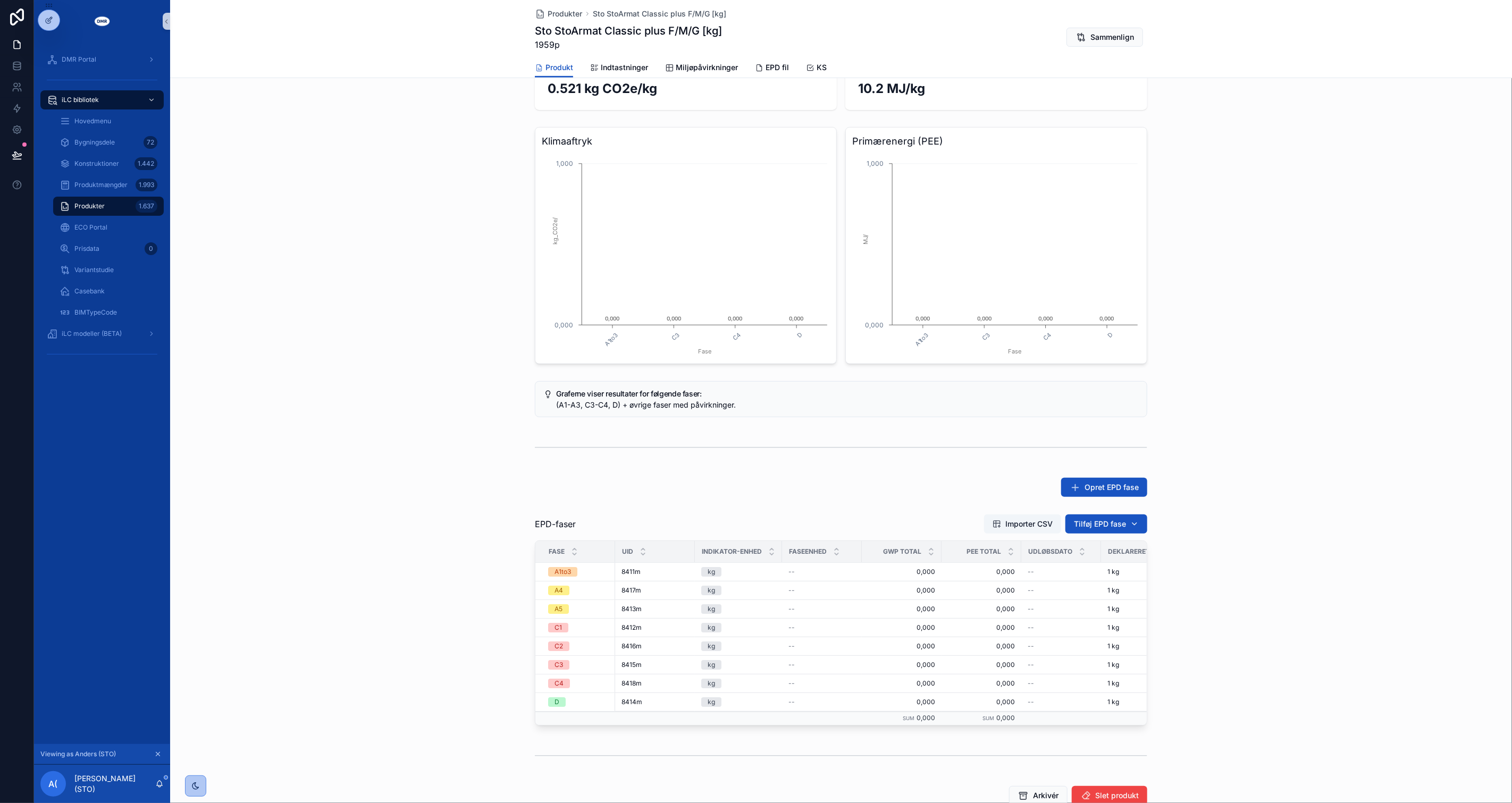
scroll to position [0, 0]
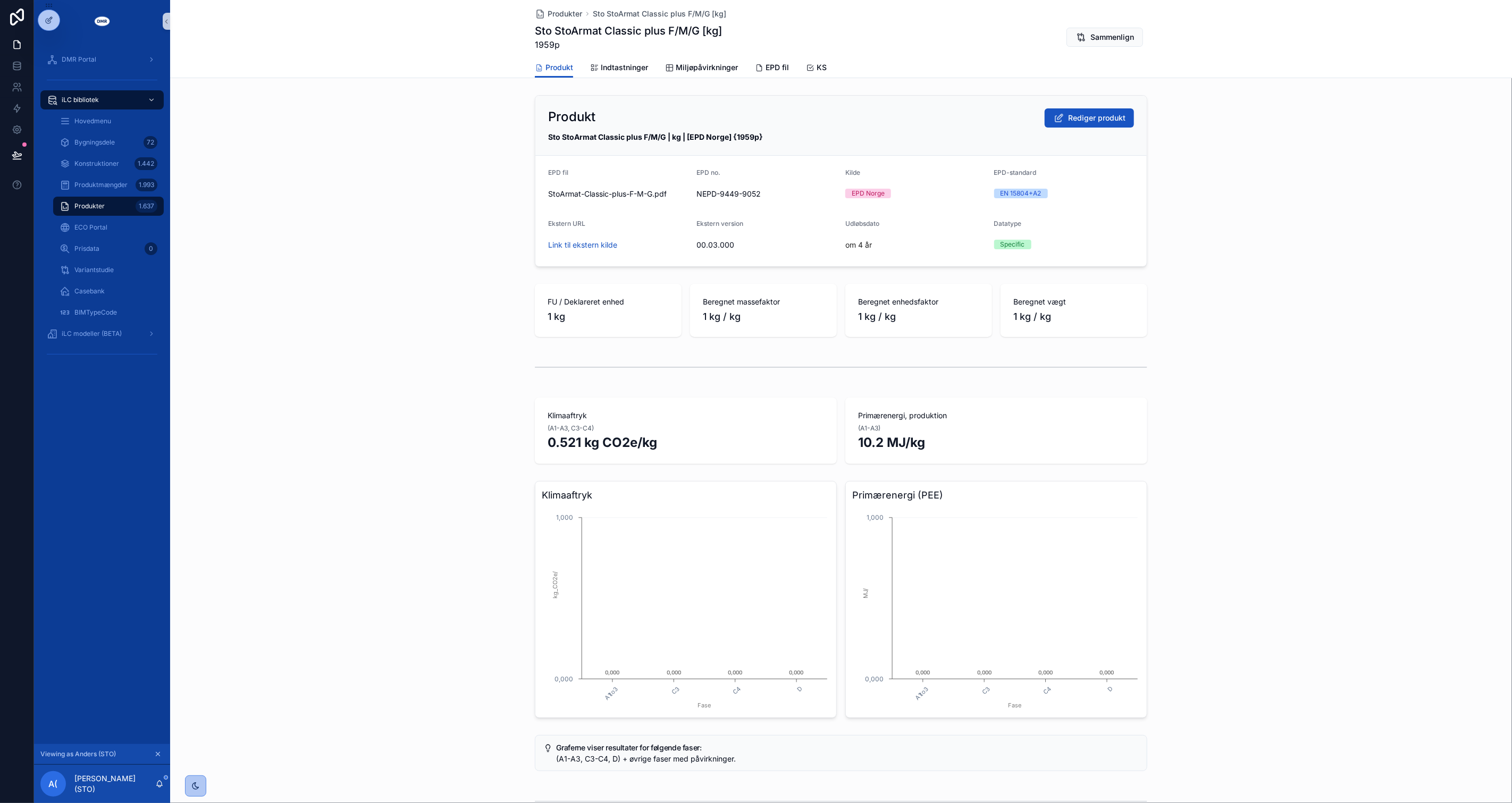
click at [391, 483] on div "Klimaaftryk A1to3 C3 C4 D Fase 0,000 1,000 kg_CO2e/ 0,000 0,000 0,000 0,000 Pri…" at bounding box center [841, 599] width 1342 height 246
click at [1264, 344] on div "Produkt Rediger produkt Sto StoArmat Classic plus F/M/G | kg | [EPD Norge] {195…" at bounding box center [841, 627] width 1342 height 1073
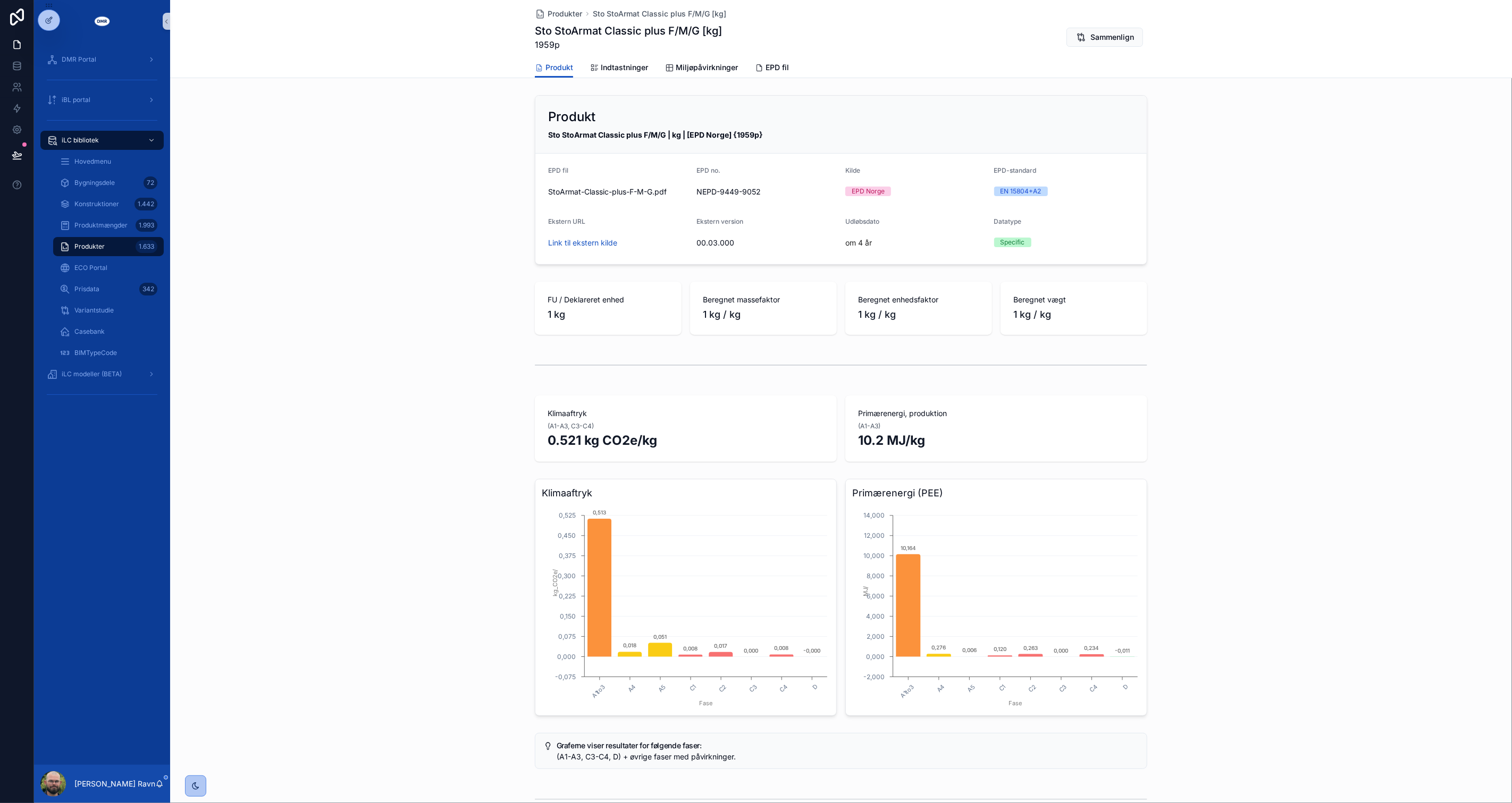
click at [320, 502] on div "Klimaaftryk A1to3 A4 A5 C1 C2 C3 C4 D Fase -0,075 0,000 0,075 0,150 0,225 0,300…" at bounding box center [841, 597] width 1342 height 246
click at [49, 43] on icon at bounding box center [48, 41] width 3 height 3
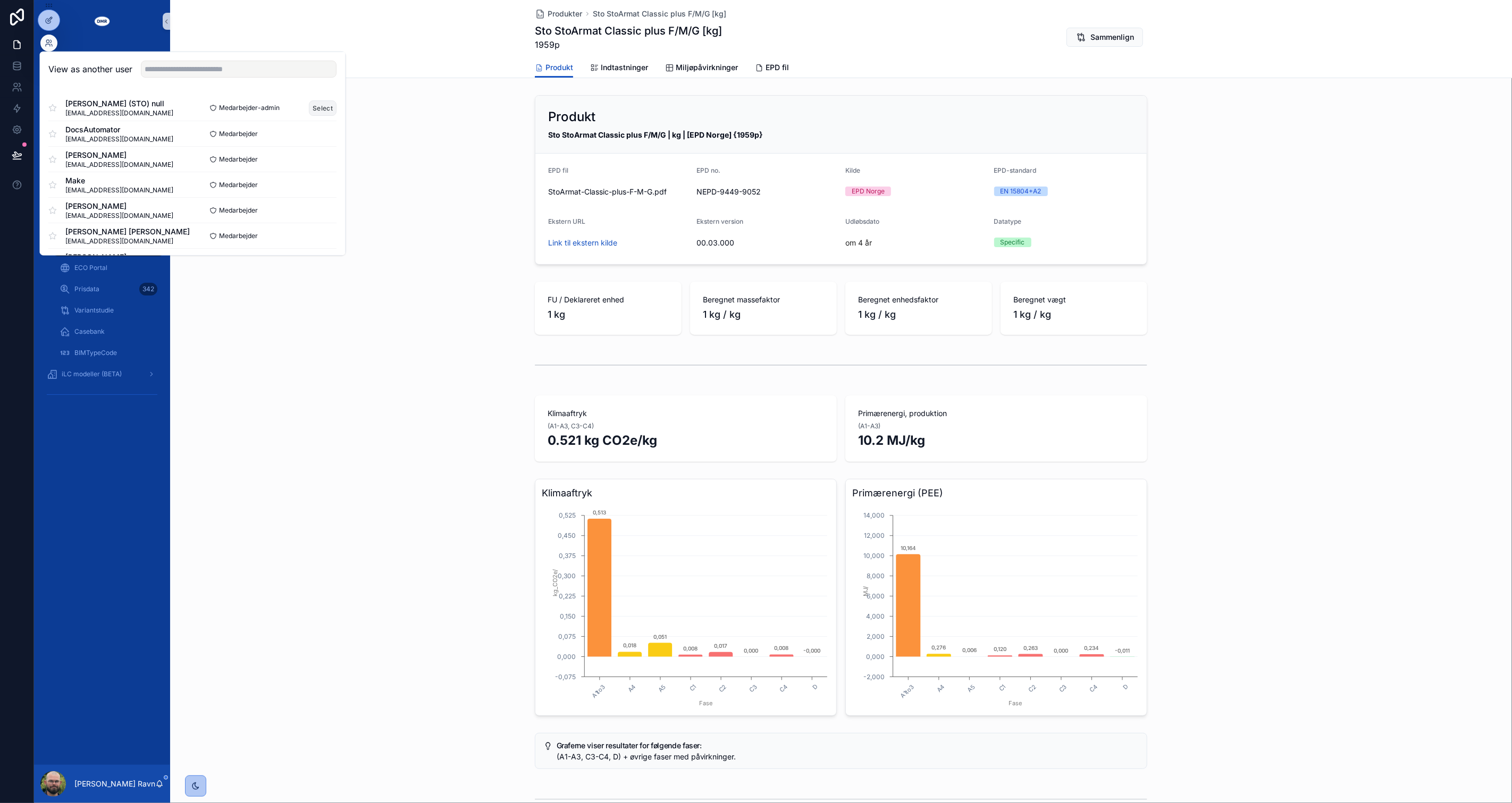
click at [318, 105] on button "Select" at bounding box center [323, 107] width 28 height 16
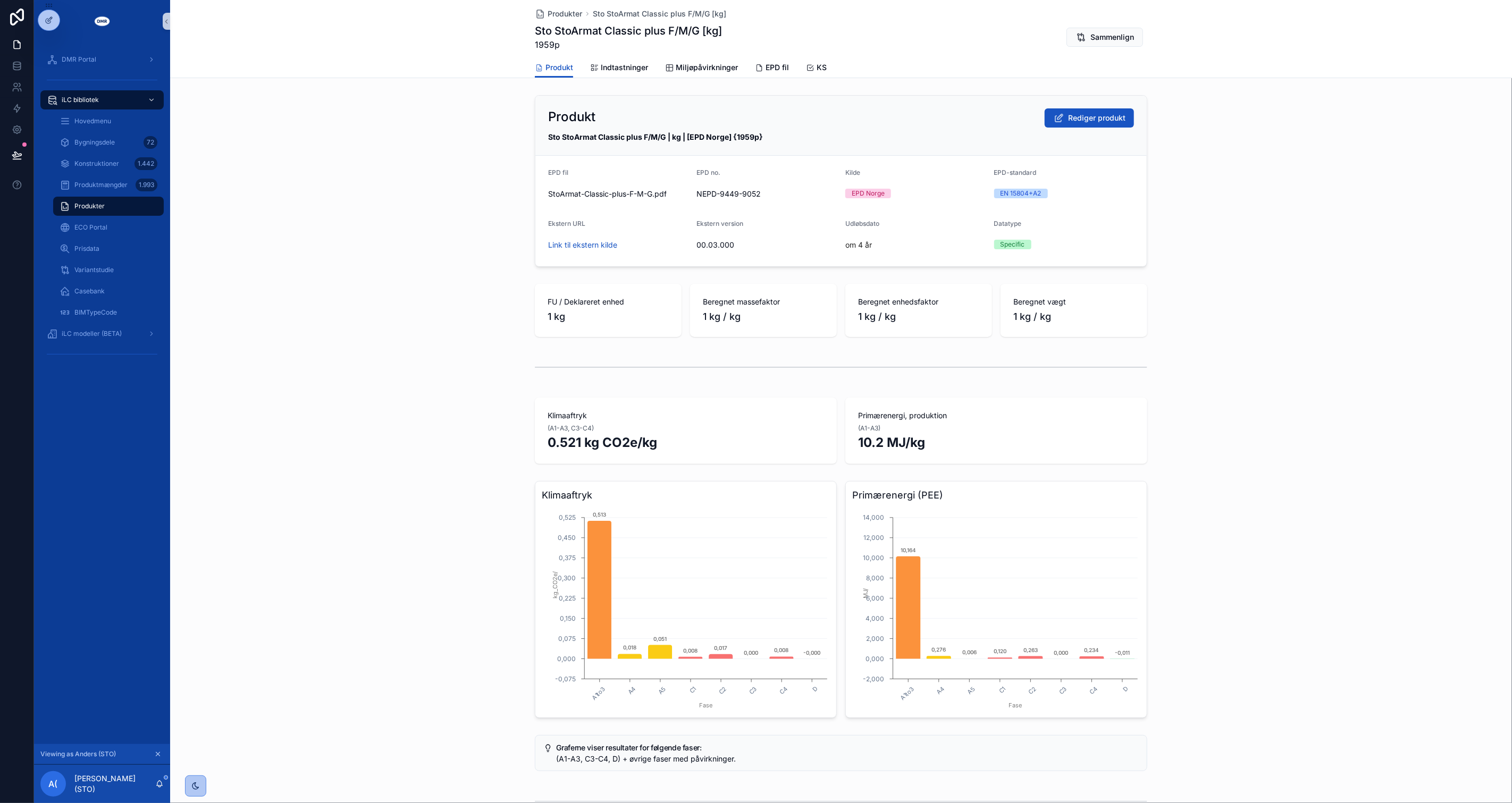
click at [136, 685] on div "DMR Portal iLC bibliotek Hovedmenu Bygningsdele 72 Konstruktioner 1.442 Produkt…" at bounding box center [102, 394] width 136 height 702
click at [105, 209] on div "Produkter 1.637" at bounding box center [108, 206] width 98 height 17
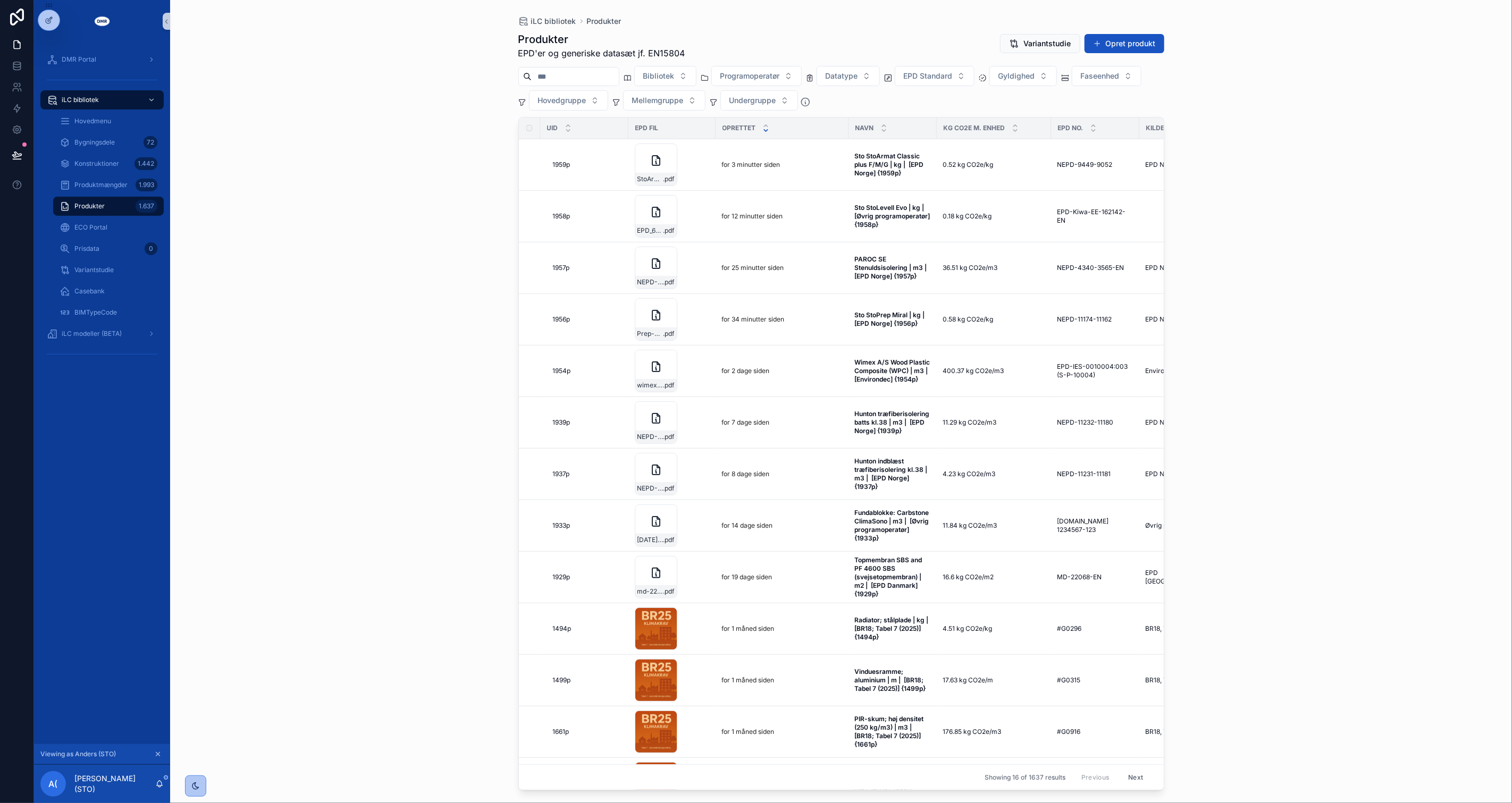
click at [466, 397] on div "iLC bibliotek Produkter Produkter EPD'er og generiske datasæt jf. EN15804 Varia…" at bounding box center [841, 402] width 1342 height 803
click at [1127, 33] on div "Produkter EPD'er og generiske datasæt jf. EN15804 Variantstudie Opret produkt" at bounding box center [841, 46] width 646 height 28
click at [1127, 45] on button "Opret produkt" at bounding box center [1124, 43] width 79 height 19
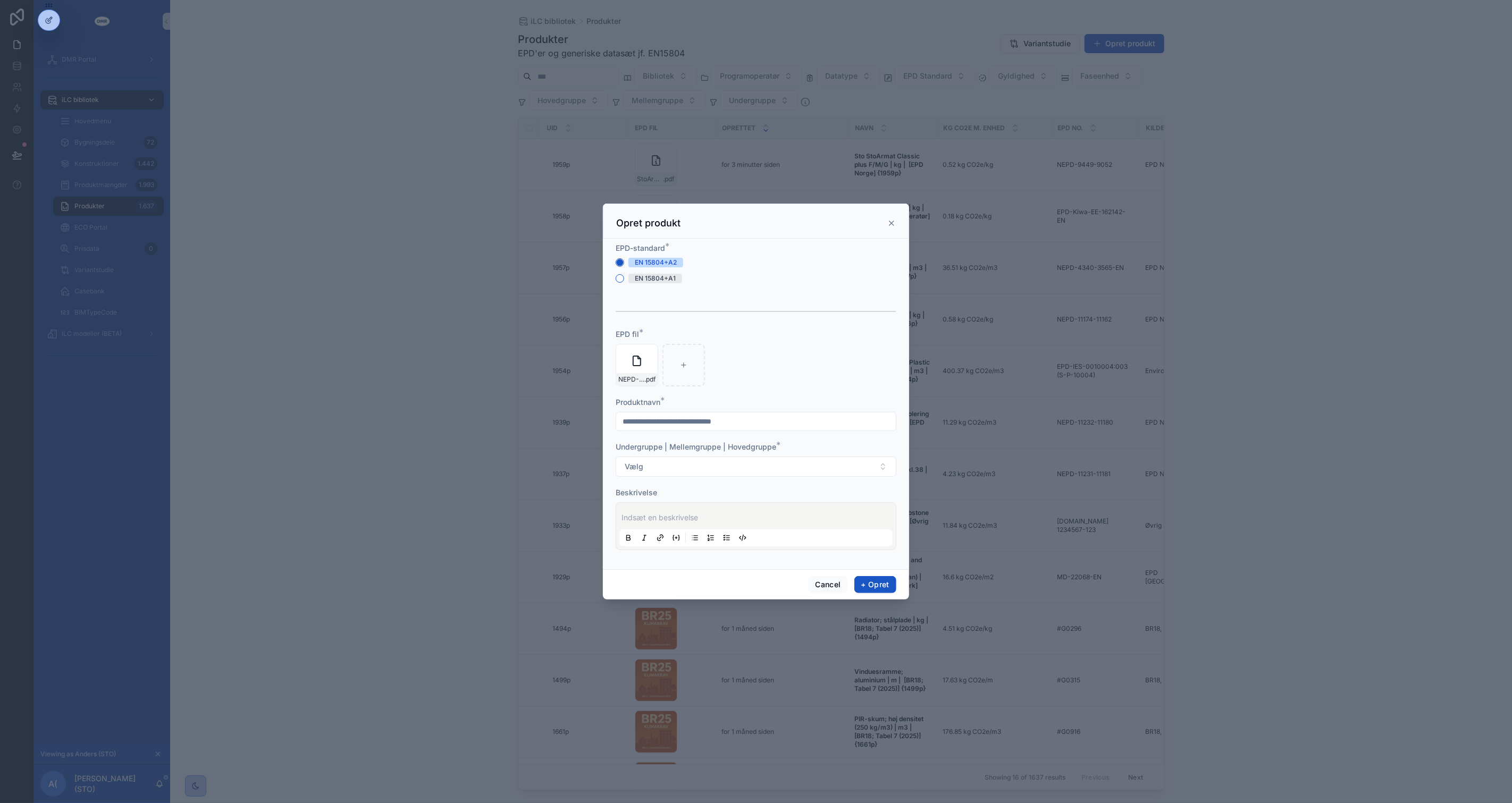
click at [825, 428] on input "scrollable content" at bounding box center [756, 422] width 279 height 15
type input "**********"
click at [729, 472] on button "Vælg" at bounding box center [756, 467] width 281 height 21
type input "***"
click at [714, 512] on span "Lim og klæbemørtel | Mørtel og beton | Mineralske byggematerialer" at bounding box center [741, 509] width 236 height 10
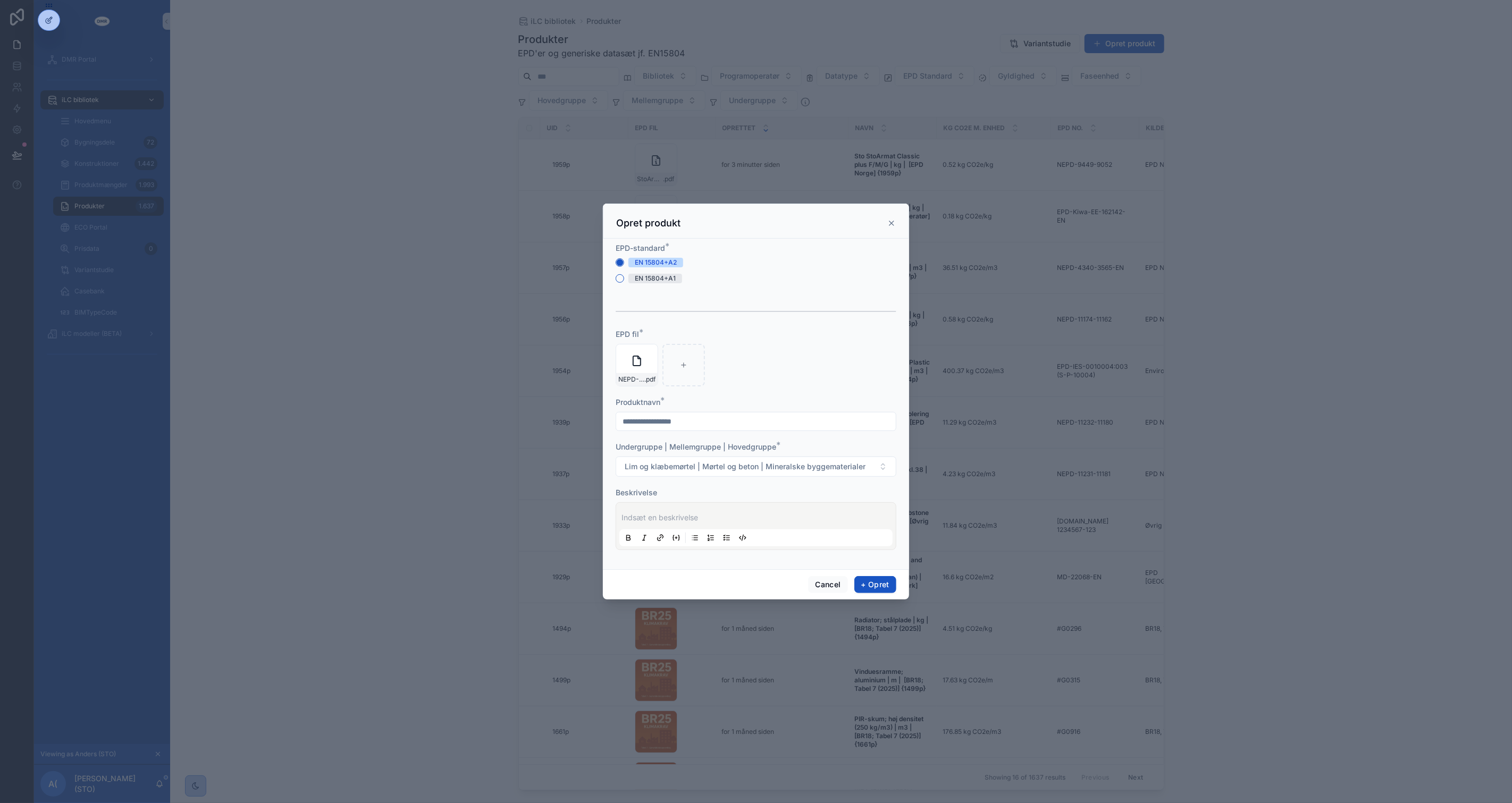
click at [693, 519] on p "scrollable content" at bounding box center [758, 517] width 274 height 10
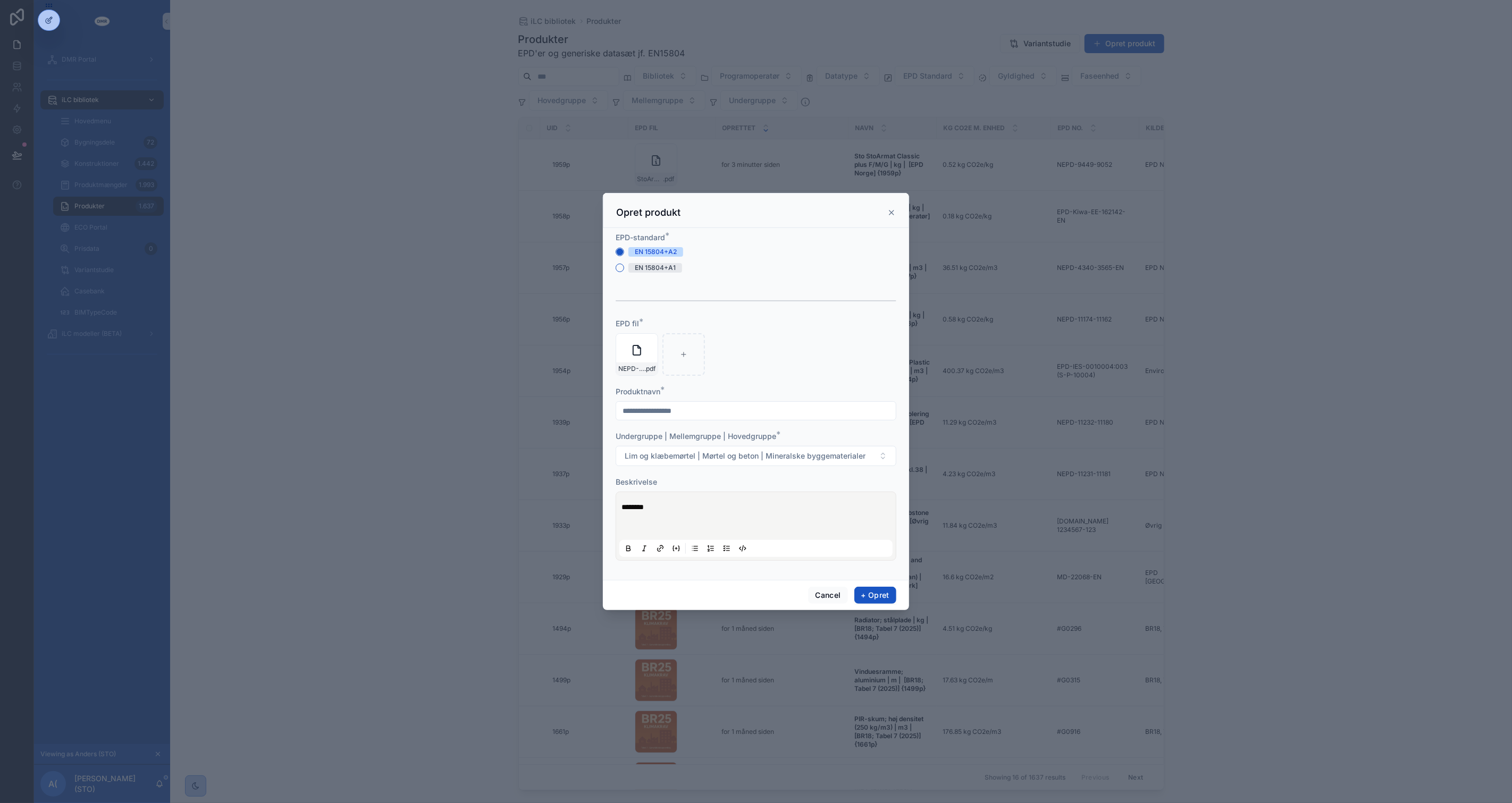
click at [718, 534] on div "********" at bounding box center [756, 527] width 274 height 62
click at [711, 528] on p "scrollable content" at bounding box center [758, 528] width 274 height 10
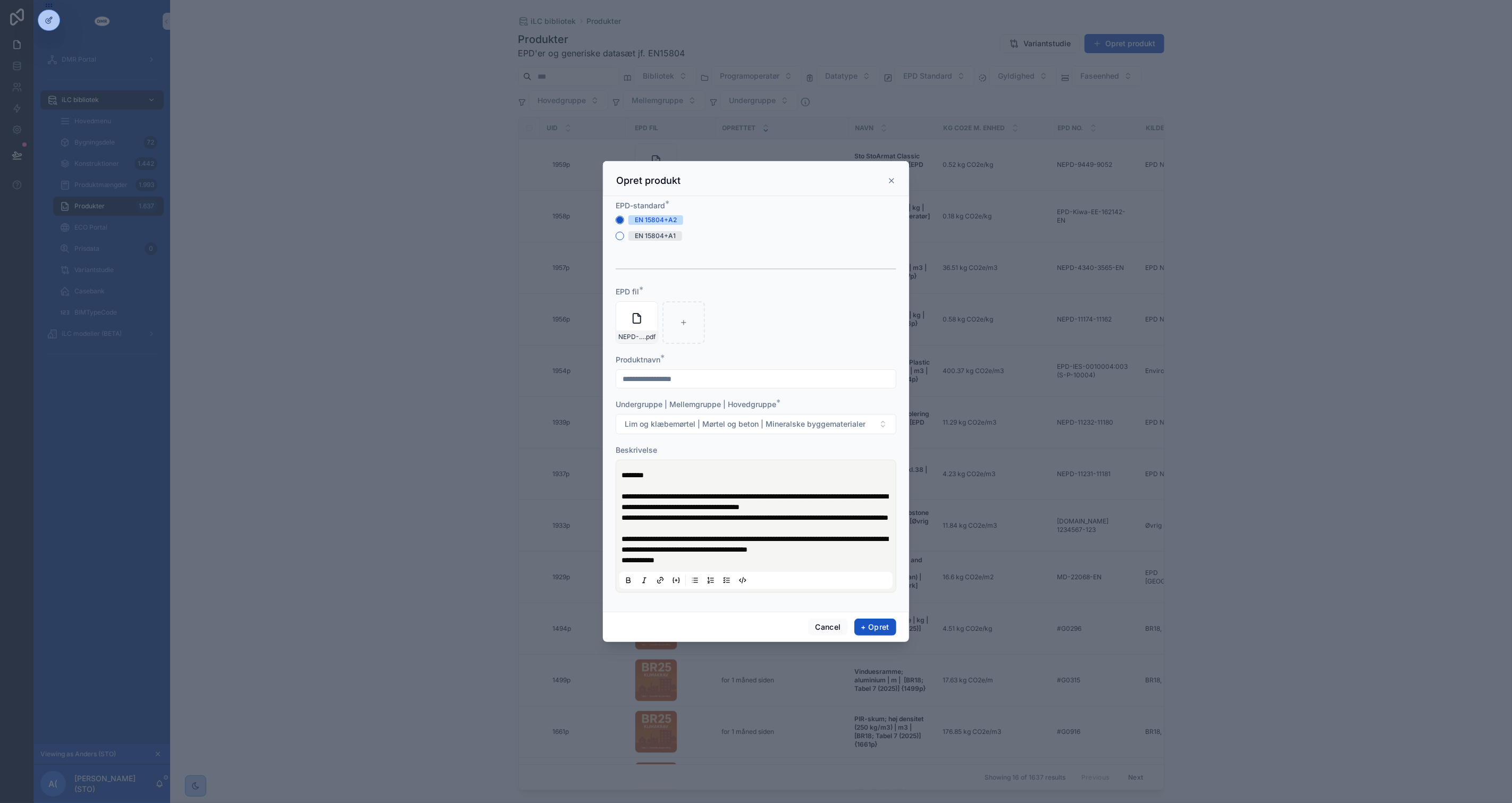
click at [865, 499] on span "**********" at bounding box center [755, 501] width 266 height 18
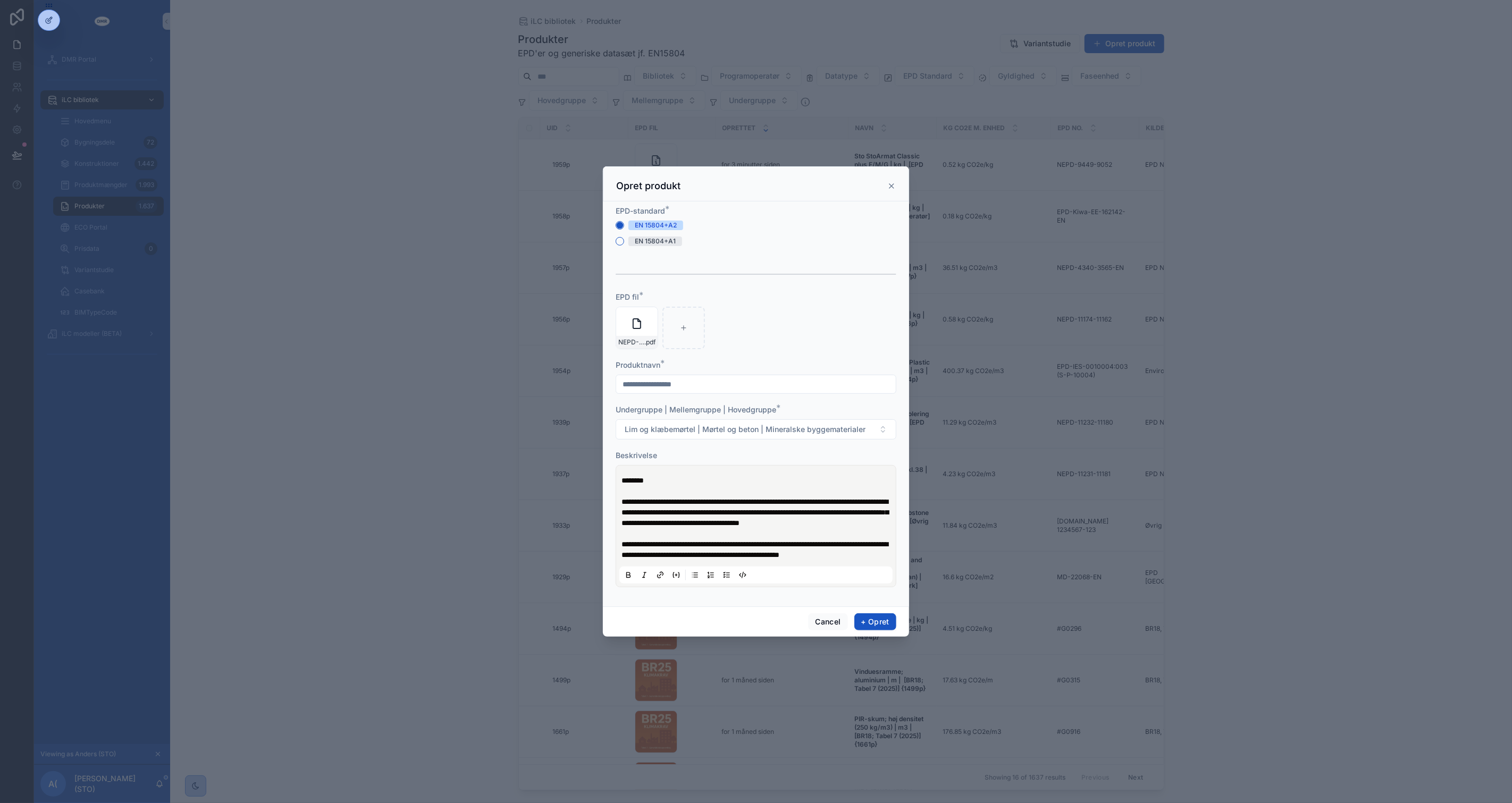
click at [884, 500] on p "**********" at bounding box center [758, 513] width 274 height 32
click at [886, 630] on button "+ Opret" at bounding box center [875, 622] width 42 height 17
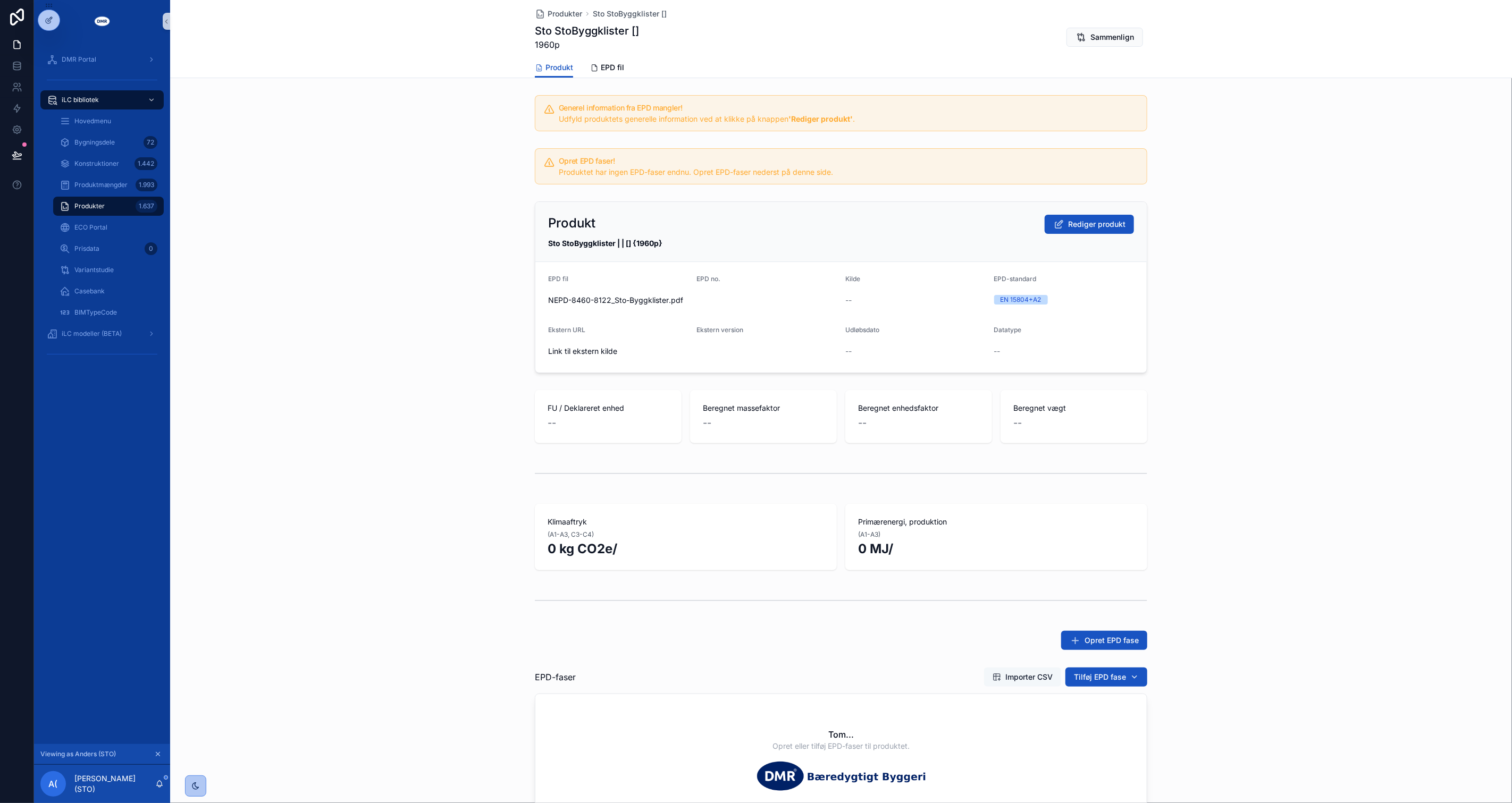
click at [1037, 675] on span "Importer CSV" at bounding box center [1029, 677] width 48 height 10
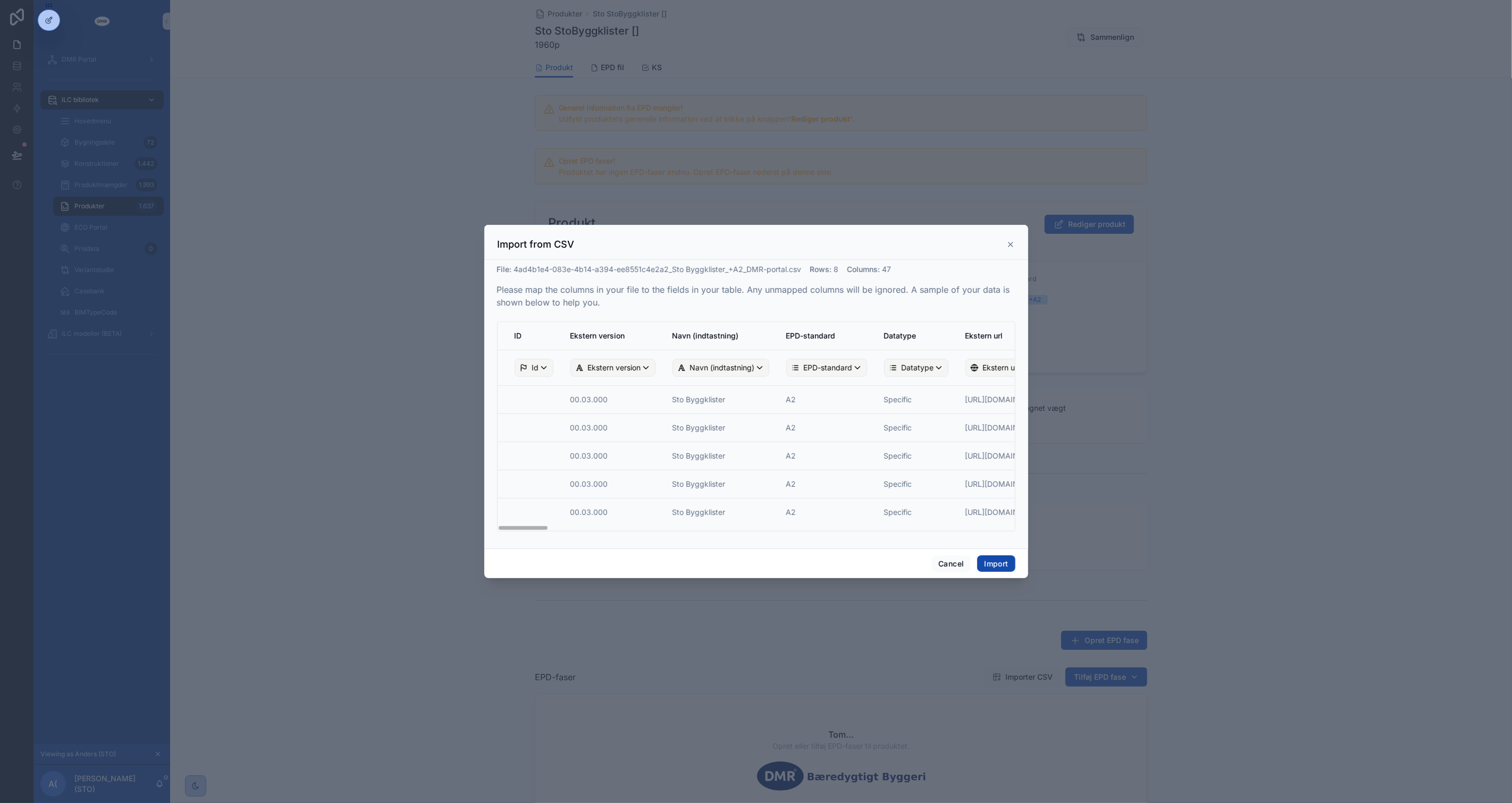
click at [995, 561] on button "Import" at bounding box center [996, 564] width 37 height 17
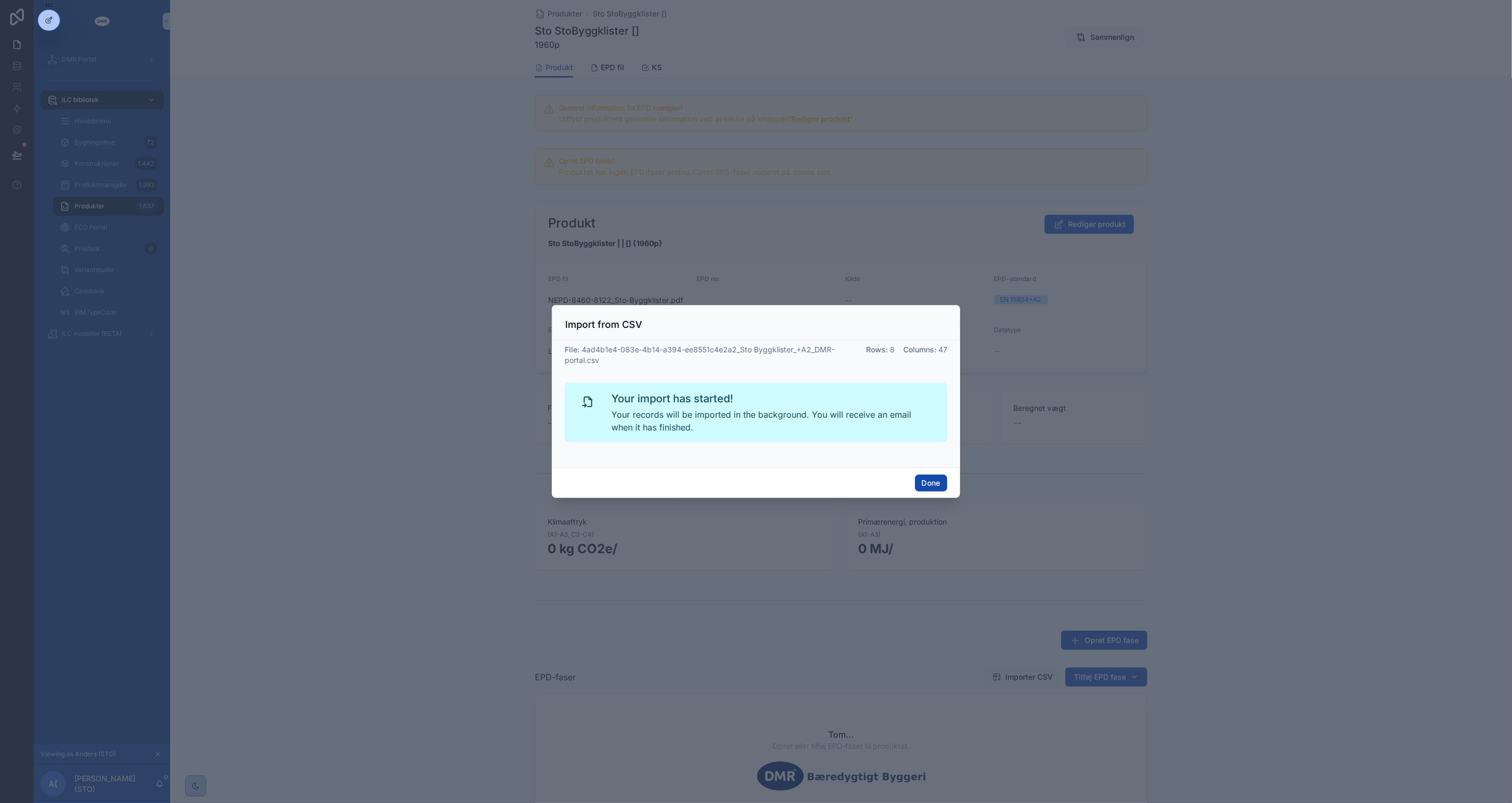
click at [921, 480] on button "Done" at bounding box center [931, 483] width 33 height 17
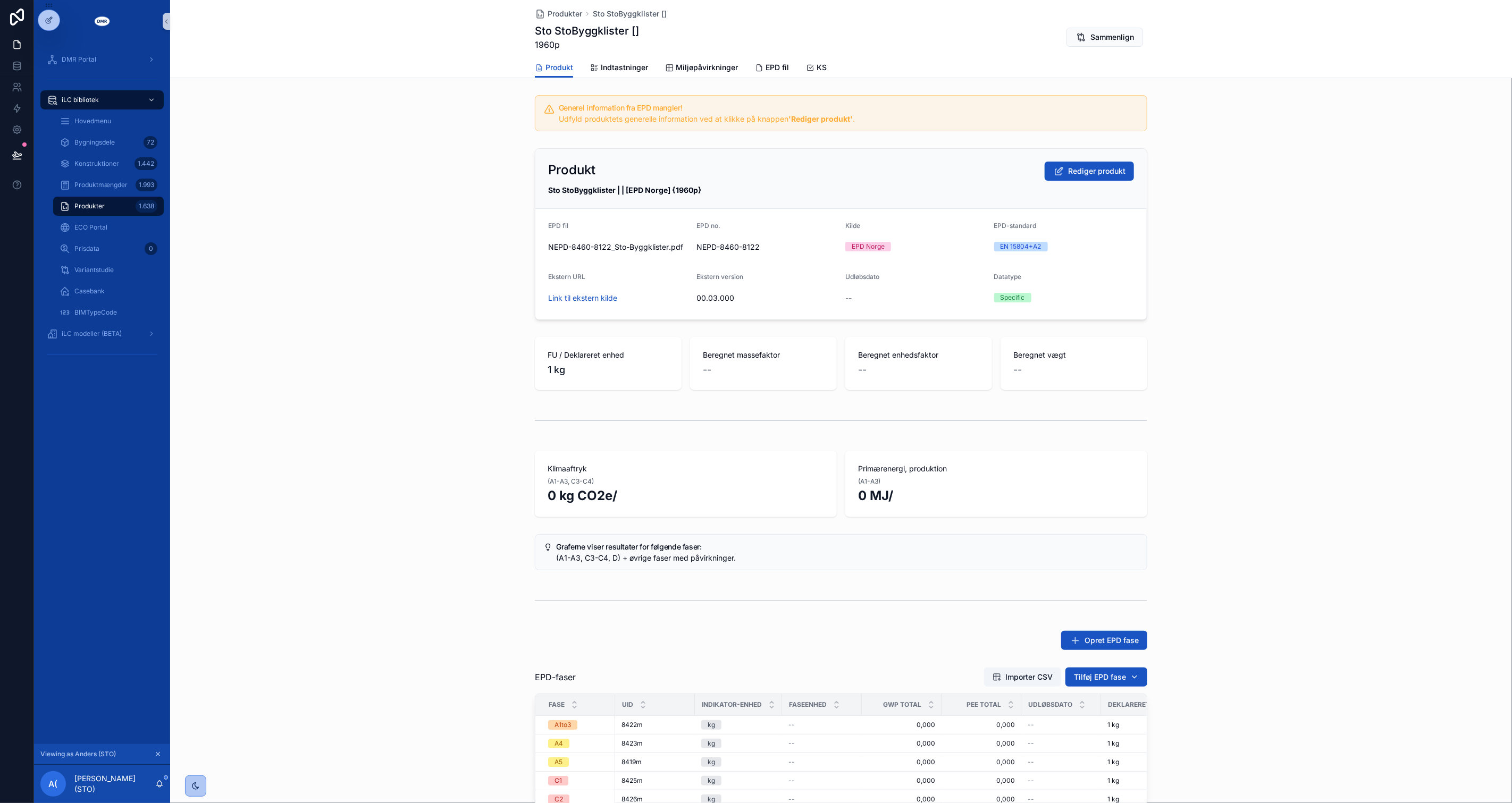
drag, startPoint x: 1398, startPoint y: 375, endPoint x: 1394, endPoint y: 380, distance: 6.4
click at [1394, 380] on div "FU / Deklareret enhed 1 kg Beregnet massefaktor -- Beregnet enhedsfaktor -- Ber…" at bounding box center [841, 363] width 1342 height 62
click at [1062, 163] on button "Rediger produkt" at bounding box center [1090, 171] width 90 height 19
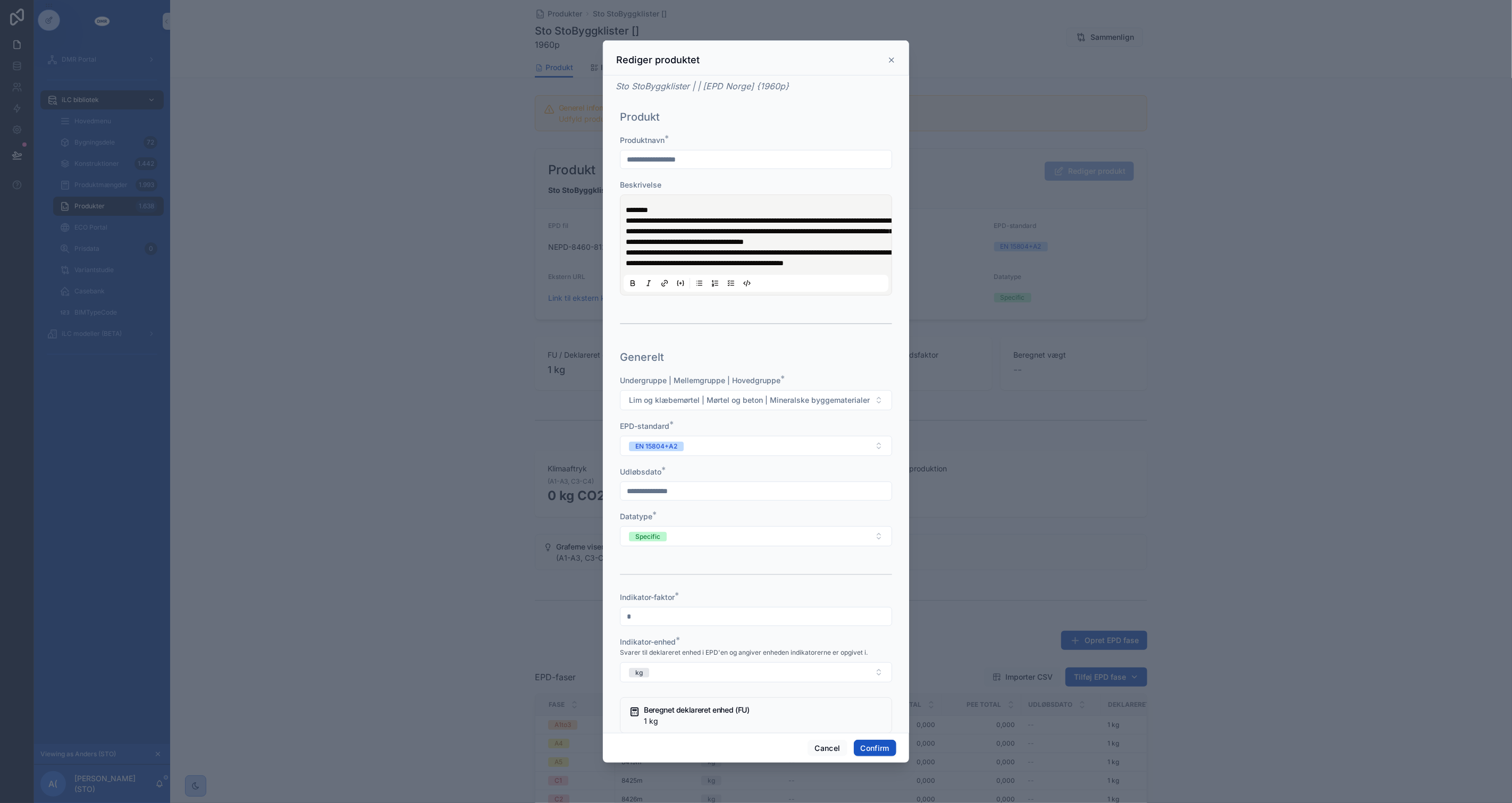
click at [705, 499] on input "text" at bounding box center [756, 491] width 271 height 15
click at [775, 499] on input "text" at bounding box center [756, 491] width 271 height 15
type input "**********"
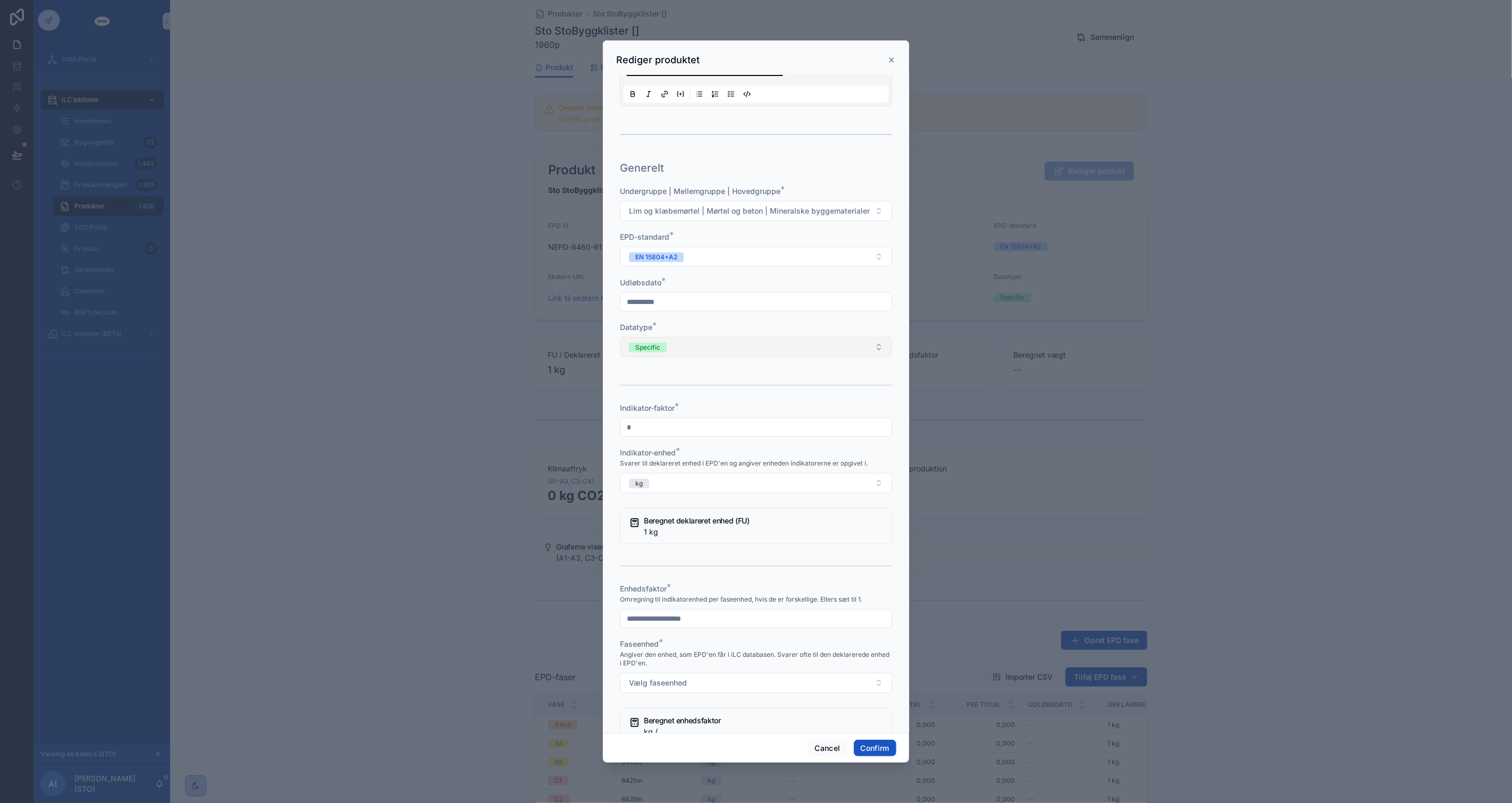
scroll to position [236, 0]
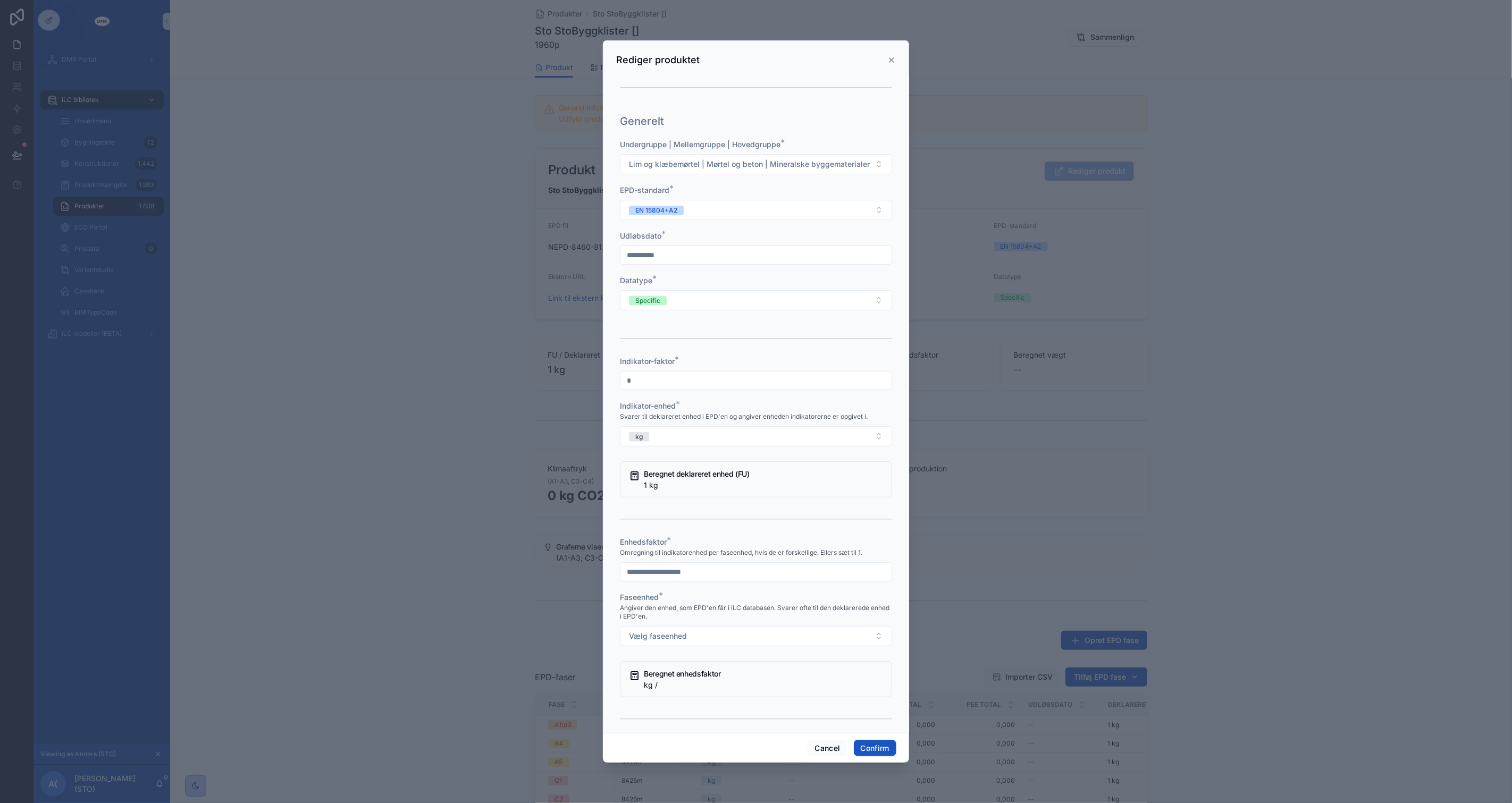
click at [684, 580] on input "text" at bounding box center [756, 572] width 271 height 15
type input "*"
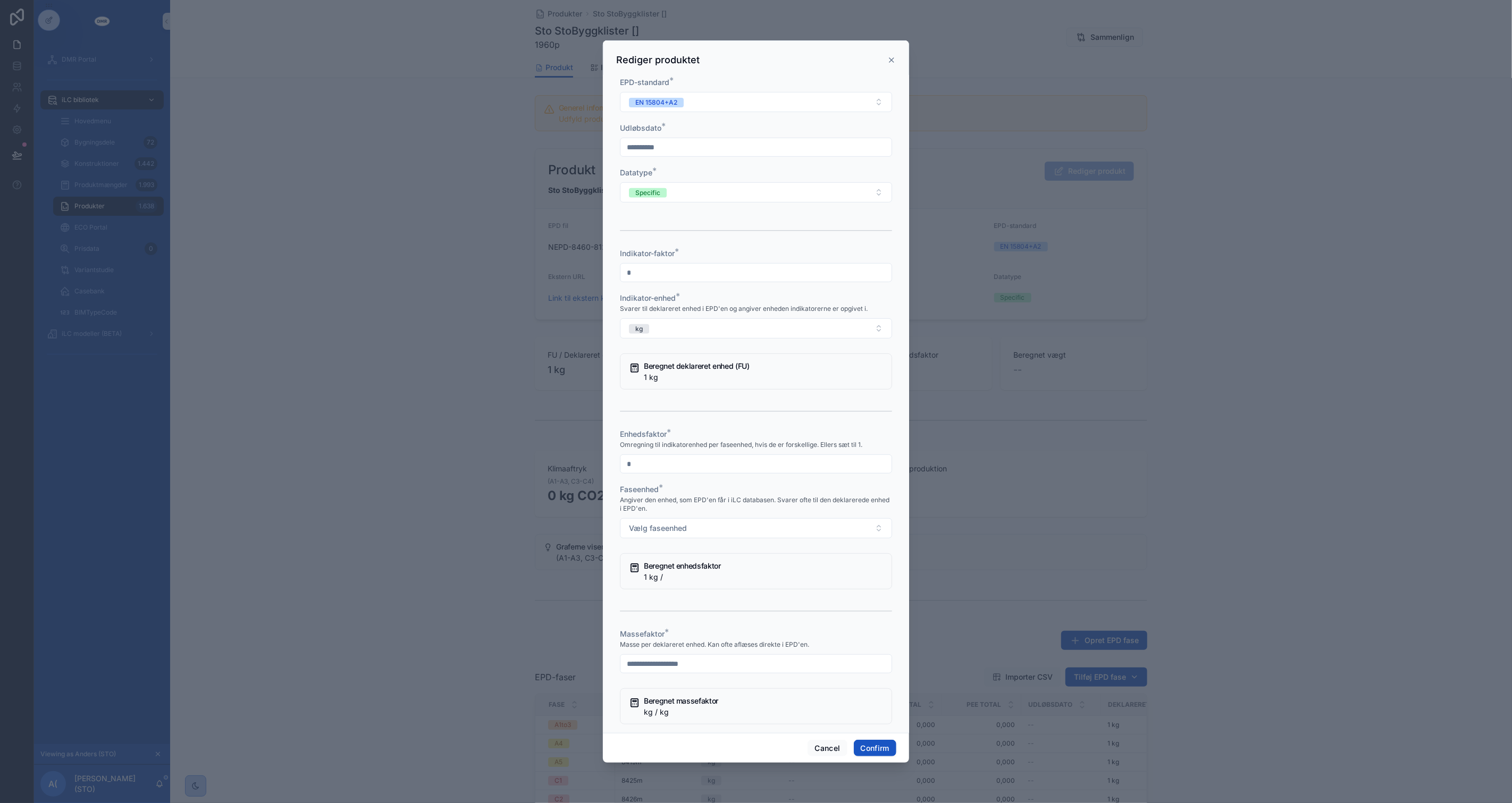
scroll to position [354, 0]
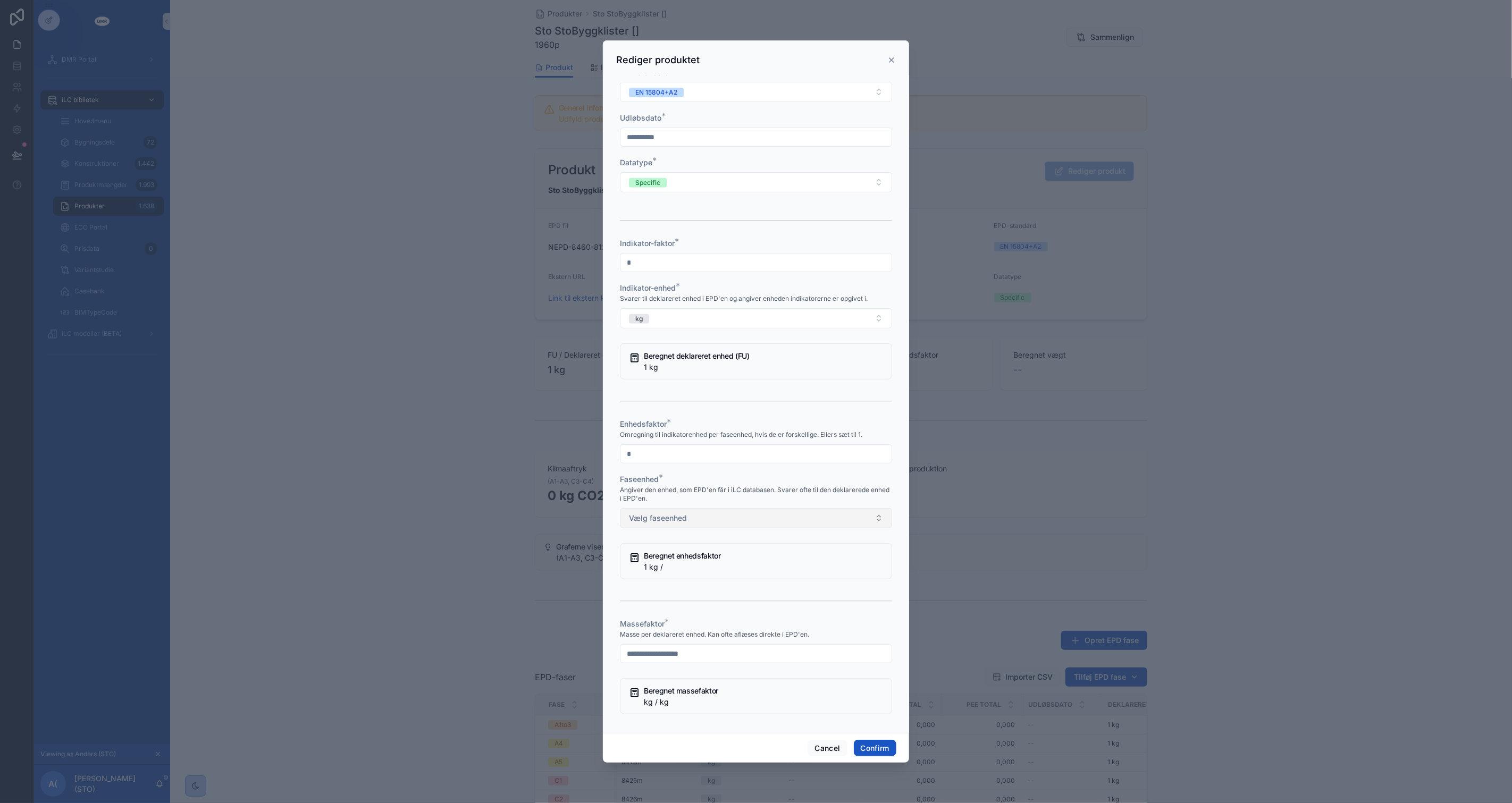
click at [705, 528] on button "Vælg faseenhed" at bounding box center [756, 518] width 273 height 21
click at [684, 574] on div "kg" at bounding box center [752, 581] width 258 height 16
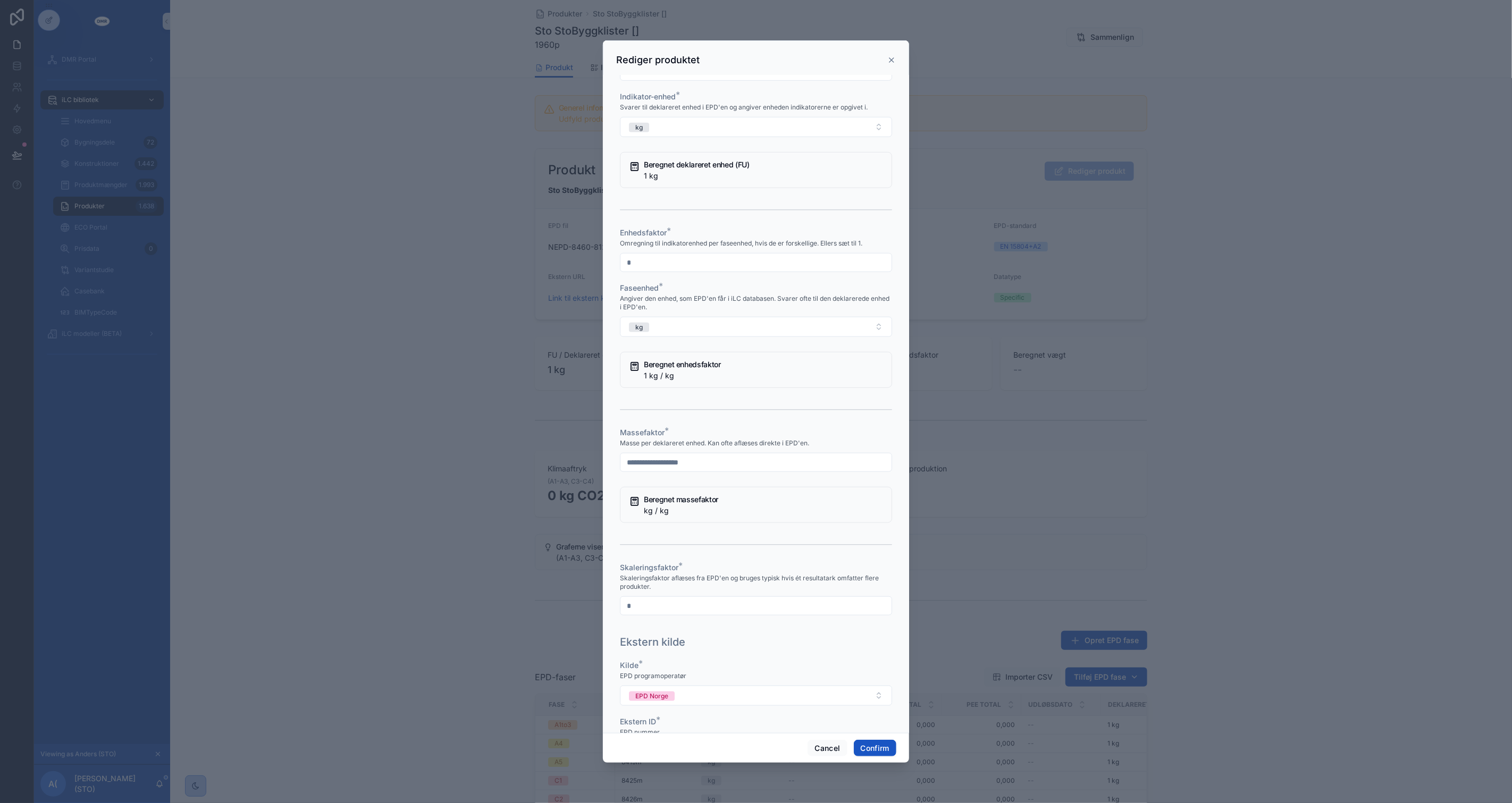
scroll to position [591, 0]
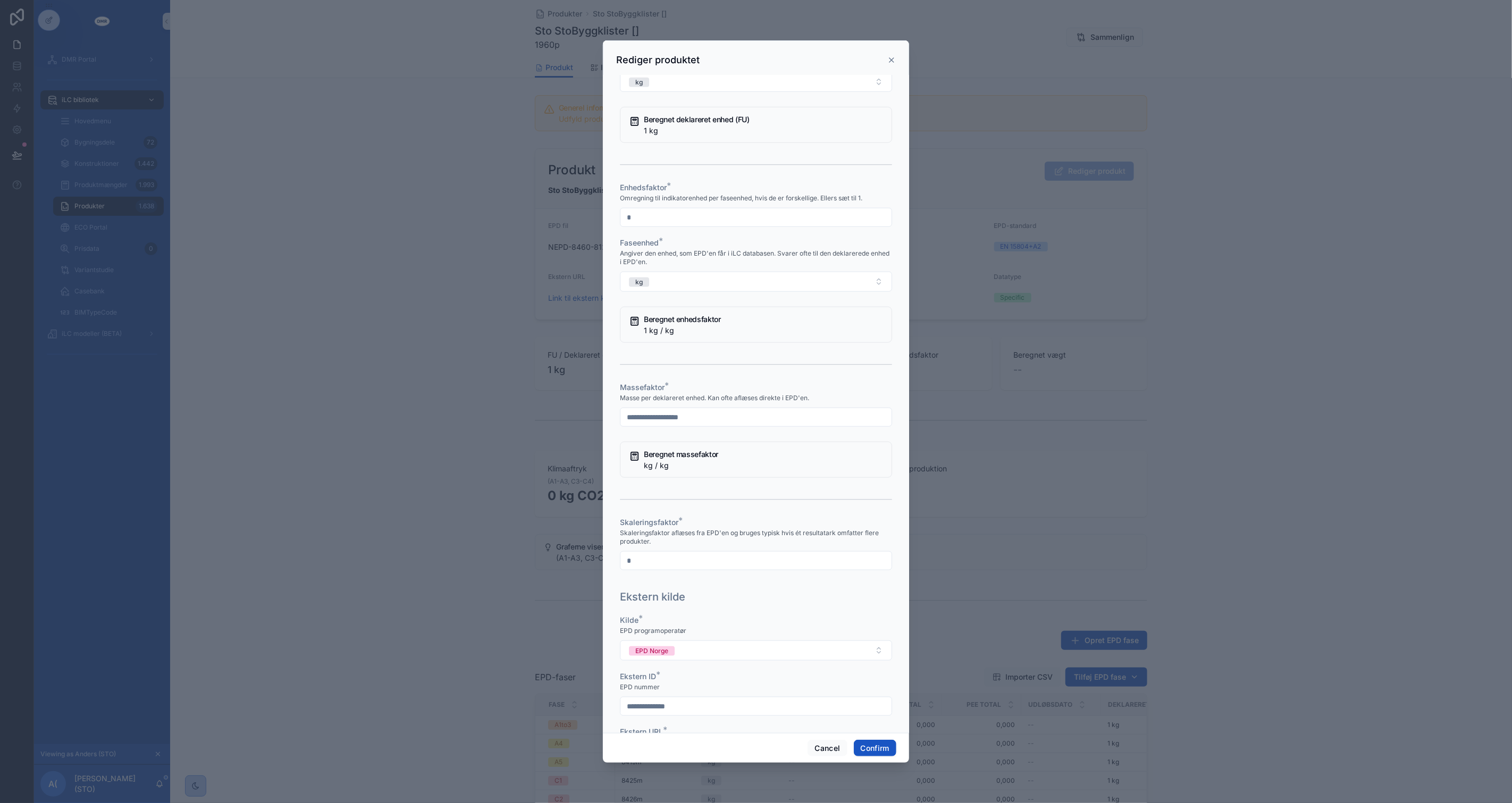
click at [678, 425] on input "text" at bounding box center [756, 417] width 271 height 15
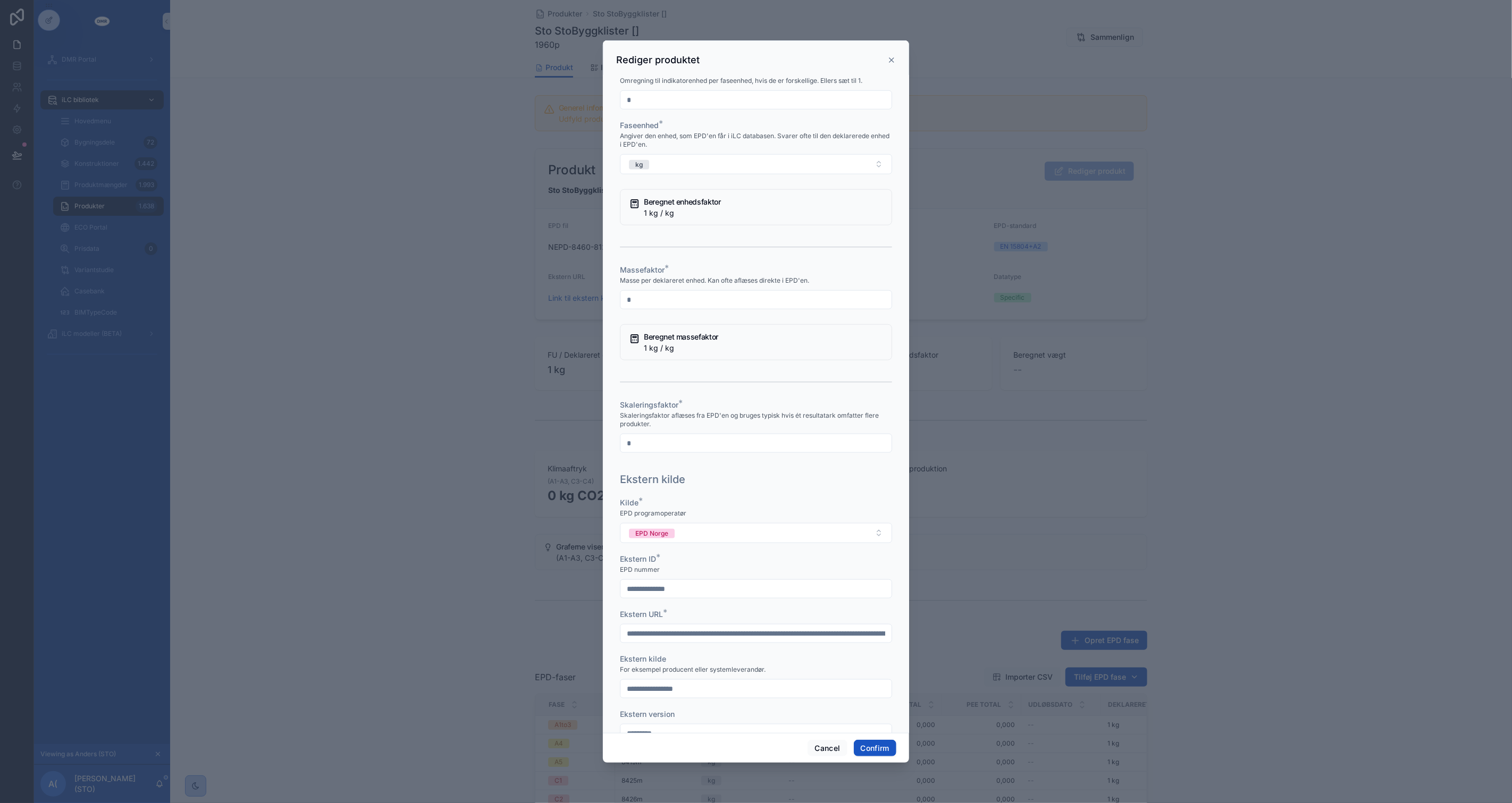
scroll to position [709, 0]
type input "*"
click at [722, 395] on div at bounding box center [756, 382] width 273 height 26
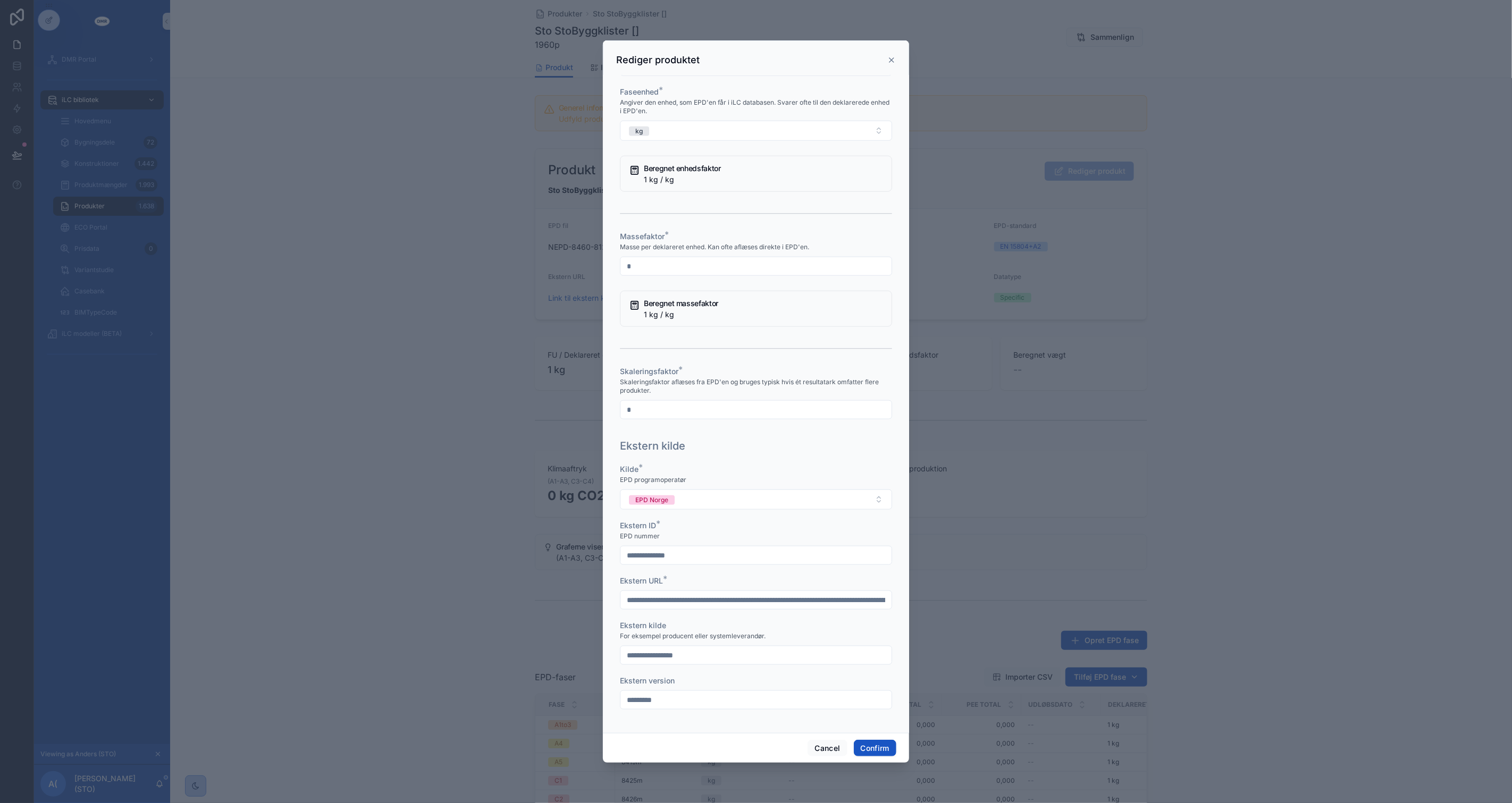
scroll to position [761, 0]
click at [880, 750] on button "Confirm" at bounding box center [875, 749] width 43 height 17
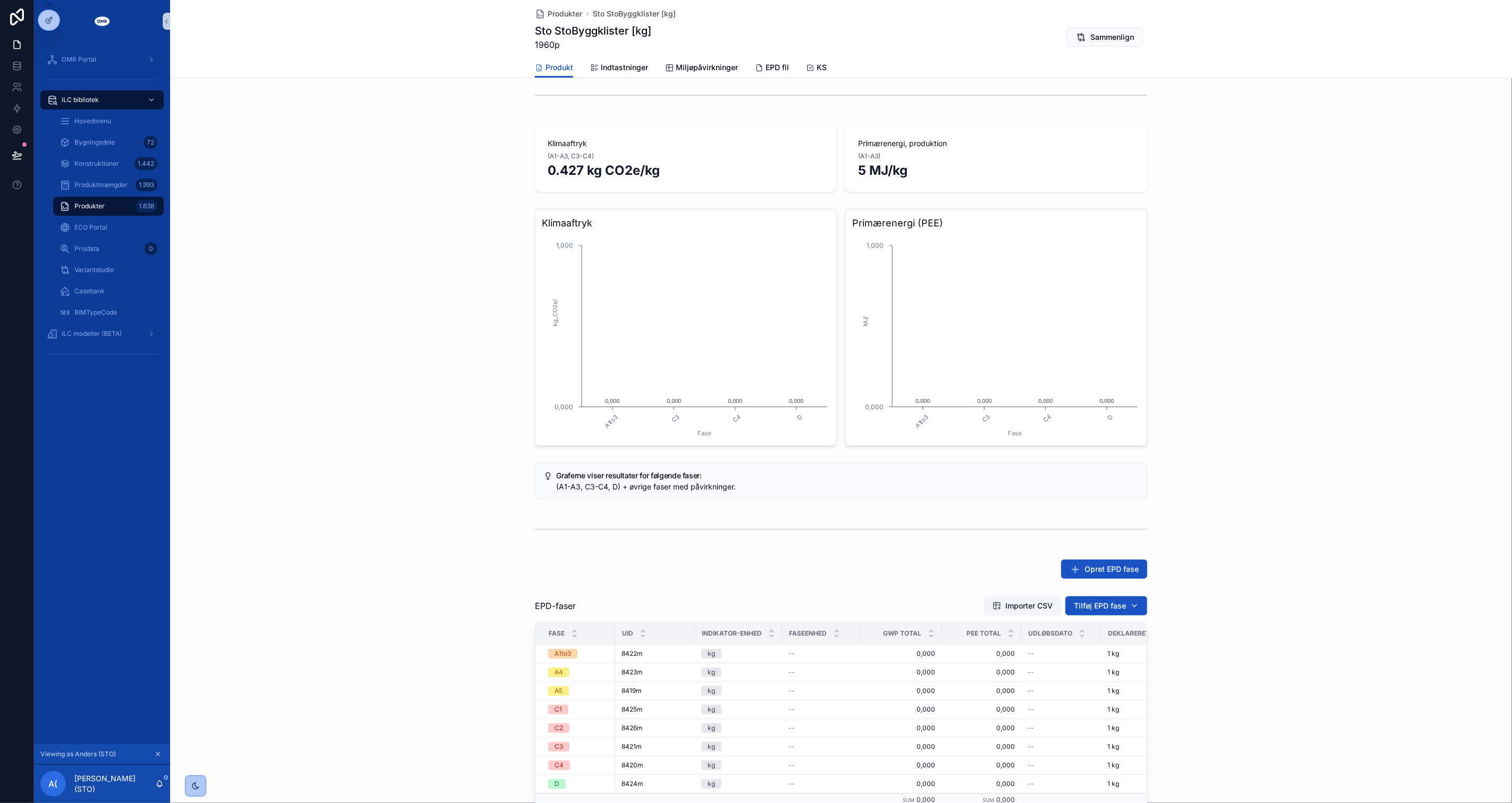
scroll to position [295, 0]
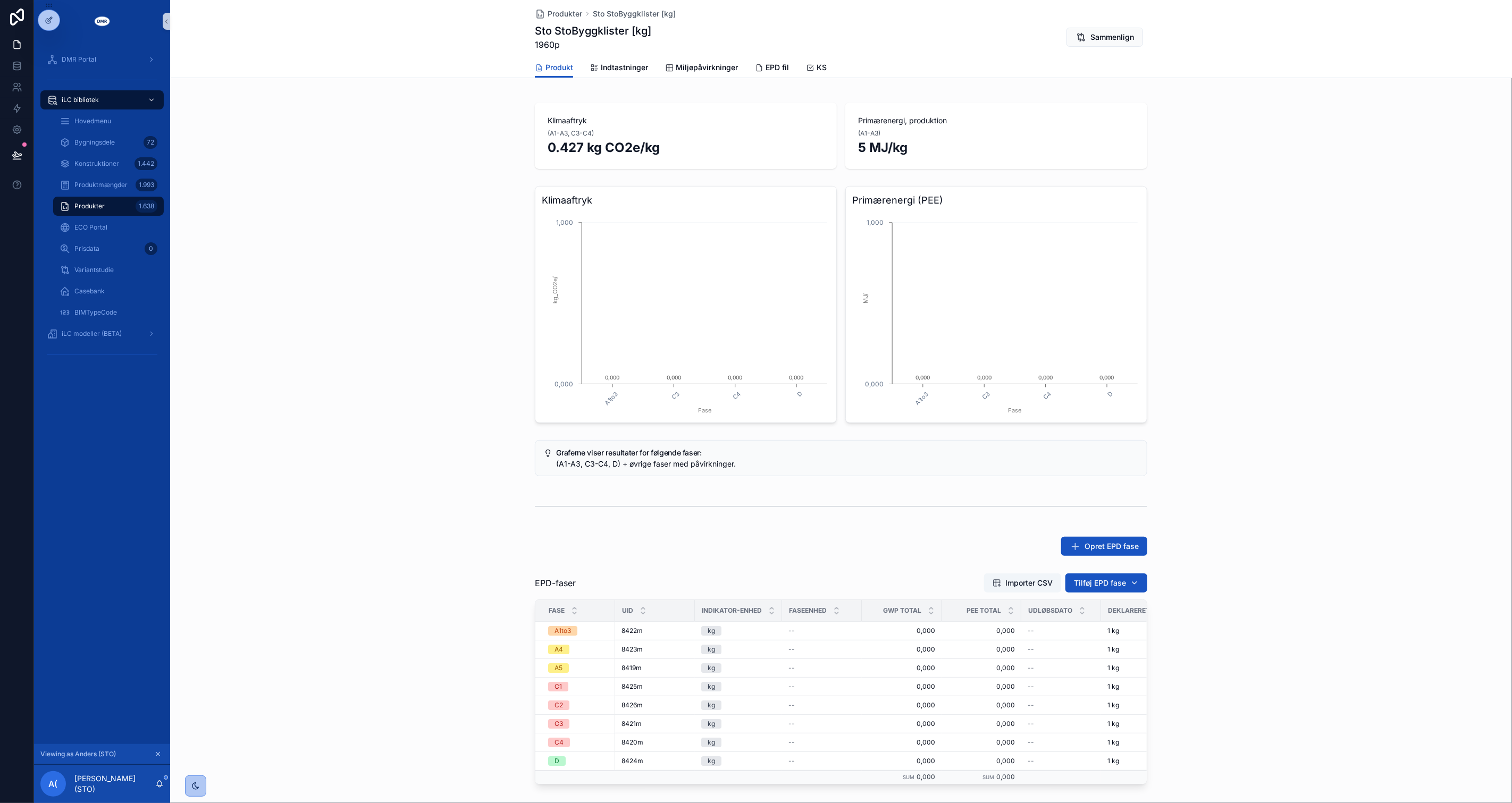
click at [492, 543] on div "Opret EPD fase" at bounding box center [841, 547] width 1342 height 28
click at [92, 207] on span "Produkter" at bounding box center [90, 205] width 30 height 8
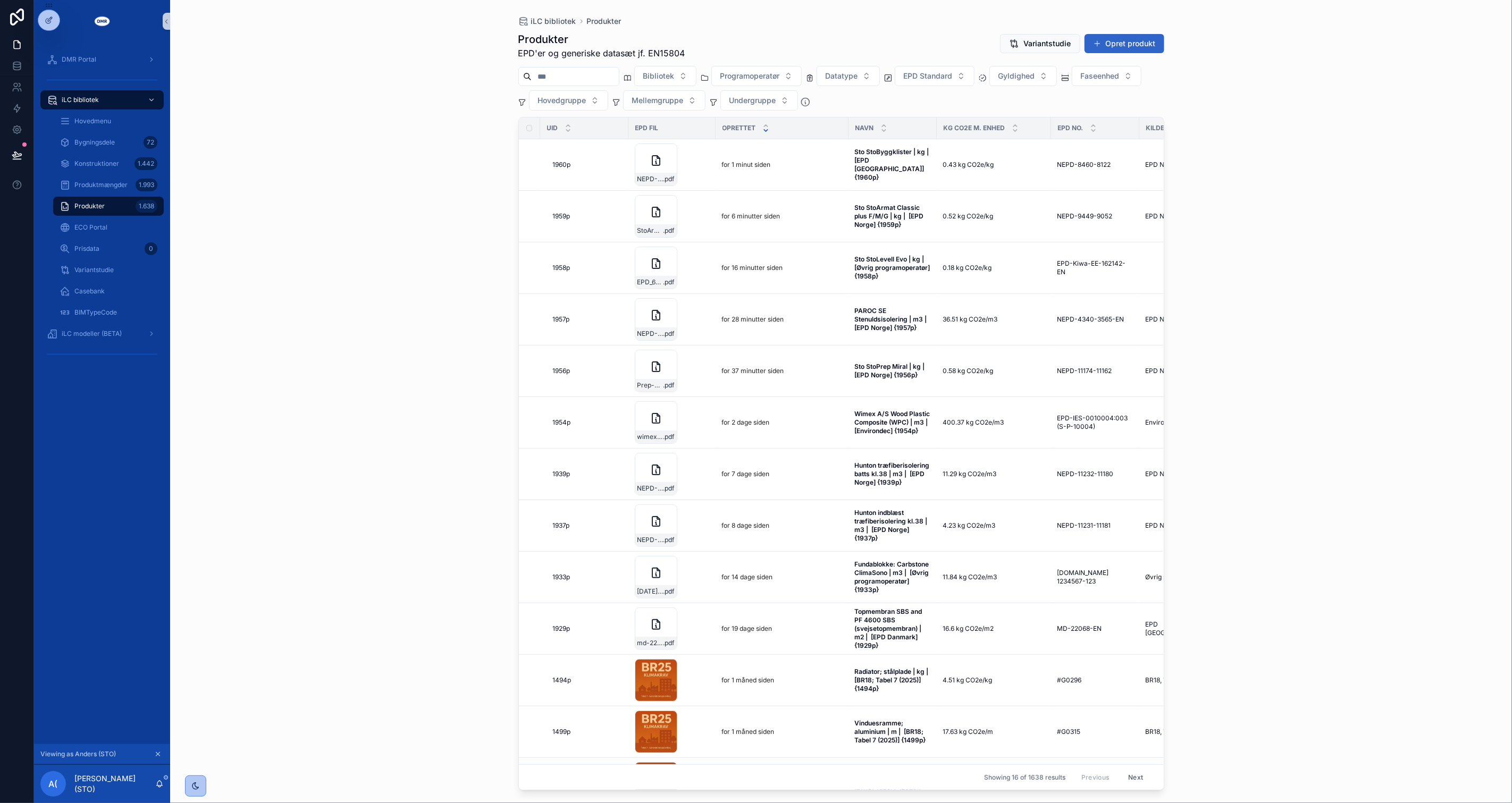
click at [1129, 41] on button "Opret produkt" at bounding box center [1124, 43] width 79 height 19
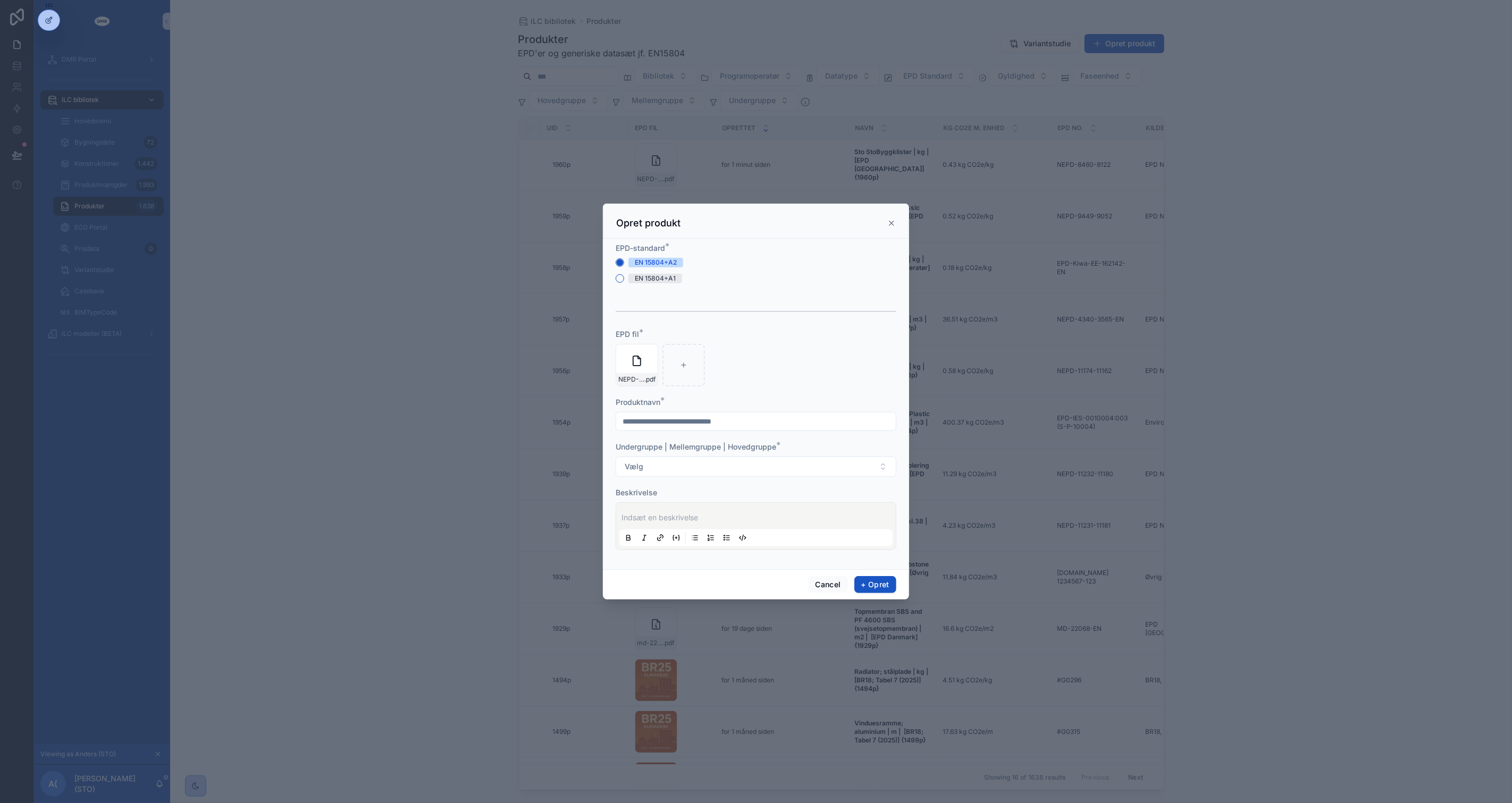
click at [808, 424] on input "scrollable content" at bounding box center [756, 422] width 279 height 15
type input "**********"
click at [615, 457] on button "Vælg" at bounding box center [756, 467] width 281 height 21
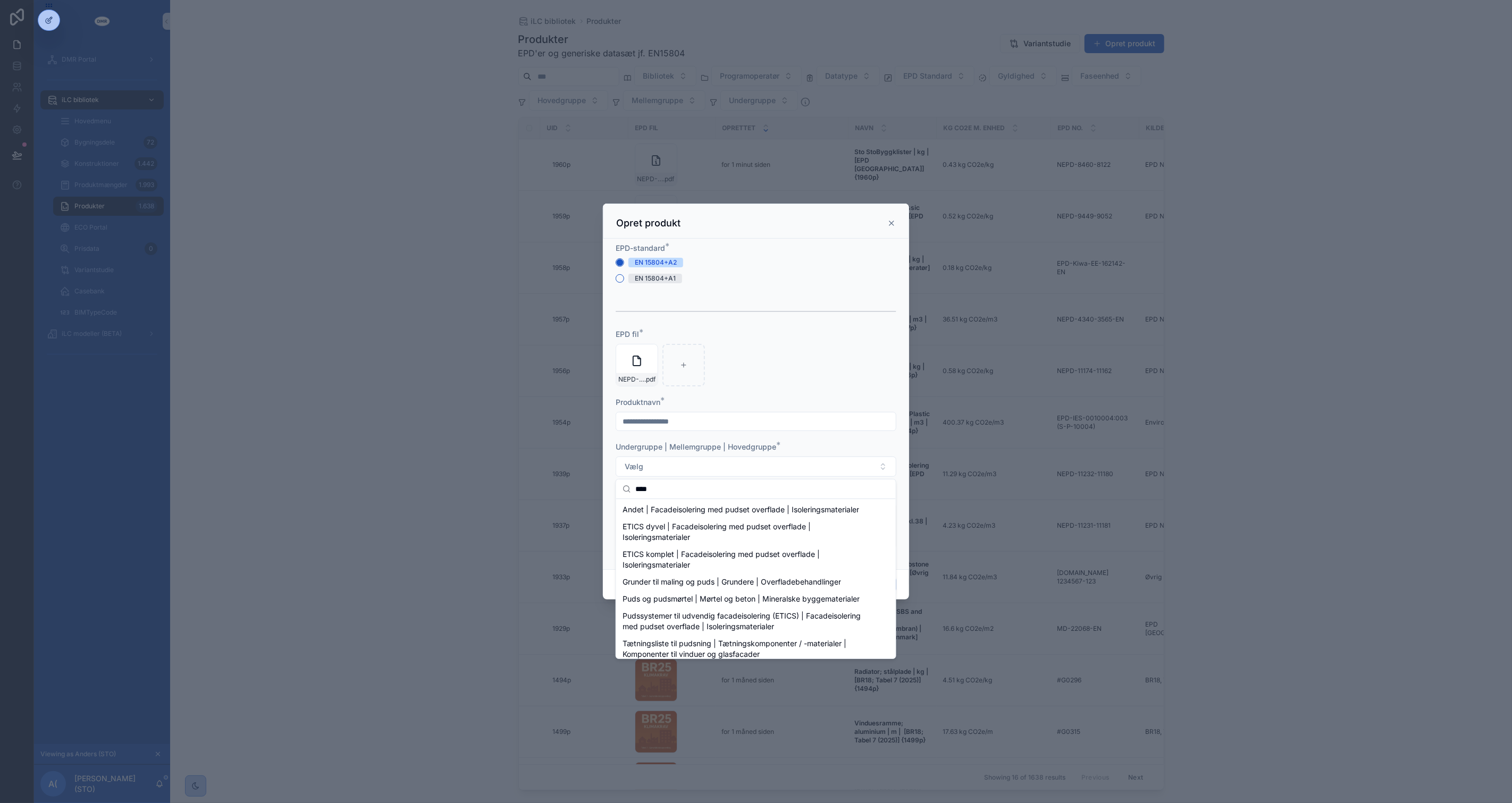
type input "****"
click at [722, 620] on span "Pudssystemer til udvendig facadeisolering (ETICS) | Facadeisolering med pudset …" at bounding box center [750, 614] width 254 height 21
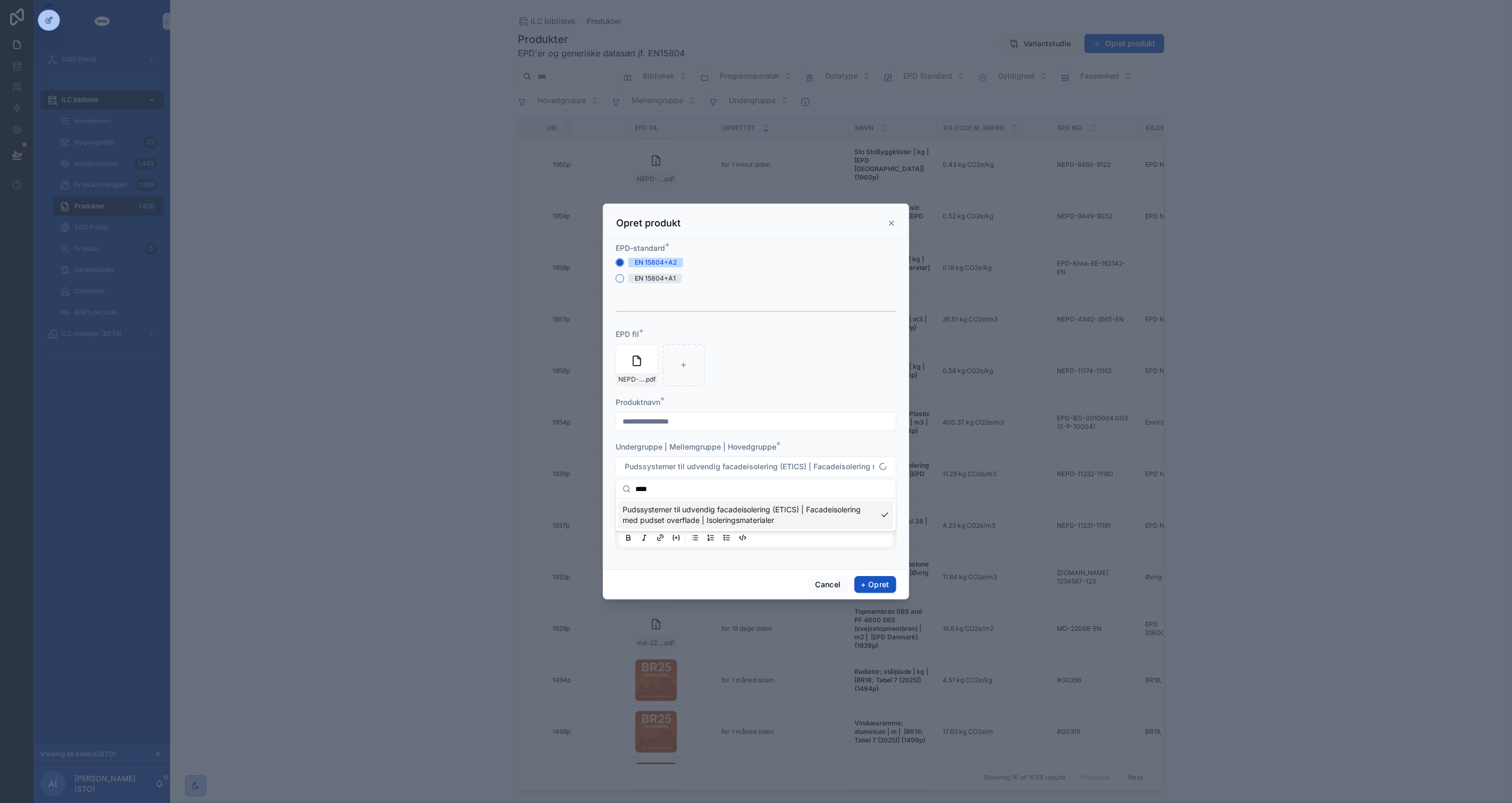
scroll to position [0, 0]
click at [746, 514] on p "scrollable content" at bounding box center [758, 517] width 274 height 10
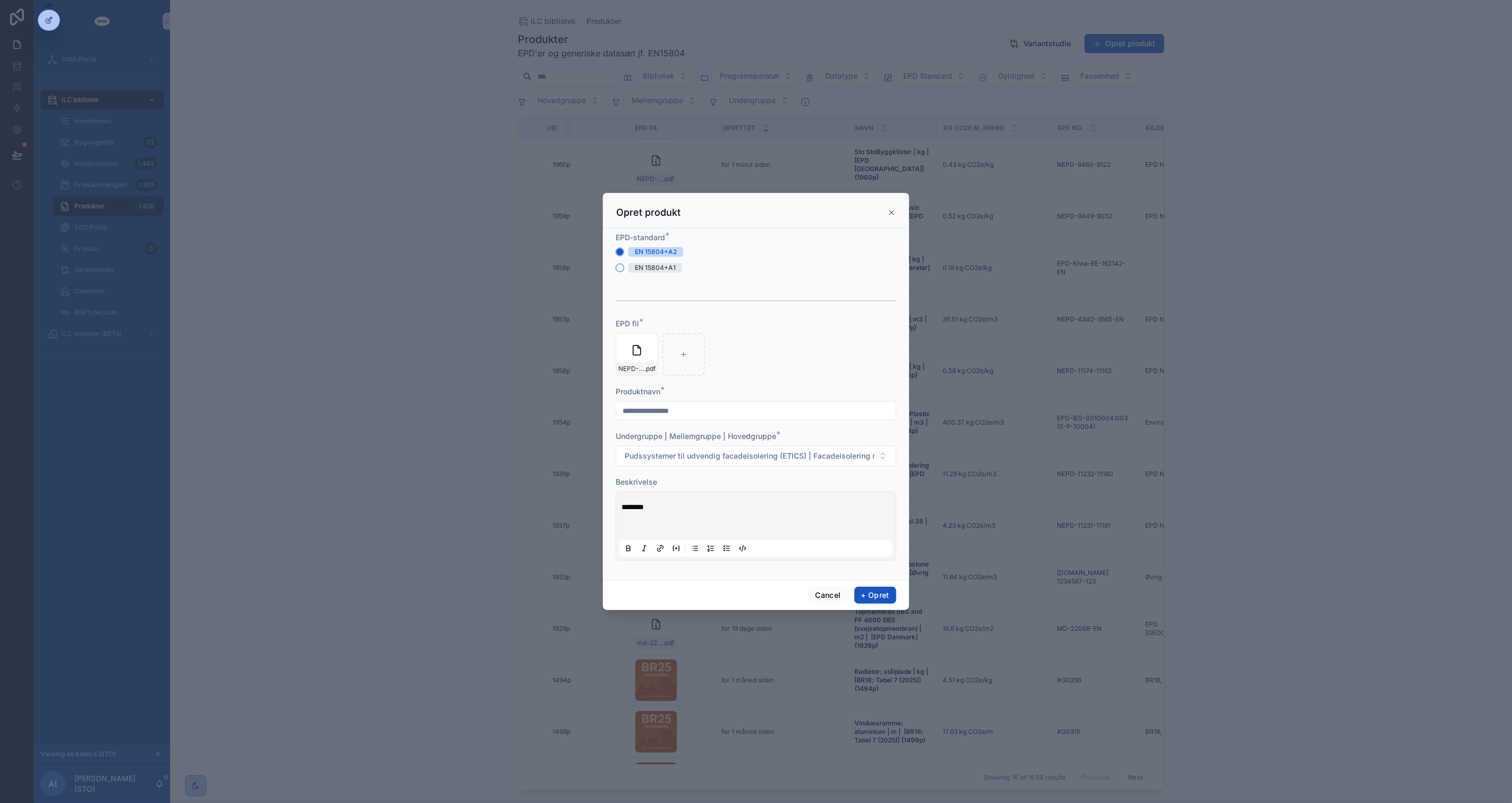
click at [751, 529] on p "scrollable content" at bounding box center [758, 528] width 274 height 10
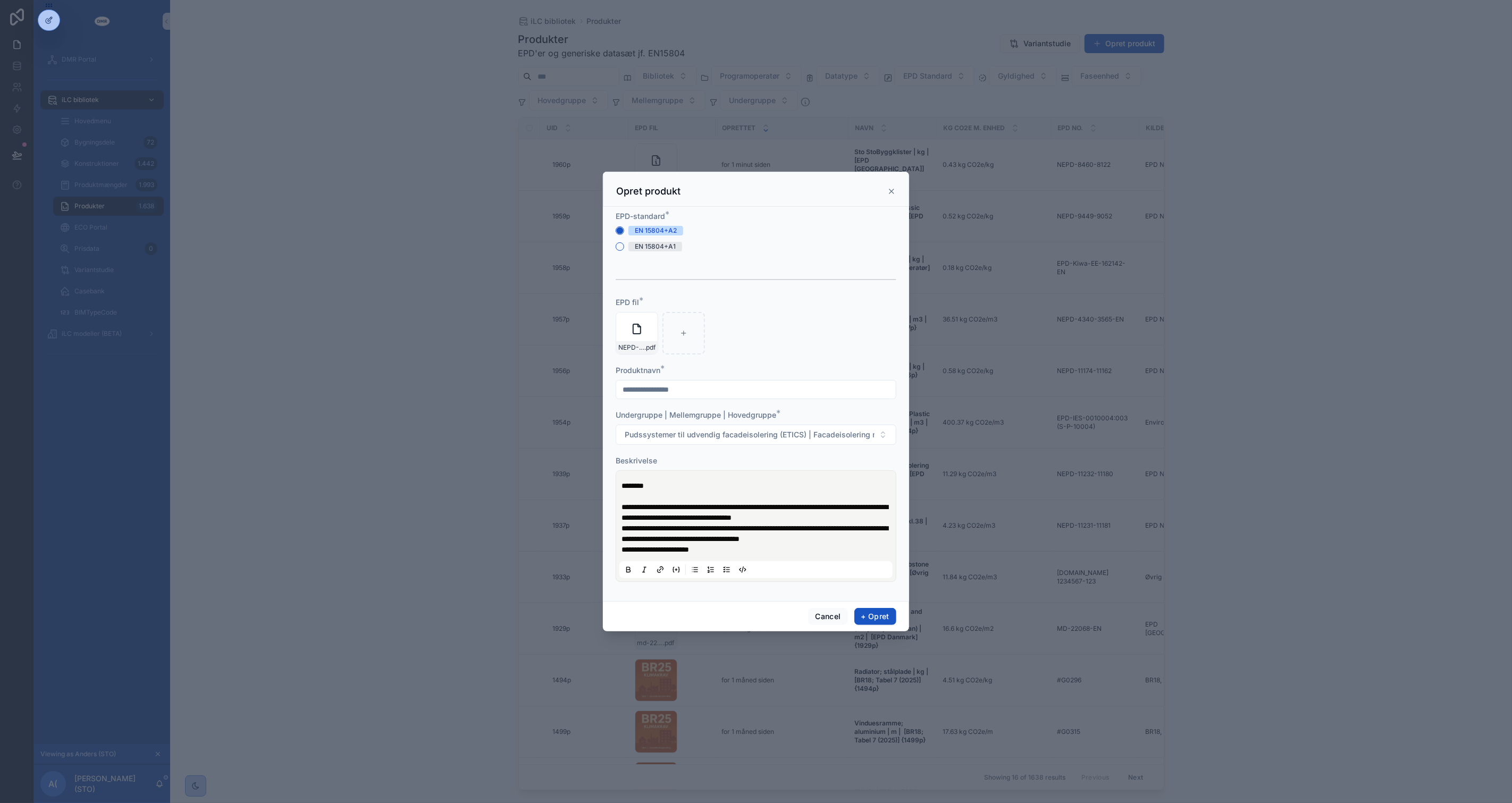
click at [880, 523] on p "**********" at bounding box center [758, 533] width 274 height 21
click at [875, 516] on p "**********" at bounding box center [758, 512] width 274 height 21
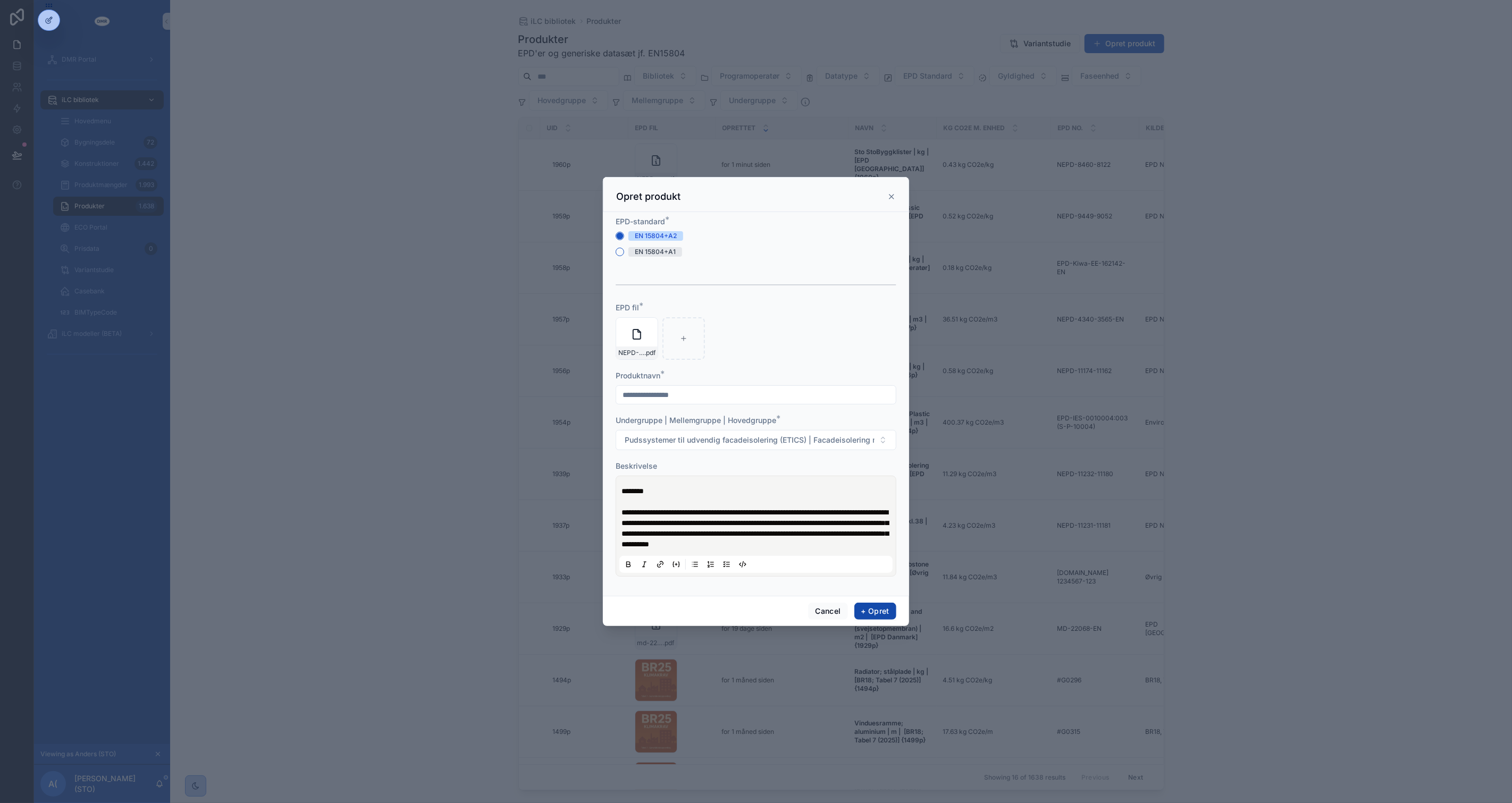
click at [875, 614] on button "+ Opret" at bounding box center [875, 612] width 42 height 17
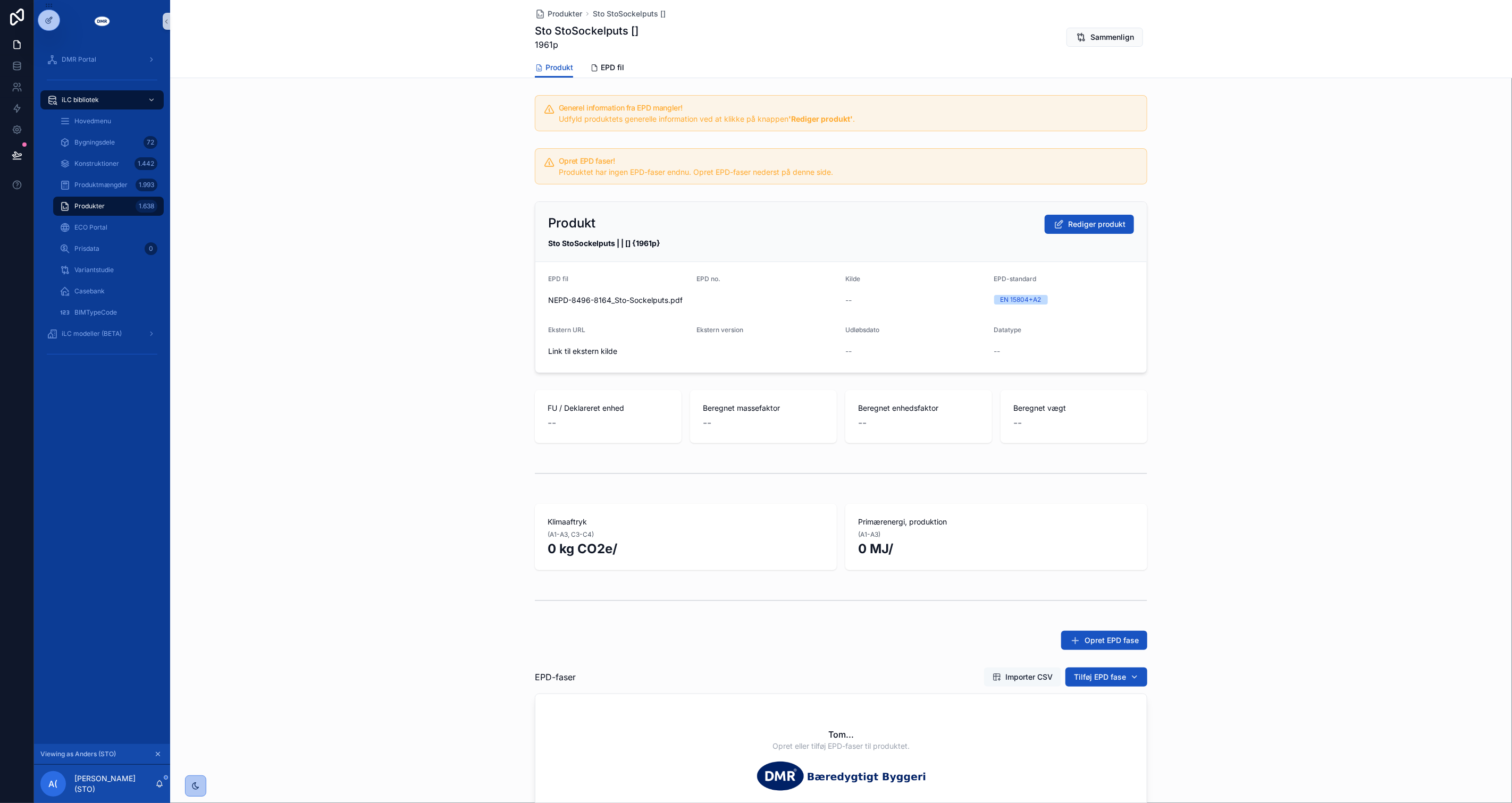
click at [1014, 672] on span "Importer CSV" at bounding box center [1029, 677] width 48 height 10
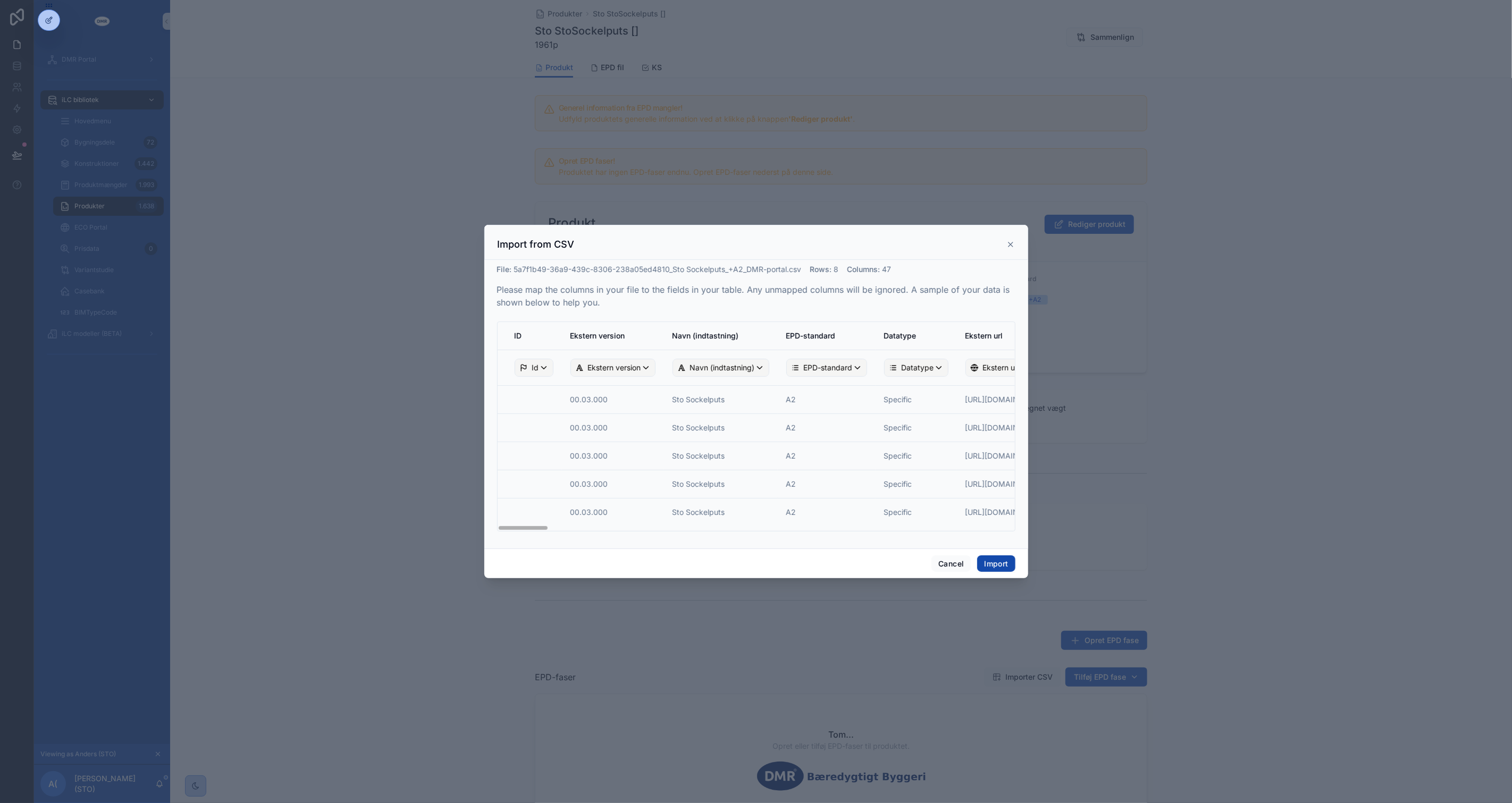
click at [1007, 565] on button "Import" at bounding box center [996, 564] width 37 height 17
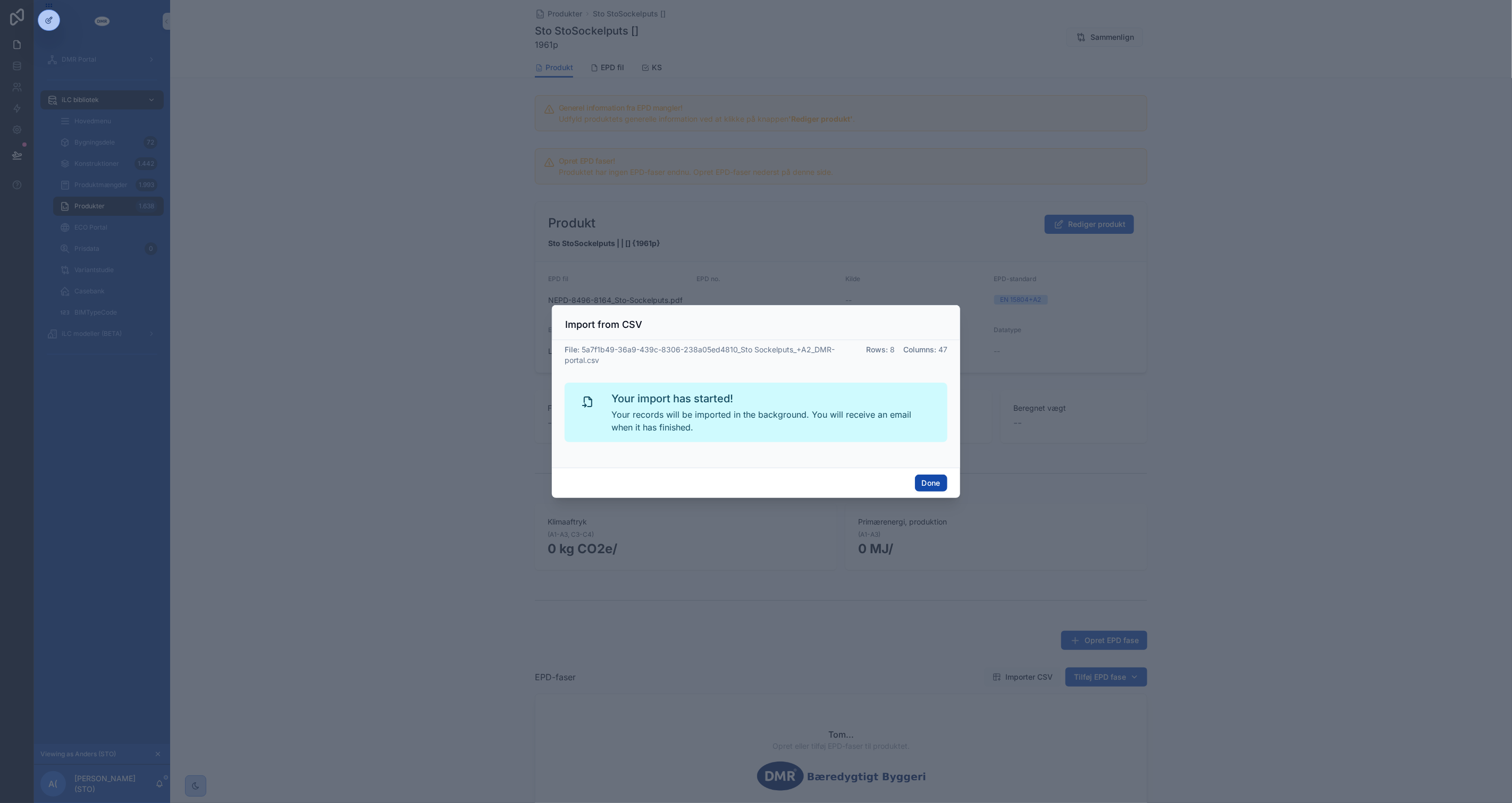
click at [925, 480] on button "Done" at bounding box center [931, 483] width 33 height 17
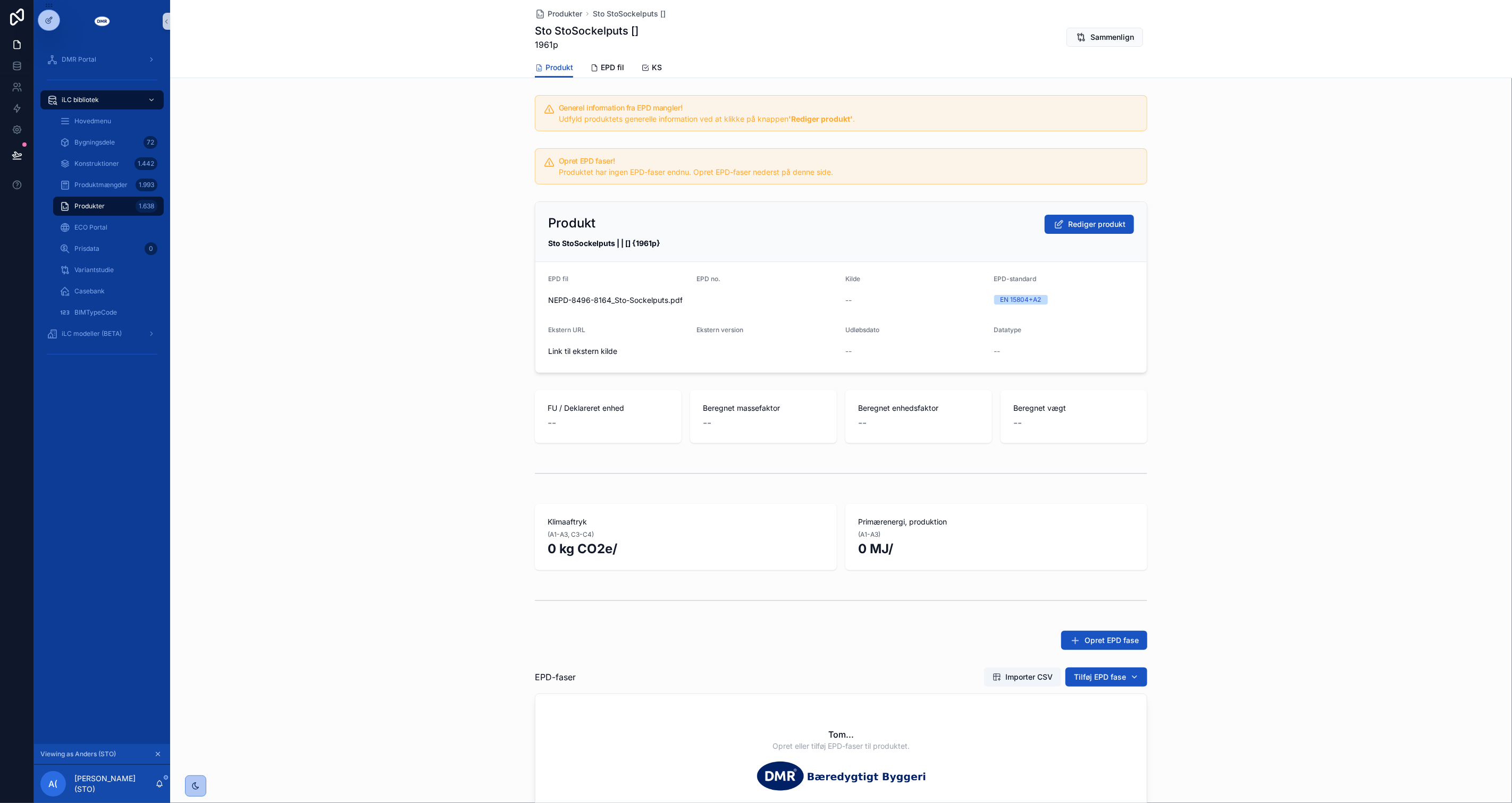
click at [1279, 436] on div "FU / Deklareret enhed -- Beregnet massefaktor -- Beregnet enhedsfaktor -- Bereg…" at bounding box center [841, 416] width 1342 height 62
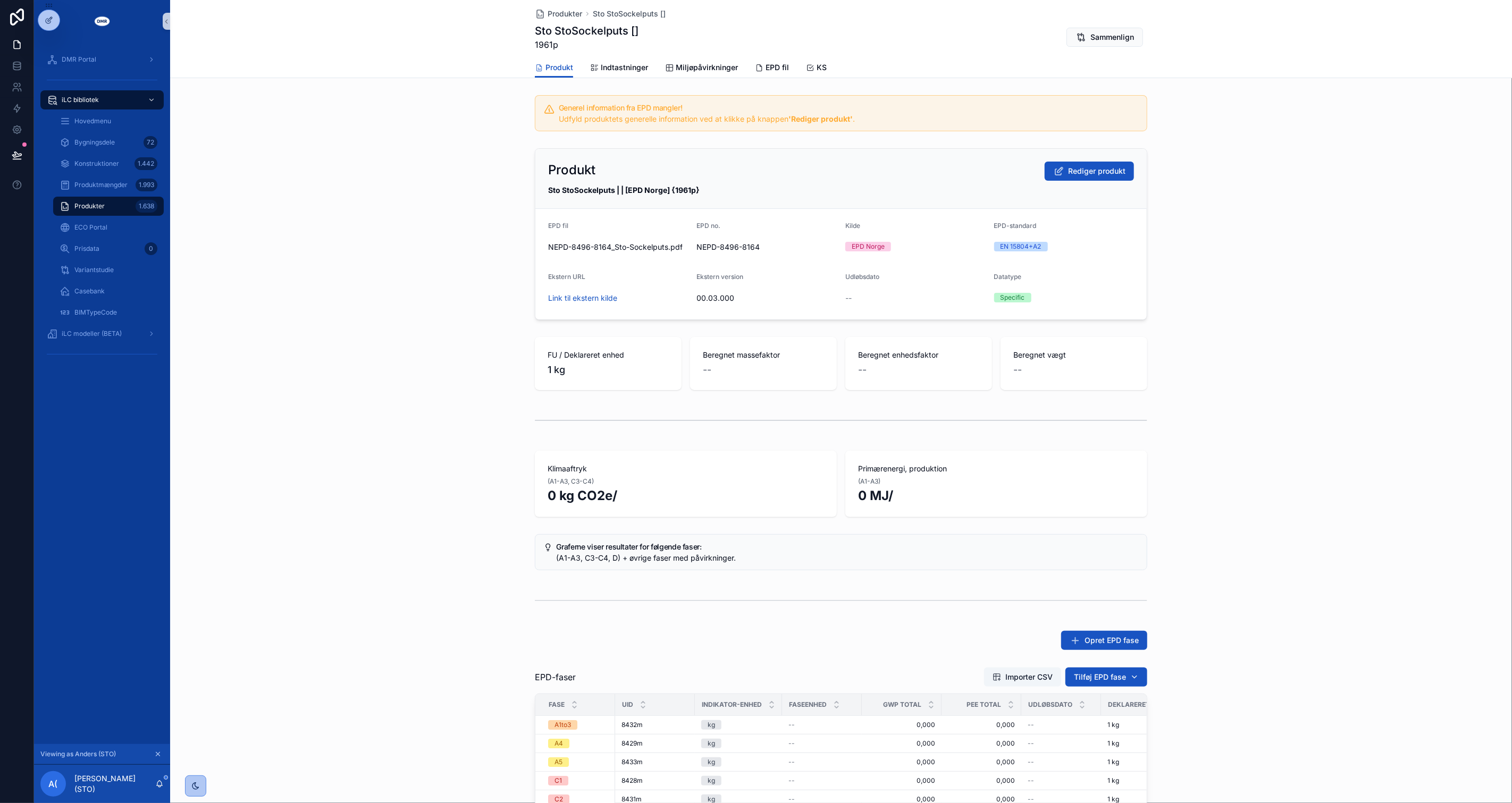
click at [772, 176] on div "Produkt Rediger produkt" at bounding box center [841, 171] width 586 height 19
click at [1095, 174] on span "Rediger produkt" at bounding box center [1096, 171] width 57 height 10
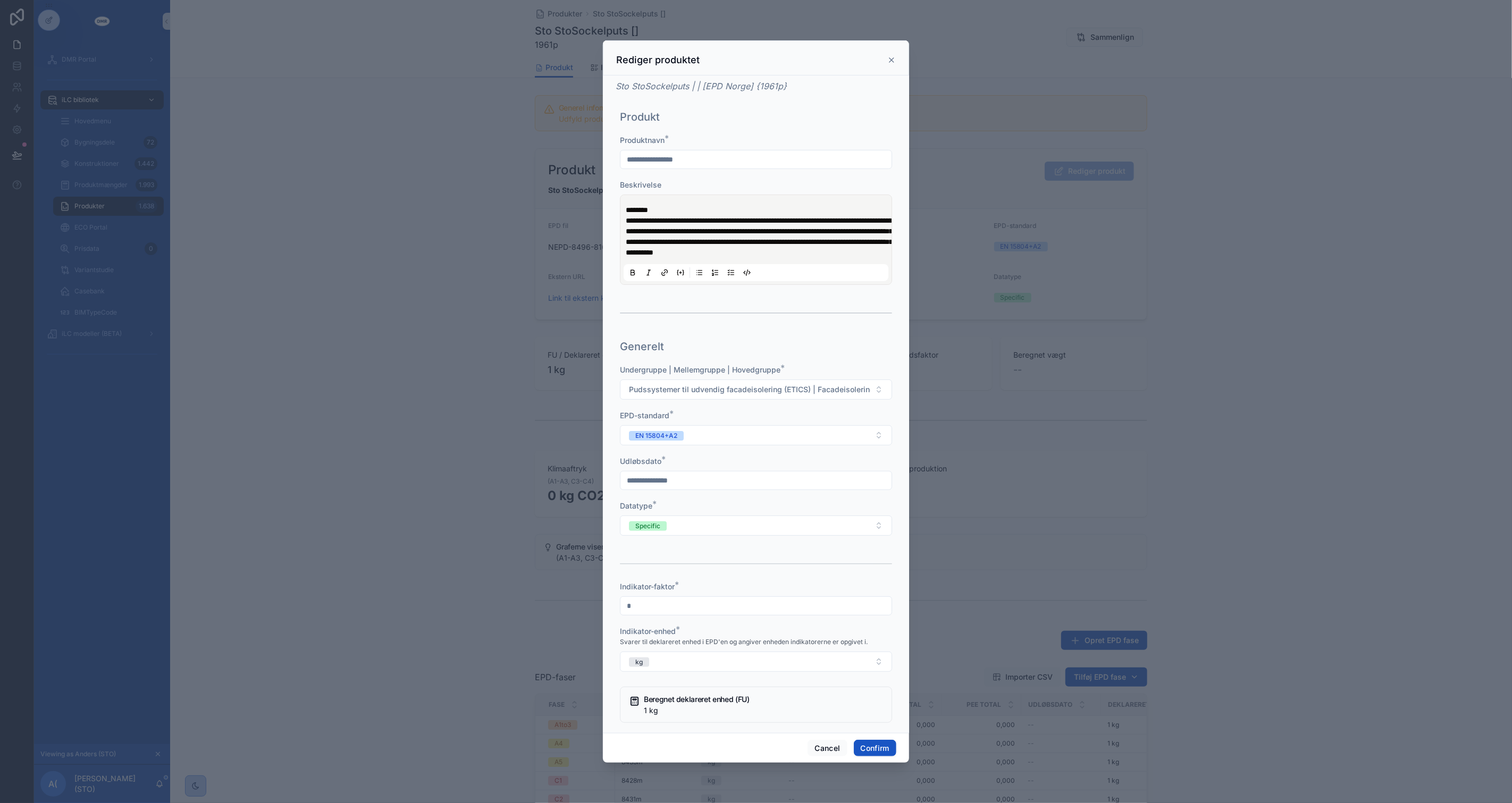
click at [717, 484] on input "text" at bounding box center [756, 481] width 271 height 15
type input "**********"
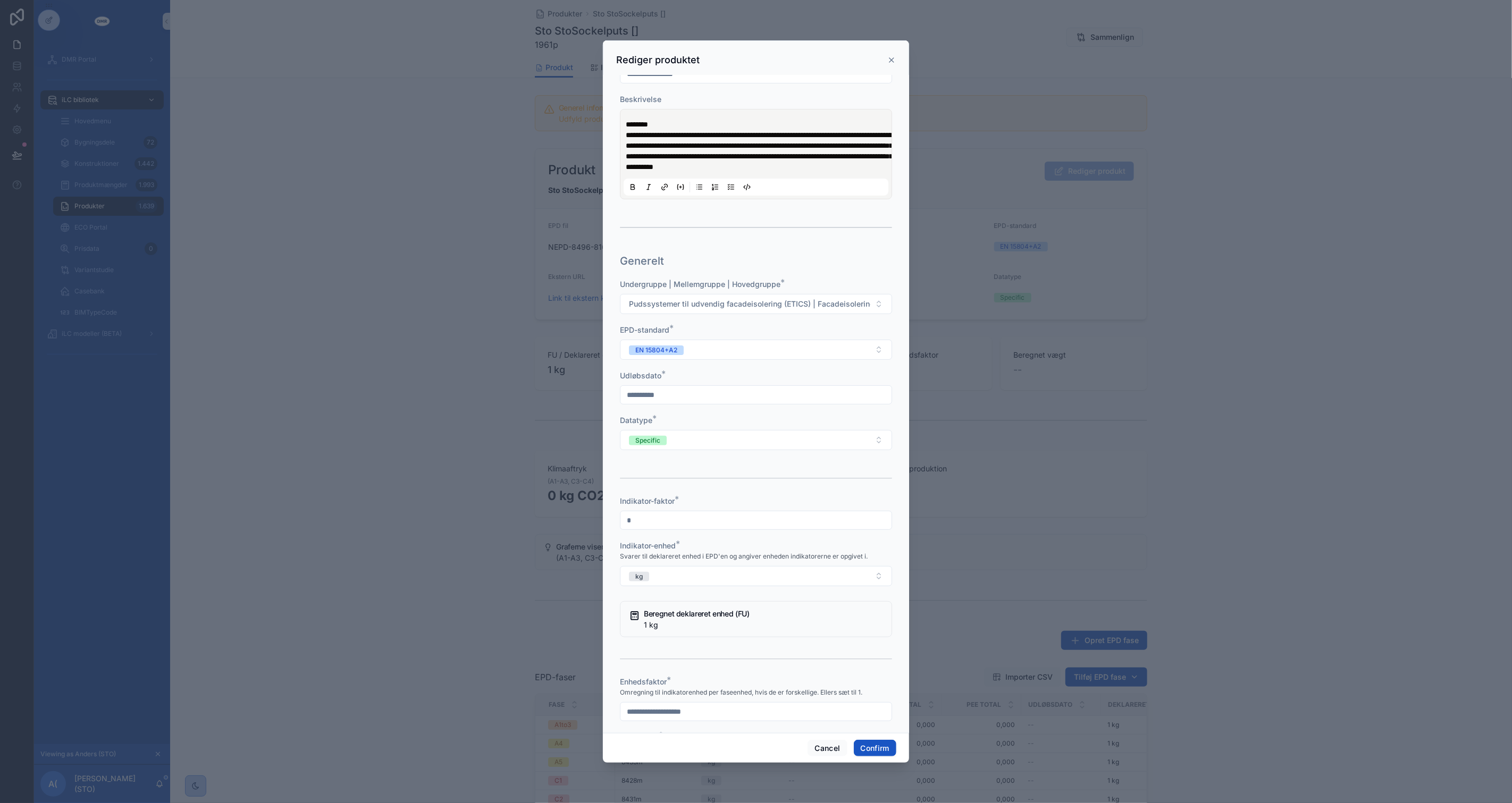
scroll to position [295, 0]
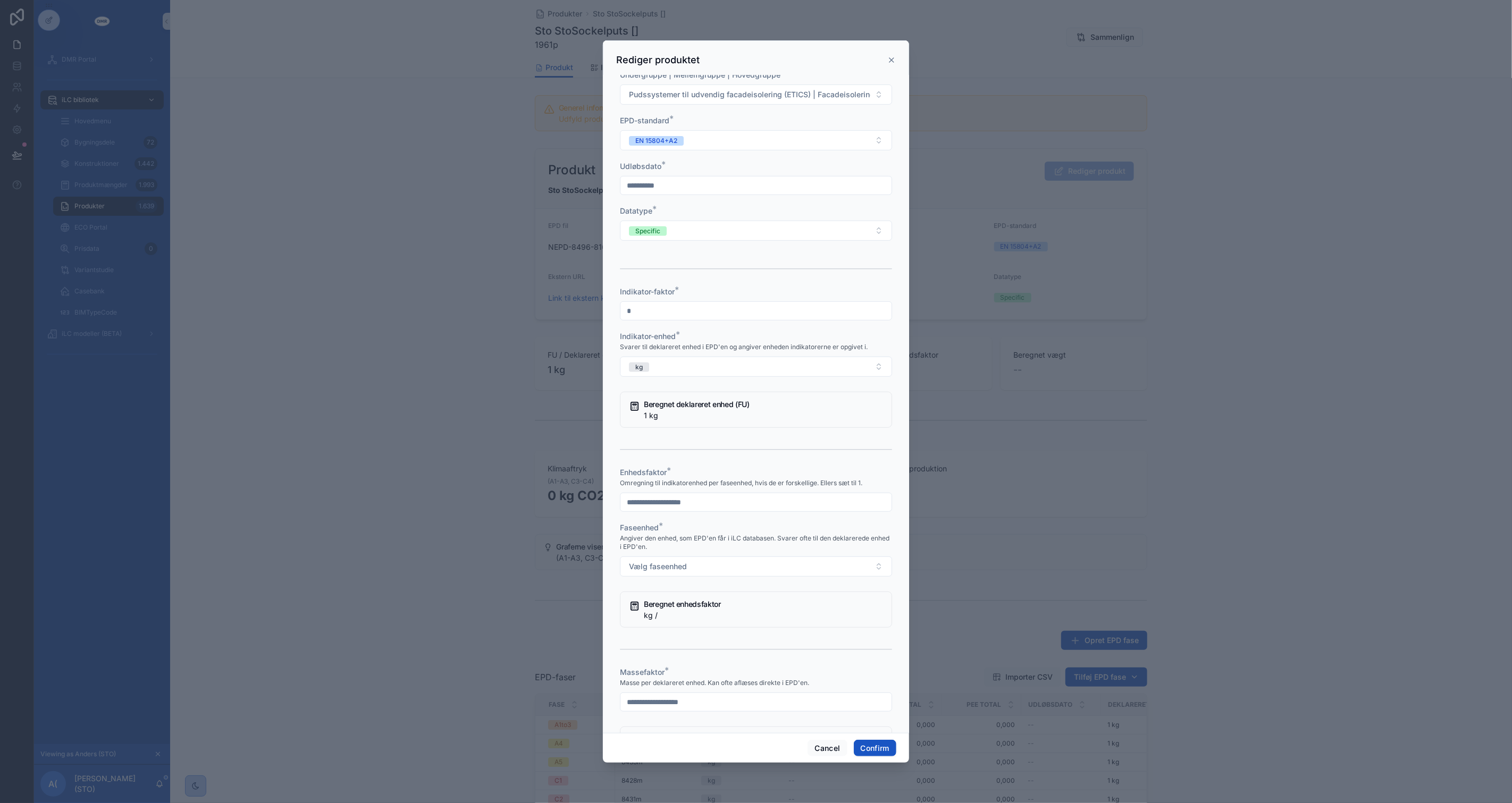
click at [643, 500] on div "Enhedsfaktor * Omregning til indikatorenhed per faseenhed, hvis de er forskelli…" at bounding box center [756, 489] width 273 height 45
click at [643, 510] on input "text" at bounding box center [756, 502] width 271 height 15
type input "*"
click at [620, 556] on button "Vælg faseenhed" at bounding box center [756, 567] width 273 height 21
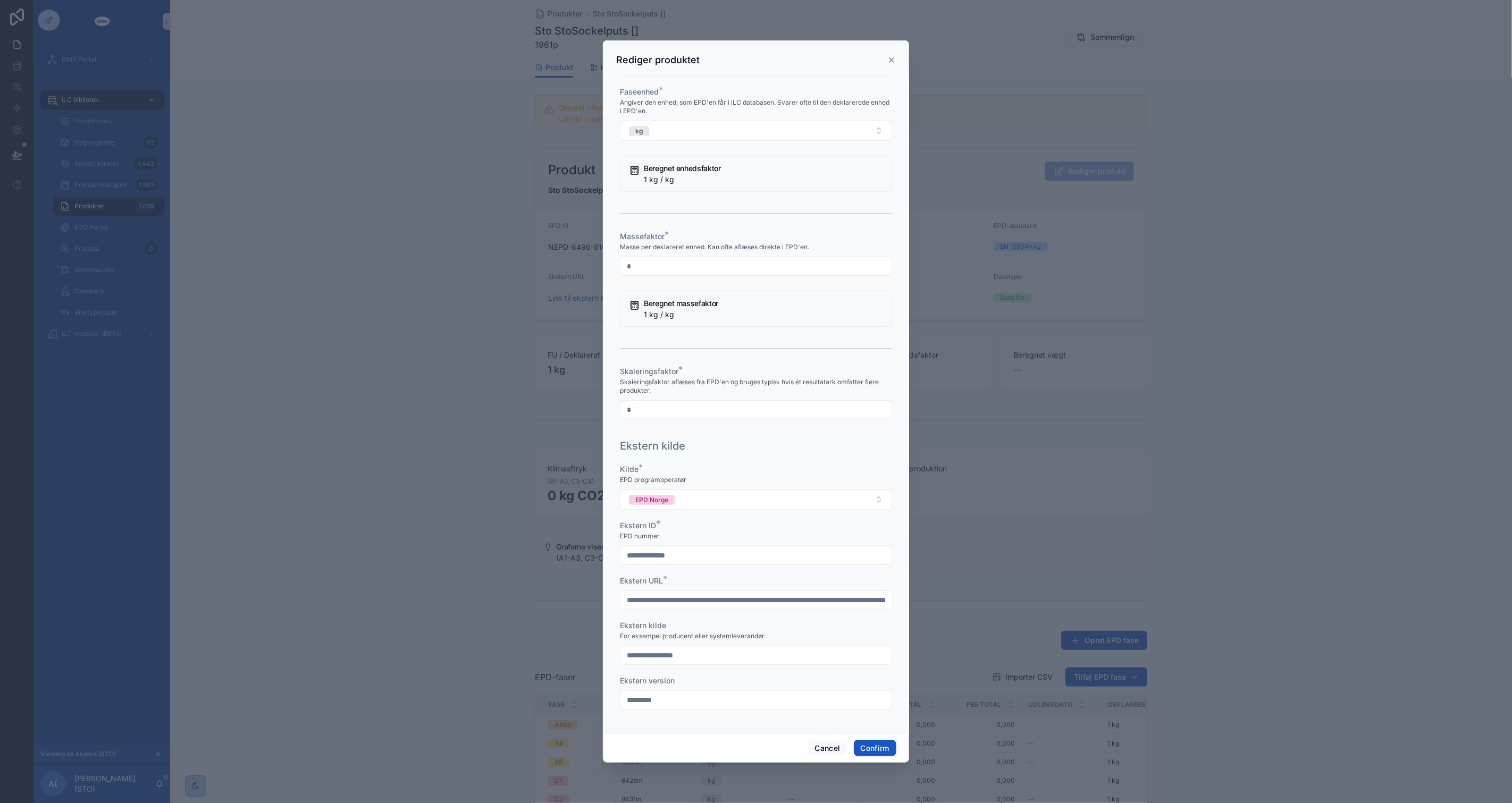
type input "*"
click at [759, 440] on div "Ekstern kilde" at bounding box center [756, 446] width 273 height 15
click at [884, 751] on button "Confirm" at bounding box center [875, 749] width 43 height 17
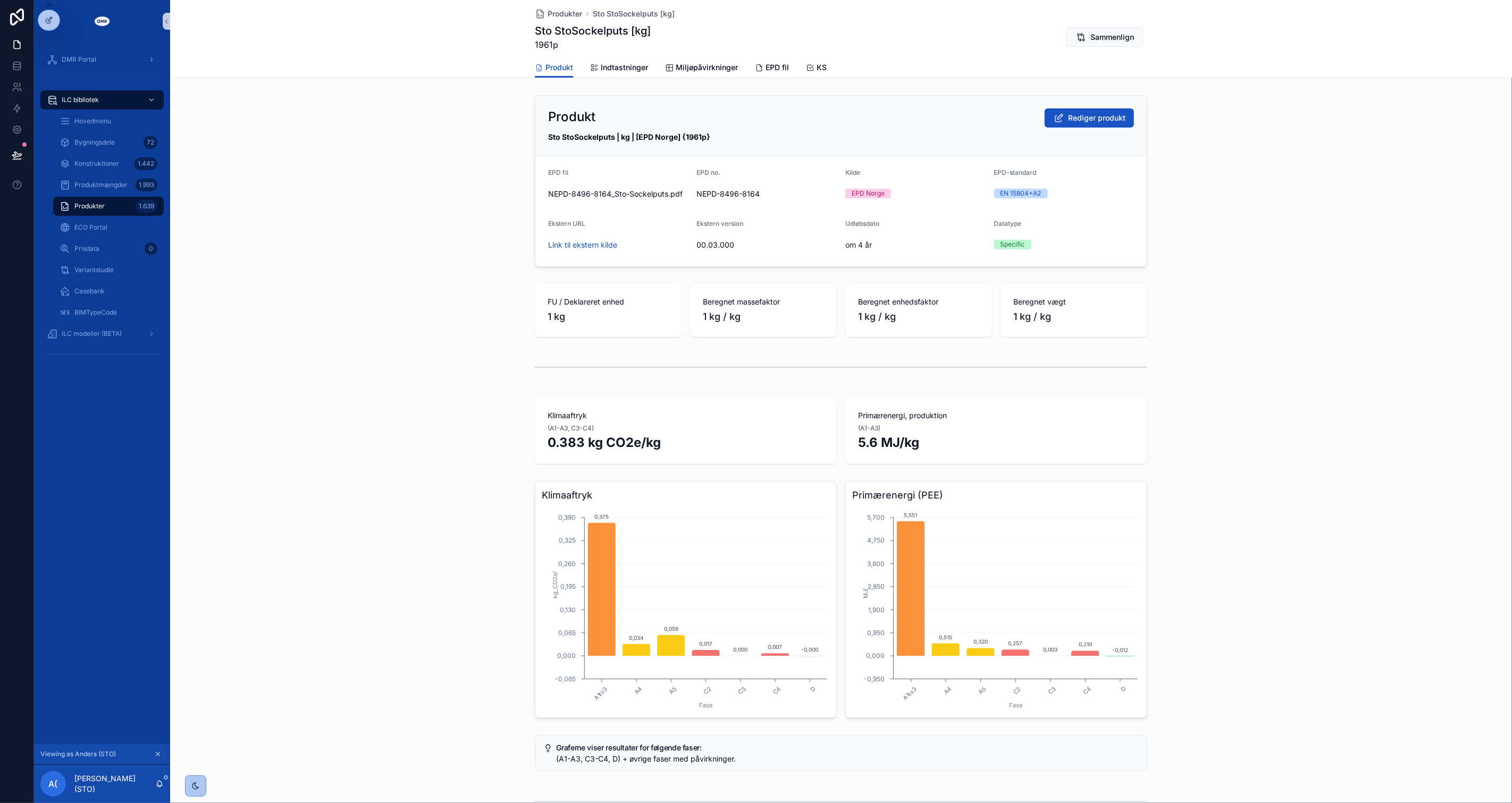
click at [1385, 225] on div "Produkt Rediger produkt Sto StoSockelputs | kg | [EPD Norge] {1961p} EPD fil NE…" at bounding box center [841, 180] width 1342 height 180
click at [75, 202] on span "Produkter" at bounding box center [90, 205] width 30 height 8
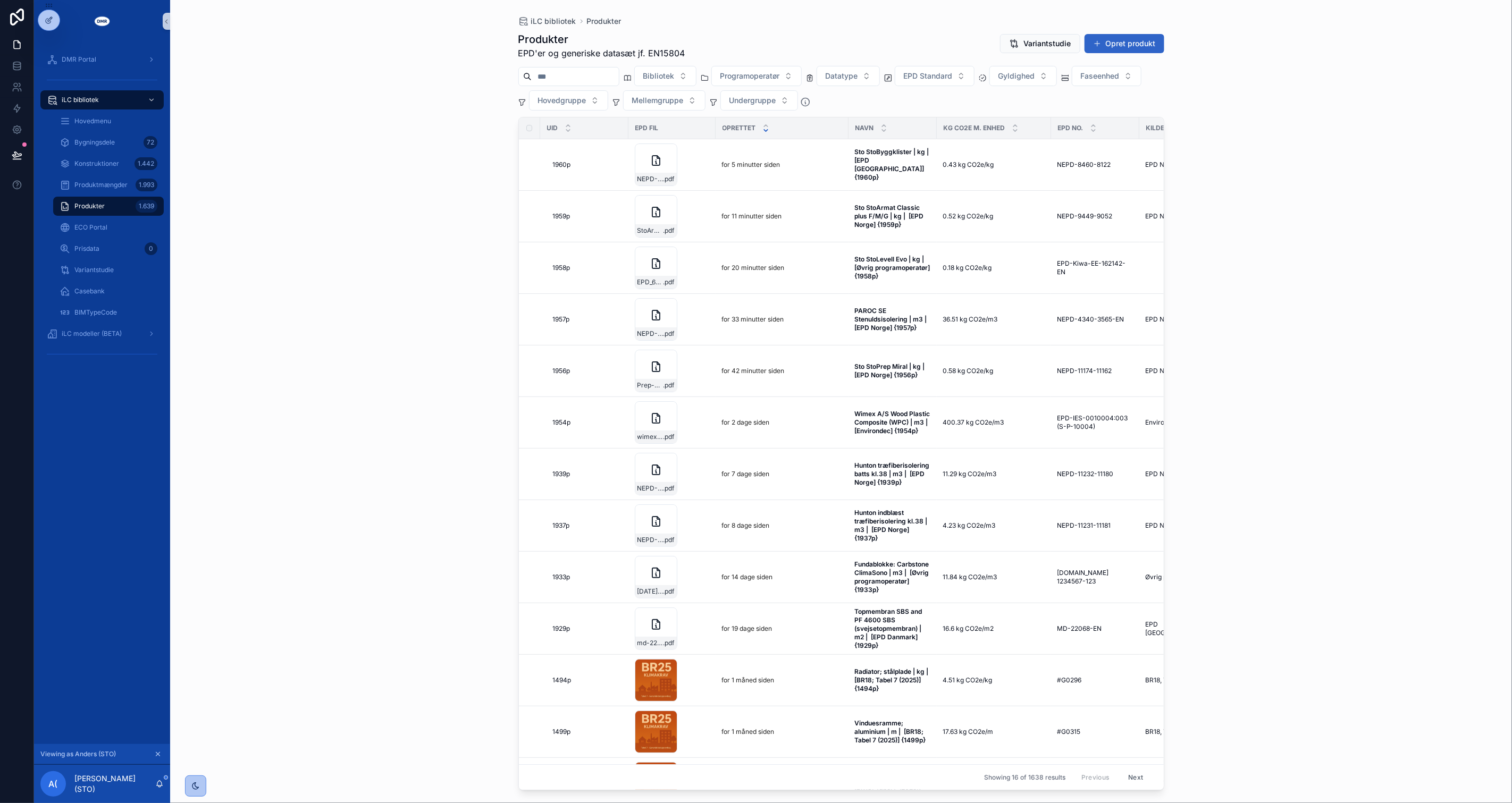
click at [1107, 44] on button "Opret produkt" at bounding box center [1124, 43] width 79 height 19
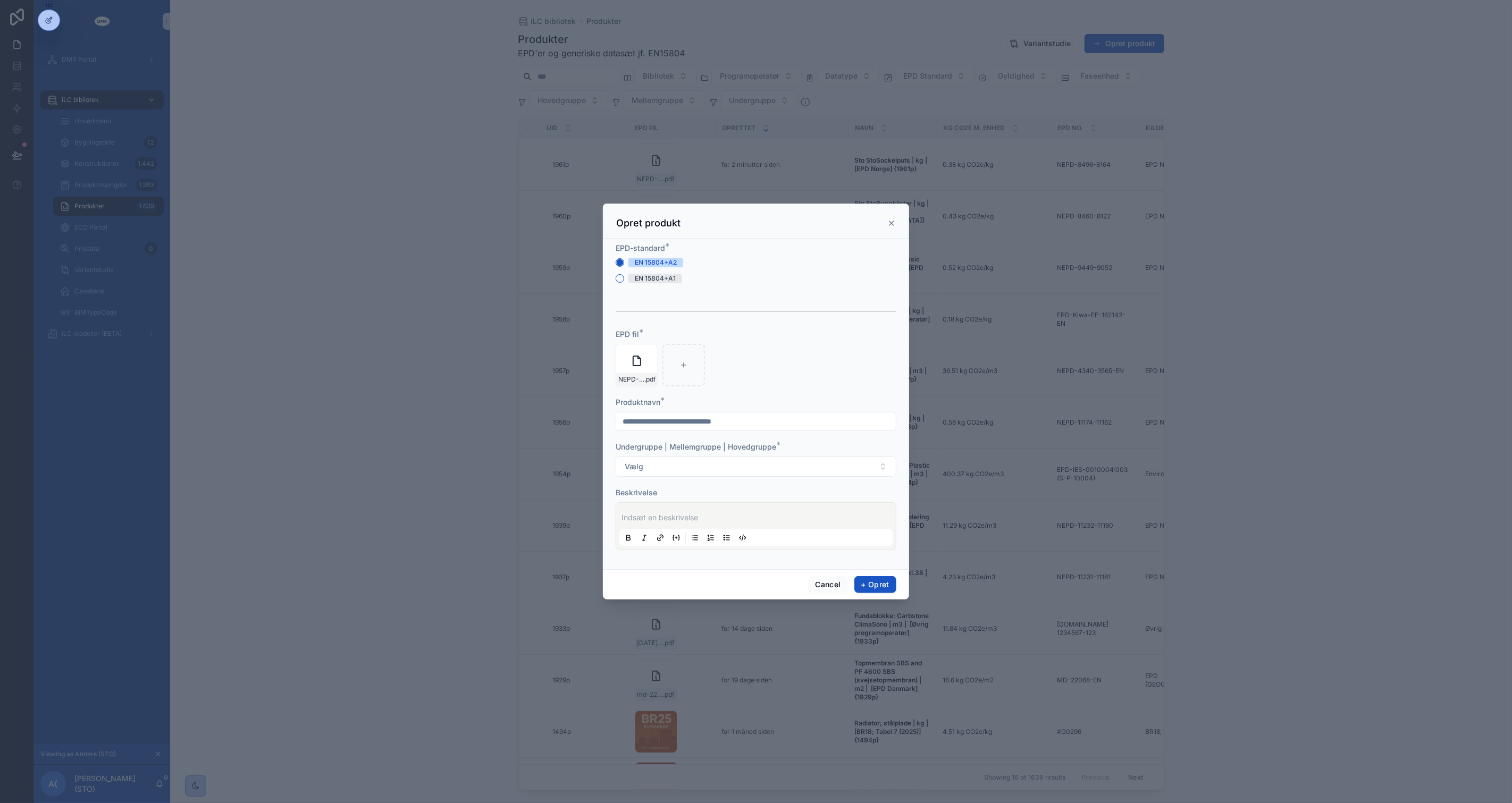
click at [756, 416] on input "scrollable content" at bounding box center [756, 422] width 279 height 15
type input "**********"
click at [745, 464] on button "Vælg" at bounding box center [756, 467] width 281 height 21
click at [684, 482] on input "*****" at bounding box center [762, 489] width 254 height 19
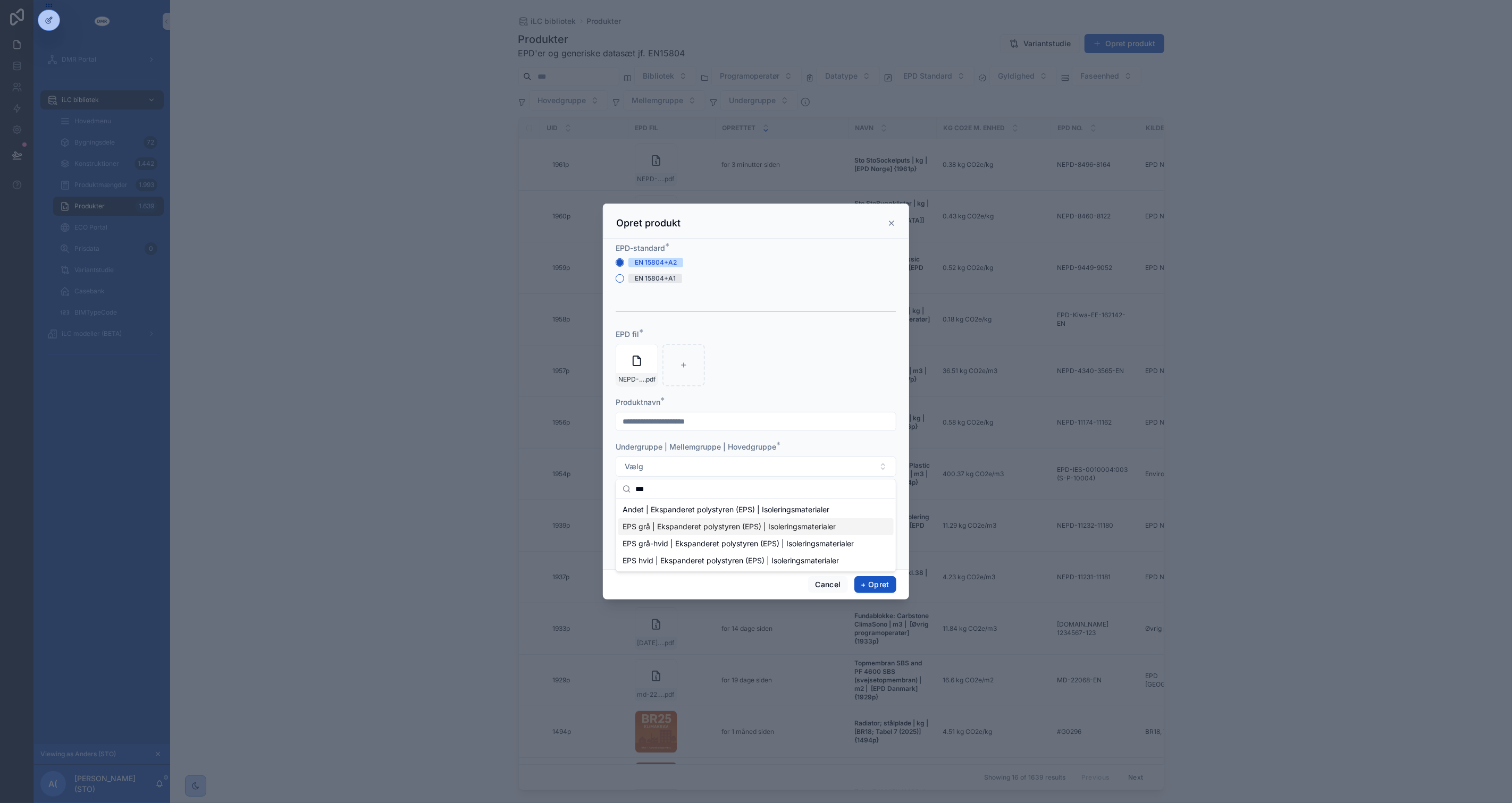
type input "***"
click at [700, 528] on span "EPS grå | Ekspanderet polystyren (EPS) | Isoleringsmaterialer" at bounding box center [729, 527] width 213 height 10
click at [699, 518] on p "scrollable content" at bounding box center [758, 517] width 274 height 10
click at [697, 516] on p "********" at bounding box center [758, 517] width 274 height 10
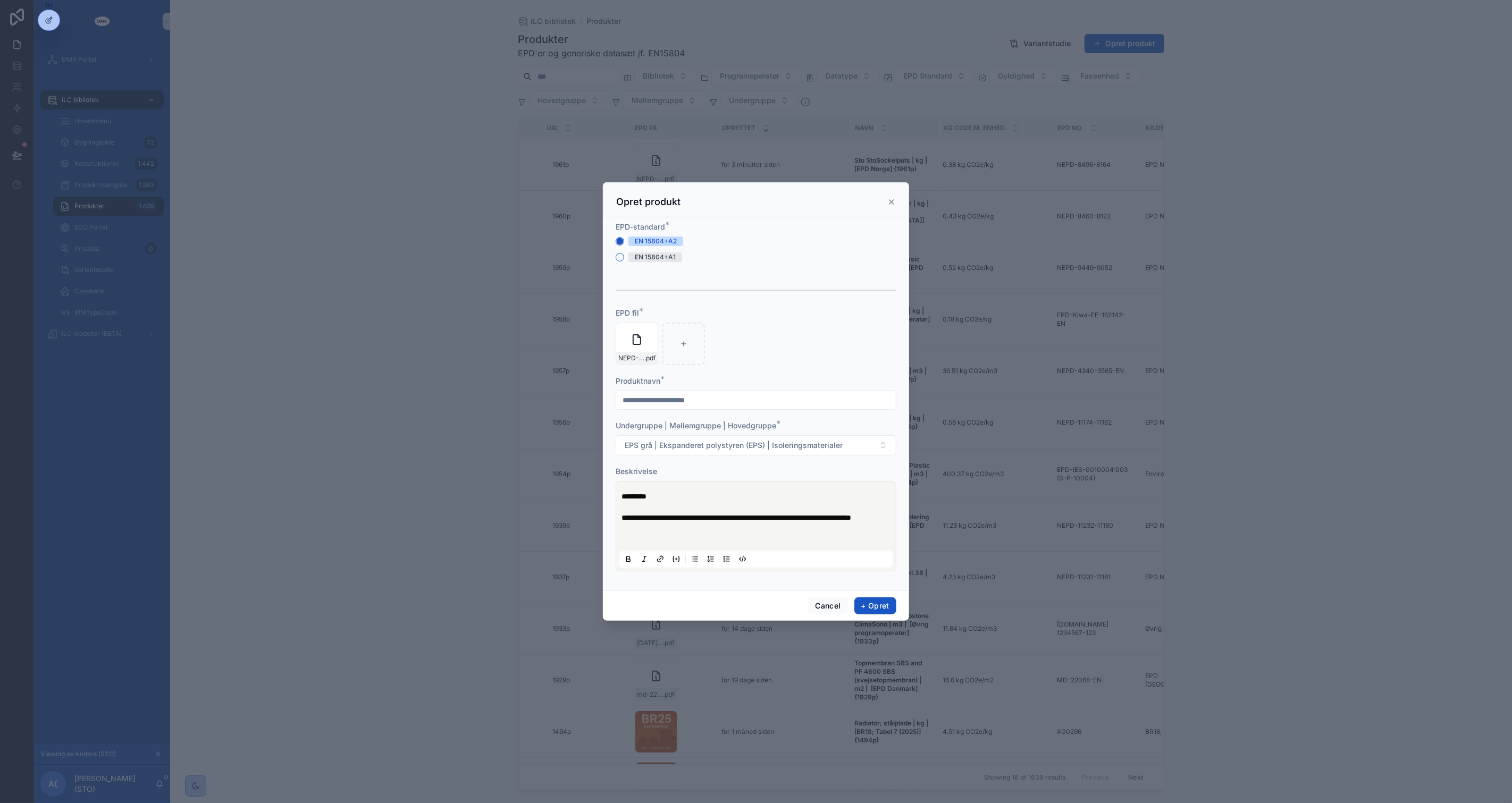
click at [688, 544] on p "scrollable content" at bounding box center [758, 539] width 274 height 10
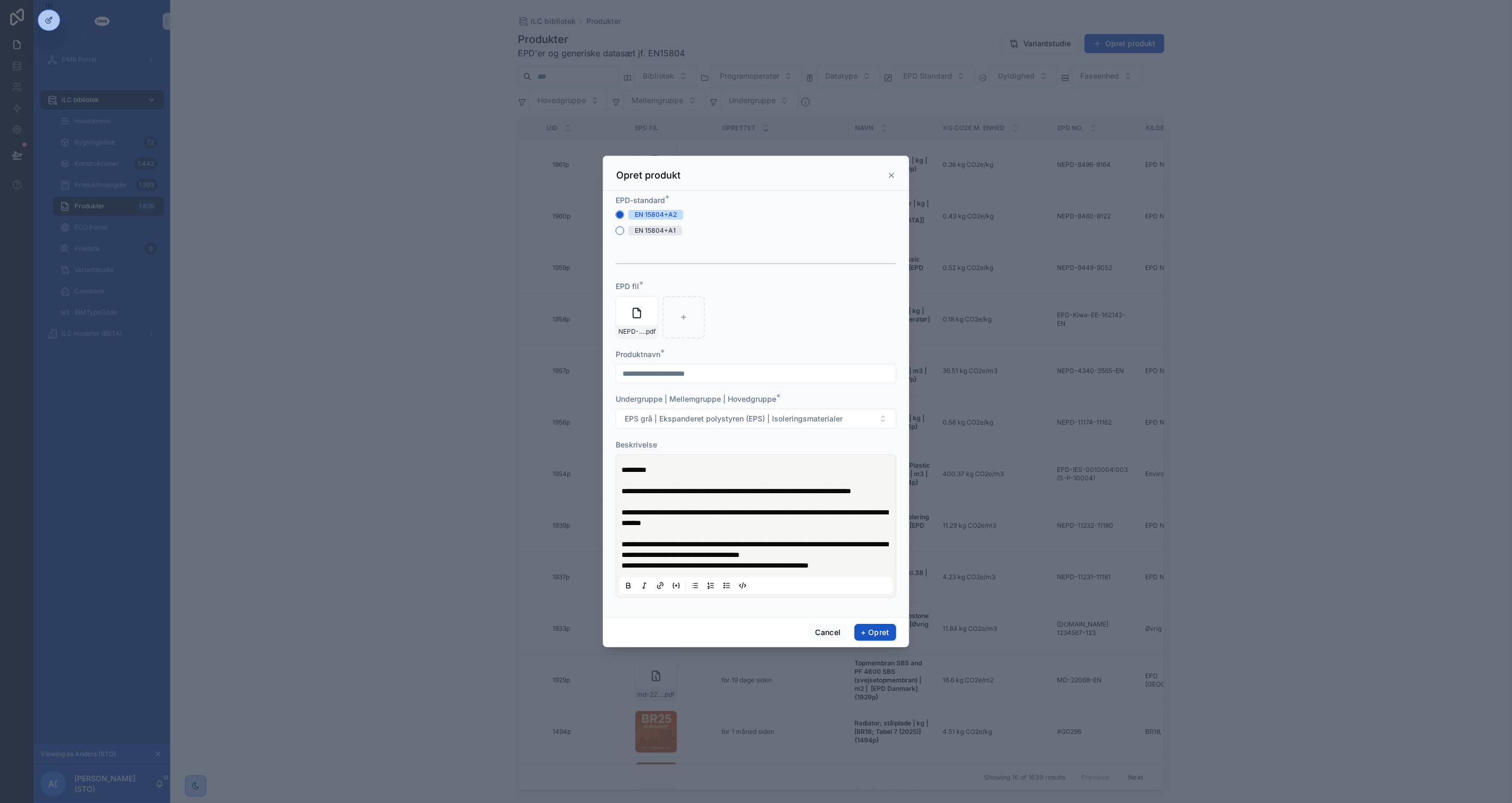
click at [881, 560] on p "**********" at bounding box center [758, 549] width 274 height 21
click at [881, 565] on p "**********" at bounding box center [758, 555] width 274 height 32
click at [883, 637] on button "+ Opret" at bounding box center [875, 632] width 42 height 17
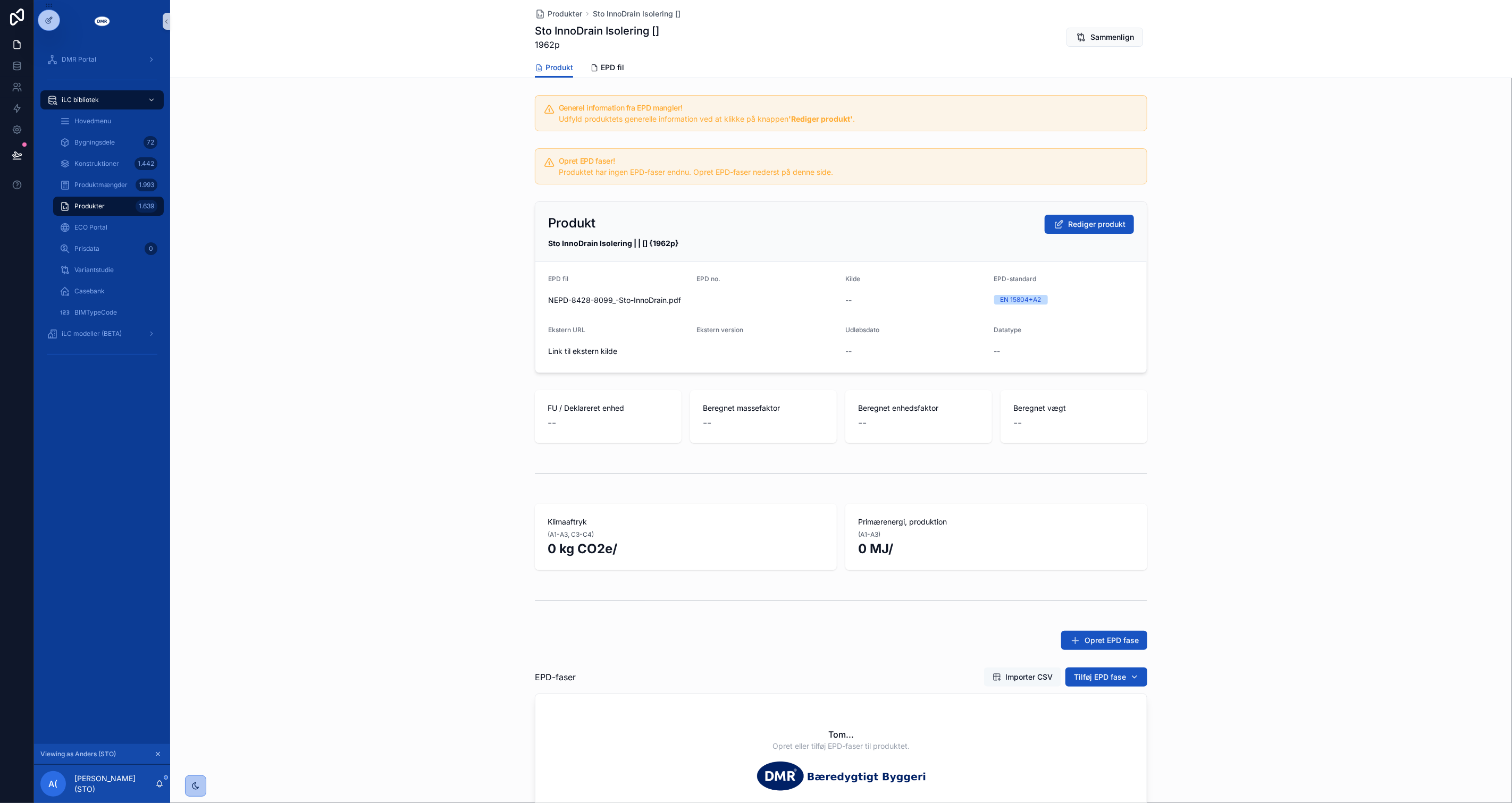
click at [1007, 682] on button "Importer CSV" at bounding box center [1023, 677] width 78 height 19
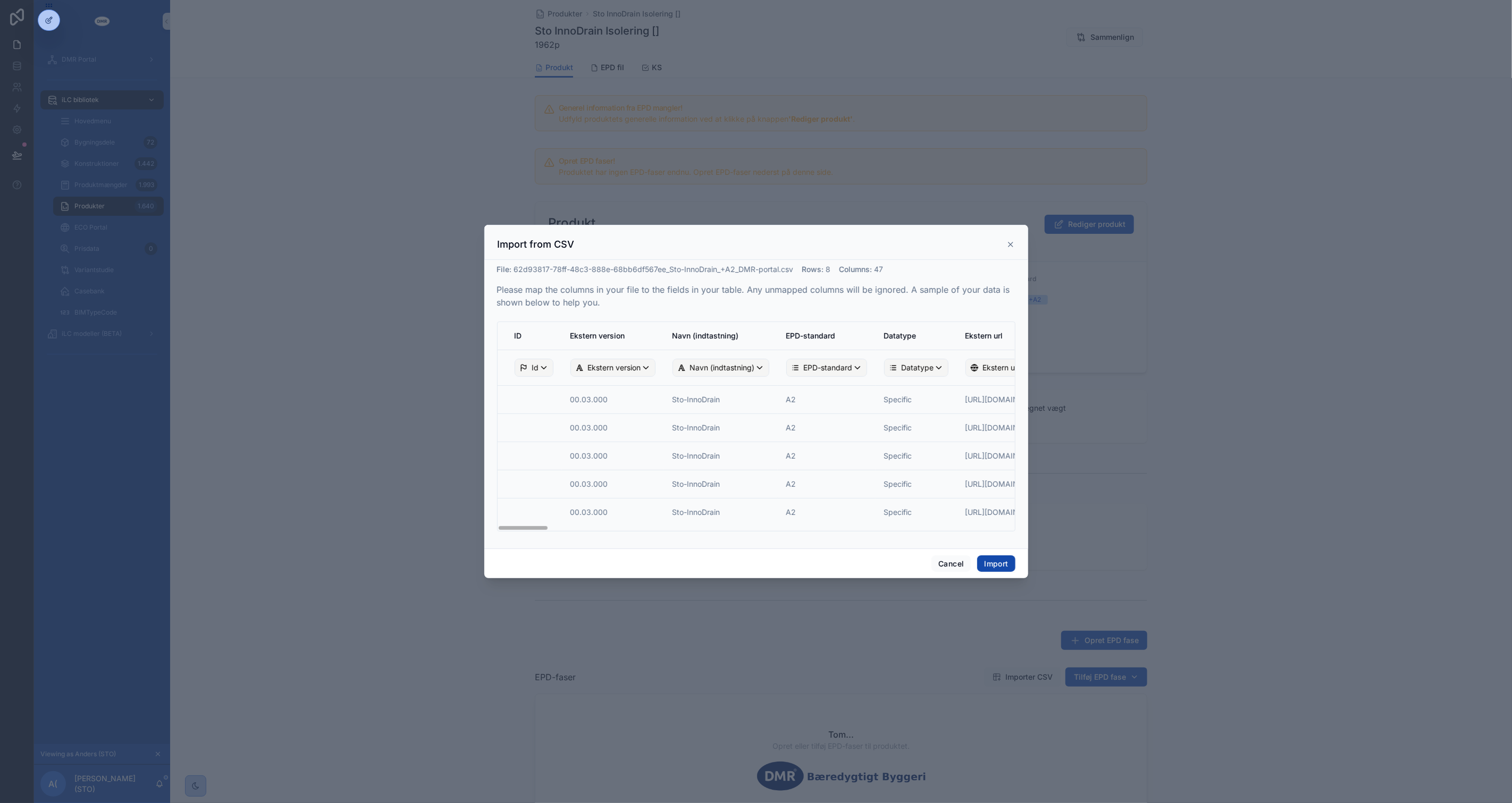
drag, startPoint x: 996, startPoint y: 565, endPoint x: 1007, endPoint y: 565, distance: 11.0
click at [996, 565] on button "Import" at bounding box center [996, 564] width 37 height 17
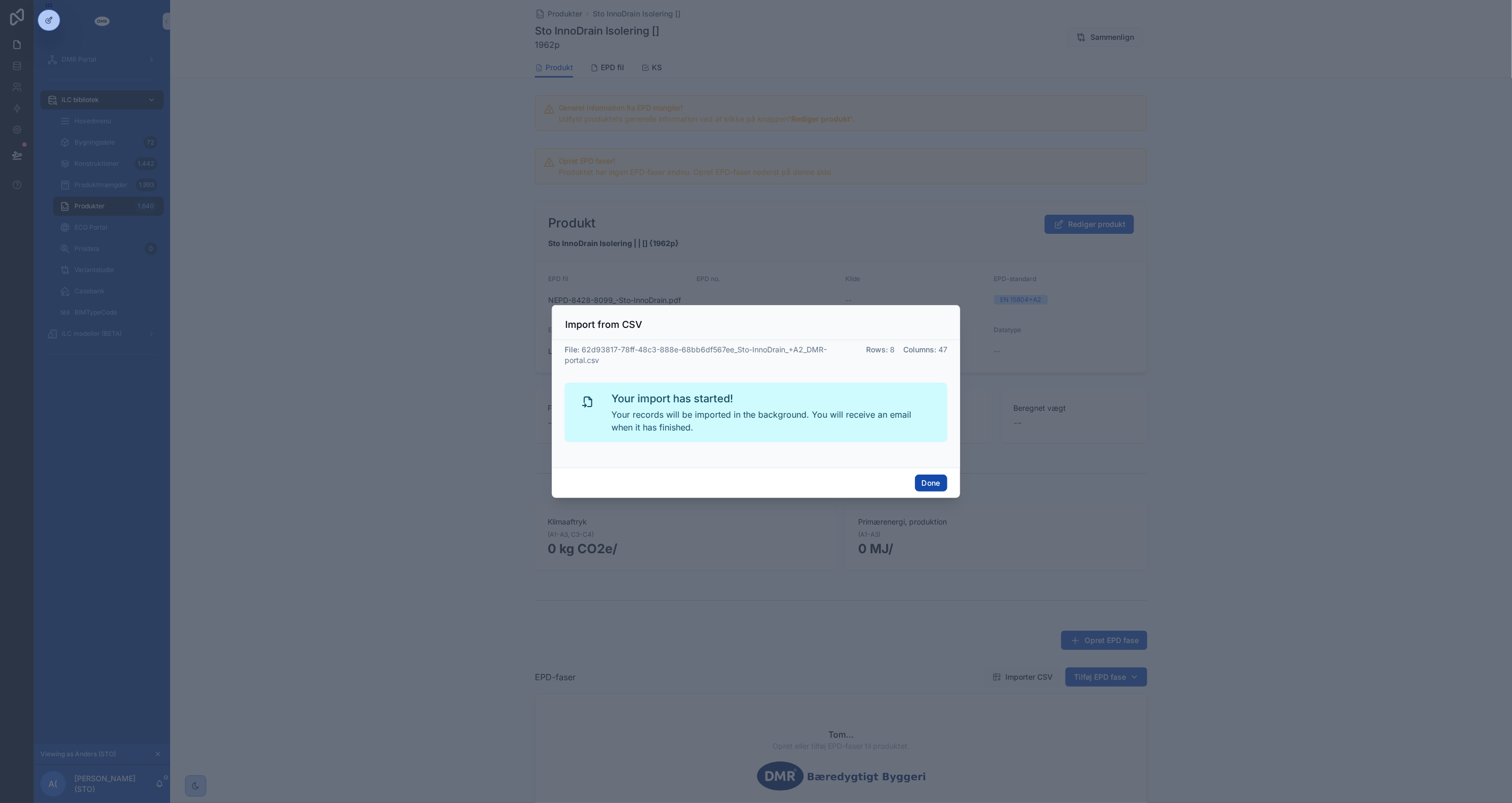
click at [921, 486] on button "Done" at bounding box center [931, 483] width 33 height 17
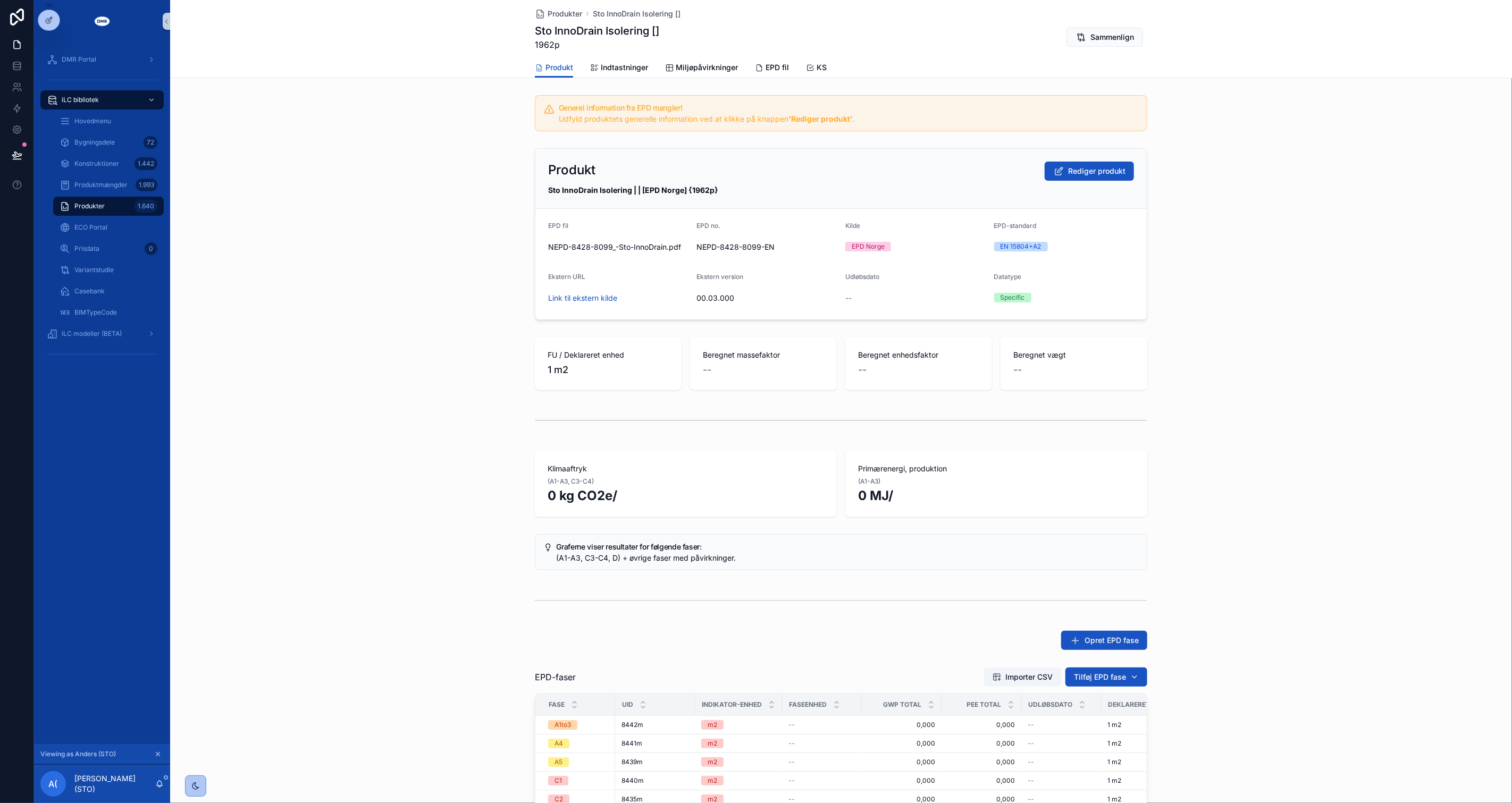
click at [463, 342] on div "FU / Deklareret enhed 1 m2 Beregnet massefaktor -- Beregnet enhedsfaktor -- Ber…" at bounding box center [841, 363] width 1342 height 62
click at [484, 359] on div "FU / Deklareret enhed 1 m2 Beregnet massefaktor -- Beregnet enhedsfaktor -- Ber…" at bounding box center [841, 363] width 1342 height 62
click at [483, 357] on div "FU / Deklareret enhed 1 m2 Beregnet massefaktor -- Beregnet enhedsfaktor -- Ber…" at bounding box center [841, 363] width 1342 height 62
click at [482, 355] on div "FU / Deklareret enhed 1 m2 Beregnet massefaktor -- Beregnet enhedsfaktor -- Ber…" at bounding box center [841, 363] width 1342 height 62
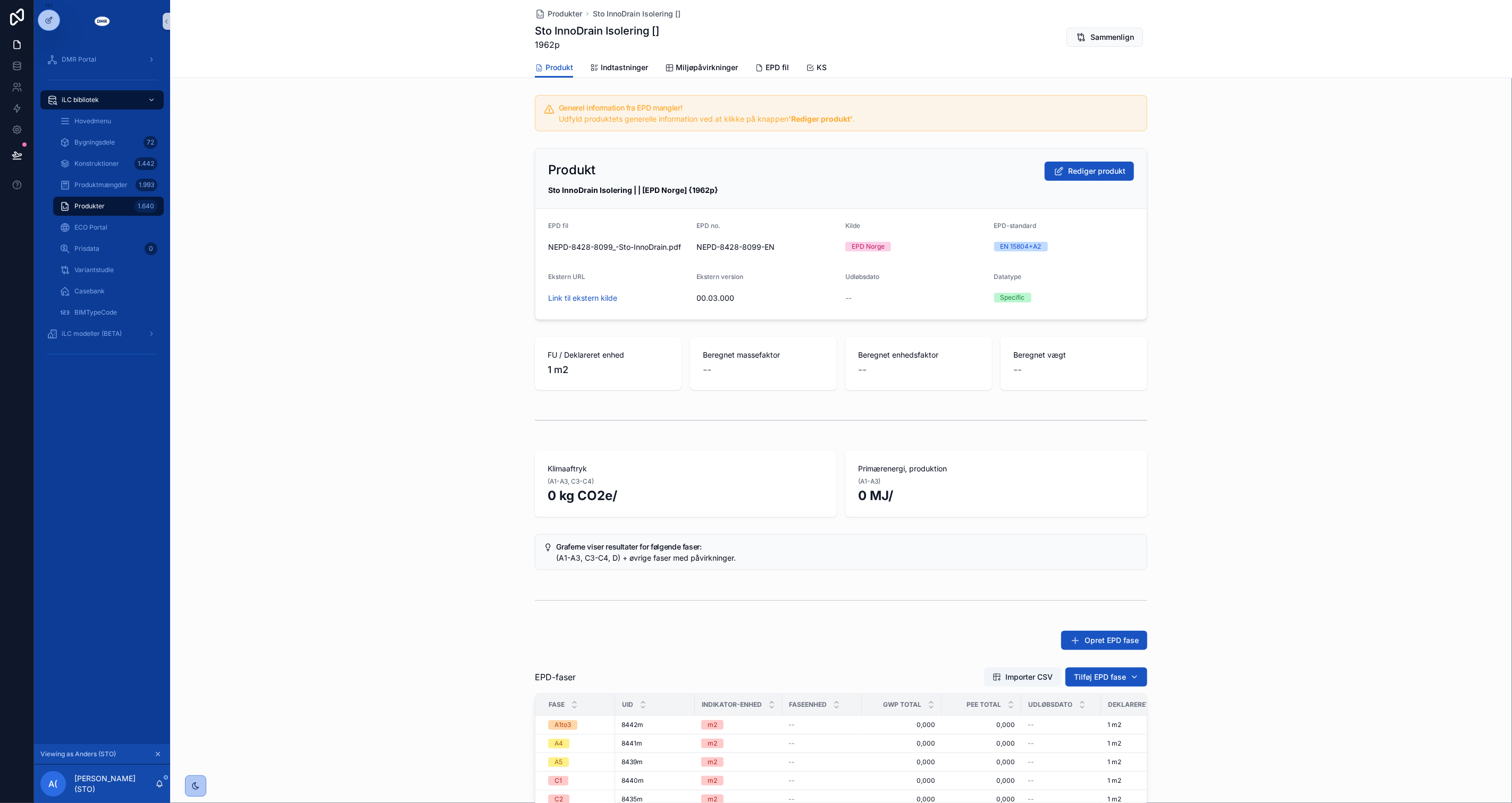
click at [482, 355] on div "FU / Deklareret enhed 1 m2 Beregnet massefaktor -- Beregnet enhedsfaktor -- Ber…" at bounding box center [841, 363] width 1342 height 62
click at [1255, 476] on div "Klimaaftryk (A1-A3, C3-C4) 0 kg CO2e/ Primærenergi, produktion (A1-A3) 0 MJ/" at bounding box center [841, 484] width 1342 height 75
click at [1251, 473] on div "Klimaaftryk (A1-A3, C3-C4) 0 kg CO2e/ Primærenergi, produktion (A1-A3) 0 MJ/" at bounding box center [841, 484] width 1342 height 75
click at [1069, 174] on span "Rediger produkt" at bounding box center [1096, 171] width 57 height 10
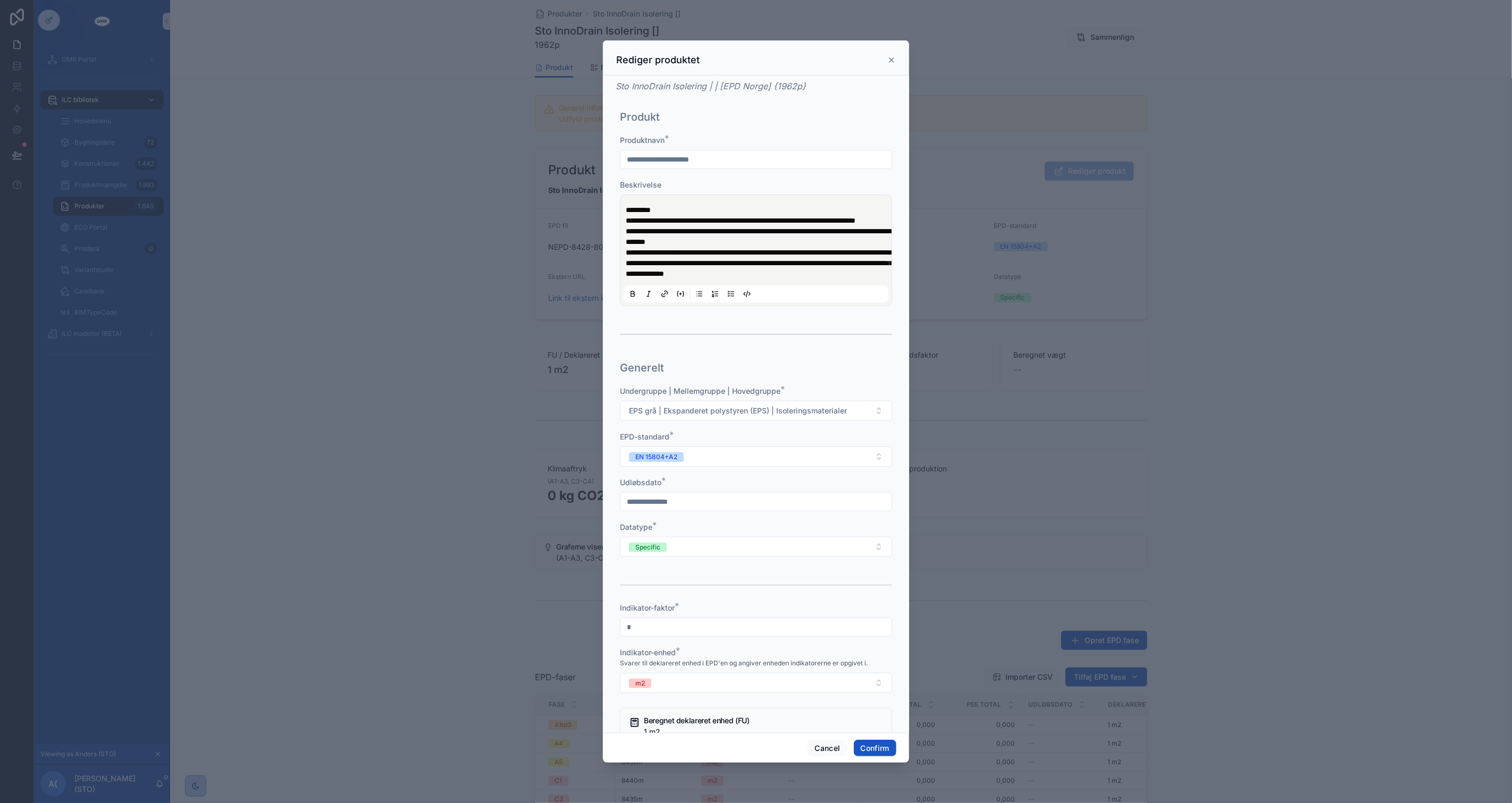
click at [702, 509] on input "text" at bounding box center [756, 502] width 271 height 15
type input "**********"
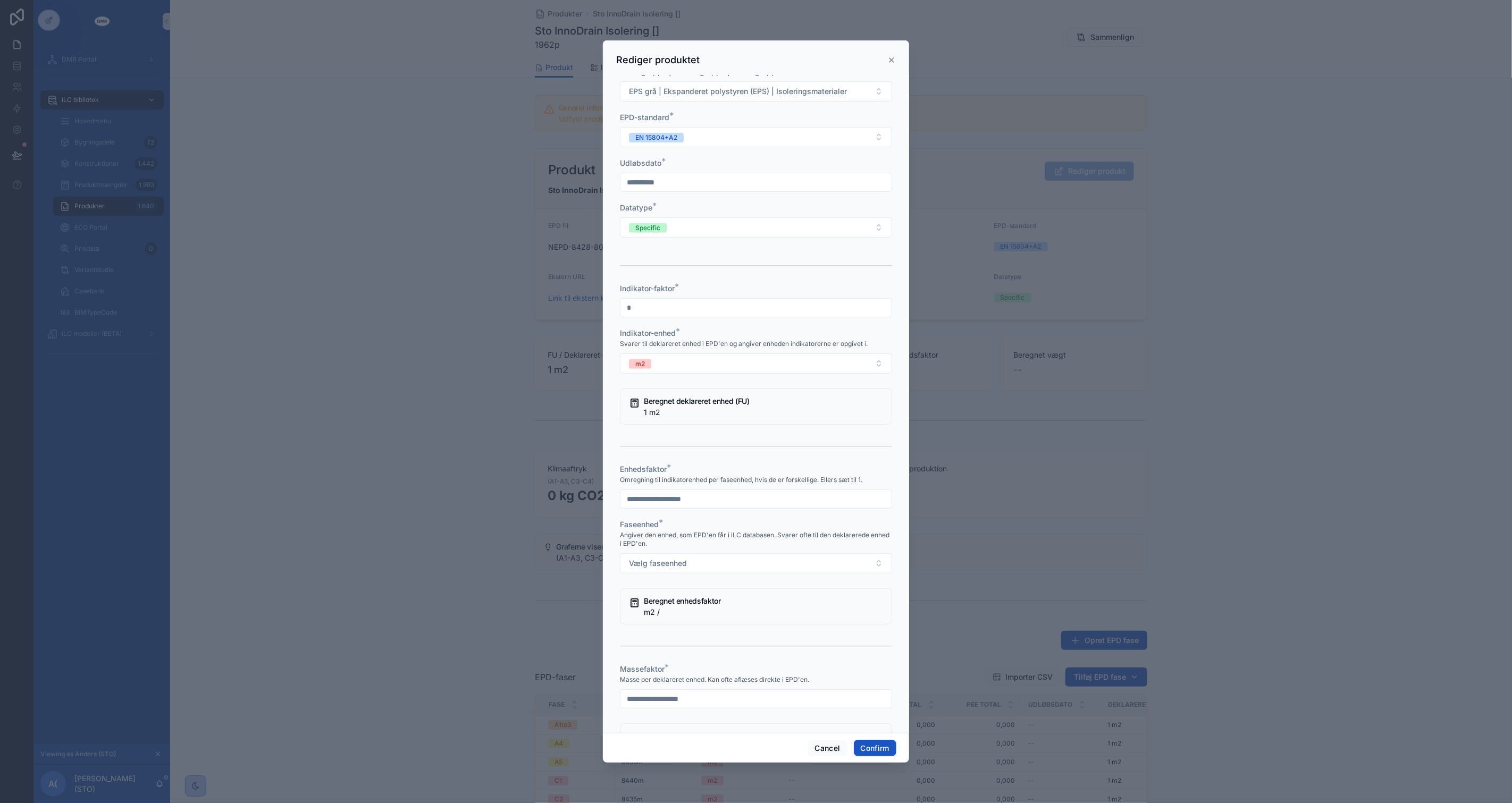
scroll to position [354, 0]
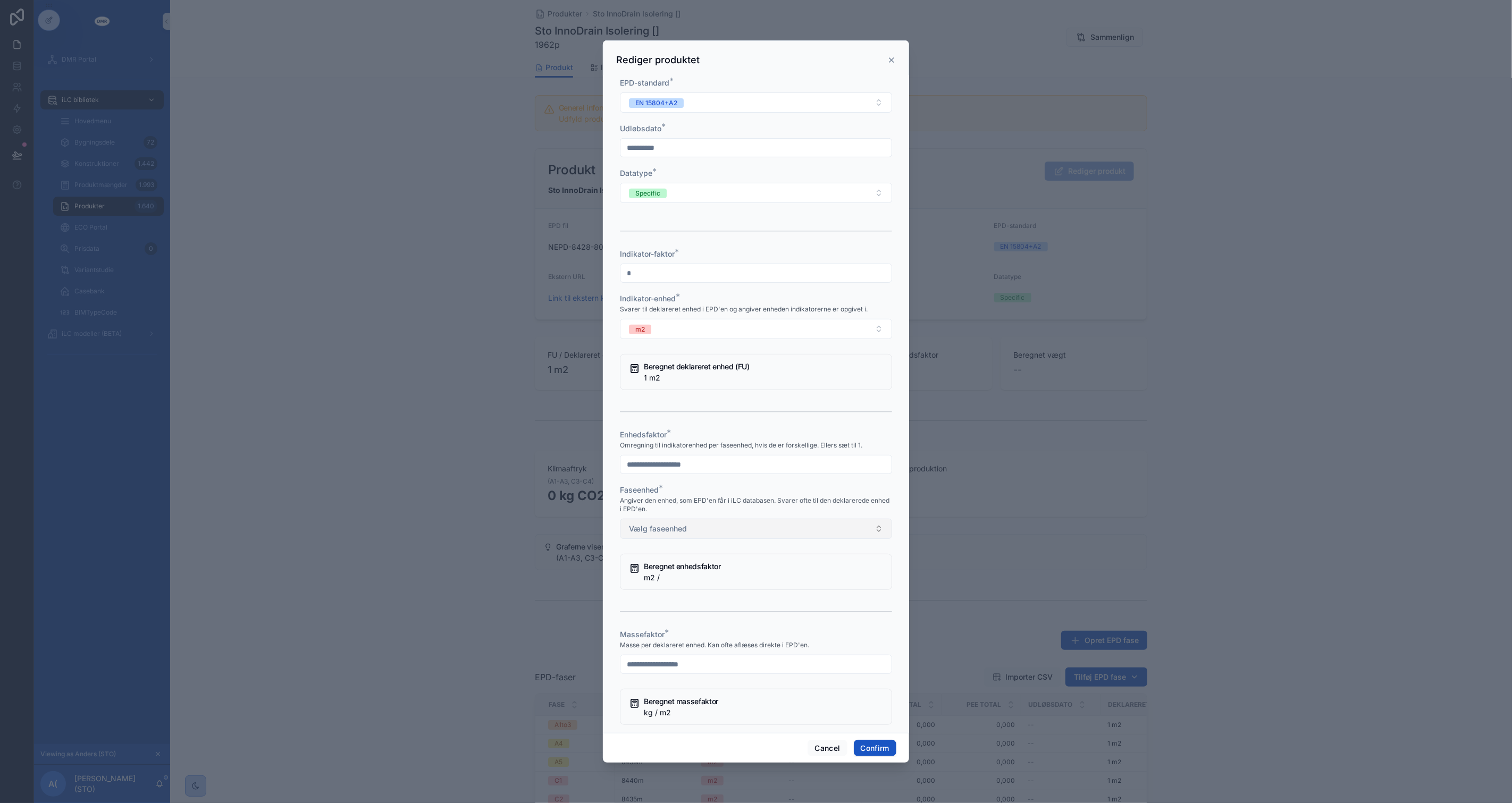
click at [673, 539] on button "Vælg faseenhed" at bounding box center [756, 529] width 273 height 21
click at [677, 634] on div "m3" at bounding box center [752, 639] width 258 height 16
click at [671, 472] on input "text" at bounding box center [756, 465] width 271 height 15
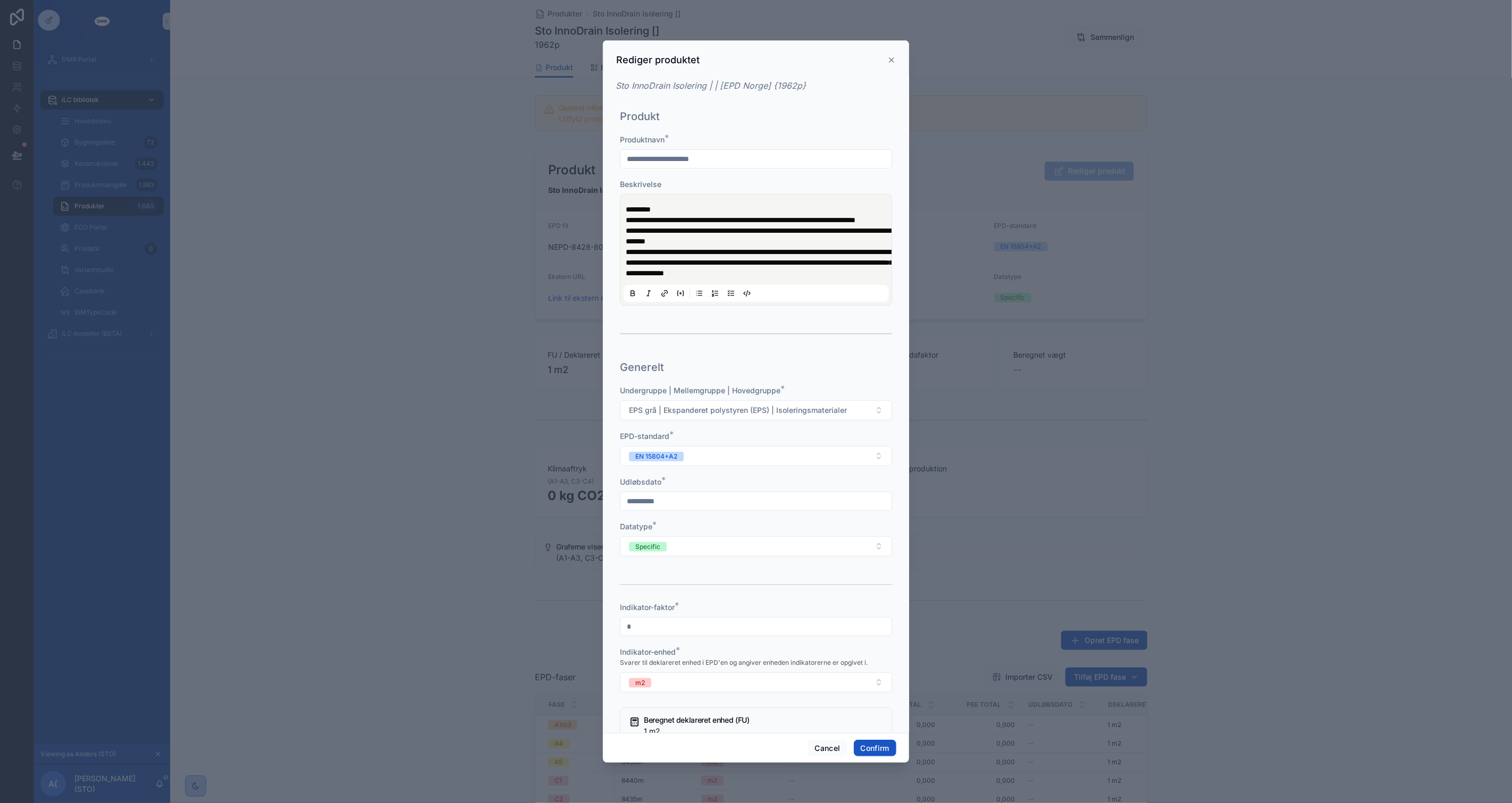
scroll to position [0, 0]
type input "******"
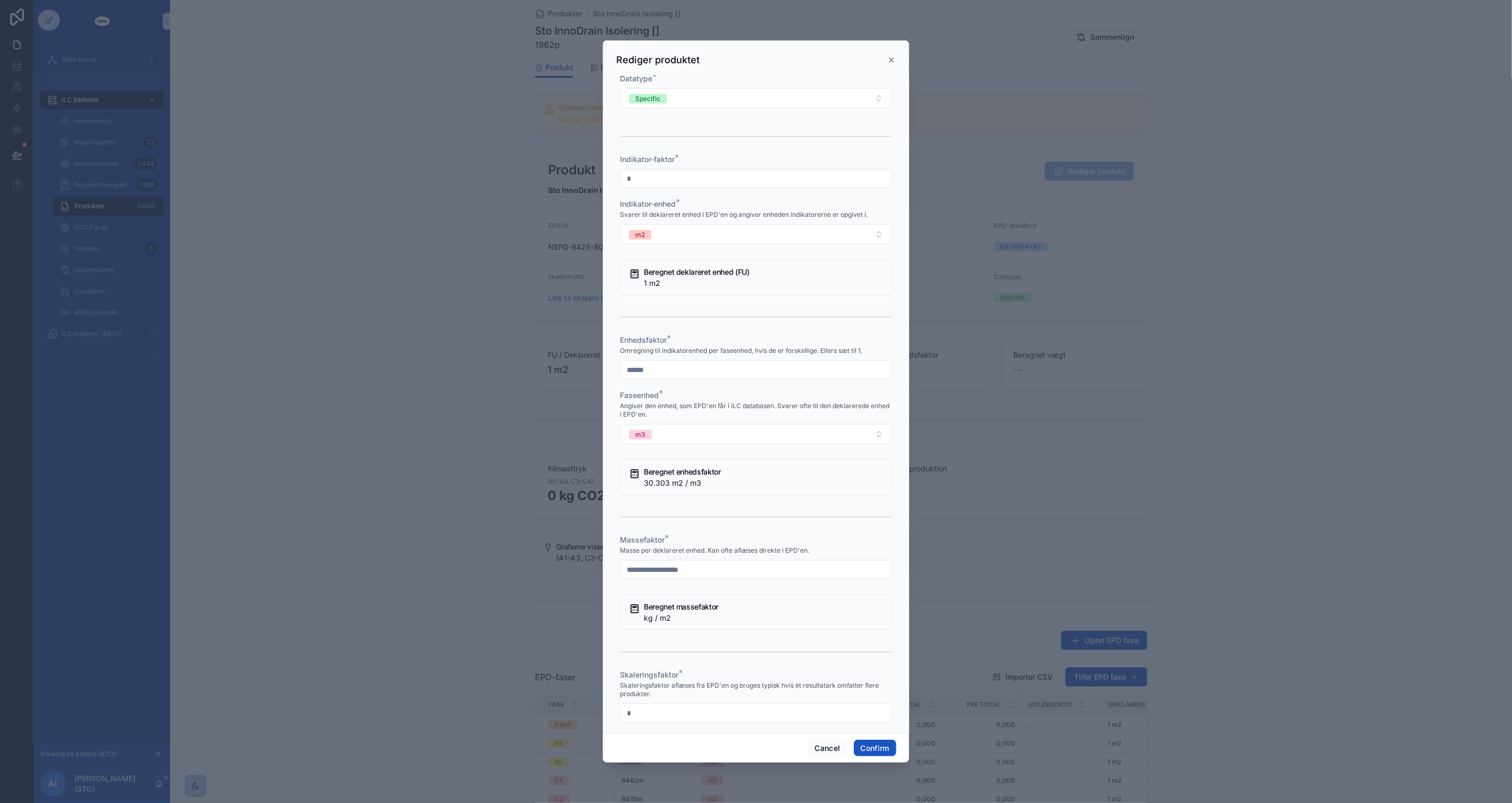
scroll to position [472, 0]
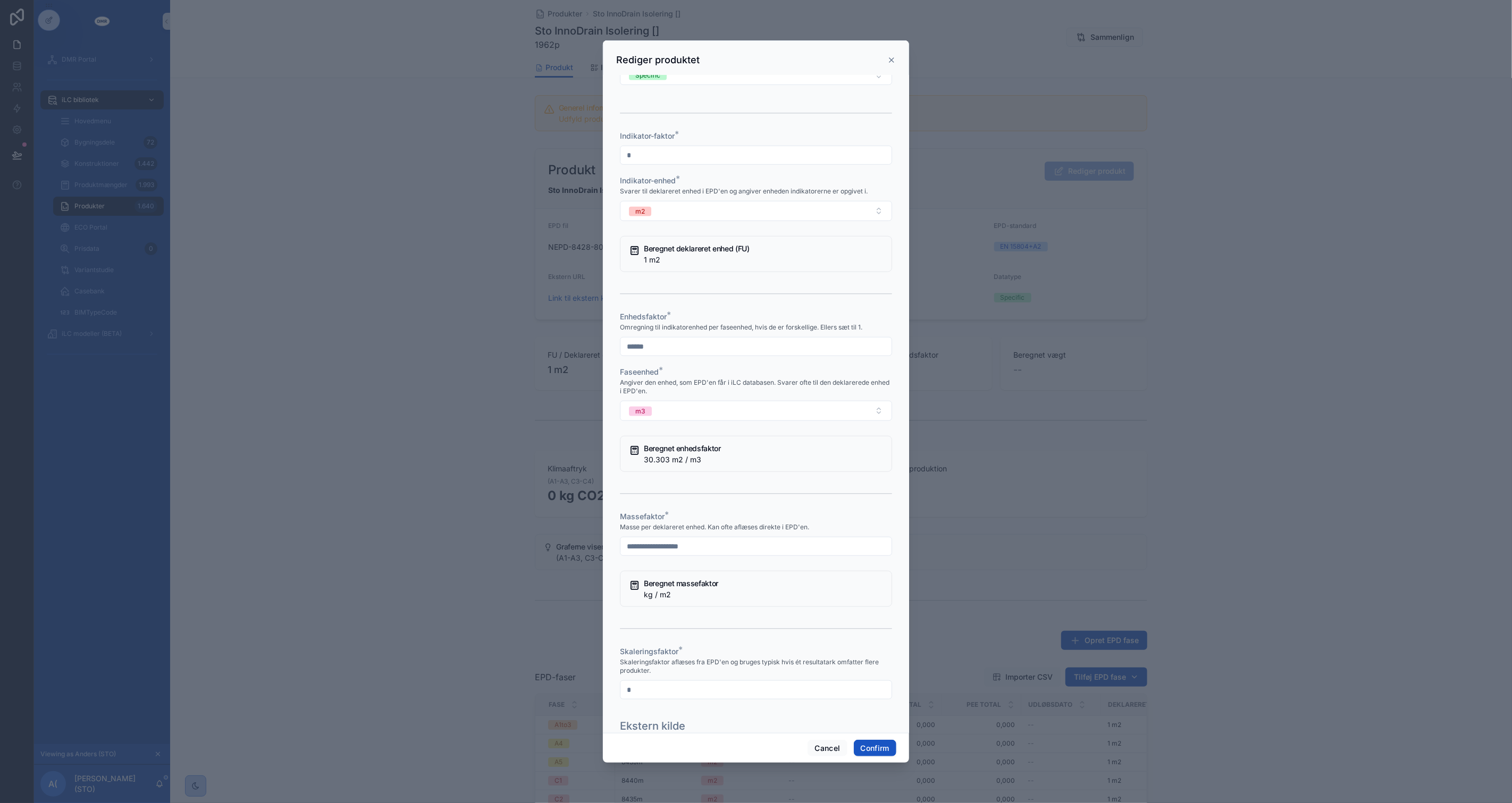
click at [726, 554] on input "text" at bounding box center [756, 546] width 271 height 15
type input "*****"
click at [699, 507] on div at bounding box center [756, 494] width 273 height 26
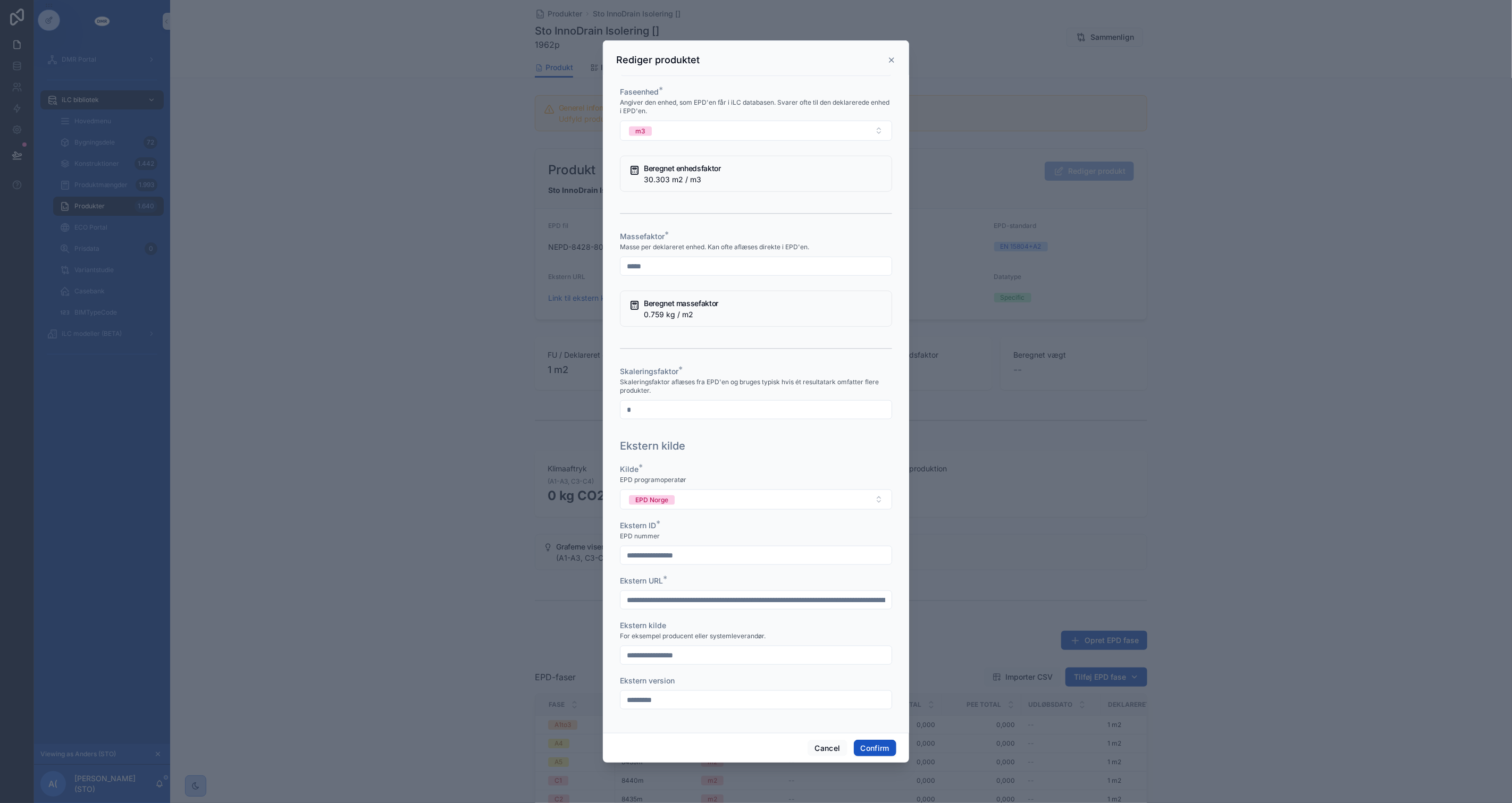
scroll to position [772, 0]
click at [880, 749] on button "Confirm" at bounding box center [875, 749] width 43 height 17
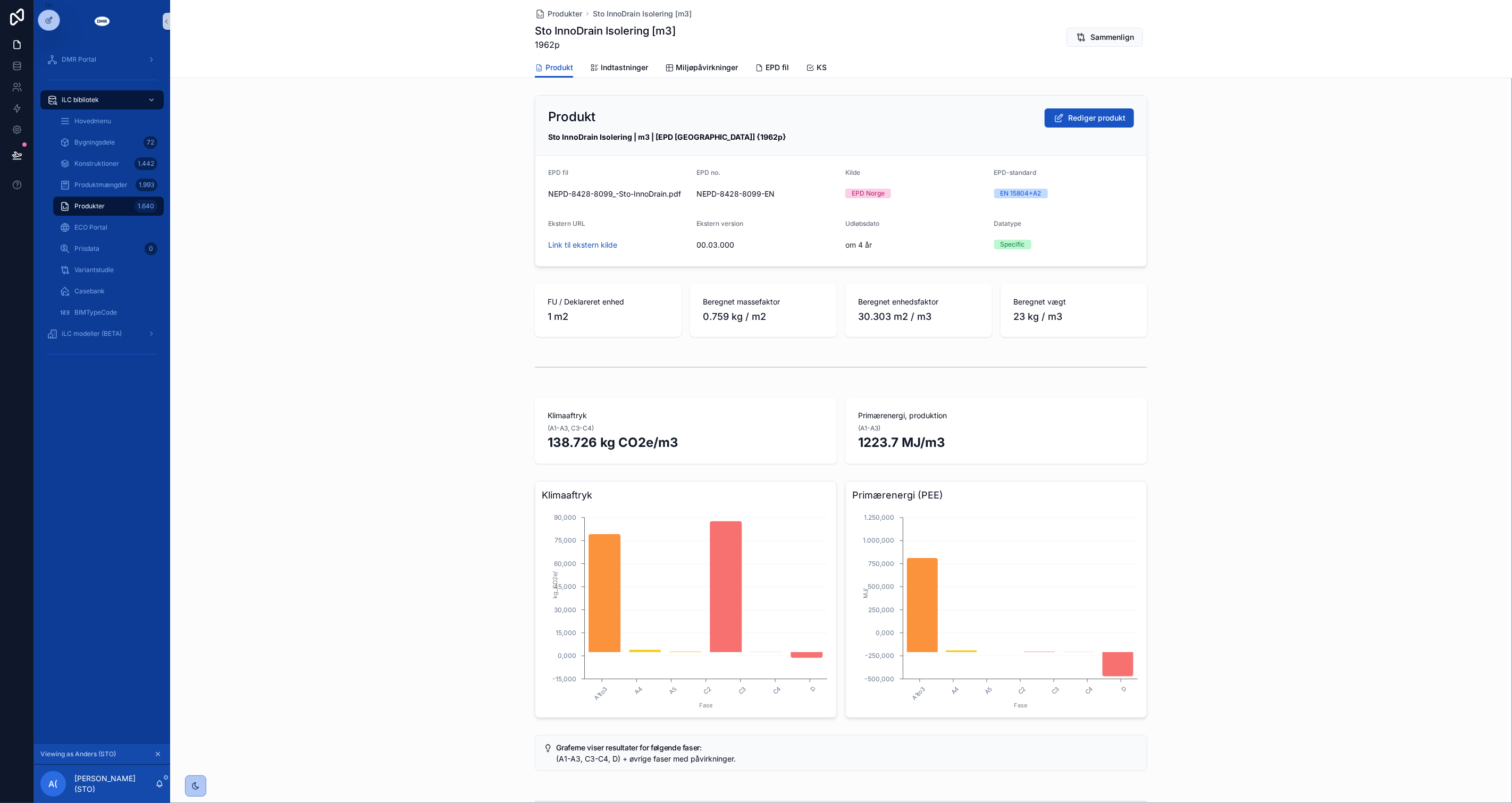
click at [1183, 468] on div "Produkt Rediger produkt Sto InnoDrain Isolering | m3 | [EPD Norge] {1962p} EPD …" at bounding box center [841, 627] width 1342 height 1073
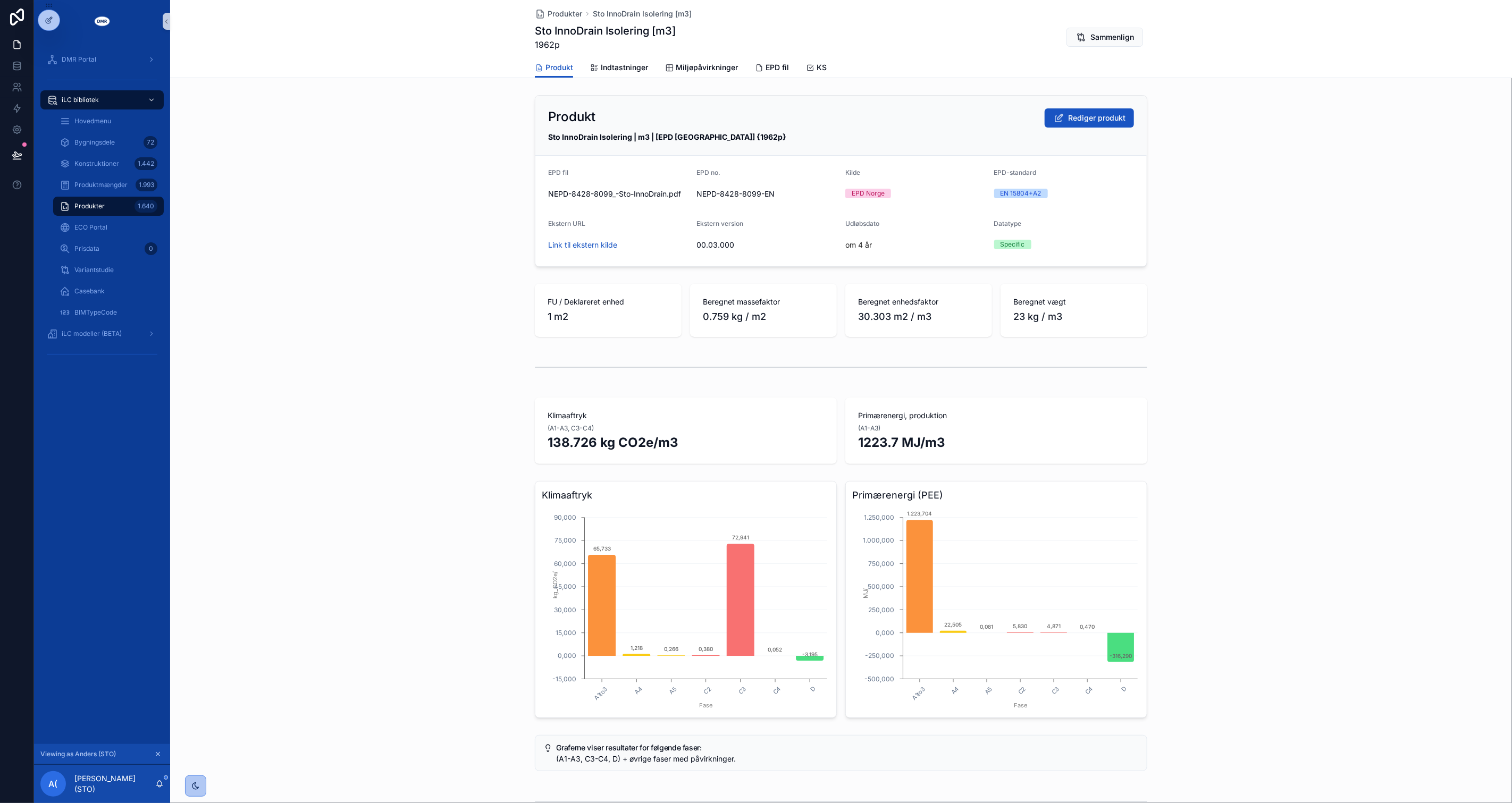
click at [1184, 473] on div "Produkt Rediger produkt Sto InnoDrain Isolering | m3 | [EPD Norge] {1962p} EPD …" at bounding box center [841, 627] width 1342 height 1073
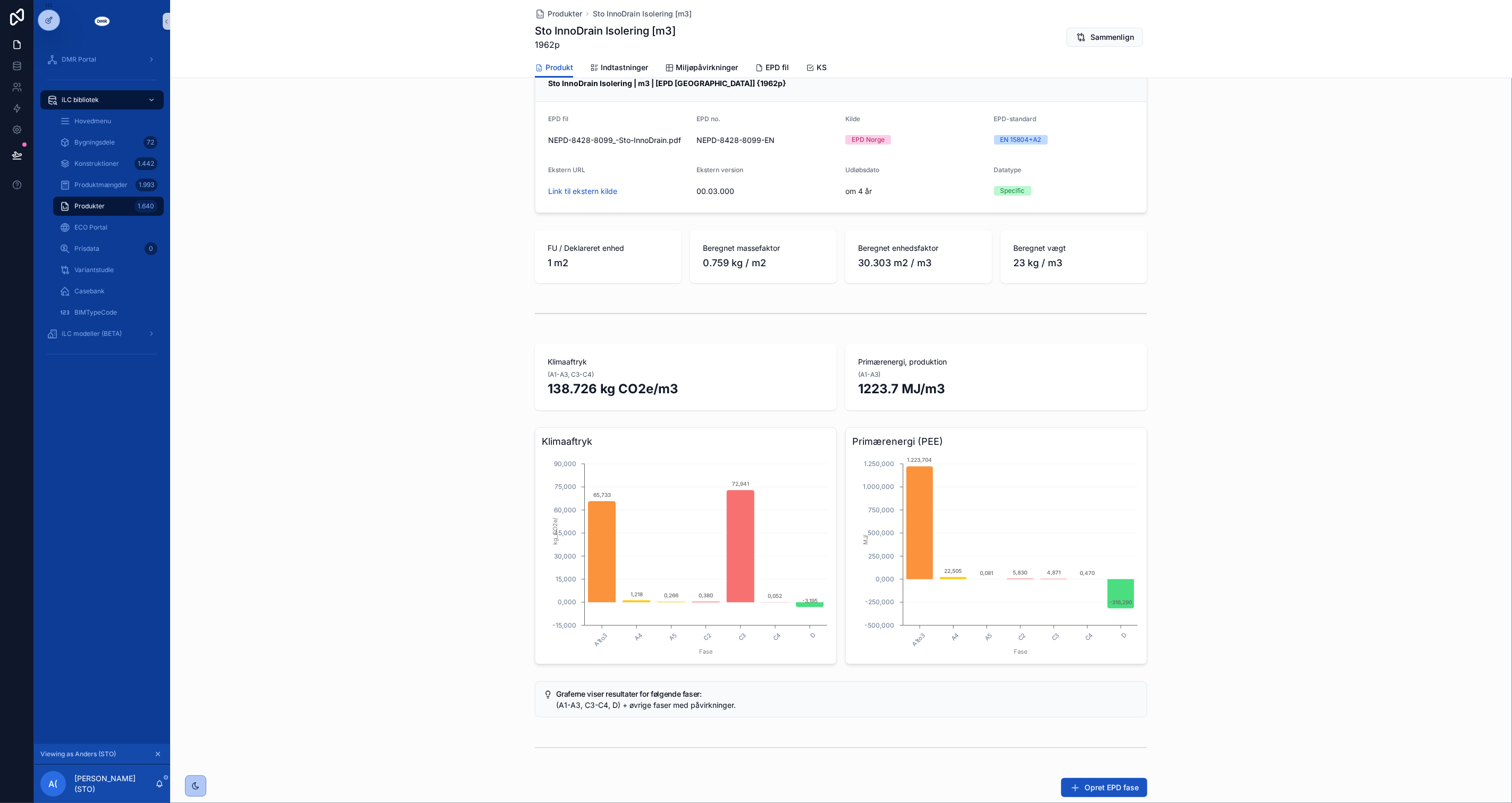
scroll to position [0, 0]
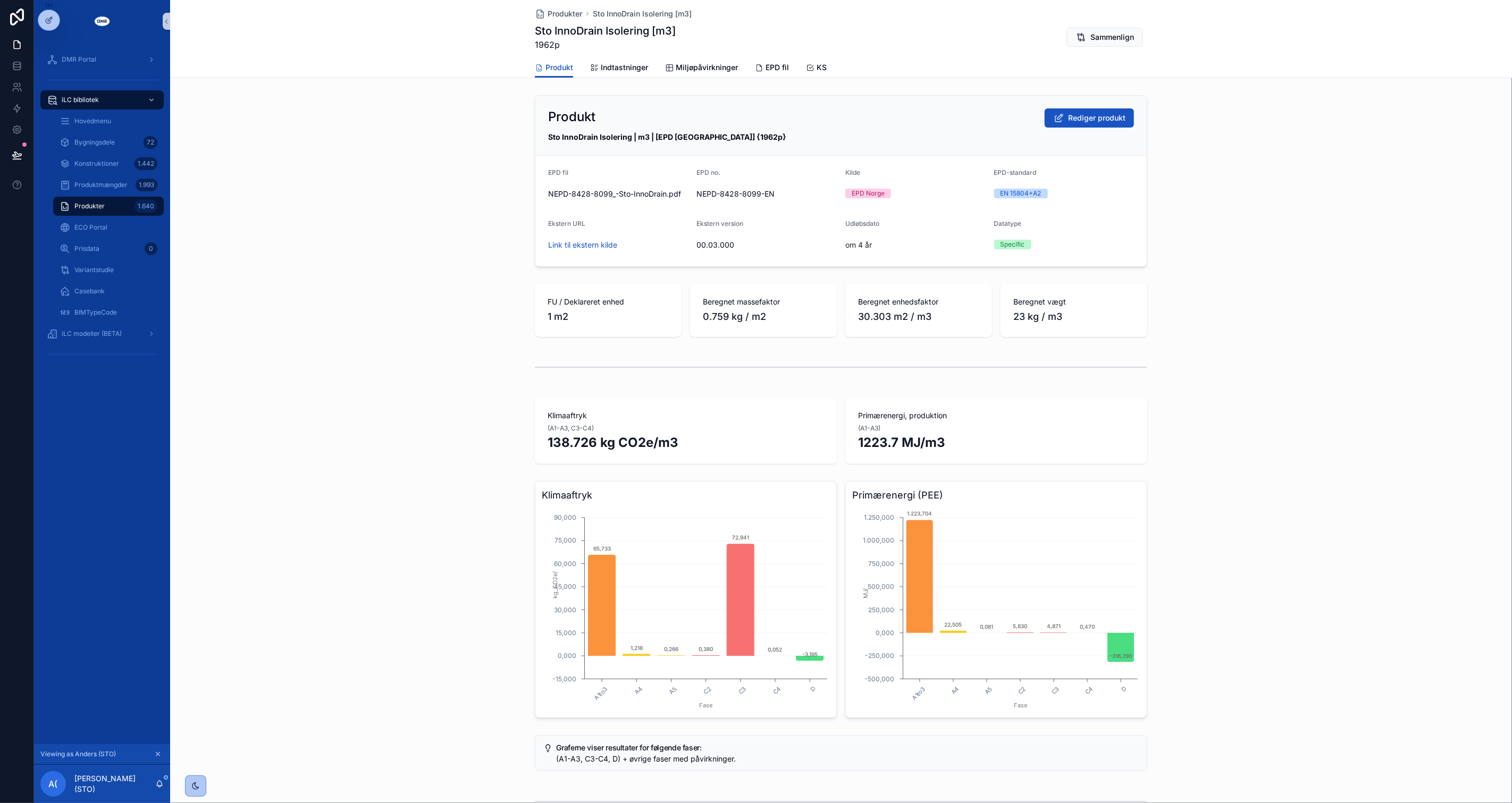
click at [472, 430] on div "Klimaaftryk (A1-A3, C3-C4) 138.726 kg CO2e/m3 Primærenergi, produktion (A1-A3) …" at bounding box center [841, 430] width 1342 height 75
click at [1328, 436] on div "Klimaaftryk (A1-A3, C3-C4) 138.726 kg CO2e/m3 Primærenergi, produktion (A1-A3) …" at bounding box center [841, 430] width 1342 height 75
drag, startPoint x: 83, startPoint y: 208, endPoint x: 346, endPoint y: 261, distance: 268.3
click at [83, 208] on span "Produkter" at bounding box center [90, 205] width 30 height 8
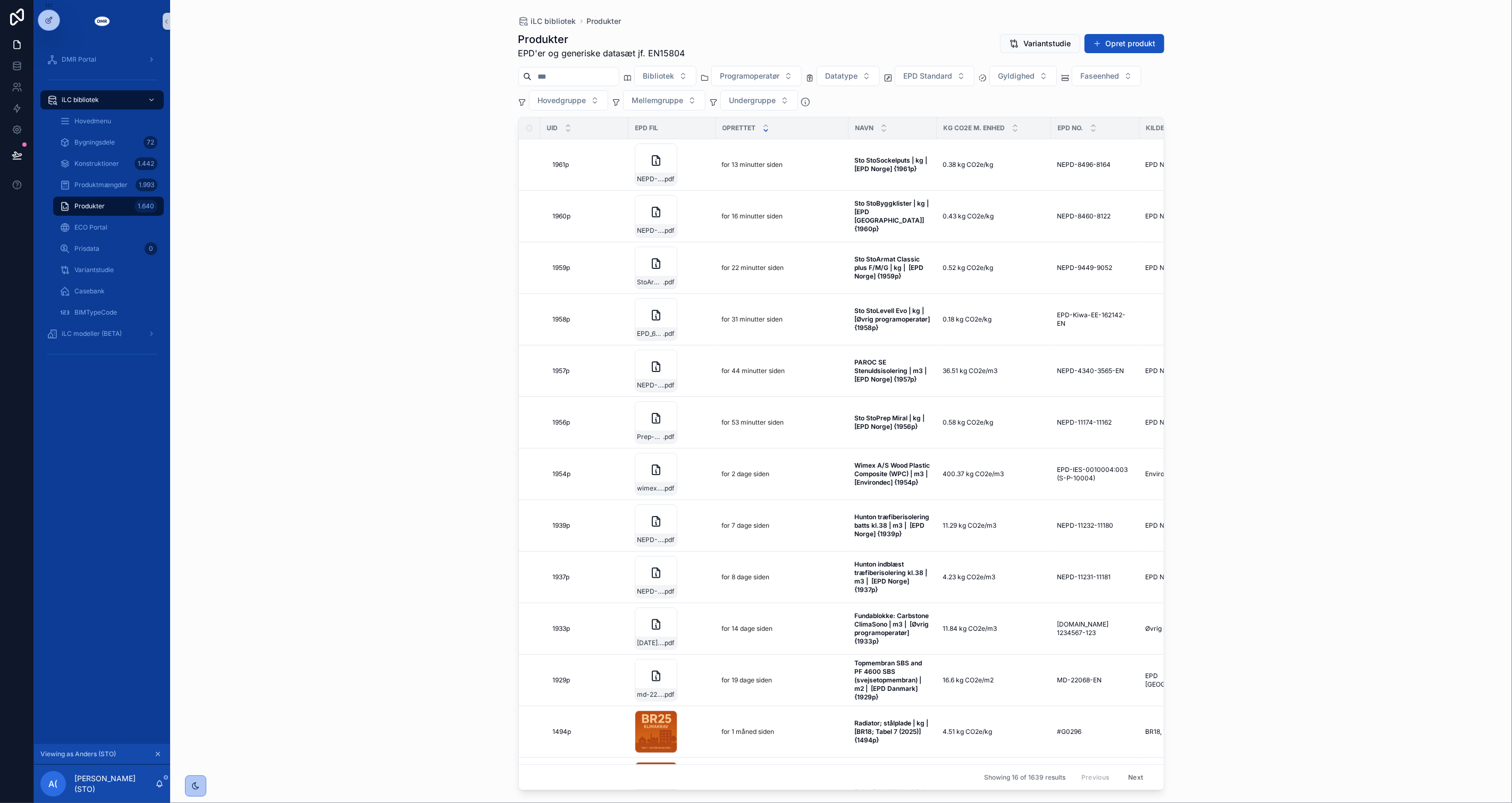
click at [347, 262] on div "iLC bibliotek Produkter Produkter EPD'er og generiske datasæt jf. EN15804 Varia…" at bounding box center [841, 402] width 1342 height 803
click at [1239, 282] on div "iLC bibliotek Produkter Produkter EPD'er og generiske datasæt jf. EN15804 Varia…" at bounding box center [841, 402] width 1342 height 803
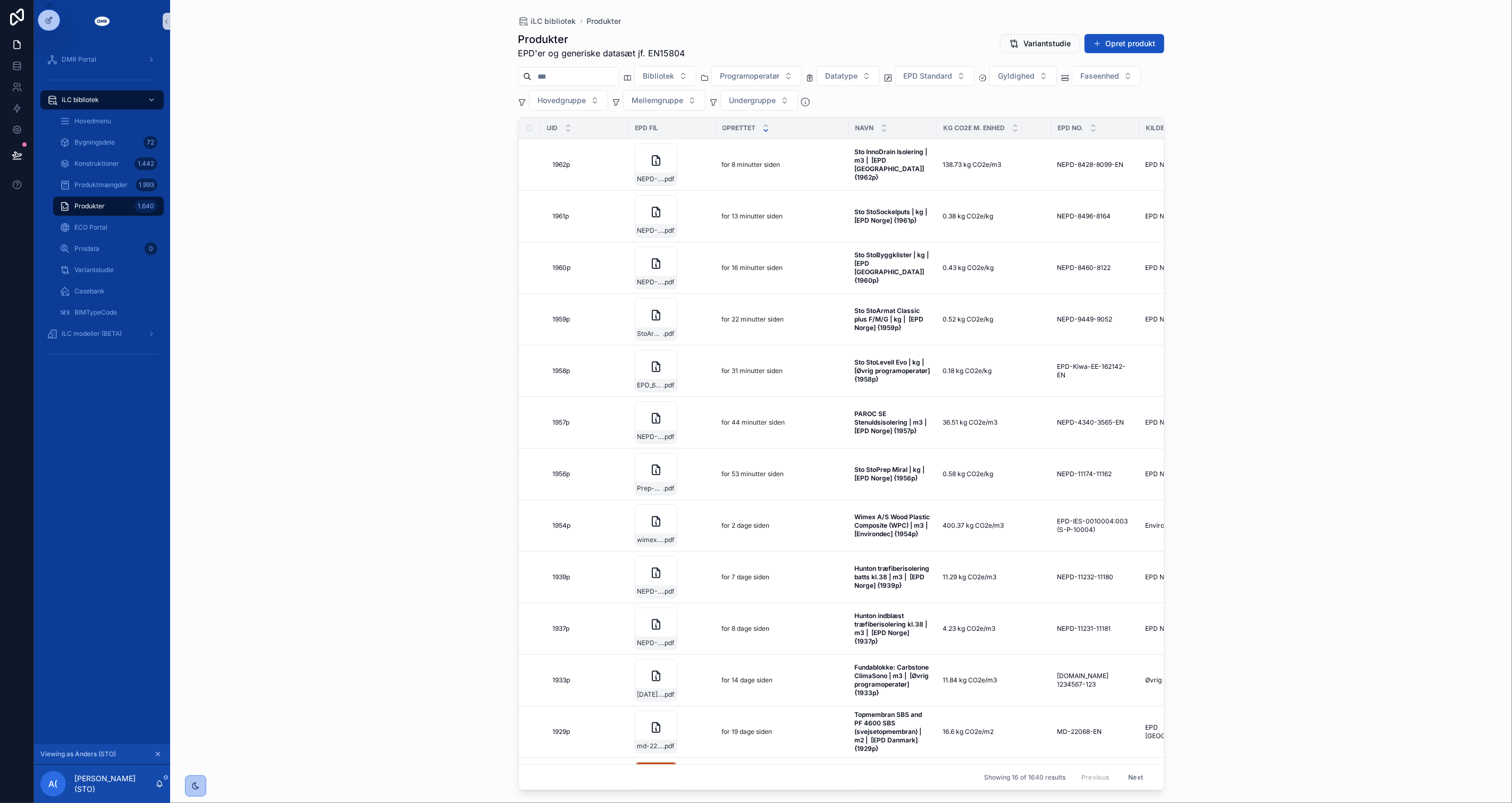
click at [1251, 274] on div "iLC bibliotek Produkter Produkter EPD'er og generiske datasæt jf. EN15804 Varia…" at bounding box center [841, 402] width 1342 height 803
click at [1151, 36] on button "Opret produkt" at bounding box center [1124, 43] width 79 height 19
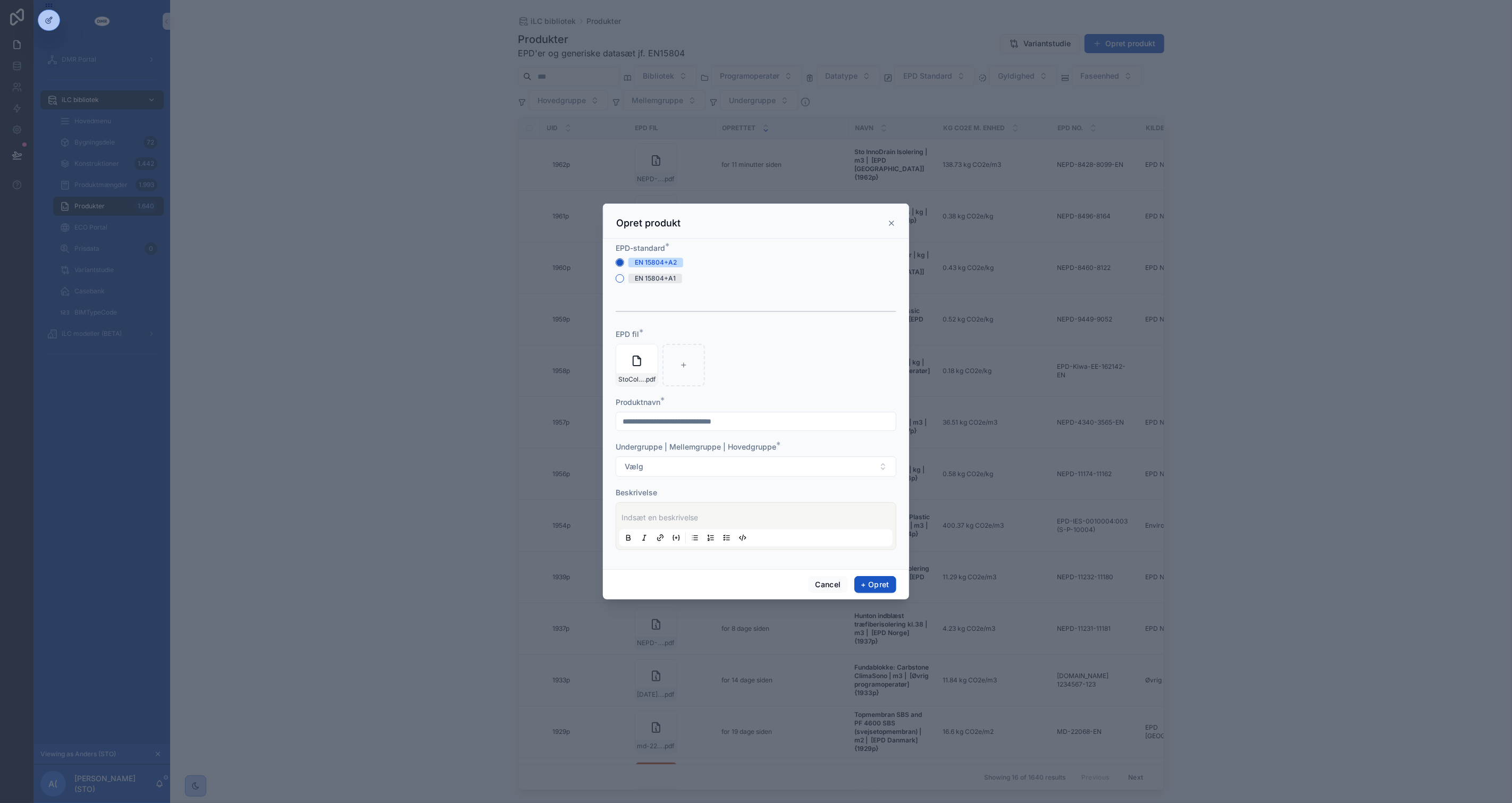
click at [774, 411] on div "Produktnavn *" at bounding box center [756, 414] width 281 height 34
click at [775, 423] on input "scrollable content" at bounding box center [756, 422] width 279 height 15
type input "**********"
click at [615, 457] on button "Vælg" at bounding box center [756, 467] width 281 height 21
type input "***"
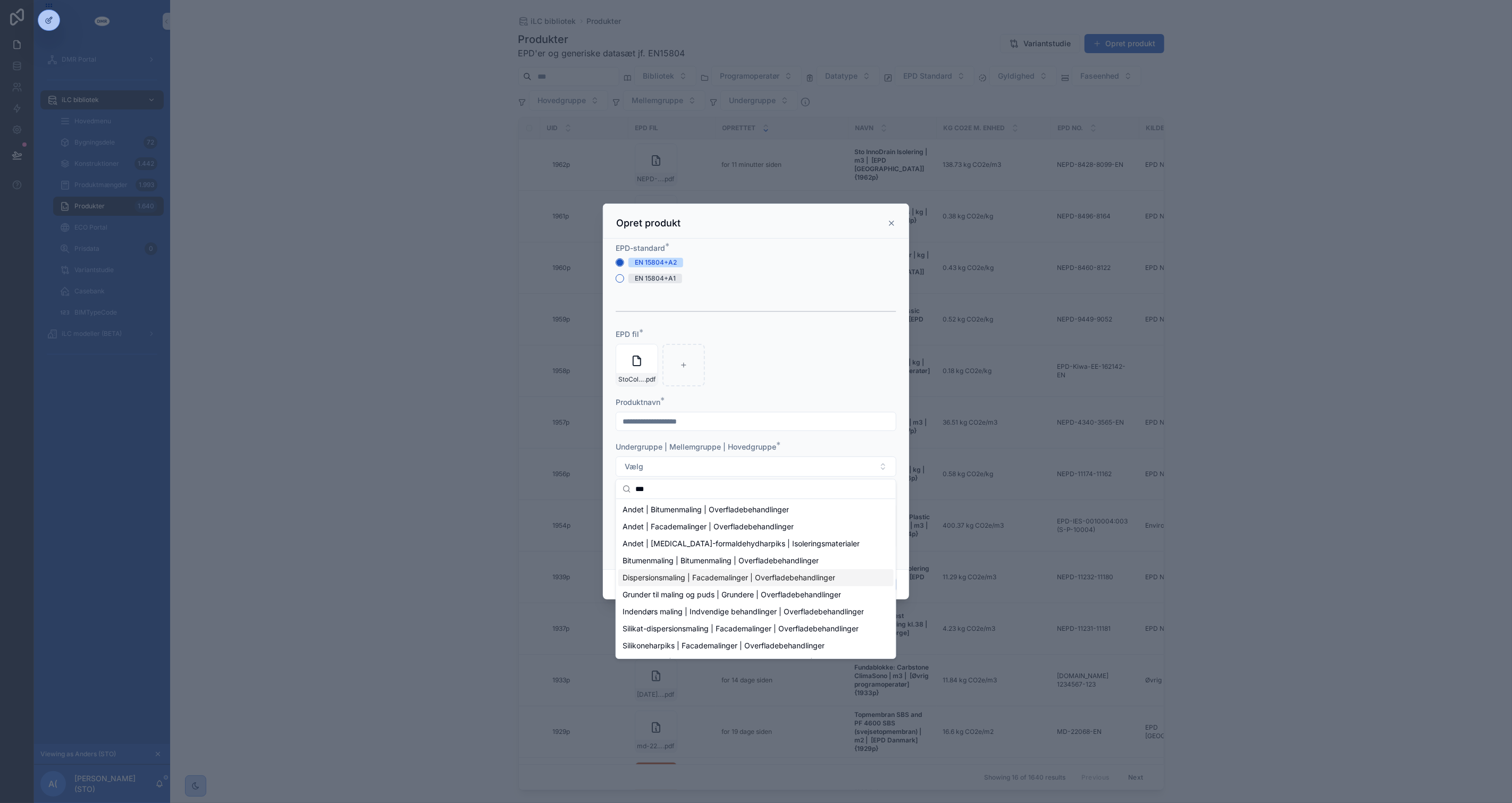
click at [765, 577] on span "Dispersionsmaling | Facademalinger | Overfladebehandlinger" at bounding box center [729, 577] width 213 height 10
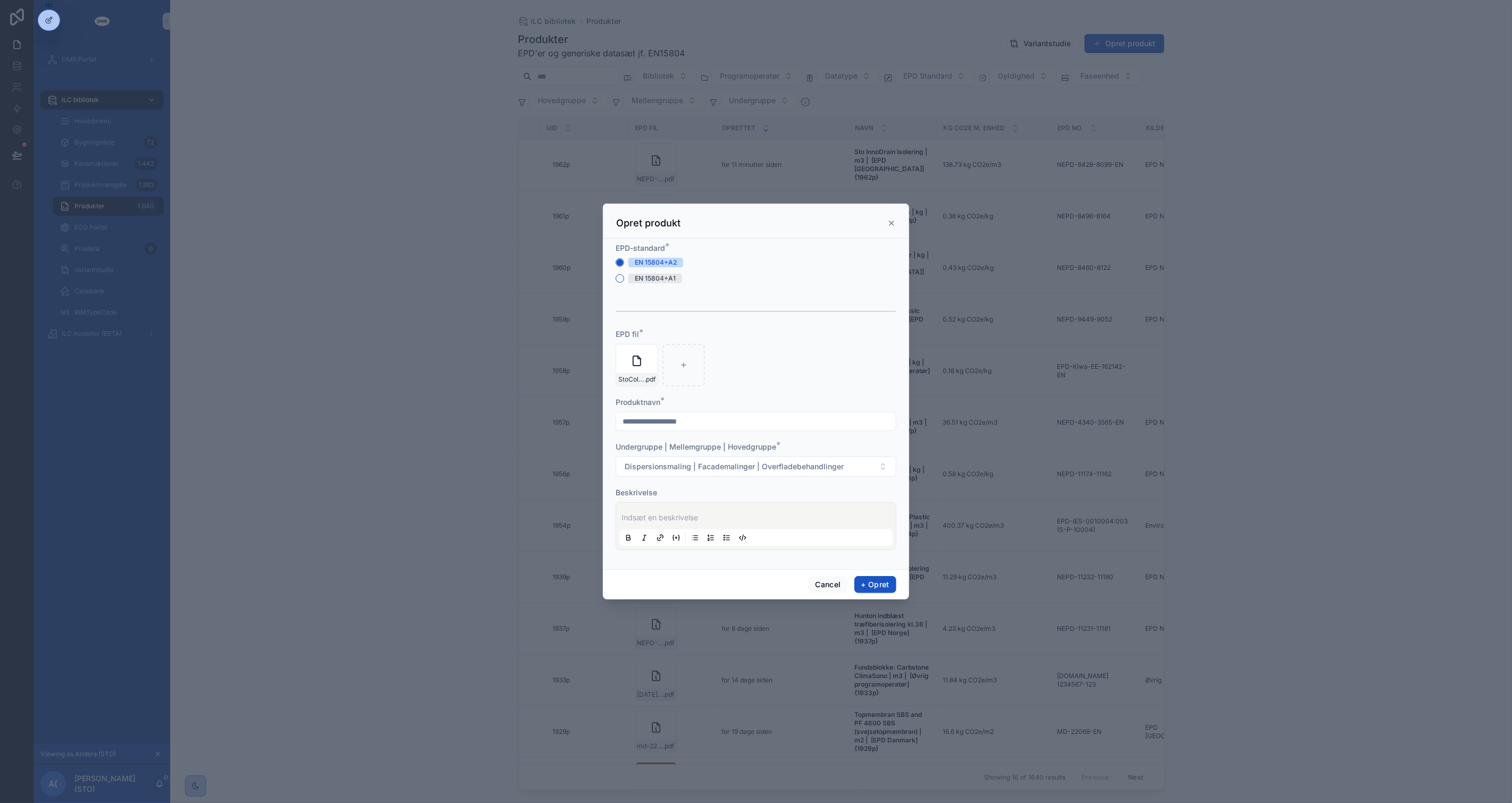
click at [739, 514] on p "scrollable content" at bounding box center [758, 517] width 274 height 10
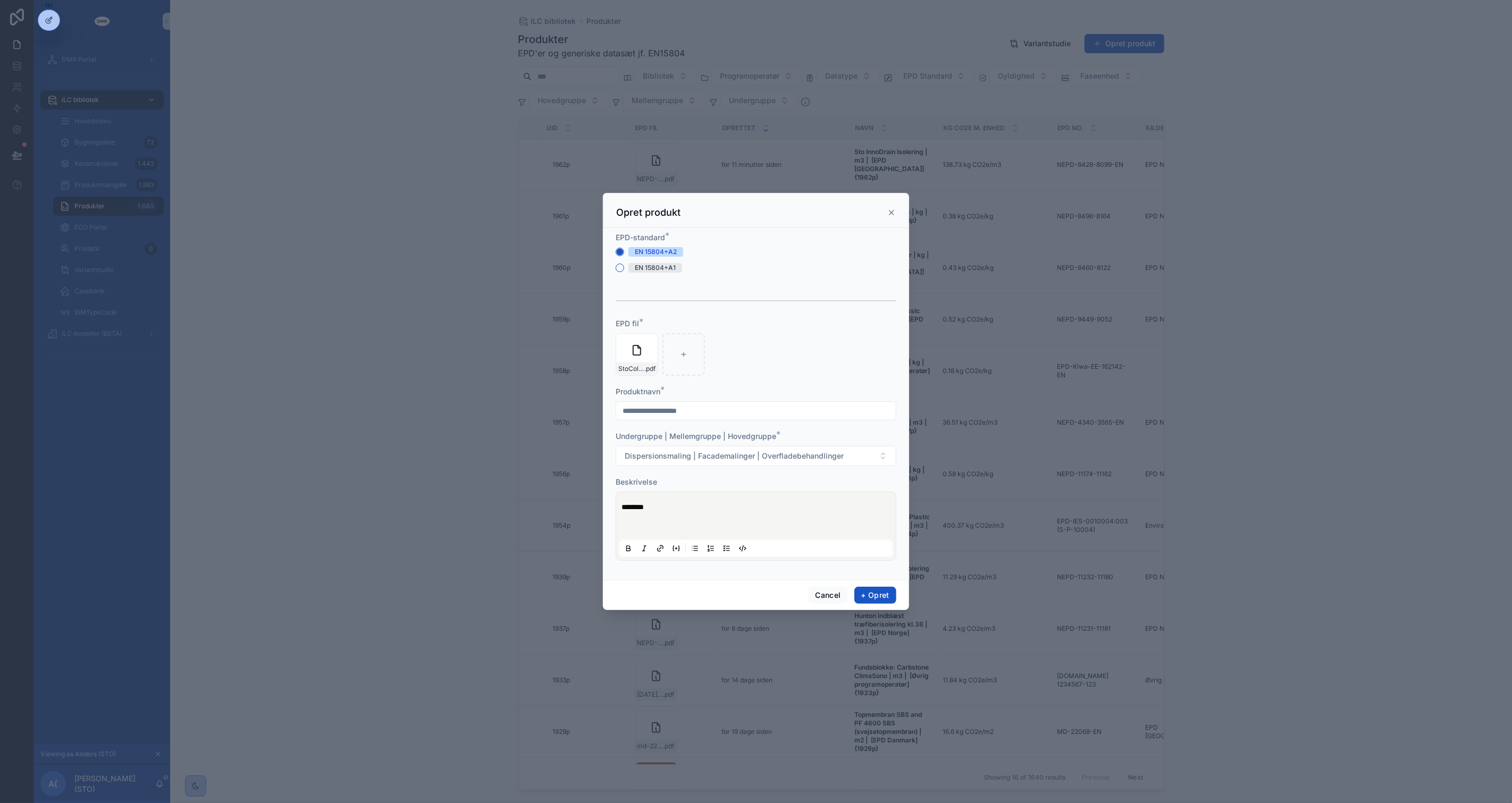
click at [678, 530] on p "scrollable content" at bounding box center [758, 528] width 274 height 10
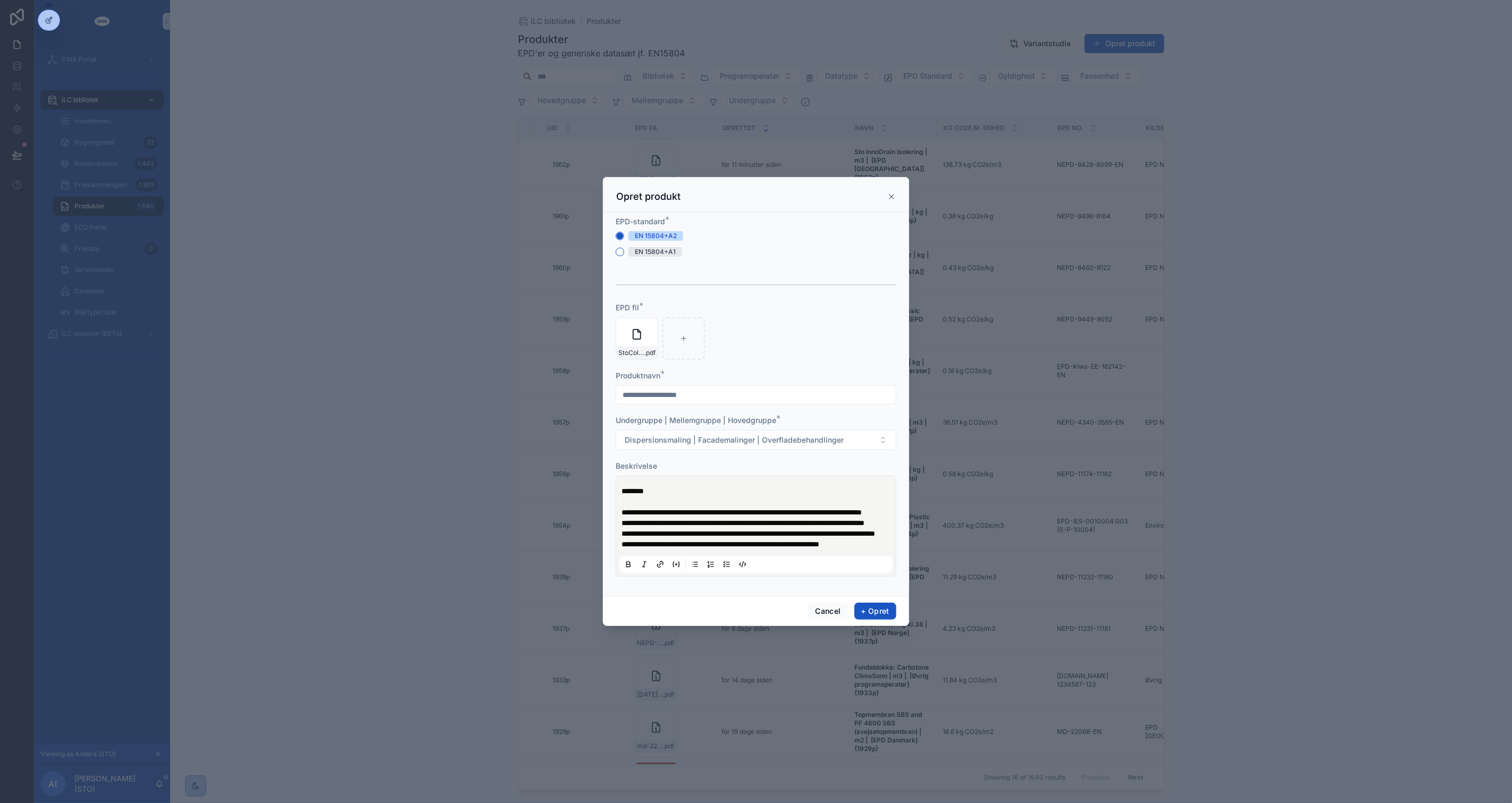
click at [696, 507] on p "**********" at bounding box center [758, 512] width 274 height 10
click at [876, 620] on button "+ Opret" at bounding box center [875, 612] width 42 height 17
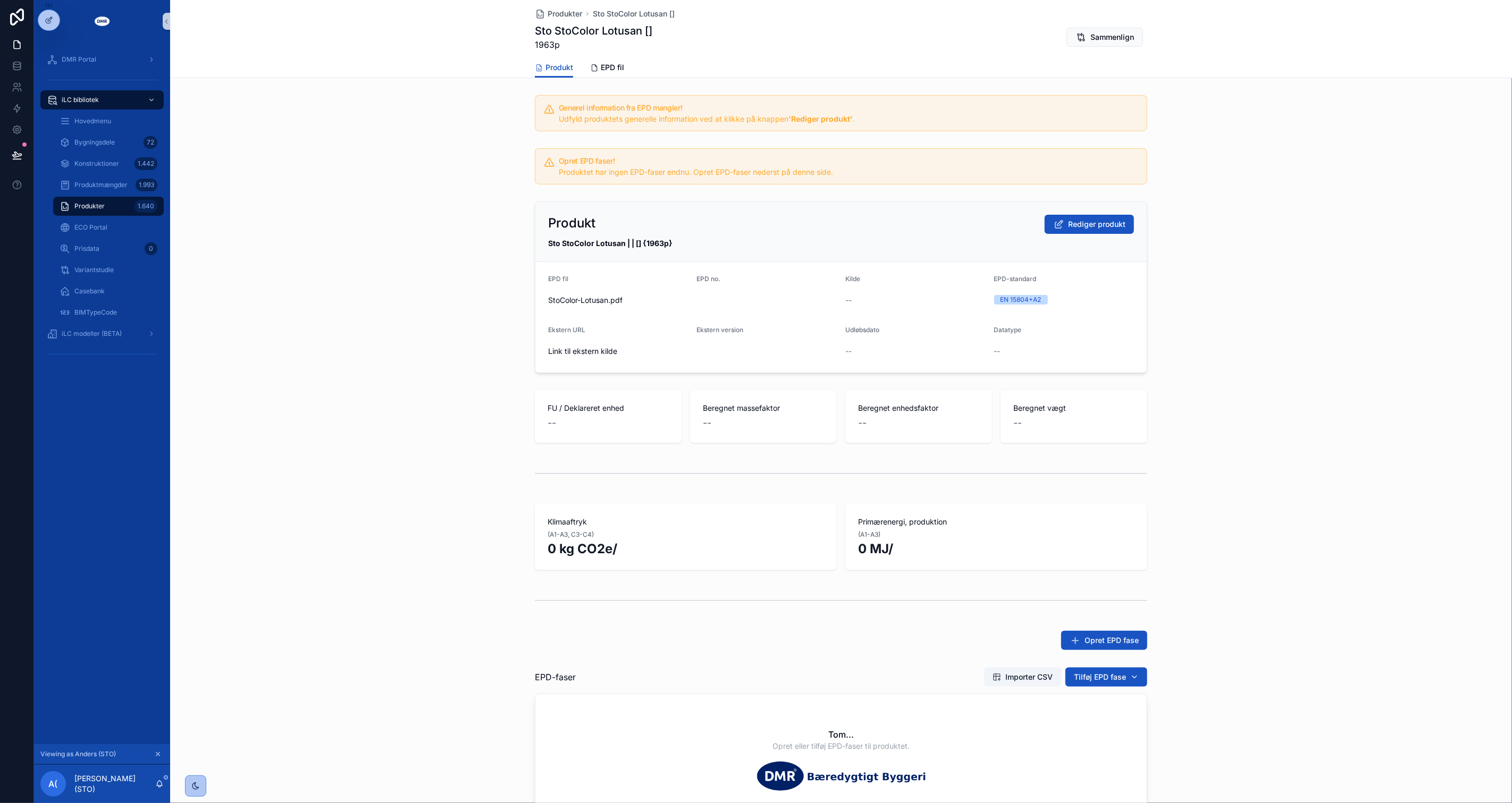
click at [1317, 595] on div "scrollable content" at bounding box center [841, 601] width 1342 height 35
click at [444, 446] on div "Generel information fra EPD mangler! Udfyld produktets generelle information ve…" at bounding box center [841, 500] width 1342 height 820
click at [455, 421] on div "FU / Deklareret enhed -- Beregnet massefaktor -- Beregnet enhedsfaktor -- Bereg…" at bounding box center [841, 416] width 1342 height 62
click at [457, 416] on div "FU / Deklareret enhed -- Beregnet massefaktor -- Beregnet enhedsfaktor -- Bereg…" at bounding box center [841, 416] width 1342 height 62
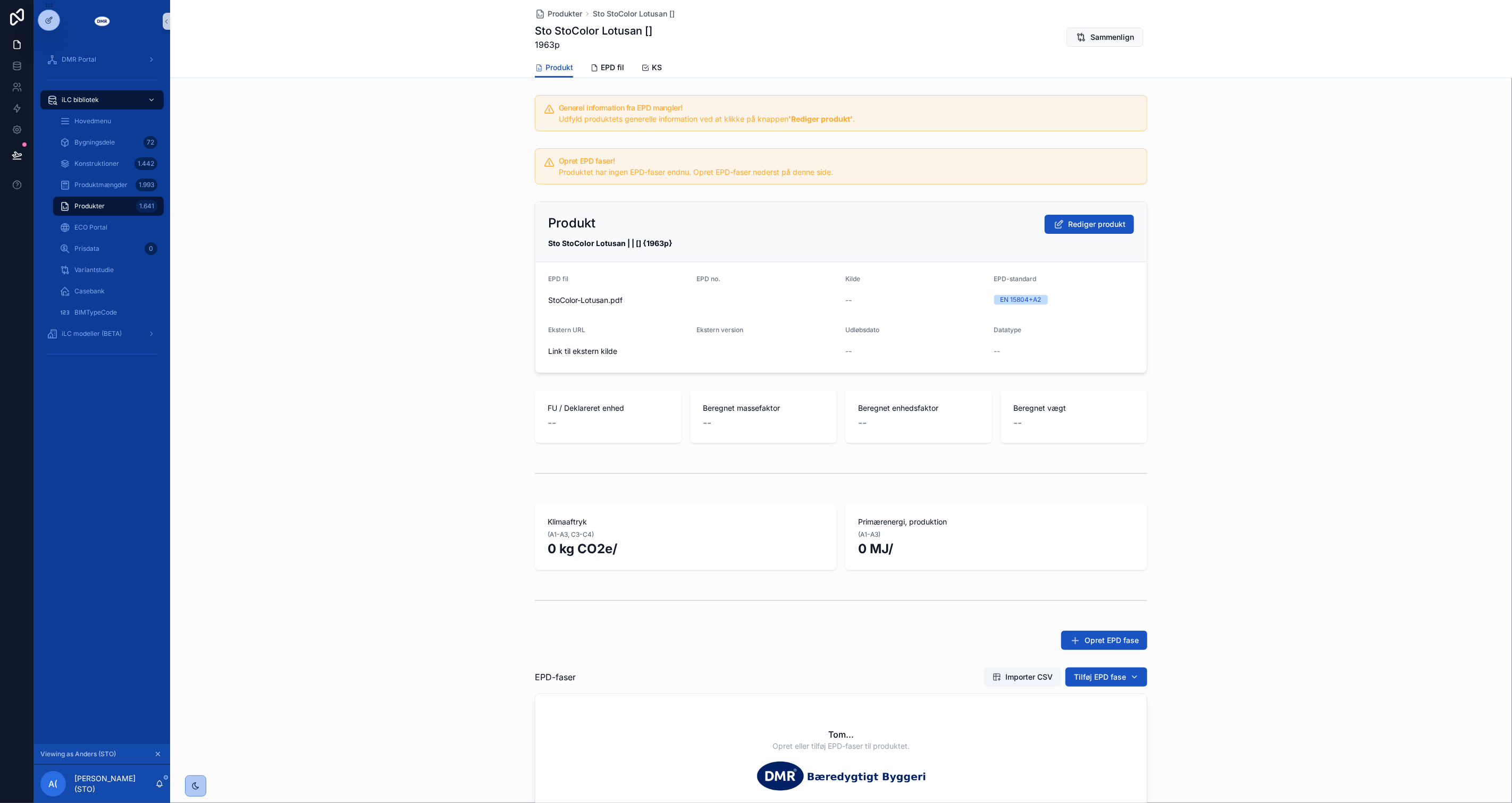
click at [453, 422] on div "FU / Deklareret enhed -- Beregnet massefaktor -- Beregnet enhedsfaktor -- Bereg…" at bounding box center [841, 416] width 1342 height 62
click at [1034, 672] on span "Importer CSV" at bounding box center [1029, 677] width 48 height 10
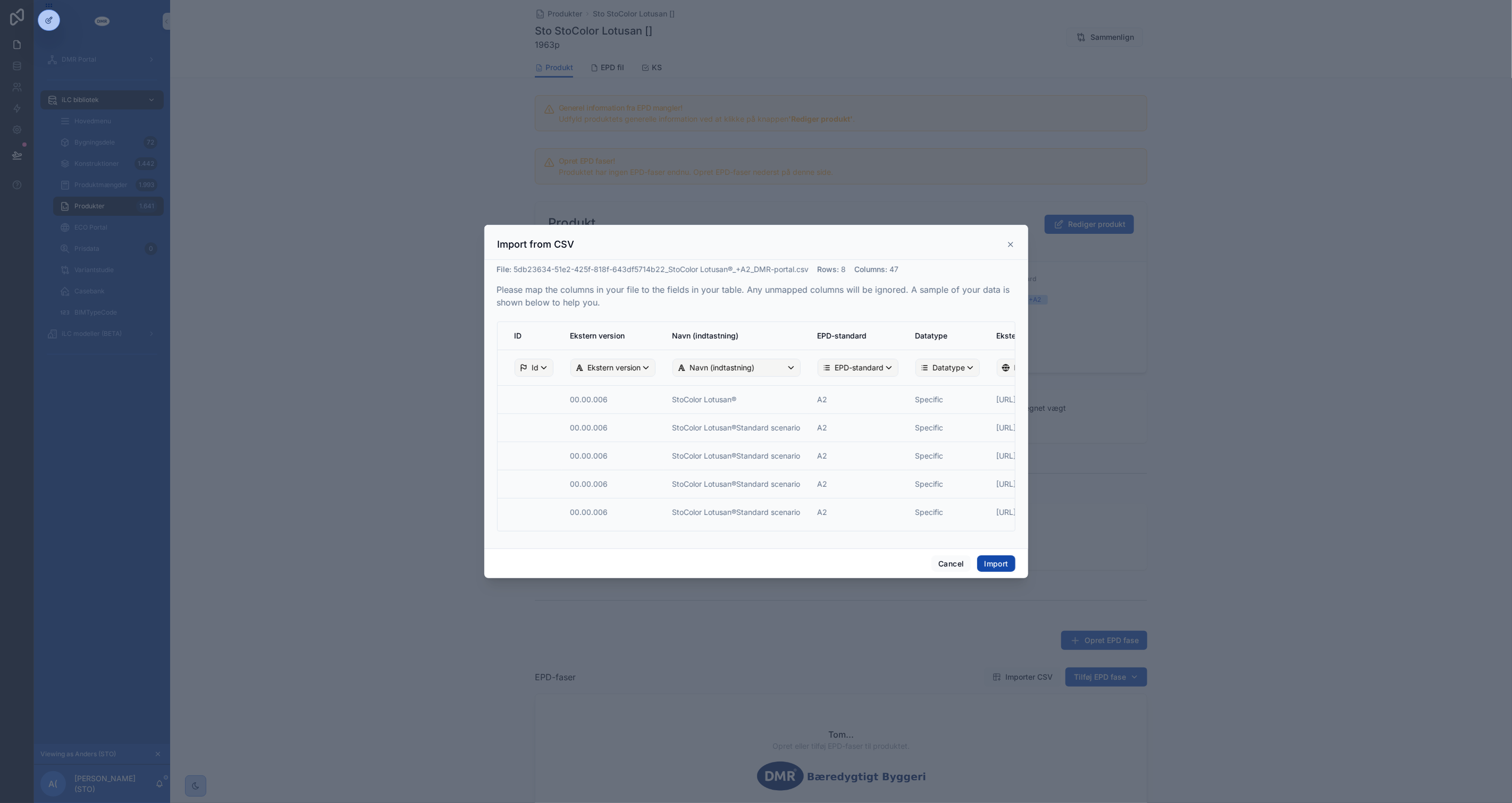
click at [991, 566] on button "Import" at bounding box center [996, 564] width 37 height 17
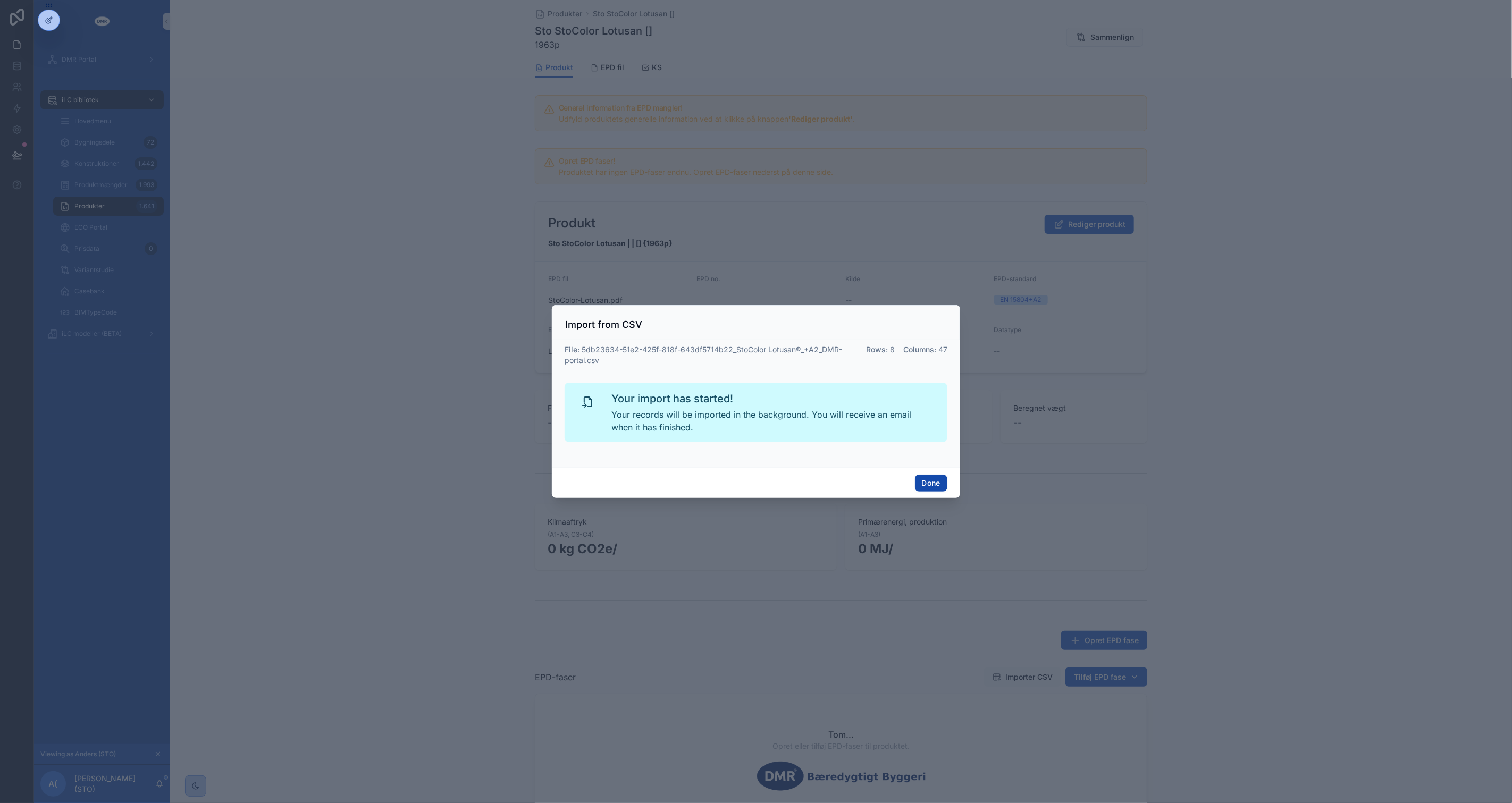
click at [933, 486] on button "Done" at bounding box center [931, 483] width 33 height 17
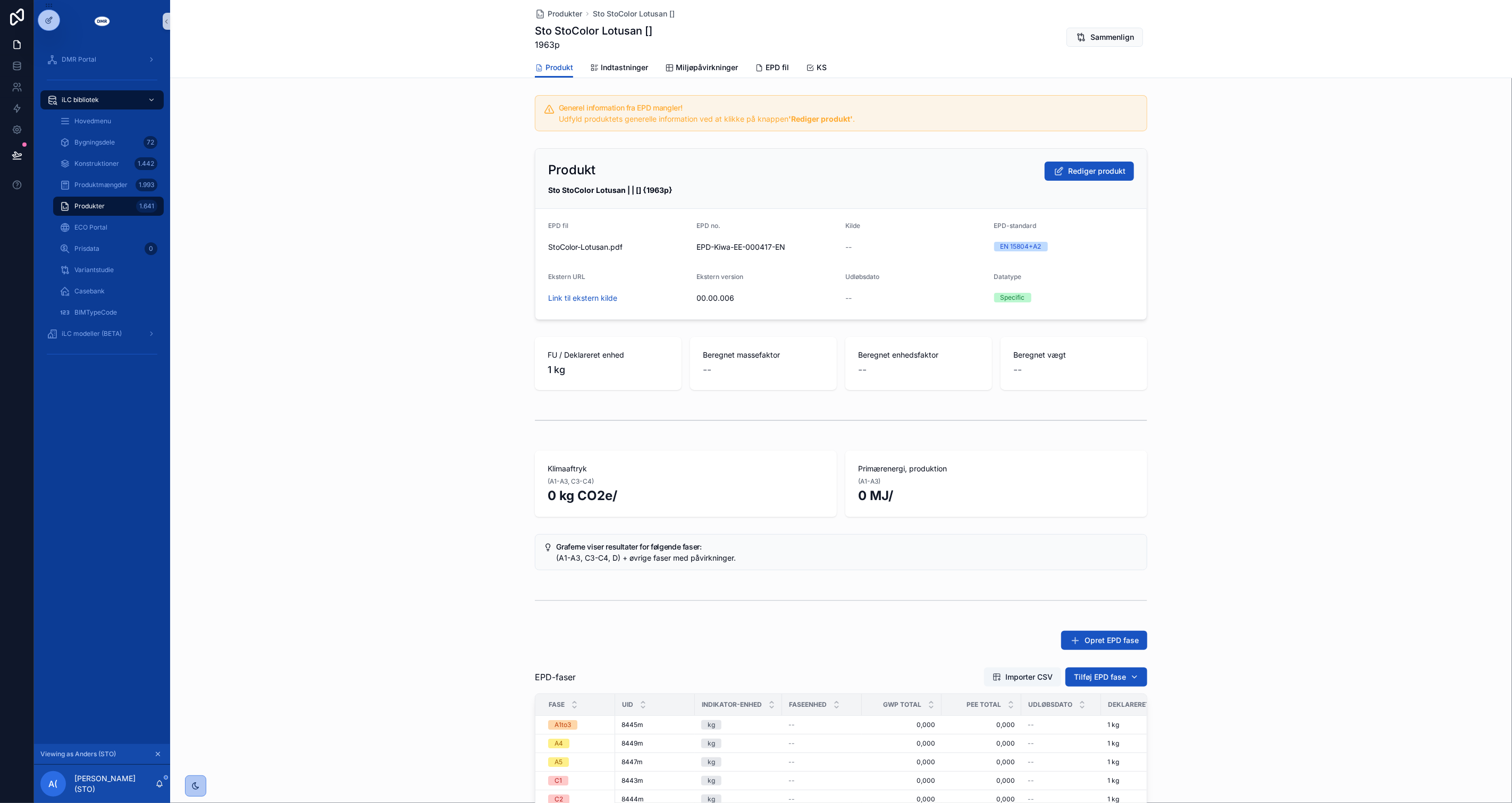
drag, startPoint x: 1335, startPoint y: 524, endPoint x: 1335, endPoint y: 545, distance: 21.0
click at [1335, 524] on div "Generel information fra EPD mangler! Udfyld produktets generelle information ve…" at bounding box center [841, 527] width 1342 height 872
click at [1395, 403] on div "scrollable content" at bounding box center [841, 421] width 1342 height 35
click at [1070, 160] on div "Produkt Rediger produkt Sto StoColor Lotusan | | [] {1963p}" at bounding box center [841, 178] width 612 height 60
click at [1090, 178] on button "Rediger produkt" at bounding box center [1090, 171] width 90 height 19
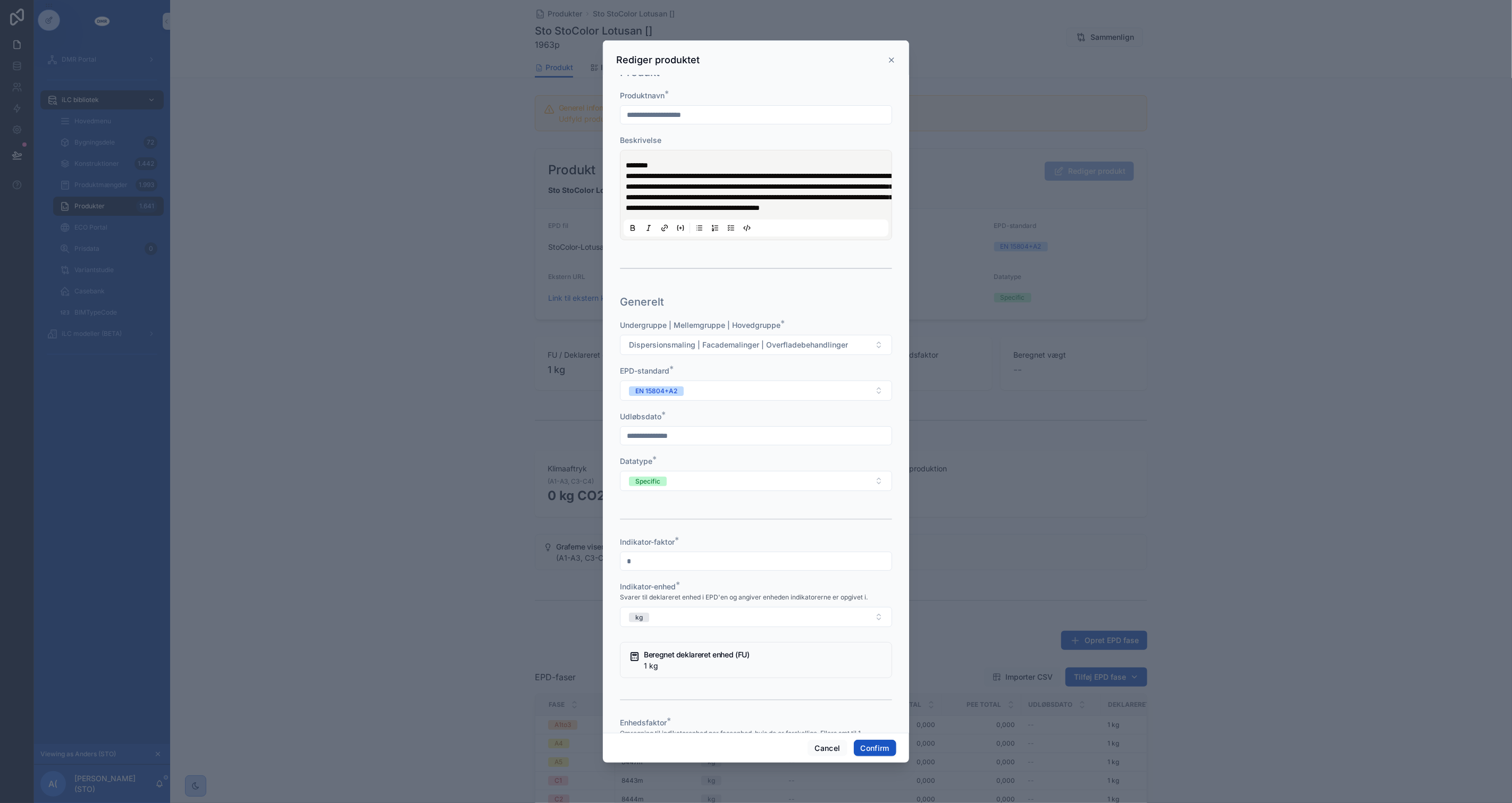
scroll to position [177, 0]
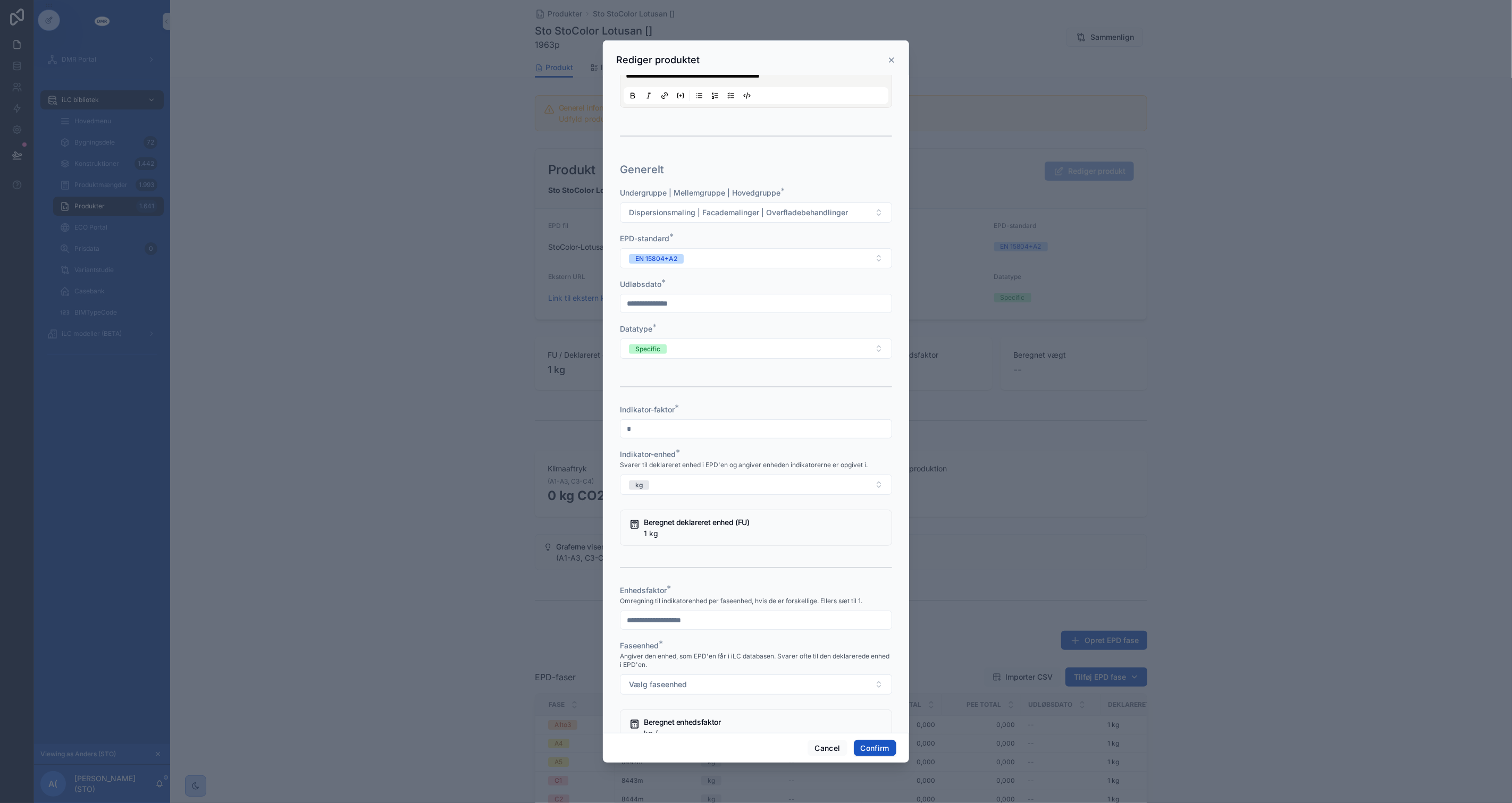
click at [734, 313] on div at bounding box center [756, 303] width 273 height 19
click at [734, 311] on input "text" at bounding box center [756, 303] width 271 height 15
type input "**********"
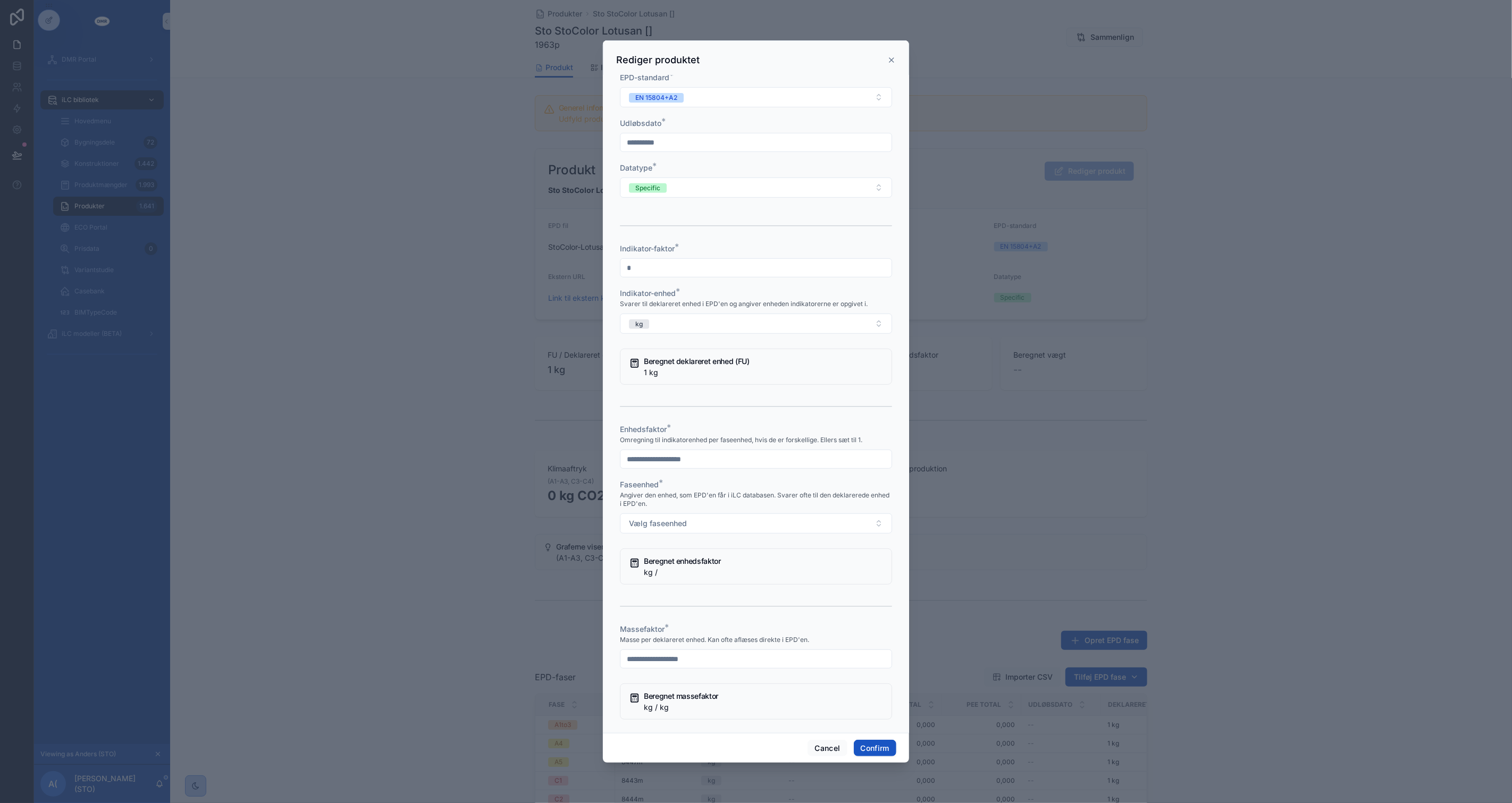
scroll to position [354, 0]
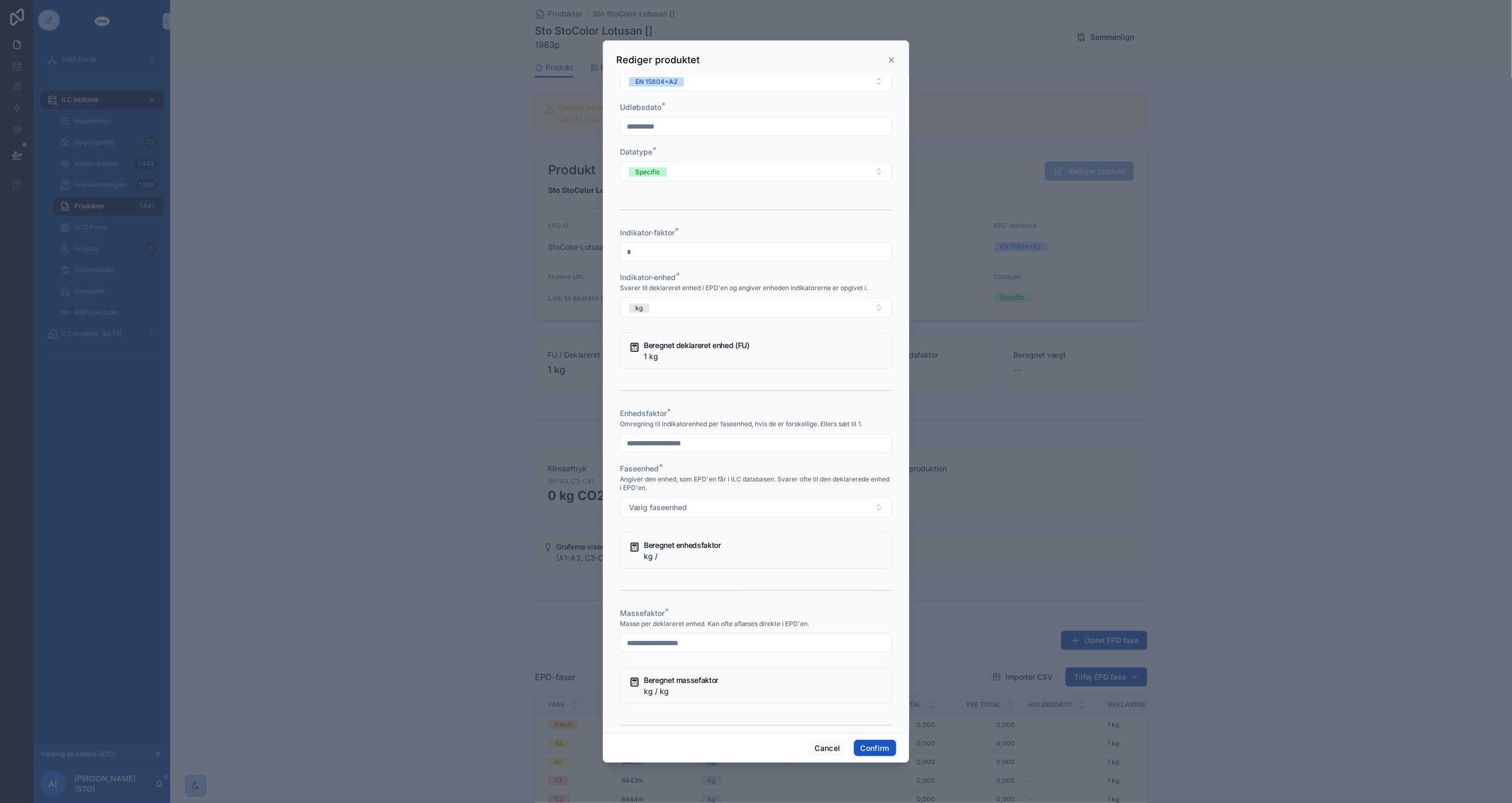
click at [670, 443] on div "Enhedsfaktor * Omregning til indikatorenhed per faseenhed, hvis de er forskelli…" at bounding box center [756, 430] width 273 height 45
click at [668, 451] on input "text" at bounding box center [756, 444] width 271 height 15
type input "*"
click at [643, 508] on button "Vælg faseenhed" at bounding box center [756, 508] width 273 height 21
click at [646, 556] on span "kg" at bounding box center [638, 559] width 21 height 9
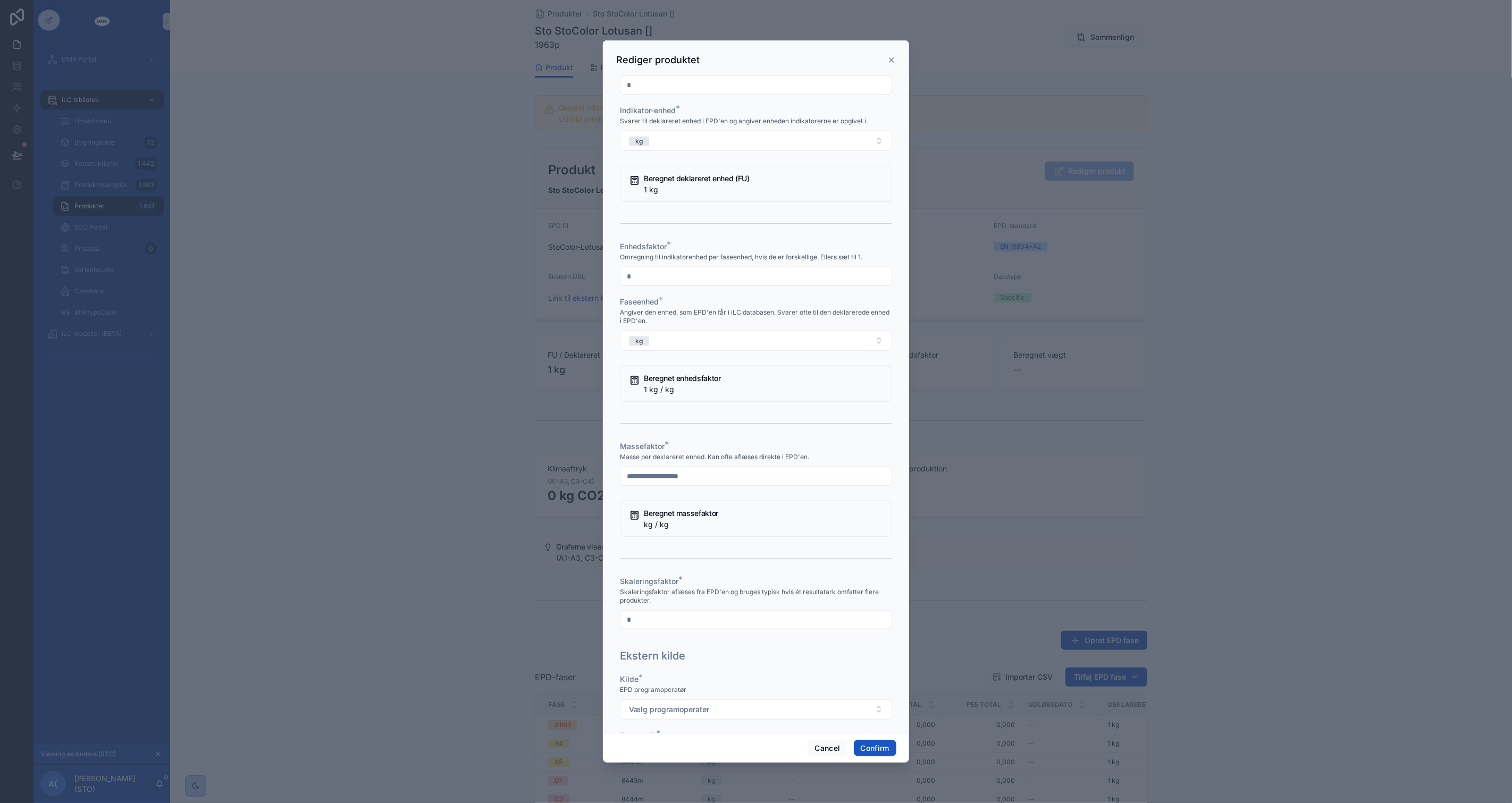
scroll to position [531, 0]
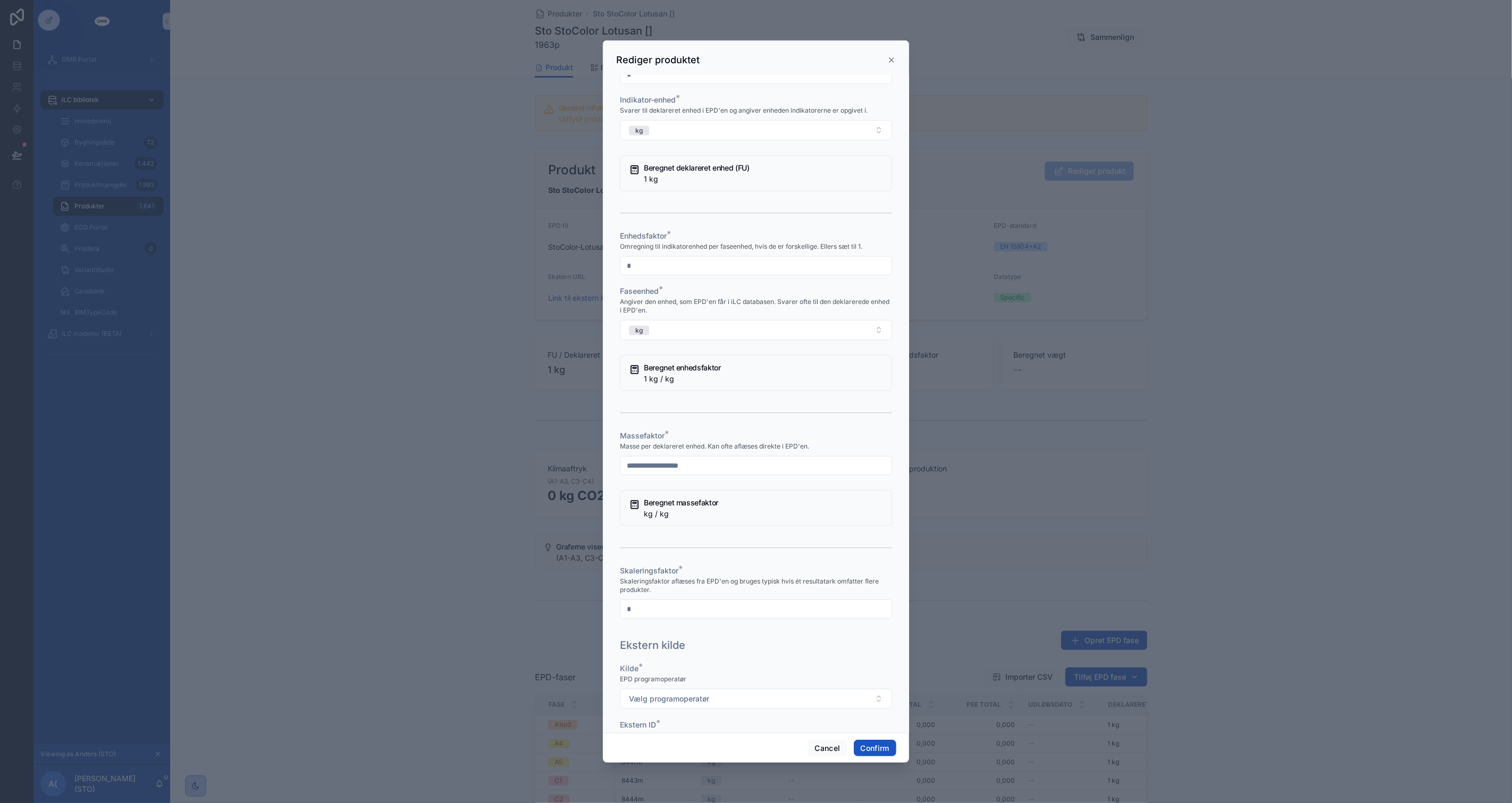
click at [692, 475] on div at bounding box center [756, 466] width 273 height 19
click at [694, 473] on input "text" at bounding box center [756, 466] width 271 height 15
type input "*"
click at [714, 442] on div "Massefaktor *" at bounding box center [756, 435] width 273 height 10
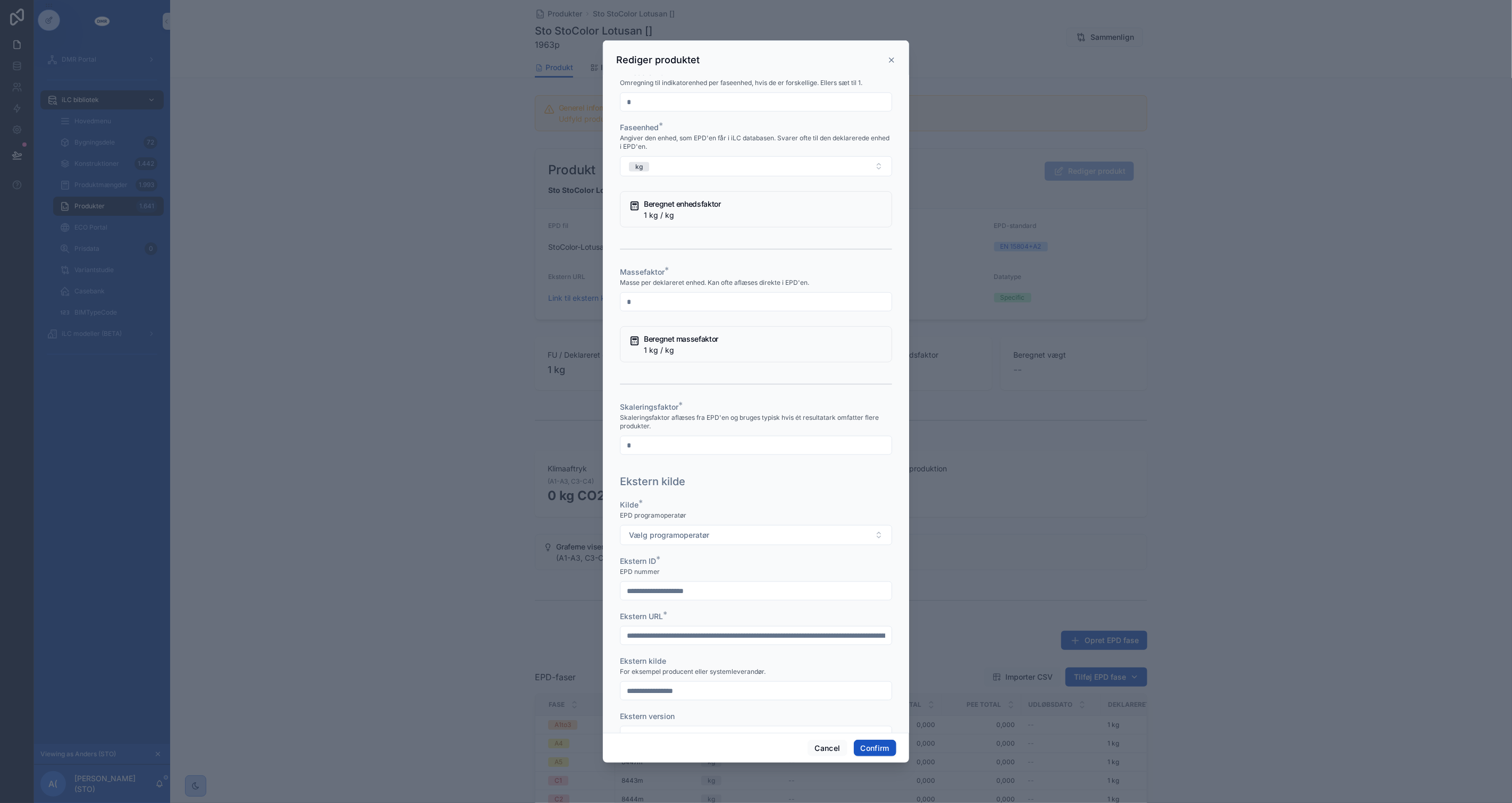
scroll to position [740, 0]
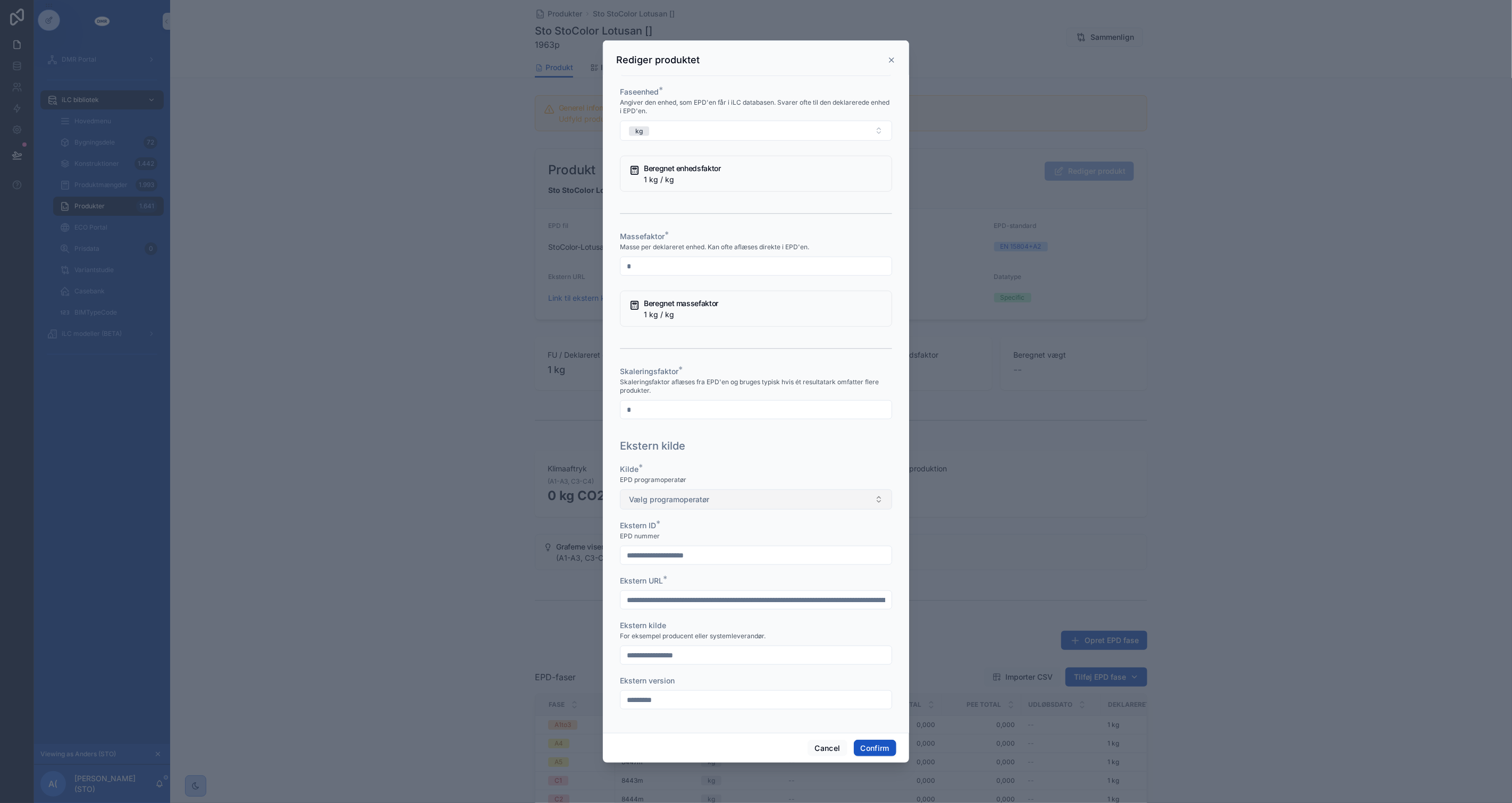
click at [711, 503] on button "Vælg programoperatør" at bounding box center [756, 500] width 273 height 21
click at [680, 609] on div "Øvrig programoperatør" at bounding box center [669, 606] width 70 height 9
click at [623, 656] on input "**********" at bounding box center [756, 655] width 271 height 15
type input "**********"
click at [886, 750] on button "Confirm" at bounding box center [875, 749] width 43 height 17
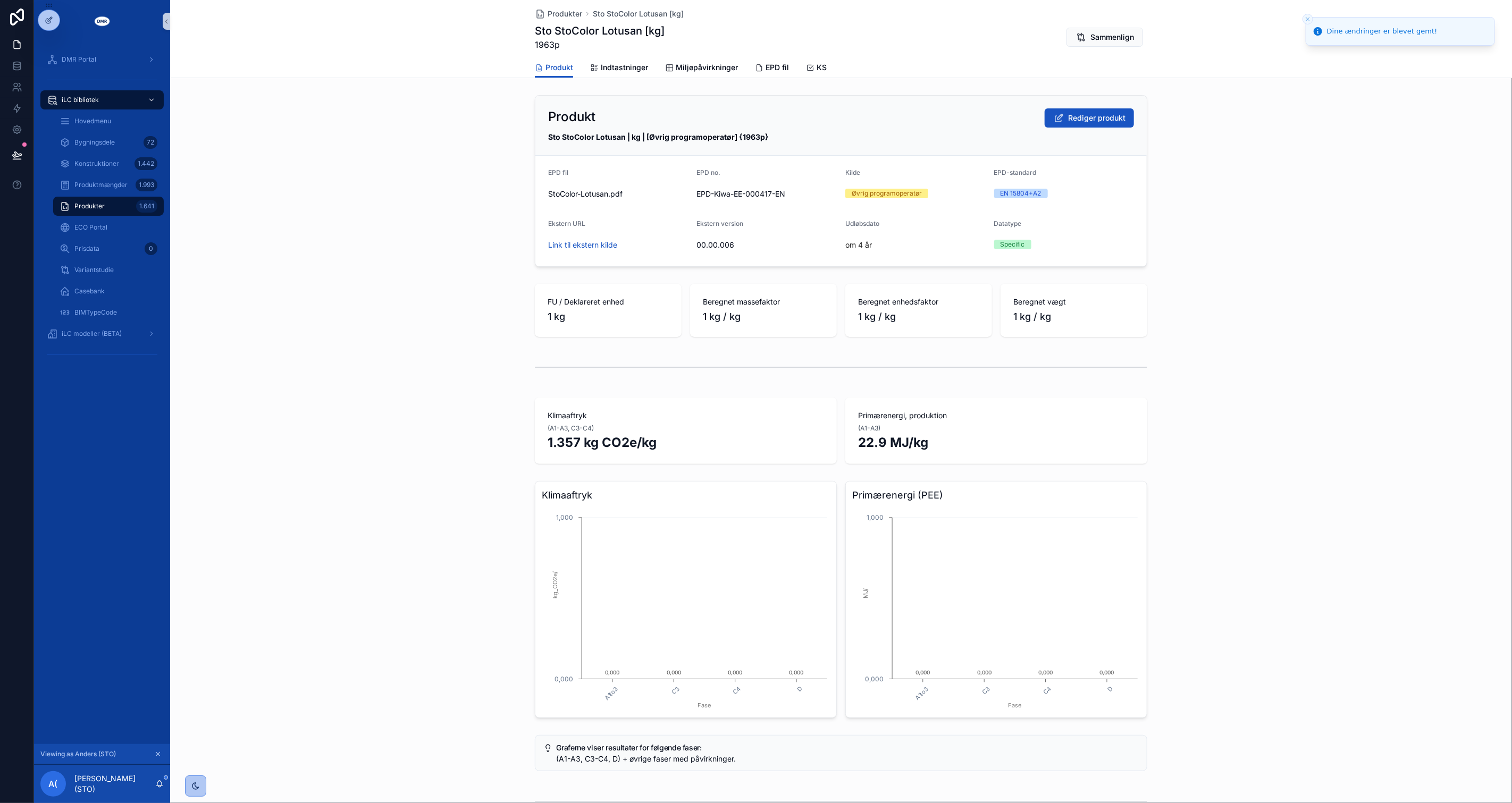
click at [1400, 585] on div "Klimaaftryk A1to3 C3 C4 D Fase 0,000 1,000 kg_CO2e/ 0,000 0,000 0,000 0,000 Pri…" at bounding box center [841, 599] width 1342 height 246
drag, startPoint x: 378, startPoint y: 442, endPoint x: 387, endPoint y: 455, distance: 15.8
click at [378, 442] on div "Klimaaftryk (A1-A3, C3-C4) 1.357 kg CO2e/kg Primærenergi, produktion (A1-A3) 22…" at bounding box center [841, 430] width 1342 height 75
click at [106, 200] on div "Produkter 1.641" at bounding box center [108, 206] width 98 height 17
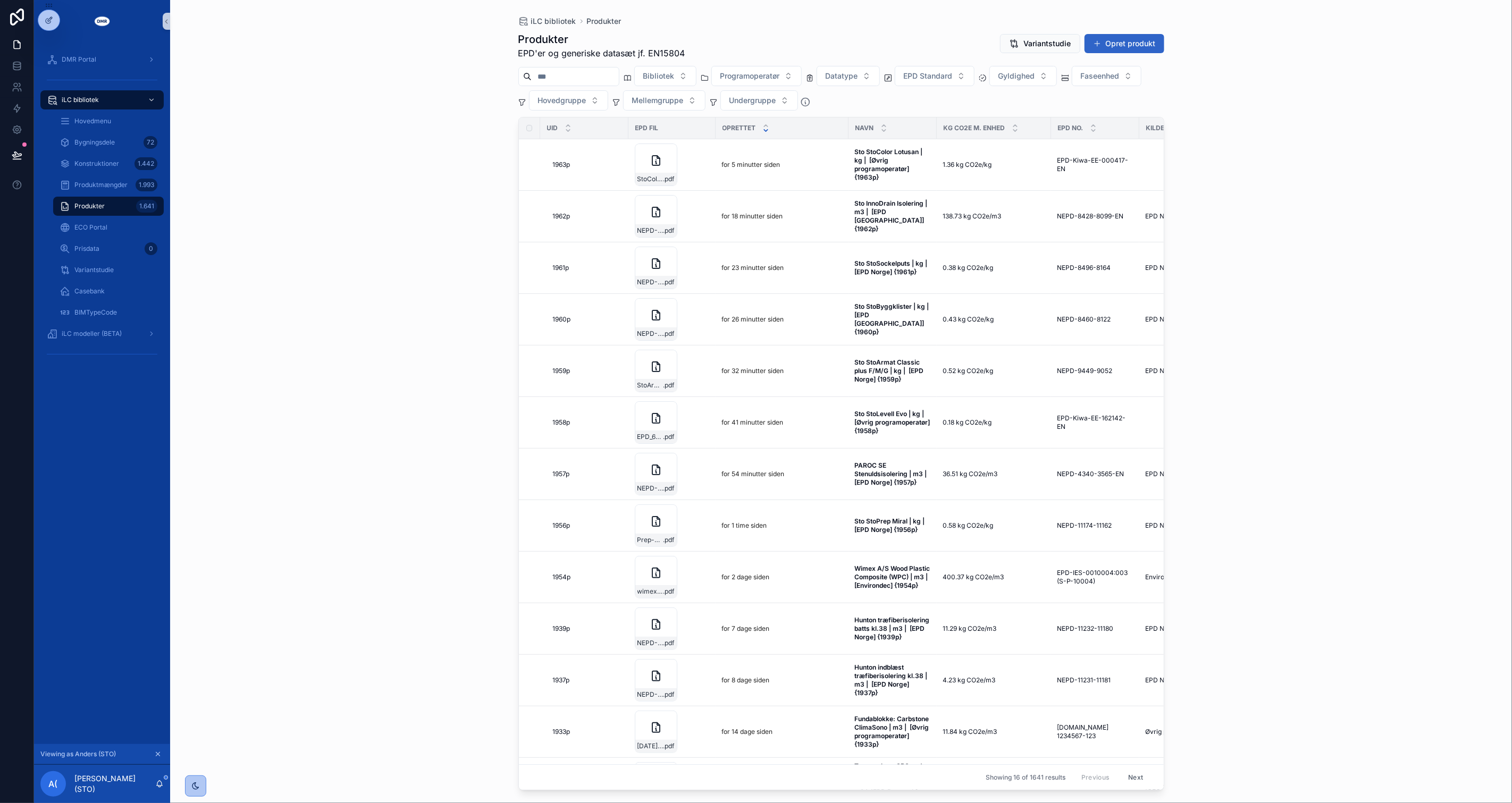
click at [1139, 39] on button "Opret produkt" at bounding box center [1124, 43] width 79 height 19
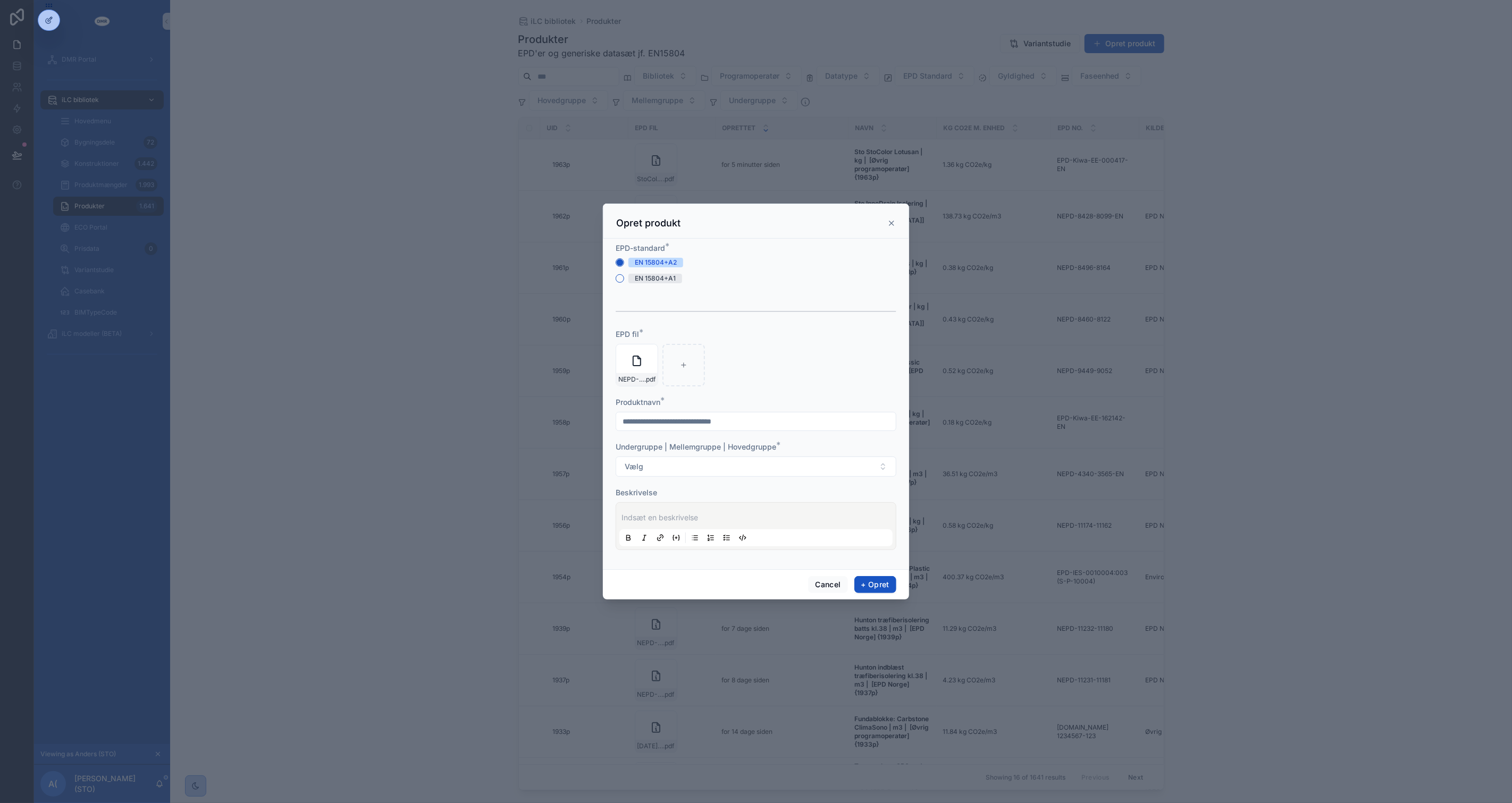
click at [722, 427] on input "scrollable content" at bounding box center [756, 422] width 279 height 15
type input "**********"
click at [766, 457] on div "Vælg" at bounding box center [756, 467] width 281 height 21
click at [769, 459] on button "Vælg" at bounding box center [756, 467] width 281 height 21
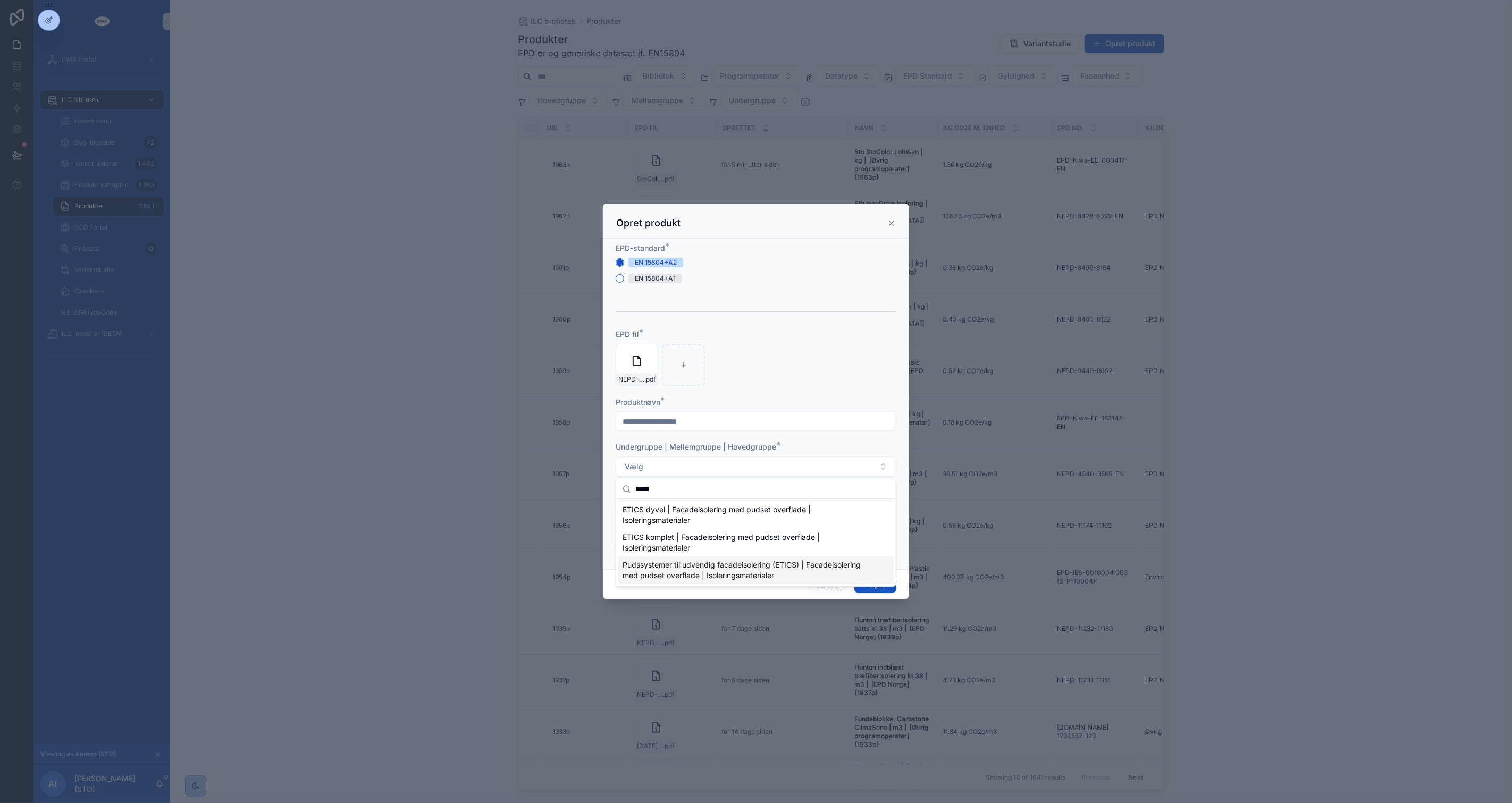
type input "*****"
click at [750, 572] on span "Pudssystemer til udvendig facadeisolering (ETICS) | Facadeisolering med pudset …" at bounding box center [750, 571] width 254 height 21
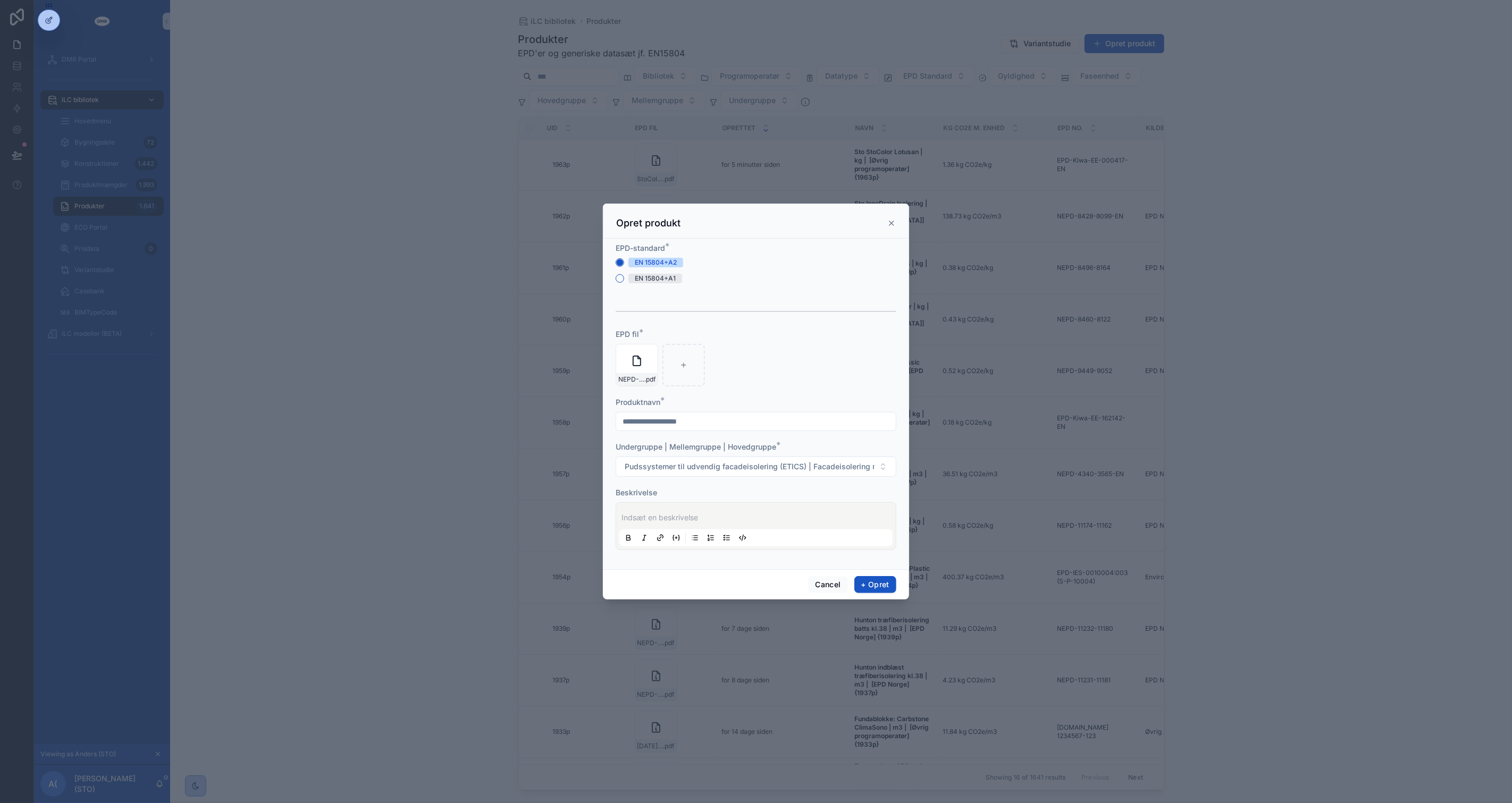
click at [725, 507] on div "Indsæt en beskrivelse" at bounding box center [756, 526] width 274 height 40
click at [727, 515] on p "scrollable content" at bounding box center [758, 517] width 274 height 10
click at [874, 585] on button "+ Opret" at bounding box center [875, 585] width 42 height 17
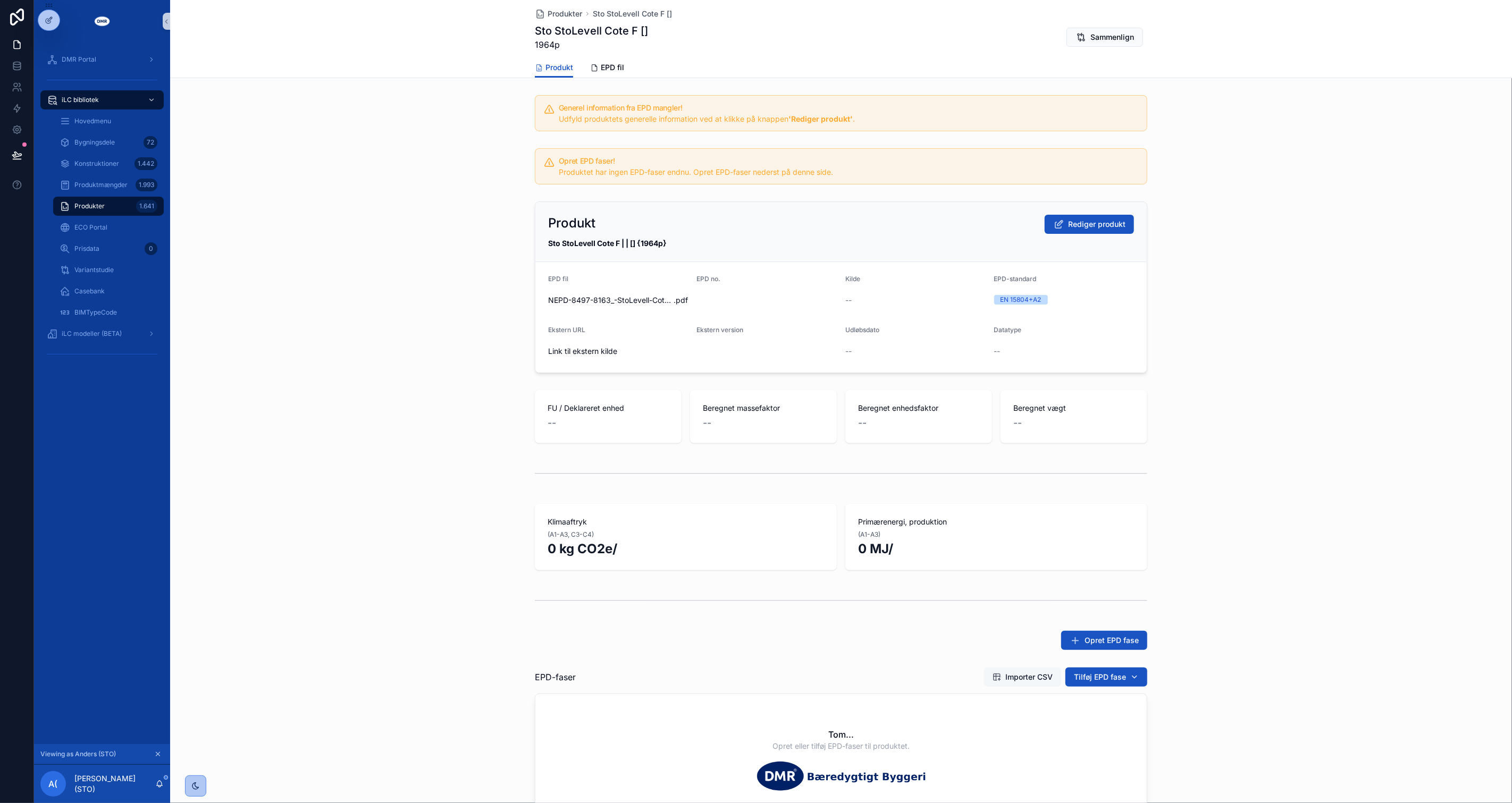
click at [1010, 672] on span "Importer CSV" at bounding box center [1029, 677] width 48 height 10
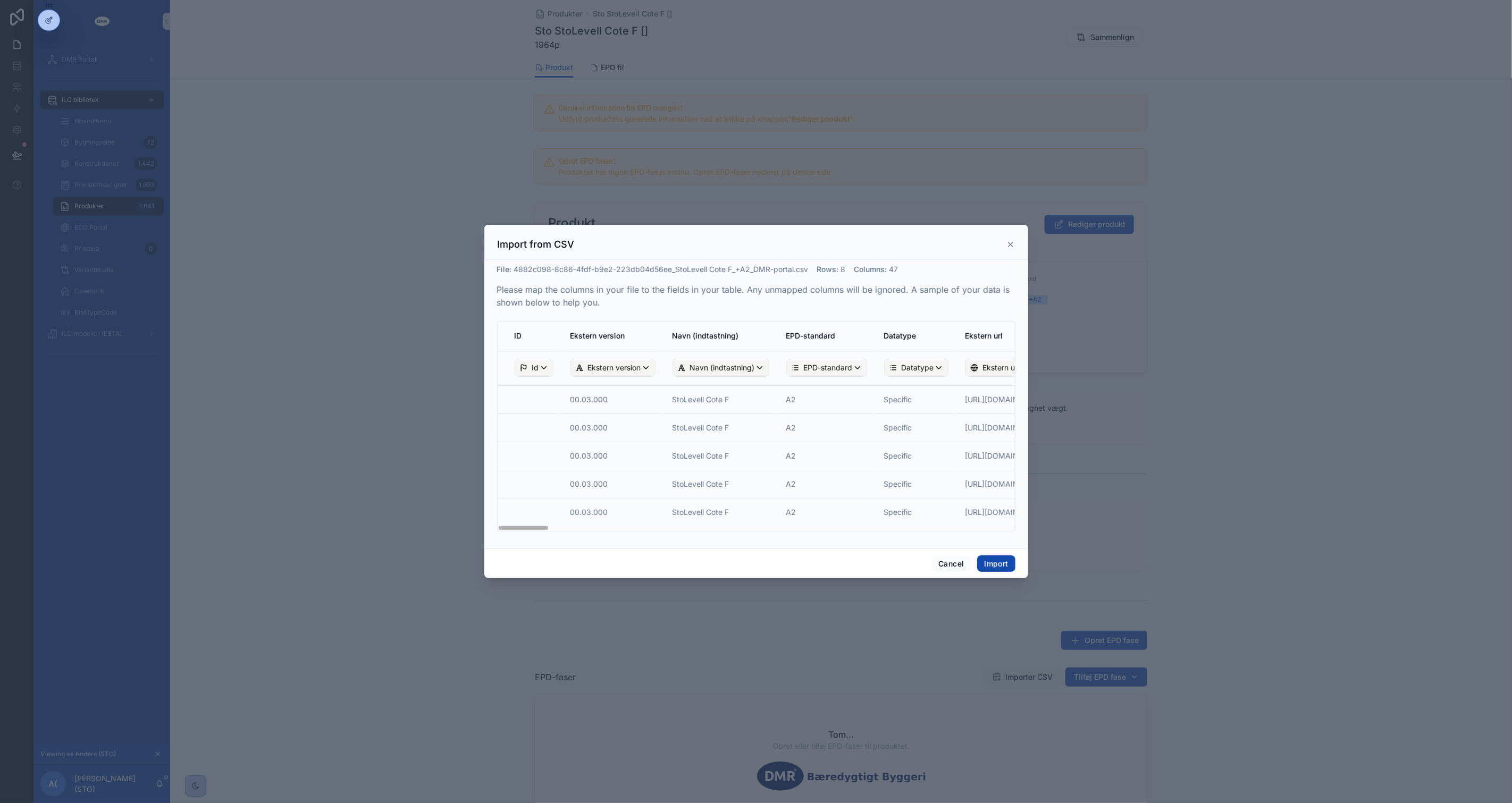
click at [1008, 569] on button "Import" at bounding box center [996, 564] width 37 height 17
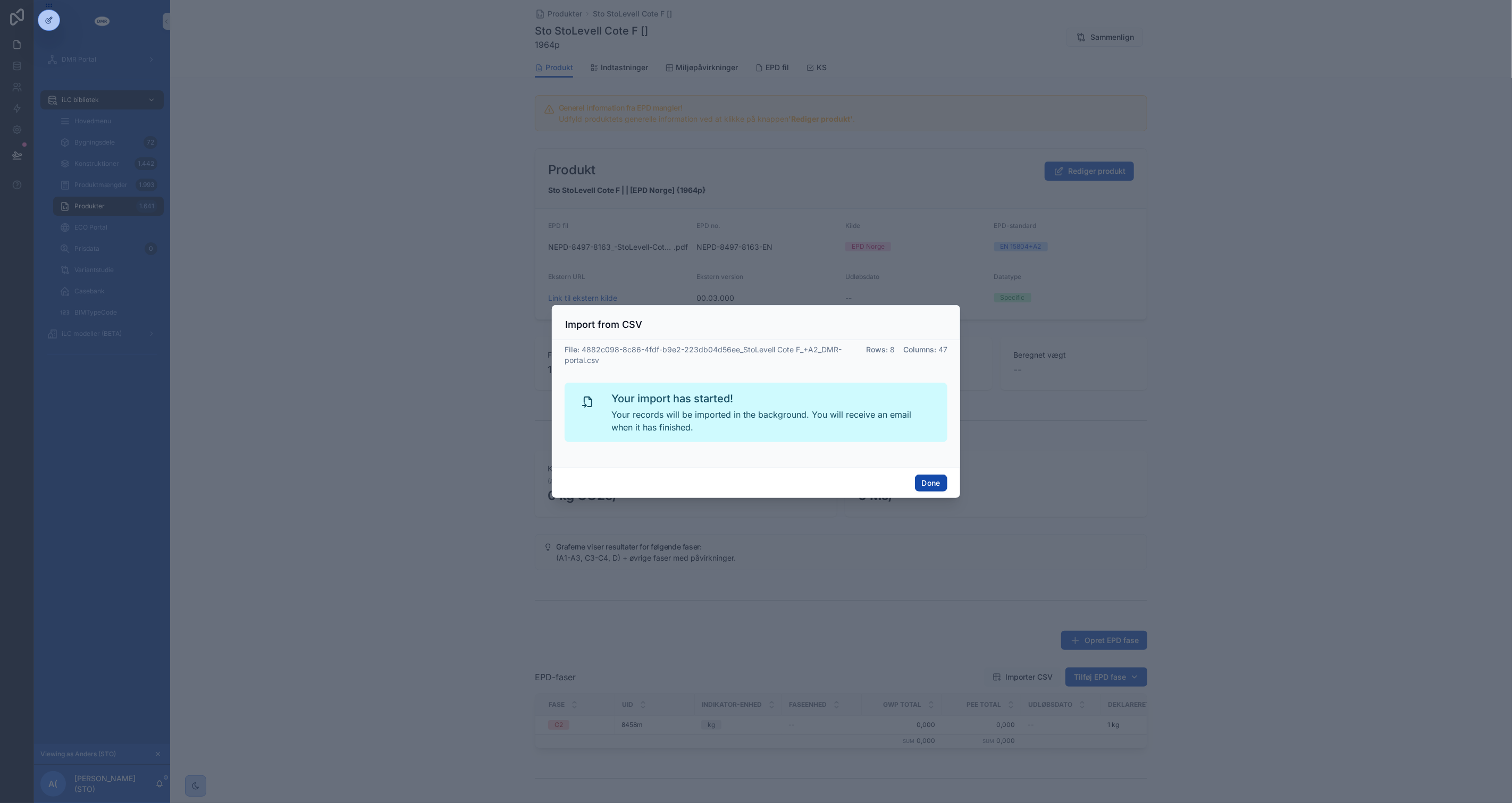
click at [929, 486] on button "Done" at bounding box center [931, 483] width 33 height 17
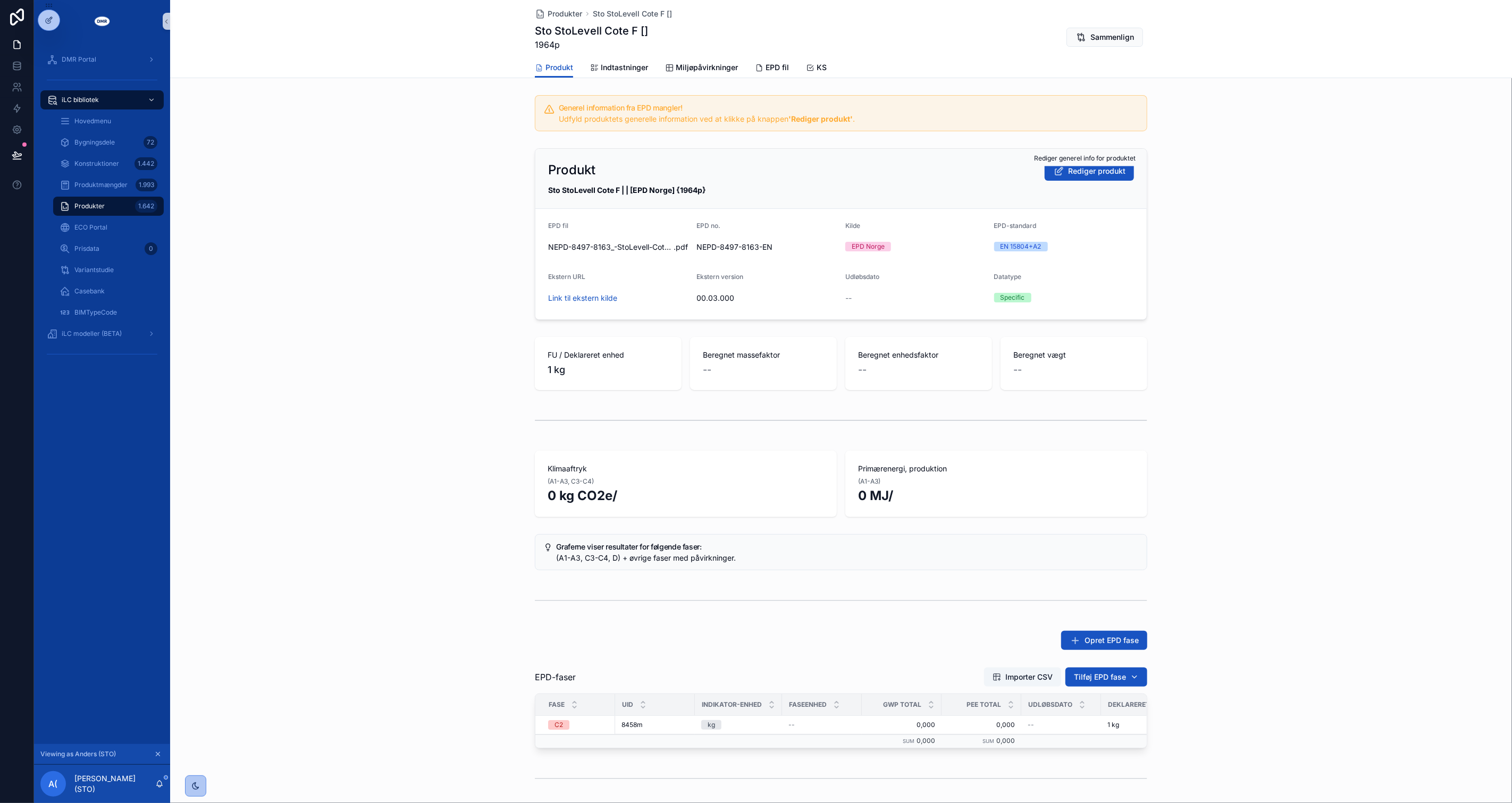
click at [1085, 167] on span "Rediger produkt" at bounding box center [1096, 171] width 57 height 10
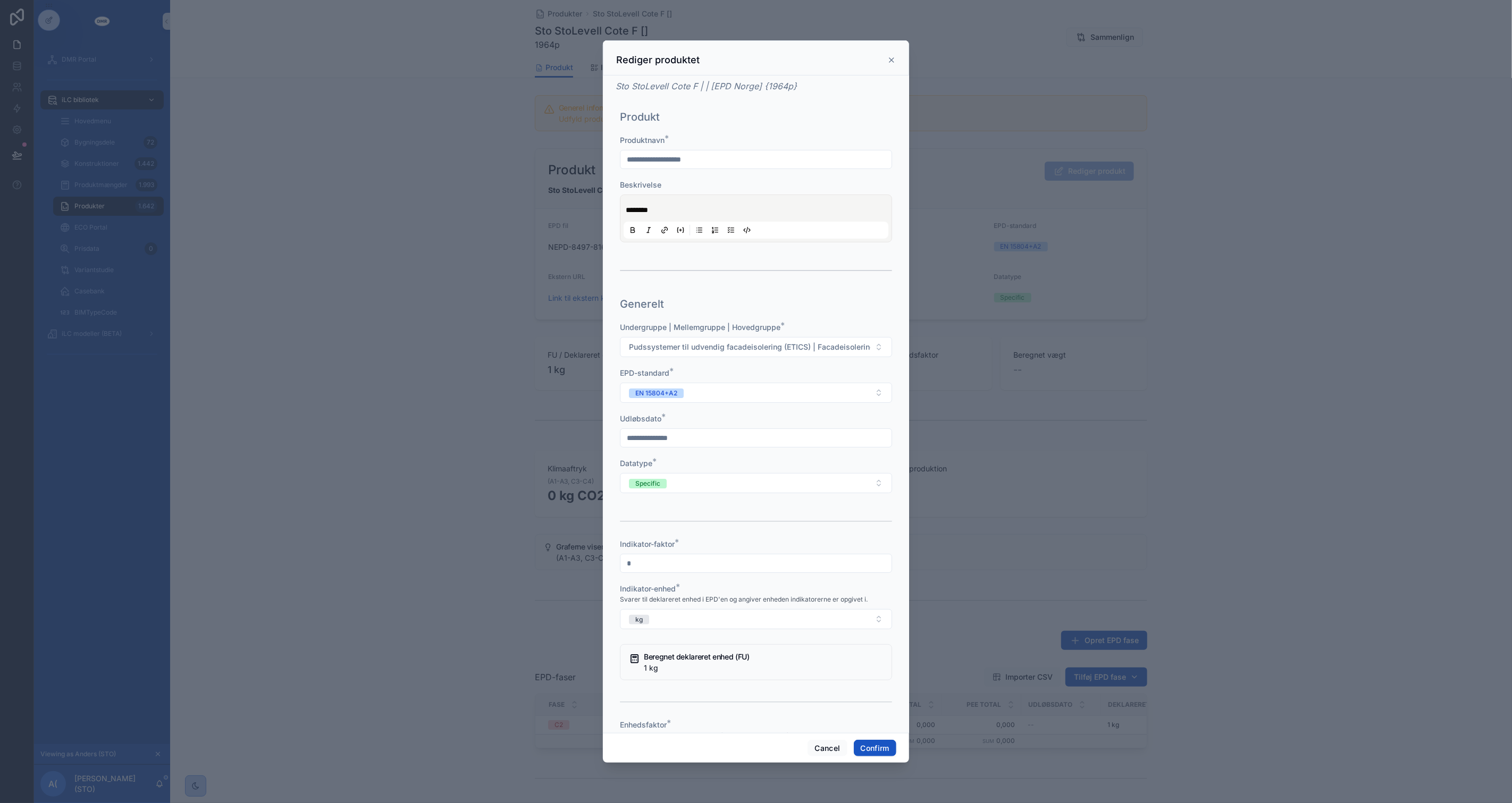
click at [834, 429] on div at bounding box center [756, 438] width 273 height 19
click at [832, 443] on input "text" at bounding box center [756, 438] width 271 height 15
type input "**********"
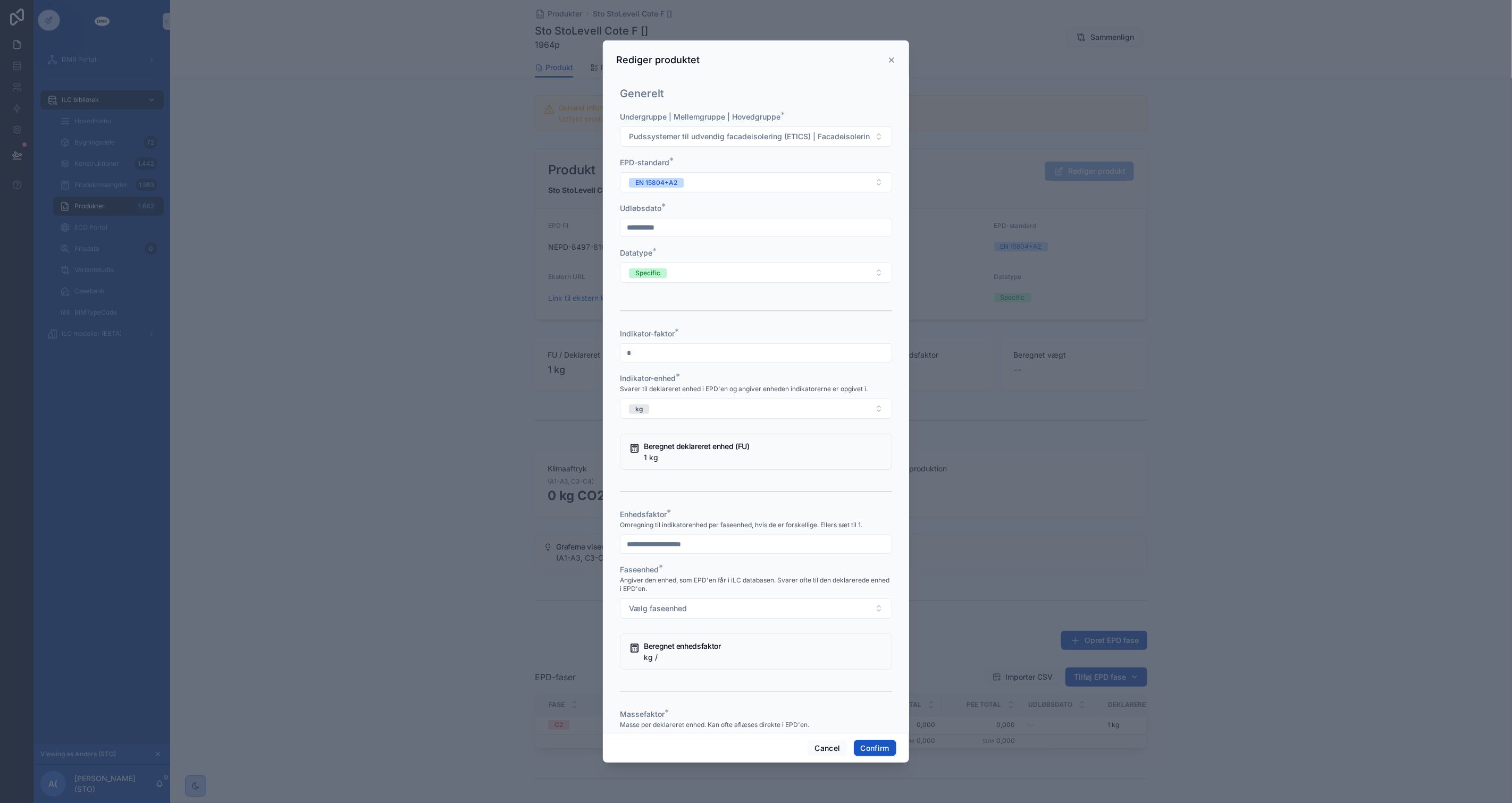
scroll to position [236, 0]
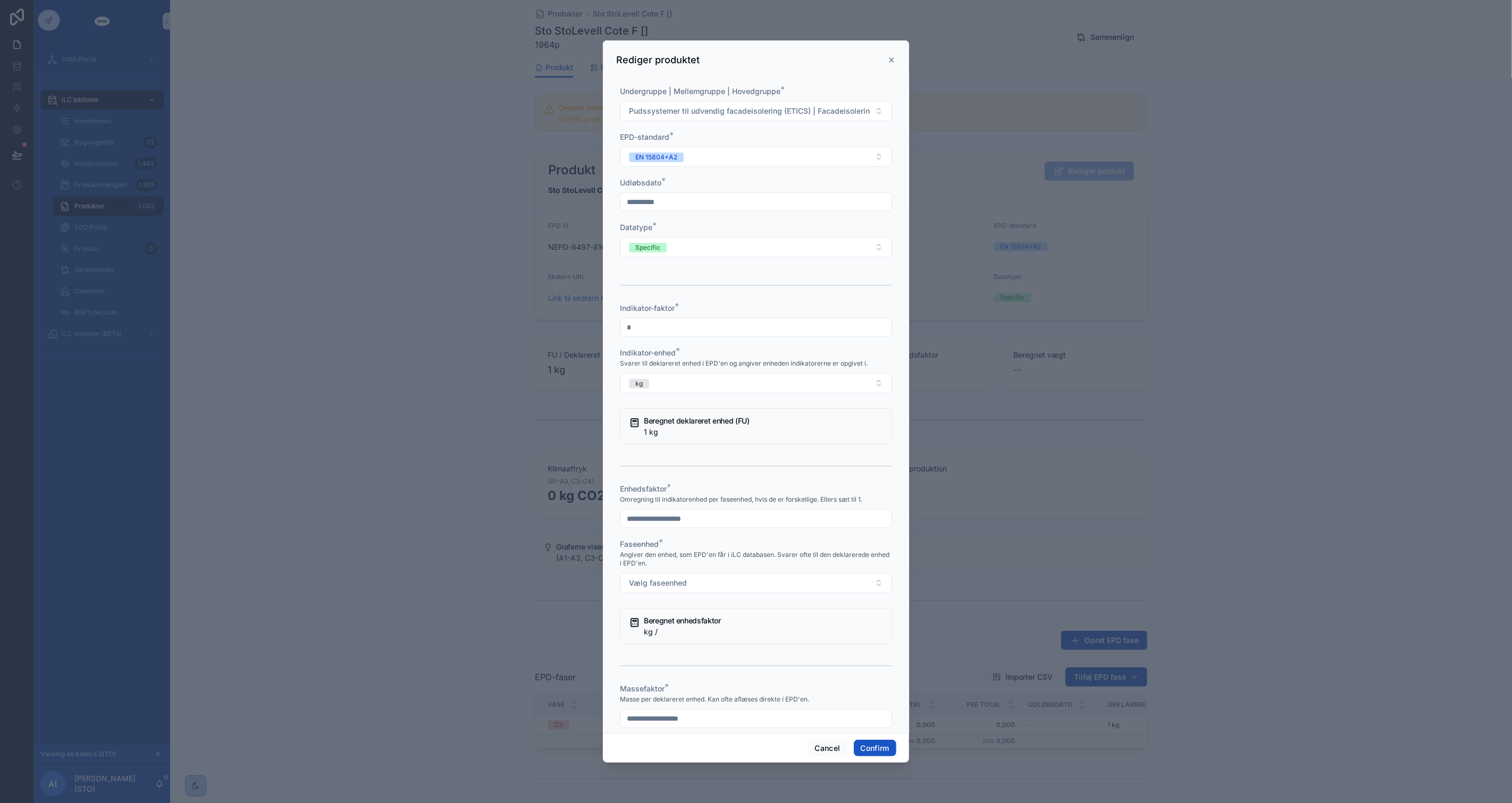
click at [730, 509] on div at bounding box center [756, 518] width 273 height 19
click at [730, 512] on input "text" at bounding box center [756, 519] width 271 height 15
type input "*"
click at [620, 573] on button "Vælg faseenhed" at bounding box center [756, 584] width 273 height 21
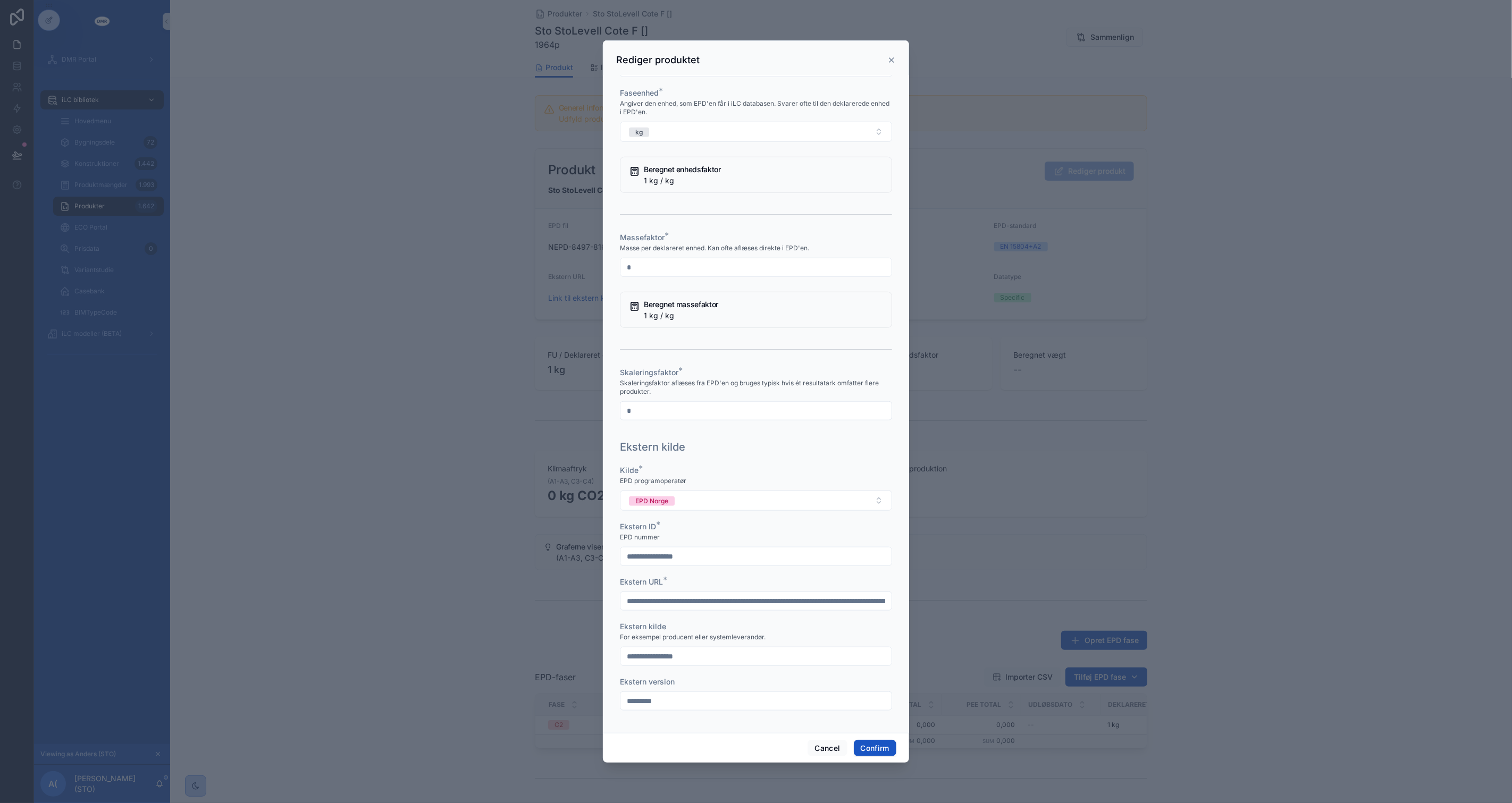
type input "*"
click at [881, 747] on button "Confirm" at bounding box center [875, 749] width 43 height 17
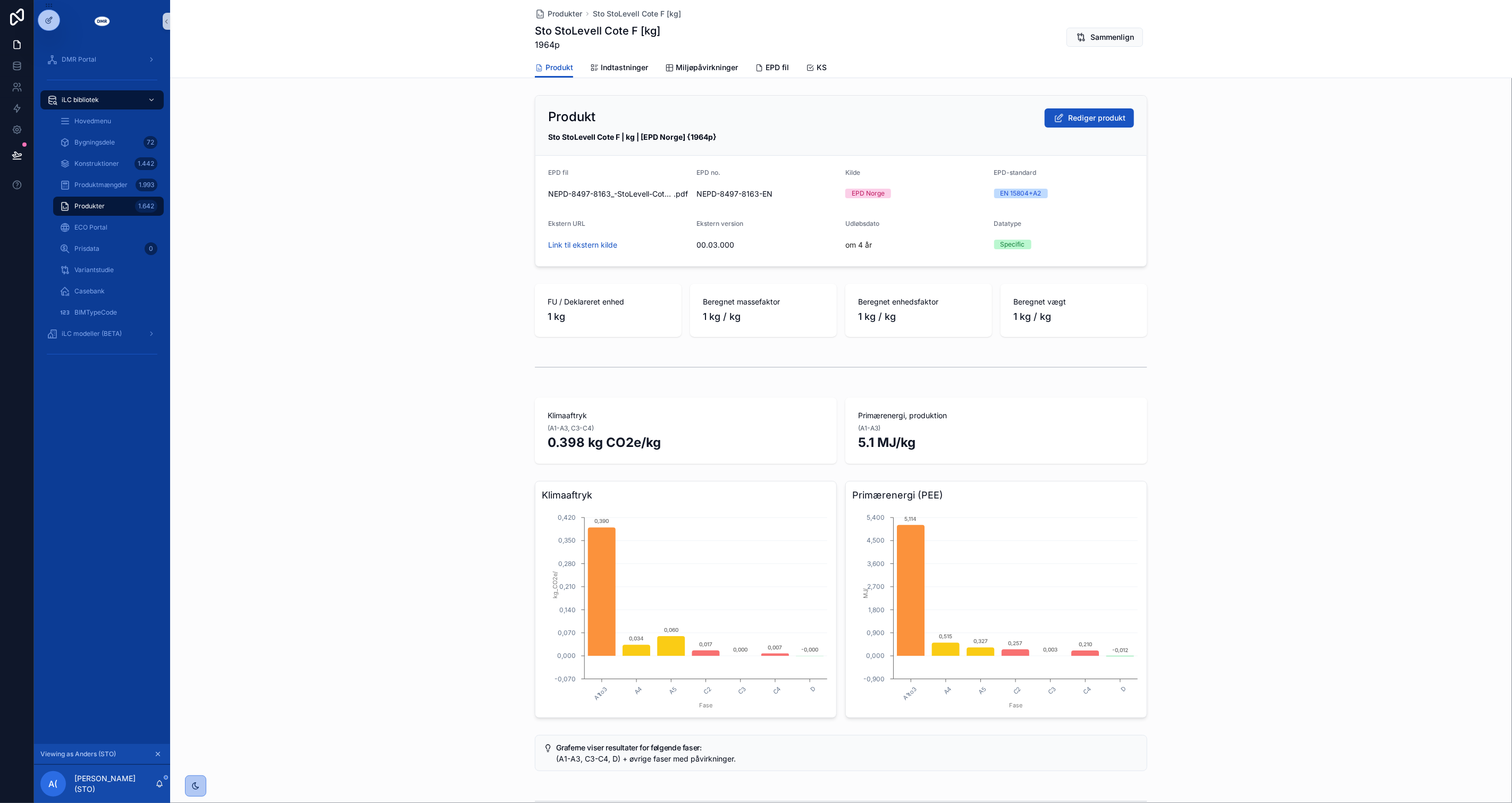
click at [444, 405] on div "Klimaaftryk (A1-A3, C3-C4) 0.398 kg CO2e/kg Primærenergi, produktion (A1-A3) 5.…" at bounding box center [841, 430] width 1342 height 75
click at [473, 404] on div "Klimaaftryk (A1-A3, C3-C4) 0.398 kg CO2e/kg Primærenergi, produktion (A1-A3) 5.…" at bounding box center [841, 430] width 1342 height 75
click at [146, 209] on div "1.642" at bounding box center [147, 206] width 22 height 13
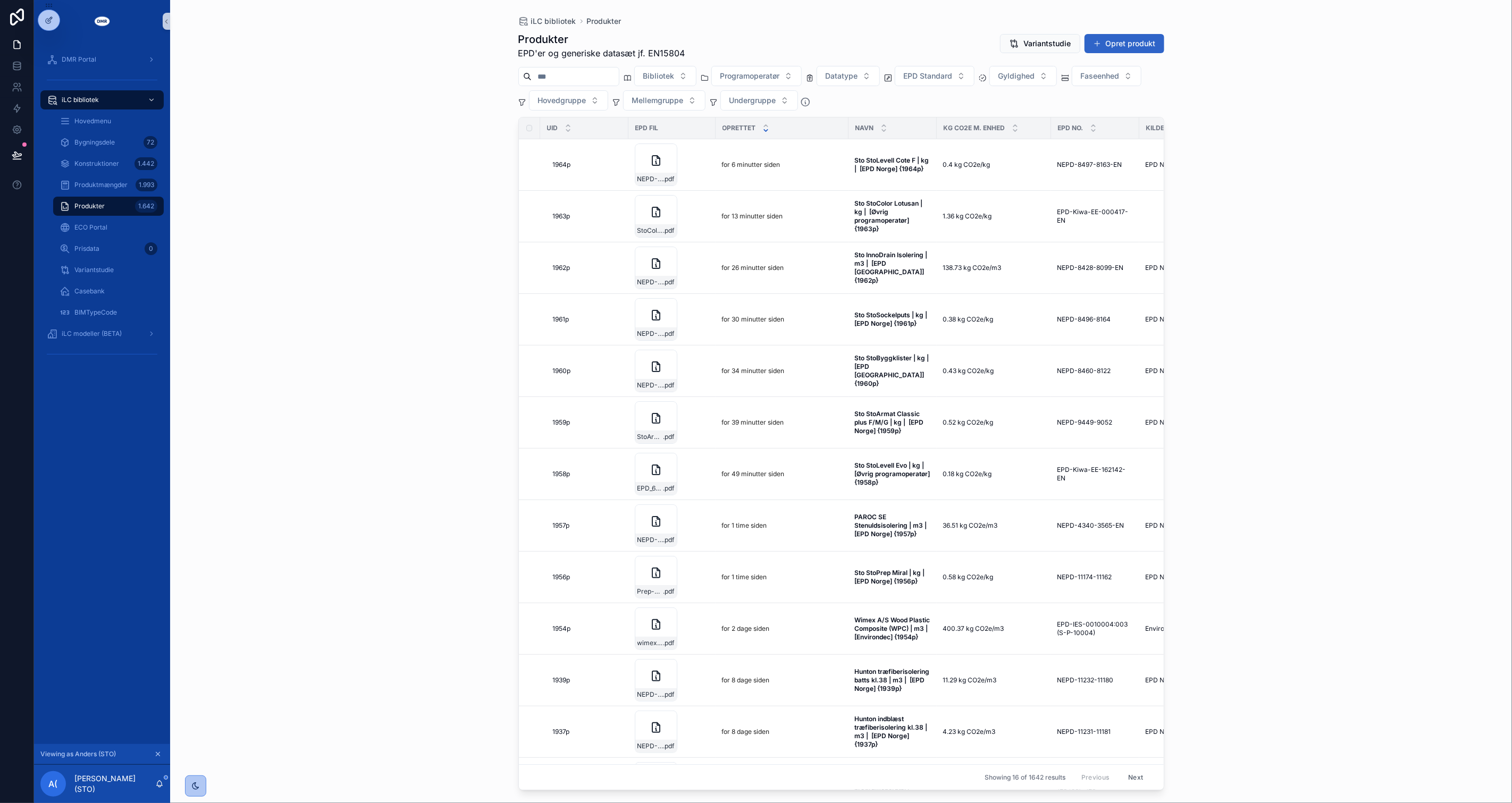
click at [1107, 45] on button "Opret produkt" at bounding box center [1124, 43] width 79 height 19
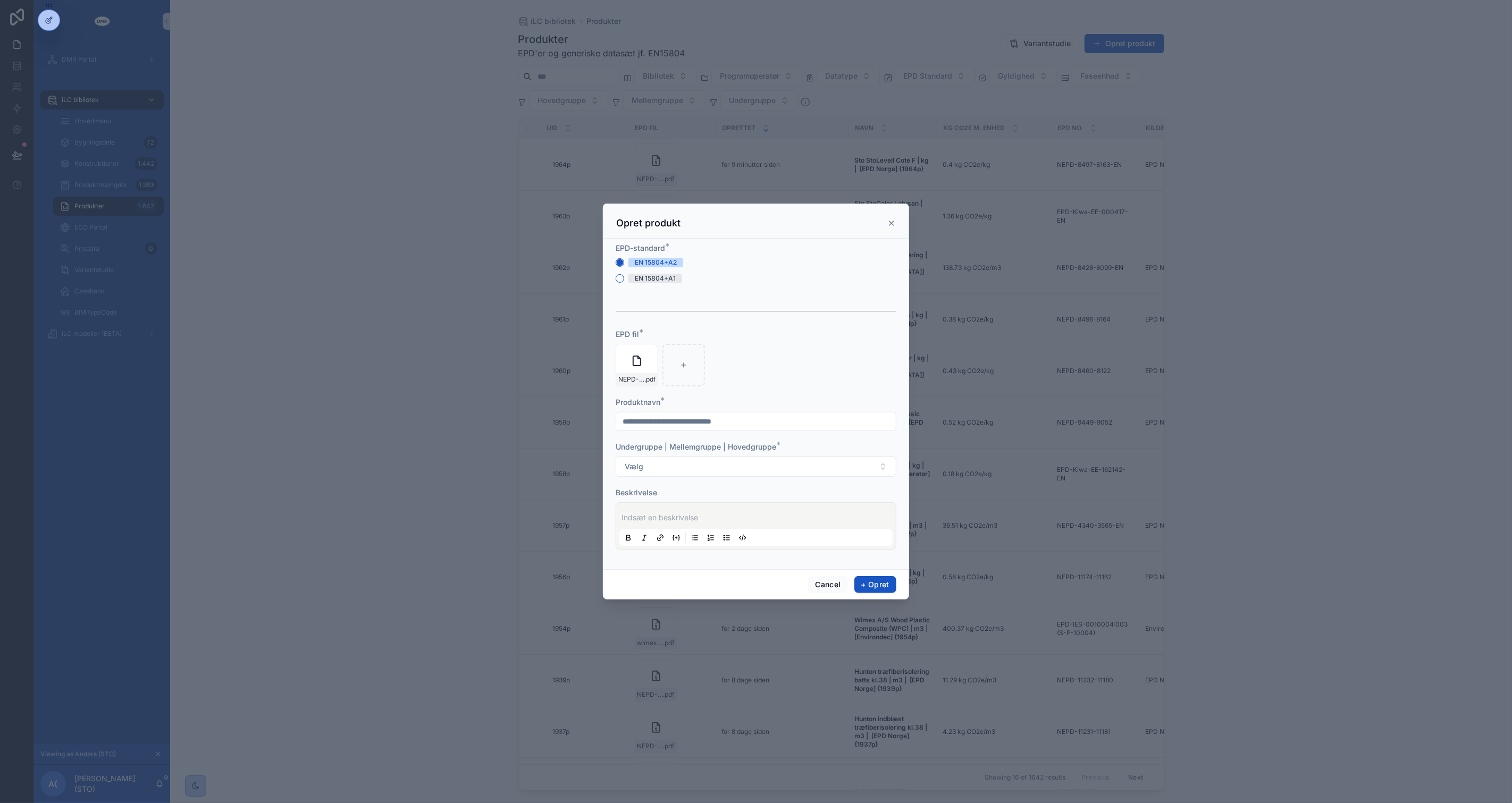
click at [752, 418] on input "scrollable content" at bounding box center [756, 422] width 279 height 15
type input "**********"
click at [821, 467] on button "Vælg" at bounding box center [756, 467] width 281 height 21
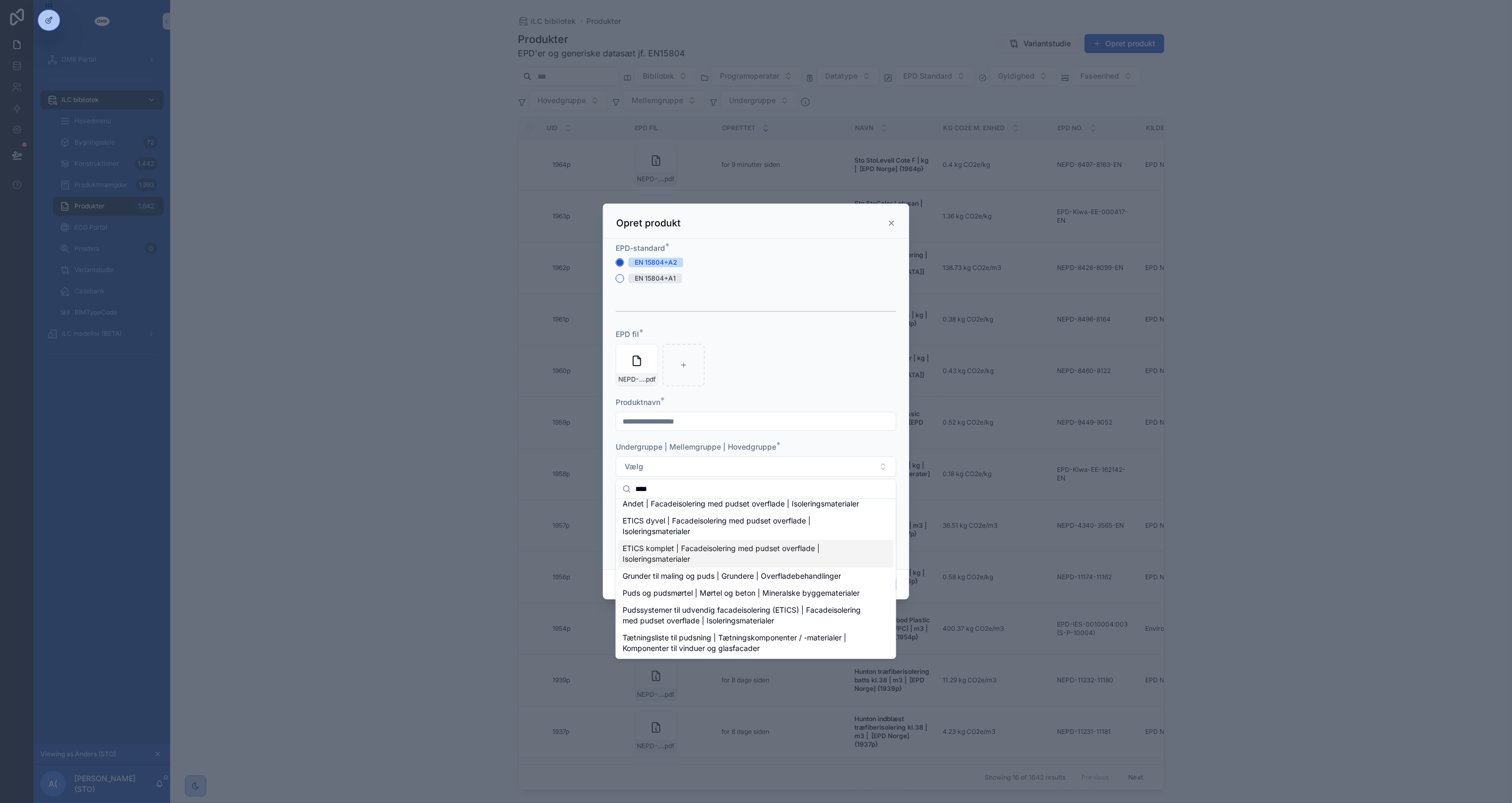
scroll to position [7, 0]
type input "****"
click at [795, 613] on span "Pudssystemer til udvendig facadeisolering (ETICS) | Facadeisolering med pudset …" at bounding box center [750, 614] width 254 height 21
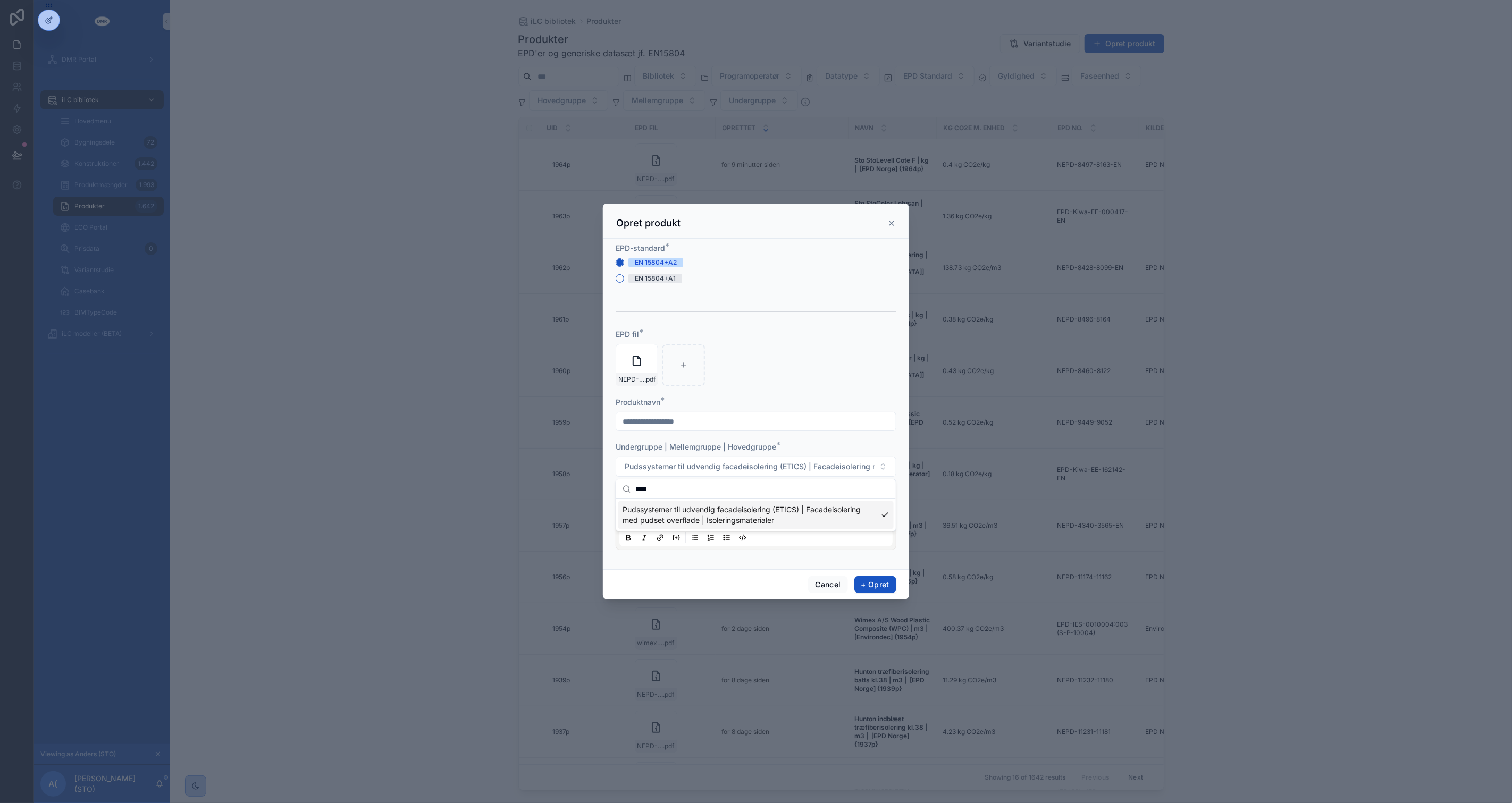
scroll to position [0, 0]
click at [755, 518] on p "scrollable content" at bounding box center [758, 517] width 274 height 10
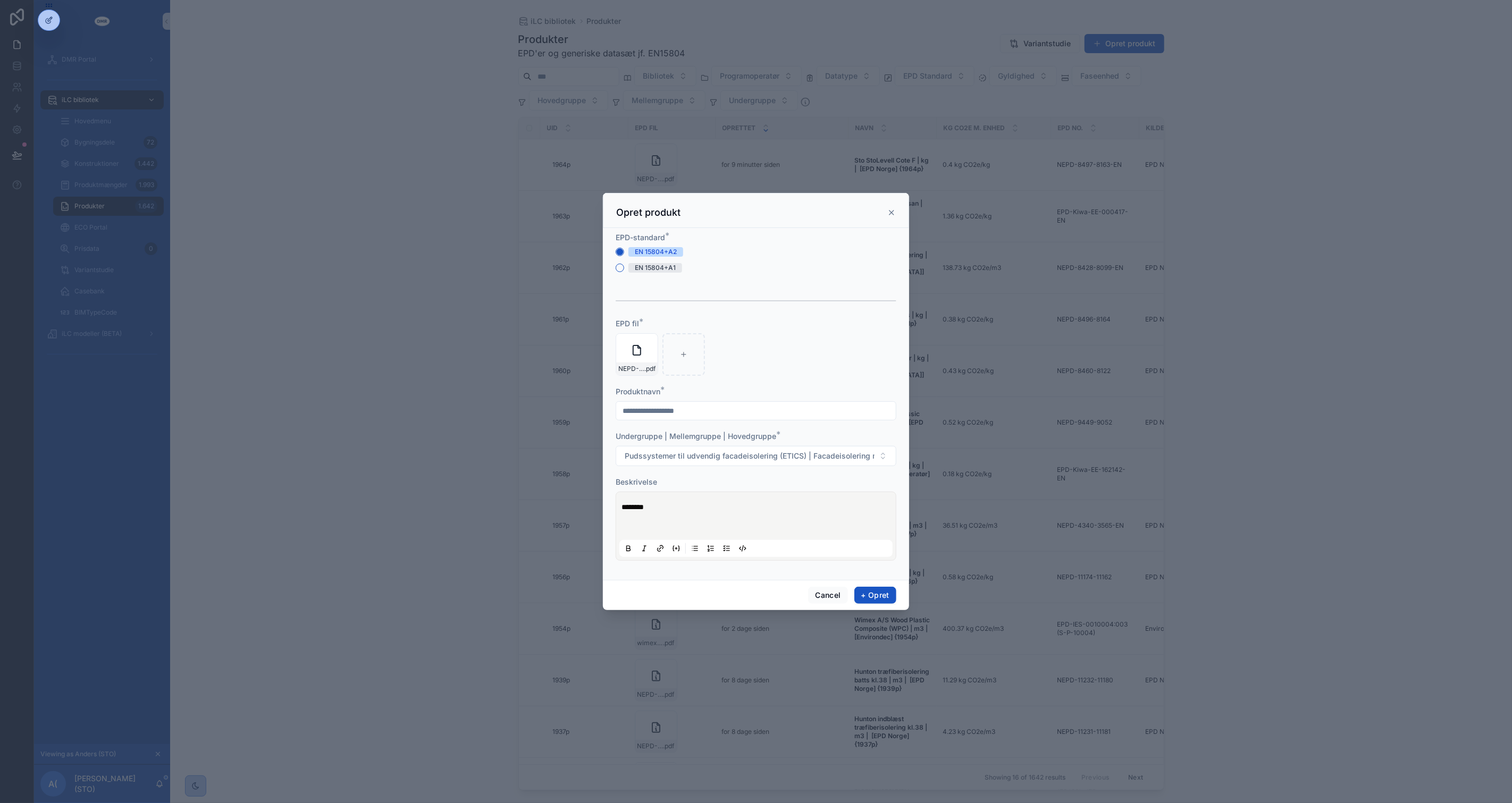
click at [671, 528] on p "scrollable content" at bounding box center [758, 528] width 274 height 10
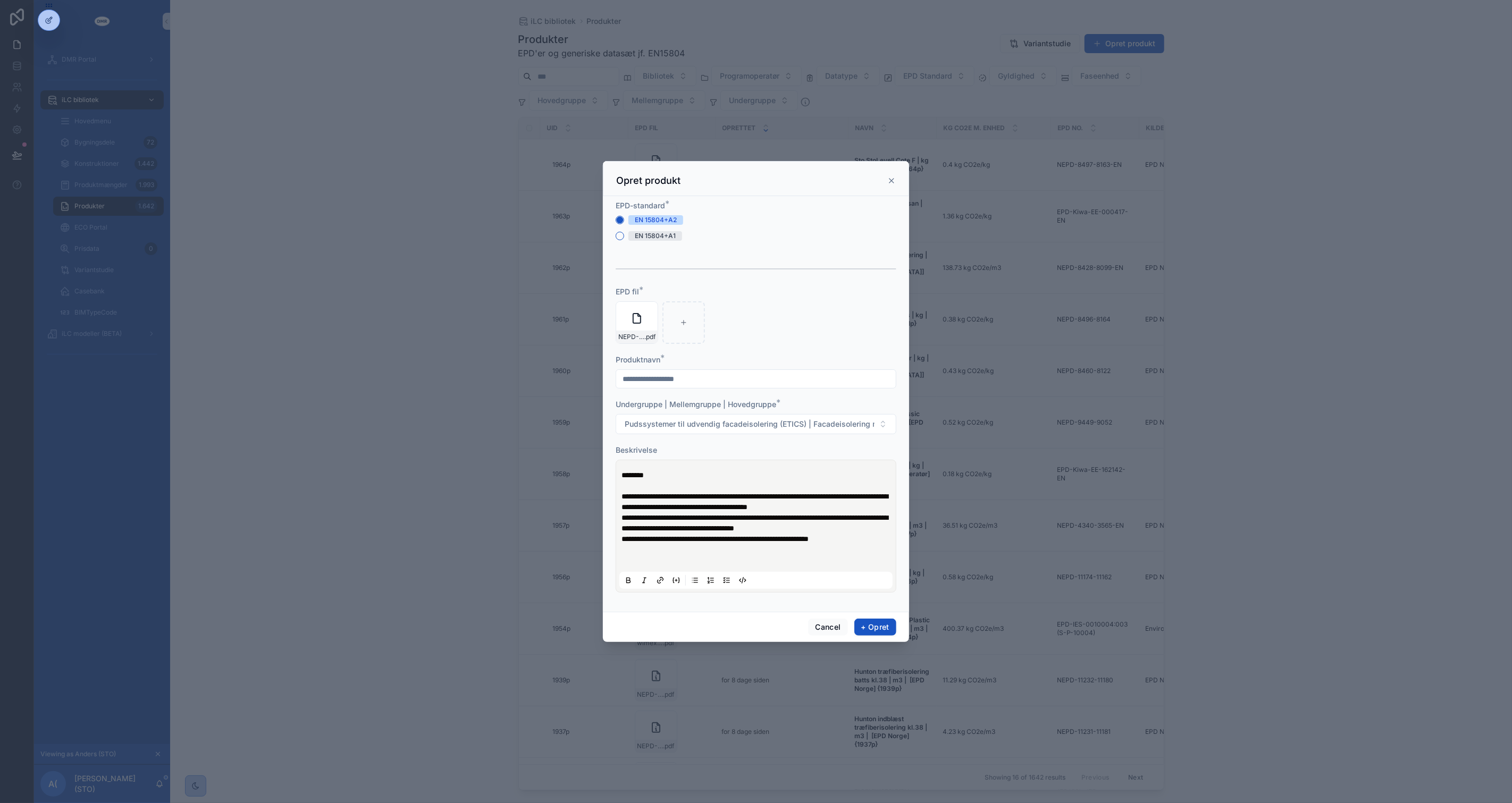
click at [650, 564] on p "scrollable content" at bounding box center [758, 559] width 274 height 10
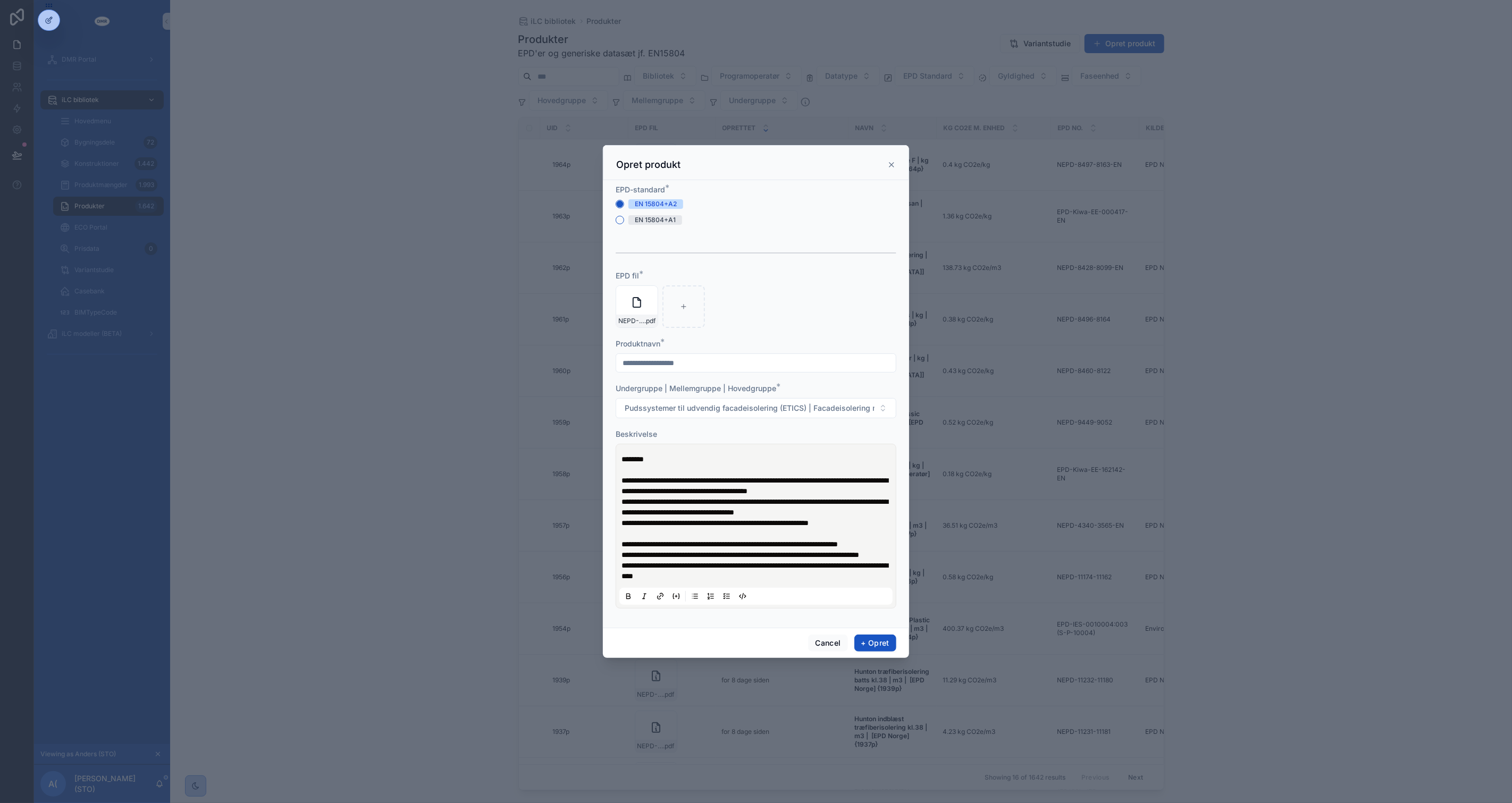
click at [693, 560] on p "**********" at bounding box center [758, 555] width 274 height 10
click at [890, 650] on button "+ Opret" at bounding box center [875, 643] width 42 height 17
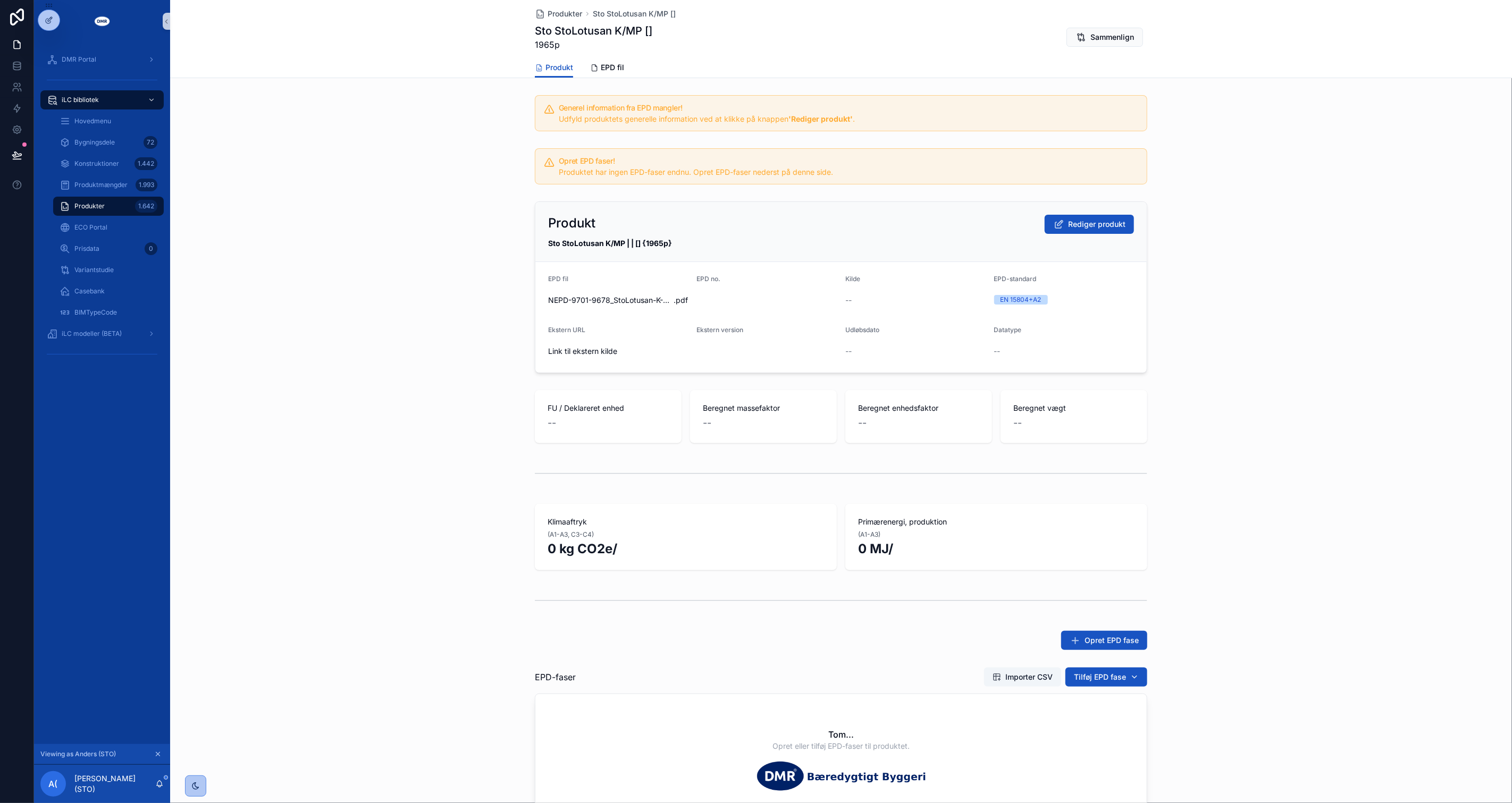
click at [325, 577] on div "Generel information fra EPD mangler! Udfyld produktets generelle information ve…" at bounding box center [841, 500] width 1342 height 820
click at [1011, 676] on span "Importer CSV" at bounding box center [1029, 677] width 48 height 10
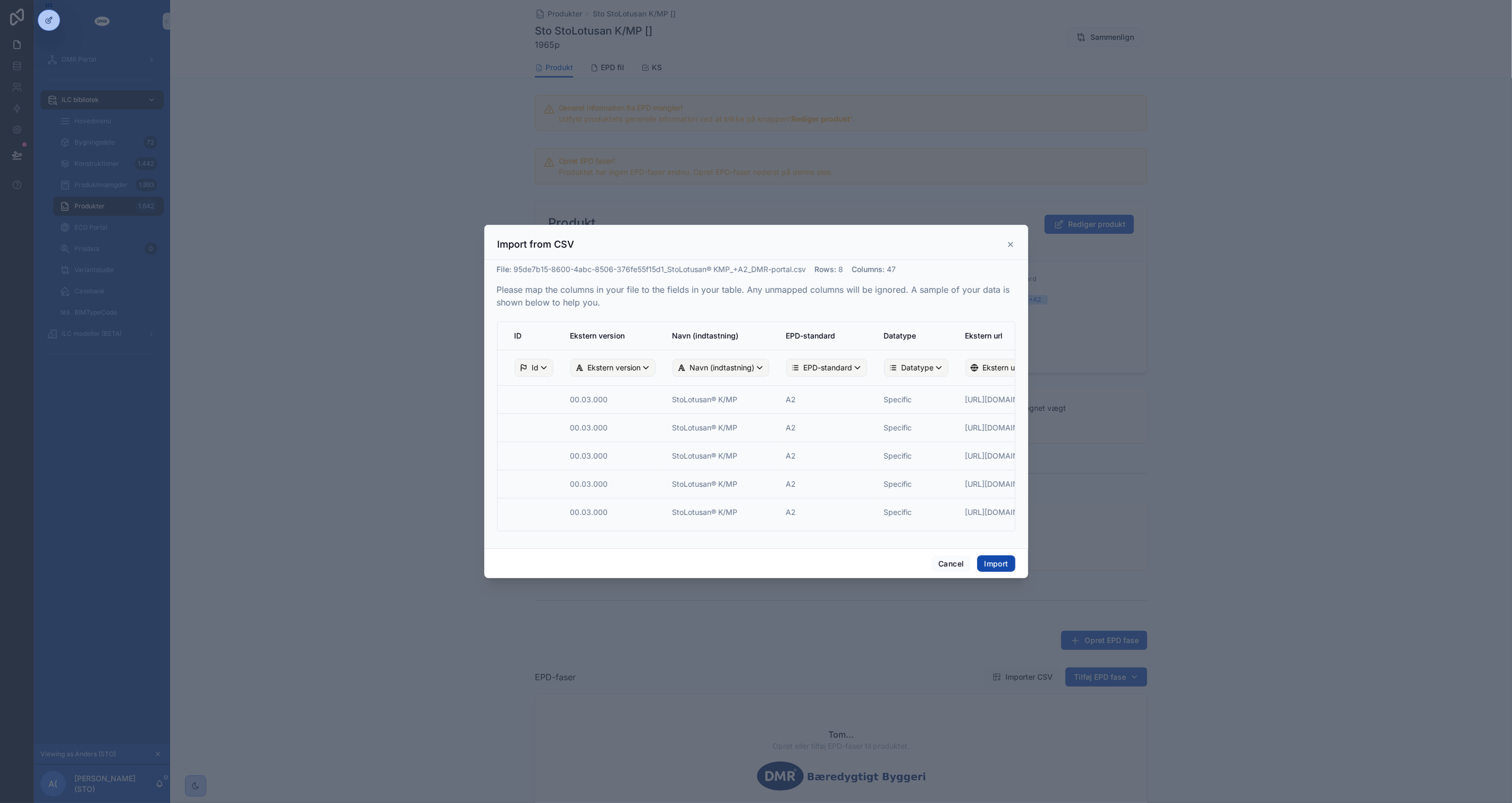
click at [996, 560] on button "Import" at bounding box center [996, 564] width 37 height 17
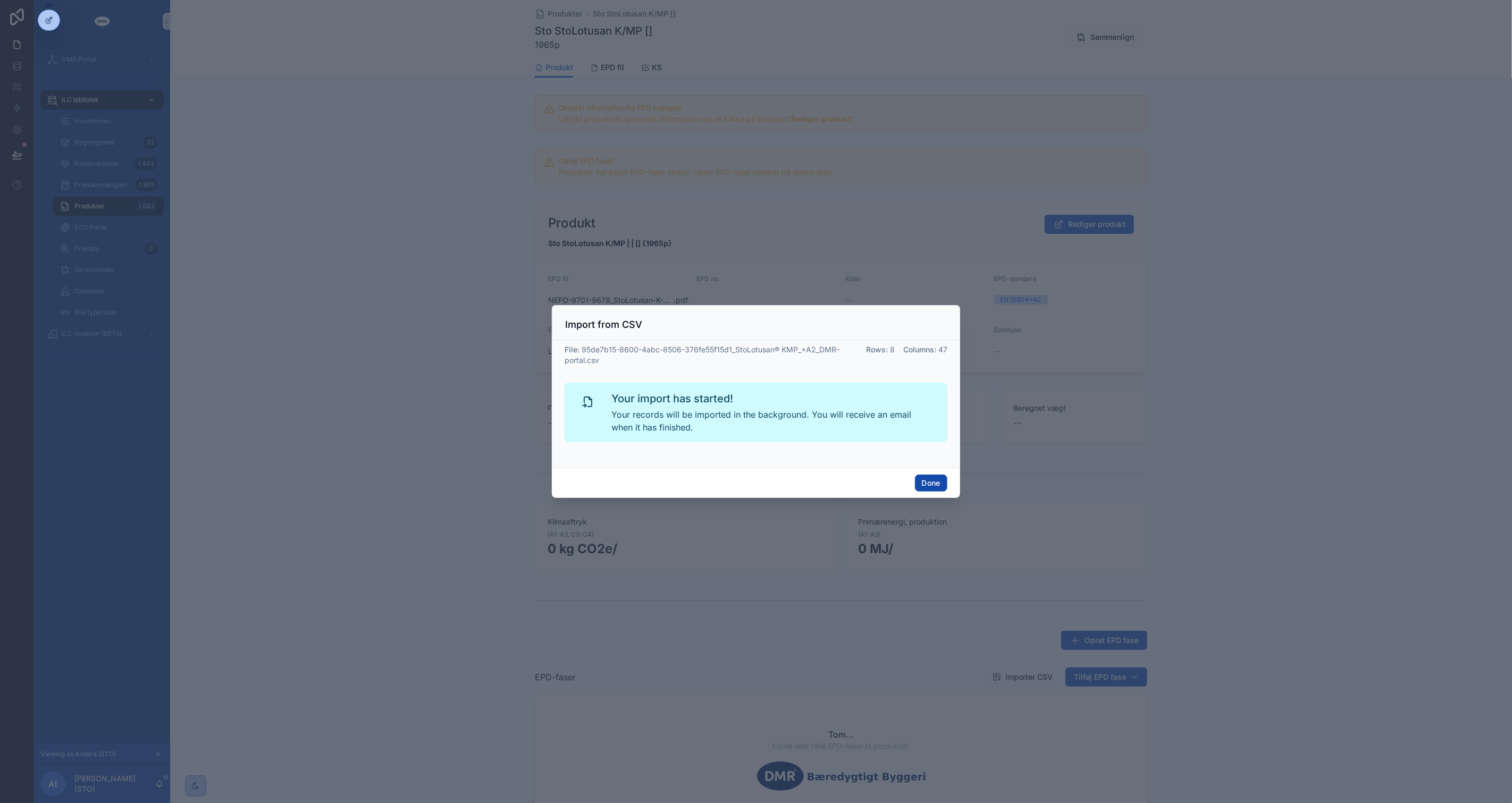
click at [937, 486] on button "Done" at bounding box center [931, 483] width 33 height 17
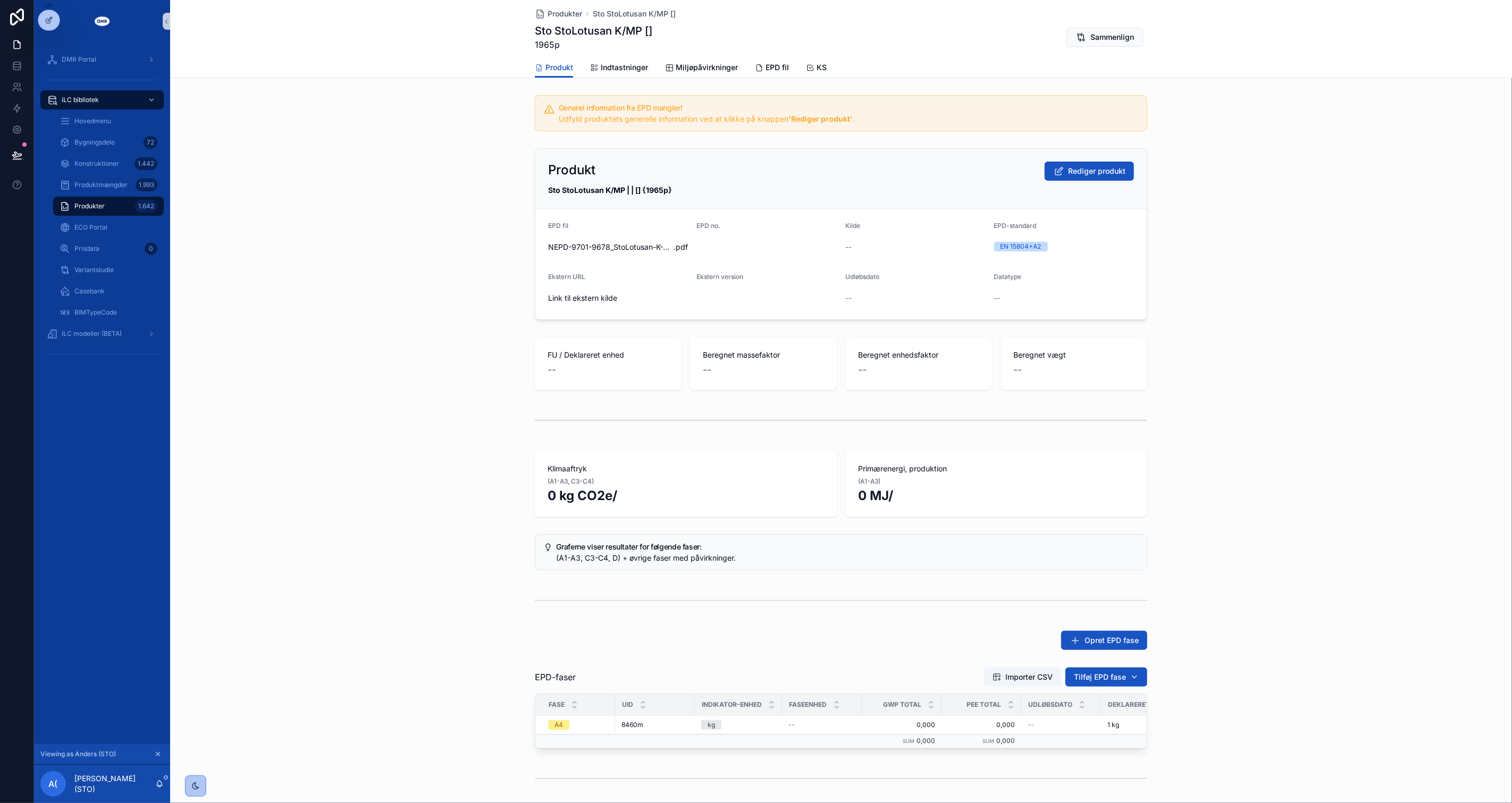
click at [1248, 323] on div "Produkt Rediger produkt Sto StoLotusan K/MP | | [] {1965p} EPD fil NEPD-9701-96…" at bounding box center [841, 233] width 1342 height 180
click at [1246, 461] on div "Klimaaftryk (A1-A3, C3-C4) 0 kg CO2e/ Primærenergi, produktion (A1-A3) 0 MJ/" at bounding box center [841, 484] width 1342 height 75
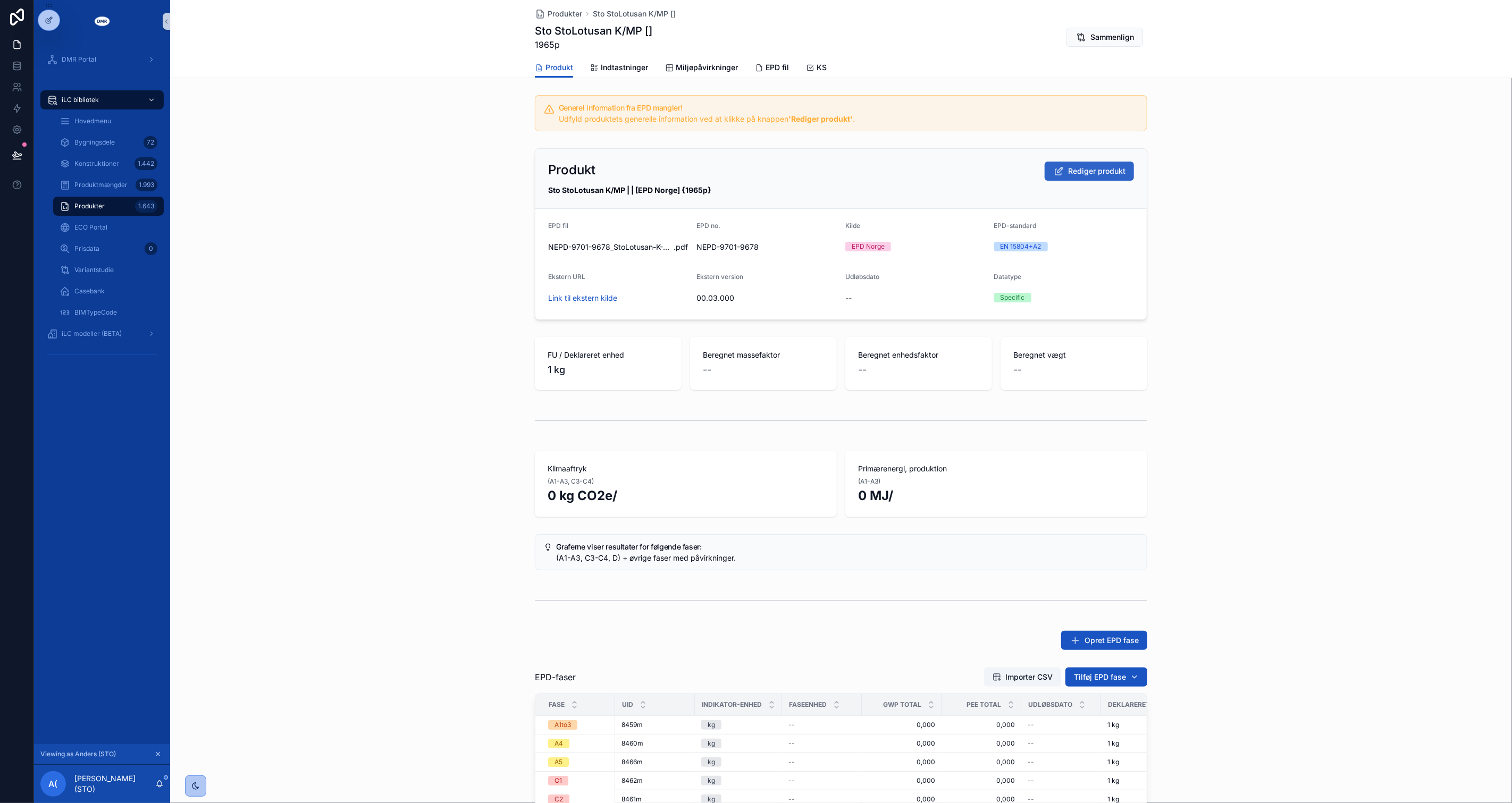
click at [1076, 171] on span "Rediger produkt" at bounding box center [1096, 171] width 57 height 10
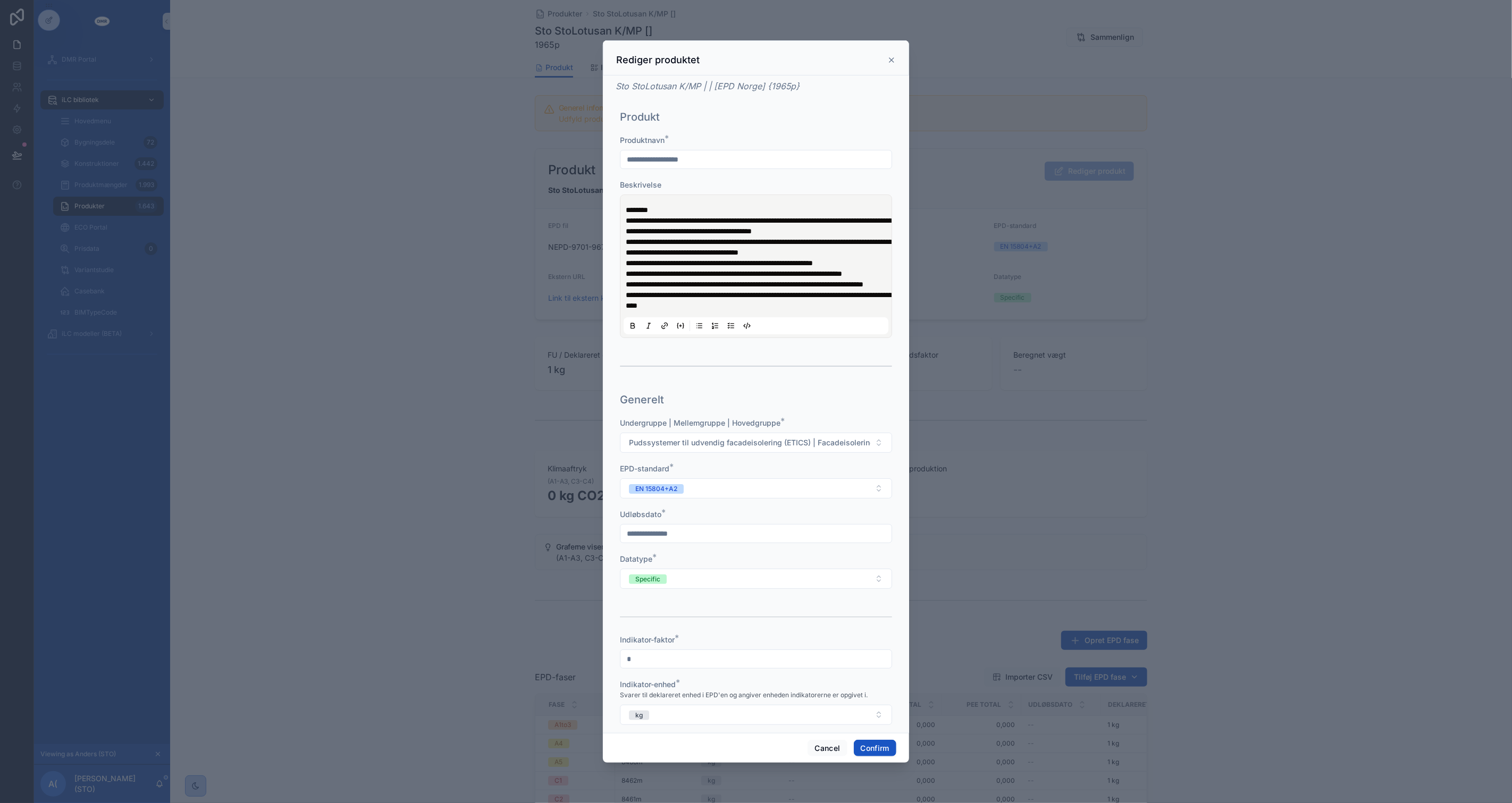
click at [624, 272] on div "**********" at bounding box center [756, 266] width 265 height 136
click at [626, 274] on span "**********" at bounding box center [734, 274] width 217 height 7
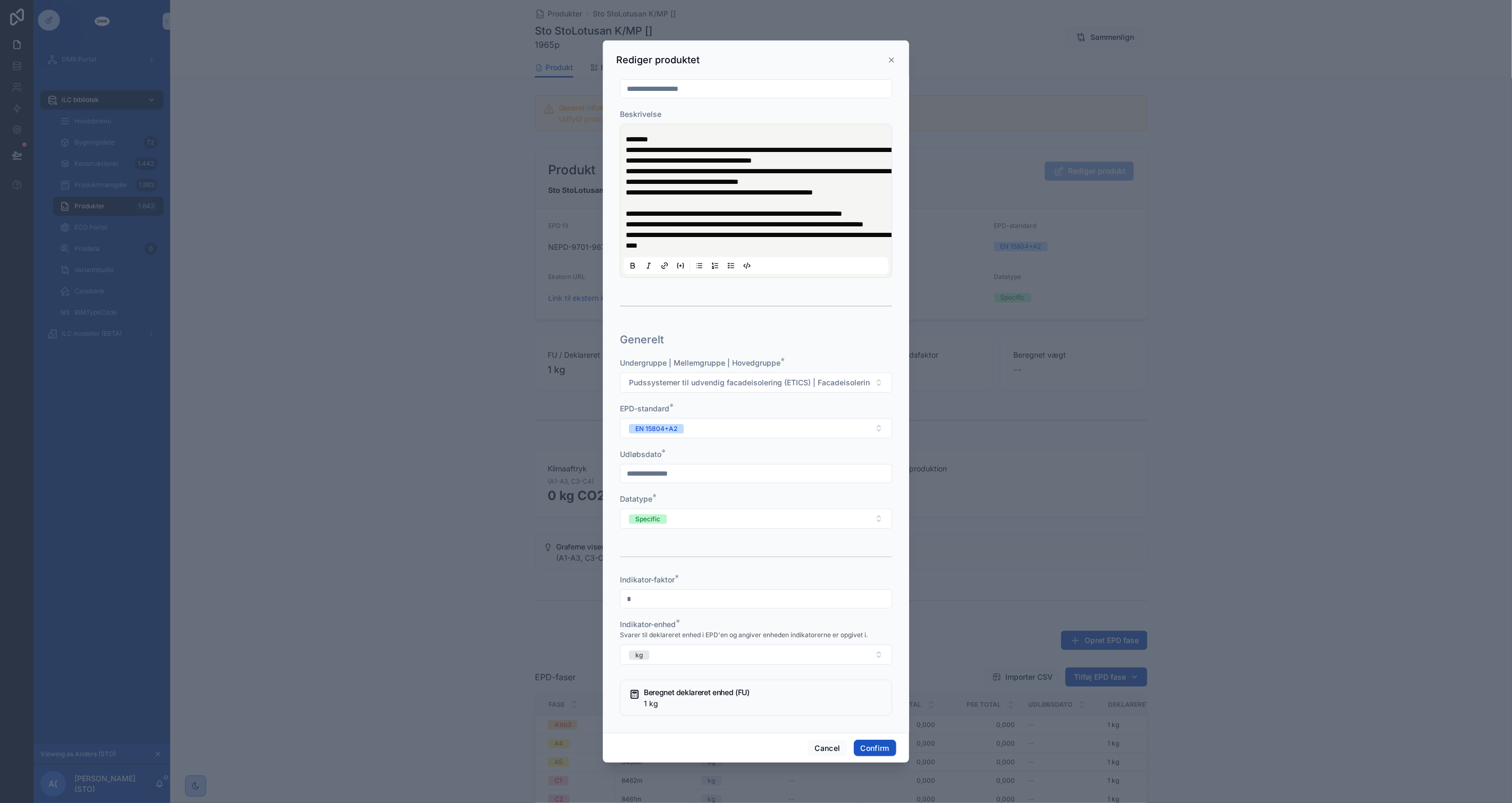
scroll to position [118, 0]
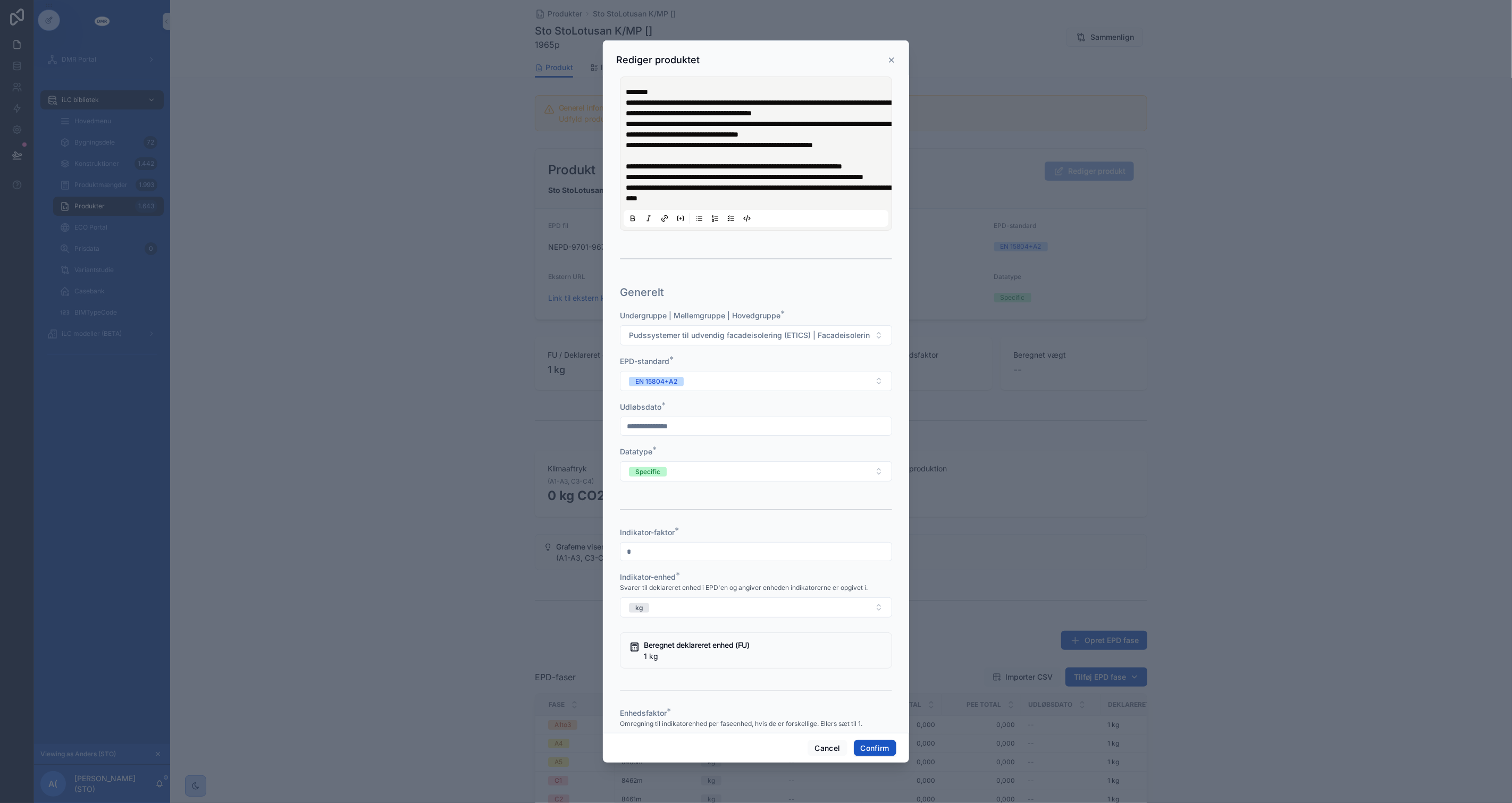
click at [682, 434] on input "text" at bounding box center [756, 427] width 271 height 15
type input "*********"
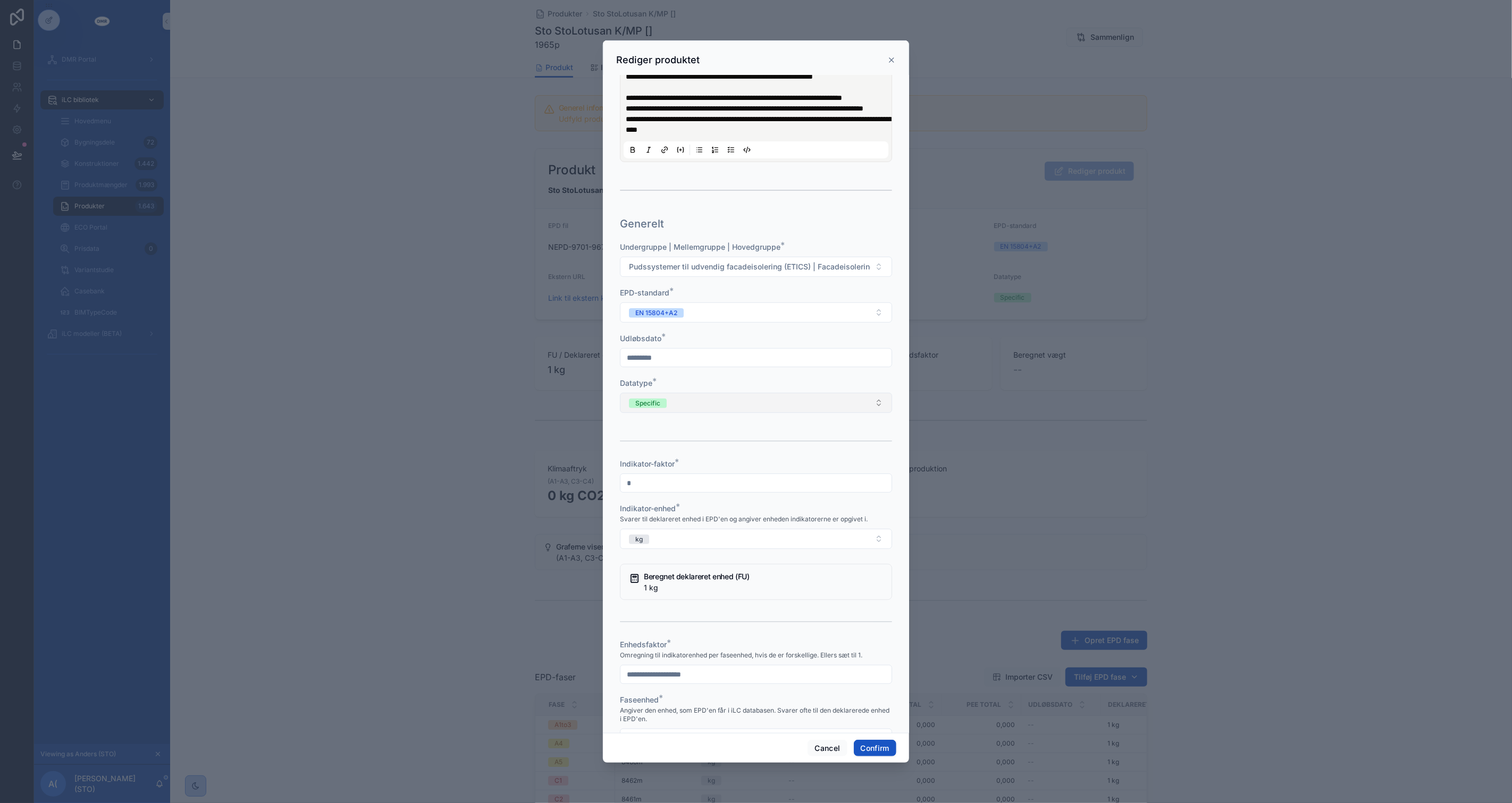
scroll to position [354, 0]
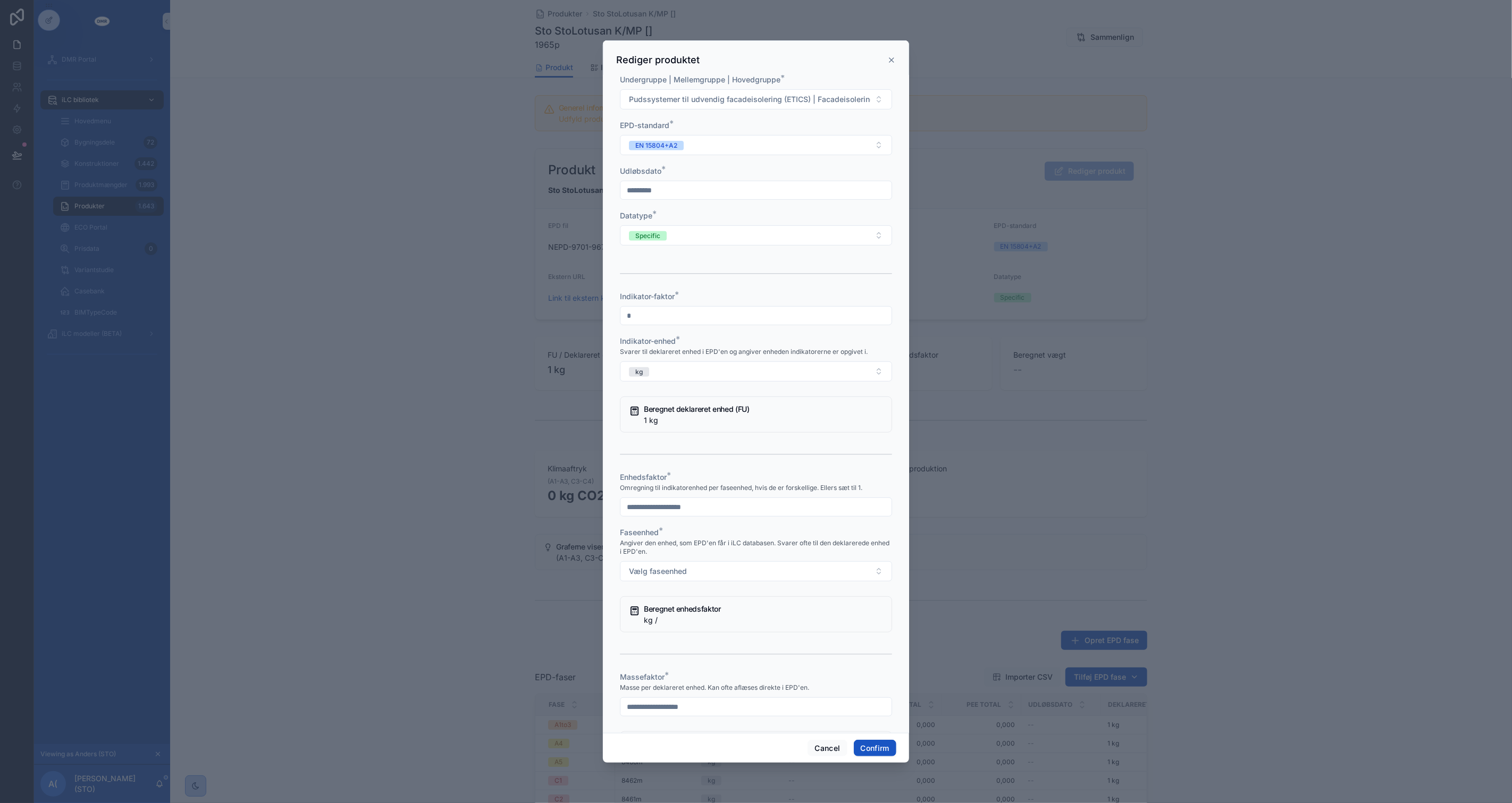
click at [668, 516] on div at bounding box center [756, 507] width 273 height 19
click at [668, 514] on input "text" at bounding box center [756, 507] width 271 height 15
type input "*"
click at [620, 561] on button "Vælg faseenhed" at bounding box center [756, 571] width 273 height 21
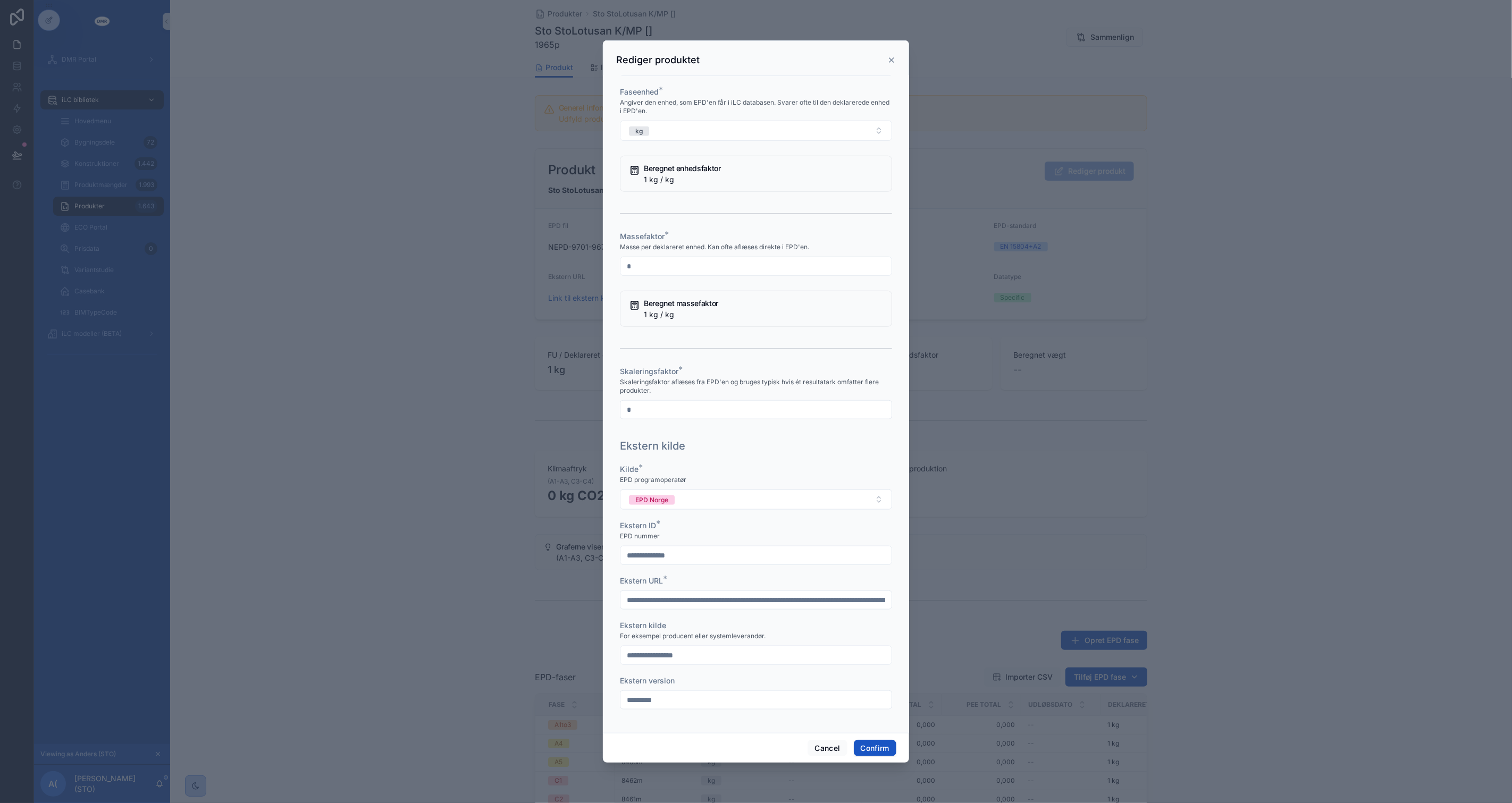
type input "*"
click at [861, 745] on button "Confirm" at bounding box center [875, 749] width 43 height 17
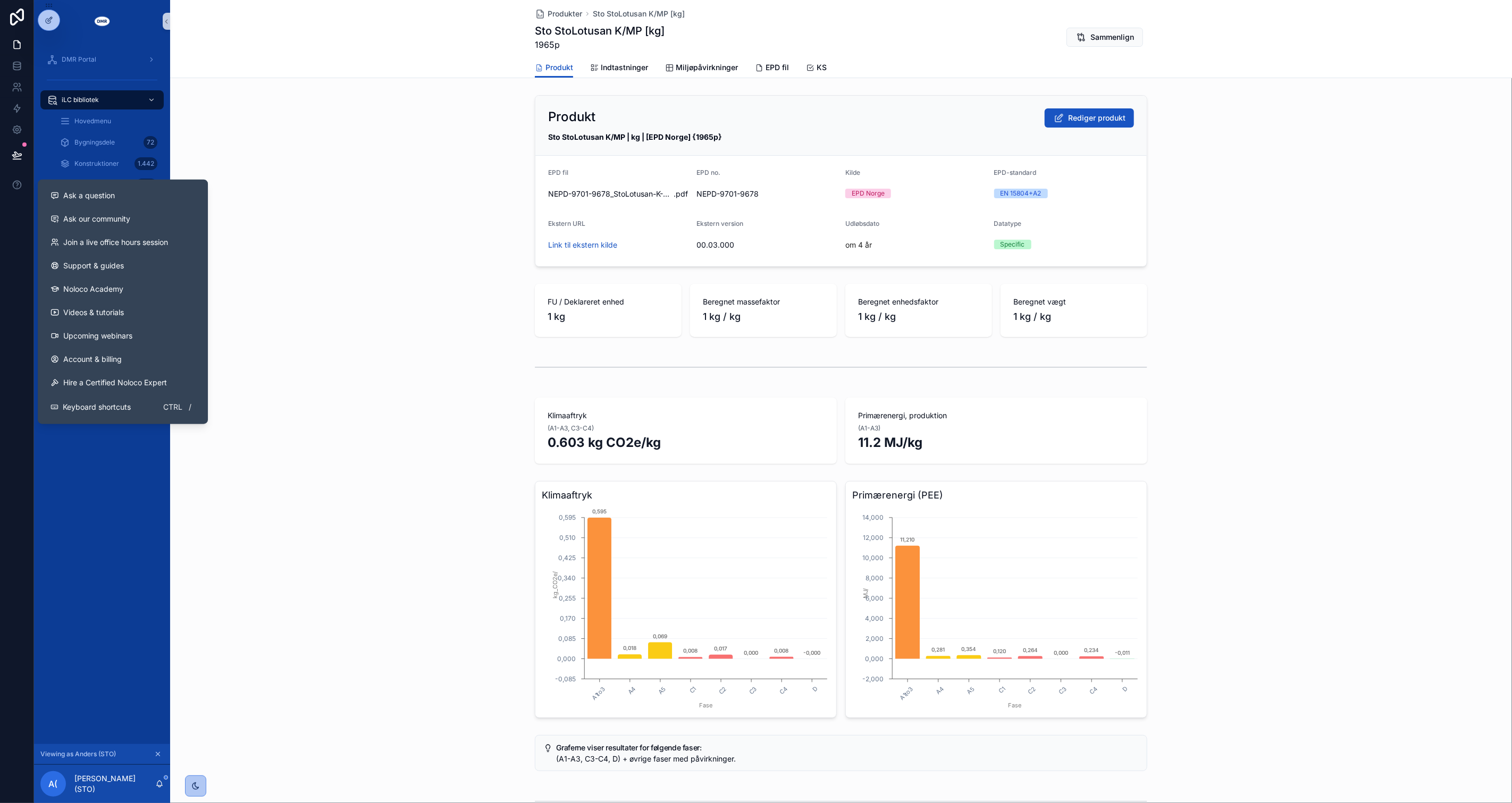
click at [402, 247] on div "Produkt Rediger produkt Sto StoLotusan K/MP | kg | [EPD Norge] {1965p} EPD fil …" at bounding box center [841, 180] width 1342 height 180
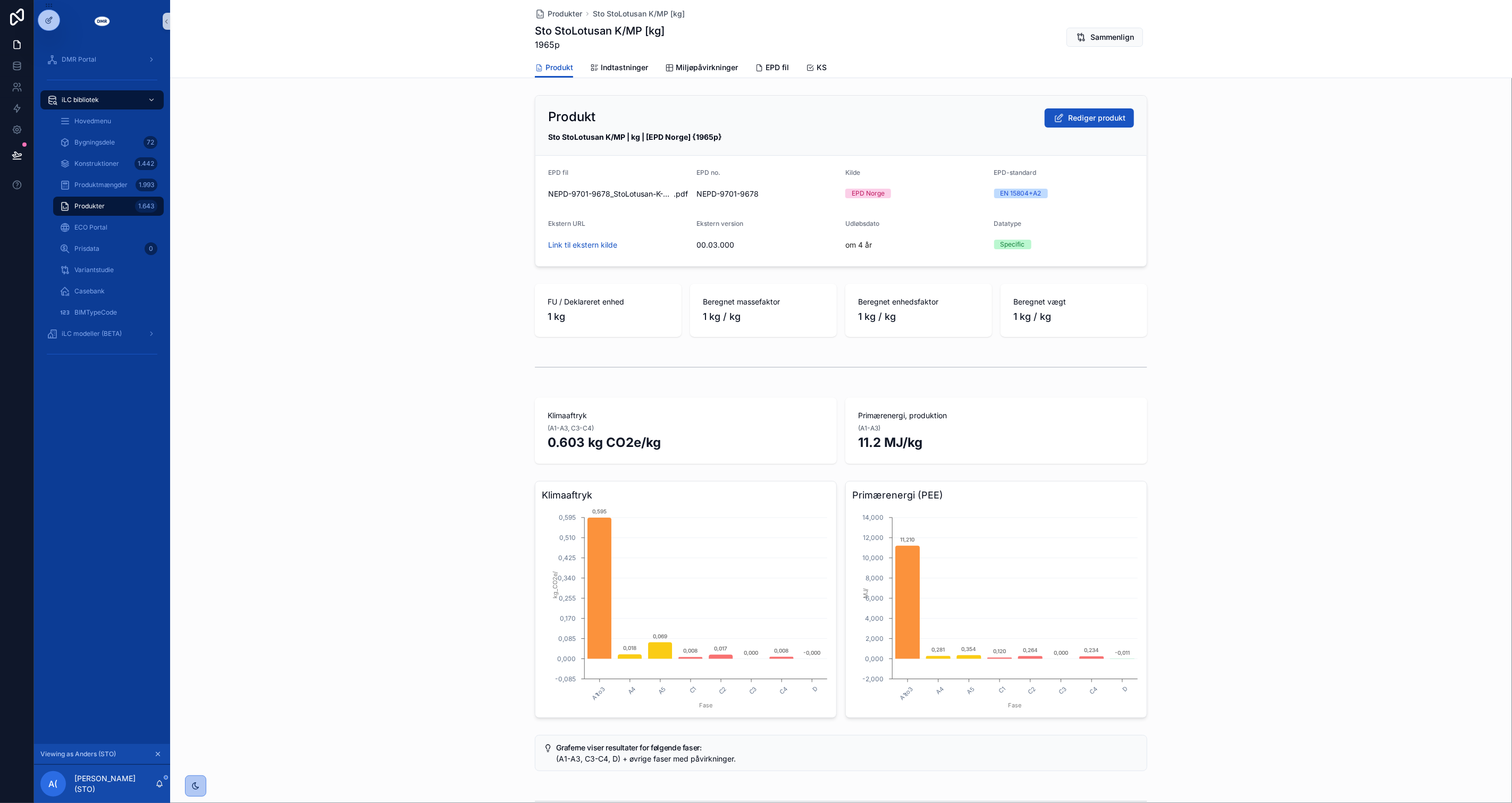
click at [87, 204] on span "Produkter" at bounding box center [90, 205] width 30 height 8
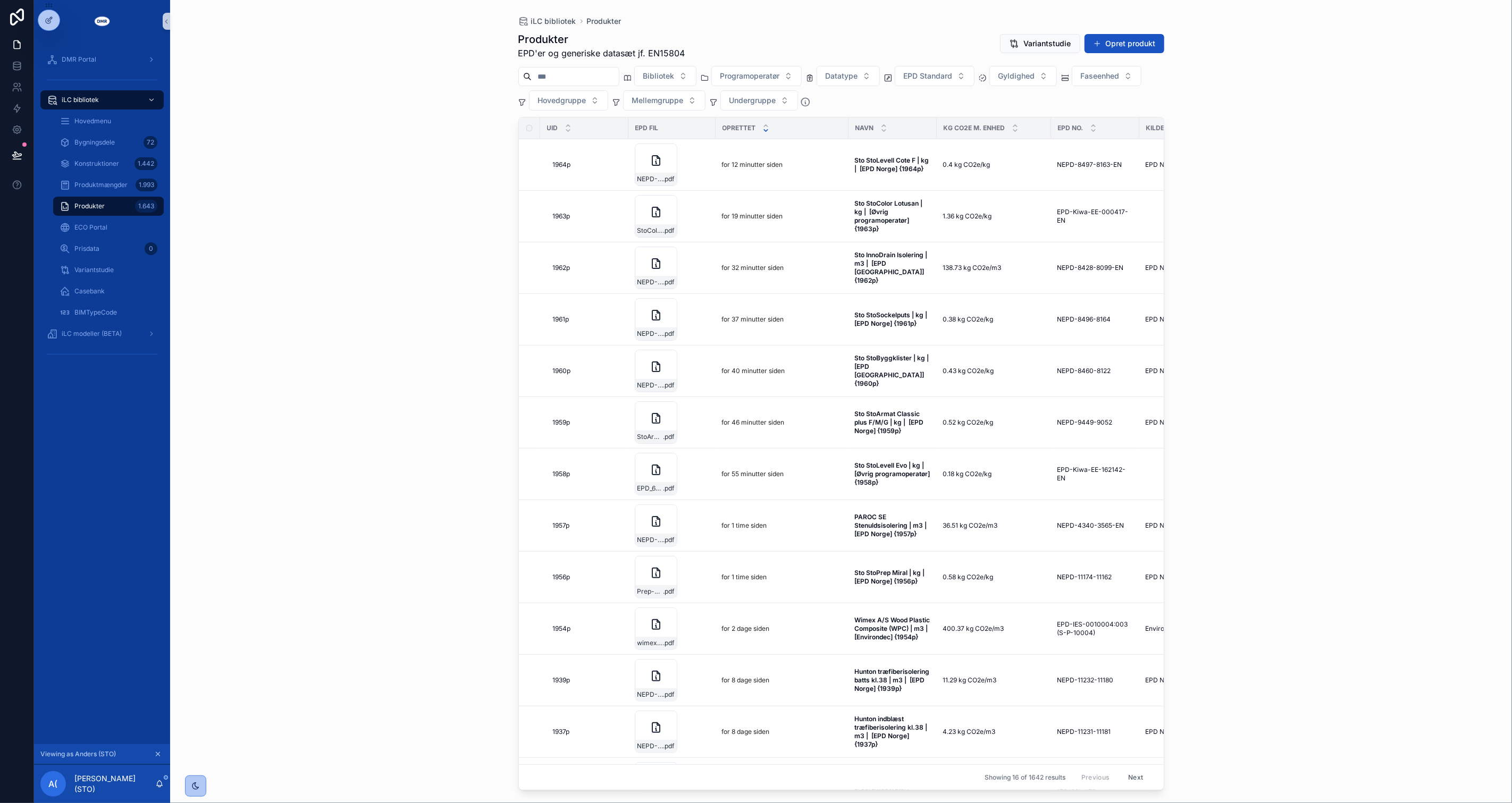
click at [606, 82] on input "scrollable content" at bounding box center [574, 77] width 87 height 15
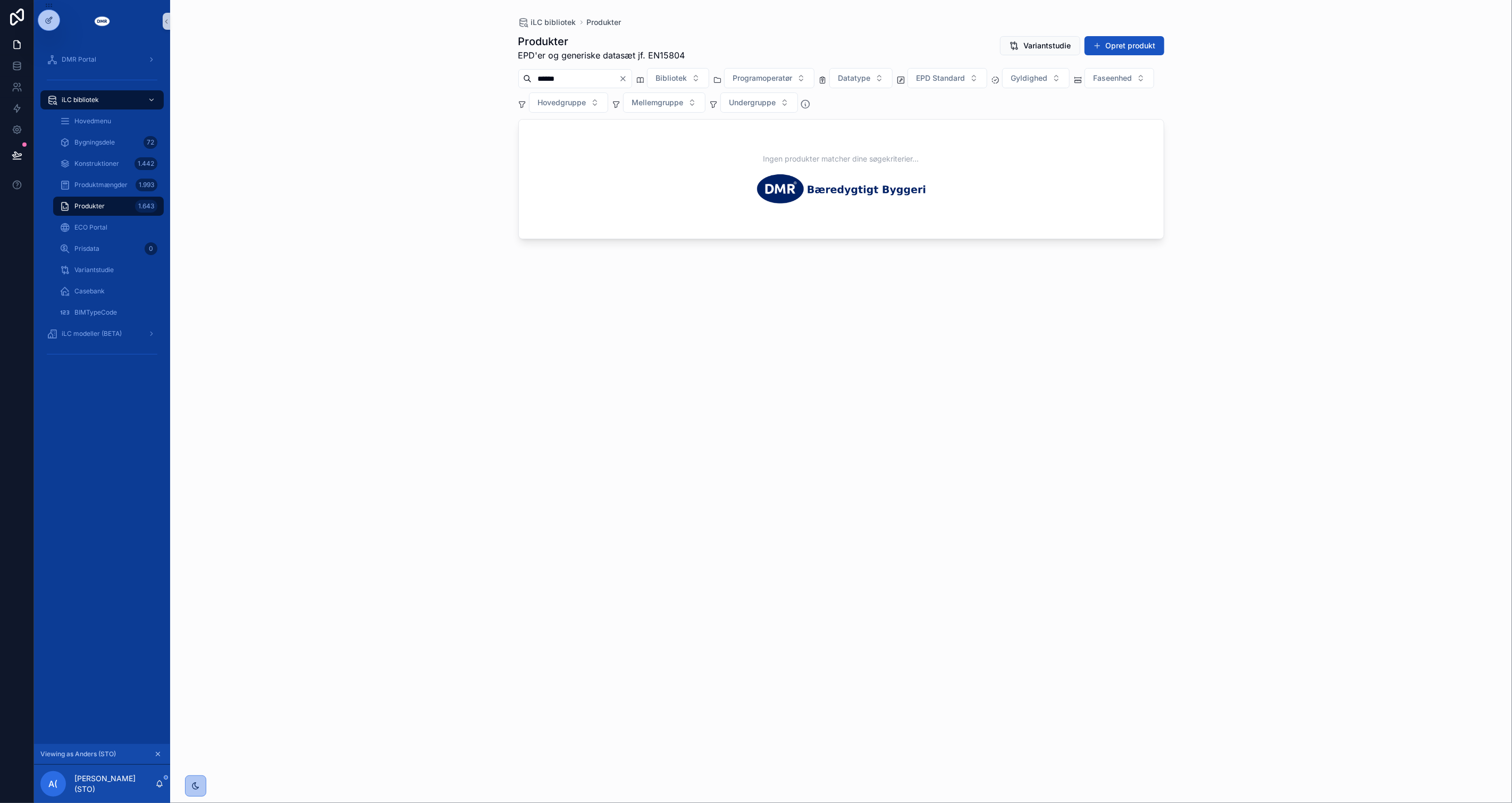
drag, startPoint x: 577, startPoint y: 61, endPoint x: 526, endPoint y: 73, distance: 52.4
click at [526, 73] on div "******" at bounding box center [575, 78] width 114 height 19
type input "******"
click at [429, 97] on div "iLC bibliotek Produkter Produkter EPD'er og generiske datasæt jf. EN15804 Varia…" at bounding box center [841, 402] width 1342 height 803
click at [438, 90] on div "iLC bibliotek Produkter Produkter EPD'er og generiske datasæt jf. EN15804 Varia…" at bounding box center [841, 402] width 1342 height 803
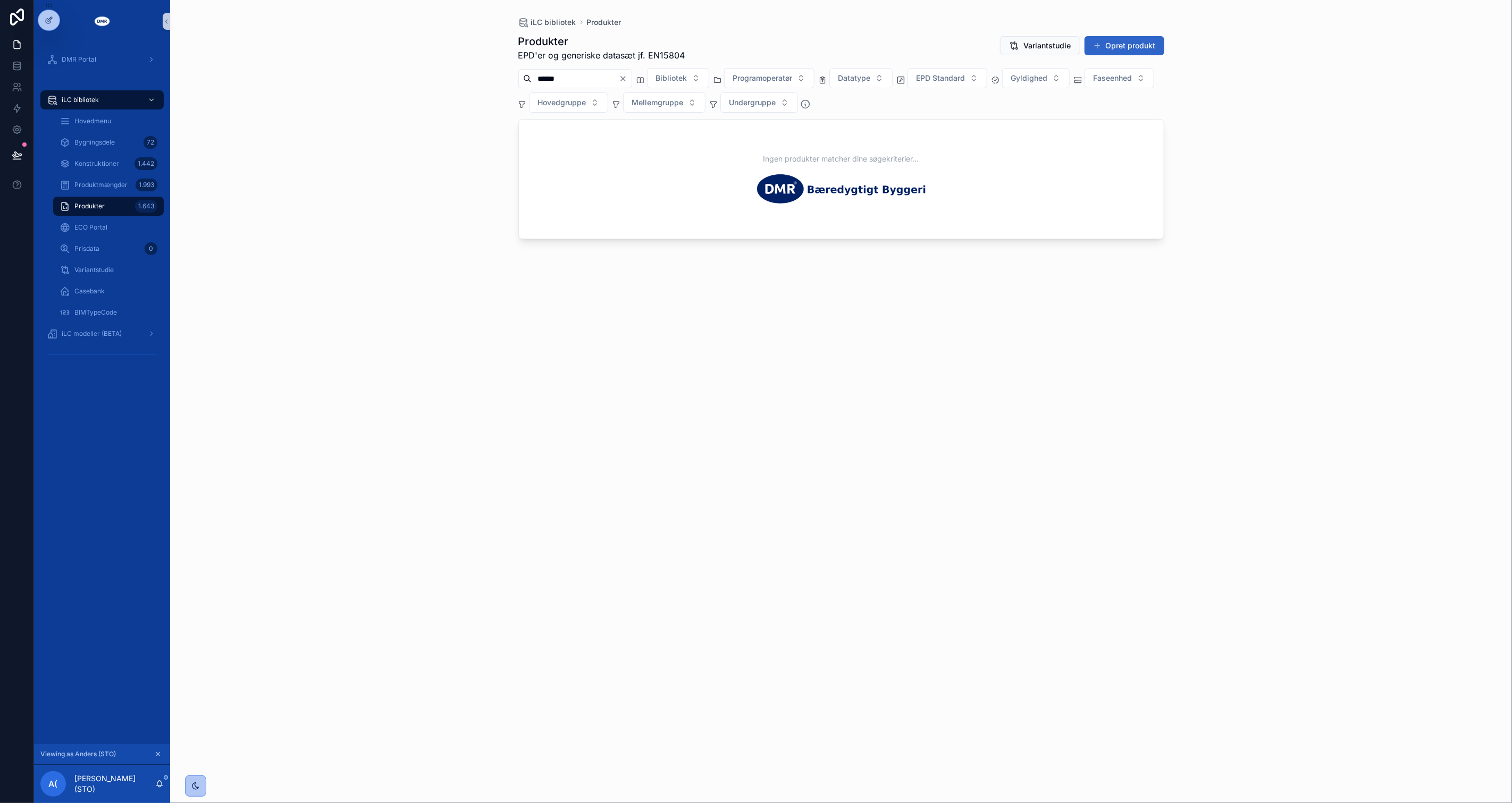
click at [1141, 47] on button "Opret produkt" at bounding box center [1124, 46] width 79 height 19
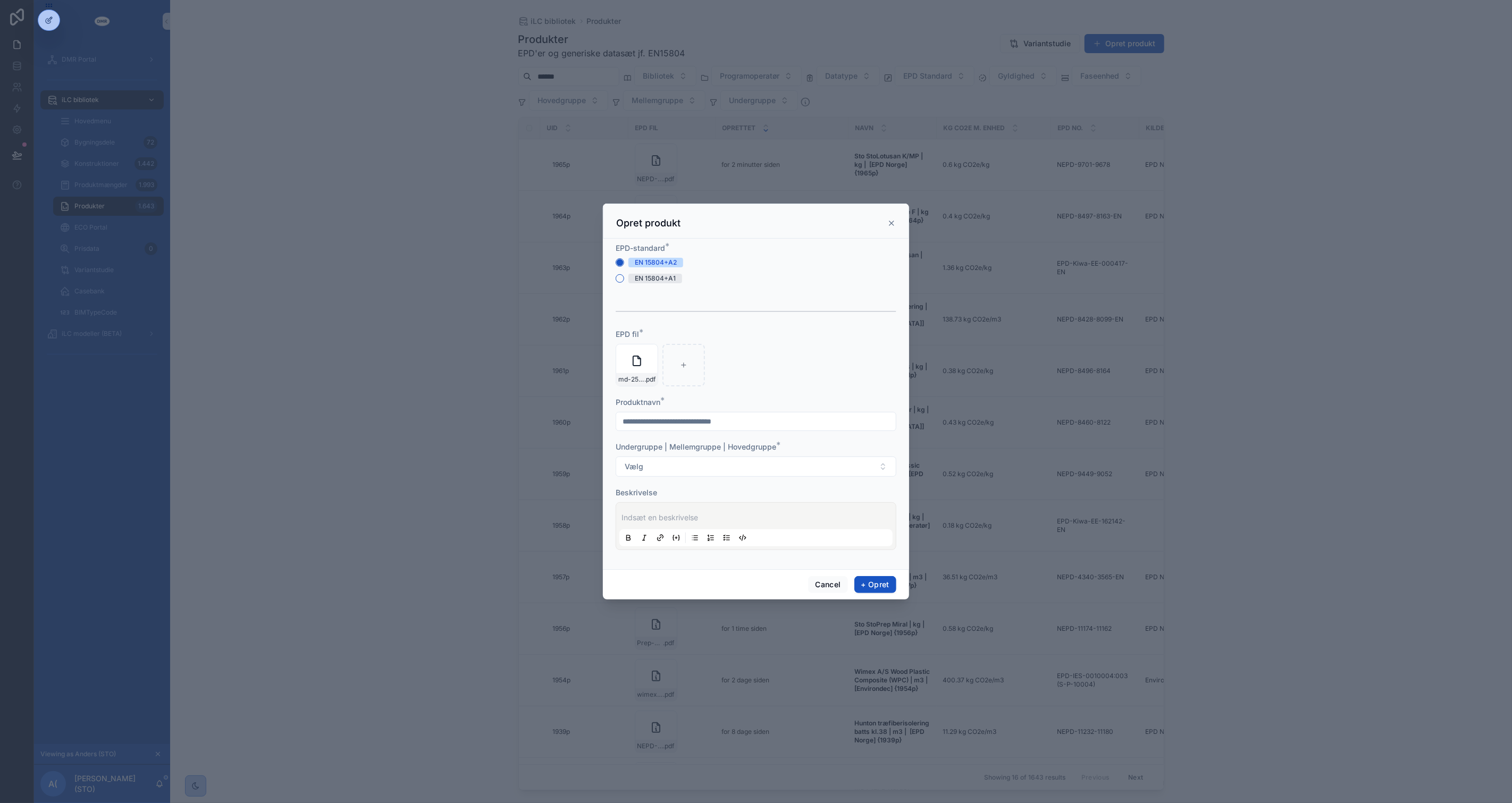
click at [777, 418] on input "scrollable content" at bounding box center [756, 422] width 279 height 15
click at [722, 422] on input "**********" at bounding box center [756, 422] width 279 height 15
type input "**********"
click at [703, 472] on button "Vælg" at bounding box center [756, 467] width 281 height 21
type input "****"
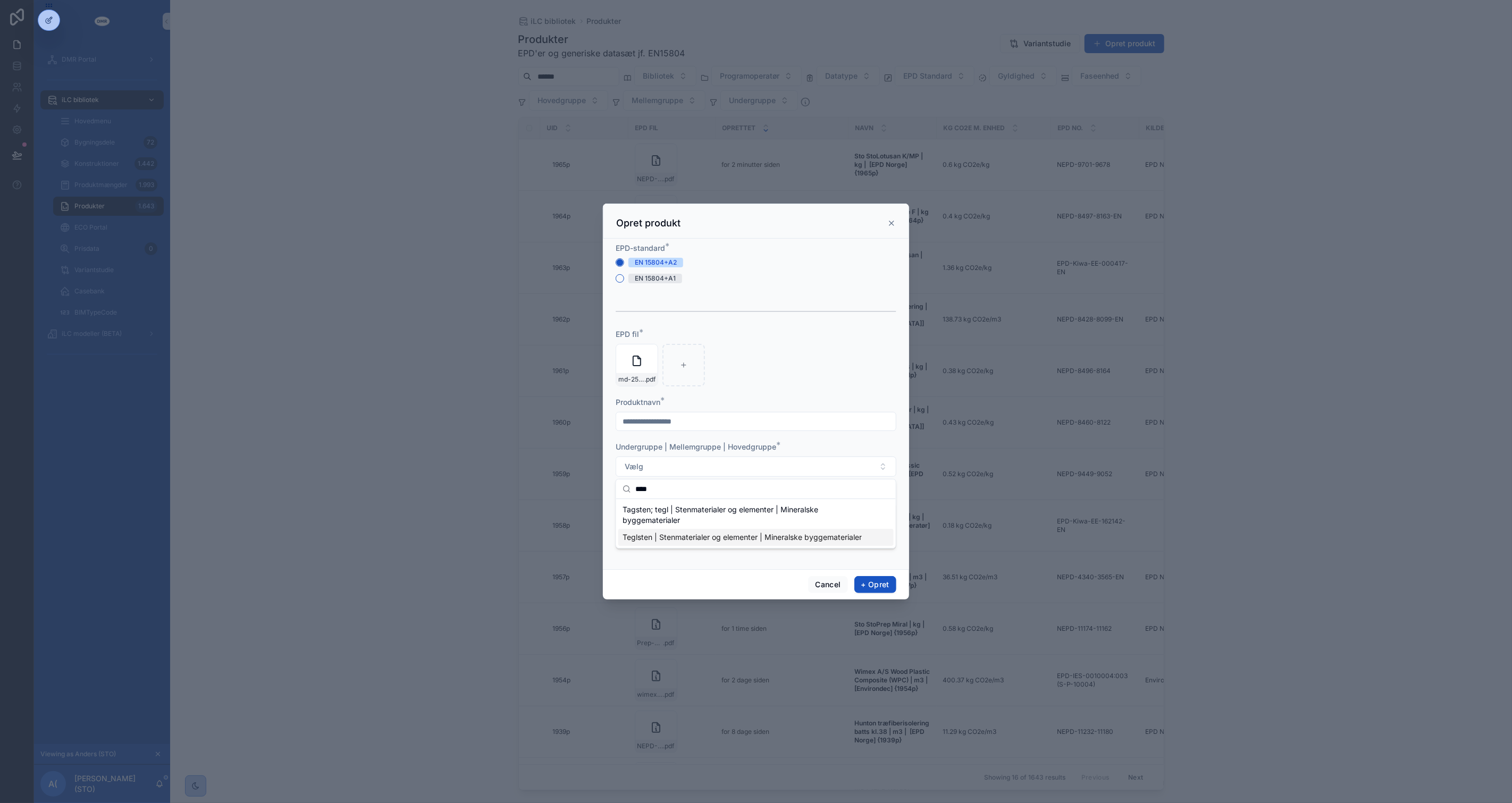
click at [714, 540] on span "Teglsten | Stenmaterialer og elementer | Mineralske byggematerialer" at bounding box center [742, 537] width 239 height 10
click at [713, 516] on p "scrollable content" at bounding box center [758, 517] width 274 height 10
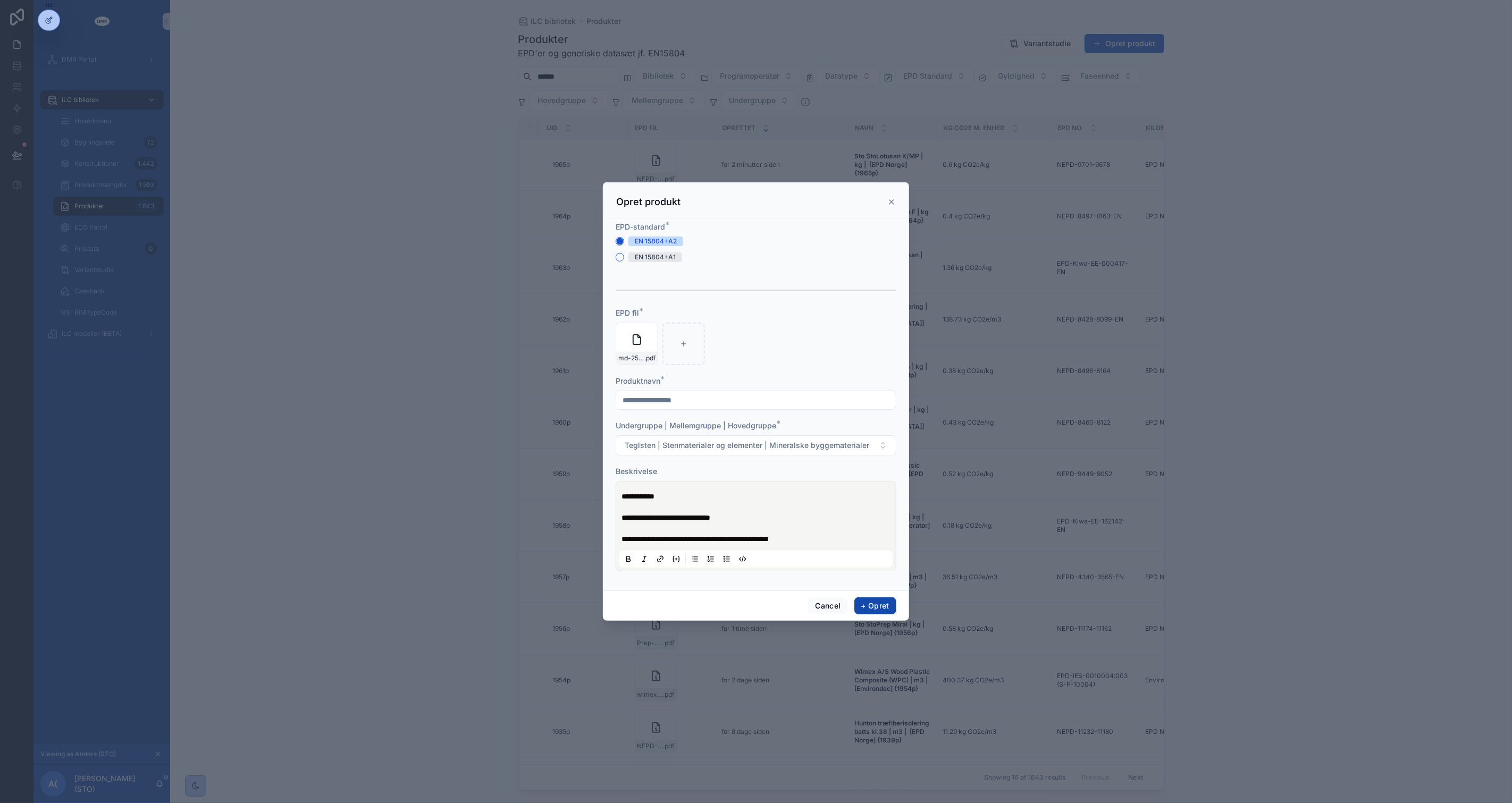
click at [888, 599] on button "+ Opret" at bounding box center [875, 606] width 42 height 17
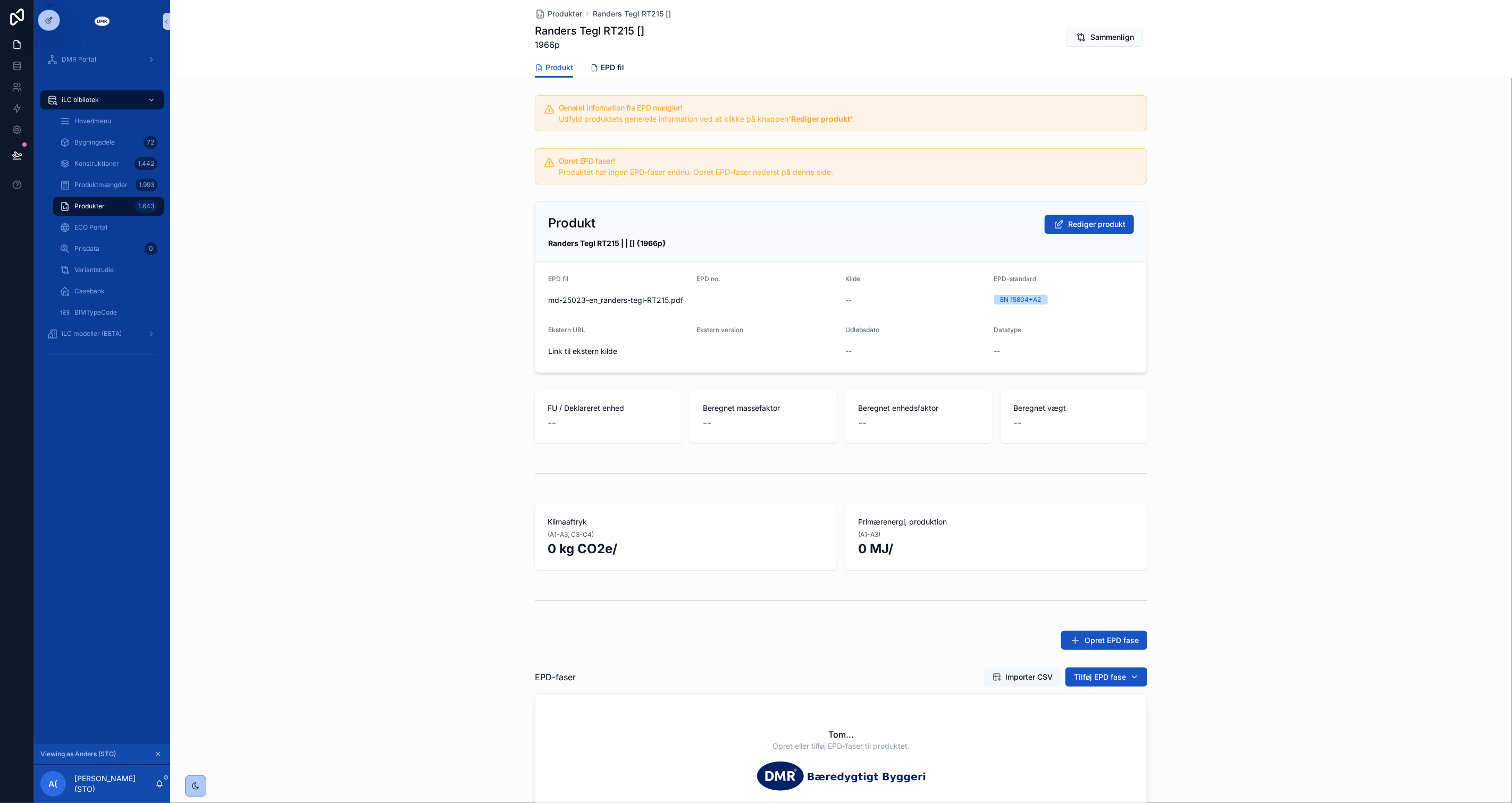
click at [1012, 676] on span "Importer CSV" at bounding box center [1029, 677] width 48 height 10
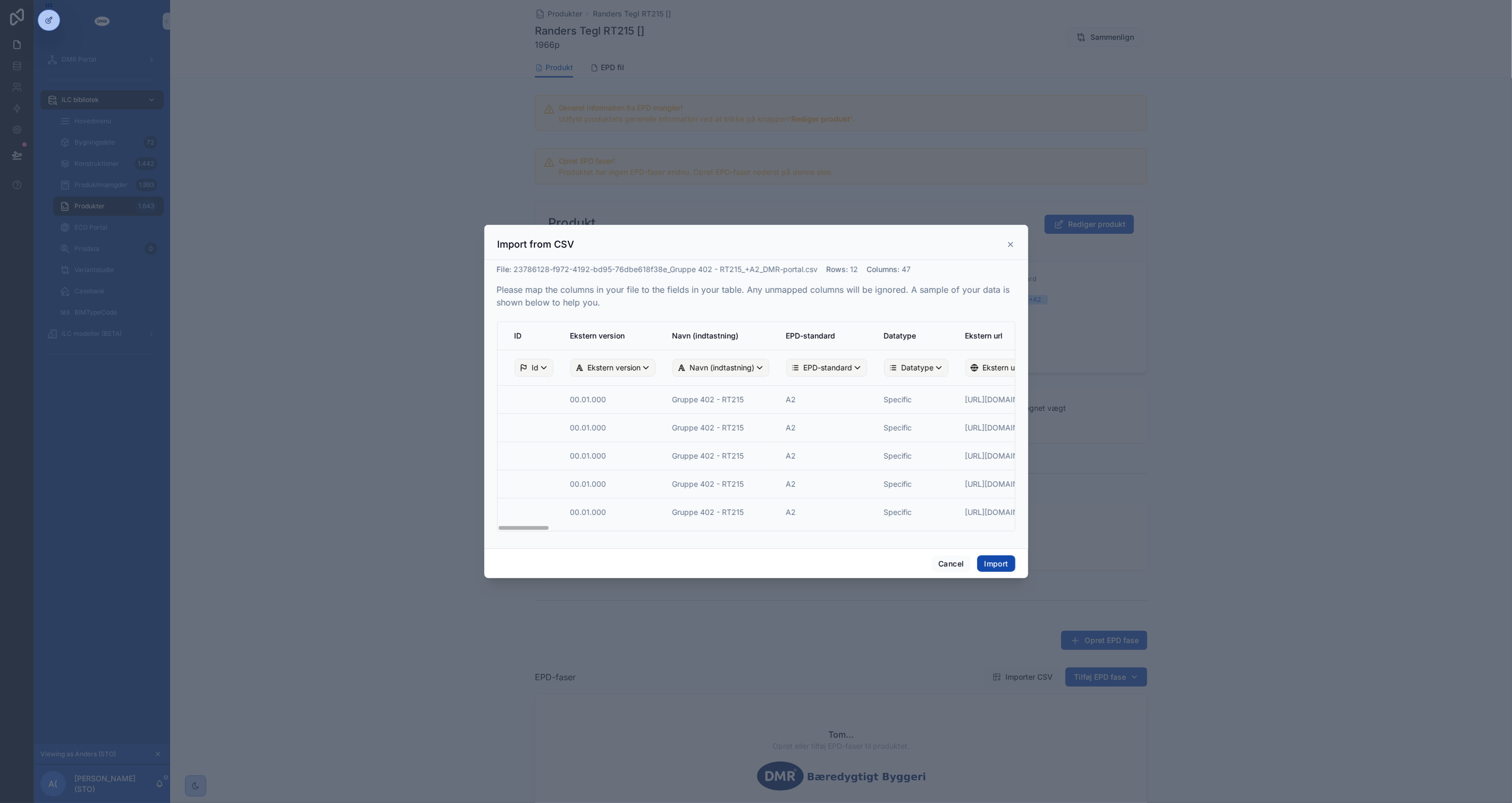
click at [999, 561] on button "Import" at bounding box center [996, 564] width 37 height 17
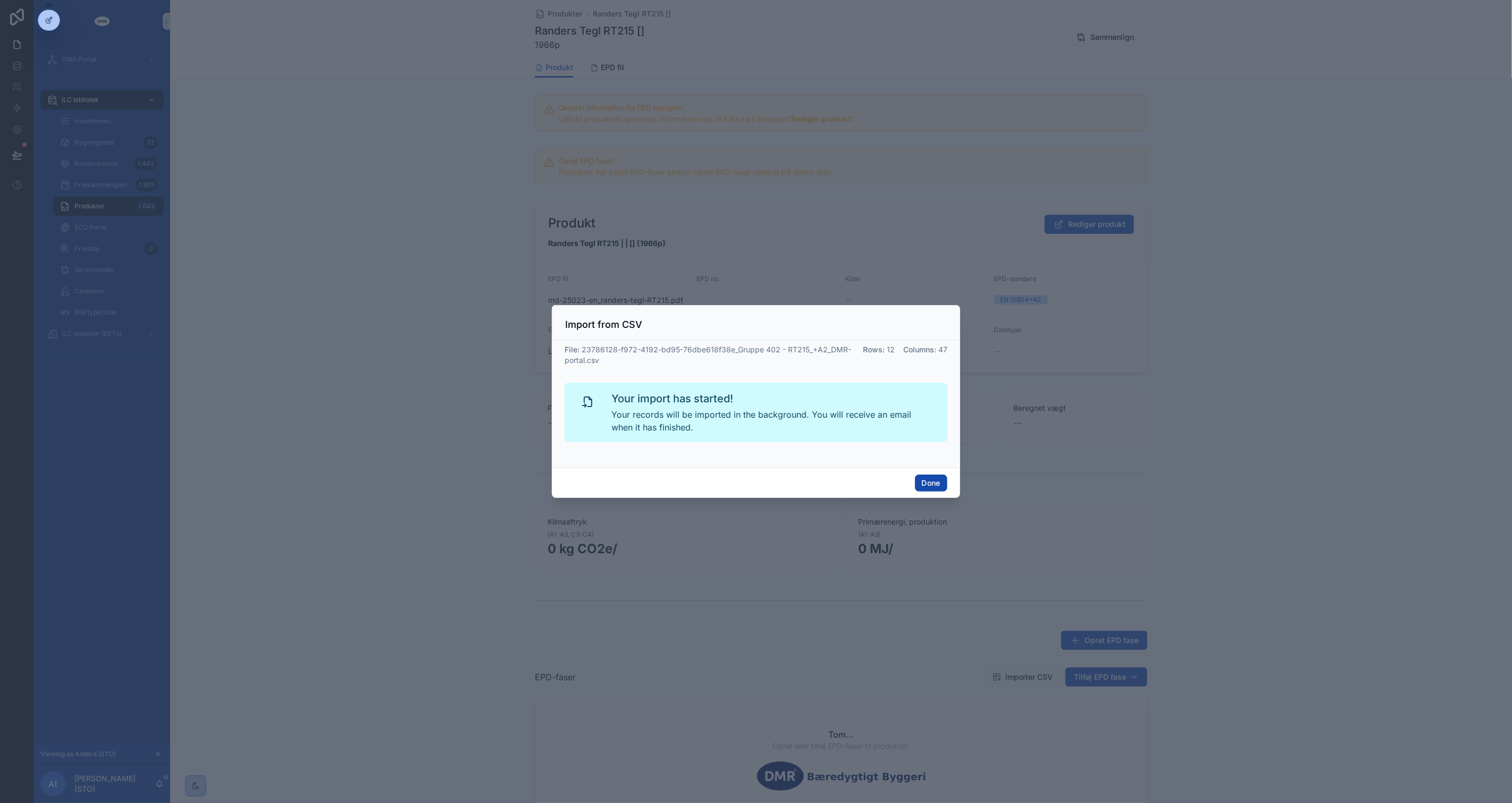
click at [938, 488] on button "Done" at bounding box center [931, 483] width 33 height 17
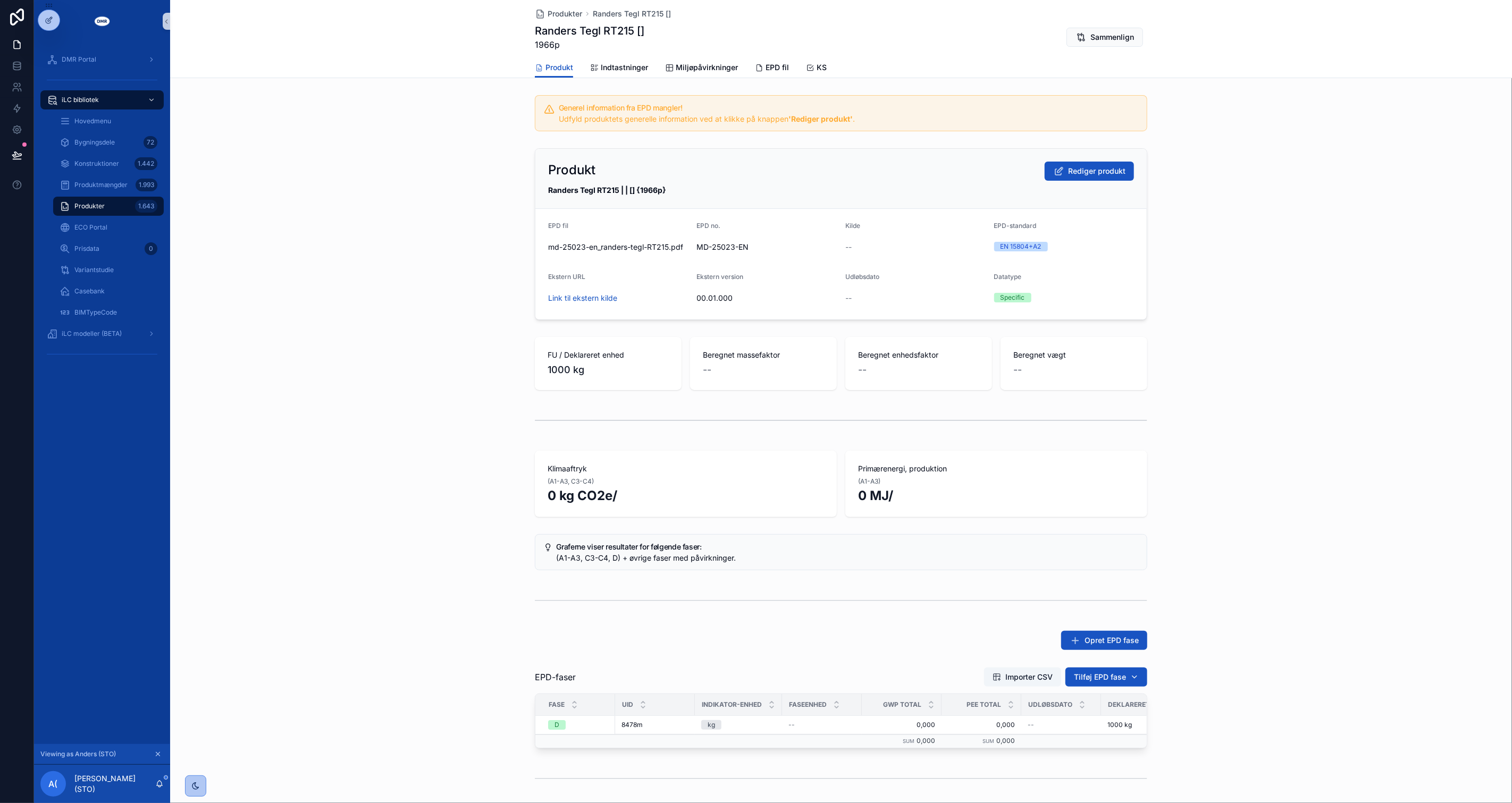
click at [1227, 213] on div "Produkt Rediger produkt Randers Tegl RT215 | | [] {1966p} EPD fil md-25023-en_r…" at bounding box center [841, 233] width 1342 height 180
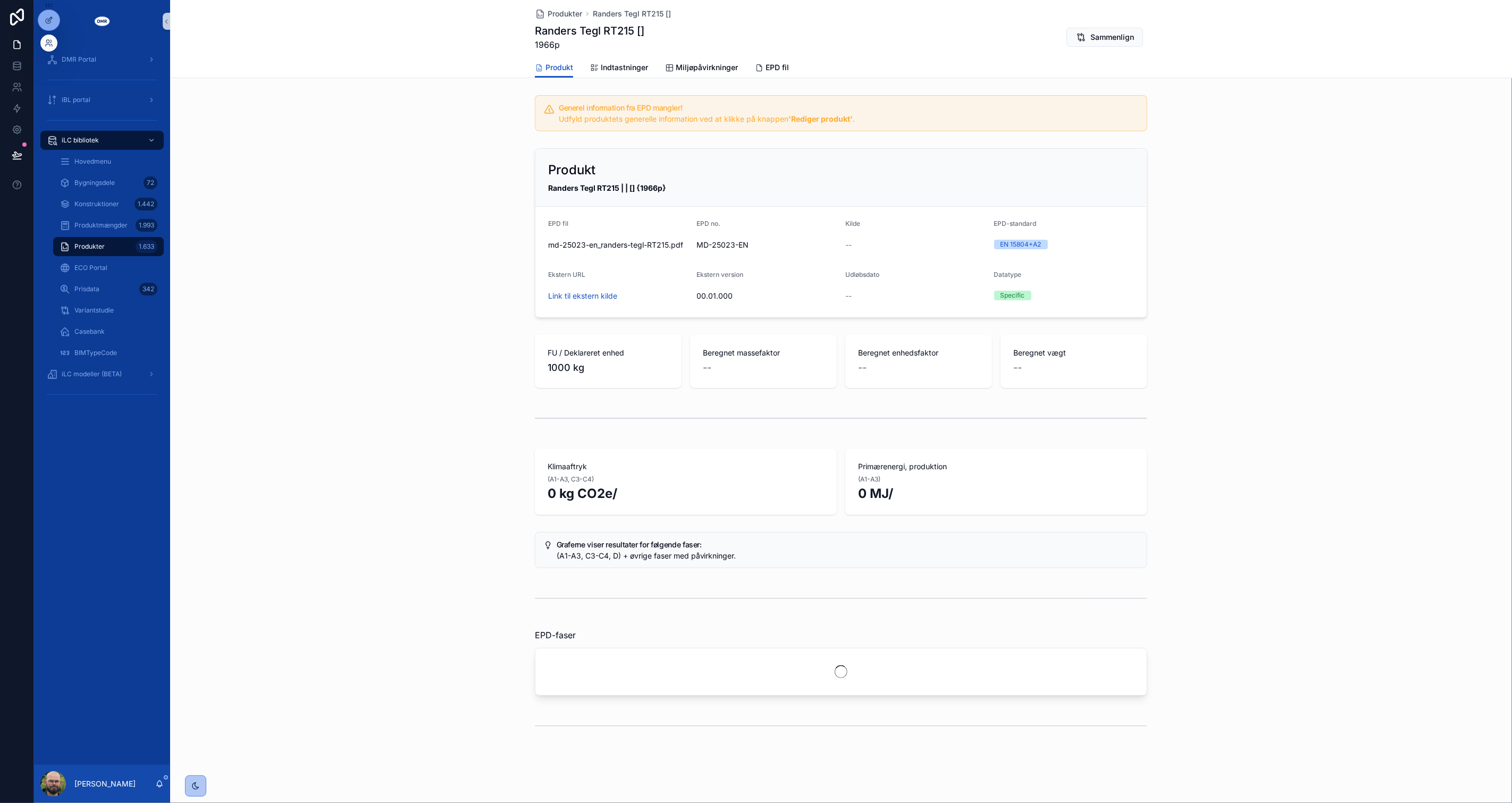
click at [44, 37] on div at bounding box center [49, 43] width 17 height 17
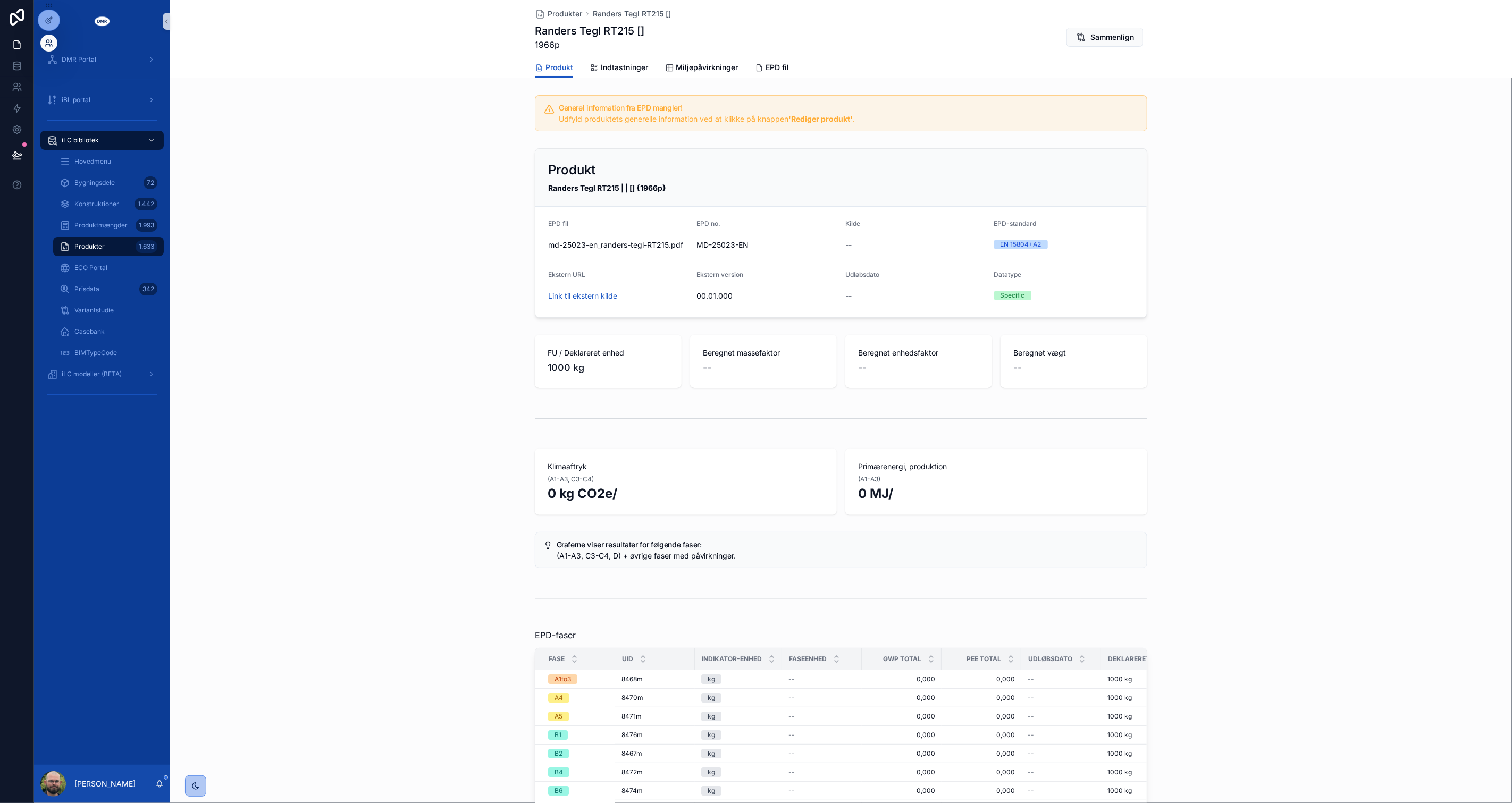
click at [48, 45] on icon at bounding box center [49, 43] width 8 height 8
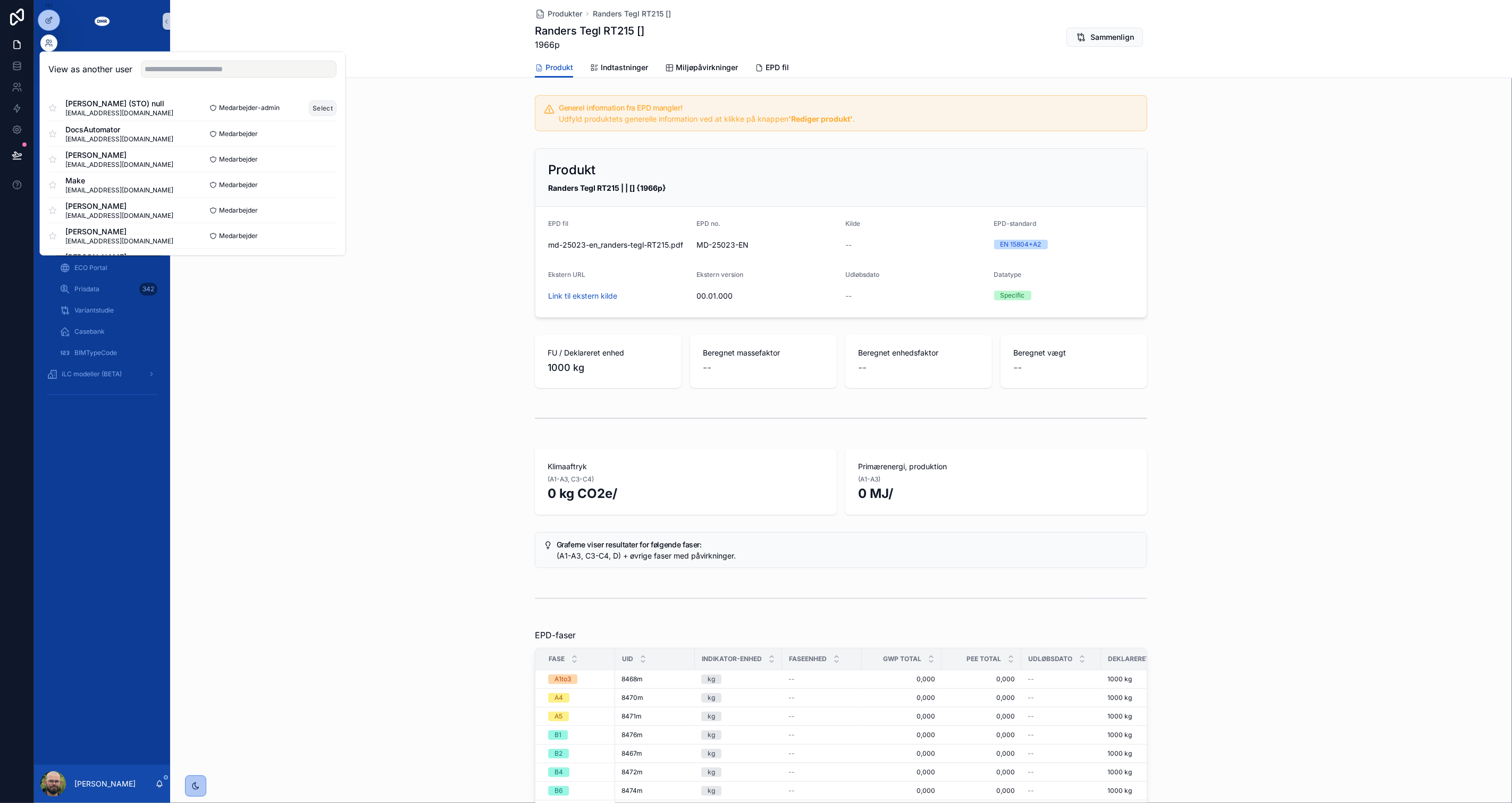
click at [312, 109] on button "Select" at bounding box center [323, 107] width 28 height 16
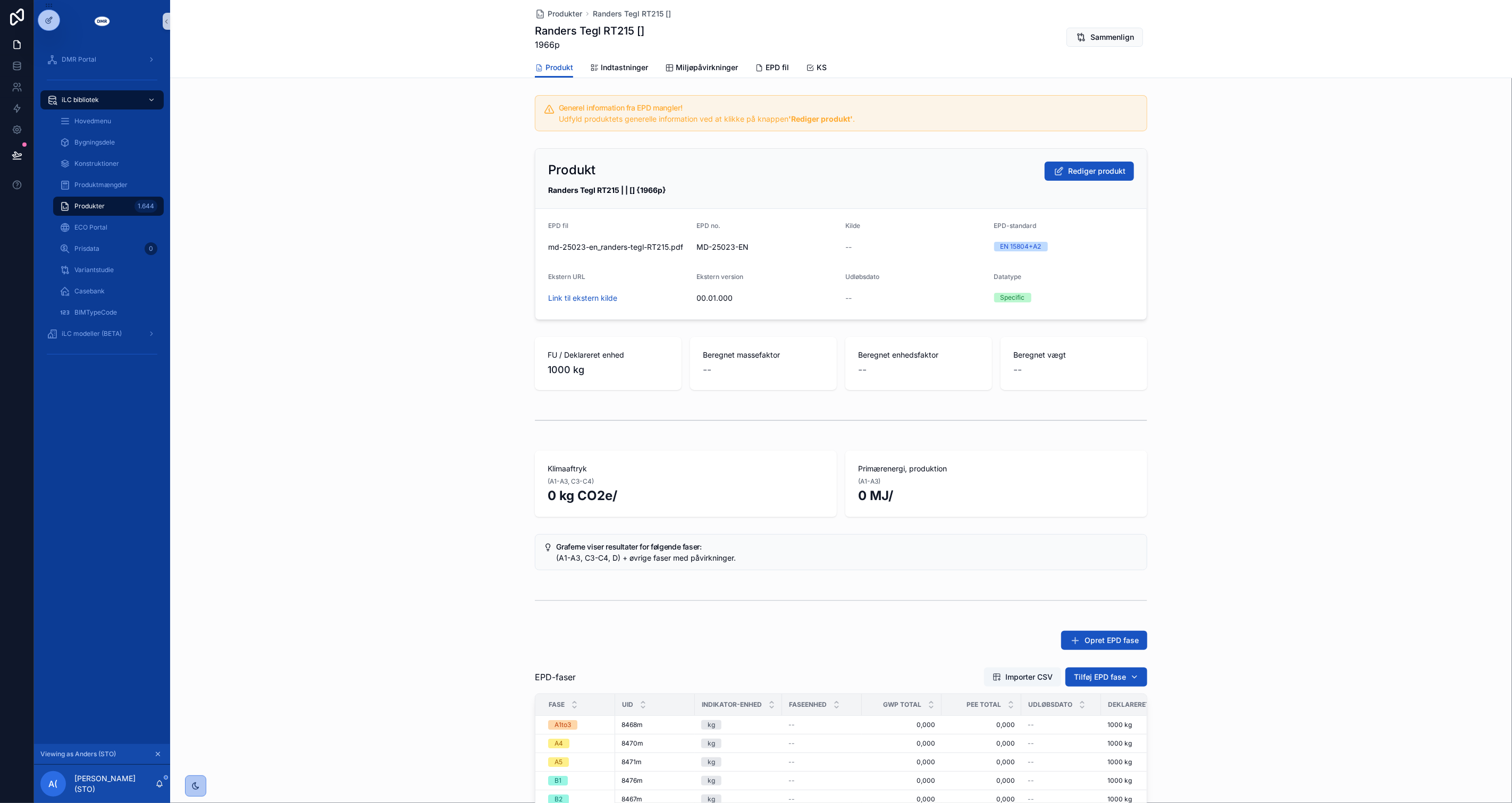
click at [1264, 369] on div "FU / Deklareret enhed 1000 kg Beregnet massefaktor -- Beregnet enhedsfaktor -- …" at bounding box center [841, 363] width 1342 height 62
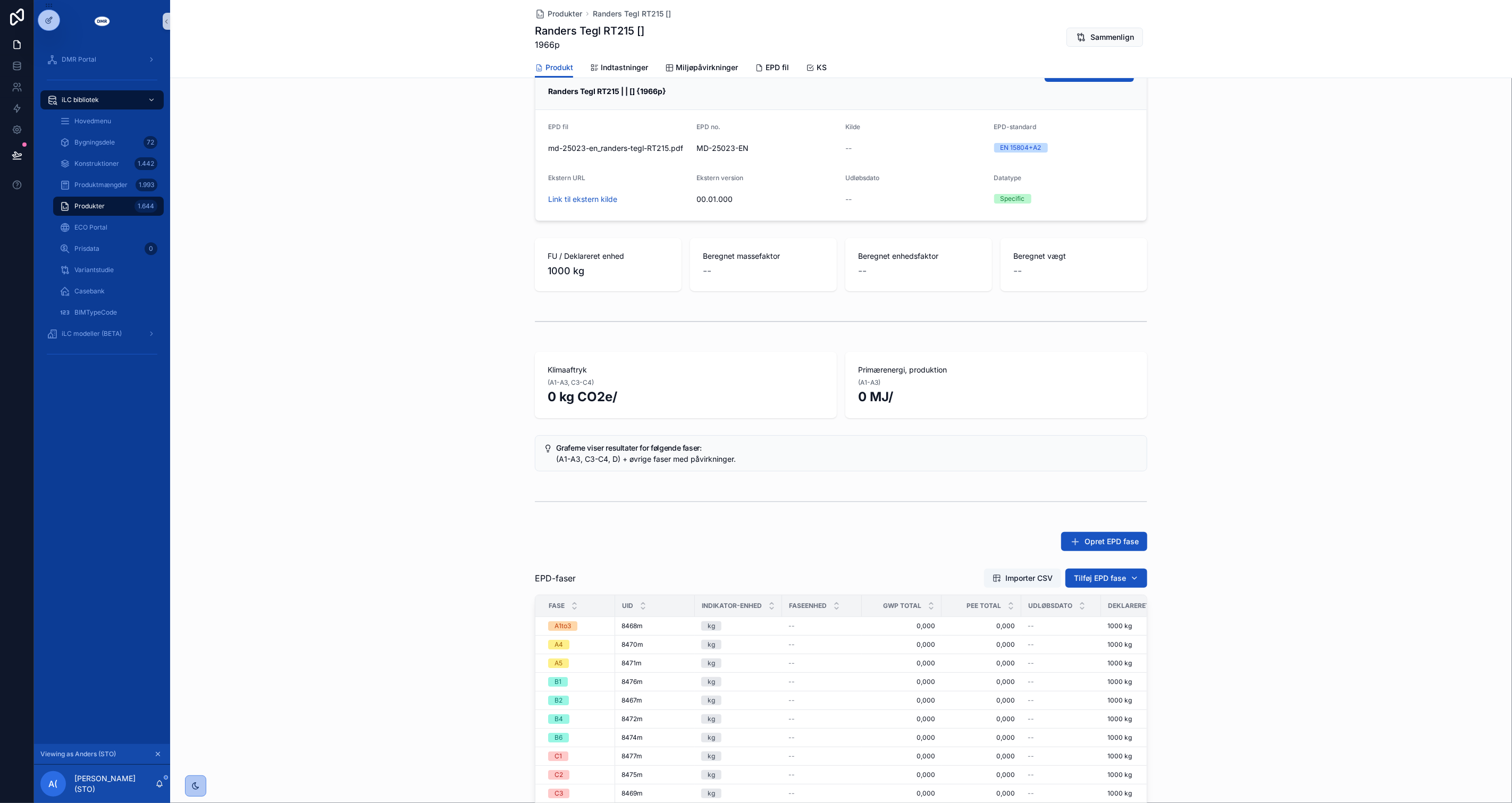
scroll to position [59, 0]
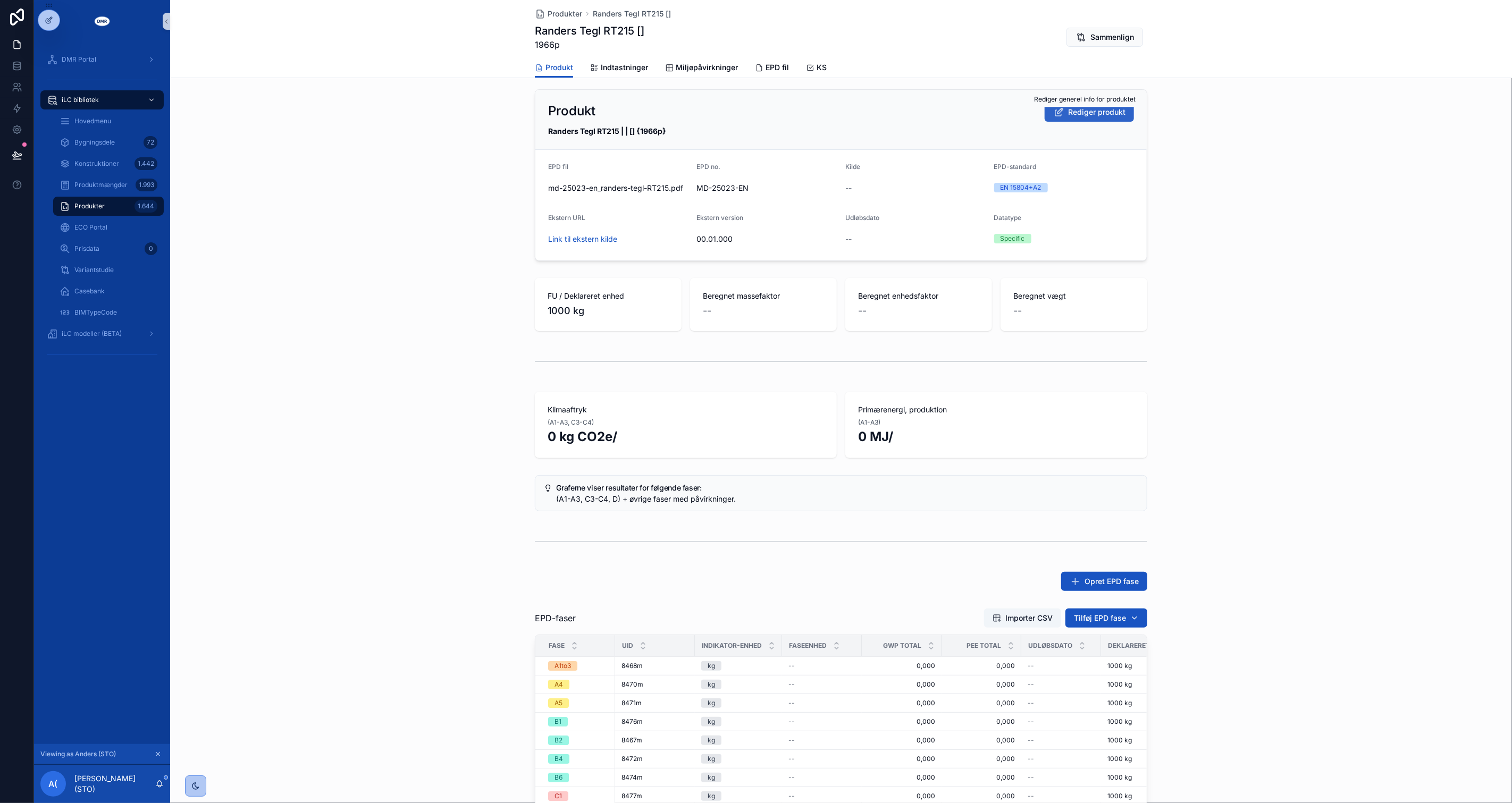
click at [1078, 110] on span "Rediger produkt" at bounding box center [1096, 111] width 57 height 10
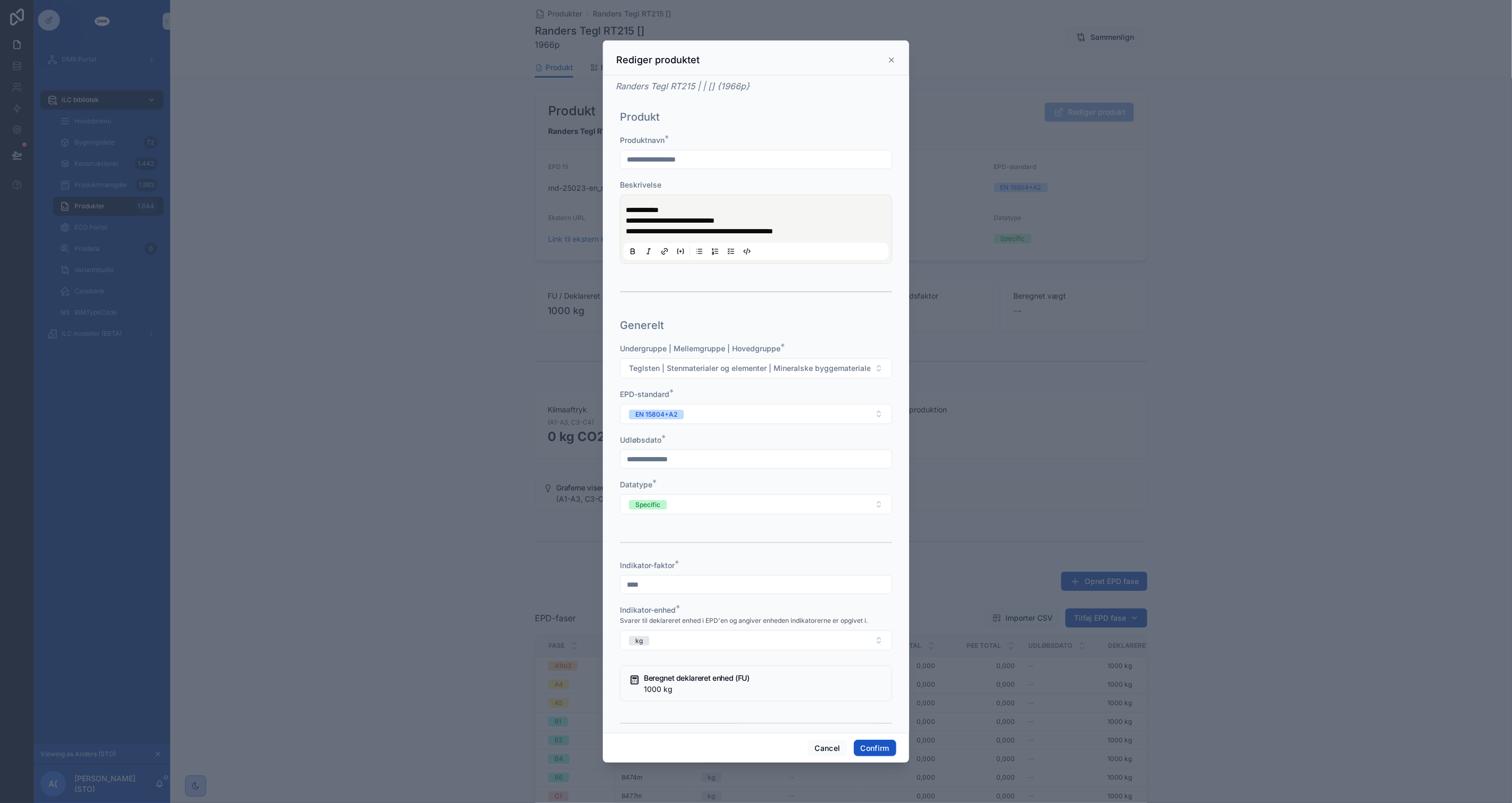
click at [731, 458] on input "text" at bounding box center [756, 459] width 271 height 15
type input "********"
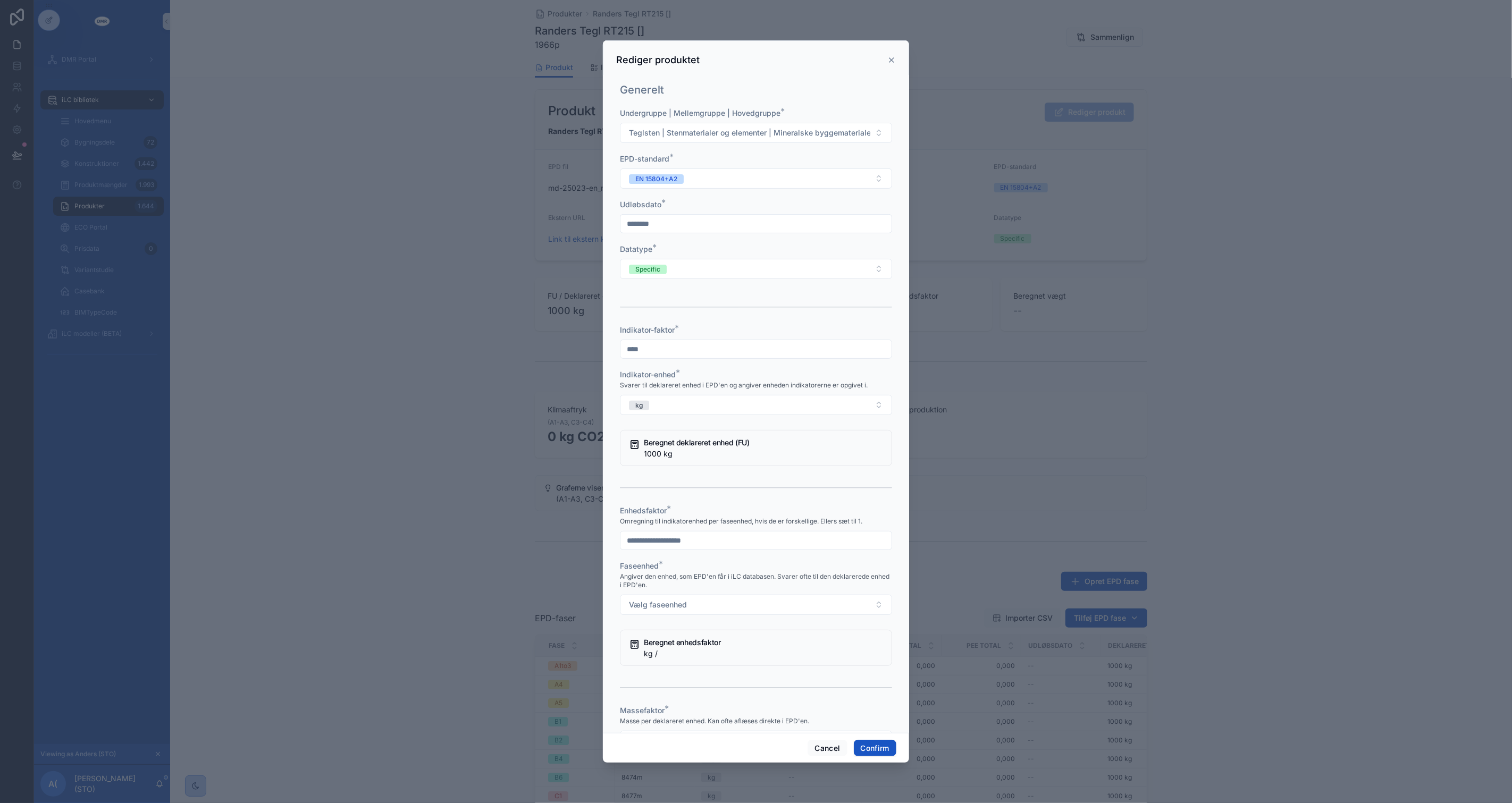
scroll to position [236, 0]
click at [723, 539] on input "text" at bounding box center [756, 541] width 271 height 15
type input "*"
click at [700, 603] on button "Vælg faseenhed" at bounding box center [756, 605] width 273 height 21
click at [662, 647] on div "kg" at bounding box center [752, 645] width 258 height 16
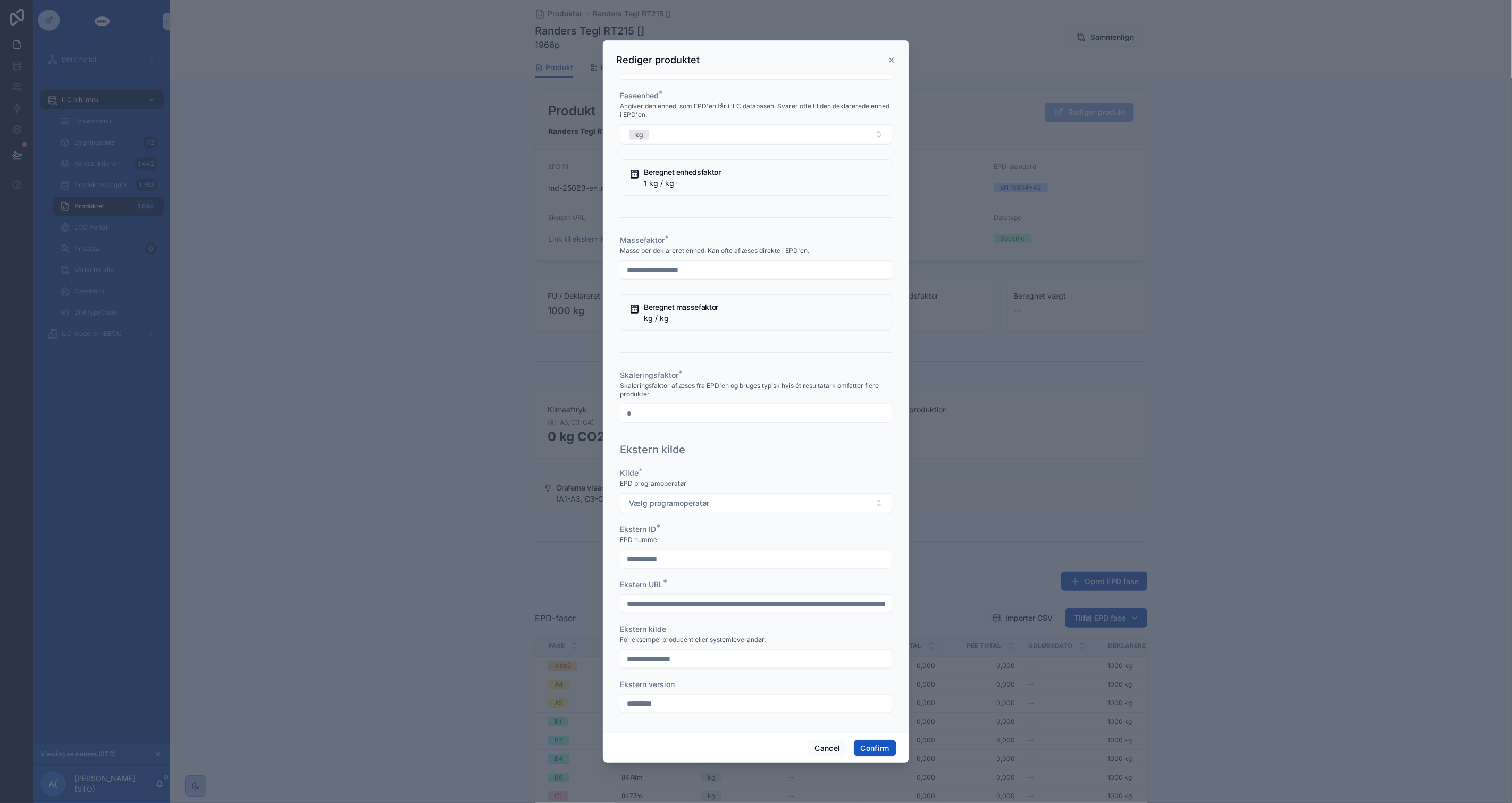
scroll to position [708, 0]
click at [685, 271] on input "text" at bounding box center [756, 268] width 271 height 15
type input "*"
click at [764, 501] on button "Vælg programoperatør" at bounding box center [756, 501] width 273 height 21
click at [656, 562] on div "EPD [GEOGRAPHIC_DATA]" at bounding box center [673, 558] width 79 height 9
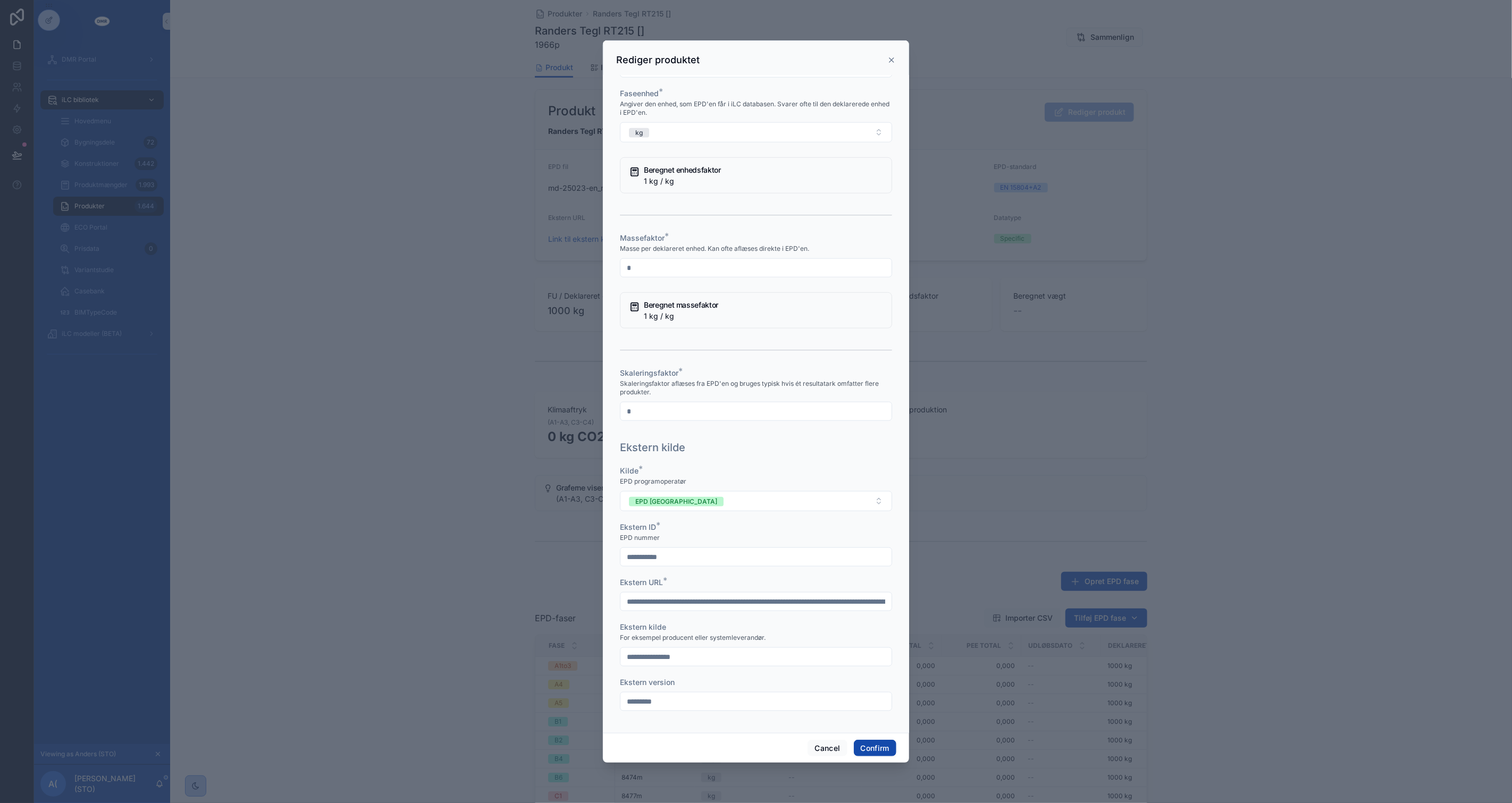
click at [865, 749] on button "Confirm" at bounding box center [875, 749] width 43 height 17
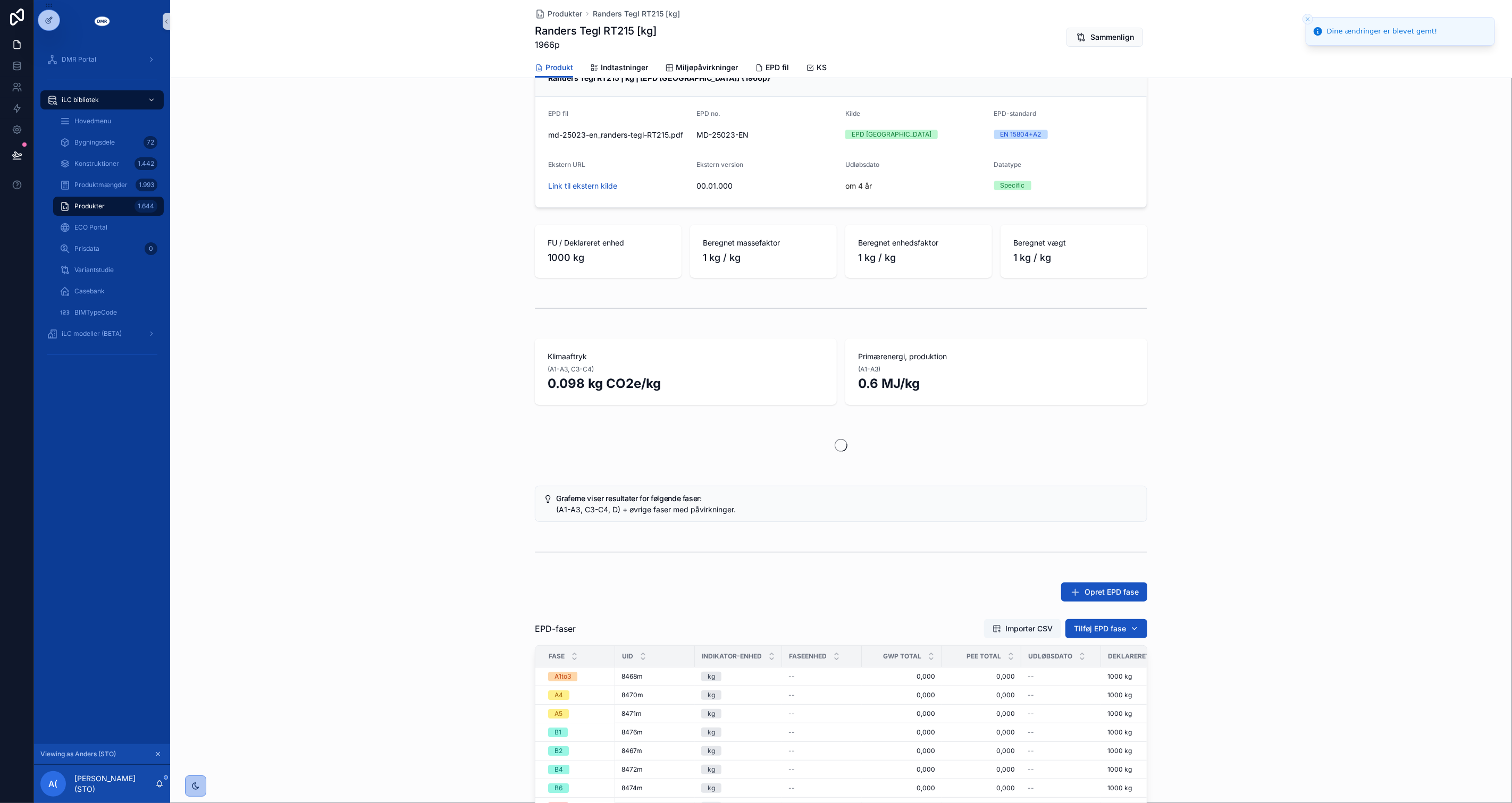
scroll to position [6, 0]
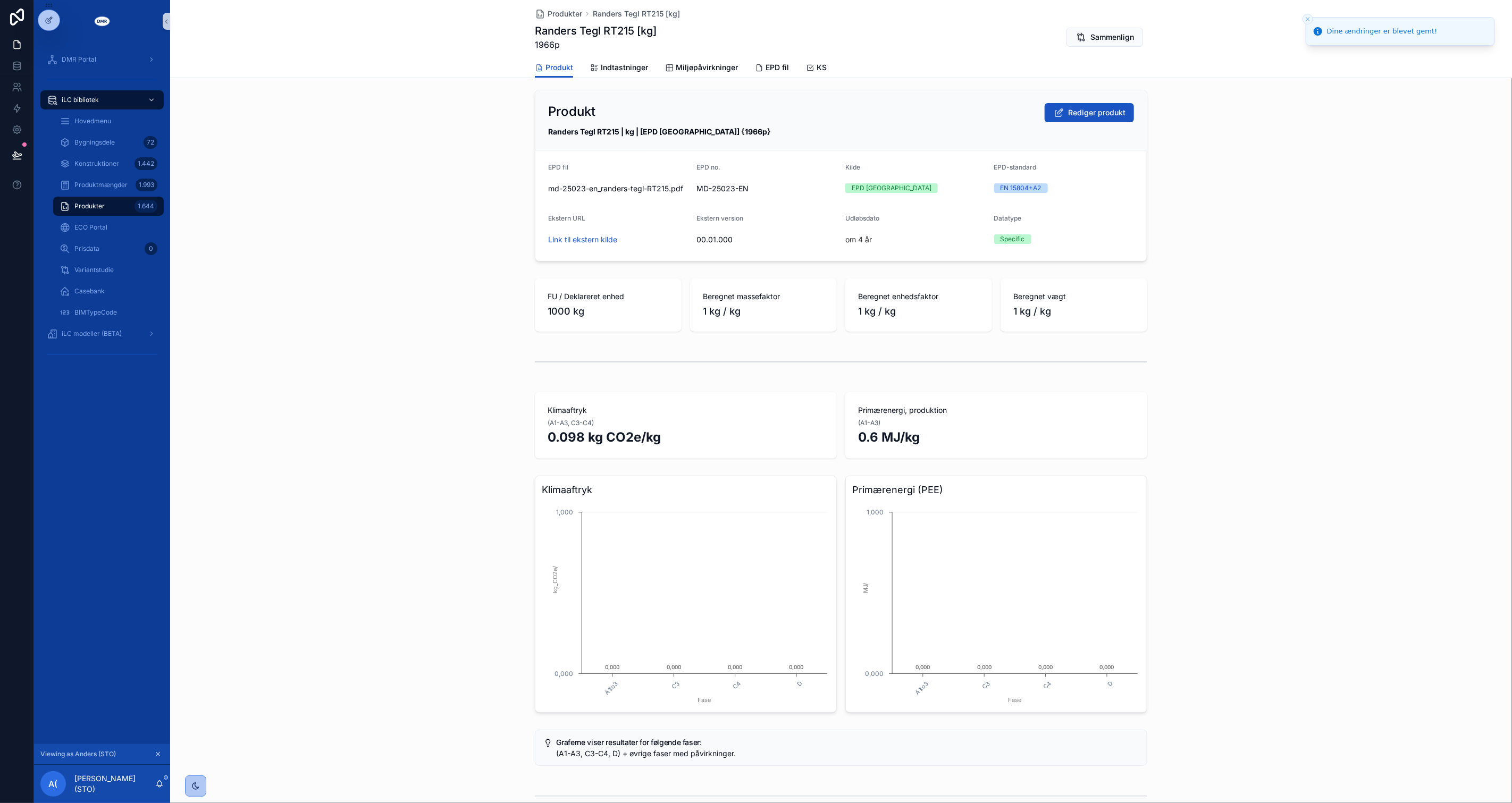
click at [455, 506] on div "Klimaaftryk A1to3 C3 C4 D Fase 0,000 1,000 kg_CO2e/ 0,000 0,000 0,000 0,000 Pri…" at bounding box center [841, 594] width 1342 height 246
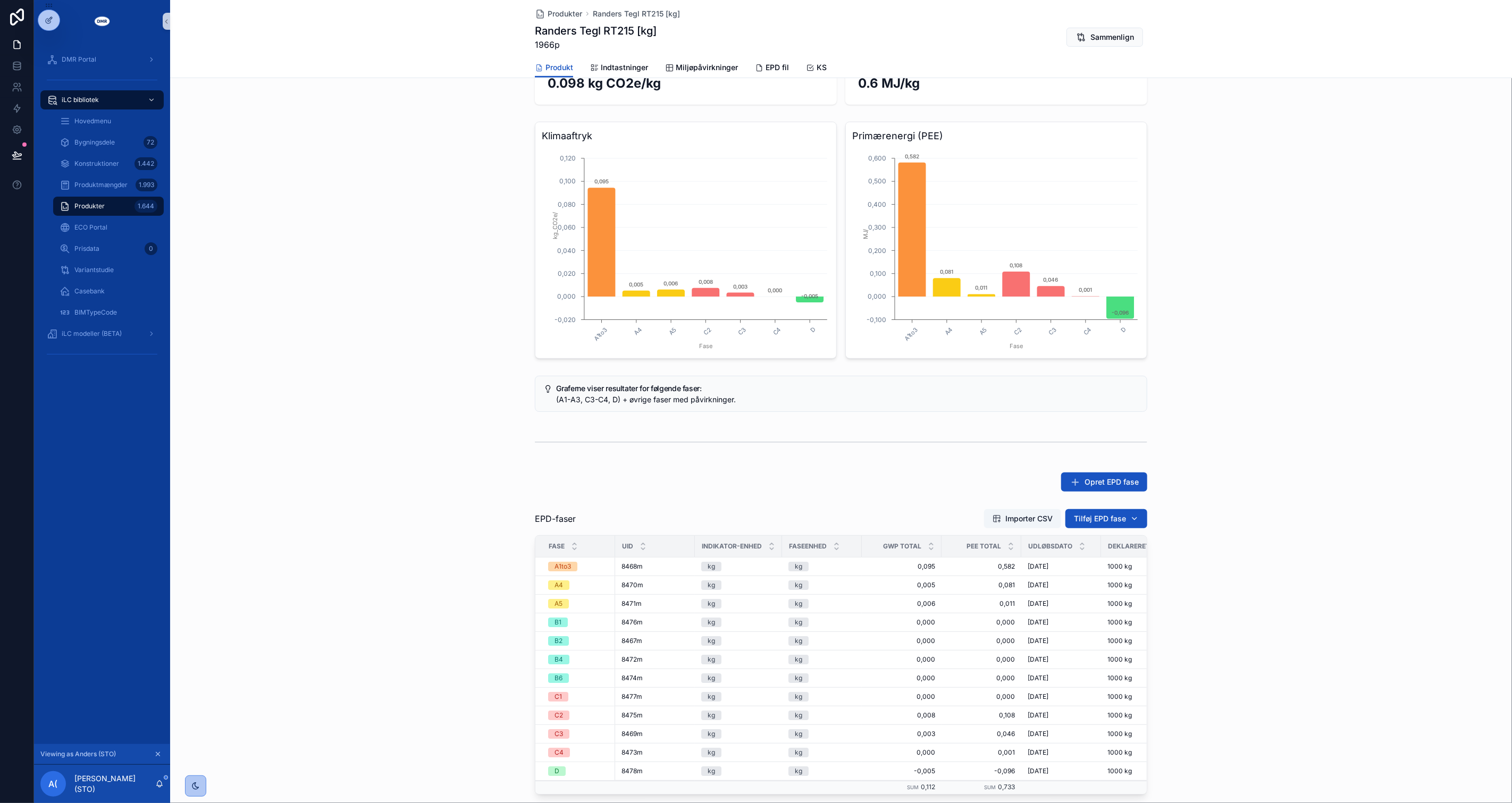
scroll to position [0, 0]
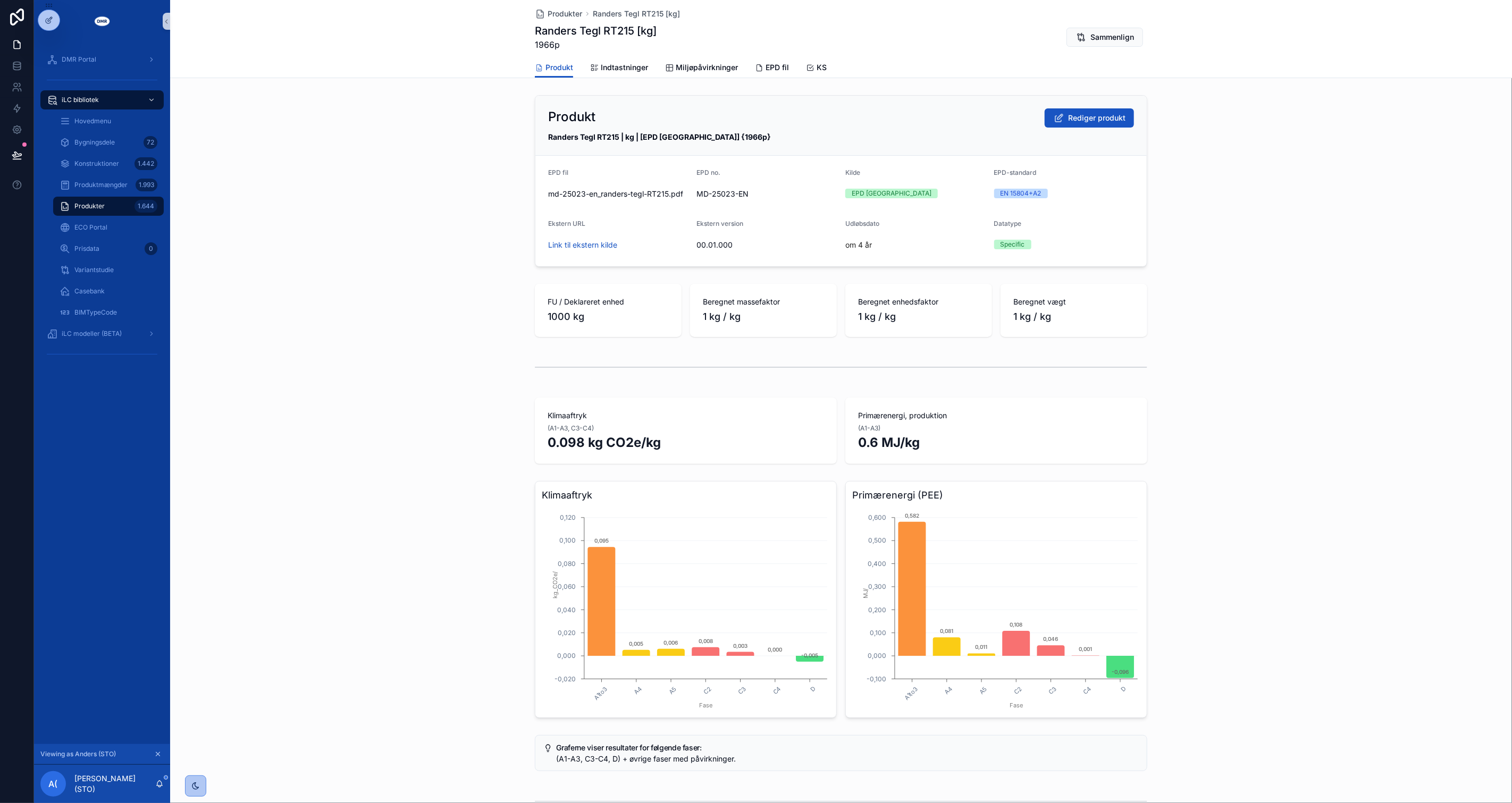
click at [106, 200] on div "Produkter 1.644" at bounding box center [108, 206] width 98 height 17
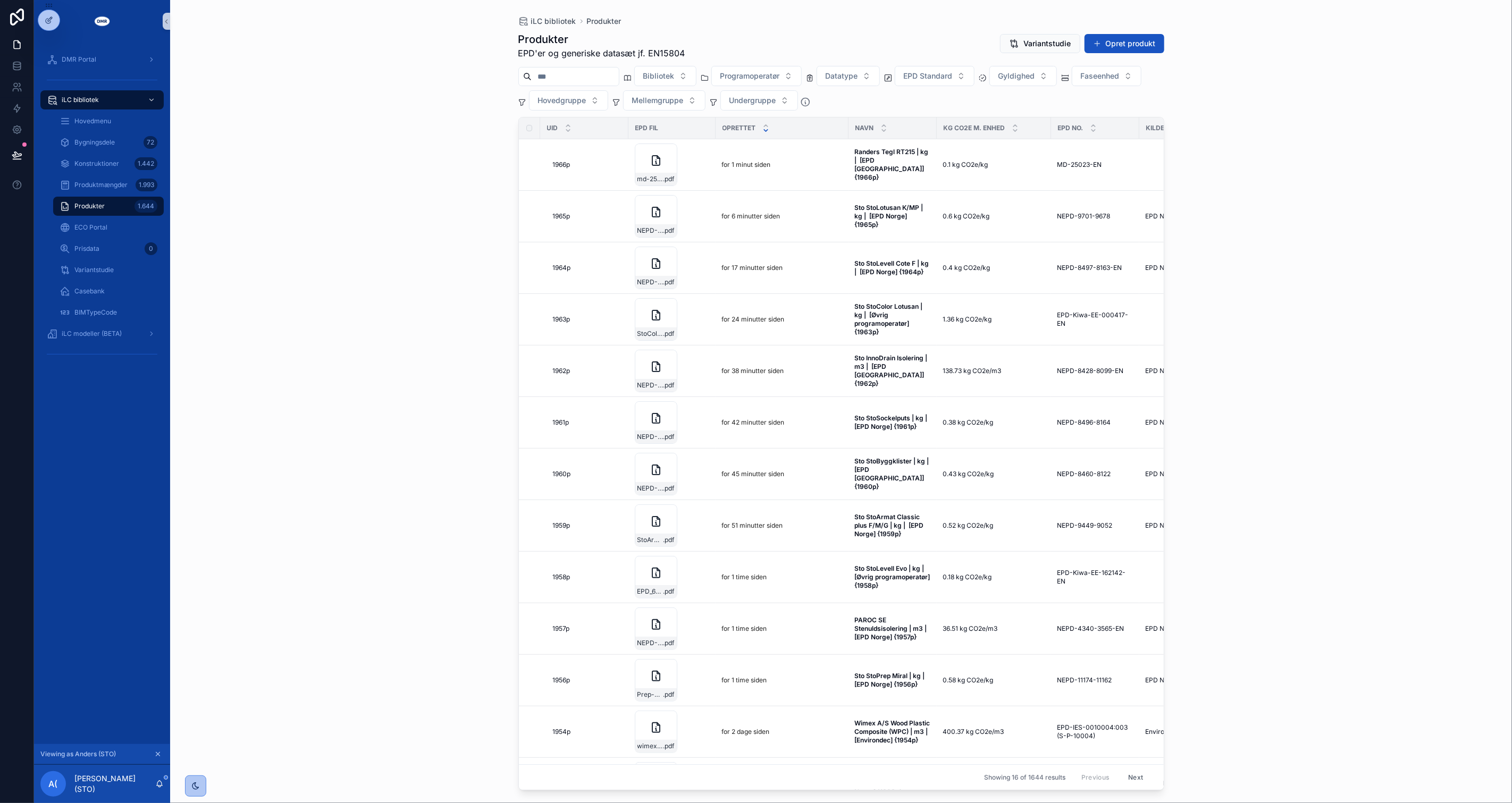
click at [394, 418] on div "iLC bibliotek Produkter Produkter EPD'er og generiske datasæt jf. EN15804 Varia…" at bounding box center [841, 402] width 1342 height 803
click at [1135, 43] on button "Opret produkt" at bounding box center [1124, 43] width 79 height 19
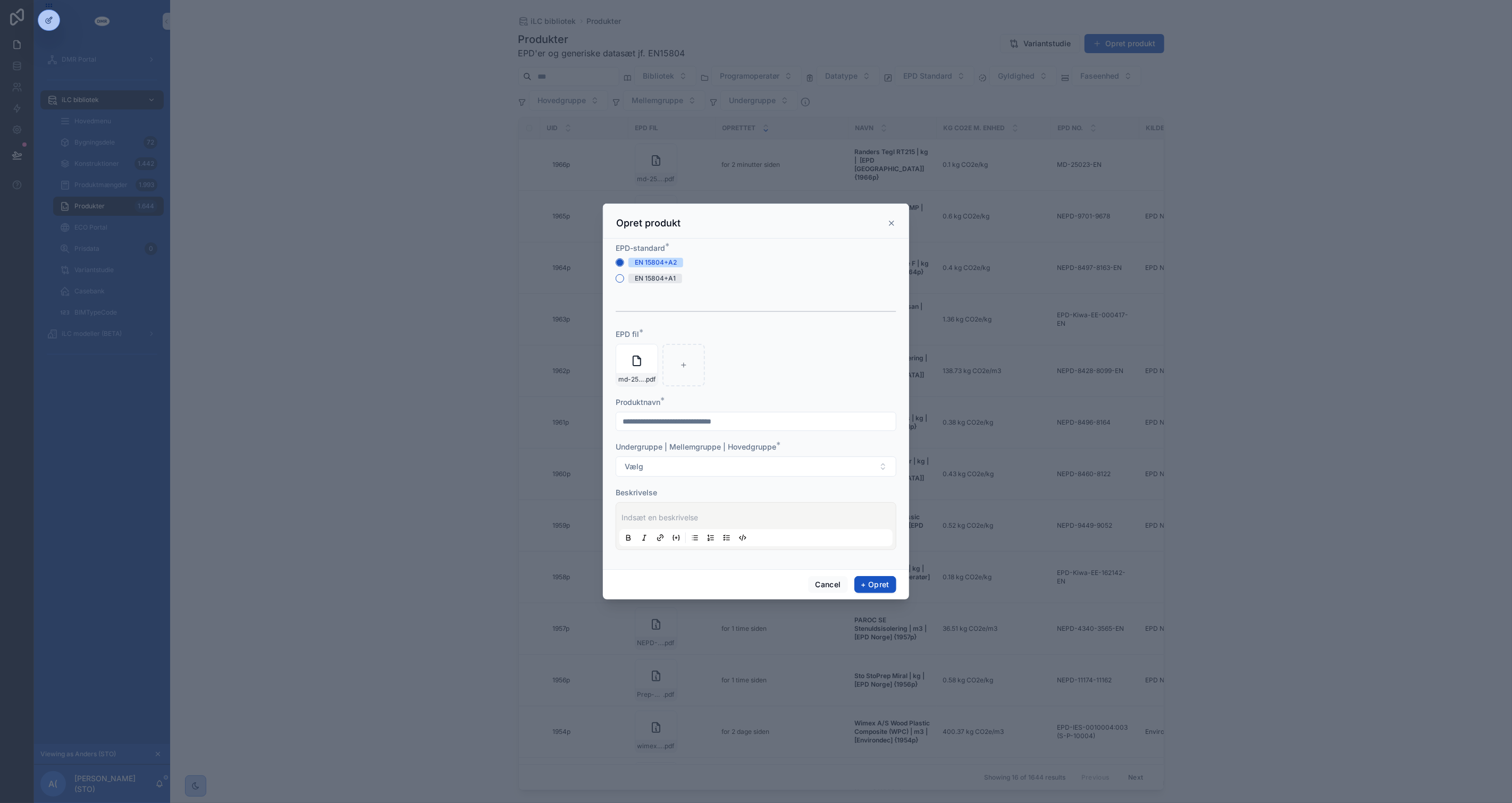
click at [754, 412] on div "scrollable content" at bounding box center [756, 421] width 281 height 19
click at [756, 419] on input "scrollable content" at bounding box center [756, 422] width 279 height 15
type input "**********"
click at [772, 470] on button "Vælg" at bounding box center [756, 467] width 281 height 21
type input "********"
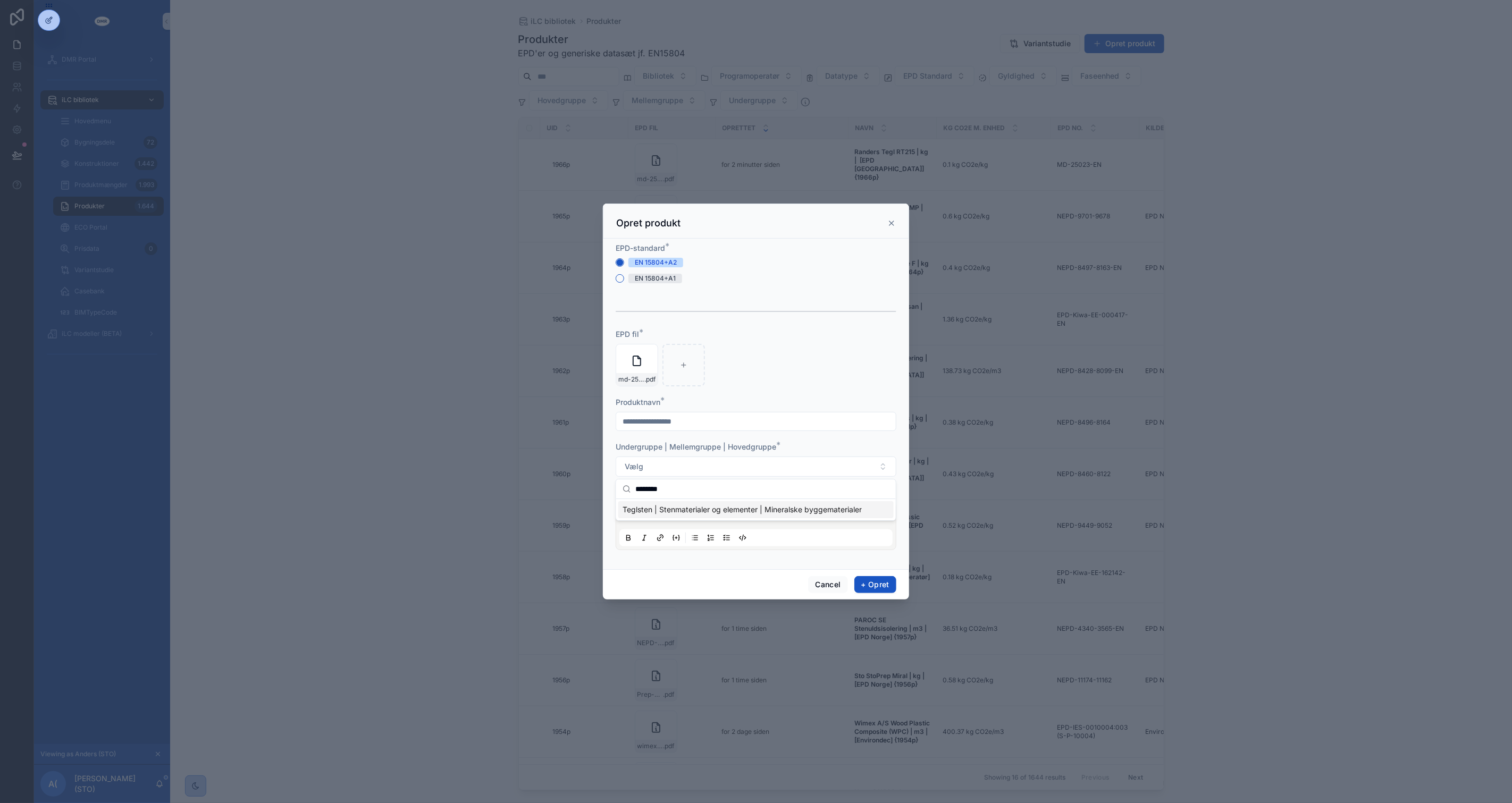
click at [763, 513] on span "Teglsten | Stenmaterialer og elementer | Mineralske byggematerialer" at bounding box center [742, 509] width 239 height 10
click at [763, 515] on p "scrollable content" at bounding box center [758, 517] width 274 height 10
click at [763, 515] on p "**********" at bounding box center [758, 517] width 274 height 10
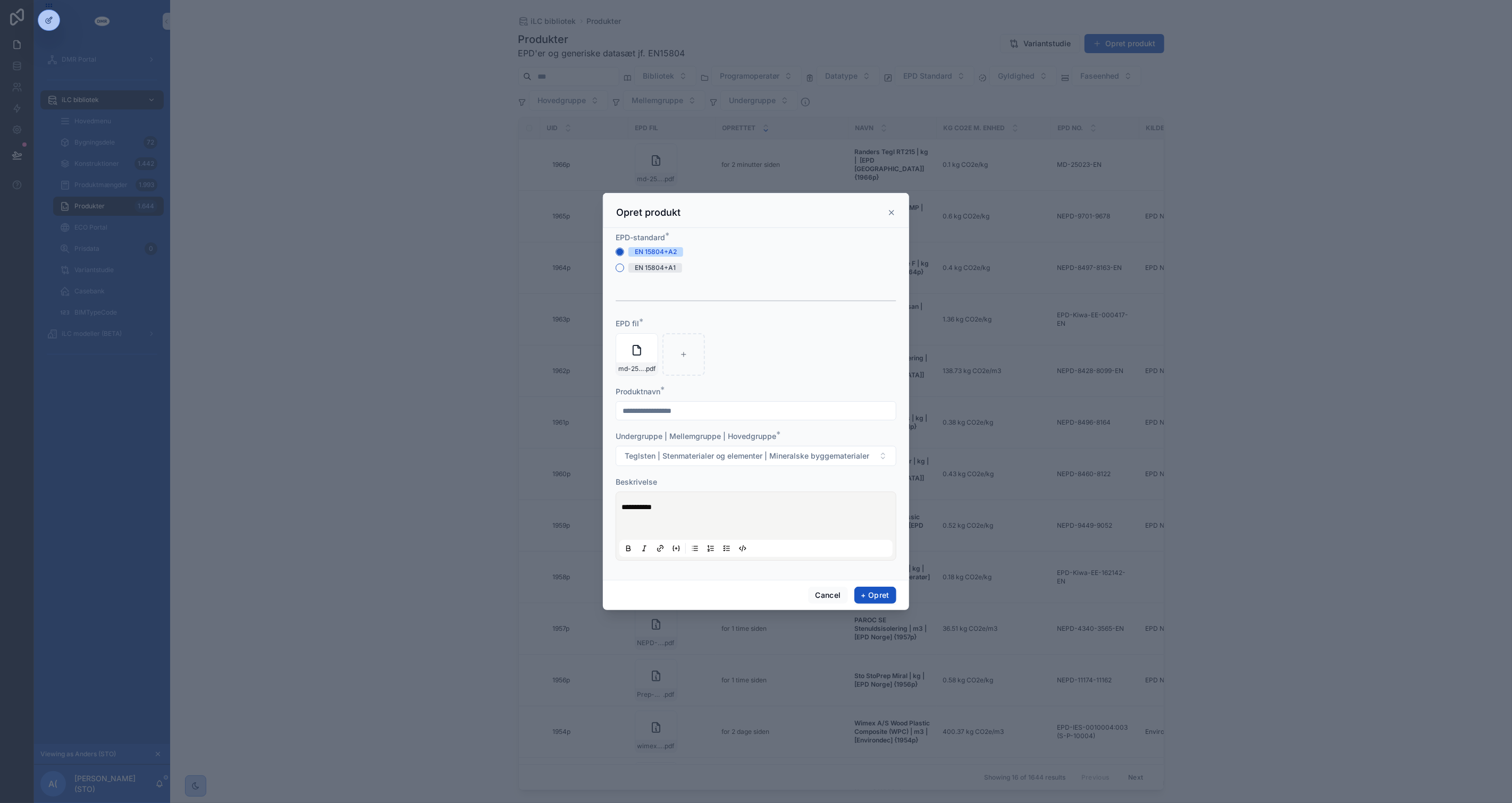
click at [643, 528] on p "scrollable content" at bounding box center [758, 528] width 274 height 10
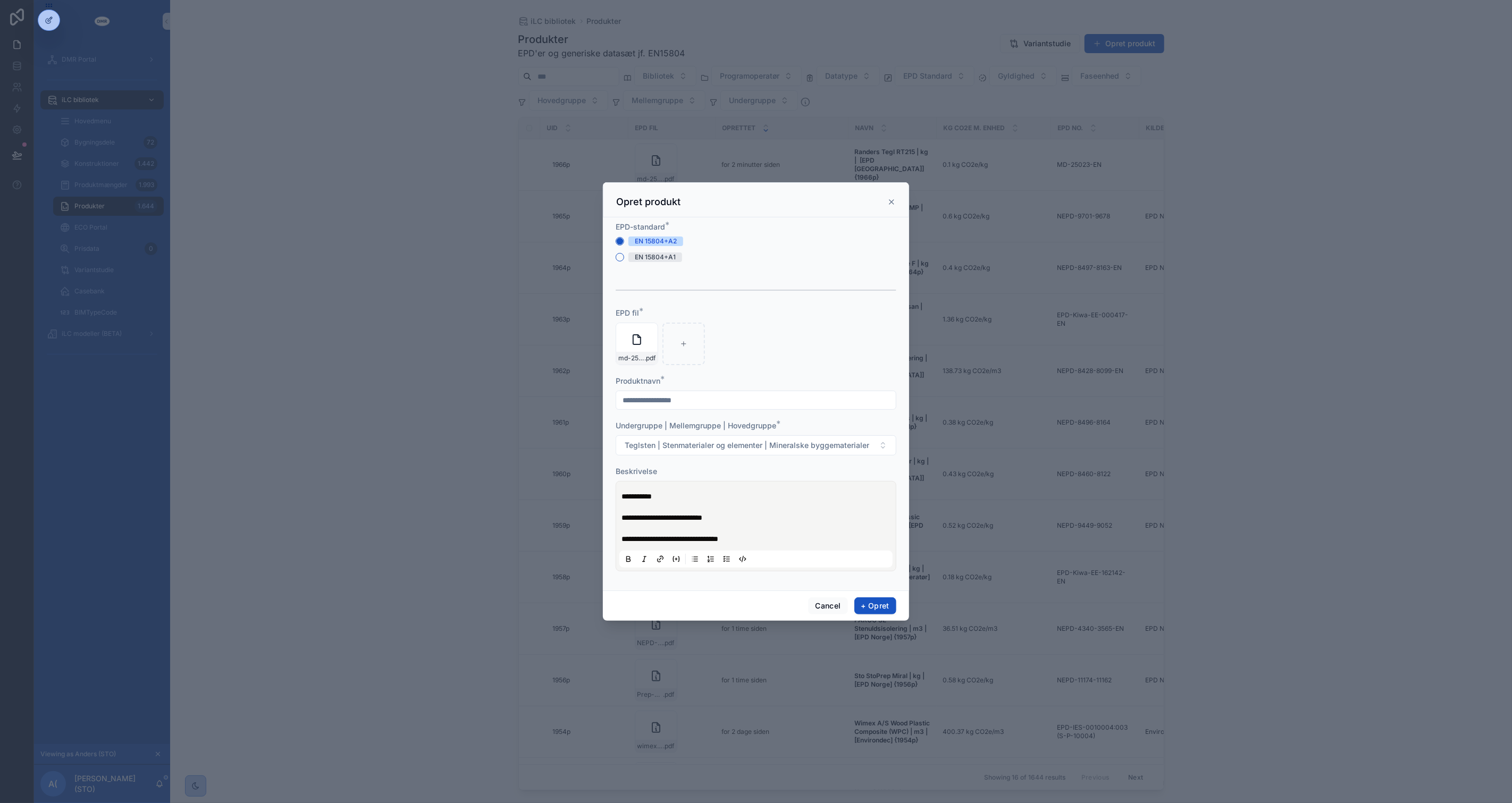
click at [784, 534] on p "**********" at bounding box center [758, 539] width 274 height 10
click at [878, 608] on button "+ Opret" at bounding box center [875, 606] width 42 height 17
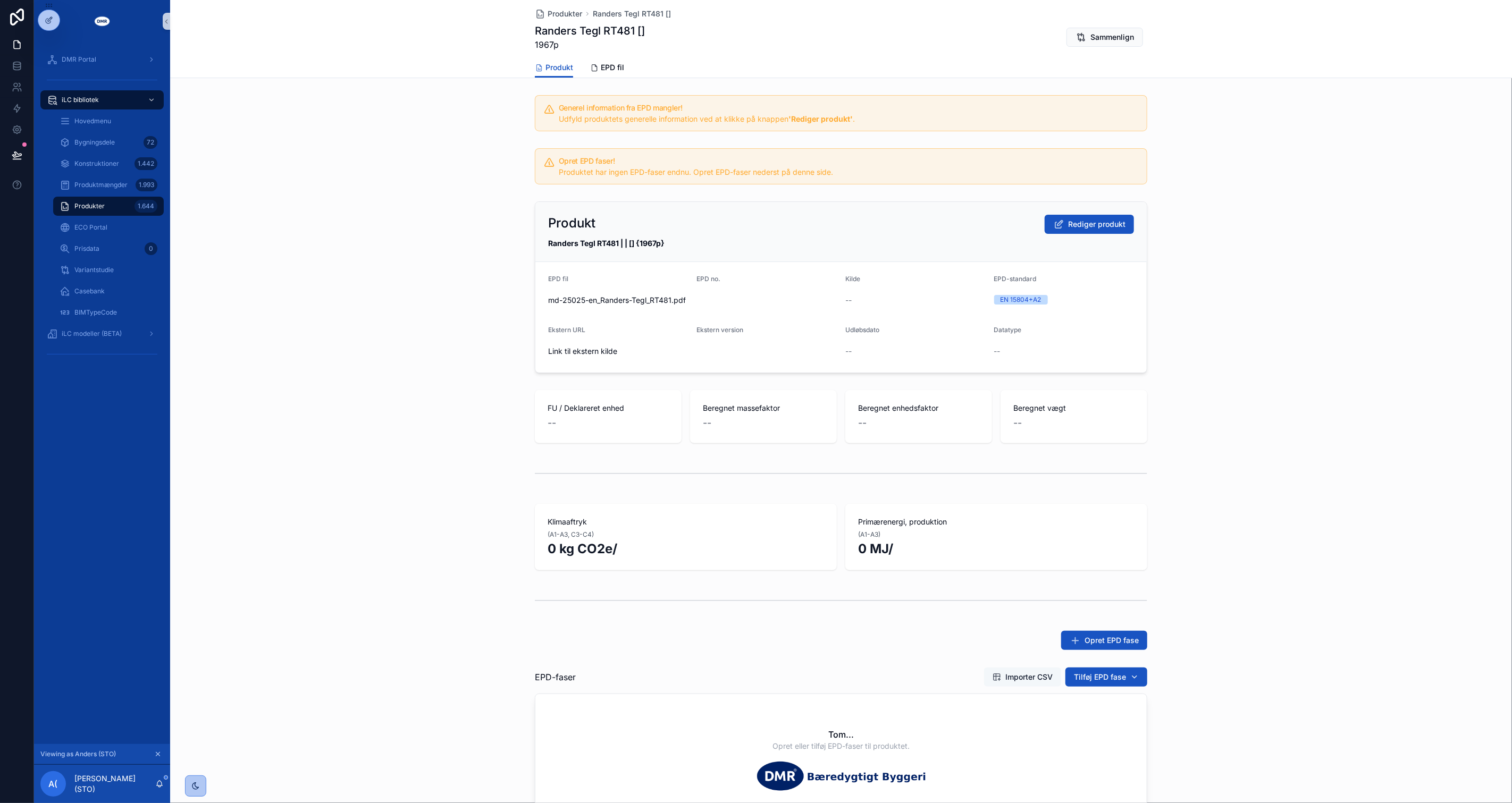
click at [1004, 683] on button "Importer CSV" at bounding box center [1023, 677] width 78 height 19
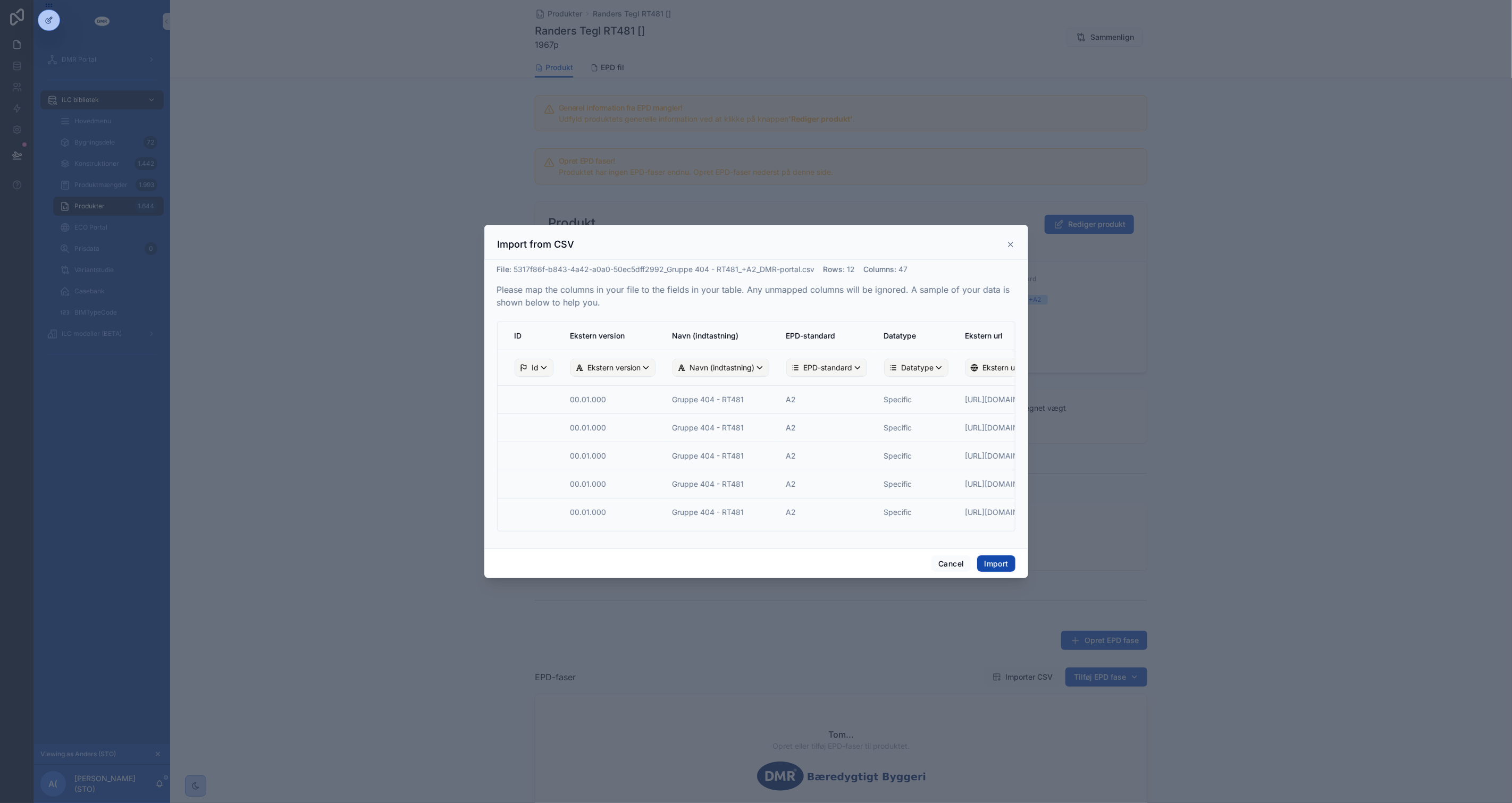
click at [990, 562] on button "Import" at bounding box center [996, 564] width 37 height 17
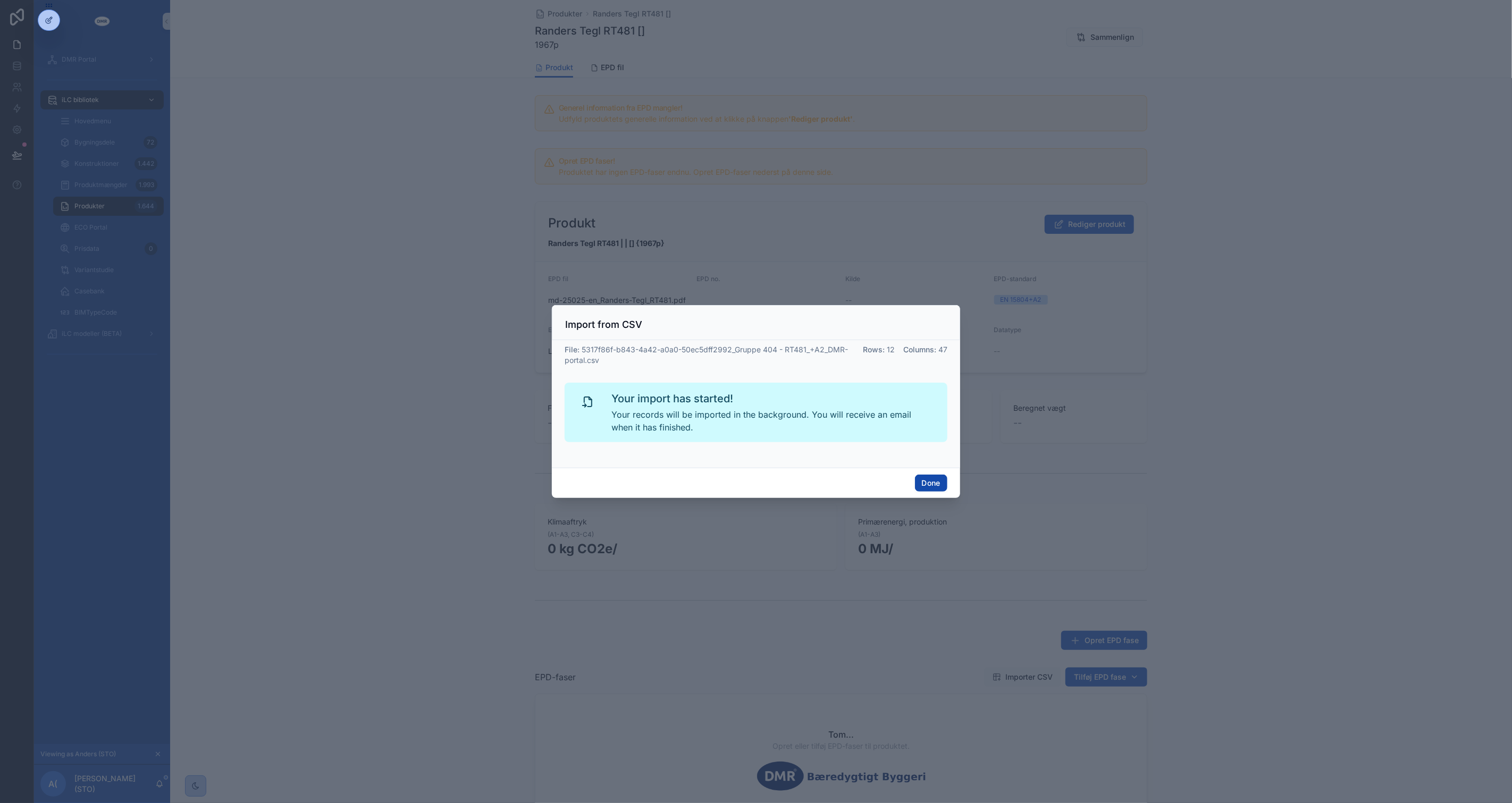
click at [933, 482] on button "Done" at bounding box center [931, 483] width 33 height 17
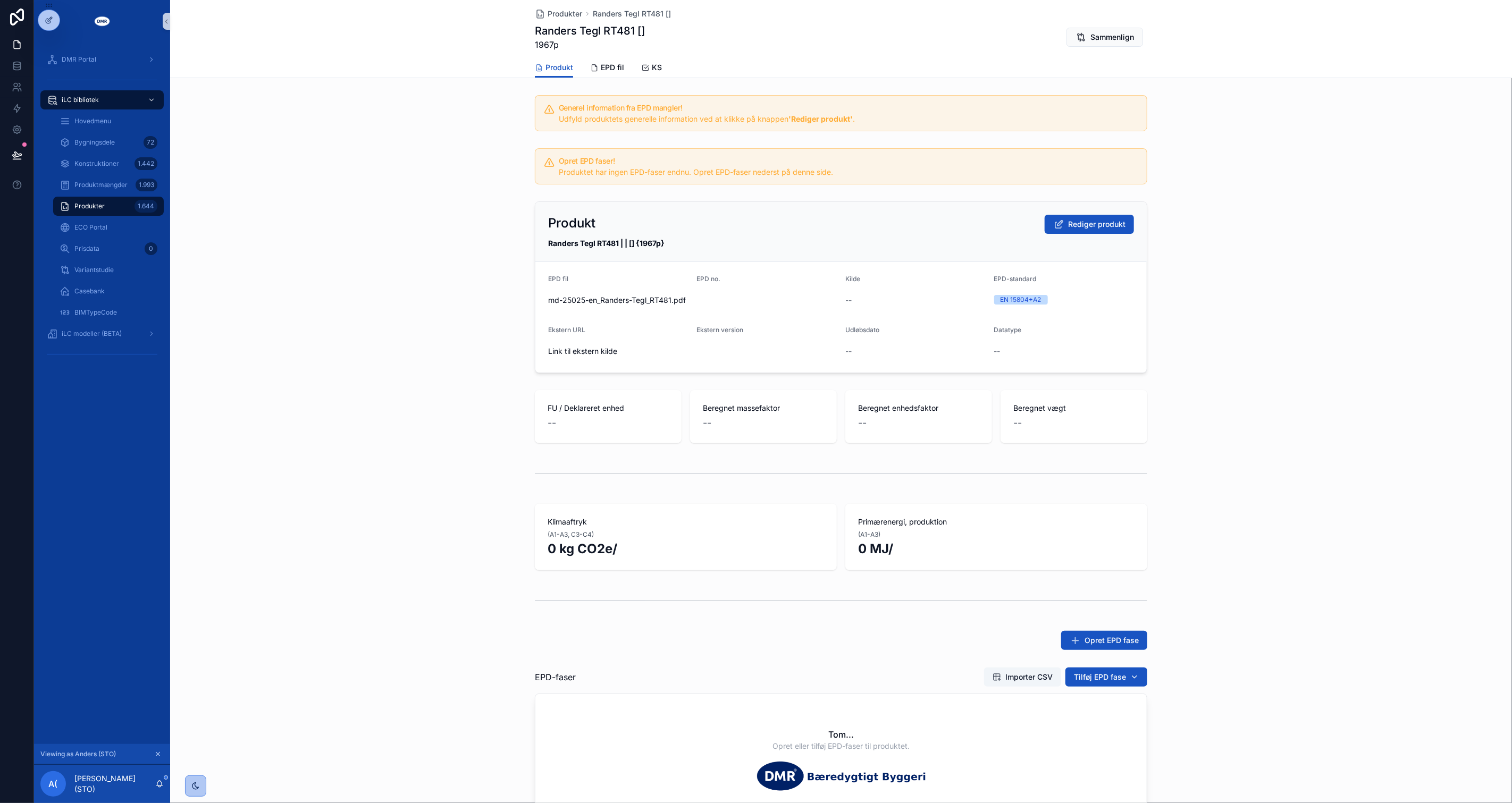
click at [389, 405] on div "FU / Deklareret enhed -- Beregnet massefaktor -- Beregnet enhedsfaktor -- Bereg…" at bounding box center [841, 416] width 1342 height 62
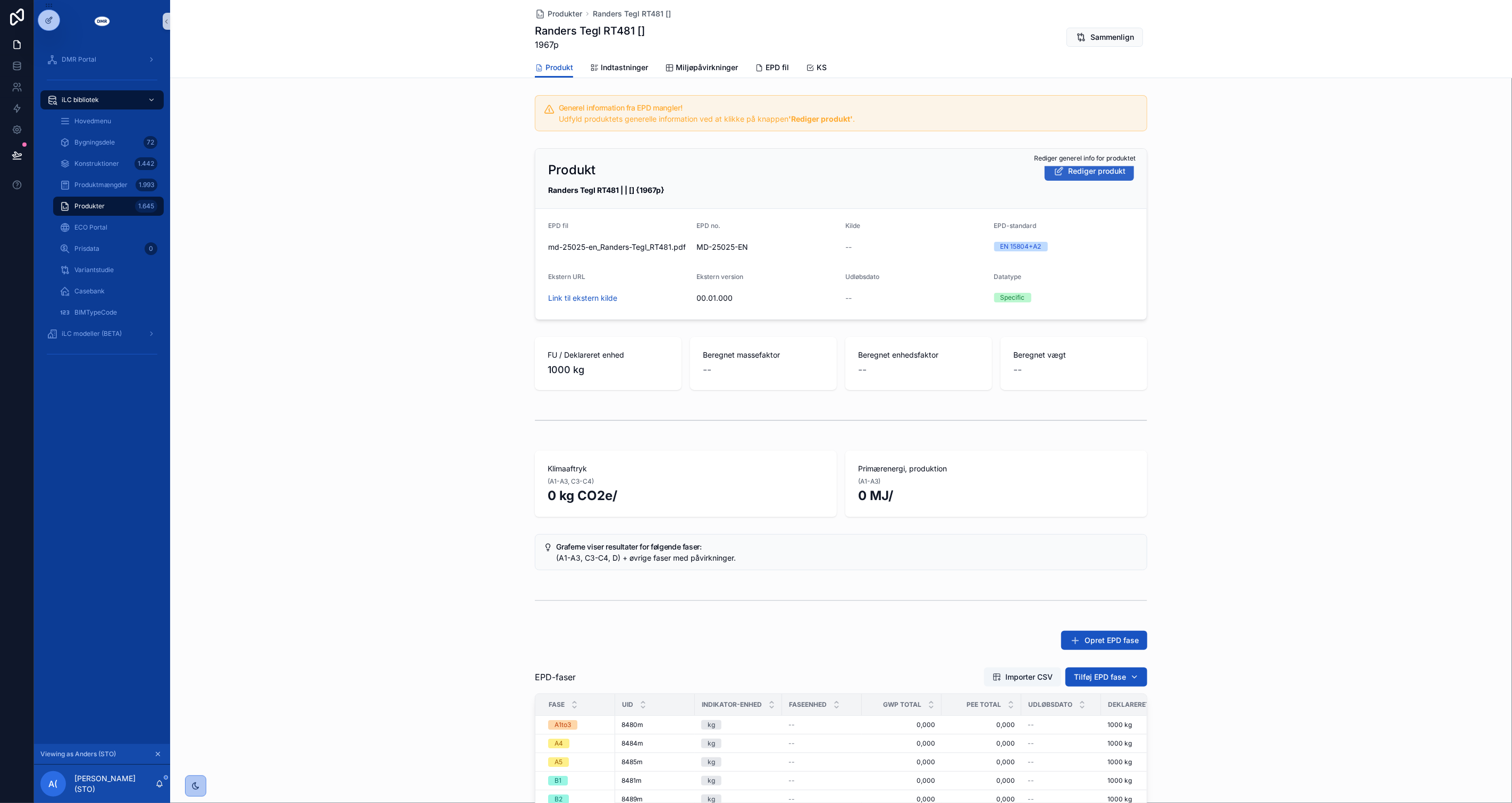
click at [1086, 174] on span "Rediger produkt" at bounding box center [1096, 171] width 57 height 10
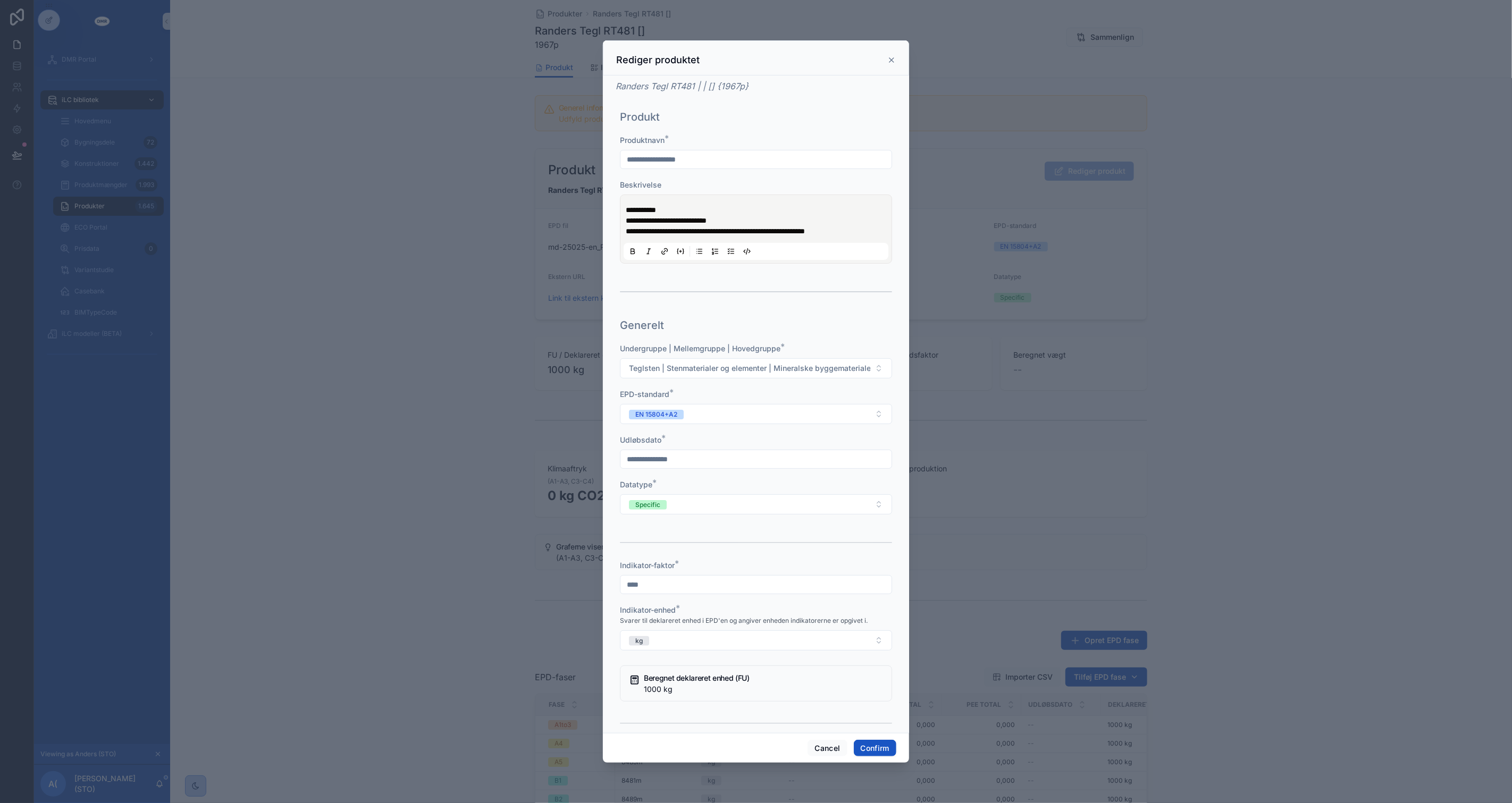
click at [690, 453] on input "text" at bounding box center [756, 459] width 271 height 15
type input "********"
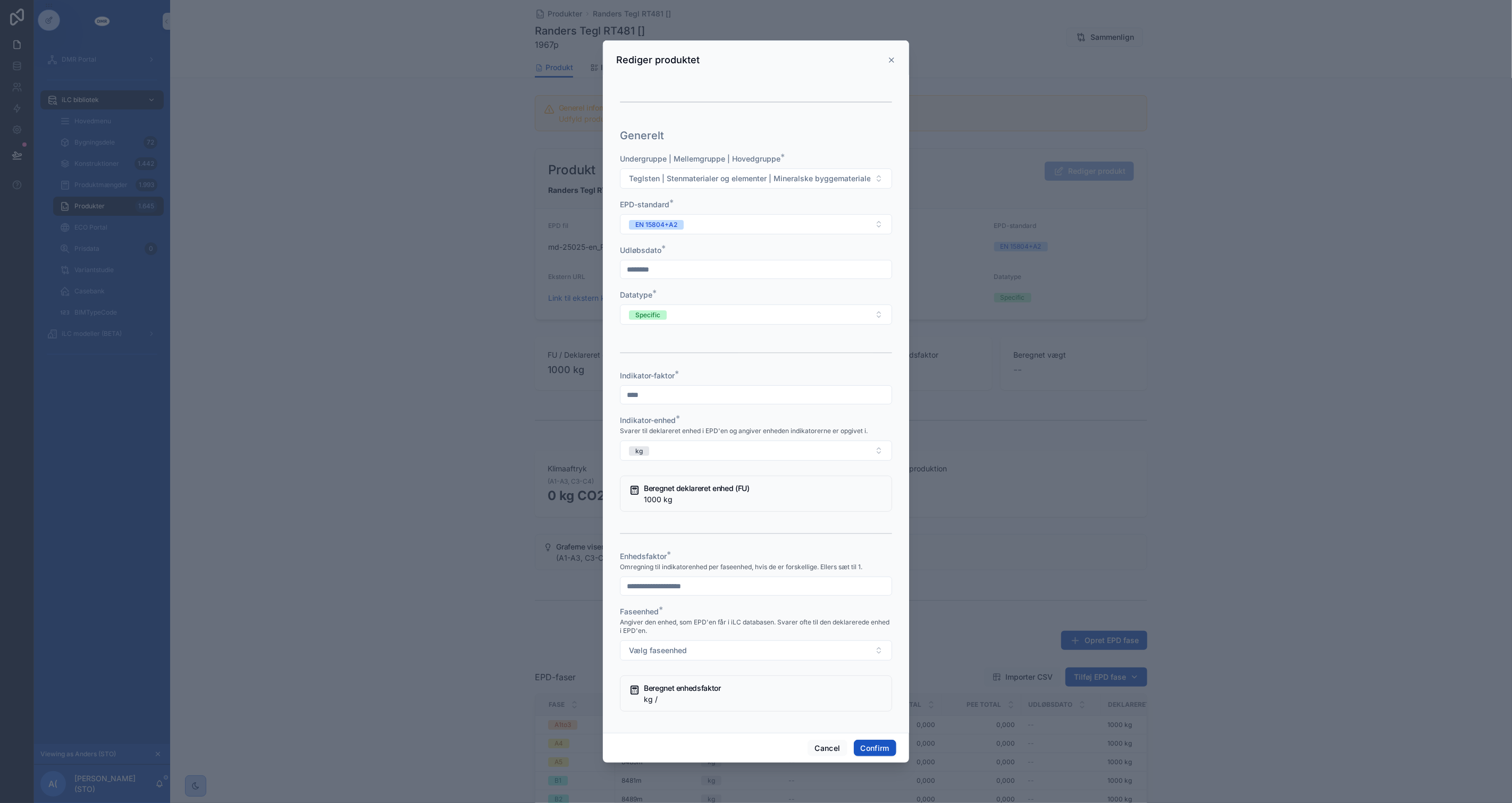
scroll to position [236, 0]
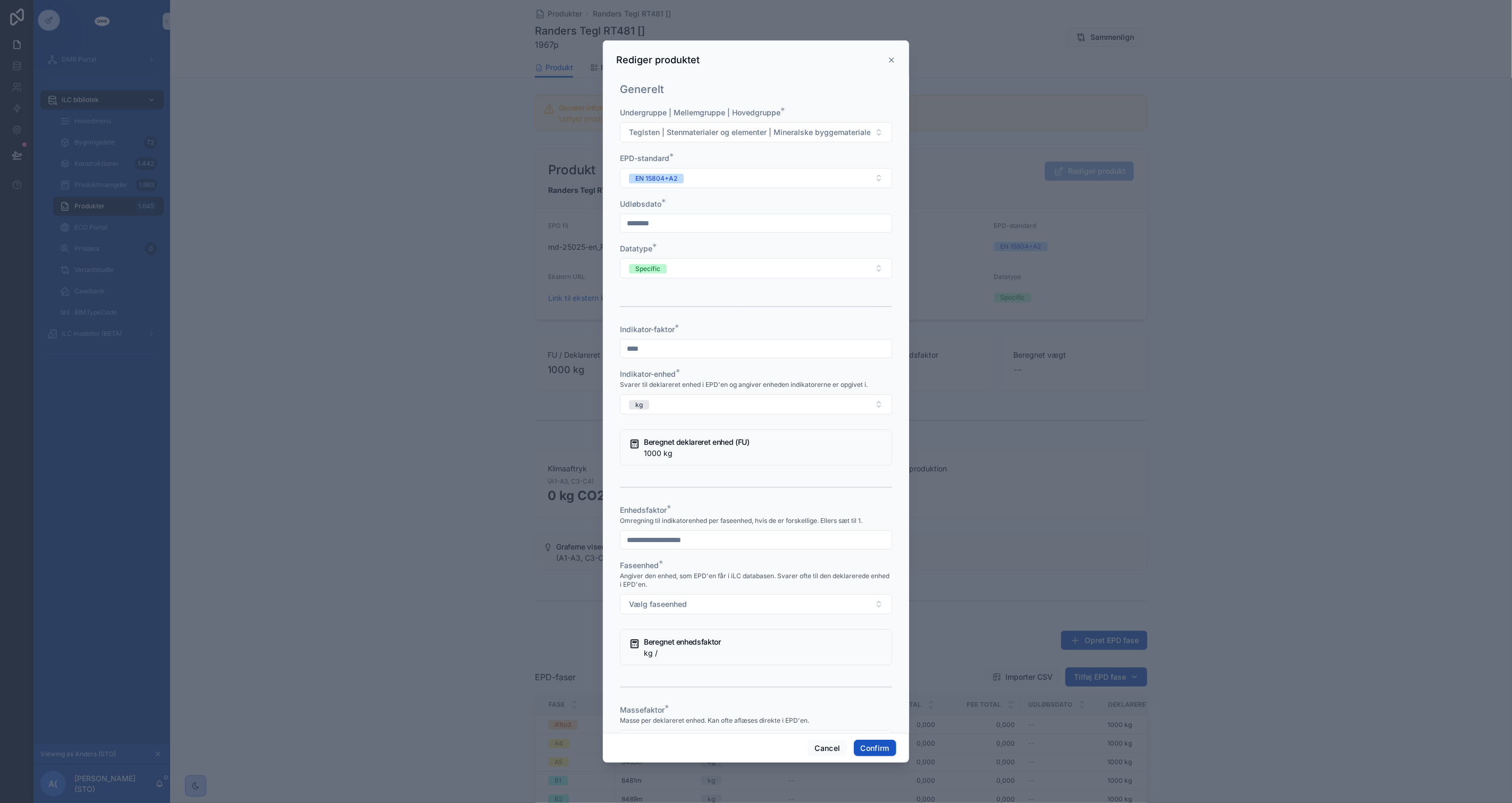
click at [697, 533] on input "text" at bounding box center [756, 541] width 271 height 15
type input "*"
click at [620, 595] on button "Vælg faseenhed" at bounding box center [756, 605] width 273 height 21
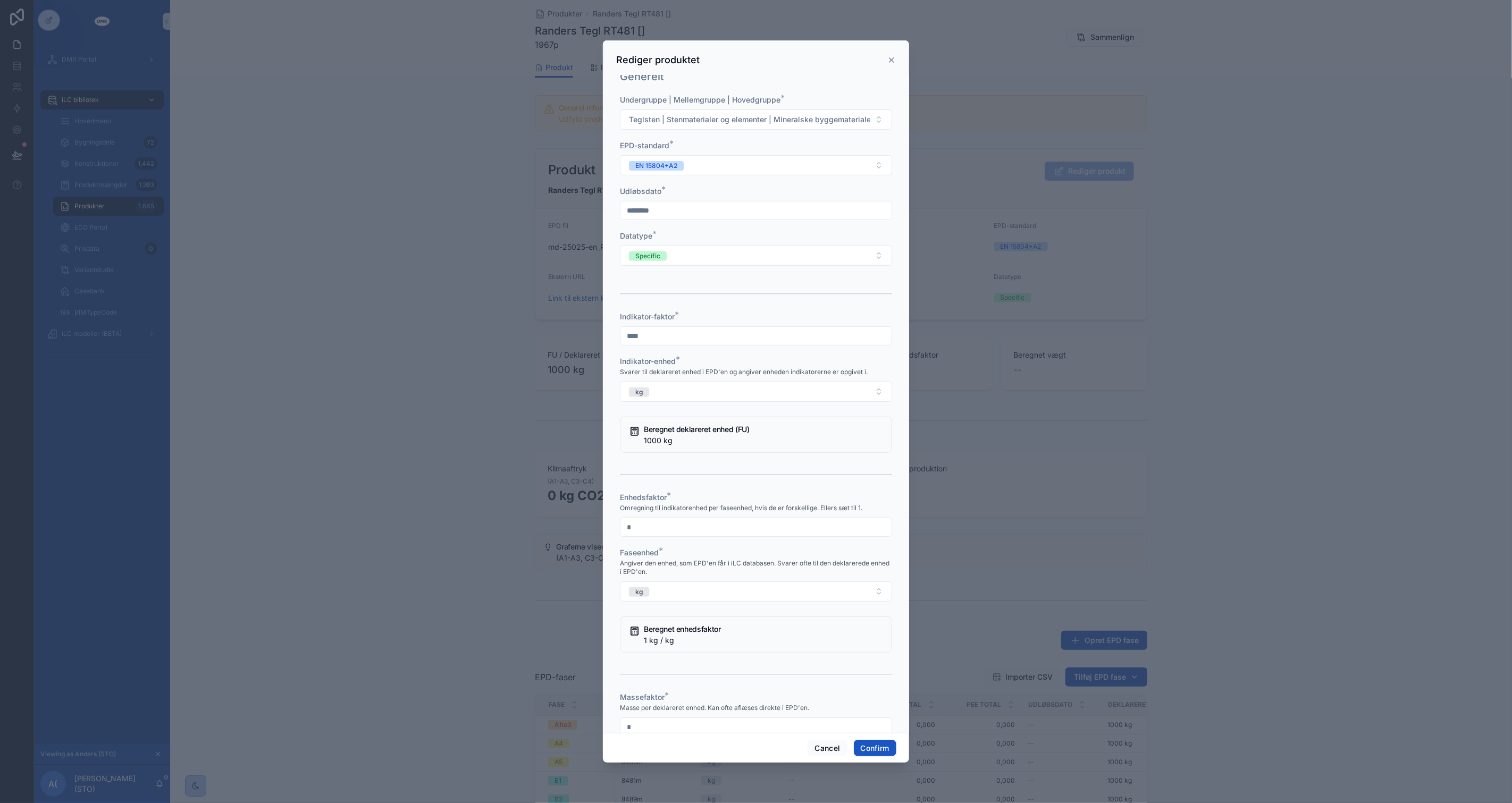
type input "*"
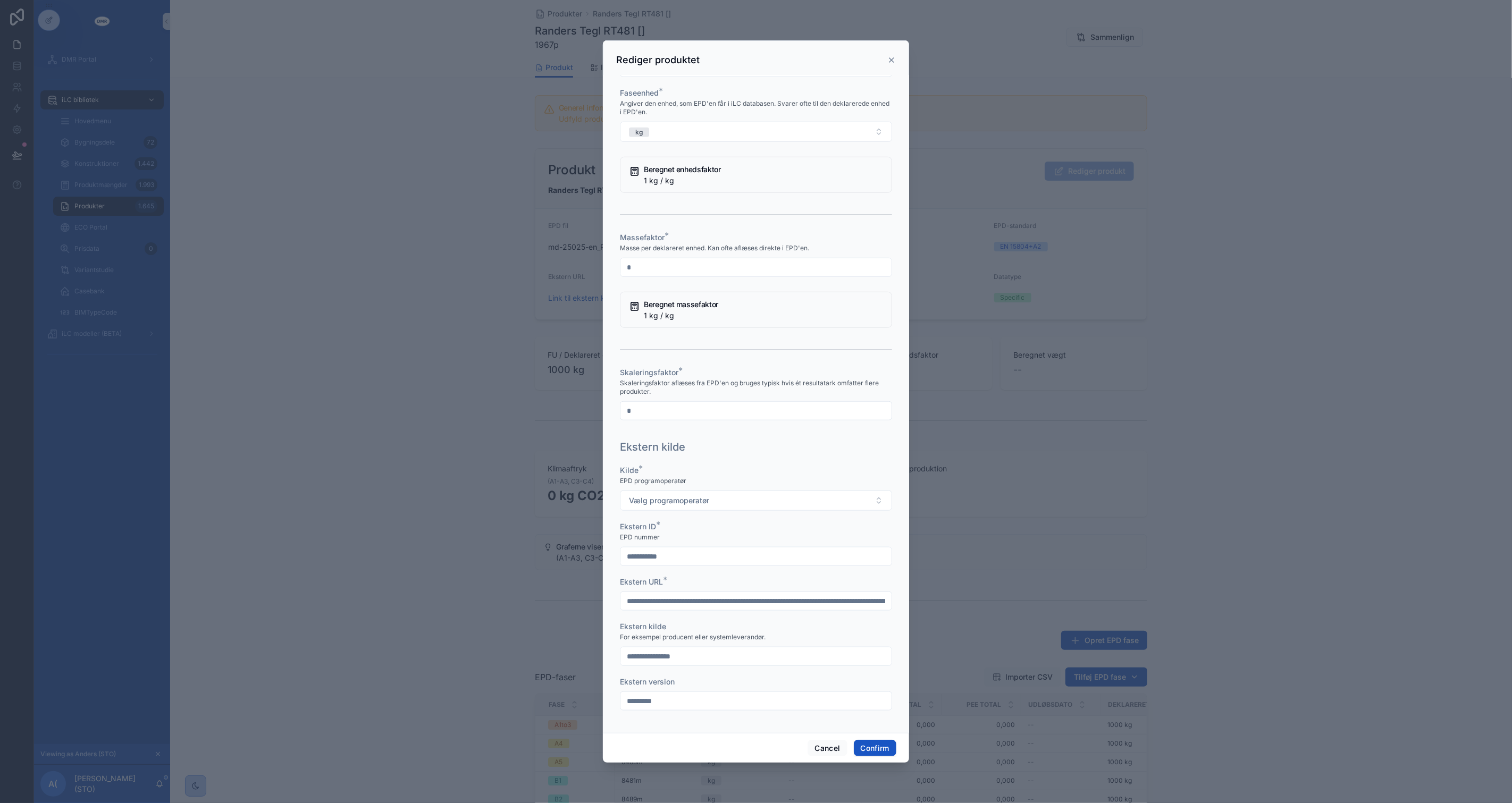
click at [620, 491] on button "Vælg programoperatør" at bounding box center [756, 501] width 273 height 21
click at [881, 747] on button "Confirm" at bounding box center [875, 749] width 43 height 17
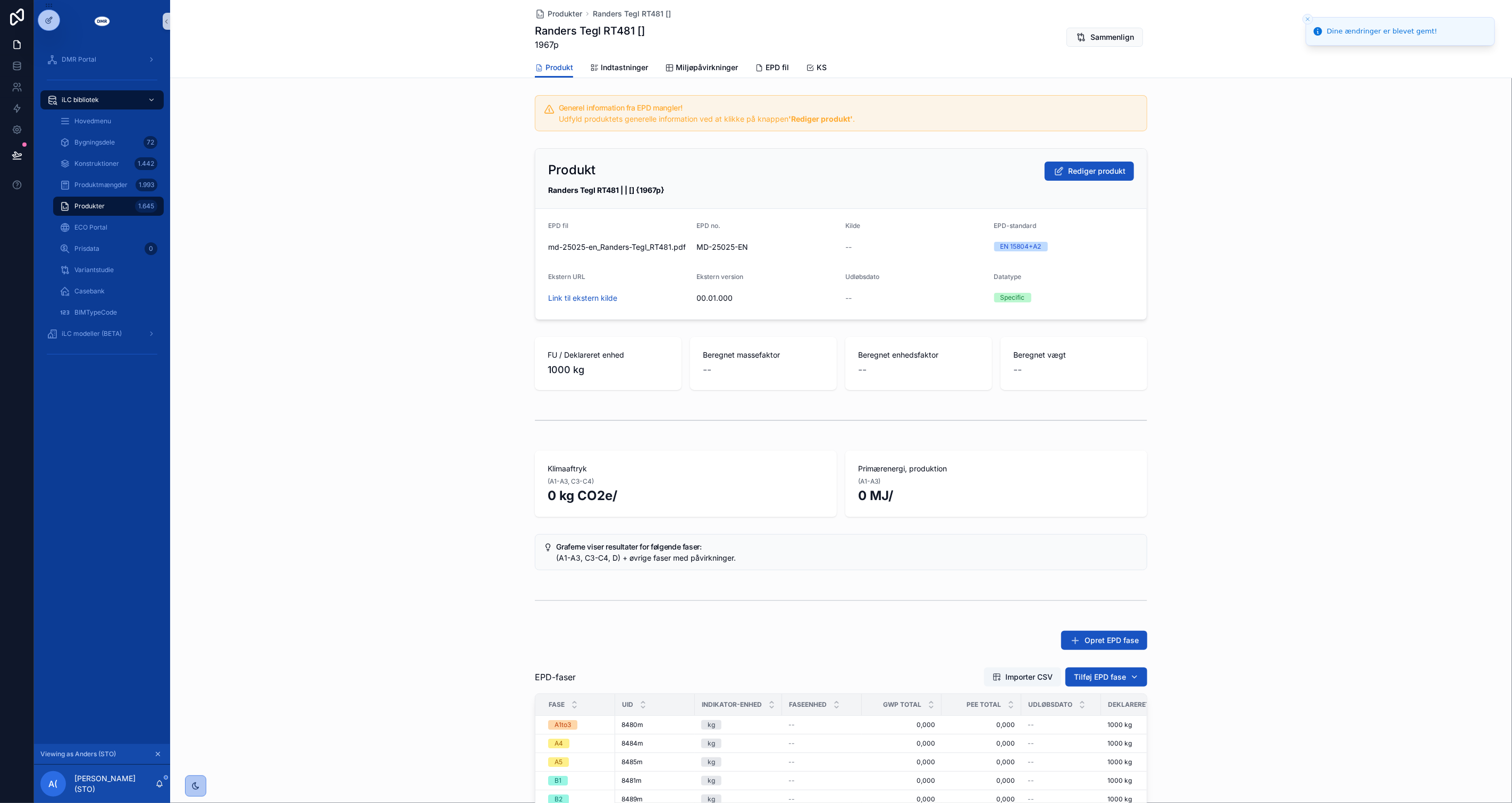
click at [1307, 486] on div "Klimaaftryk (A1-A3, C3-C4) 0 kg CO2e/ Primærenergi, produktion (A1-A3) 0 MJ/" at bounding box center [841, 484] width 1342 height 75
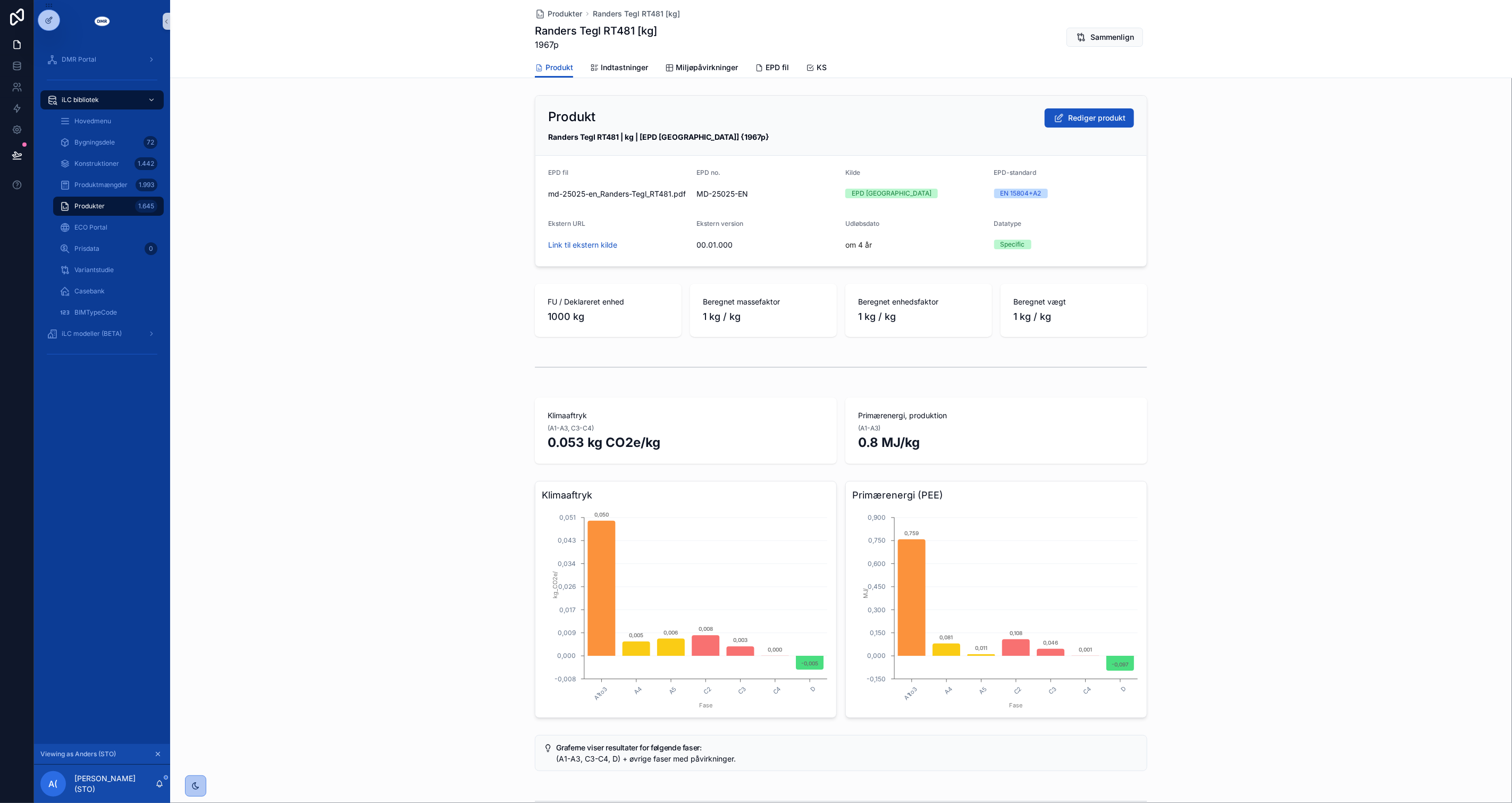
click at [121, 202] on div "Produkter 1.645" at bounding box center [108, 206] width 98 height 17
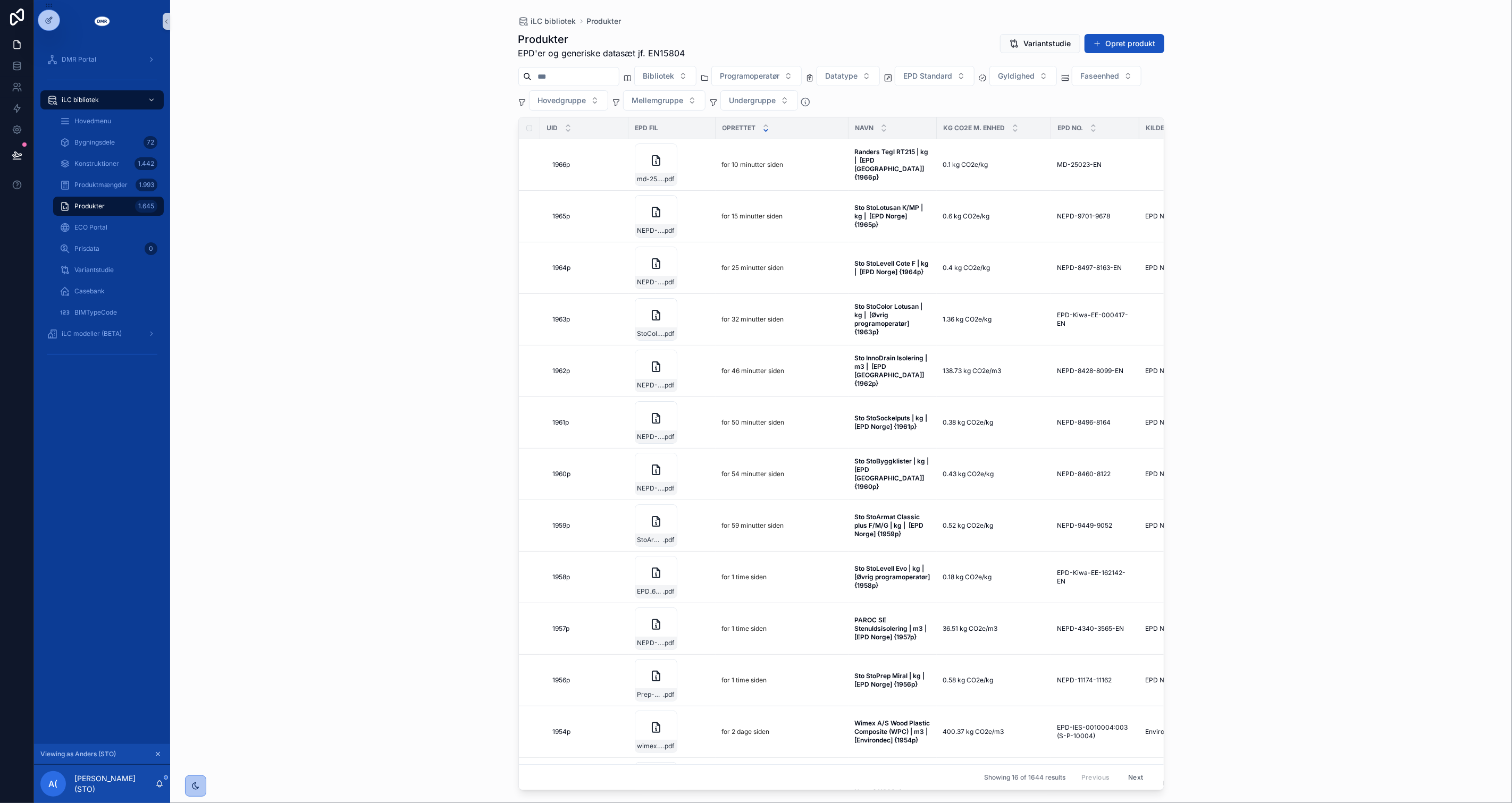
click at [424, 273] on div "iLC bibliotek Produkter Produkter EPD'er og generiske datasæt jf. EN15804 Varia…" at bounding box center [841, 402] width 1342 height 803
click at [1321, 252] on div "iLC bibliotek Produkter Produkter EPD'er og generiske datasæt jf. EN15804 Varia…" at bounding box center [841, 402] width 1342 height 803
click at [331, 386] on div "iLC bibliotek Produkter Produkter EPD'er og generiske datasæt jf. EN15804 Varia…" at bounding box center [841, 402] width 1342 height 803
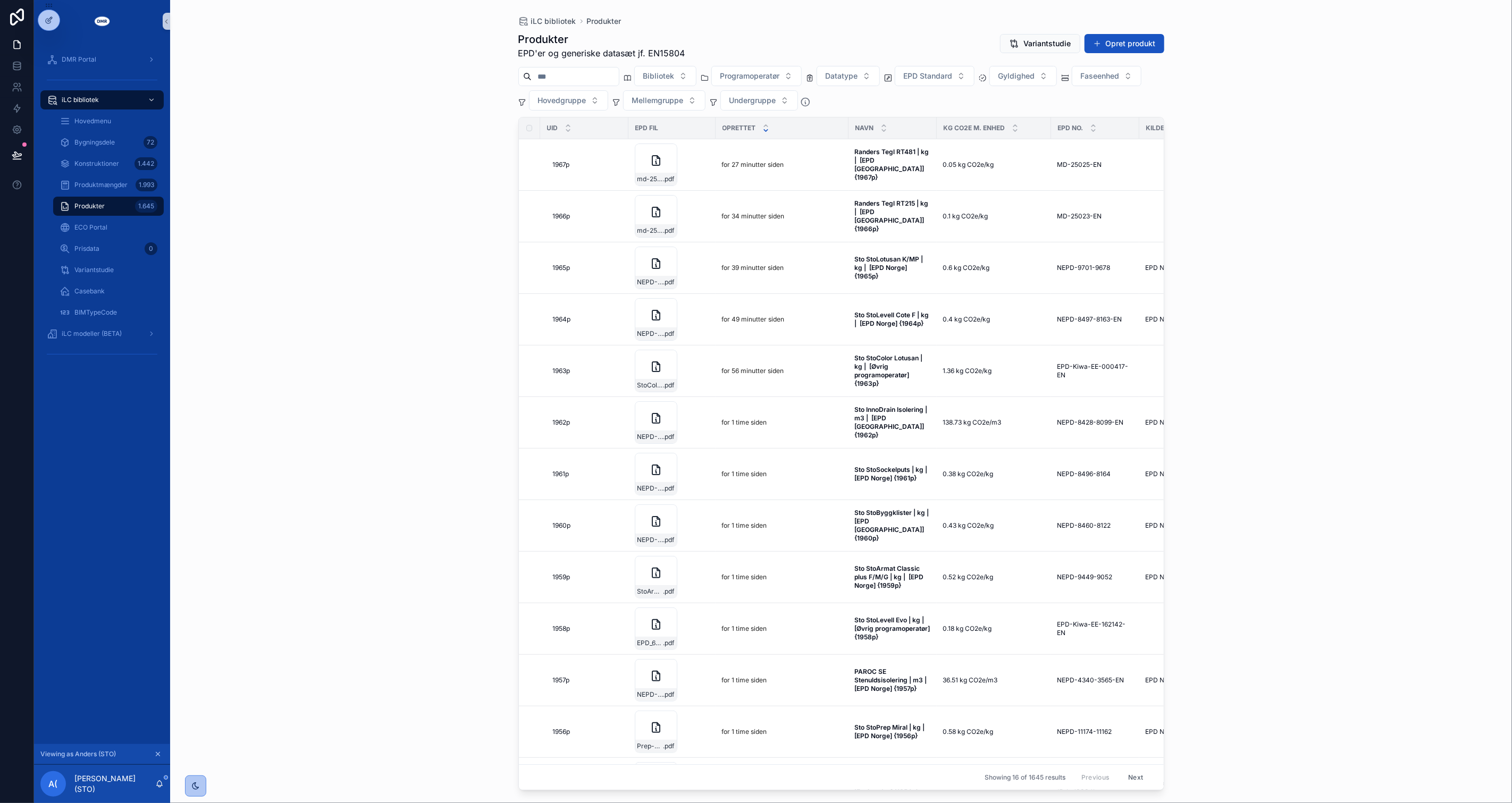
click at [108, 200] on div "Produkter 1.645" at bounding box center [108, 206] width 98 height 17
click at [566, 77] on input "scrollable content" at bounding box center [574, 77] width 87 height 15
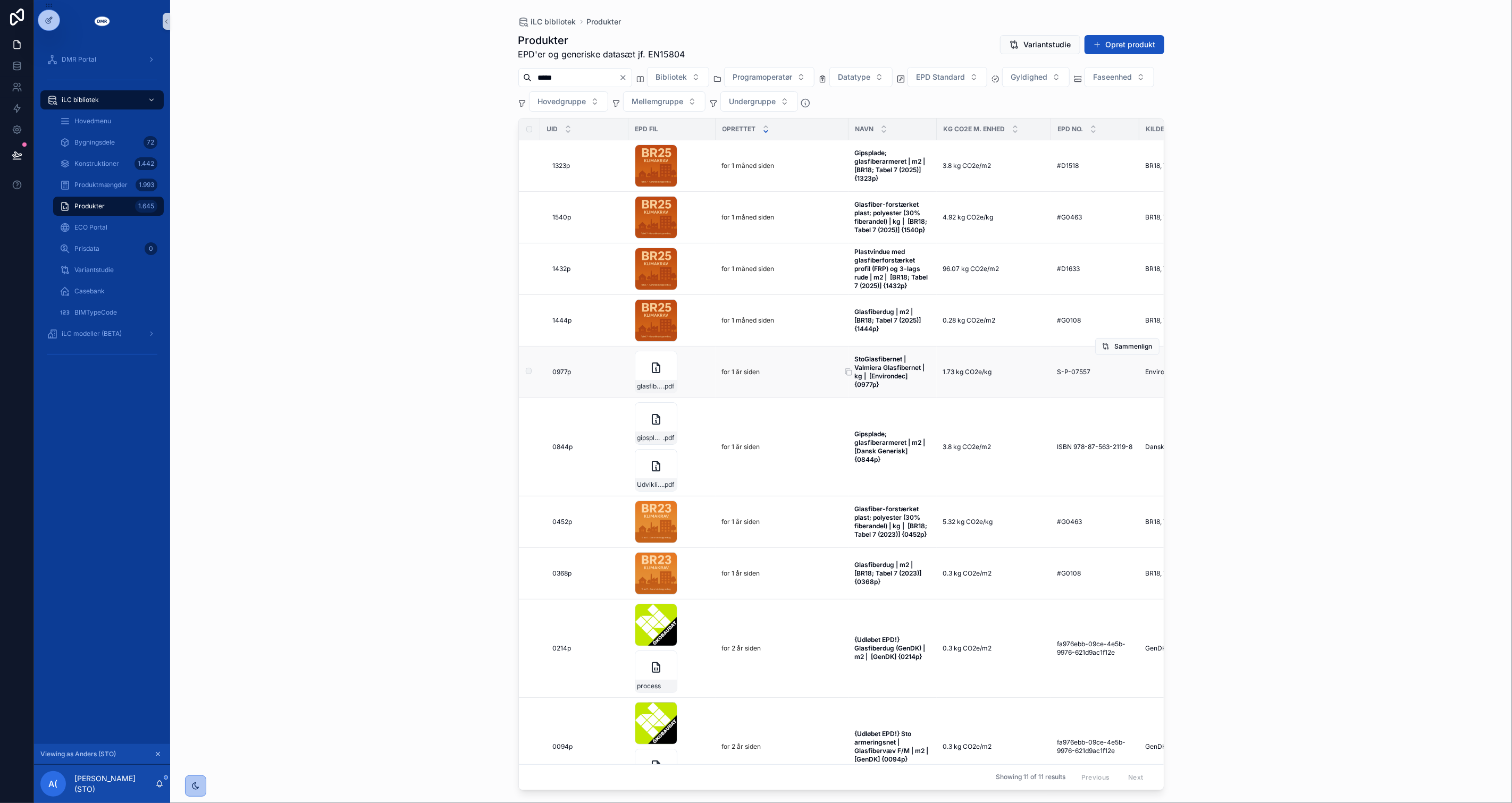
type input "*****"
click at [866, 370] on strong "StoGlasfibernet | Valmiera Glasfibernet | kg | [Environdec] {0977p}" at bounding box center [891, 372] width 72 height 34
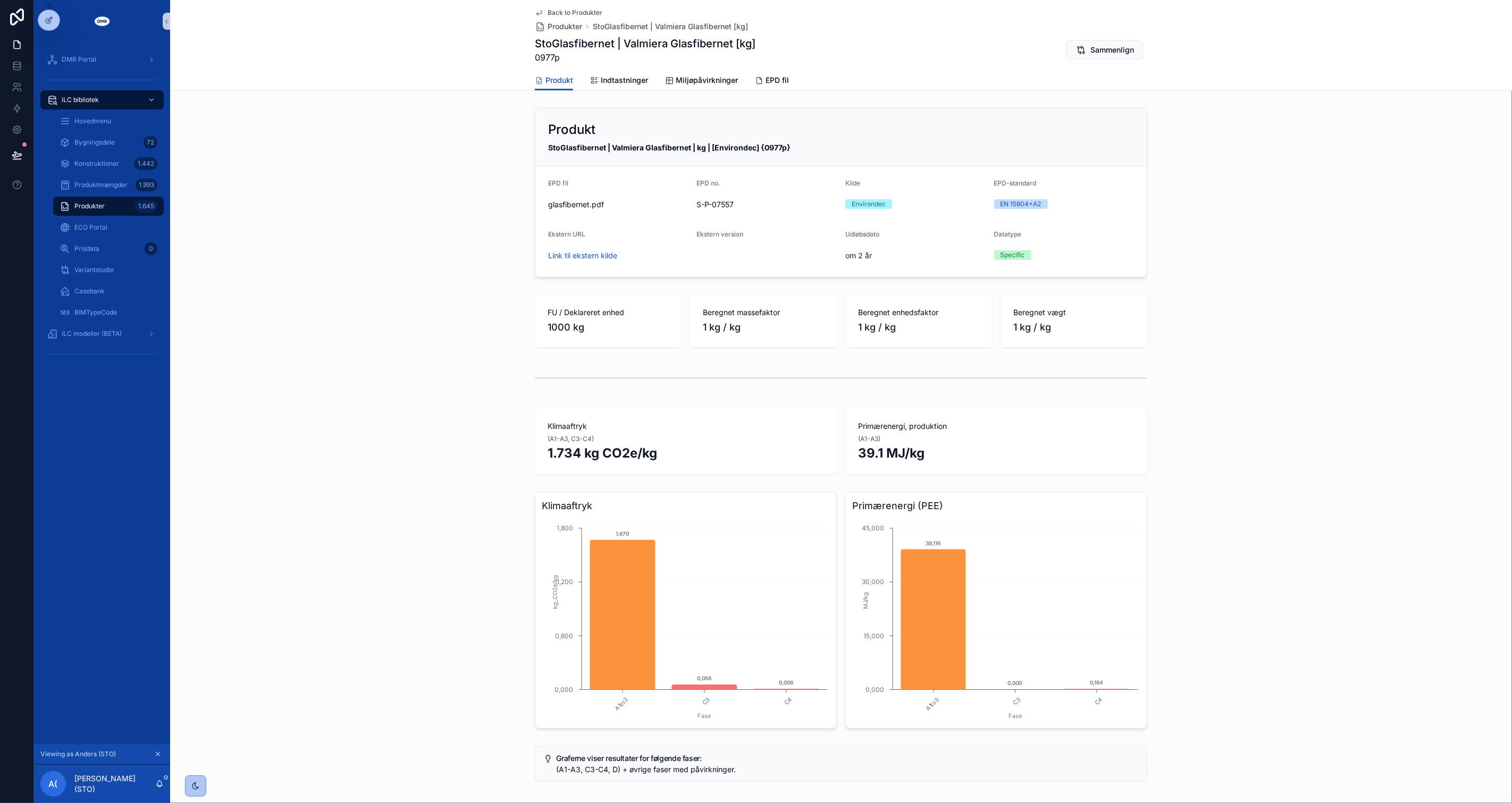
click at [424, 277] on div "Produkt StoGlasfibernet | Valmiera Glasfibernet | kg | [Environdec] {0977p} EPD…" at bounding box center [841, 192] width 1342 height 178
